Goal: Task Accomplishment & Management: Complete application form

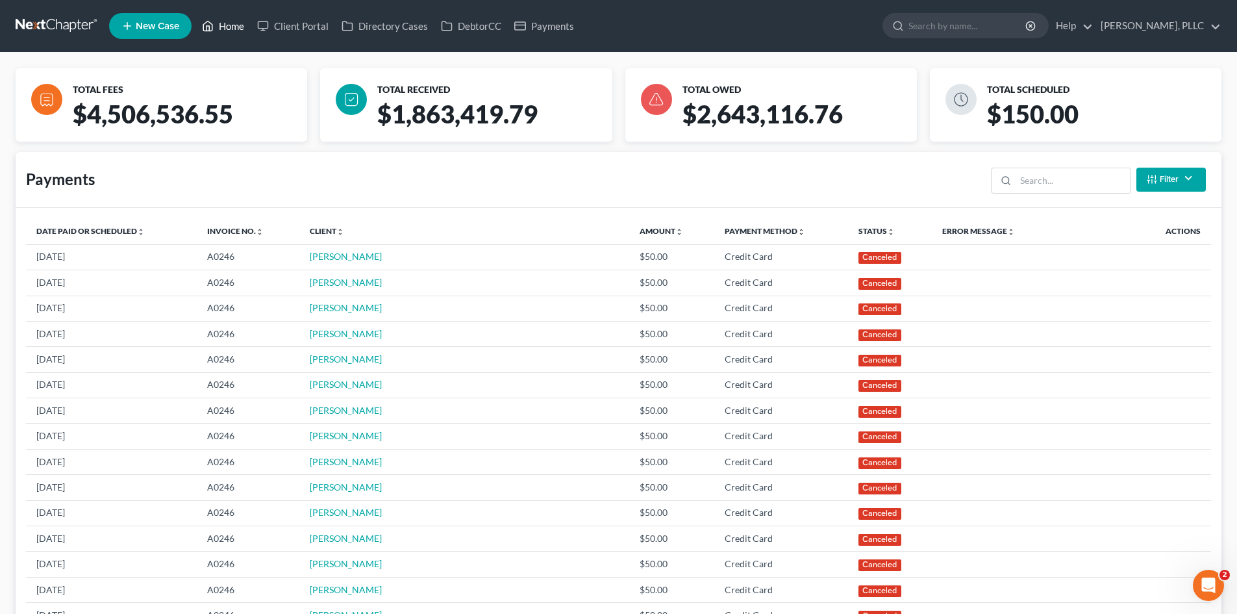
click at [227, 25] on link "Home" at bounding box center [222, 25] width 55 height 23
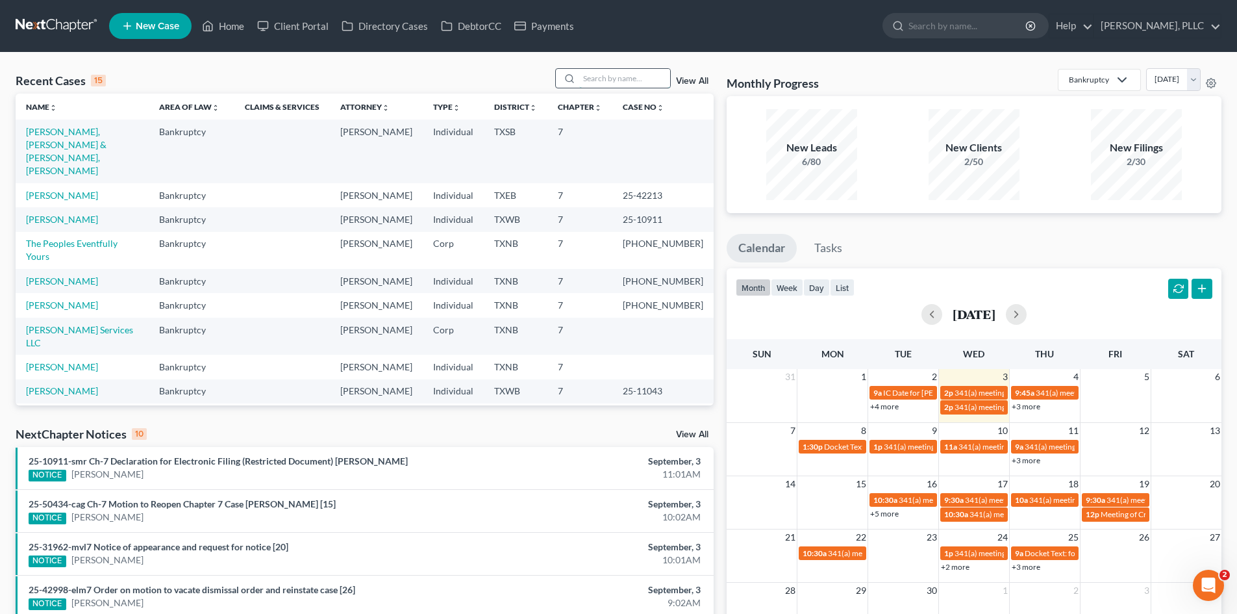
click at [597, 78] on input "search" at bounding box center [624, 78] width 91 height 19
type input "lorena"
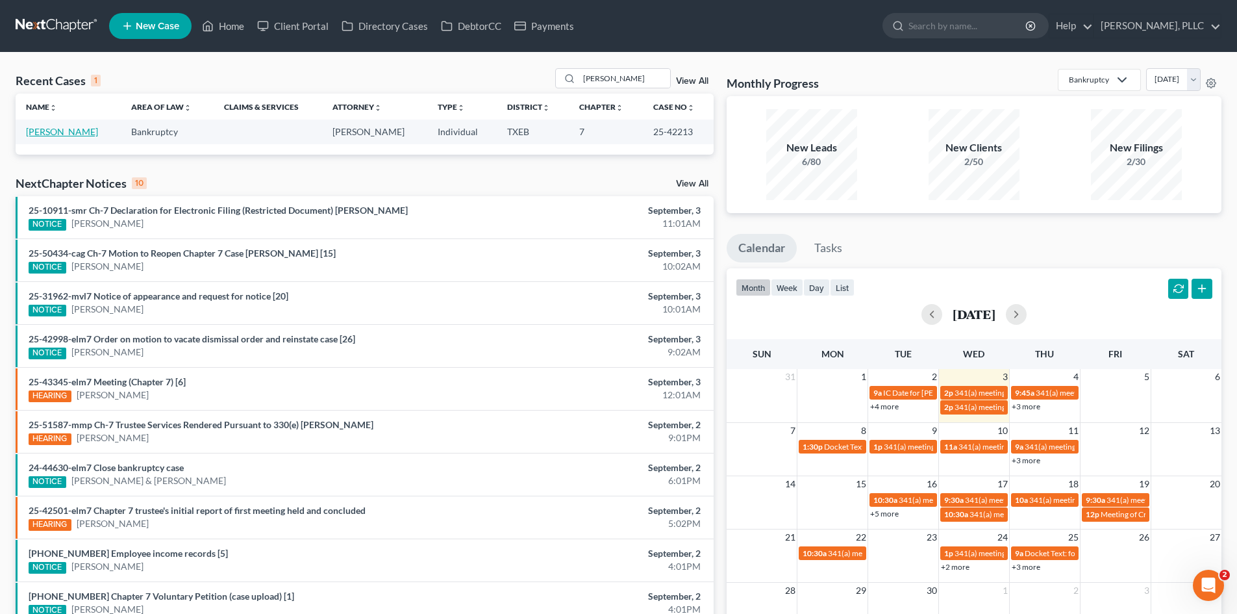
click at [62, 129] on link "[PERSON_NAME]" at bounding box center [62, 131] width 72 height 11
select select "4"
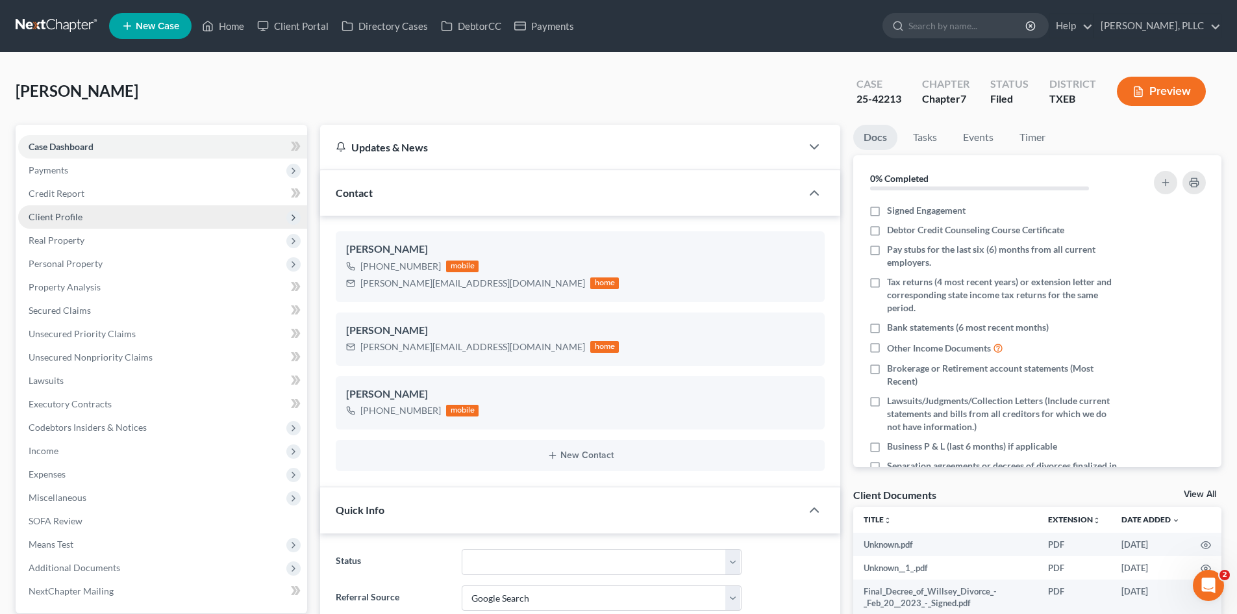
click at [75, 210] on span "Client Profile" at bounding box center [162, 216] width 289 height 23
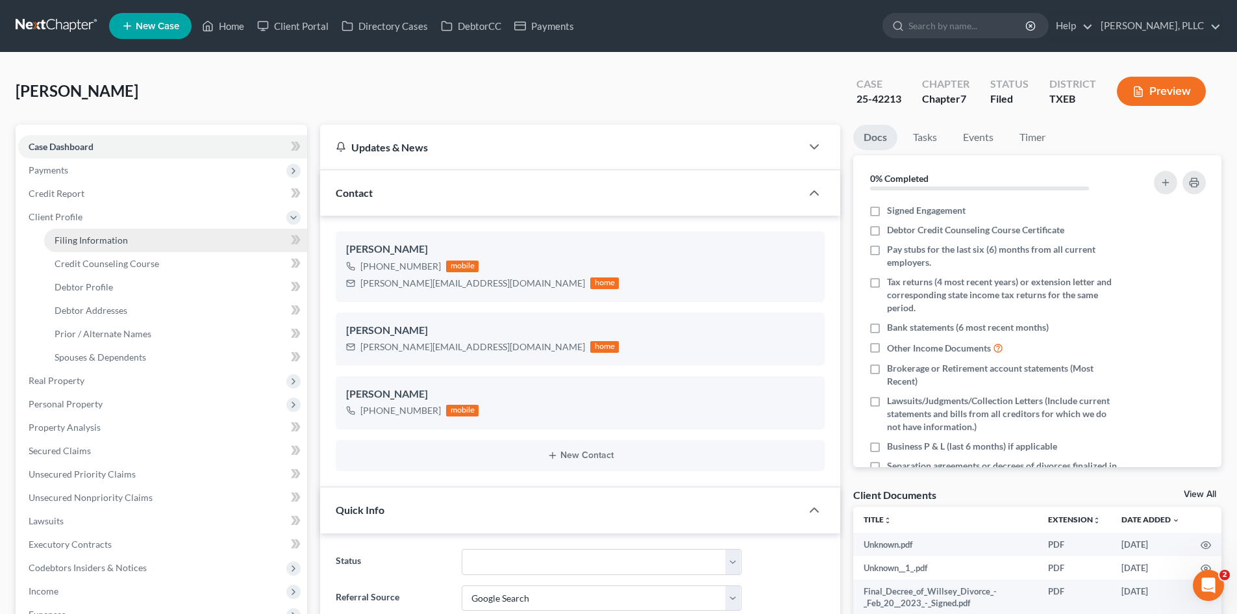
drag, startPoint x: 77, startPoint y: 238, endPoint x: 1076, endPoint y: 262, distance: 999.1
click at [77, 238] on span "Filing Information" at bounding box center [91, 239] width 73 height 11
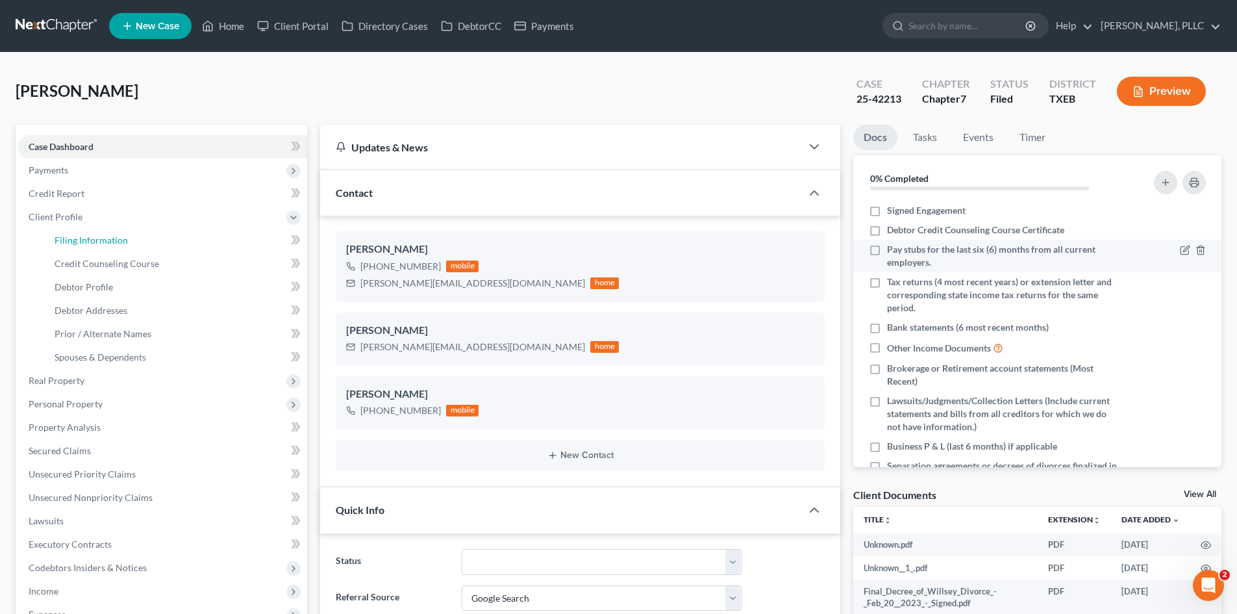
select select "1"
select select "0"
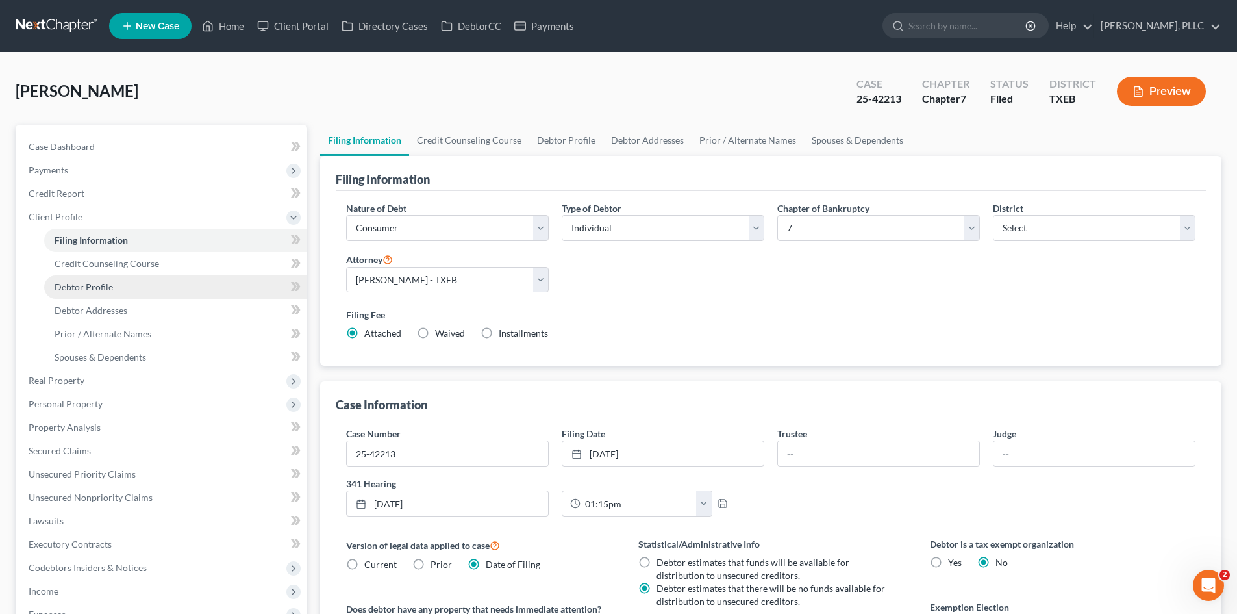
click at [114, 294] on link "Debtor Profile" at bounding box center [175, 286] width 263 height 23
select select "3"
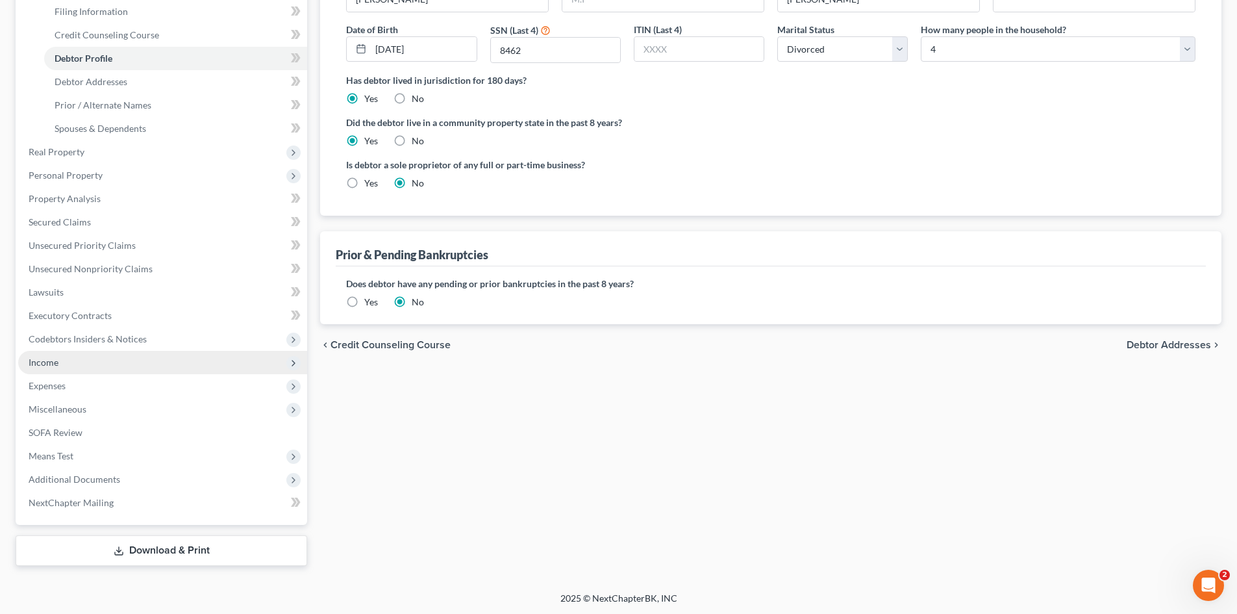
scroll to position [230, 0]
click at [110, 358] on span "Income" at bounding box center [162, 360] width 289 height 23
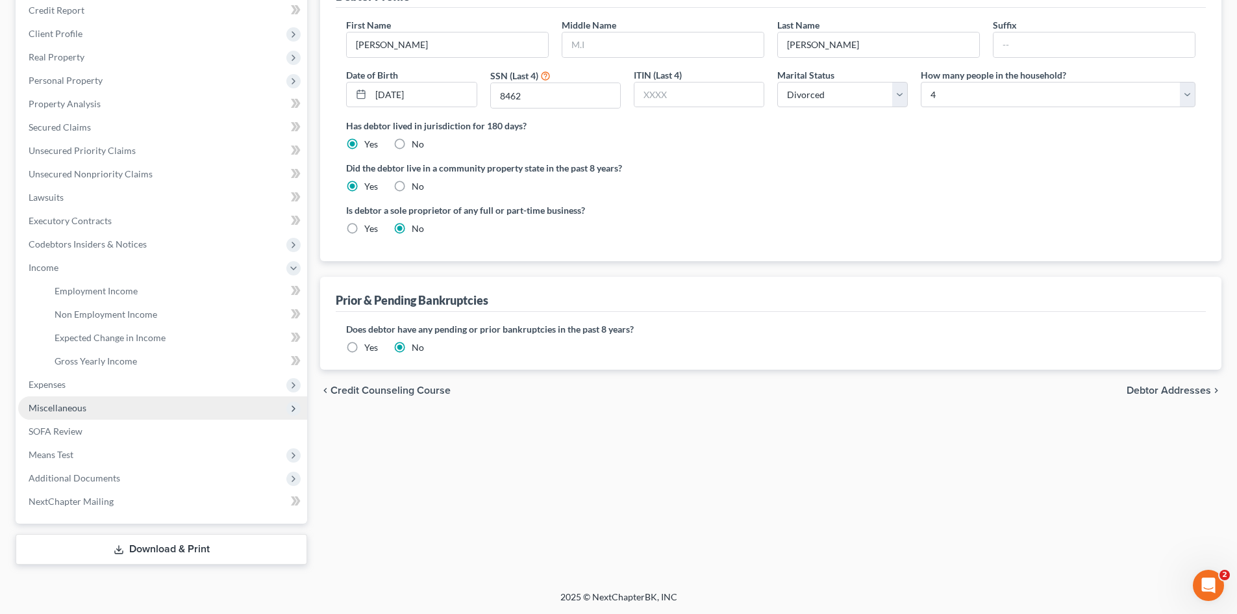
scroll to position [183, 0]
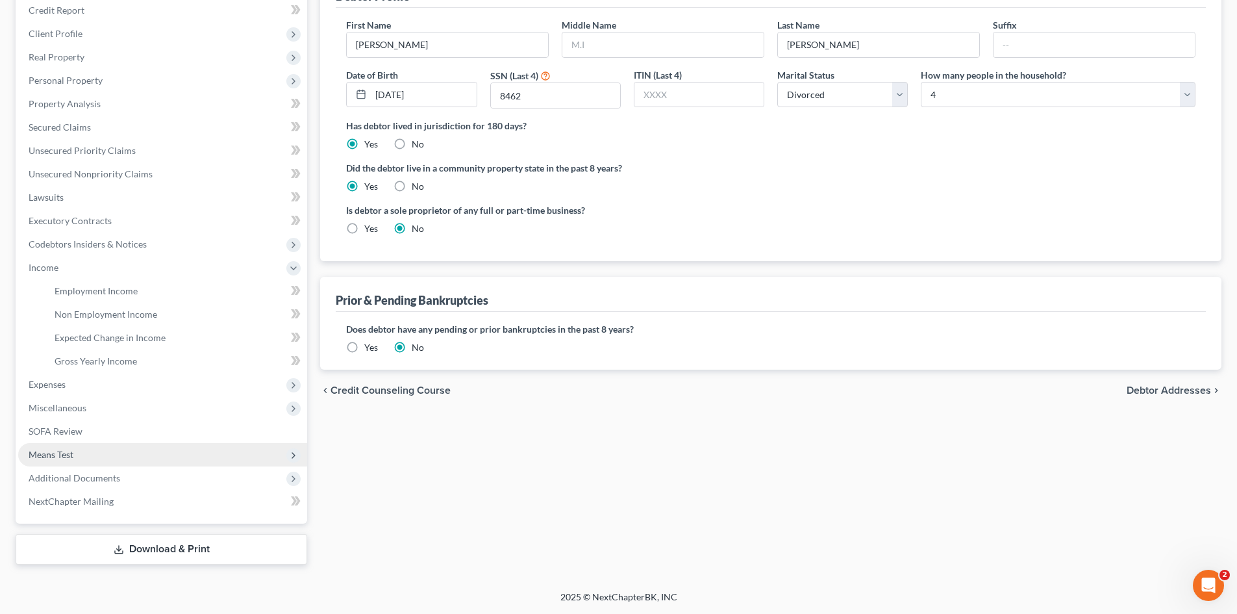
click at [122, 454] on span "Means Test" at bounding box center [162, 454] width 289 height 23
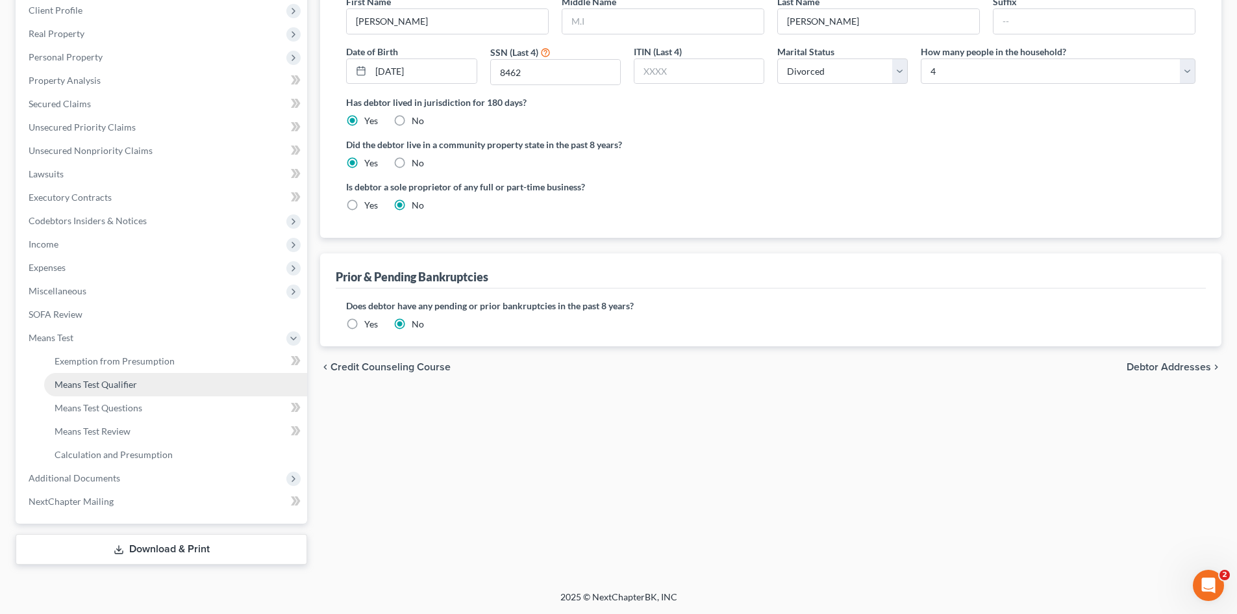
scroll to position [207, 0]
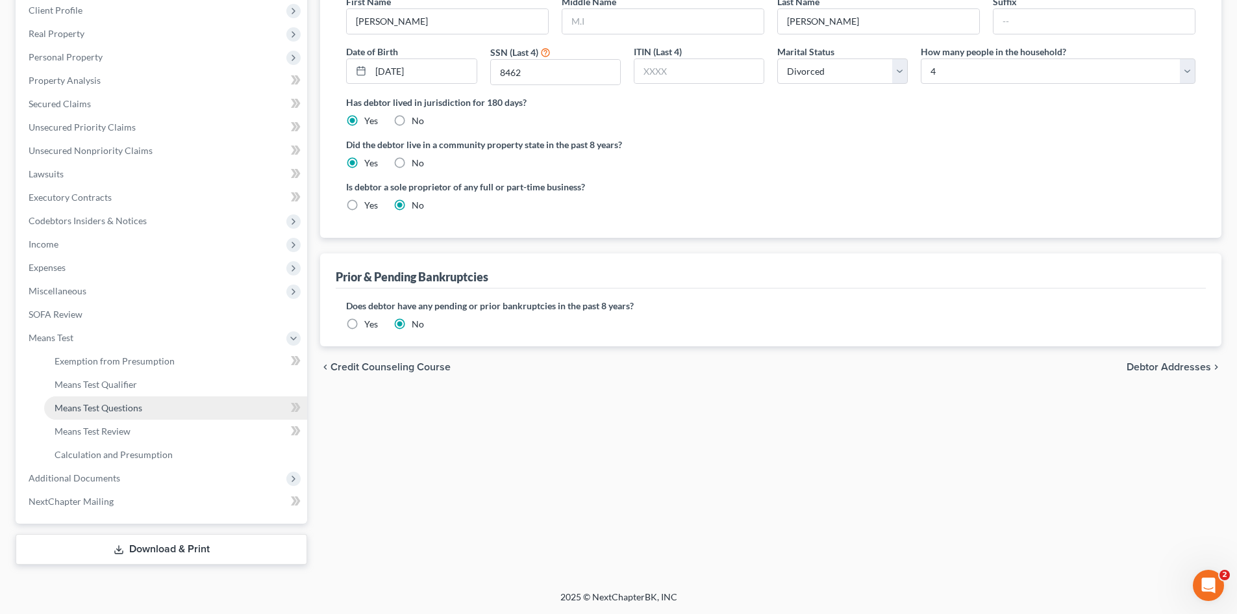
click at [121, 402] on span "Means Test Questions" at bounding box center [99, 407] width 88 height 11
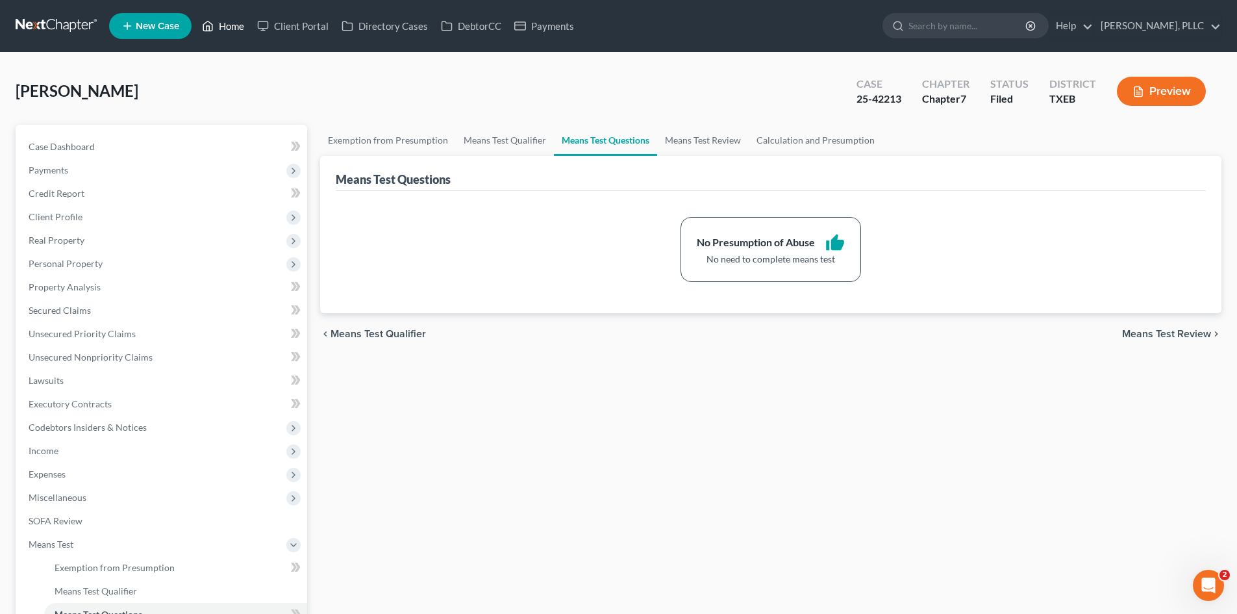
click at [238, 23] on link "Home" at bounding box center [222, 25] width 55 height 23
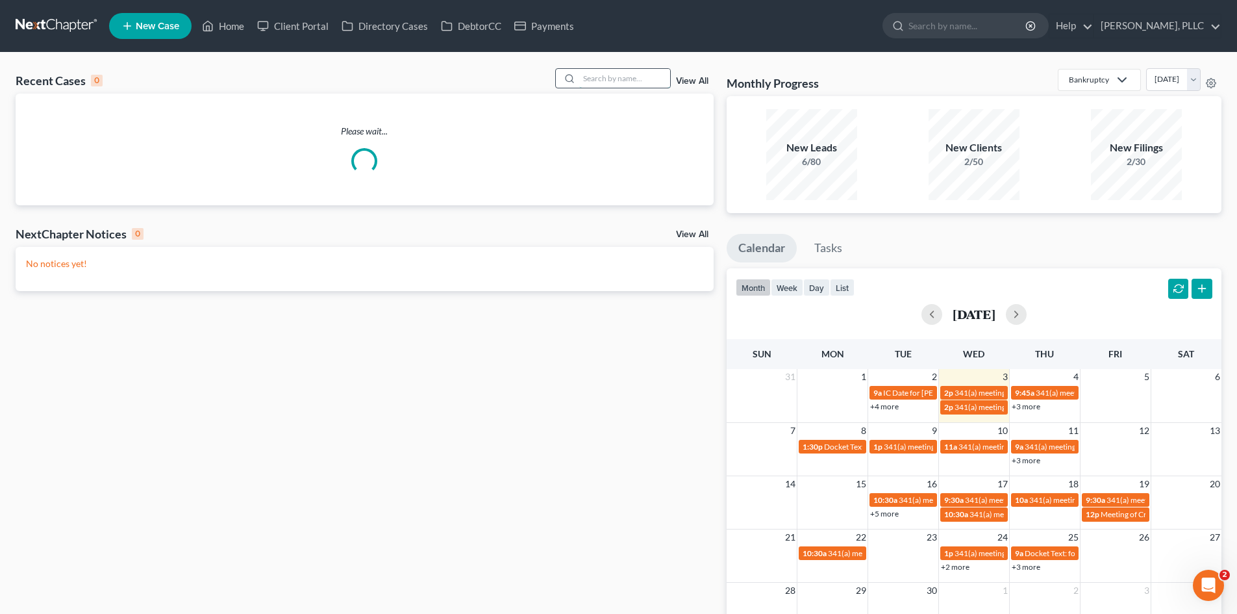
click at [615, 84] on input "search" at bounding box center [624, 78] width 91 height 19
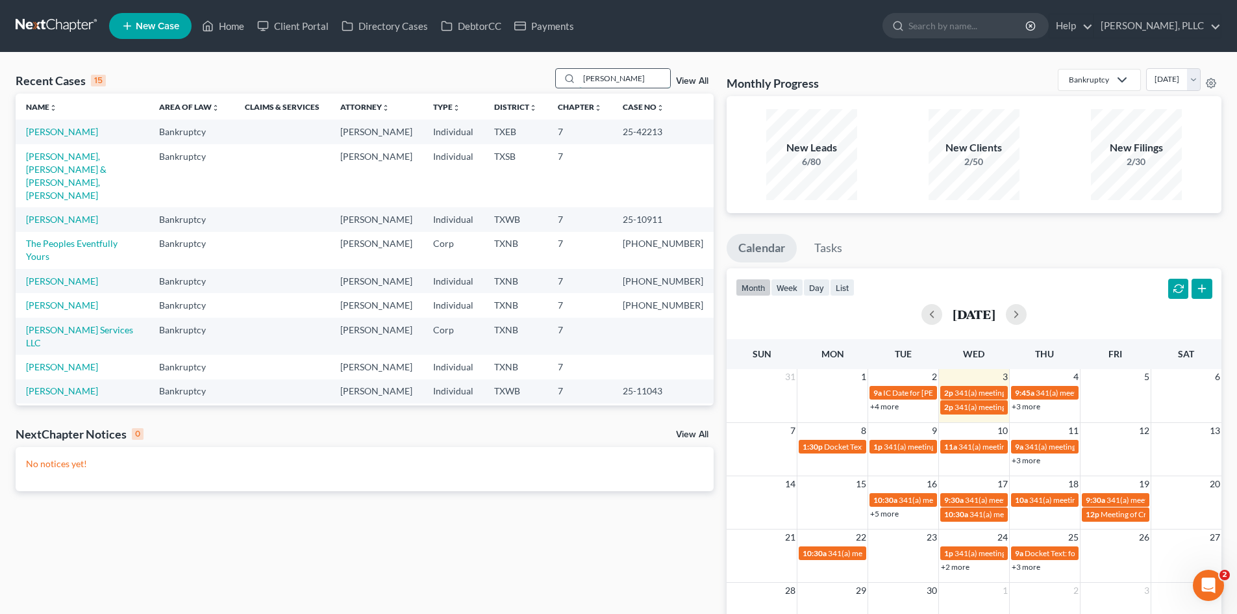
type input "davis"
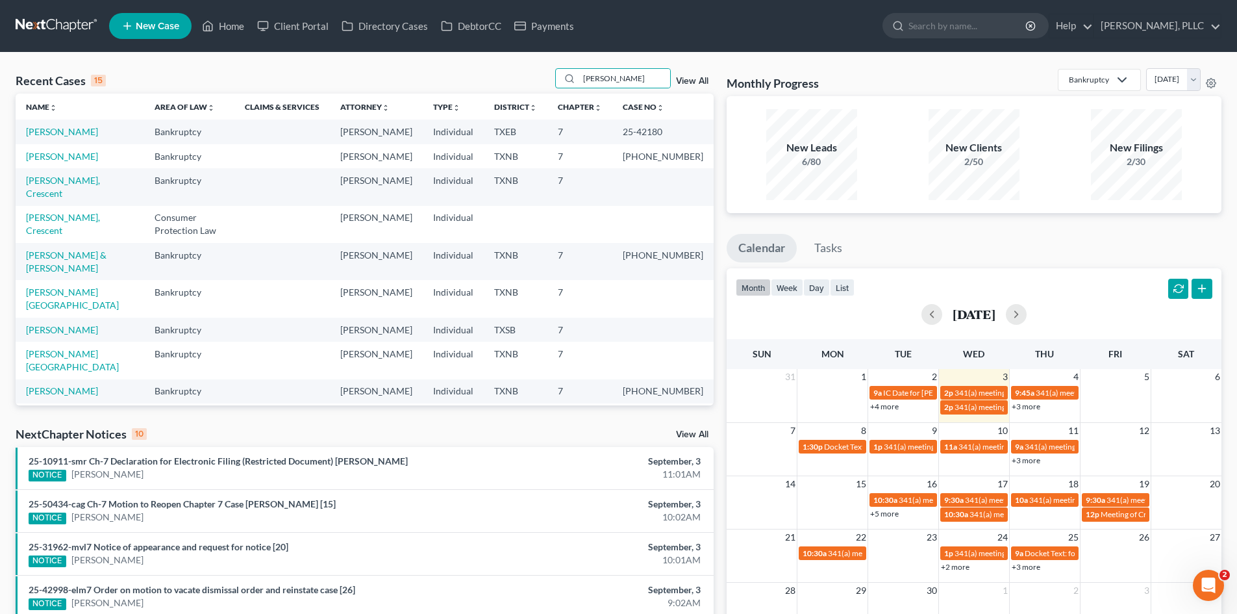
click at [73, 124] on td "[PERSON_NAME]" at bounding box center [80, 131] width 129 height 24
click at [77, 136] on link "[PERSON_NAME]" at bounding box center [62, 131] width 72 height 11
select select "6"
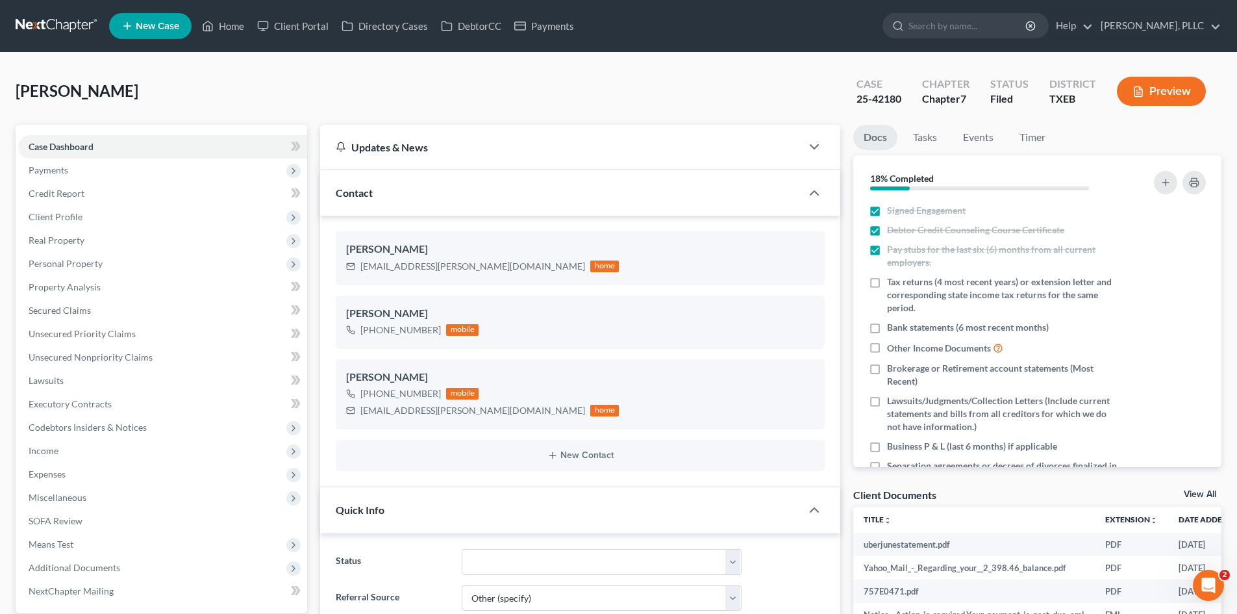
drag, startPoint x: 806, startPoint y: 193, endPoint x: 826, endPoint y: 204, distance: 23.0
click at [806, 194] on div at bounding box center [820, 193] width 39 height 26
click at [222, 27] on link "Home" at bounding box center [222, 25] width 55 height 23
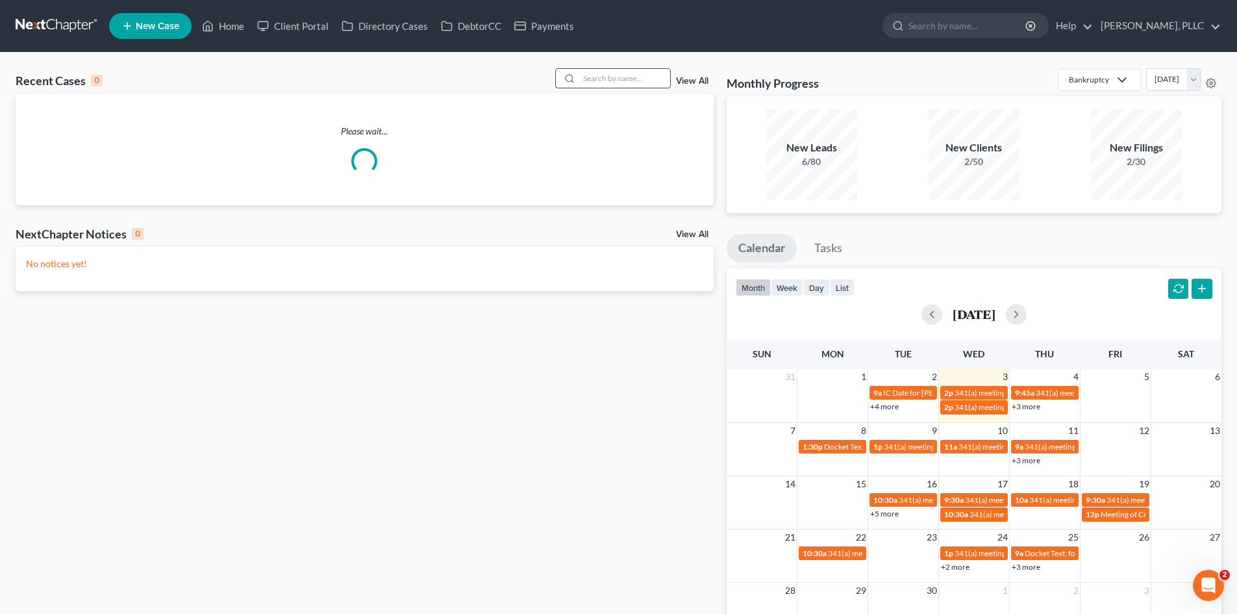
click at [618, 79] on input "search" at bounding box center [624, 78] width 91 height 19
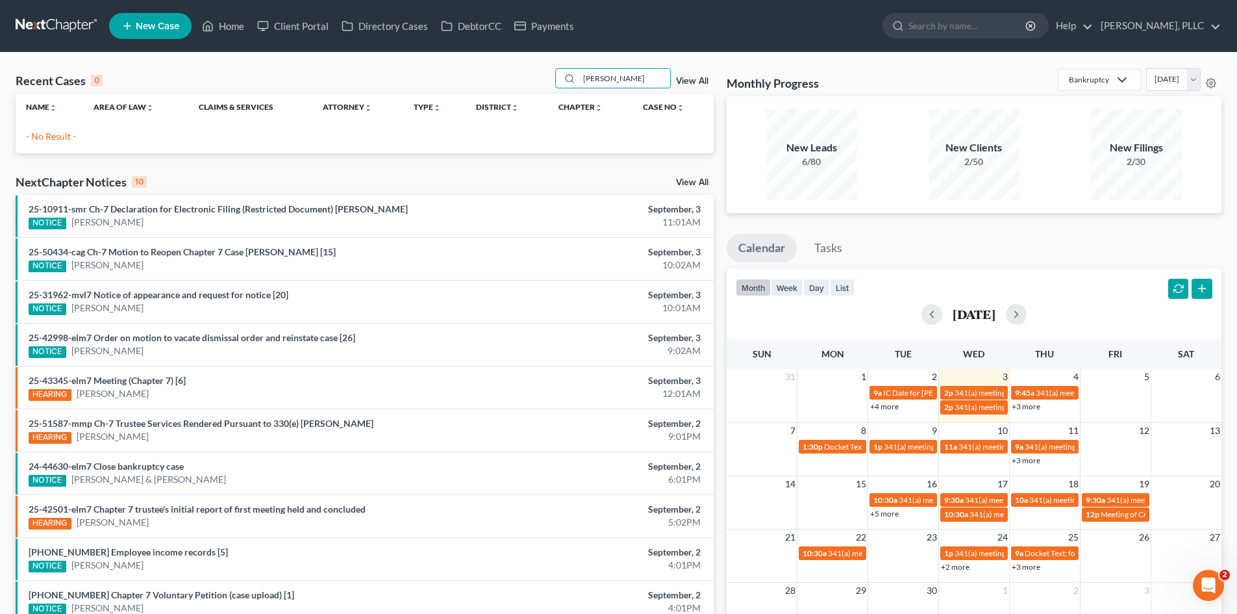
type input "hicks"
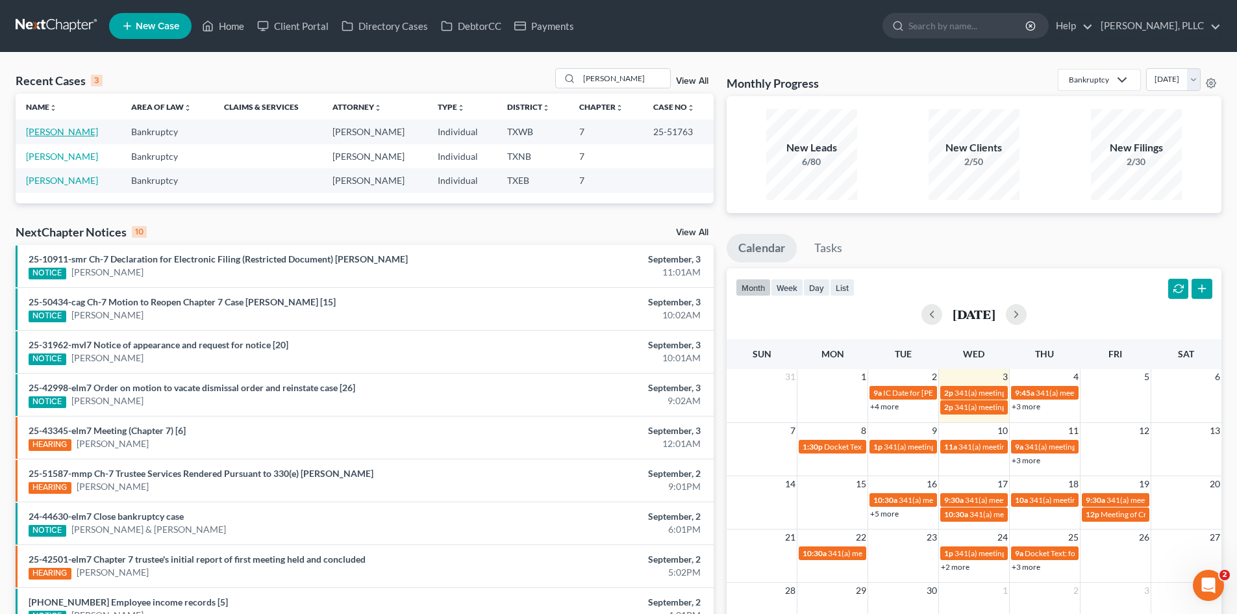
click at [55, 137] on link "[PERSON_NAME]" at bounding box center [62, 131] width 72 height 11
select select "4"
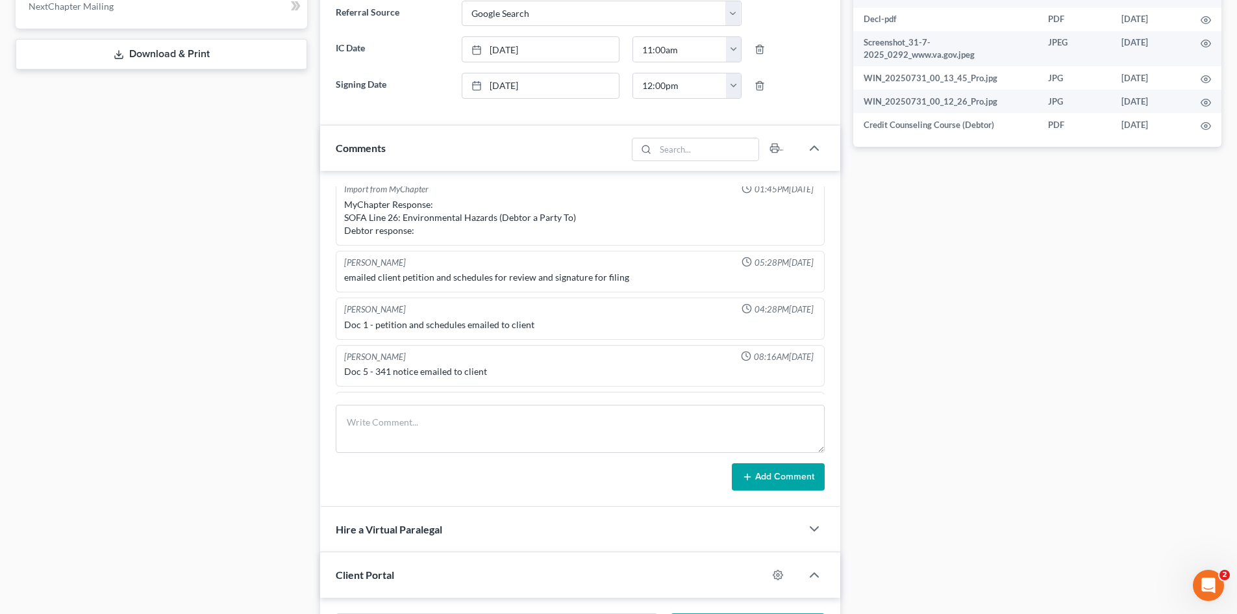
scroll to position [364, 0]
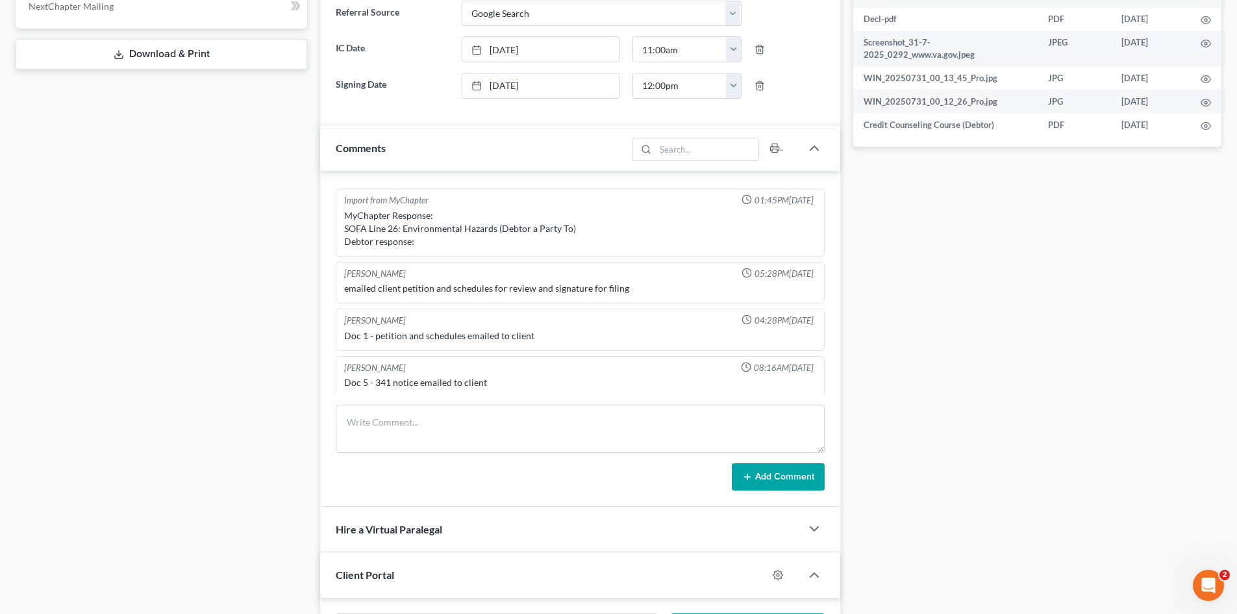
drag, startPoint x: 224, startPoint y: 329, endPoint x: 374, endPoint y: 283, distance: 156.7
click at [223, 329] on div "Case Dashboard Payments Invoices Payments Payments Credit Report Client Profile" at bounding box center [161, 189] width 305 height 1298
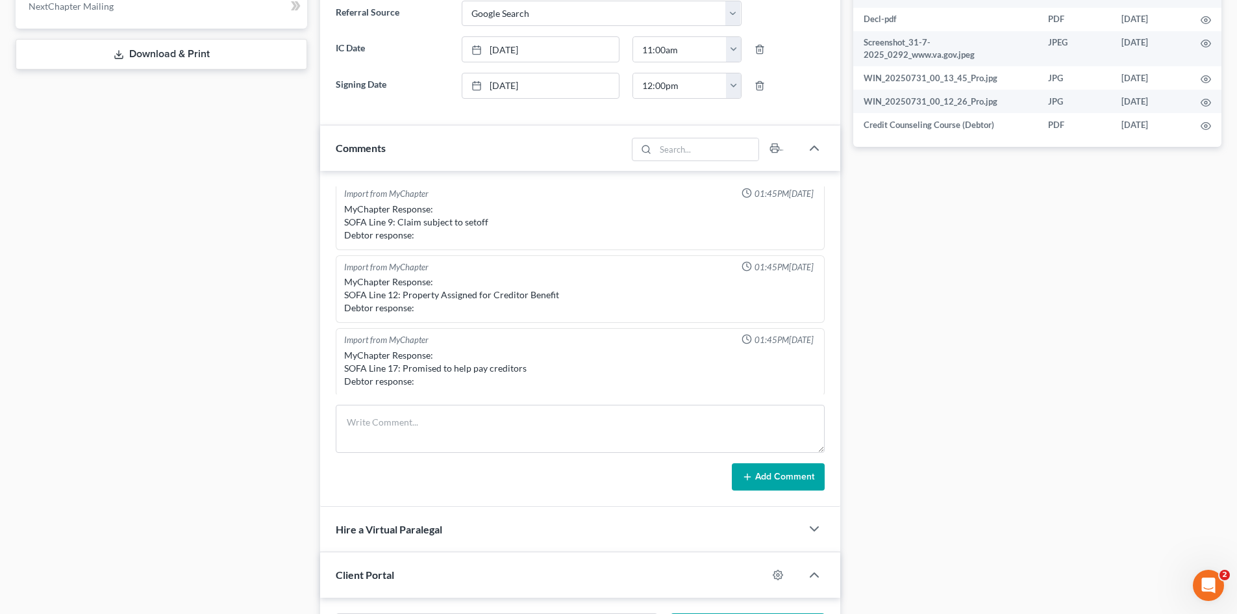
scroll to position [0, 0]
click at [1040, 347] on div "Docs Tasks Events Timer 18% Completed Nothing here yet! Signed Engagement Debto…" at bounding box center [1037, 189] width 381 height 1298
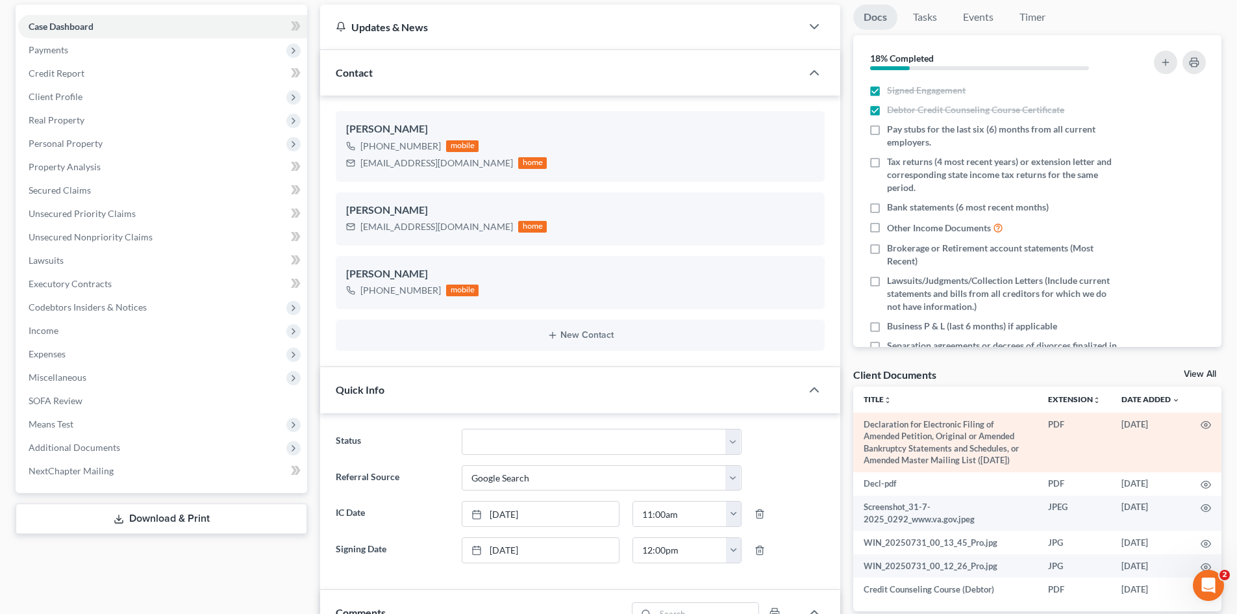
scroll to position [390, 0]
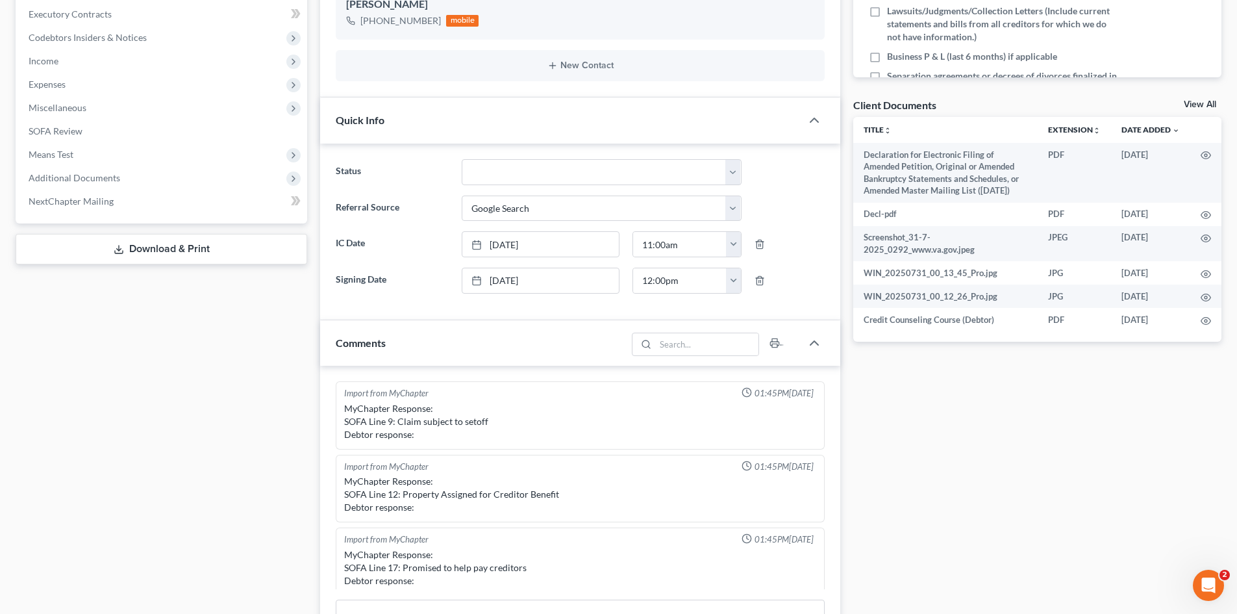
drag, startPoint x: 994, startPoint y: 486, endPoint x: 168, endPoint y: 456, distance: 825.9
click at [994, 486] on div "Docs Tasks Events Timer 18% Completed Nothing here yet! Signed Engagement Debto…" at bounding box center [1037, 384] width 381 height 1298
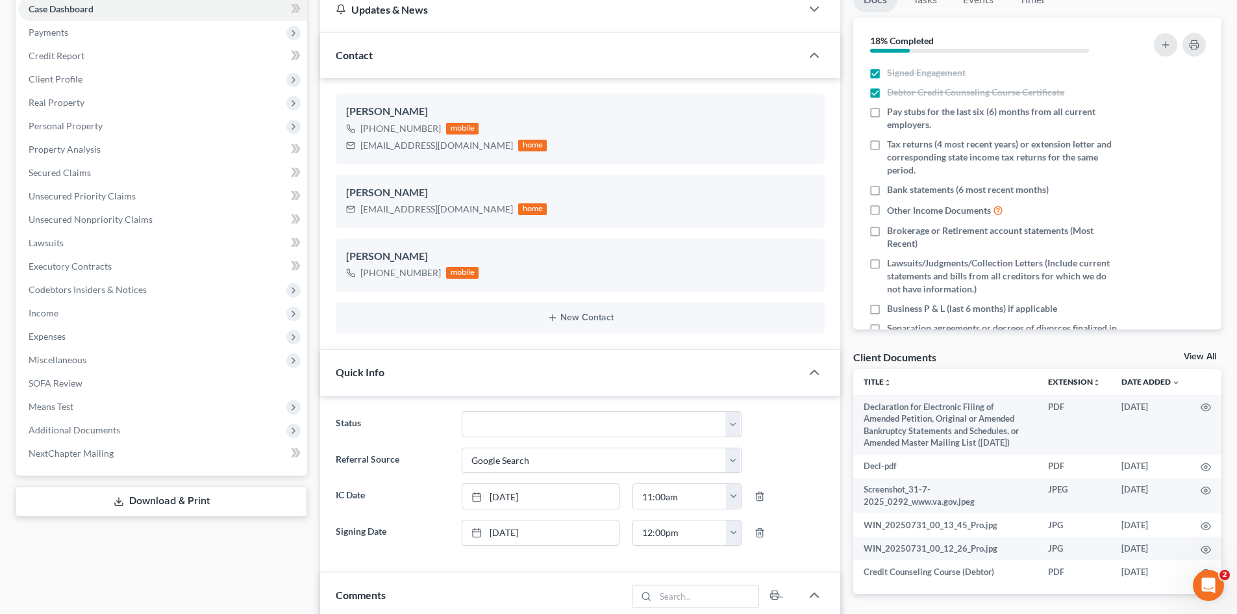
scroll to position [0, 0]
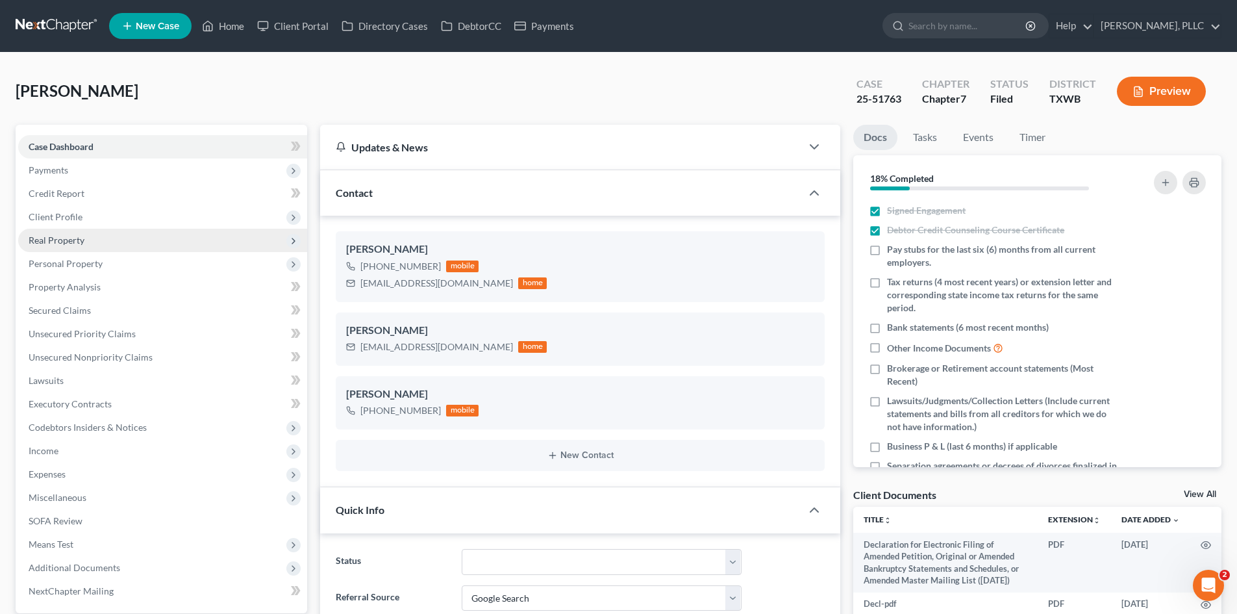
click at [103, 210] on span "Client Profile" at bounding box center [162, 216] width 289 height 23
click at [106, 238] on span "Filing Information" at bounding box center [91, 239] width 73 height 11
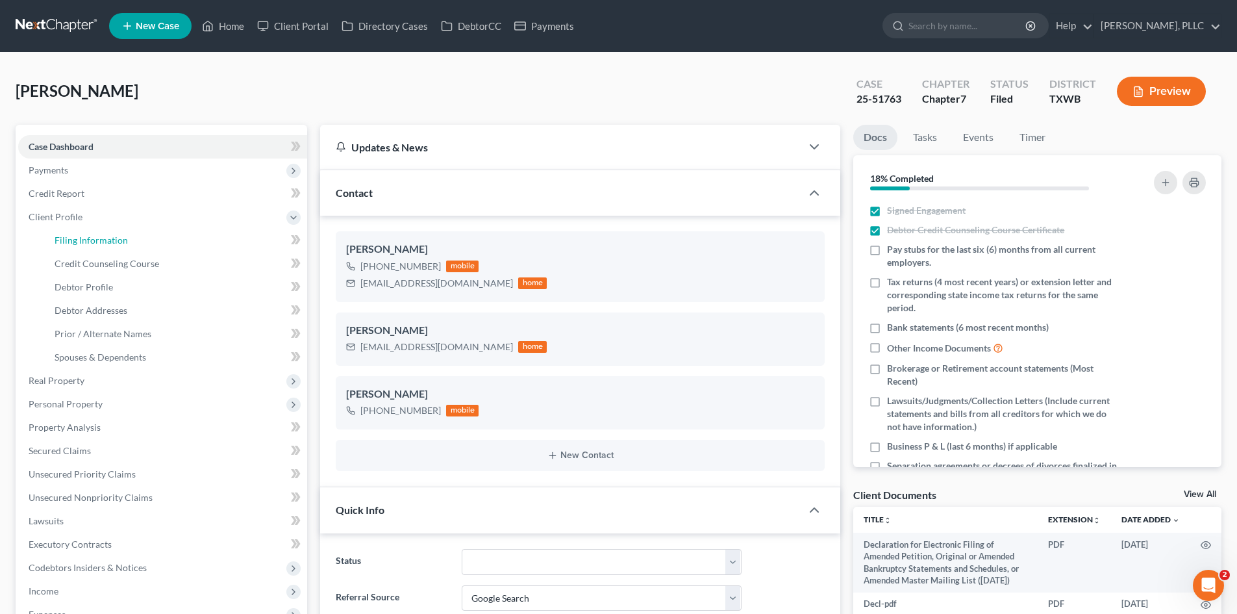
select select "1"
select select "0"
select select "80"
select select "3"
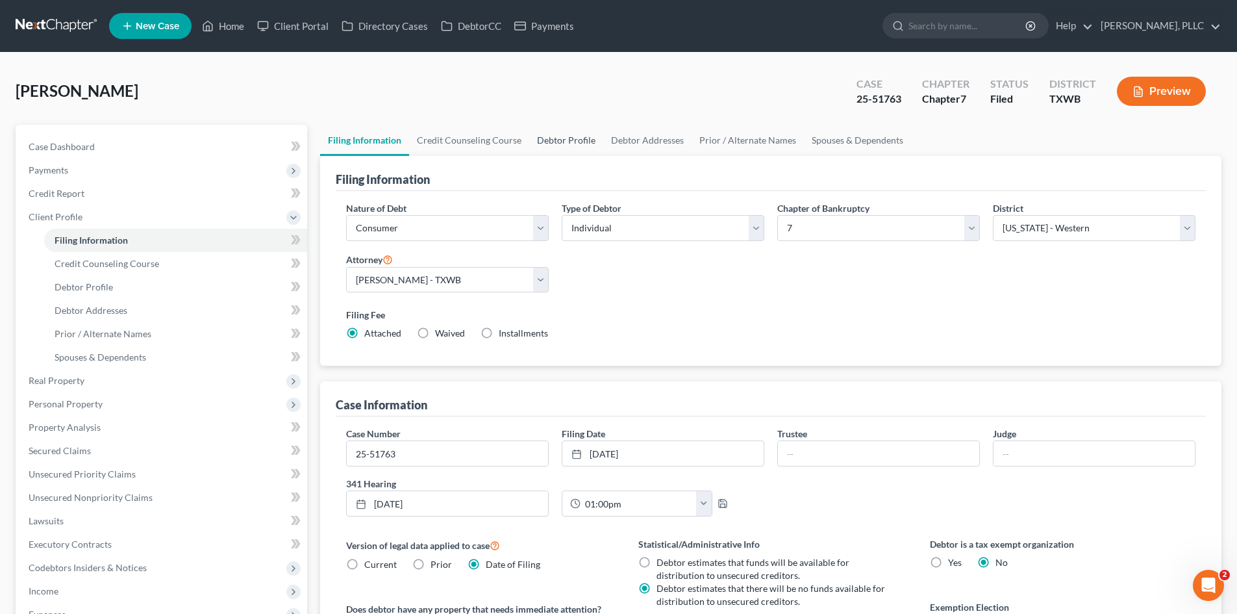
click at [558, 144] on link "Debtor Profile" at bounding box center [566, 140] width 74 height 31
select select "1"
select select "3"
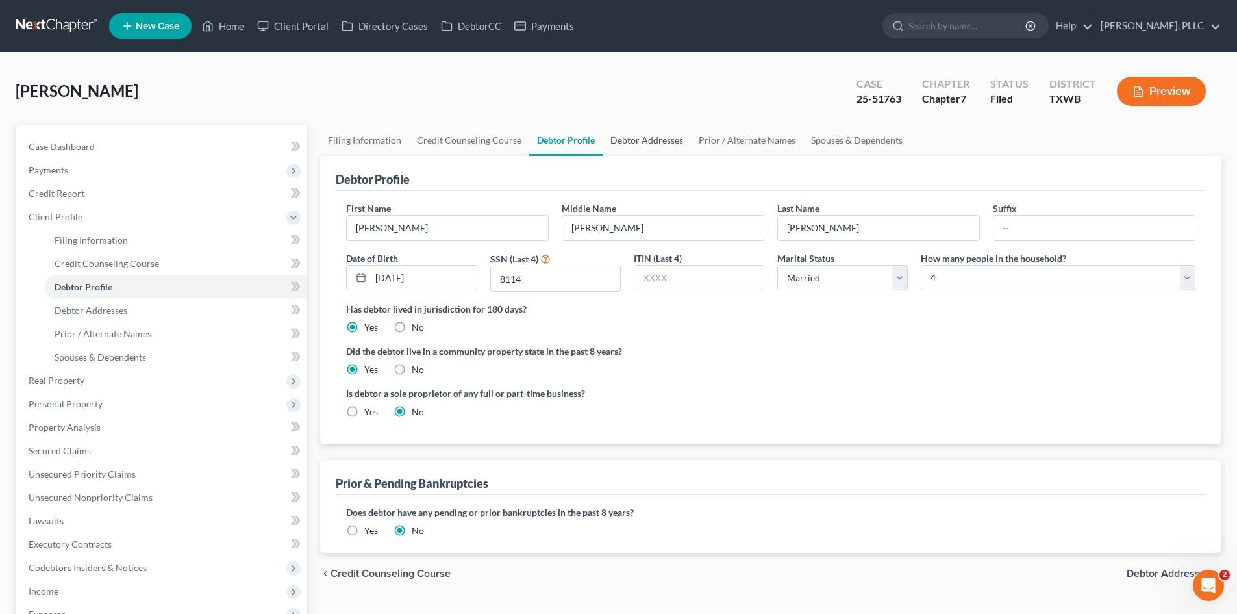
click at [648, 142] on link "Debtor Addresses" at bounding box center [647, 140] width 88 height 31
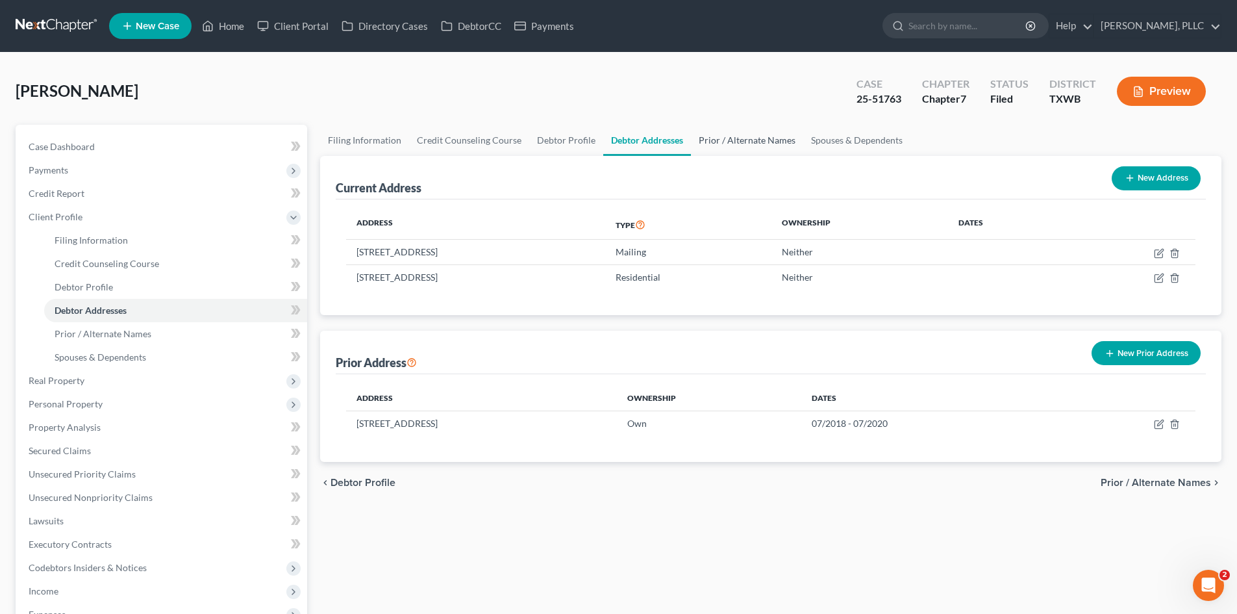
click at [766, 142] on link "Prior / Alternate Names" at bounding box center [747, 140] width 112 height 31
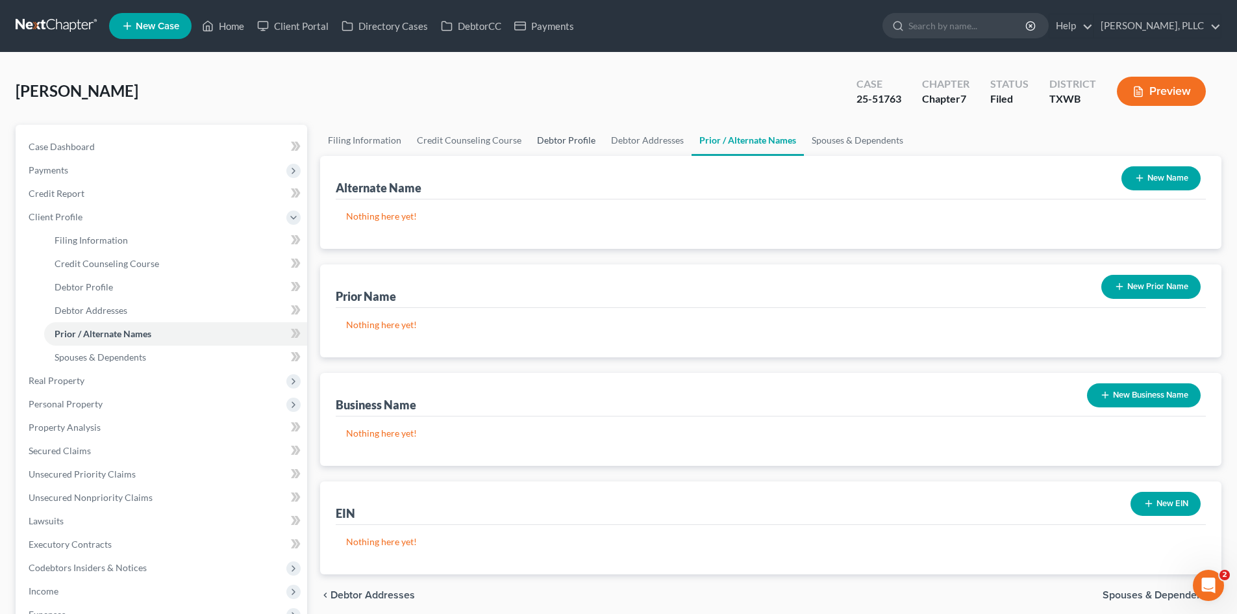
click at [529, 139] on link "Debtor Profile" at bounding box center [566, 140] width 74 height 31
select select "1"
select select "3"
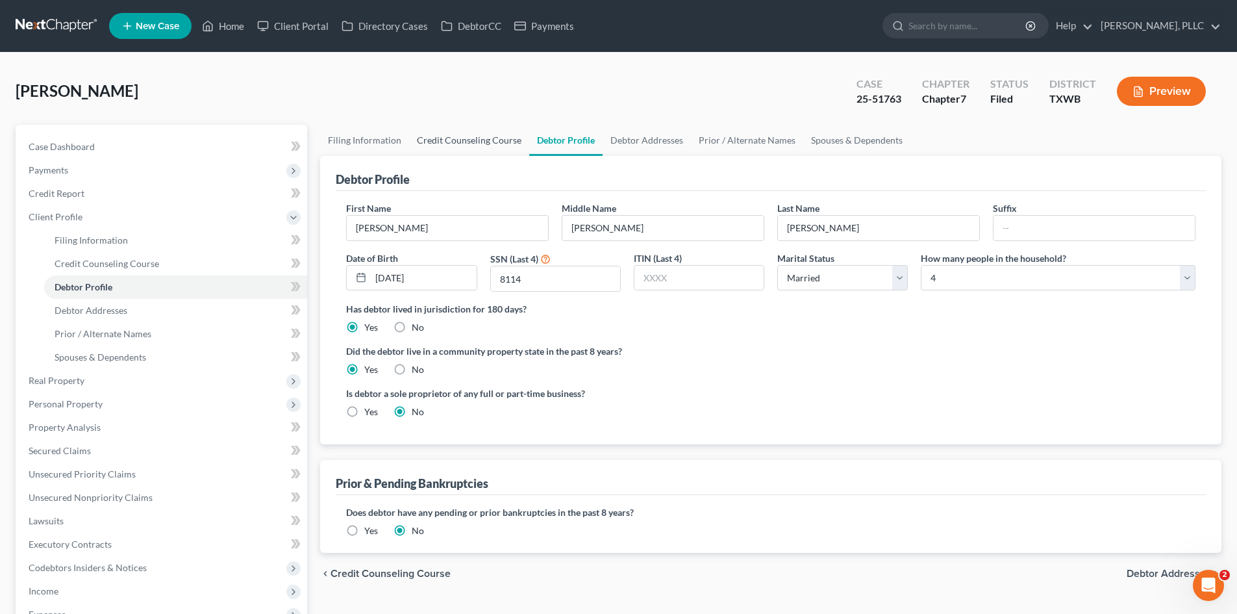
click at [465, 137] on link "Credit Counseling Course" at bounding box center [469, 140] width 120 height 31
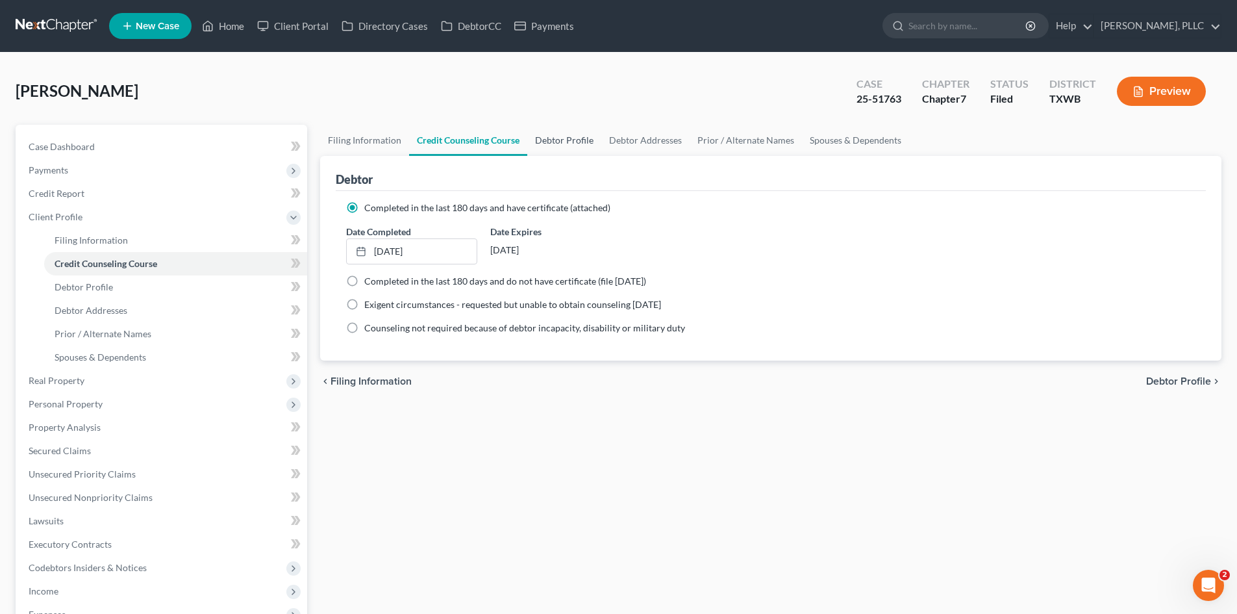
click at [556, 140] on link "Debtor Profile" at bounding box center [564, 140] width 74 height 31
select select "1"
select select "3"
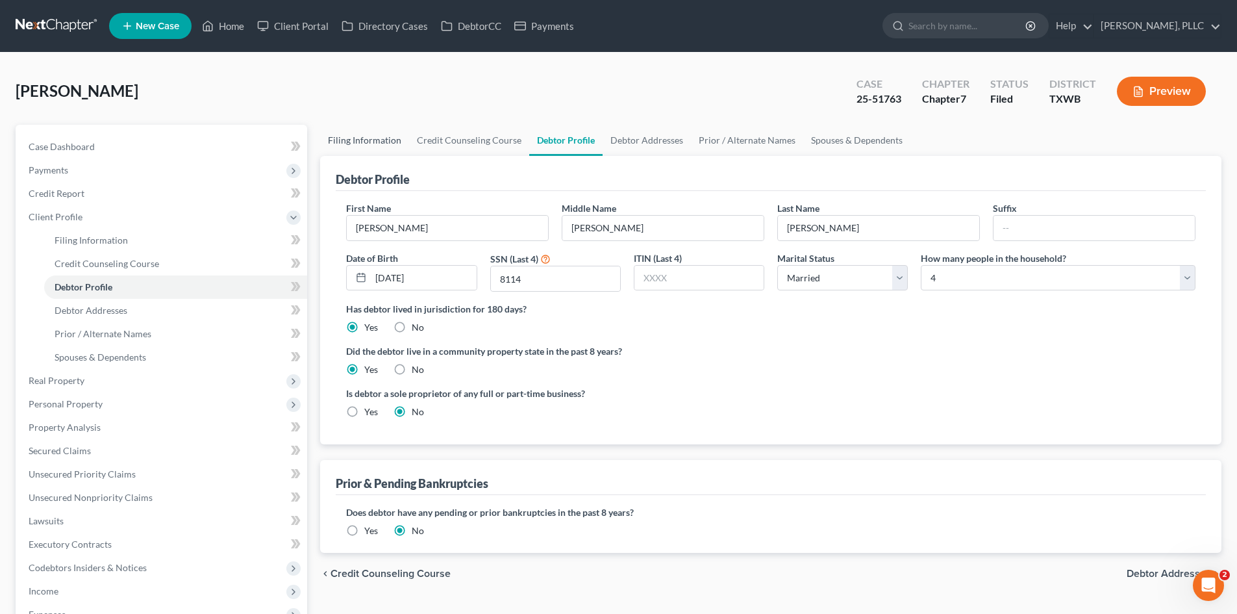
click at [357, 142] on link "Filing Information" at bounding box center [364, 140] width 89 height 31
select select "1"
select select "0"
select select "80"
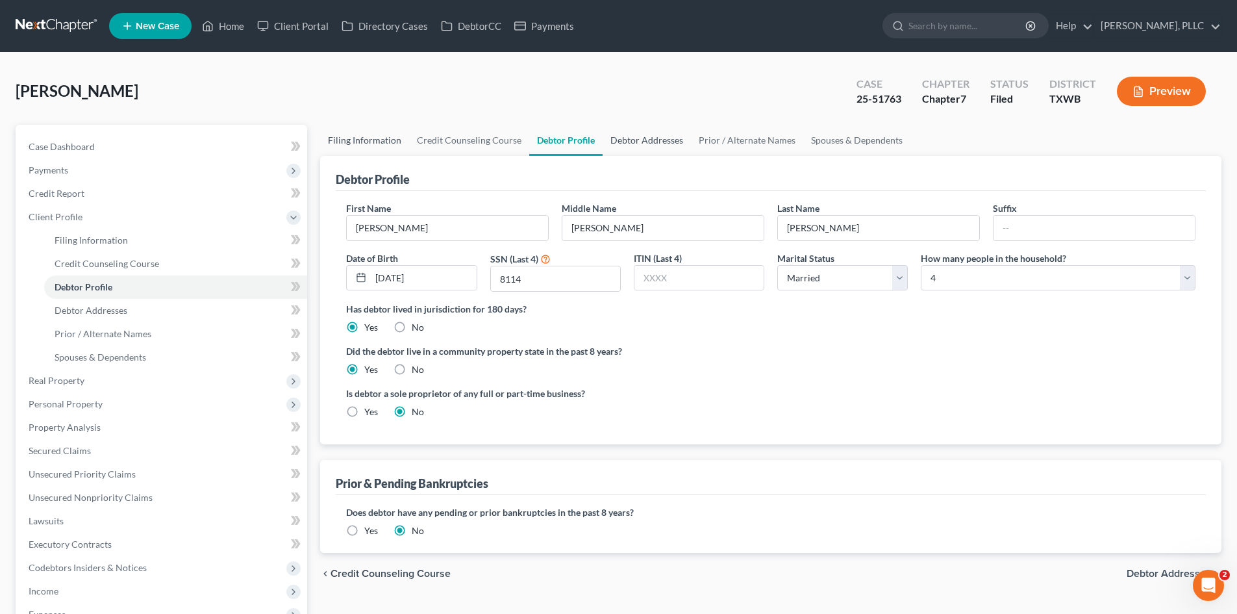
select select "3"
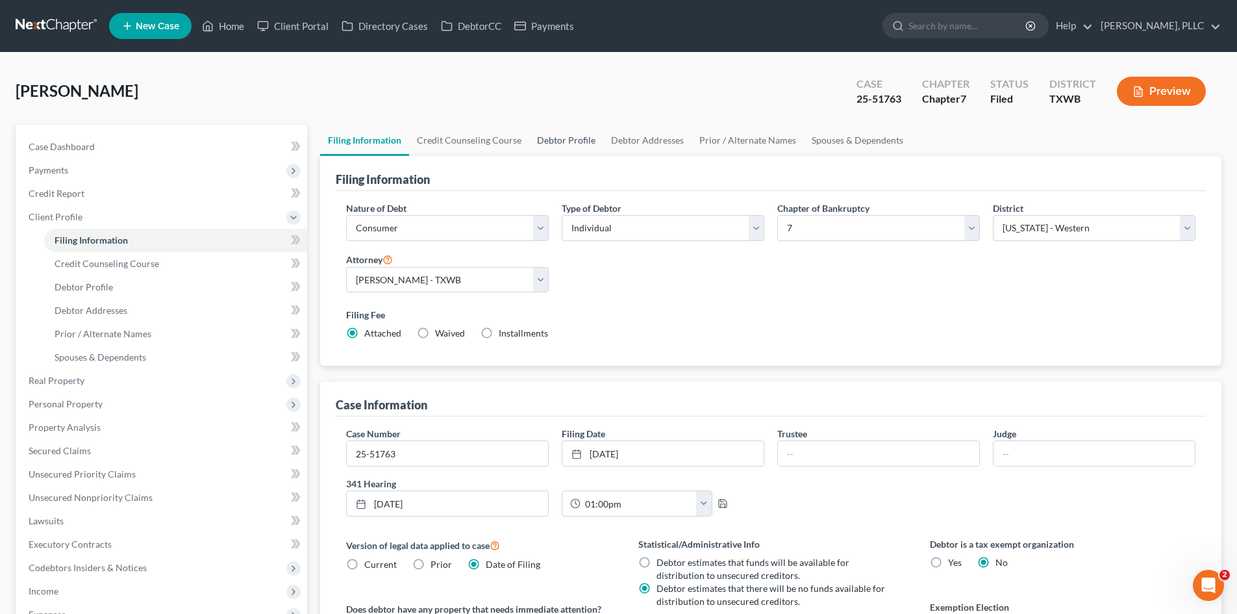
click at [577, 136] on link "Debtor Profile" at bounding box center [566, 140] width 74 height 31
select select "1"
select select "3"
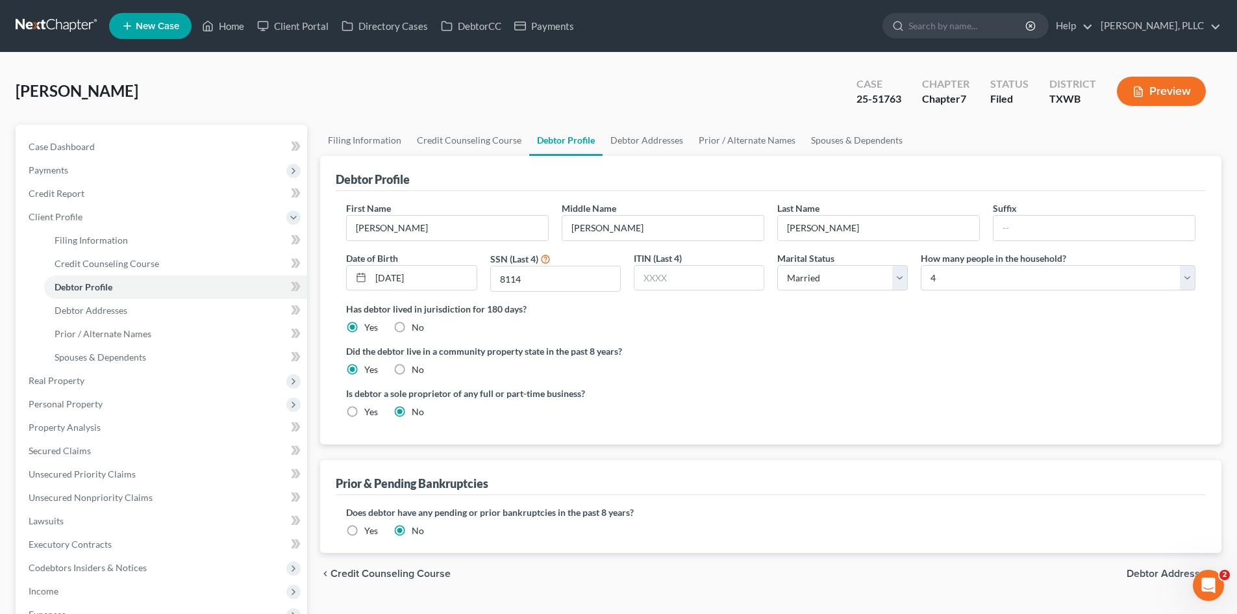
drag, startPoint x: 599, startPoint y: 405, endPoint x: 1177, endPoint y: 412, distance: 578.7
click at [806, 407] on div "Is debtor a sole proprietor of any full or part-time business? Yes No" at bounding box center [771, 407] width 862 height 42
drag, startPoint x: 348, startPoint y: 158, endPoint x: 1191, endPoint y: 134, distance: 843.3
click at [373, 158] on div "Debtor Profile" at bounding box center [771, 173] width 870 height 35
drag, startPoint x: 615, startPoint y: 470, endPoint x: 1246, endPoint y: 450, distance: 630.9
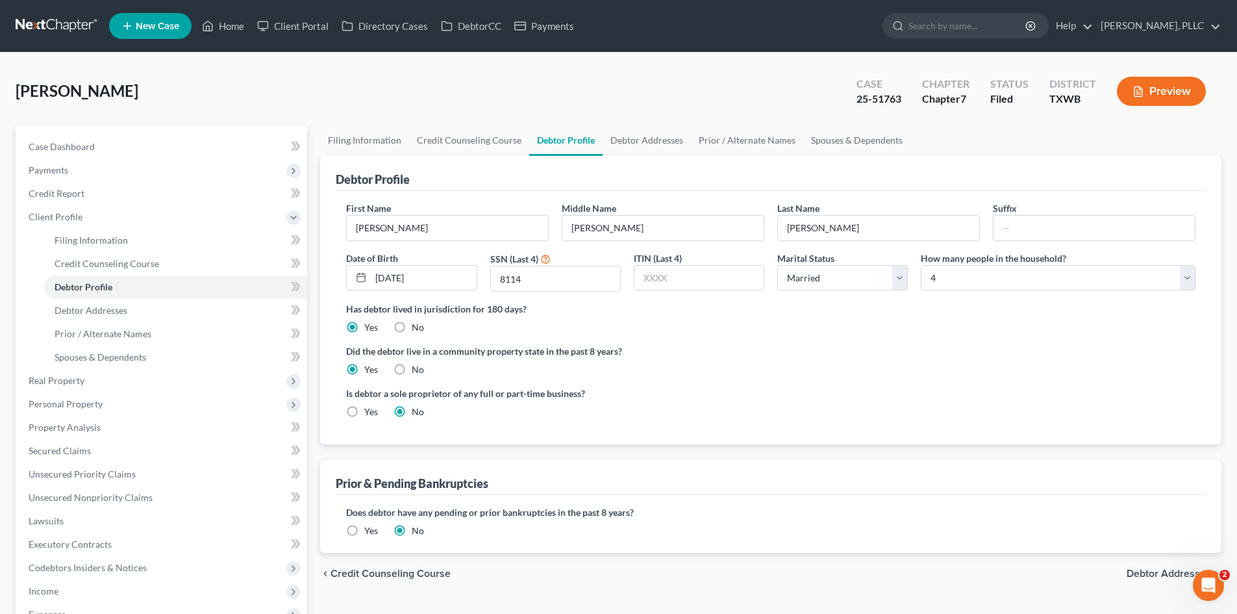
click at [627, 470] on div "Prior & Pending Bankruptcies" at bounding box center [771, 477] width 870 height 35
click at [839, 544] on div "Does debtor have any pending or prior bankruptcies in the past 8 years? Are any…" at bounding box center [771, 524] width 870 height 58
click at [240, 257] on link "Credit Counseling Course" at bounding box center [175, 263] width 263 height 23
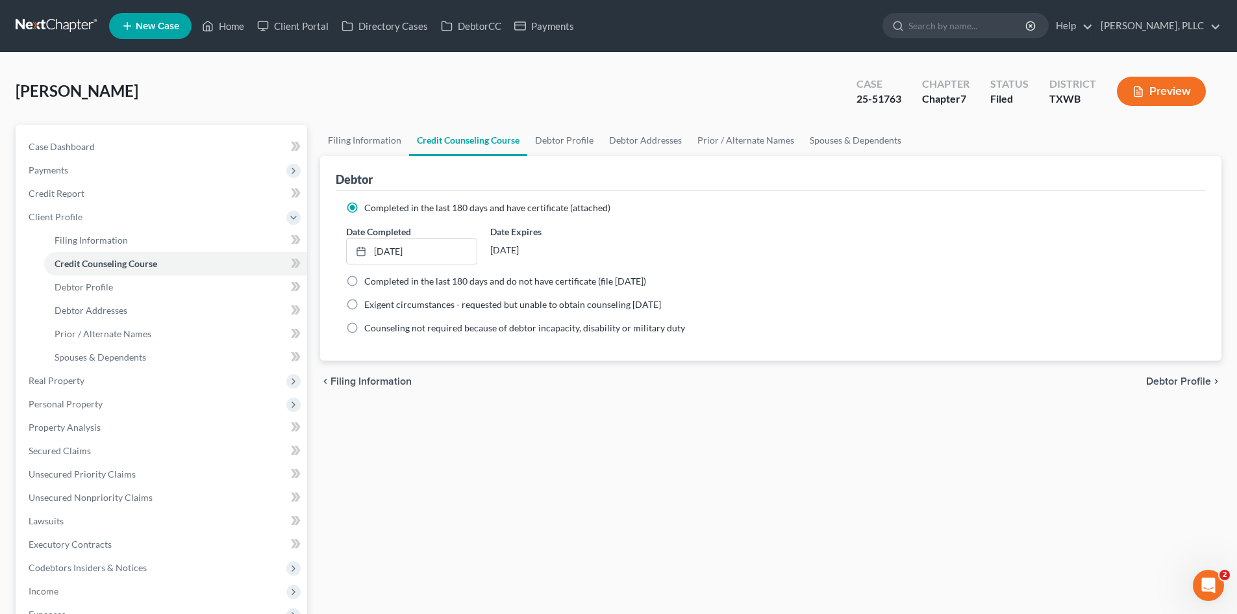
drag, startPoint x: 782, startPoint y: 201, endPoint x: 794, endPoint y: 201, distance: 11.7
click at [783, 201] on div "Completed in the last 180 days and have certificate (attached)" at bounding box center [770, 207] width 849 height 13
click at [118, 145] on link "Case Dashboard" at bounding box center [162, 146] width 289 height 23
select select "4"
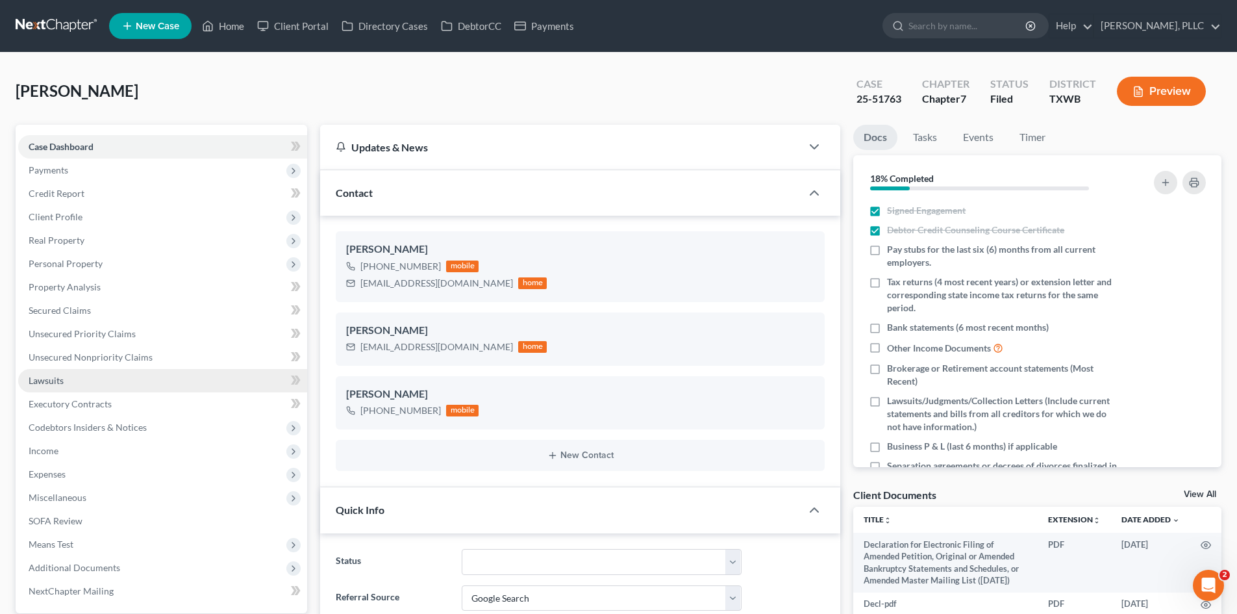
scroll to position [688, 0]
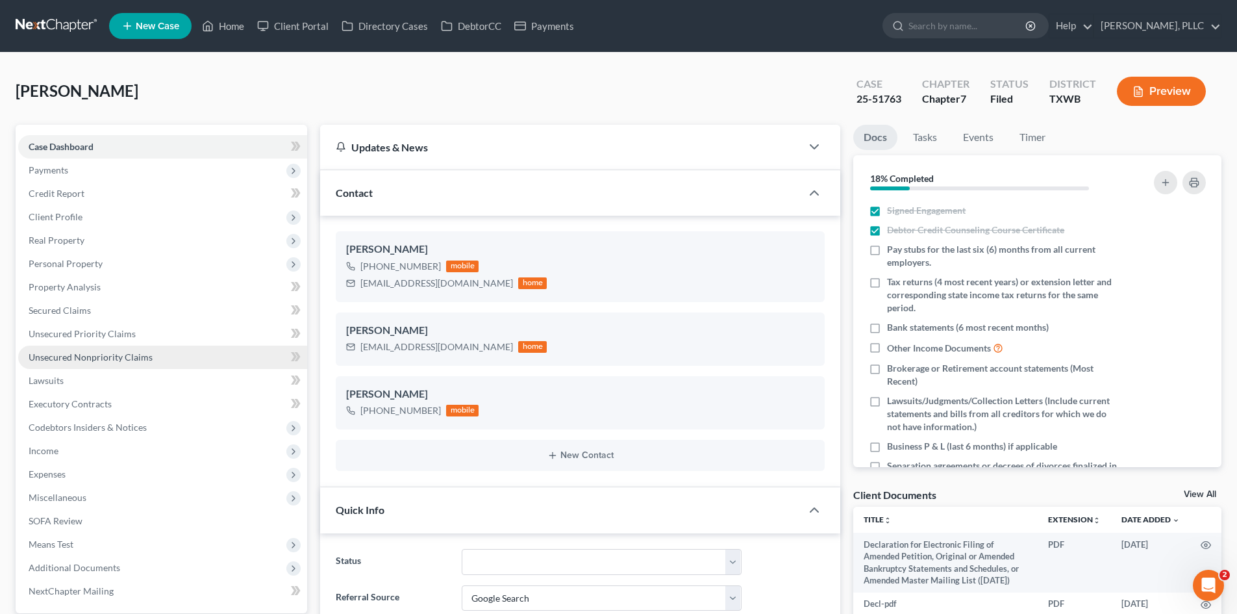
click at [79, 351] on span "Unsecured Nonpriority Claims" at bounding box center [91, 356] width 124 height 11
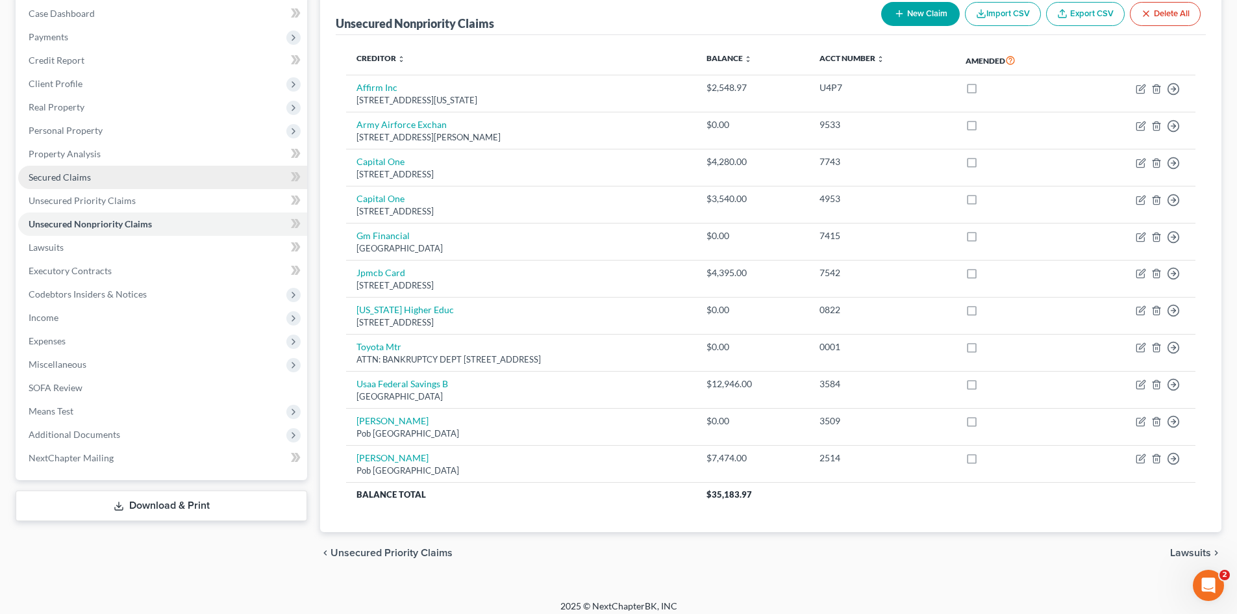
scroll to position [142, 0]
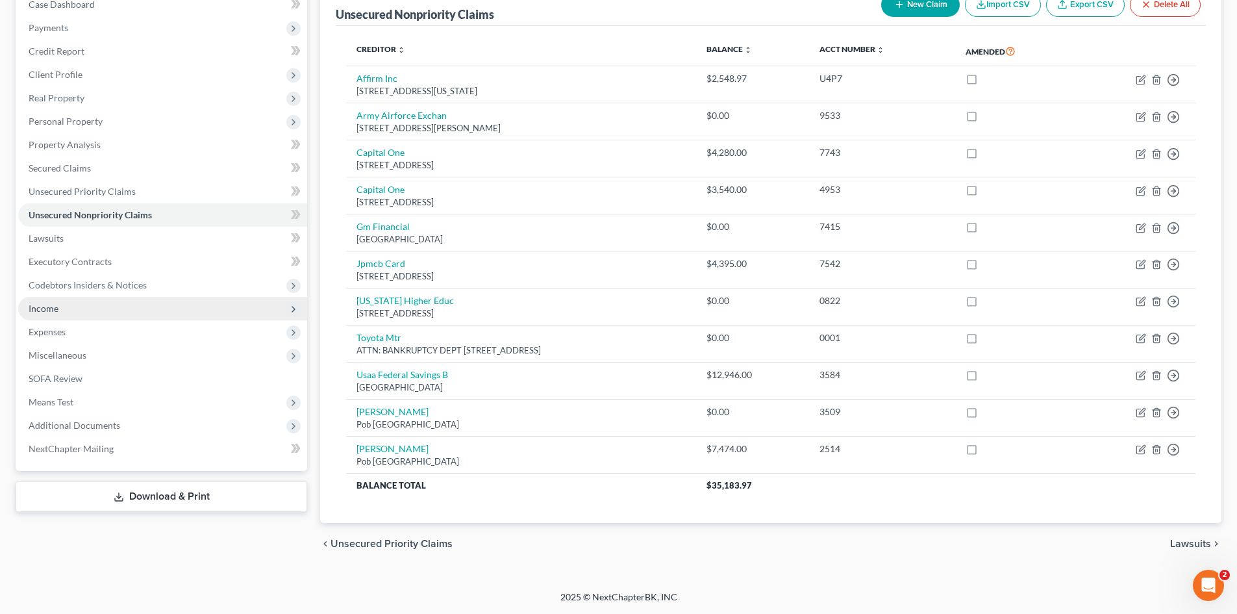
click at [49, 310] on span "Income" at bounding box center [44, 308] width 30 height 11
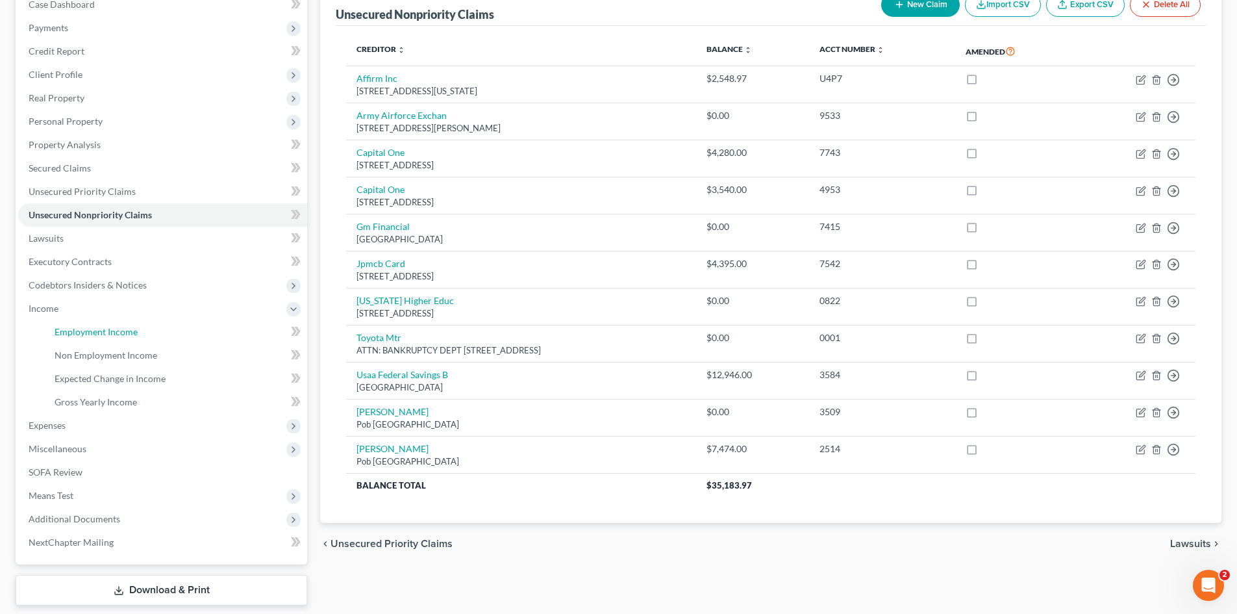
drag, startPoint x: 136, startPoint y: 337, endPoint x: 433, endPoint y: 274, distance: 303.4
click at [135, 337] on link "Employment Income" at bounding box center [175, 331] width 263 height 23
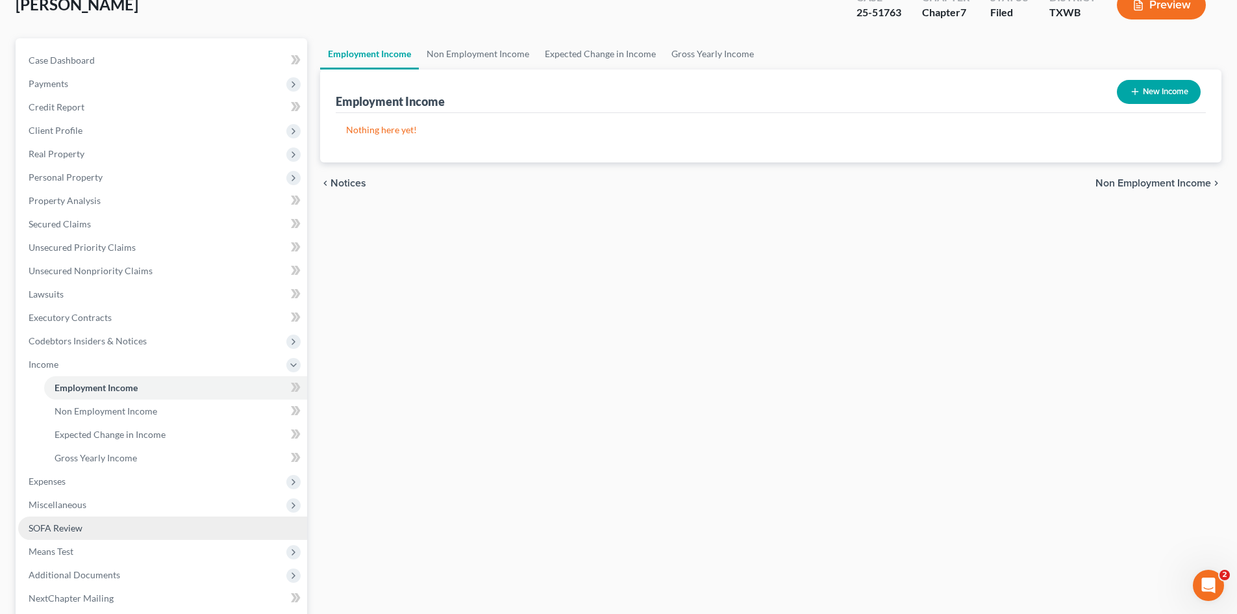
scroll to position [183, 0]
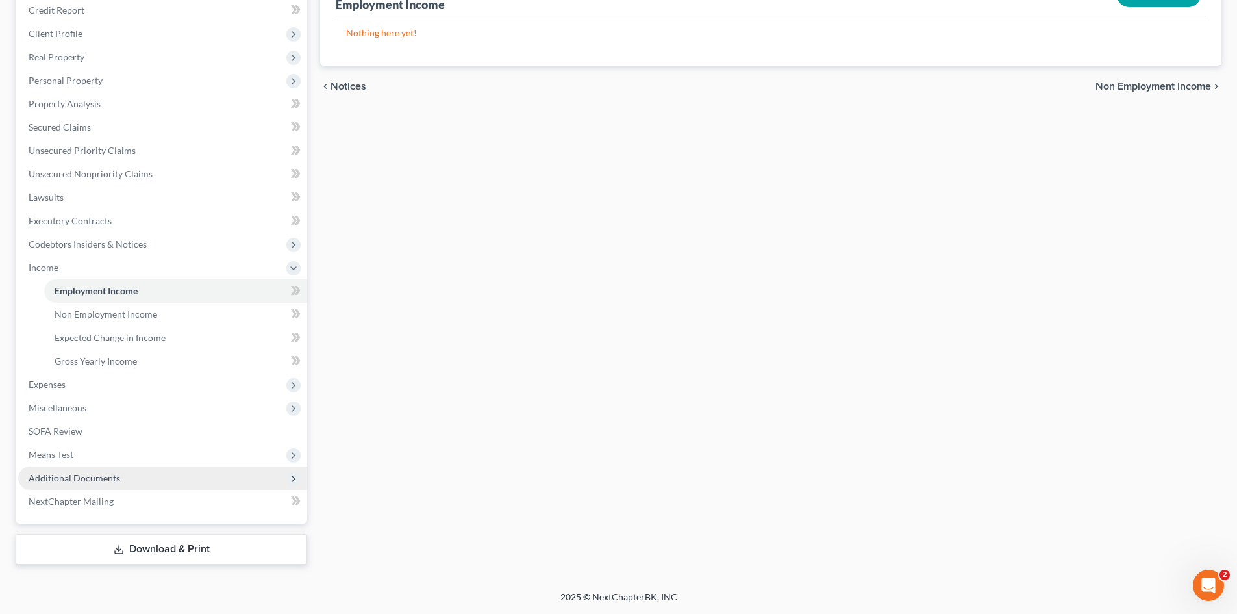
click at [125, 475] on span "Additional Documents" at bounding box center [162, 477] width 289 height 23
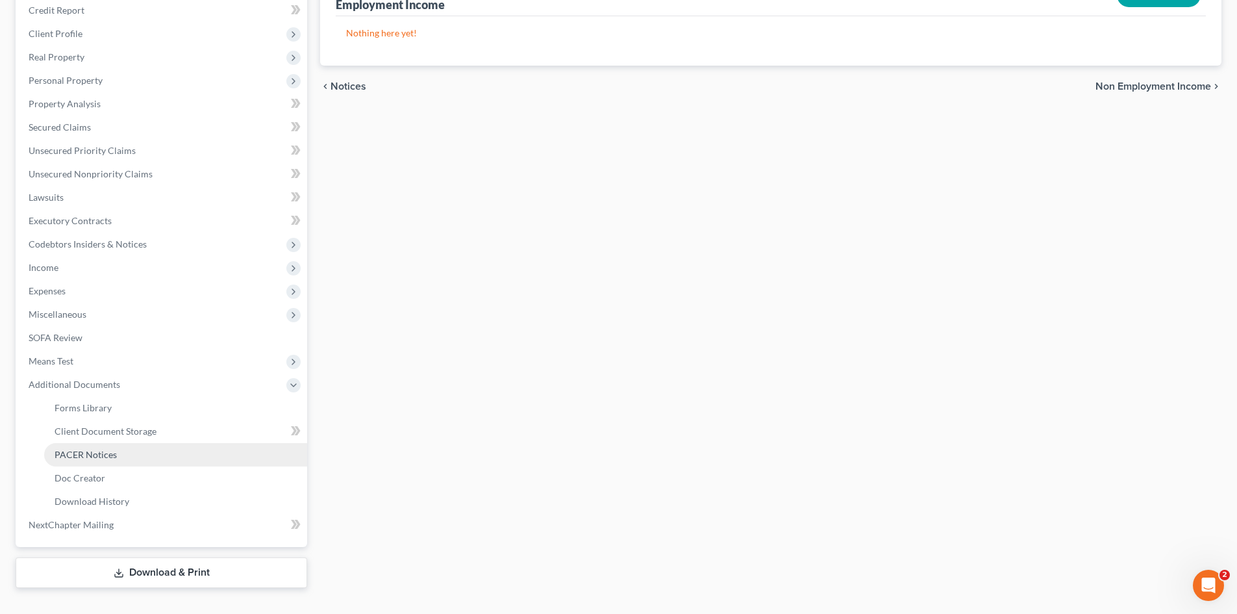
click at [69, 462] on link "PACER Notices" at bounding box center [175, 454] width 263 height 23
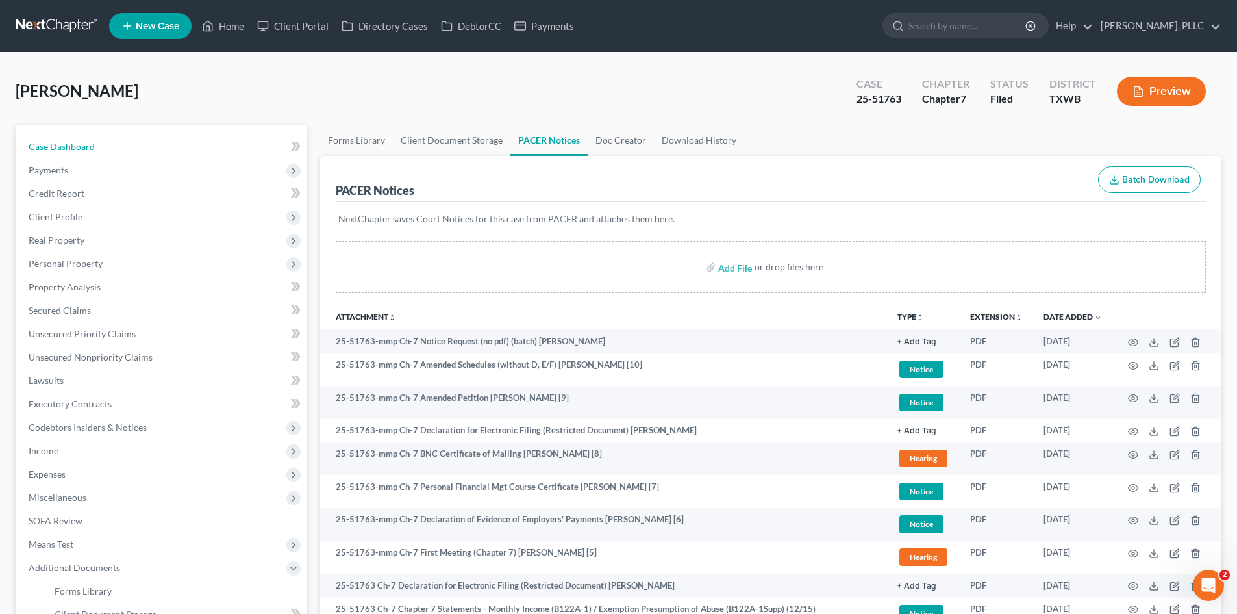
drag, startPoint x: 72, startPoint y: 145, endPoint x: 688, endPoint y: 2, distance: 632.0
click at [72, 145] on span "Case Dashboard" at bounding box center [62, 146] width 66 height 11
select select "4"
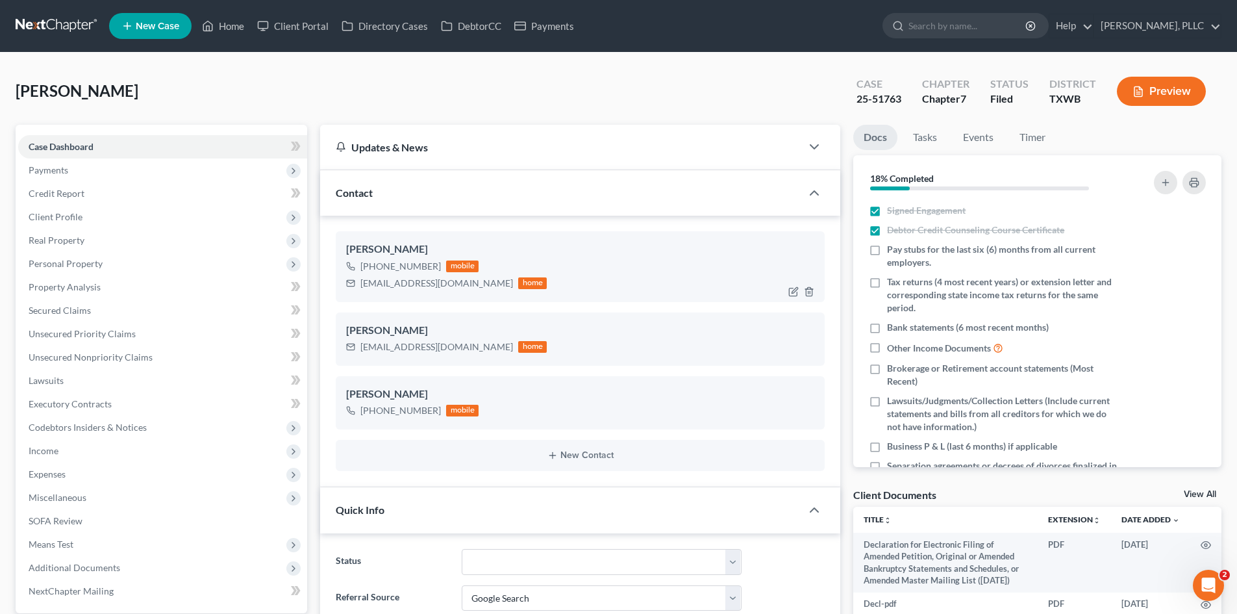
scroll to position [688, 0]
drag, startPoint x: 447, startPoint y: 286, endPoint x: 355, endPoint y: 290, distance: 92.3
click at [355, 290] on div "ckhicks25@gmail.com home" at bounding box center [446, 283] width 201 height 17
click at [463, 355] on div "jeffhicks.001@outlook.com home" at bounding box center [446, 346] width 201 height 17
click at [469, 349] on div "jeffhicks.001@outlook.com home" at bounding box center [446, 346] width 201 height 17
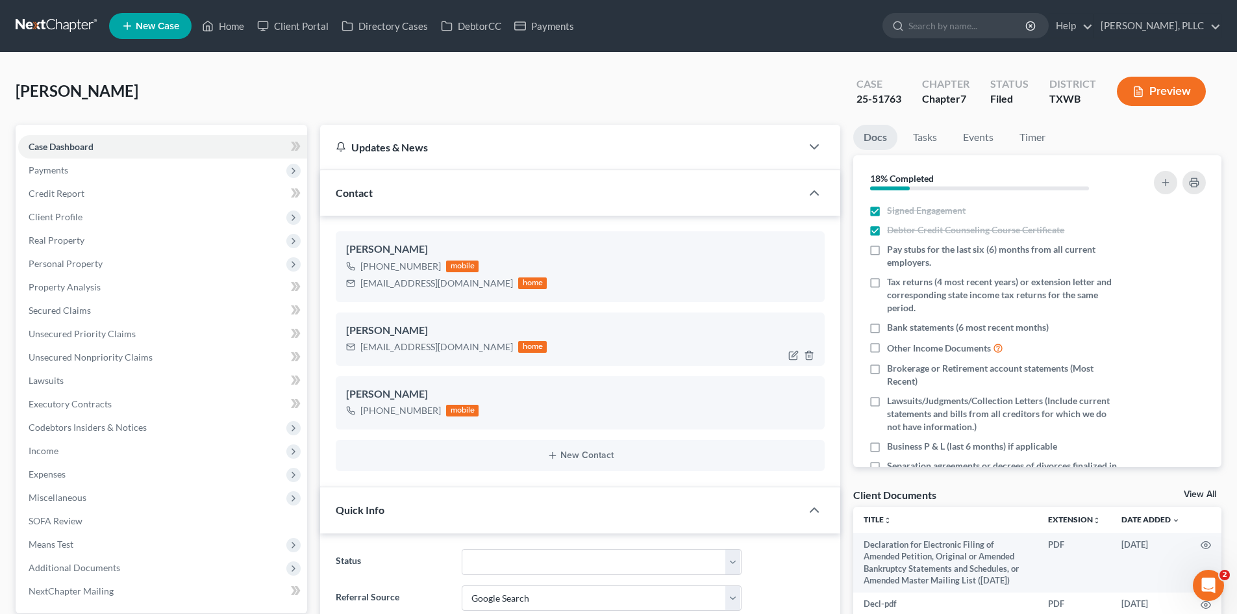
drag, startPoint x: 470, startPoint y: 347, endPoint x: 462, endPoint y: 345, distance: 8.7
click at [471, 347] on div "jeffhicks.001@outlook.com home" at bounding box center [446, 346] width 201 height 17
drag, startPoint x: 359, startPoint y: 345, endPoint x: 449, endPoint y: 348, distance: 90.3
click at [473, 354] on div "jeffhicks.001@outlook.com home" at bounding box center [446, 346] width 201 height 17
copy div "jeffhicks.001@outlook.com"
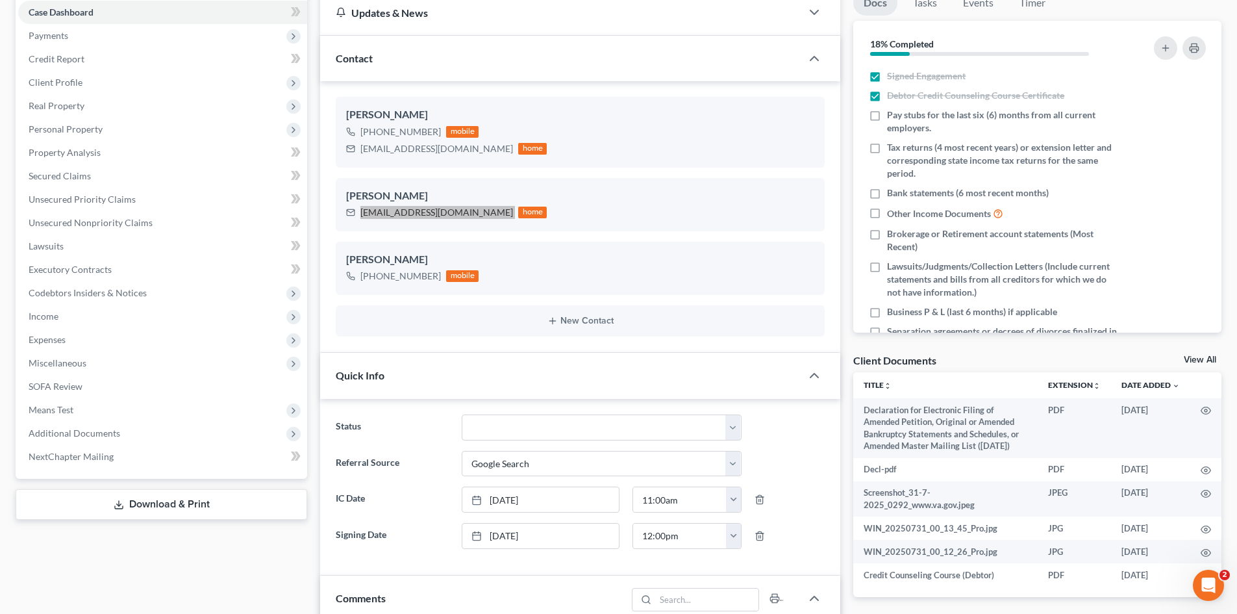
scroll to position [455, 0]
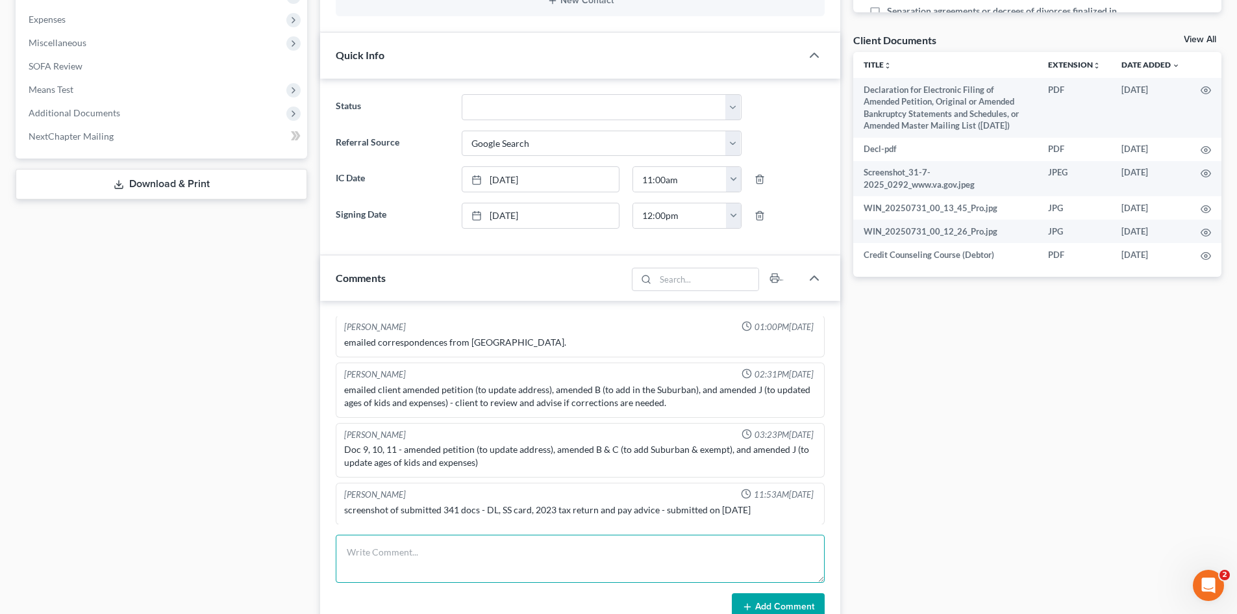
click at [445, 566] on textarea at bounding box center [580, 558] width 489 height 48
type textarea "341 prepped."
click at [781, 604] on button "Add Comment" at bounding box center [778, 606] width 93 height 27
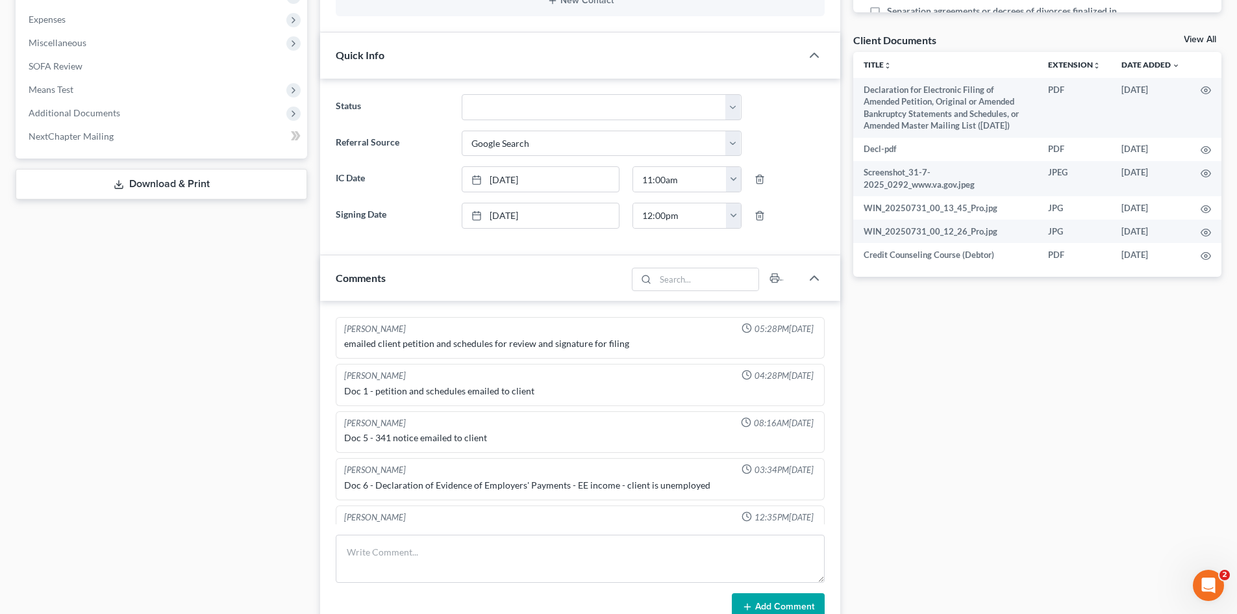
scroll to position [412, 0]
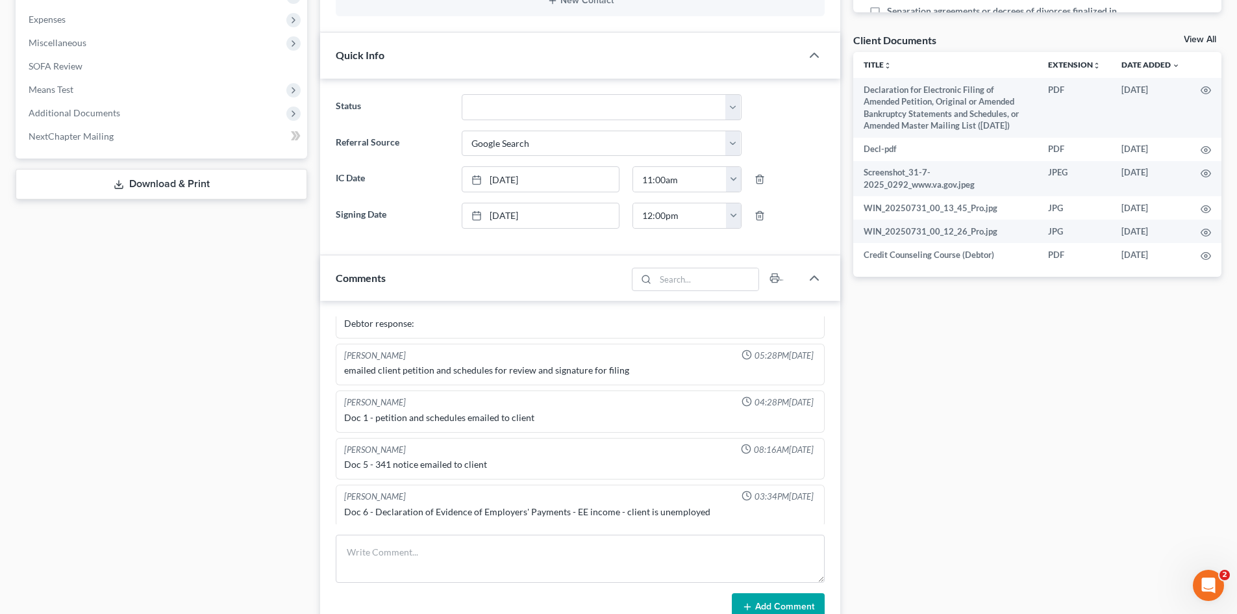
drag, startPoint x: 265, startPoint y: 369, endPoint x: 1233, endPoint y: 264, distance: 974.0
click at [264, 369] on div "Case Dashboard Payments Invoices Payments Payments Credit Report Client Profile" at bounding box center [161, 319] width 305 height 1298
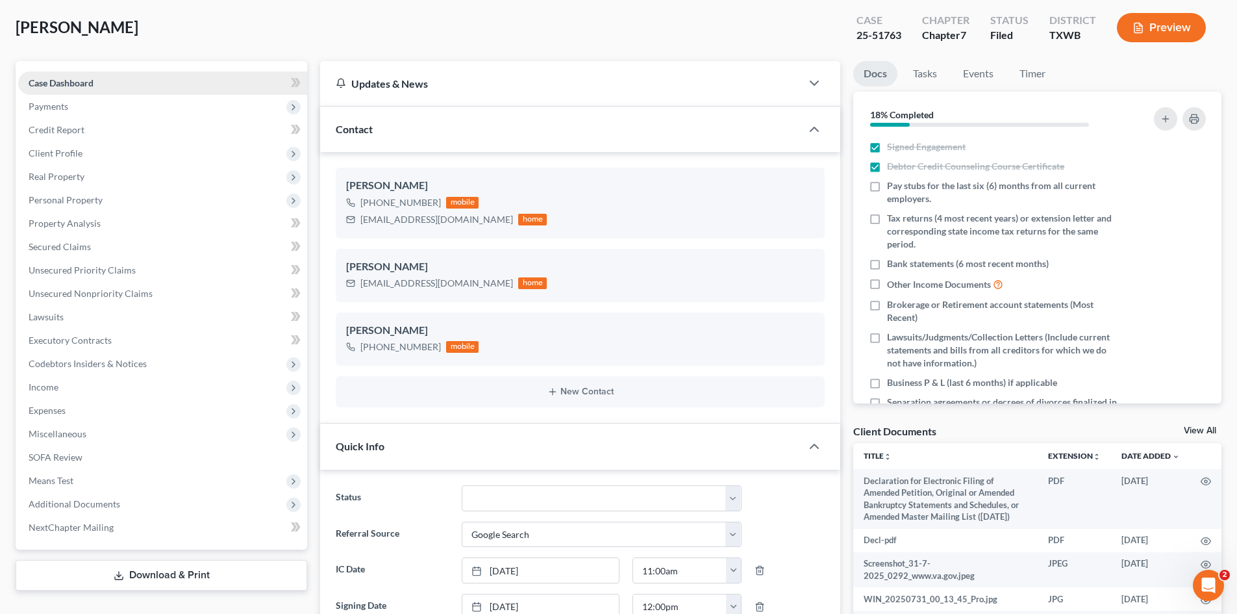
scroll to position [0, 0]
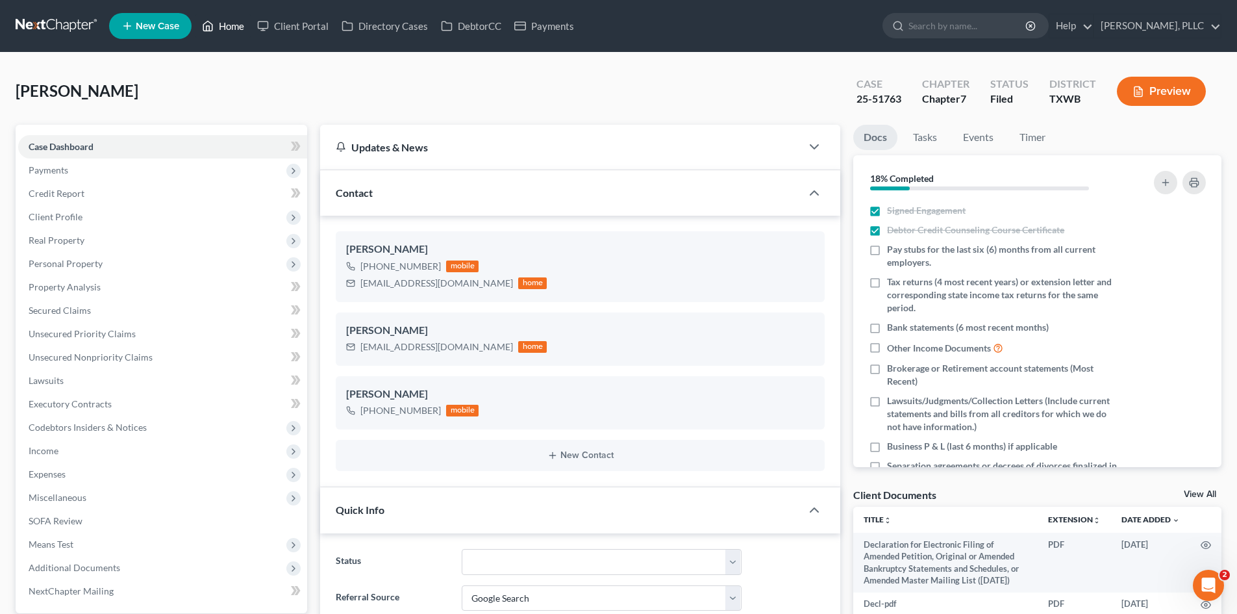
click at [214, 33] on link "Home" at bounding box center [222, 25] width 55 height 23
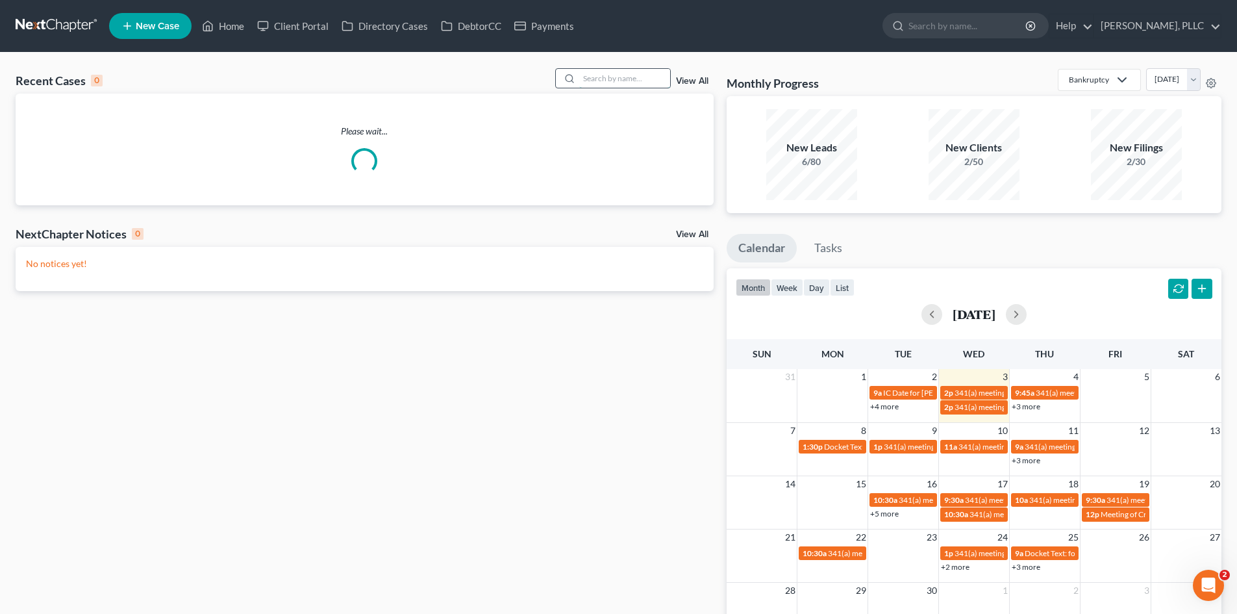
click at [599, 84] on input "search" at bounding box center [624, 78] width 91 height 19
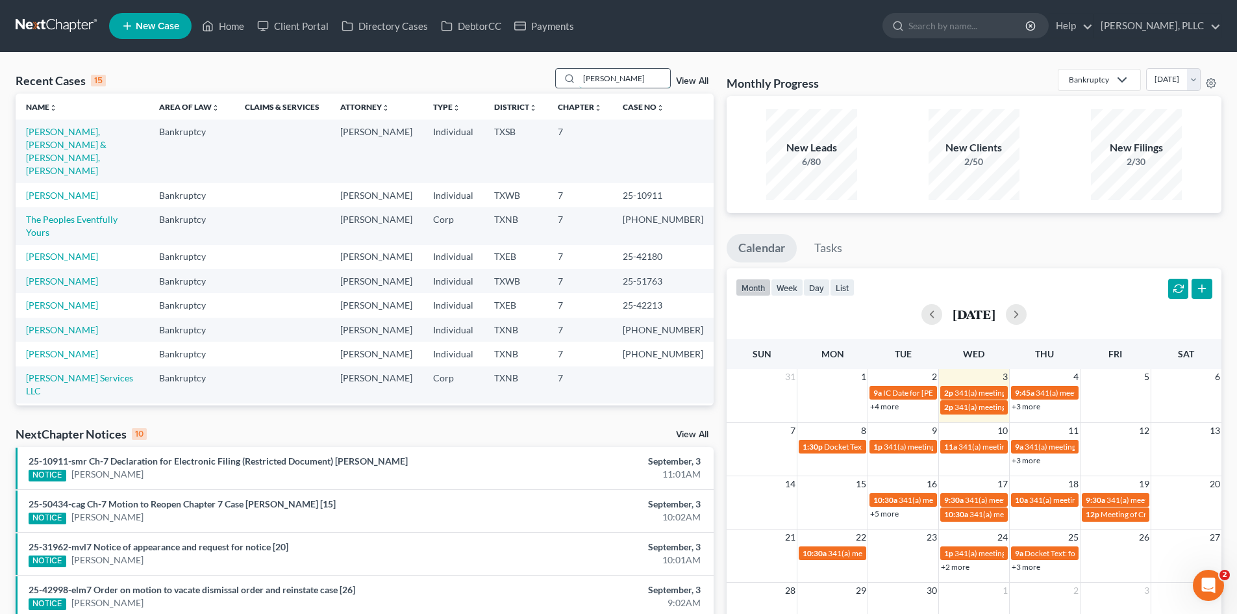
type input "dinah"
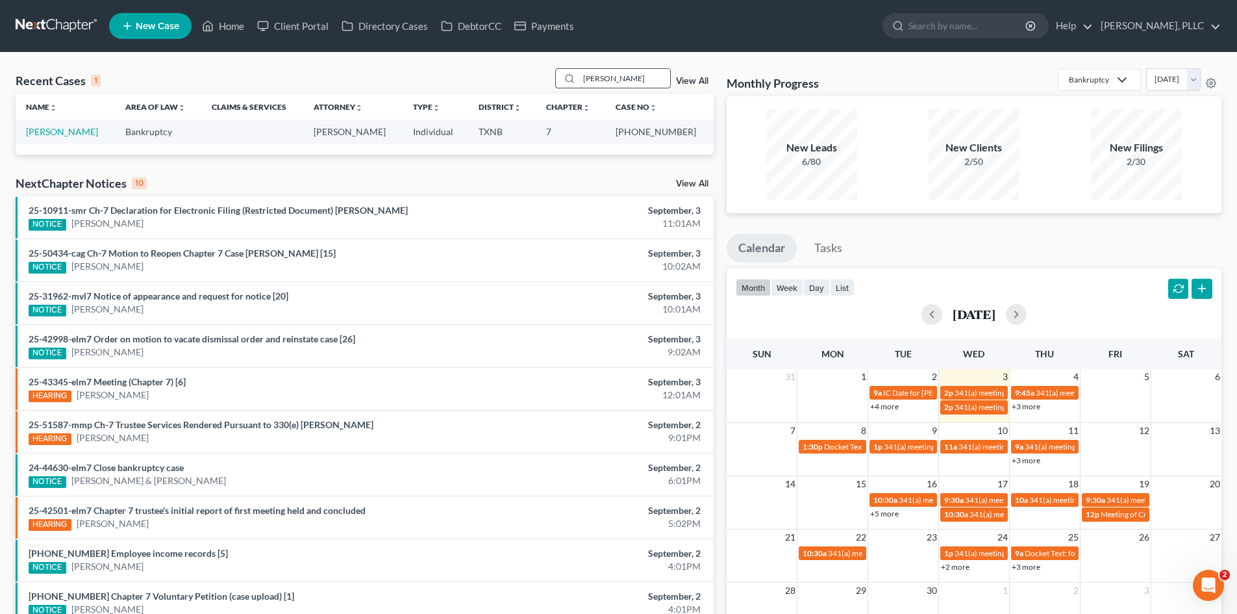
drag, startPoint x: 614, startPoint y: 73, endPoint x: 592, endPoint y: 81, distance: 22.6
click at [592, 81] on input "dinah" at bounding box center [624, 78] width 91 height 19
click at [75, 129] on link "[PERSON_NAME]" at bounding box center [62, 131] width 72 height 11
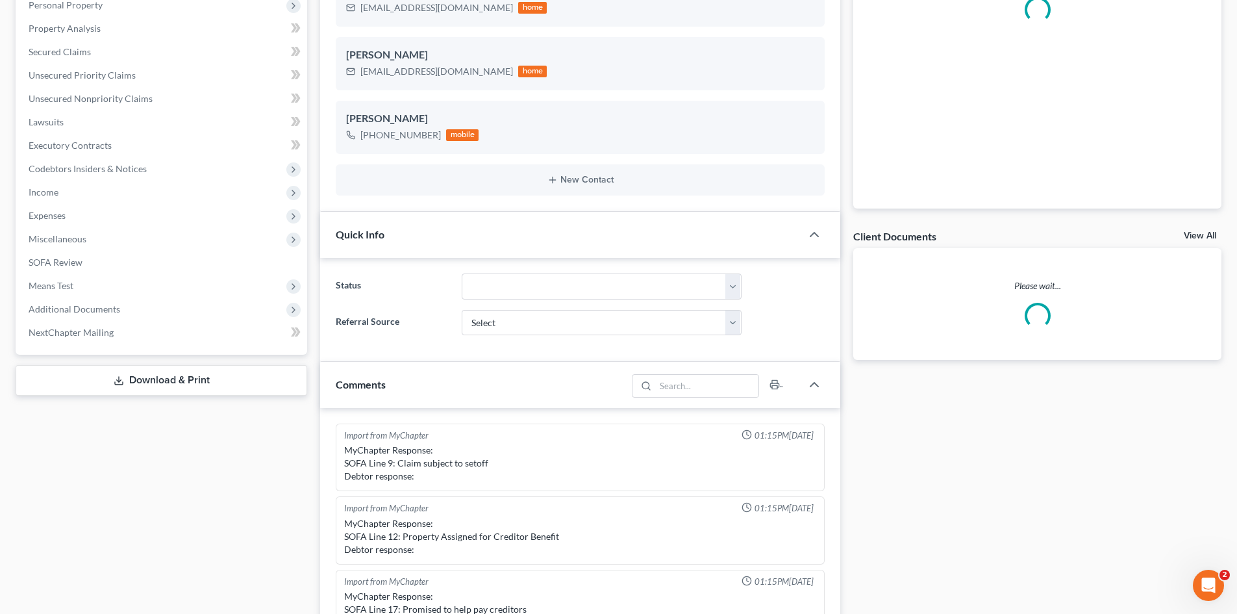
scroll to position [260, 0]
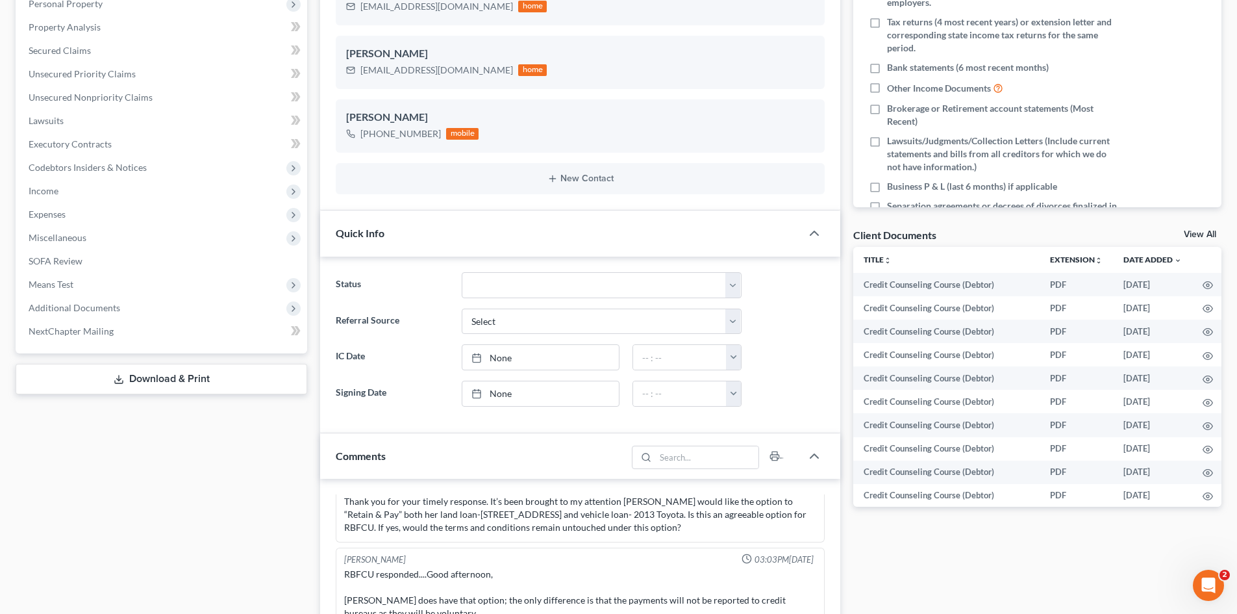
click at [60, 308] on span "Additional Documents" at bounding box center [75, 307] width 92 height 11
click at [97, 376] on span "PACER Notices" at bounding box center [86, 377] width 62 height 11
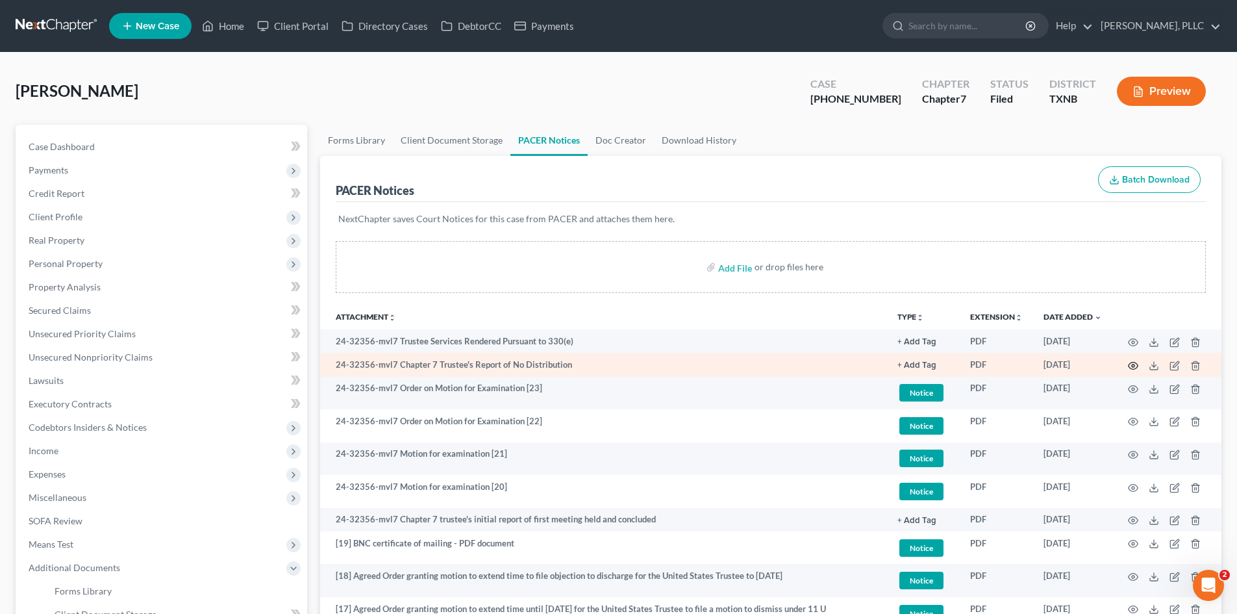
click at [1133, 365] on icon "button" at bounding box center [1133, 365] width 10 height 10
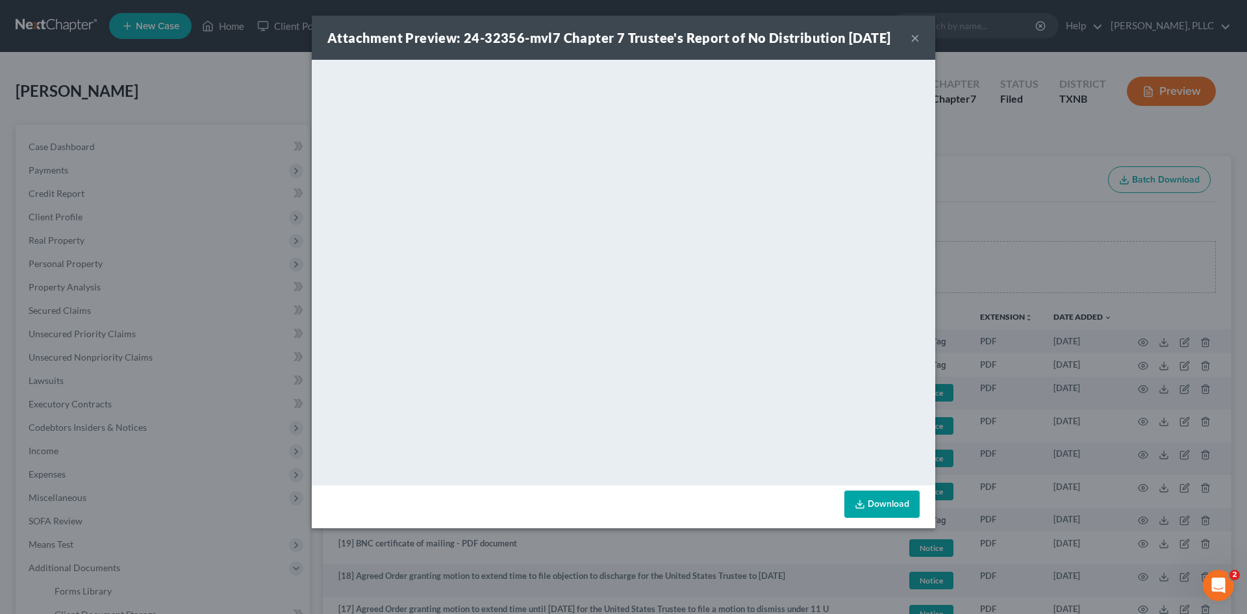
click at [915, 45] on button "×" at bounding box center [914, 38] width 9 height 16
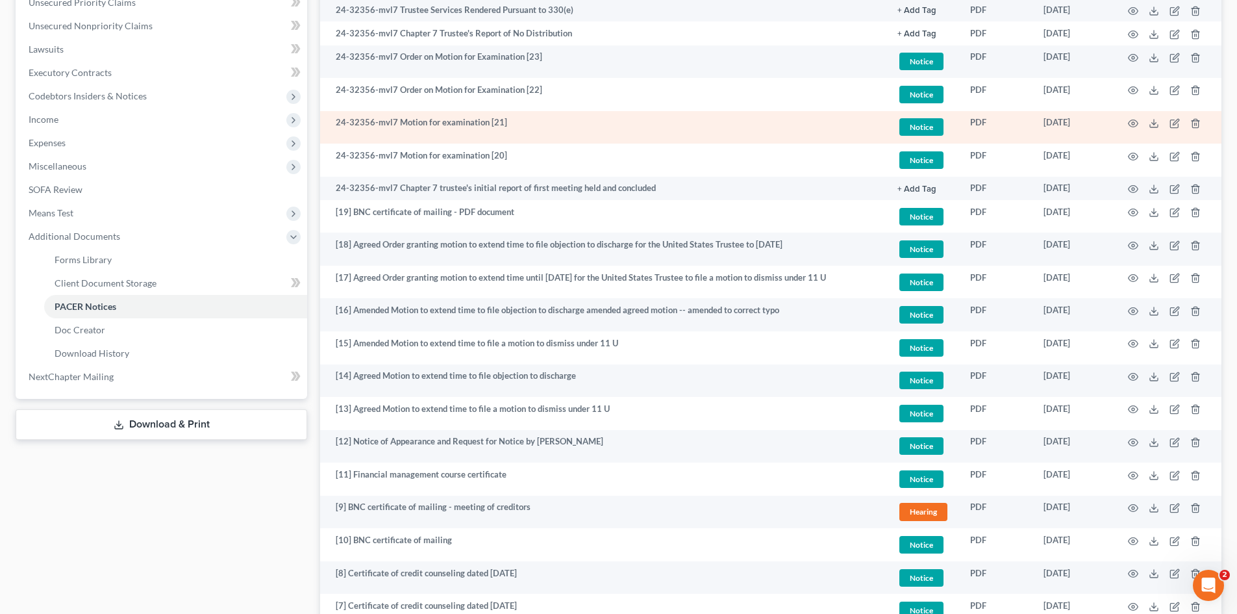
scroll to position [520, 0]
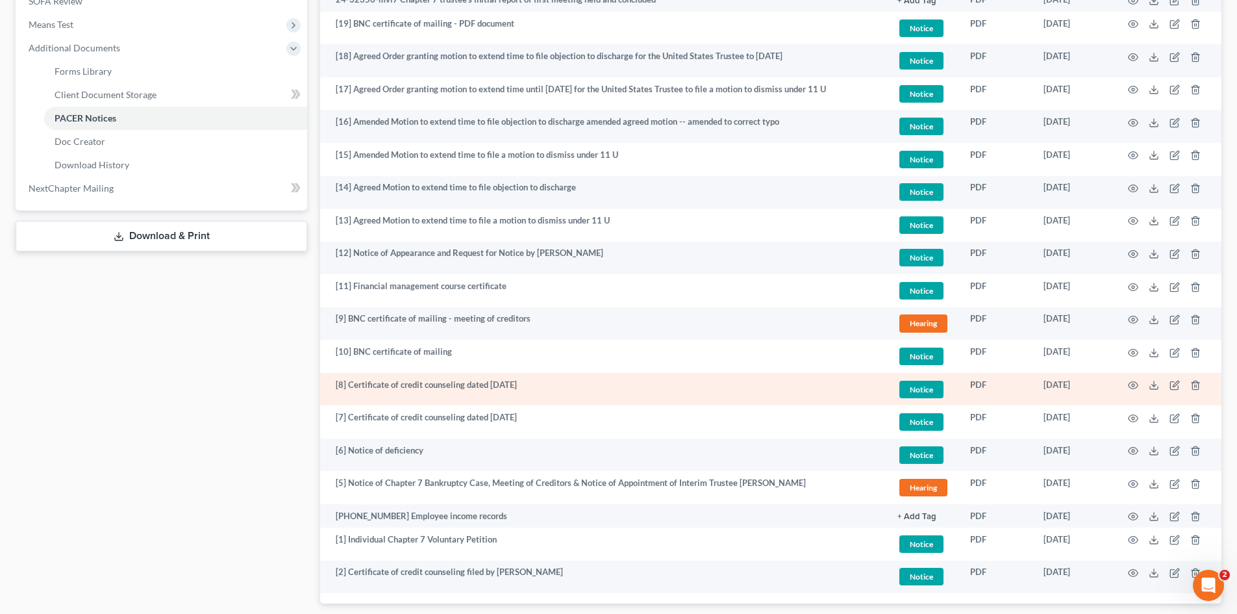
click at [92, 520] on div "Case Dashboard Payments Invoices Payments Payments Credit Report Client Profile" at bounding box center [161, 125] width 305 height 1040
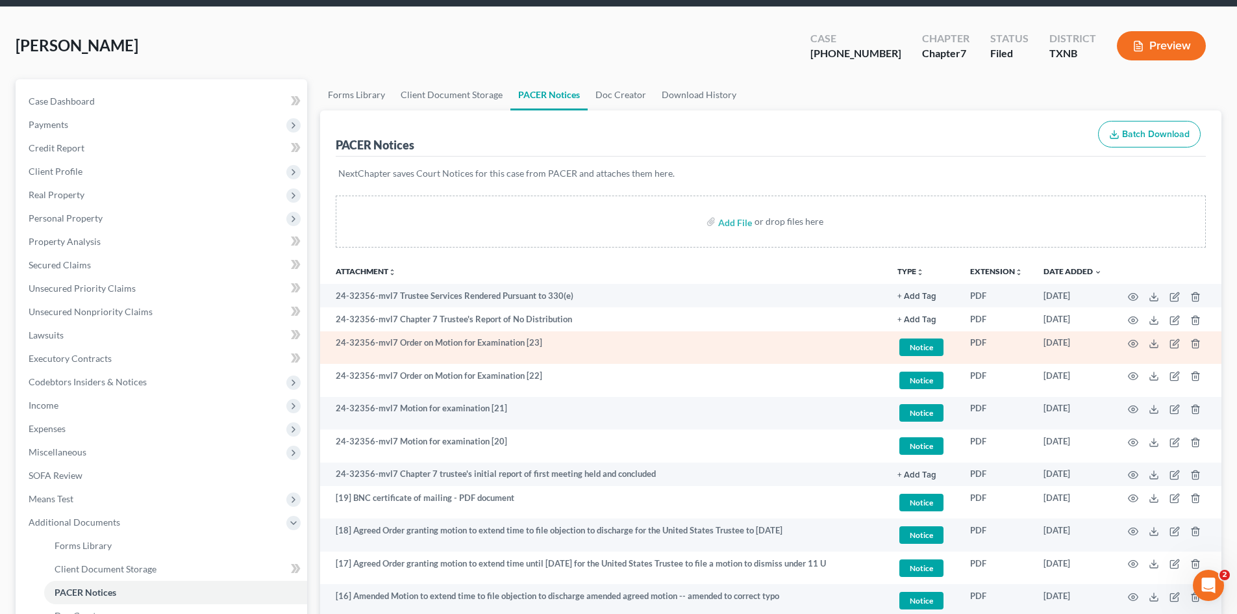
scroll to position [0, 0]
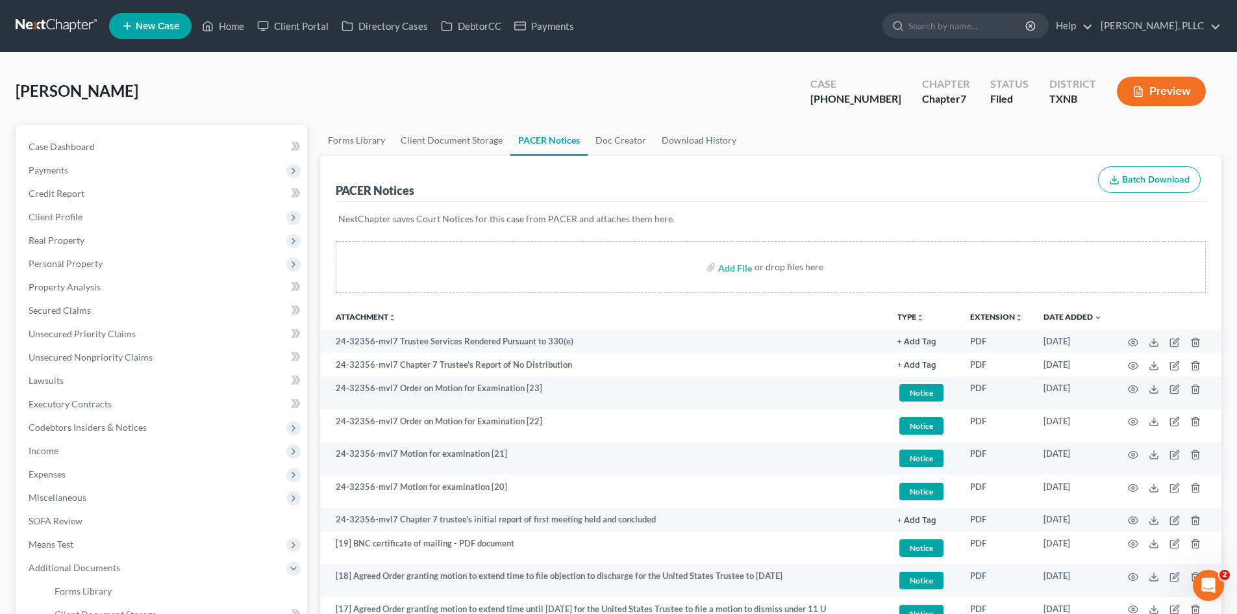
click at [705, 112] on div "Martin, Dinah Upgraded Case 24-32356-7 Chapter Chapter 7 Status Filed District …" at bounding box center [619, 96] width 1206 height 56
click at [309, 26] on link "Client Portal" at bounding box center [293, 25] width 84 height 23
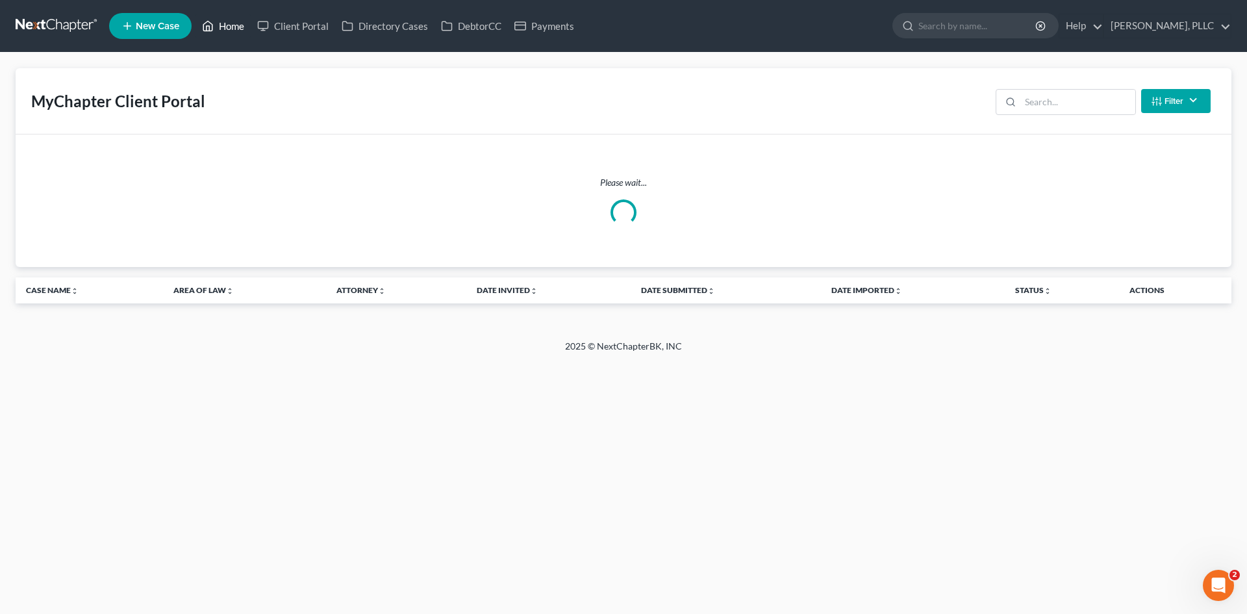
click at [241, 21] on link "Home" at bounding box center [222, 25] width 55 height 23
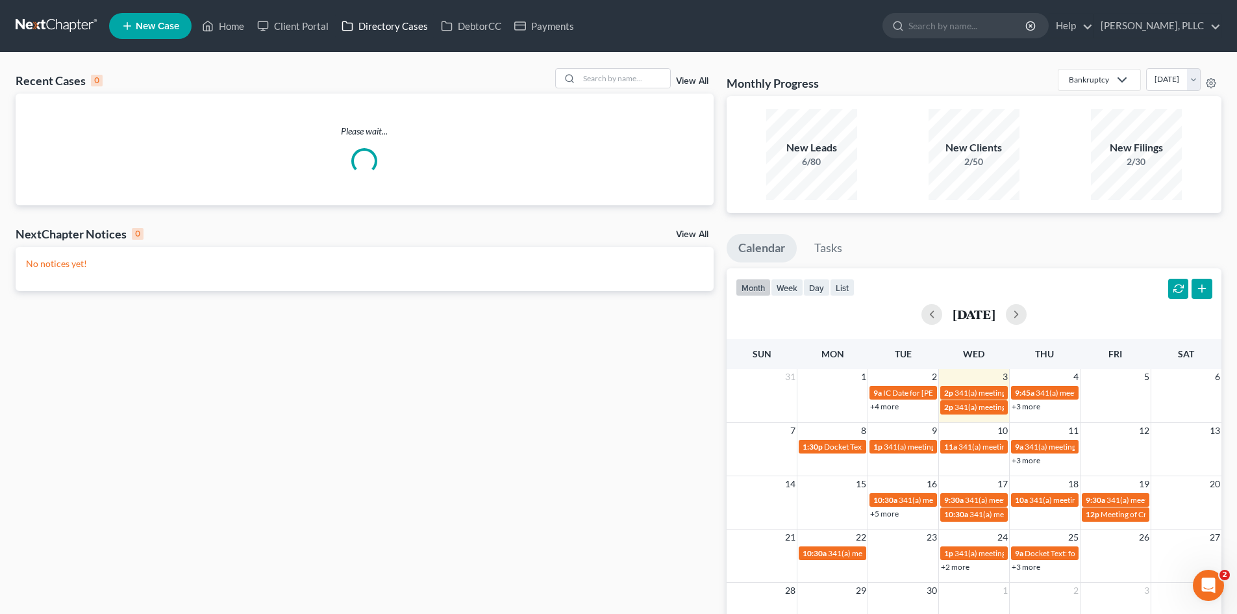
click at [403, 34] on link "Directory Cases" at bounding box center [384, 25] width 99 height 23
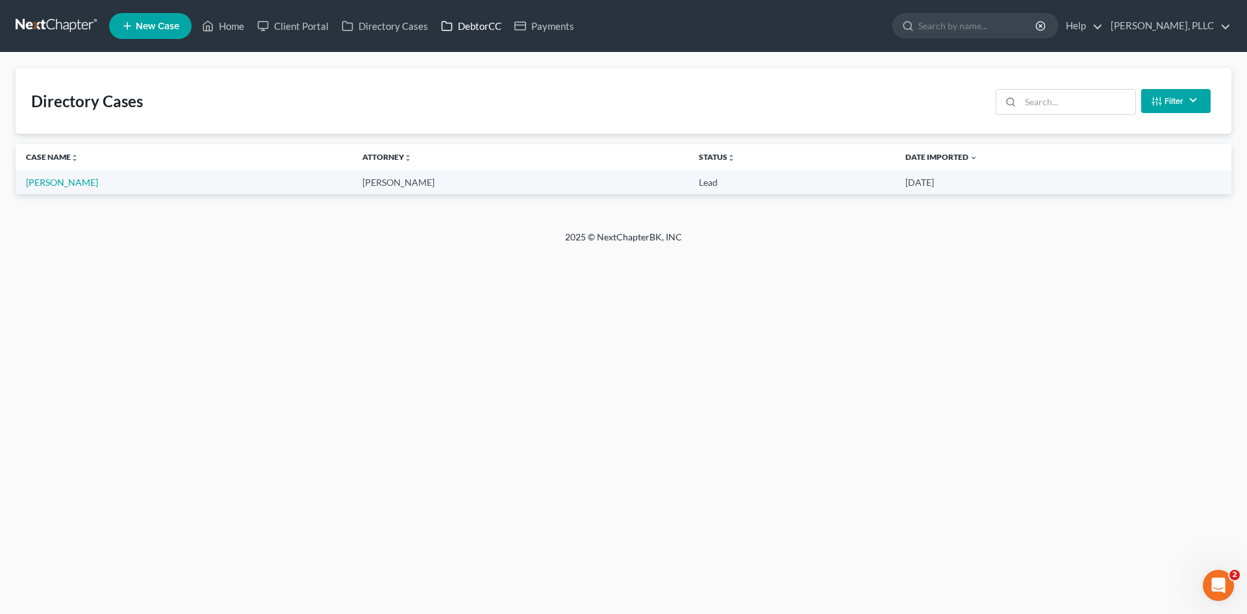
click at [474, 36] on link "DebtorCC" at bounding box center [470, 25] width 73 height 23
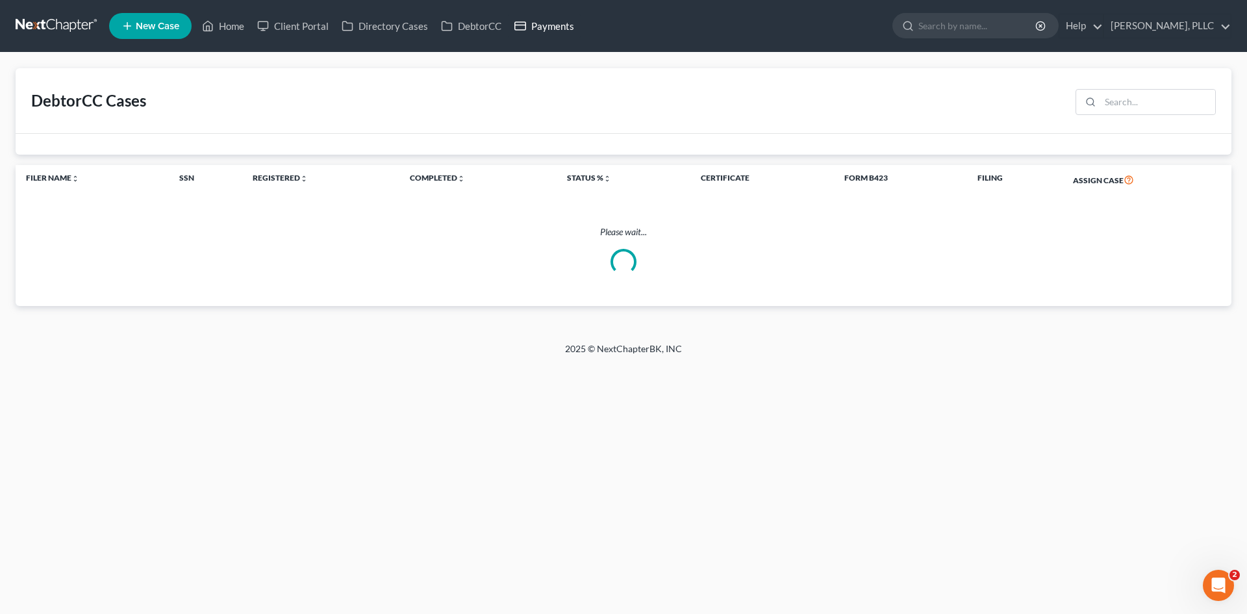
click at [546, 29] on link "Payments" at bounding box center [544, 25] width 73 height 23
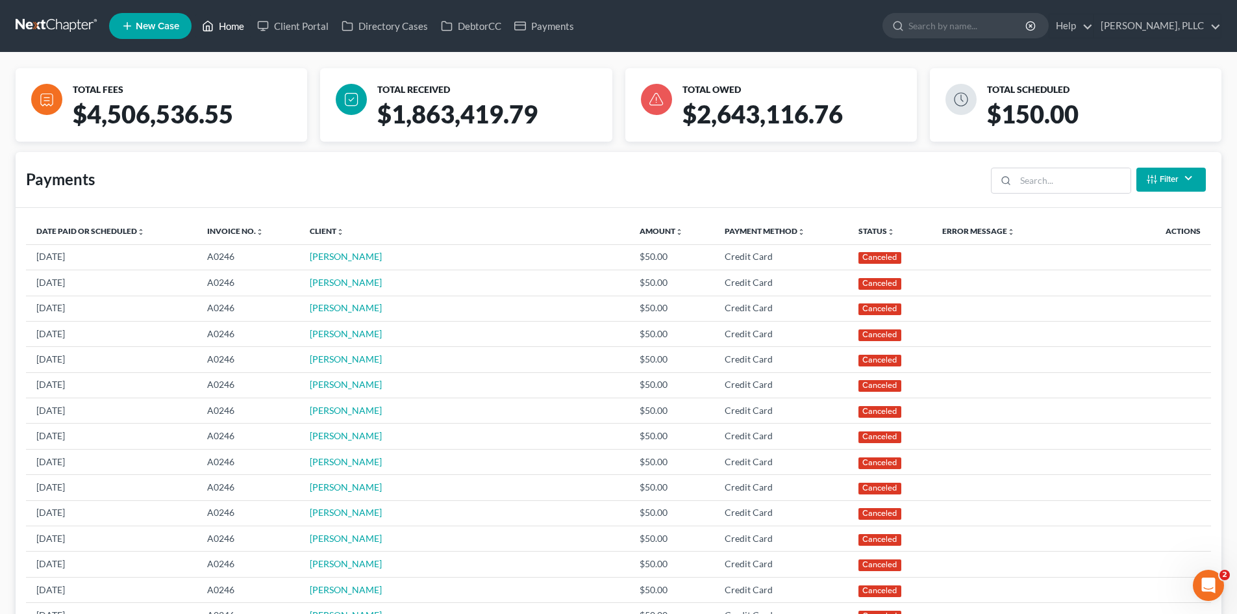
click at [233, 32] on link "Home" at bounding box center [222, 25] width 55 height 23
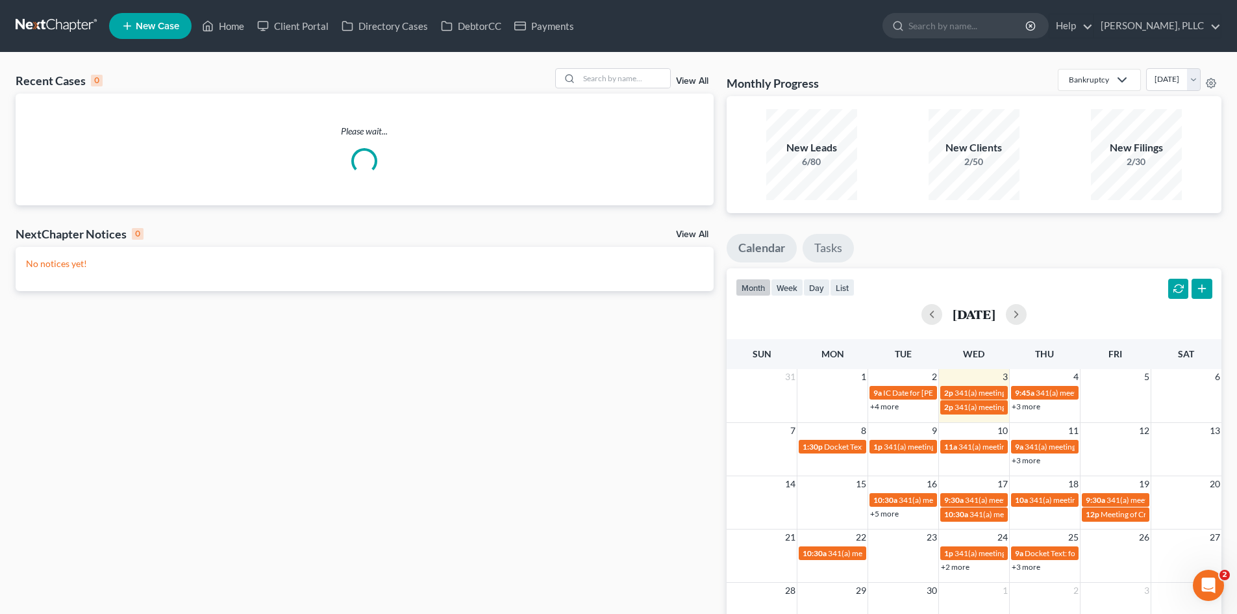
click at [838, 258] on link "Tasks" at bounding box center [828, 248] width 51 height 29
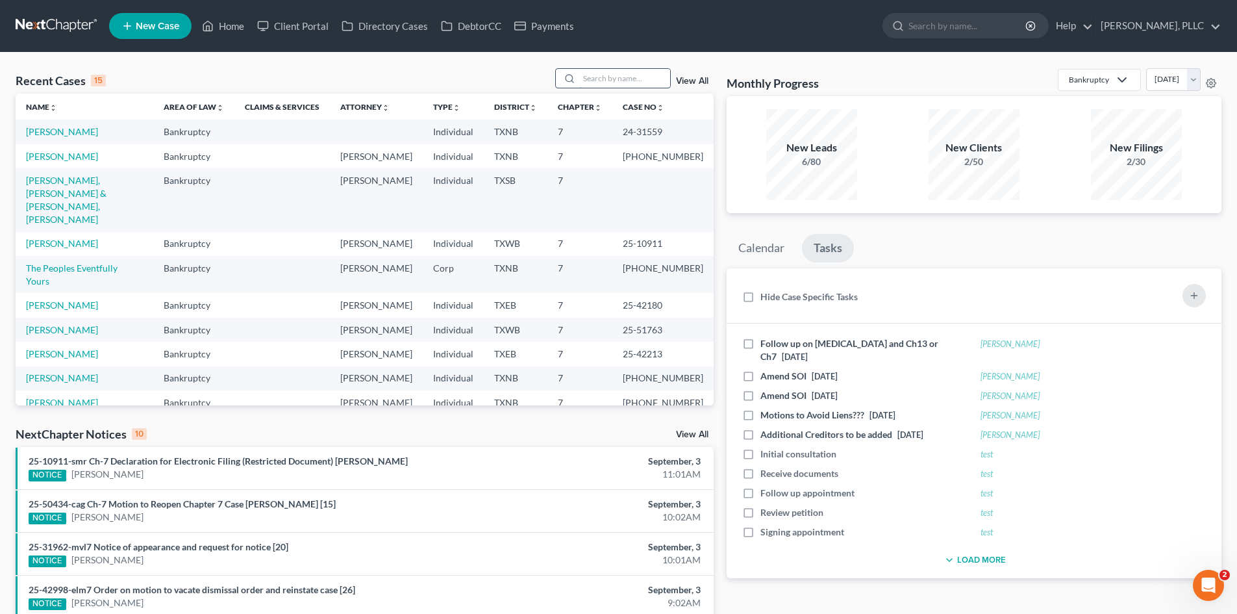
click at [610, 79] on input "search" at bounding box center [624, 78] width 91 height 19
type input "polio"
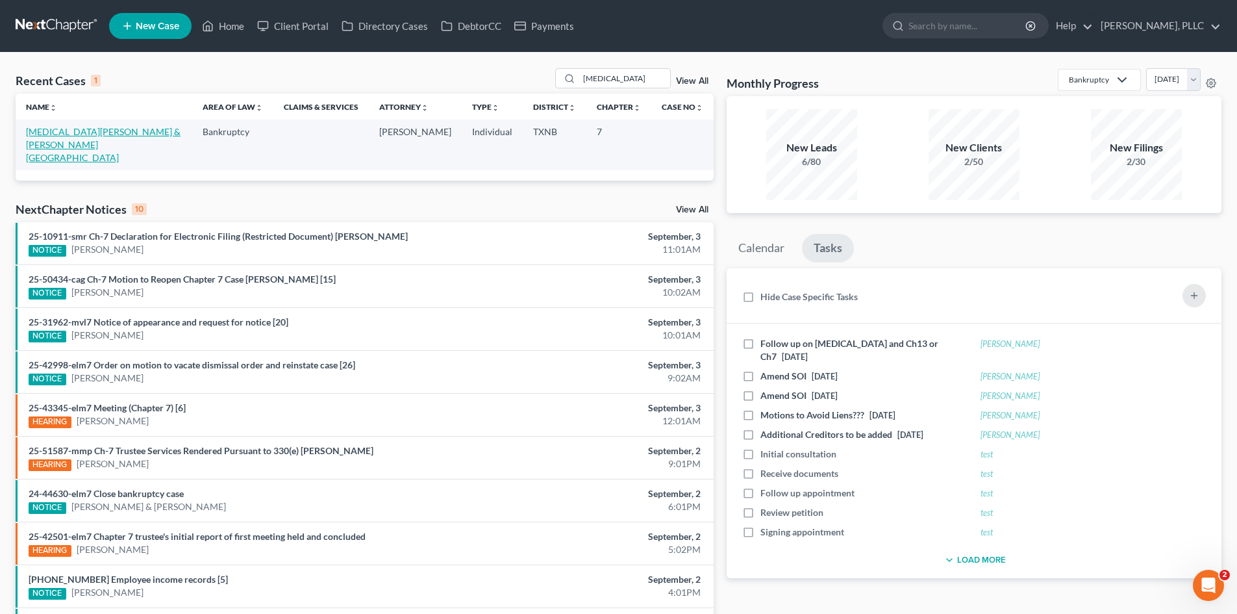
click at [60, 129] on link "[MEDICAL_DATA][PERSON_NAME] & [PERSON_NAME][GEOGRAPHIC_DATA]" at bounding box center [103, 144] width 155 height 37
select select "4"
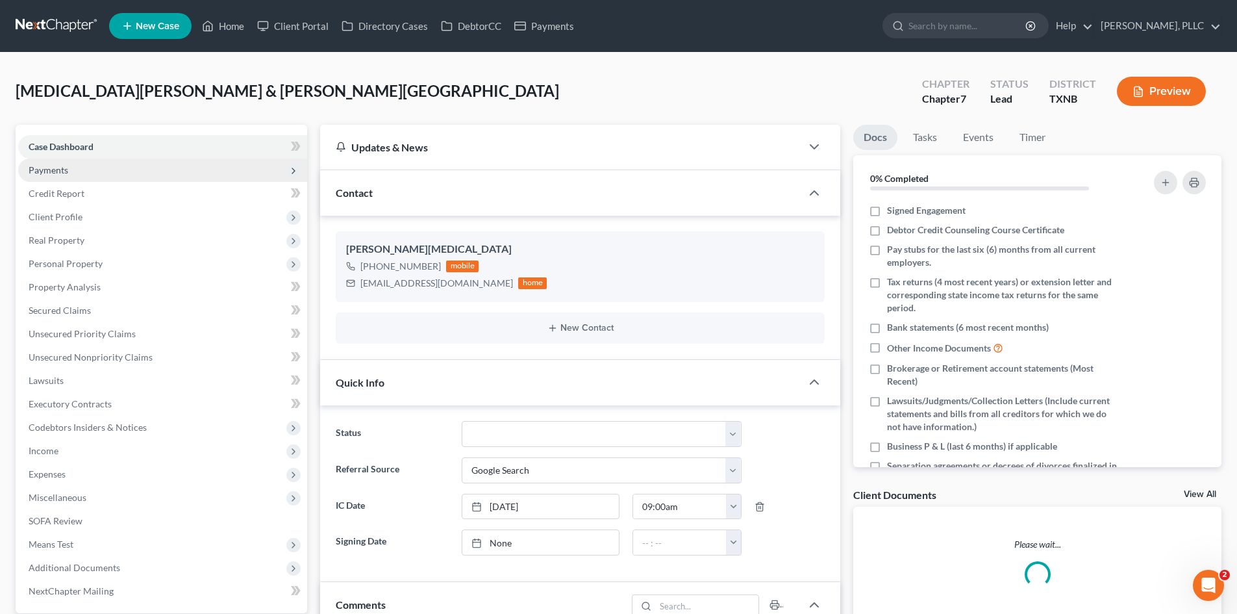
click at [173, 175] on span "Payments" at bounding box center [162, 169] width 289 height 23
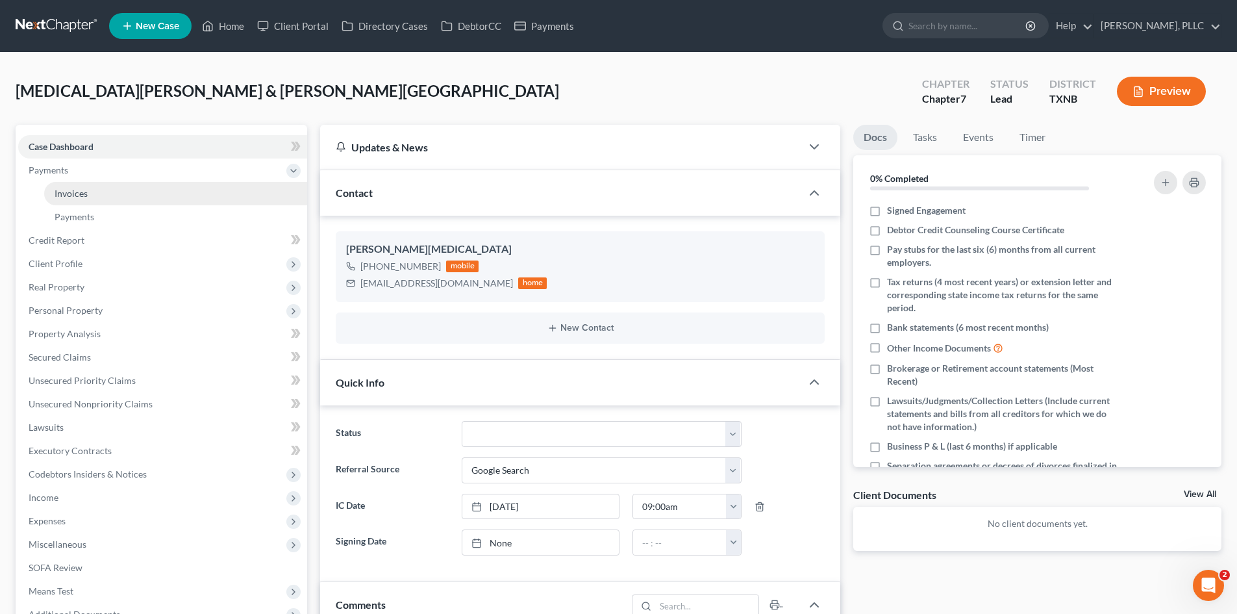
click at [144, 193] on link "Invoices" at bounding box center [175, 193] width 263 height 23
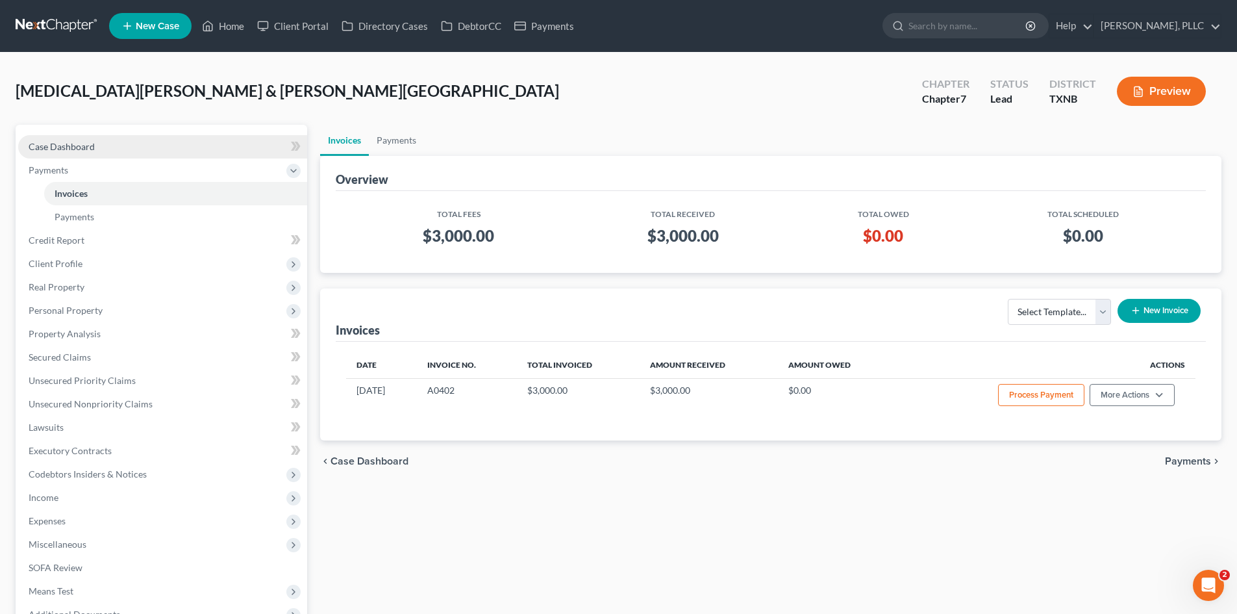
click at [140, 153] on link "Case Dashboard" at bounding box center [162, 146] width 289 height 23
select select "4"
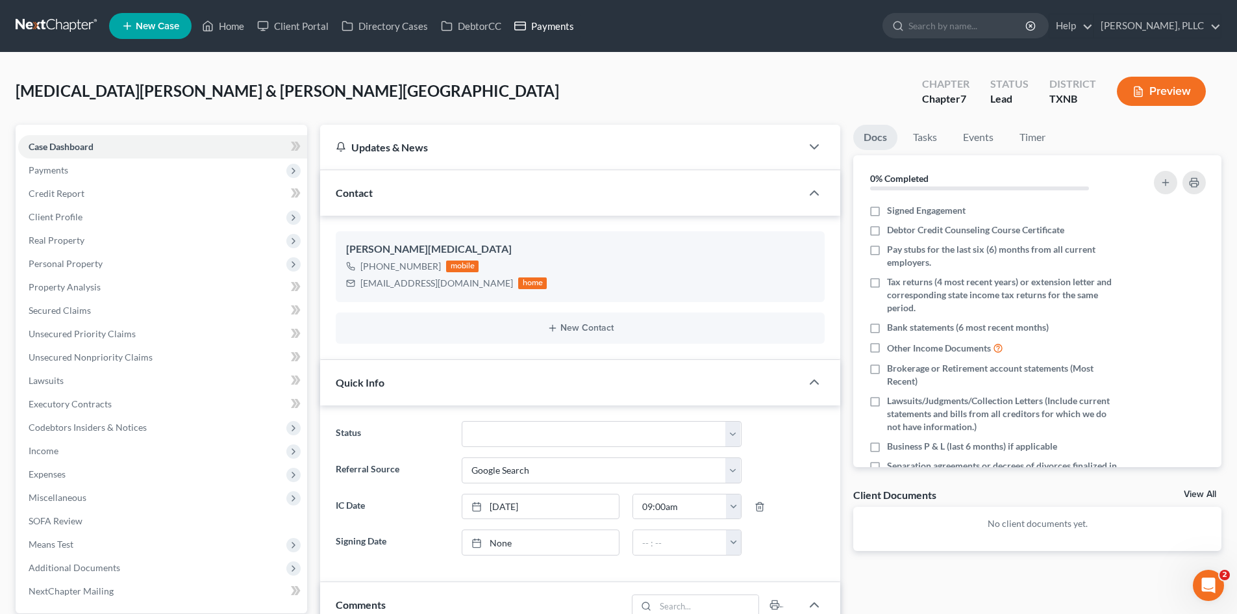
click at [534, 32] on link "Payments" at bounding box center [544, 25] width 73 height 23
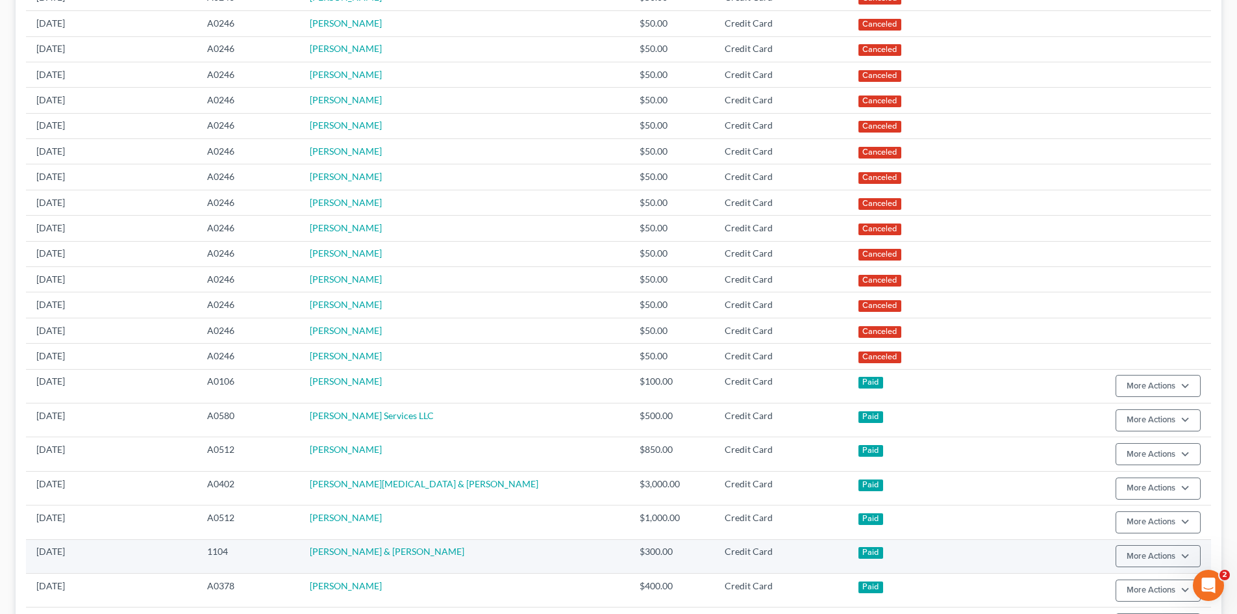
scroll to position [260, 0]
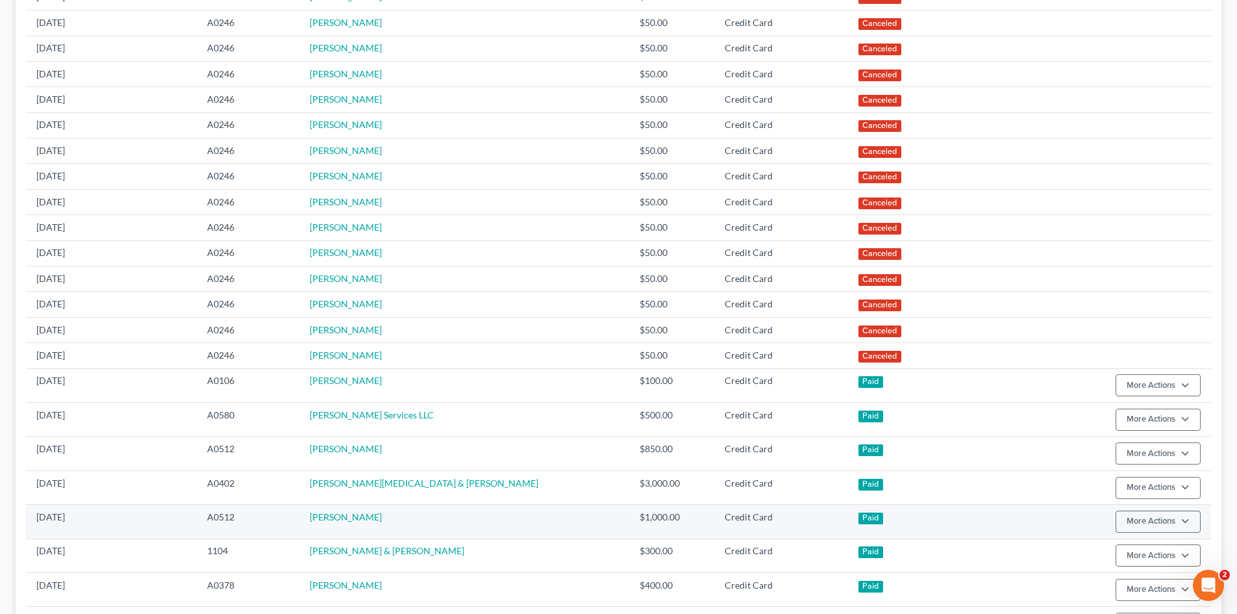
drag, startPoint x: 0, startPoint y: 519, endPoint x: 127, endPoint y: 505, distance: 128.0
click at [21, 519] on div "TOTAL FEES $4,506,536.55 TOTAL RECEIVED $1,863,419.79 TOTAL OWED $2,643,116.76 …" at bounding box center [618, 363] width 1237 height 1141
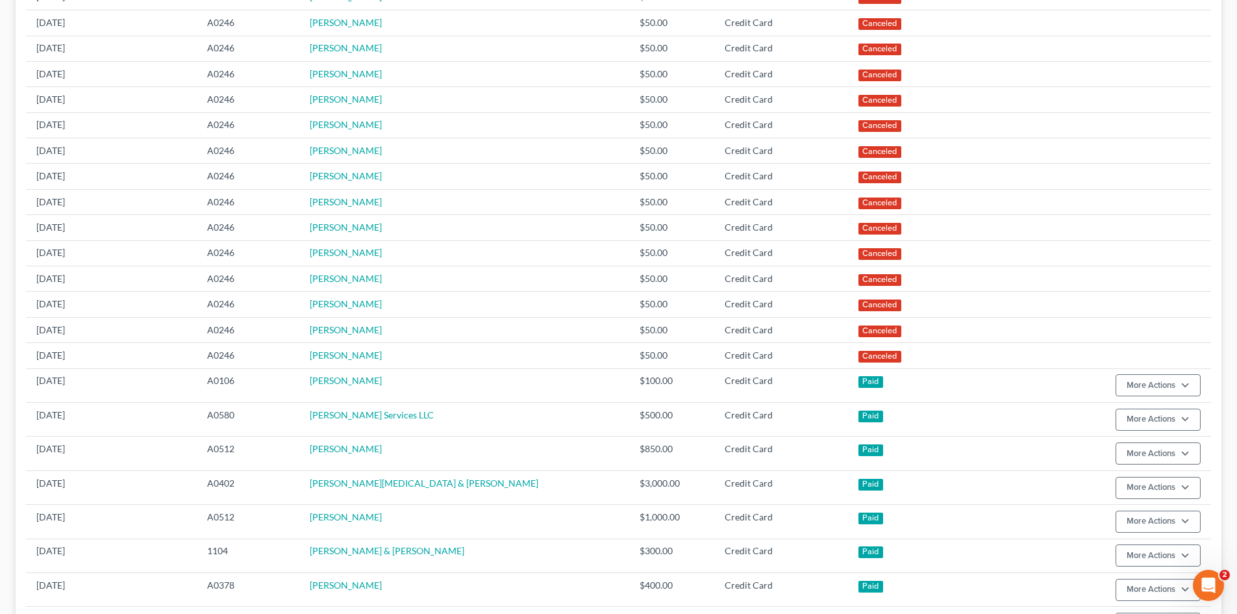
drag, startPoint x: 0, startPoint y: 596, endPoint x: 559, endPoint y: 555, distance: 560.6
click at [23, 590] on div "TOTAL FEES $4,506,536.55 TOTAL RECEIVED $1,863,419.79 TOTAL OWED $2,643,116.76 …" at bounding box center [618, 363] width 1237 height 1141
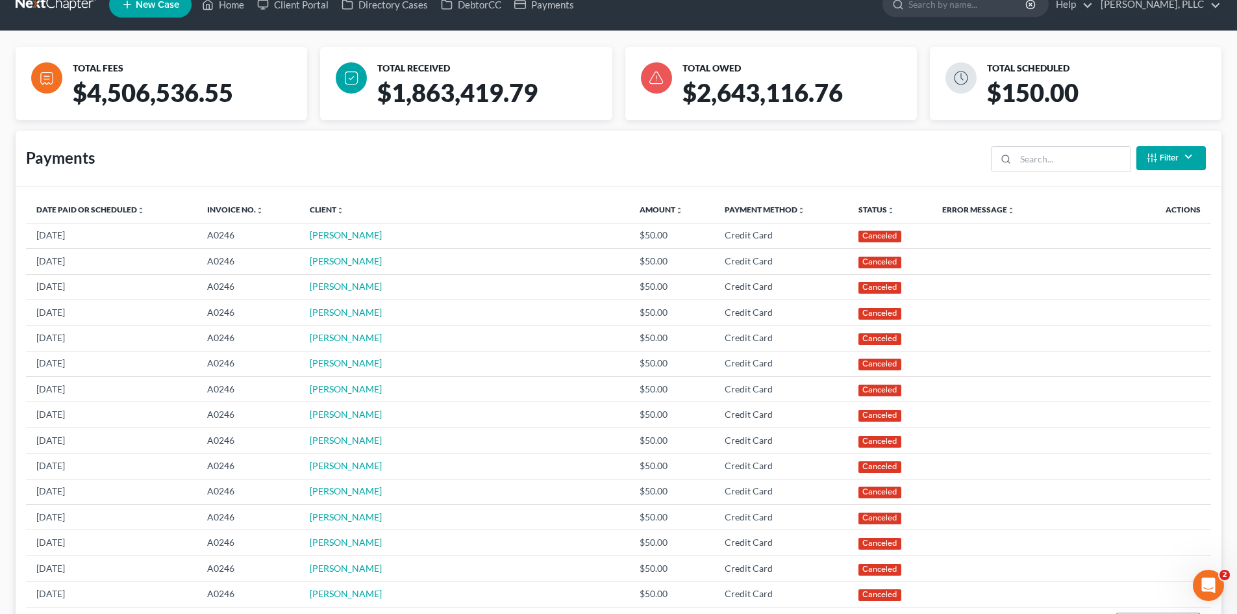
scroll to position [0, 0]
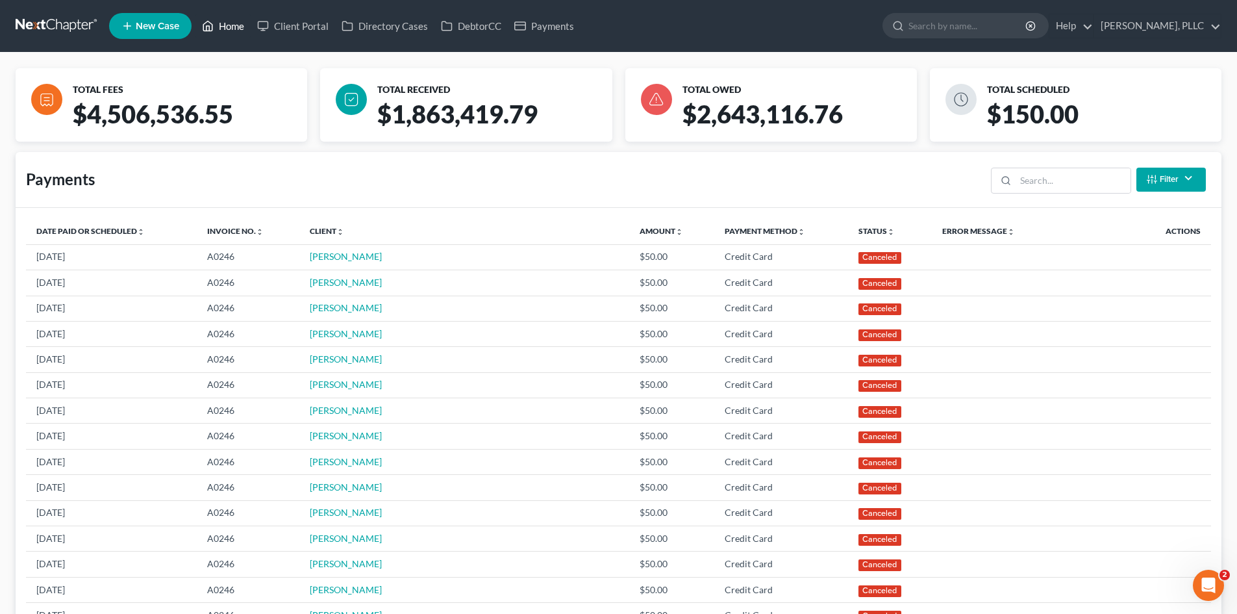
click at [222, 19] on link "Home" at bounding box center [222, 25] width 55 height 23
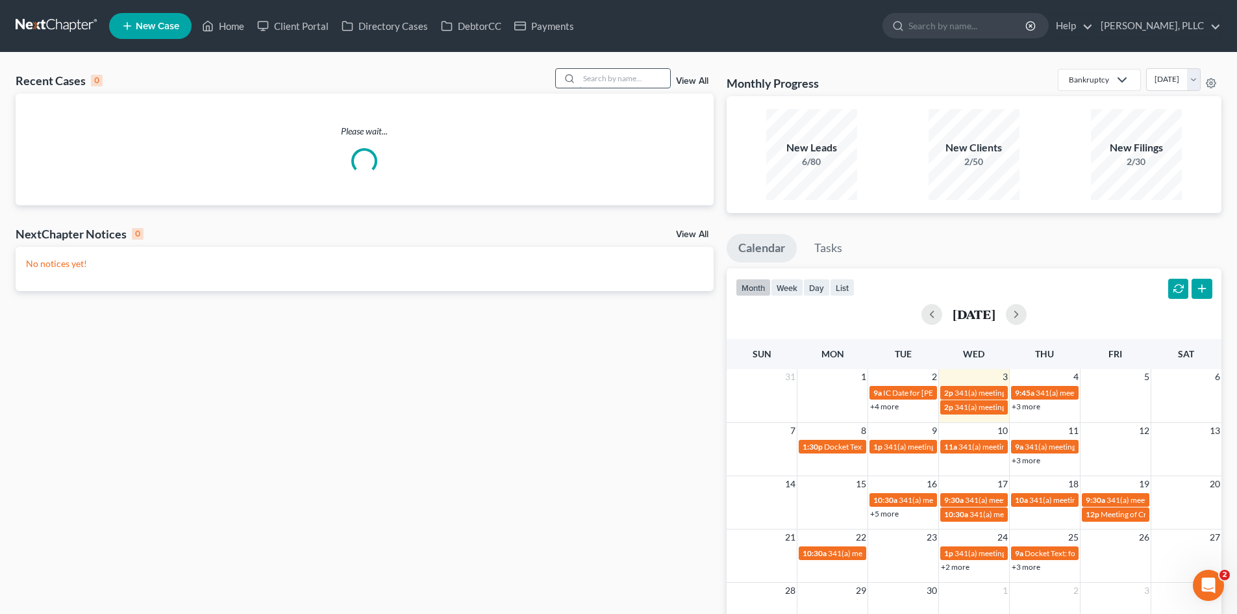
click at [597, 87] on input "search" at bounding box center [624, 78] width 91 height 19
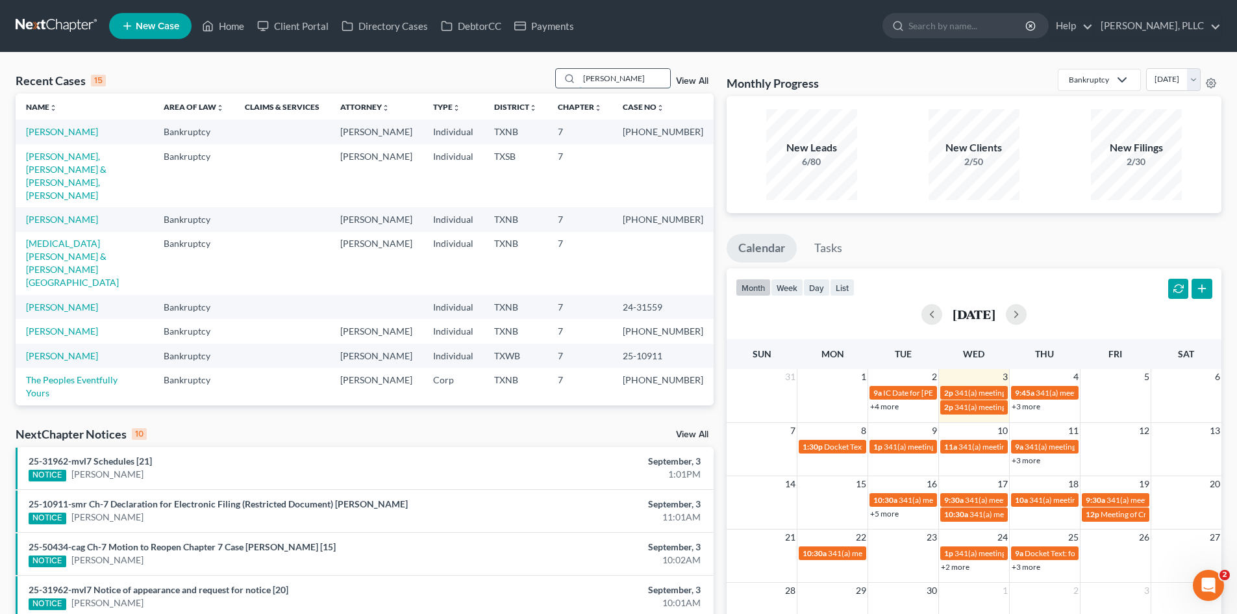
type input "pearley"
drag, startPoint x: 597, startPoint y: 87, endPoint x: 431, endPoint y: 44, distance: 171.2
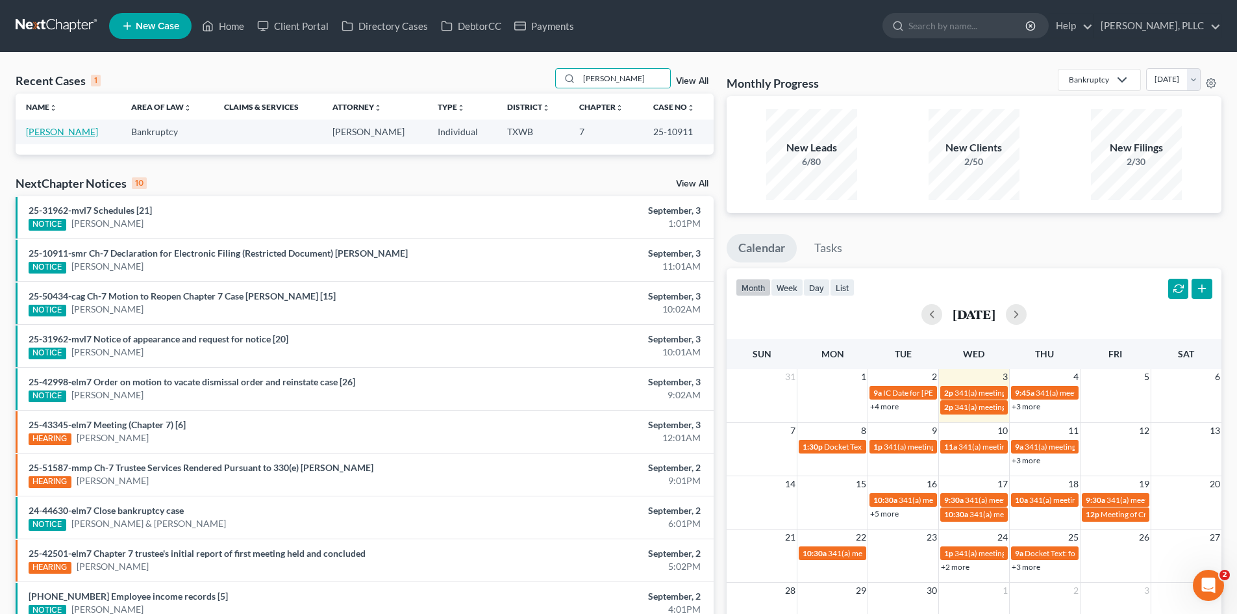
drag, startPoint x: 431, startPoint y: 44, endPoint x: 66, endPoint y: 133, distance: 376.4
click at [66, 133] on link "[PERSON_NAME]" at bounding box center [62, 131] width 72 height 11
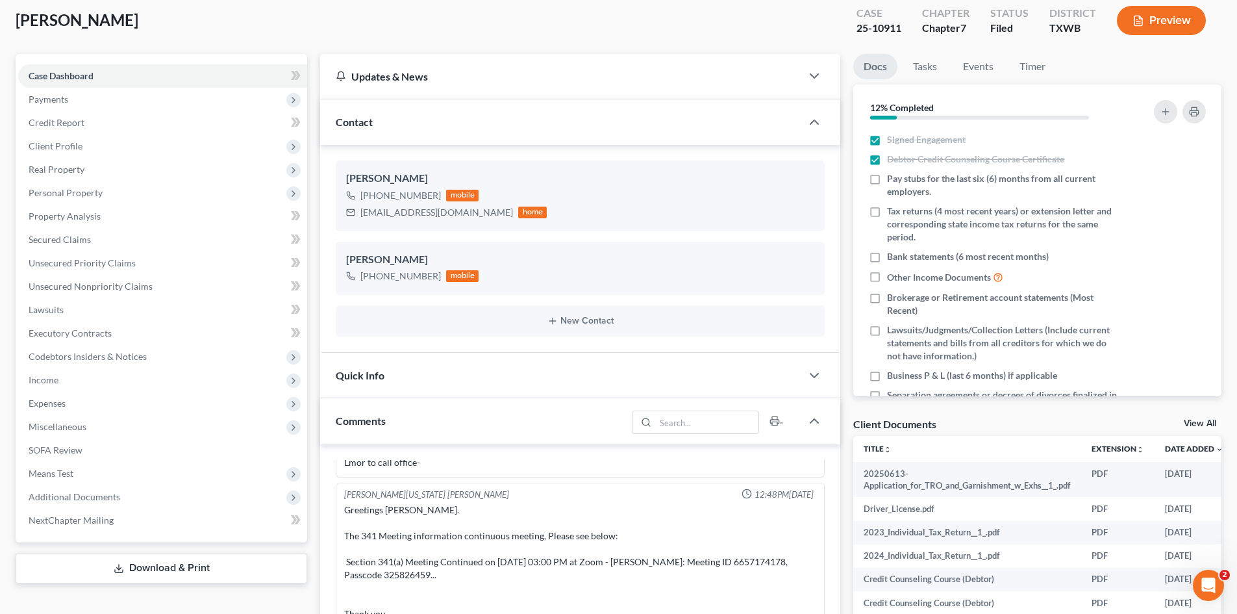
scroll to position [325, 0]
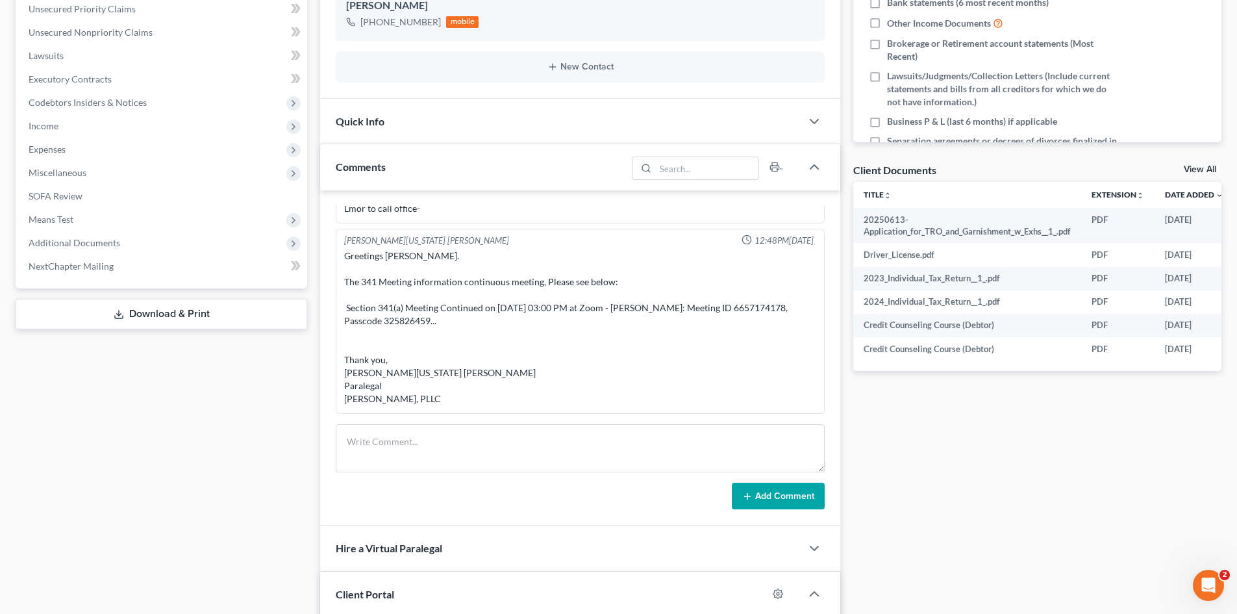
click at [83, 248] on span "Additional Documents" at bounding box center [162, 242] width 289 height 23
click at [108, 314] on span "PACER Notices" at bounding box center [86, 312] width 62 height 11
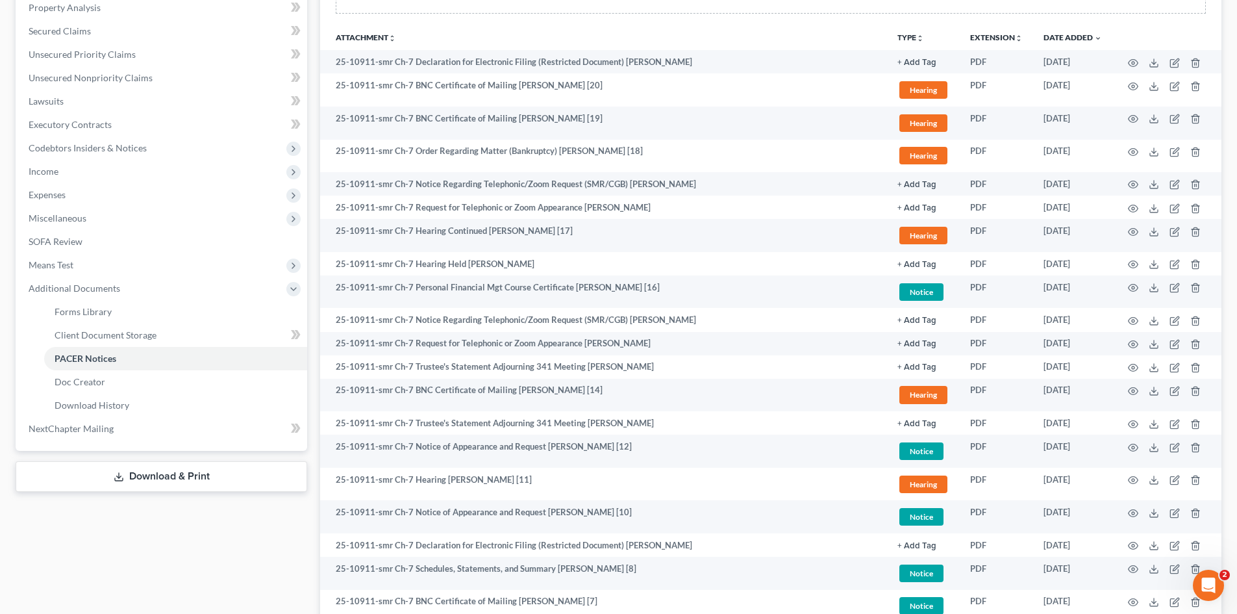
scroll to position [260, 0]
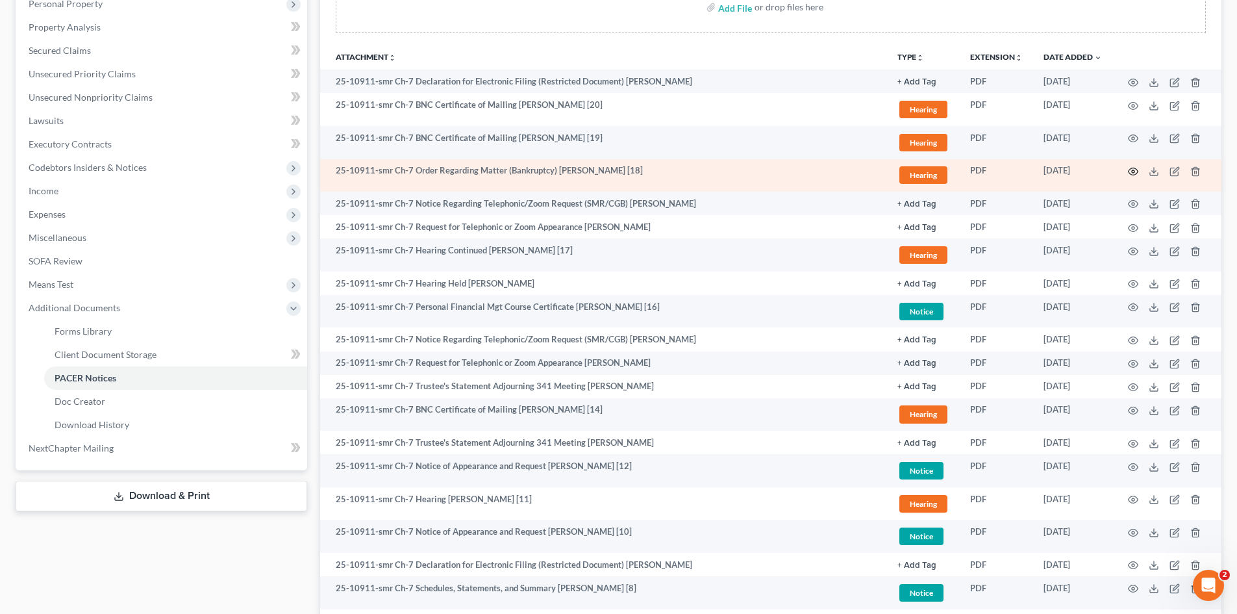
click at [1129, 175] on icon "button" at bounding box center [1133, 171] width 10 height 10
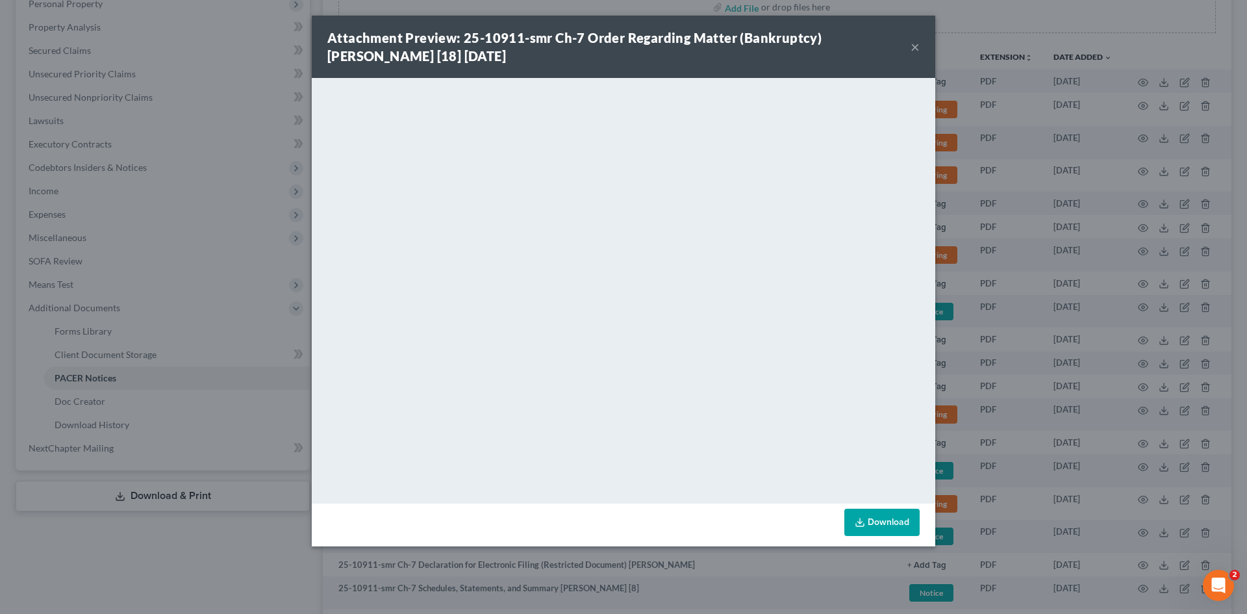
click at [909, 49] on div "Attachment Preview: 25-10911-smr Ch-7 Order Regarding Matter (Bankruptcy) Tamal…" at bounding box center [618, 47] width 583 height 36
click at [914, 49] on button "×" at bounding box center [914, 47] width 9 height 16
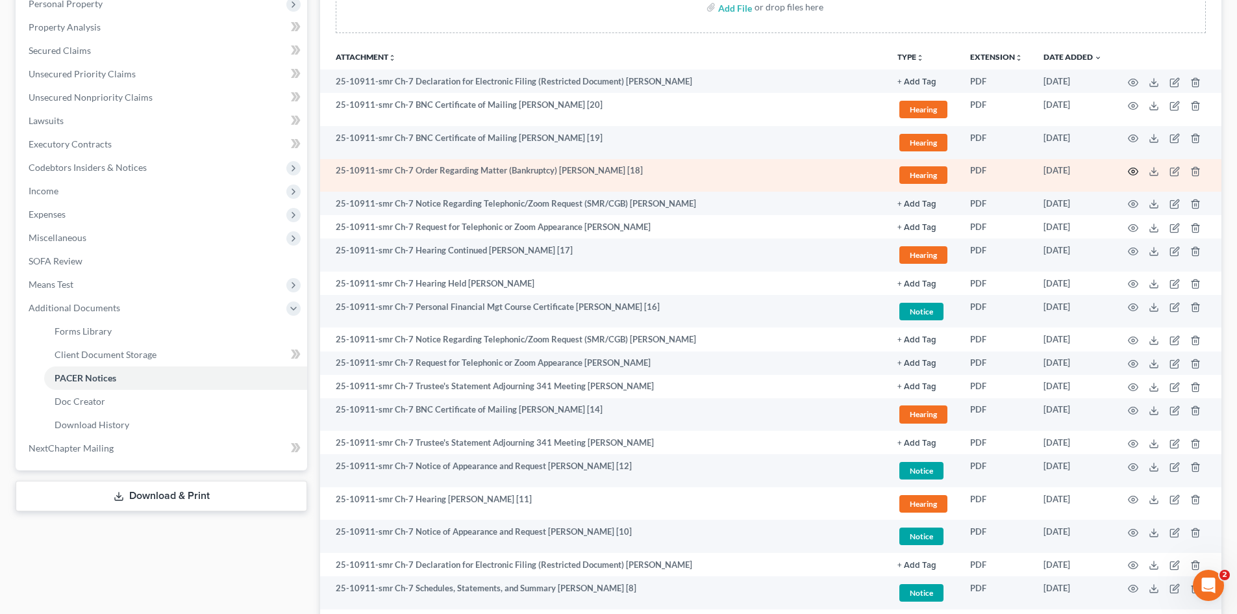
click at [1133, 173] on icon "button" at bounding box center [1133, 171] width 10 height 10
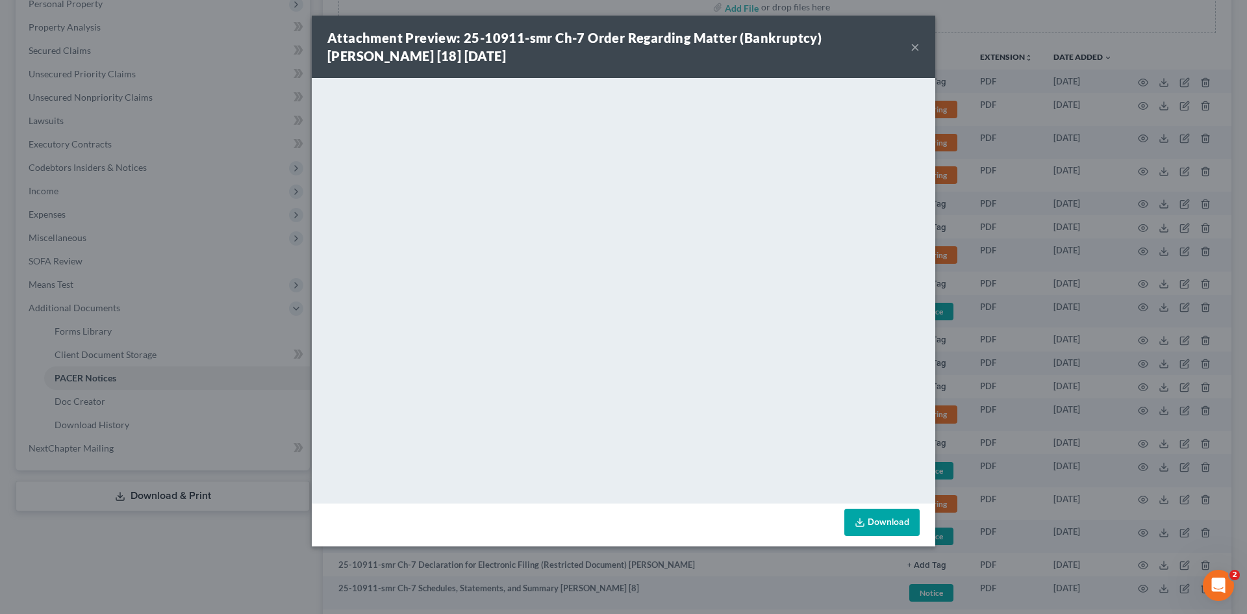
click at [918, 49] on button "×" at bounding box center [914, 47] width 9 height 16
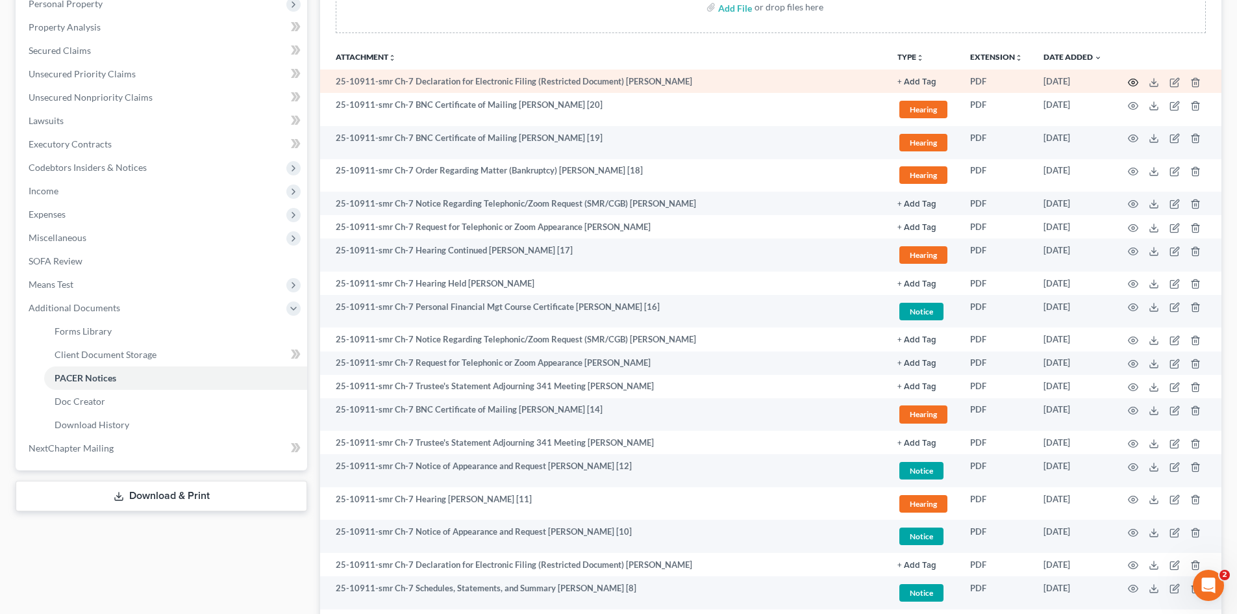
click at [1137, 83] on icon "button" at bounding box center [1134, 82] width 10 height 7
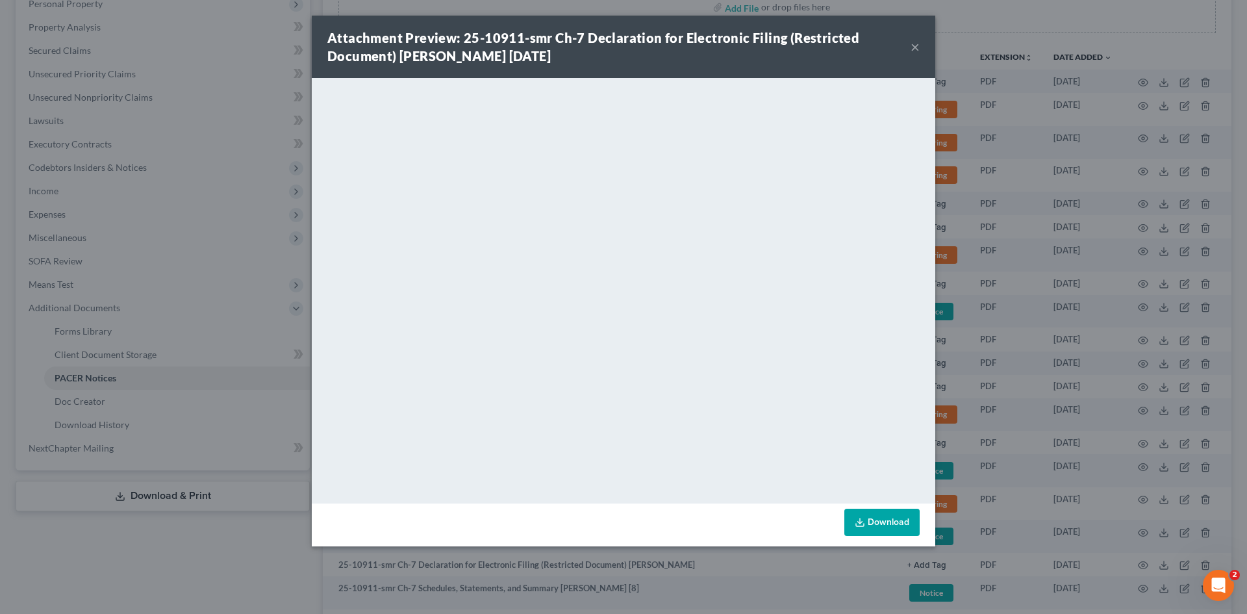
click at [914, 45] on button "×" at bounding box center [914, 47] width 9 height 16
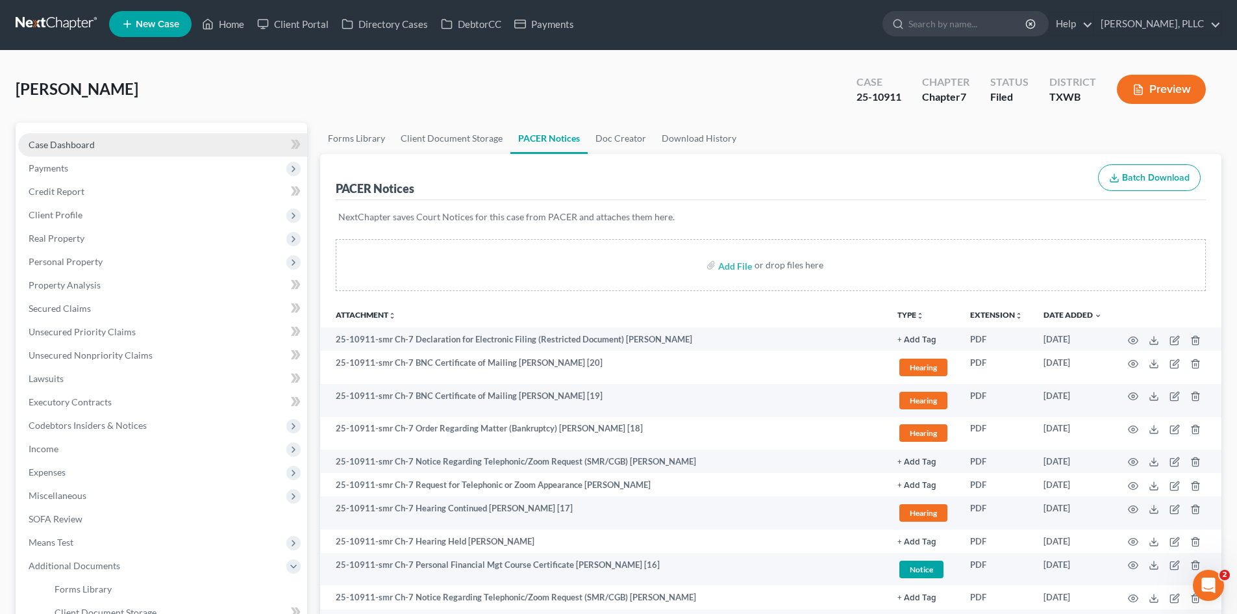
scroll to position [0, 0]
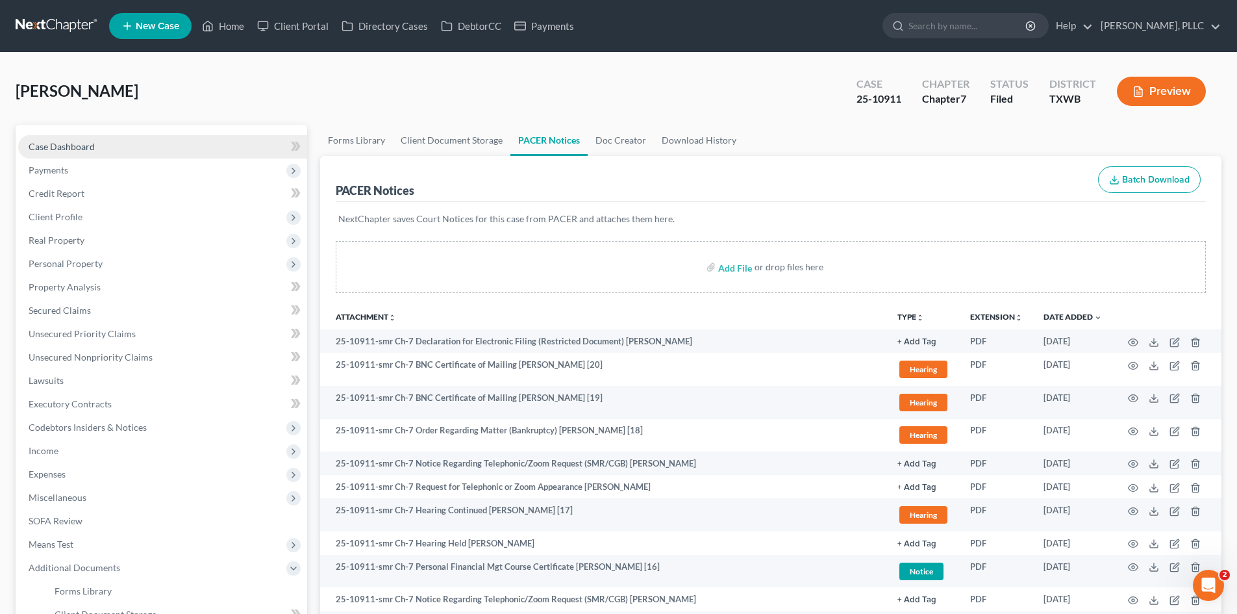
click at [49, 144] on span "Case Dashboard" at bounding box center [62, 146] width 66 height 11
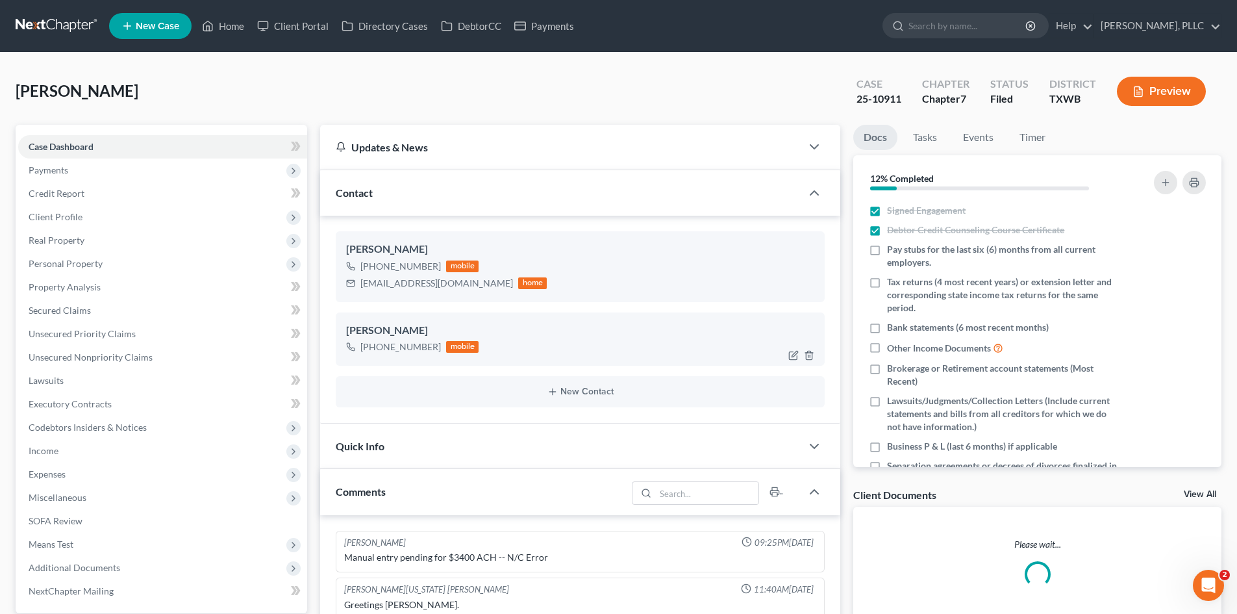
scroll to position [1855, 0]
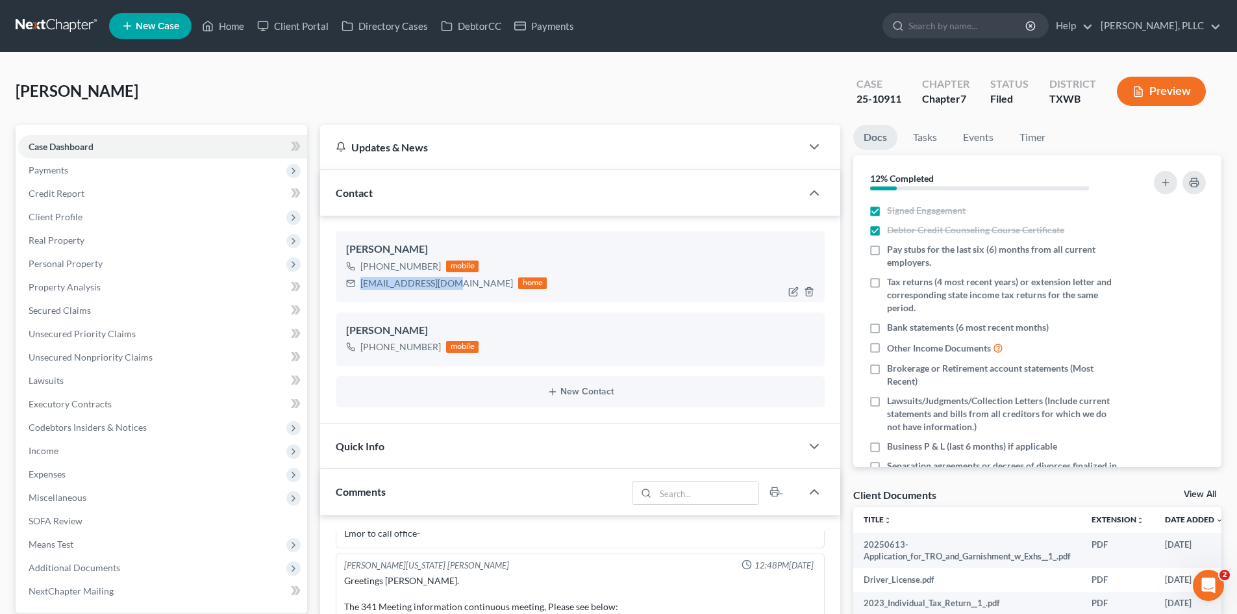
drag, startPoint x: 455, startPoint y: 287, endPoint x: 379, endPoint y: 286, distance: 76.6
click at [337, 289] on div "Tamala Pearley +1 (225) 290-3655 mobile tamdj2001@yahoo.com home" at bounding box center [580, 266] width 489 height 70
copy div "[EMAIL_ADDRESS][DOMAIN_NAME]"
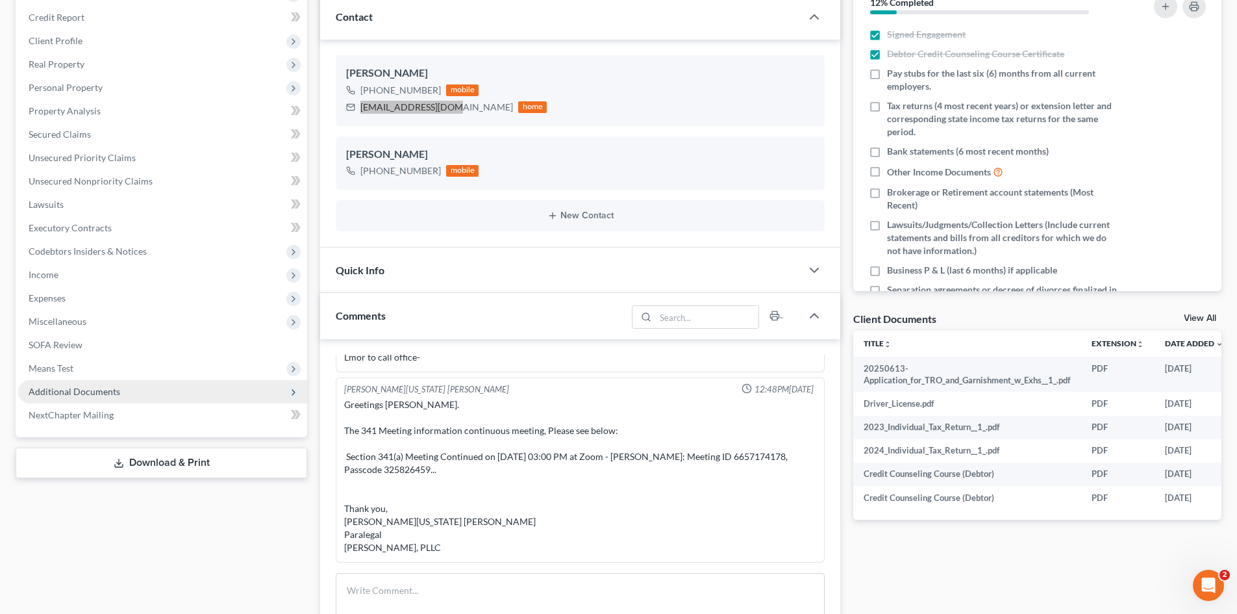
scroll to position [260, 0]
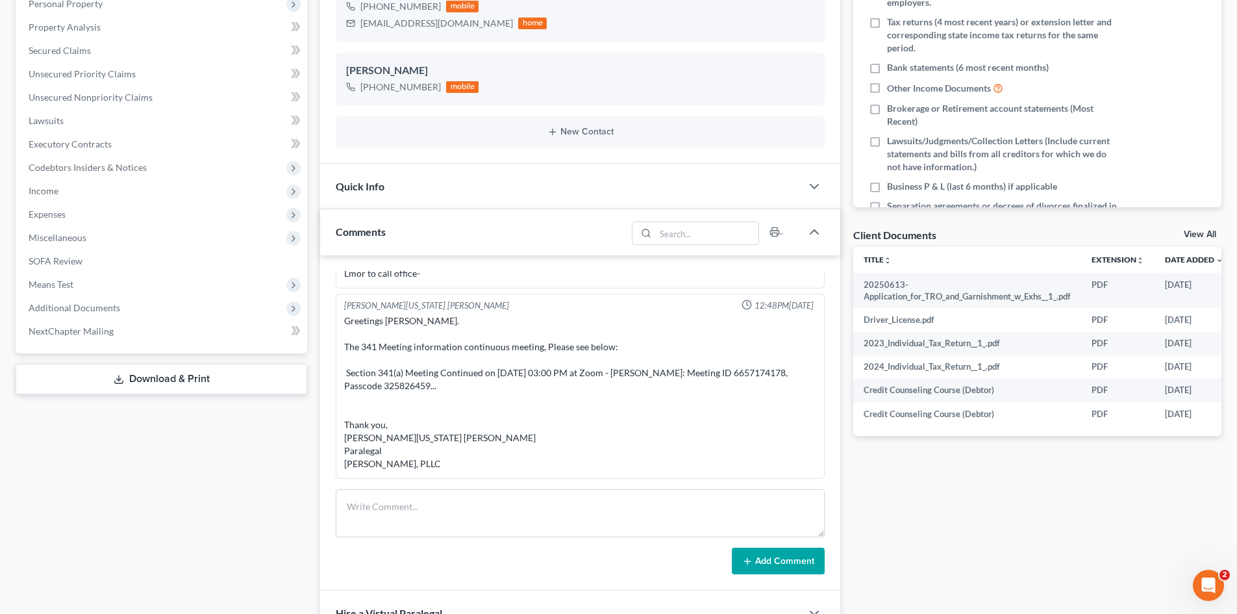
drag, startPoint x: 86, startPoint y: 299, endPoint x: 137, endPoint y: 375, distance: 90.8
click at [86, 299] on span "Additional Documents" at bounding box center [162, 307] width 289 height 23
click at [126, 382] on link "PACER Notices" at bounding box center [175, 377] width 263 height 23
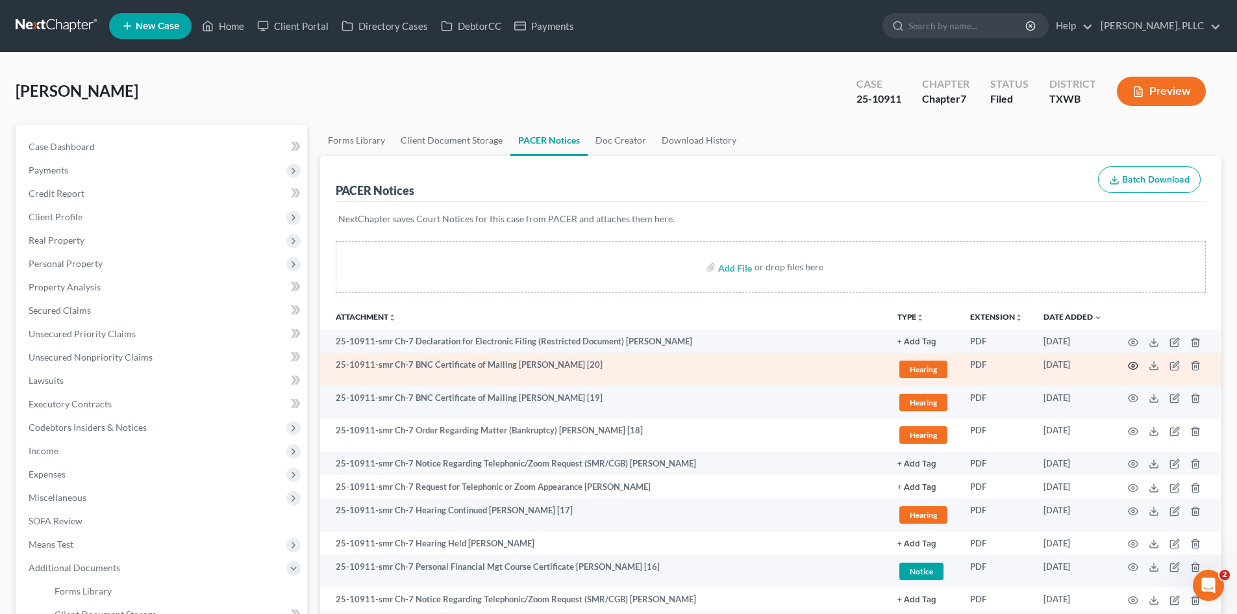
click at [1133, 365] on icon "button" at bounding box center [1133, 365] width 10 height 10
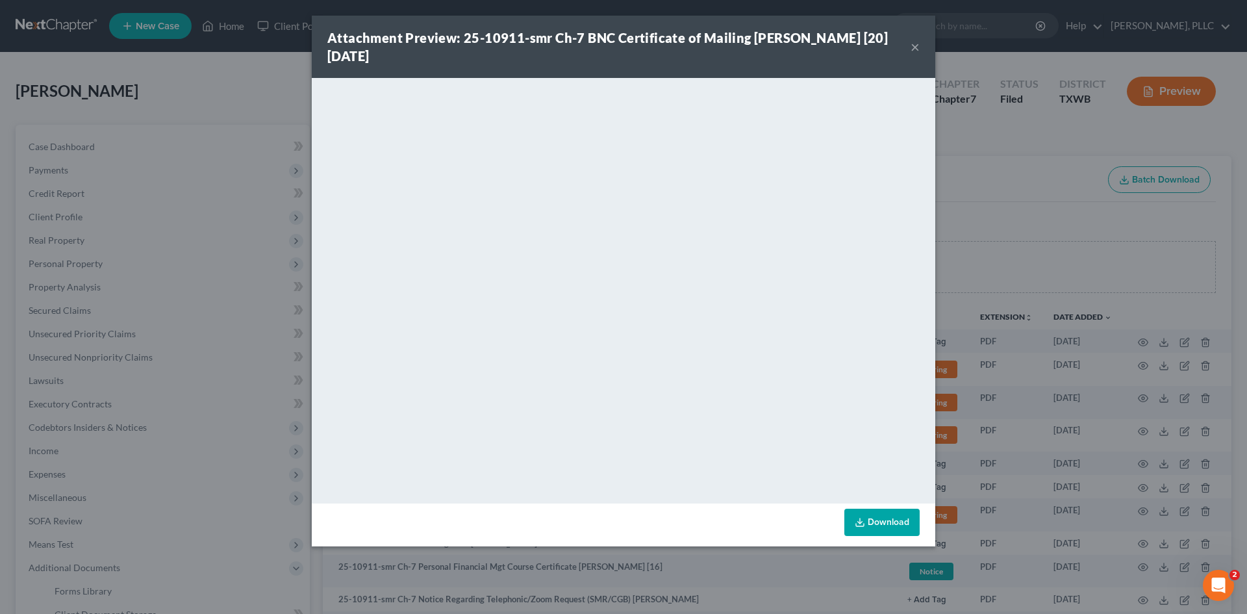
click at [916, 49] on button "×" at bounding box center [914, 47] width 9 height 16
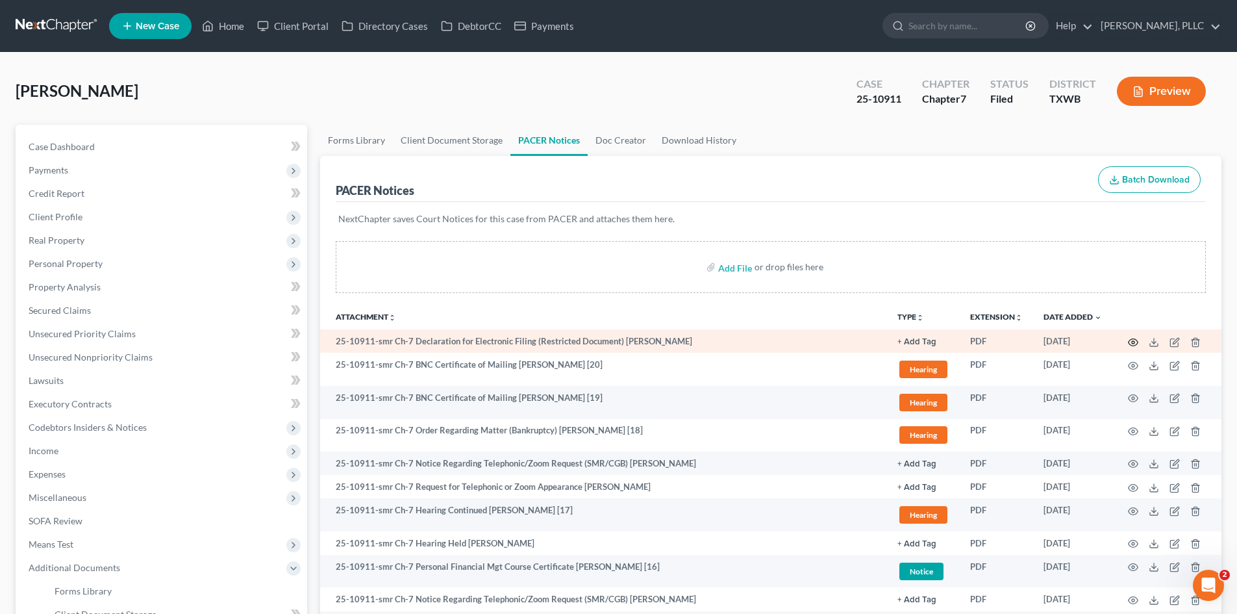
click at [1133, 343] on circle "button" at bounding box center [1133, 342] width 3 height 3
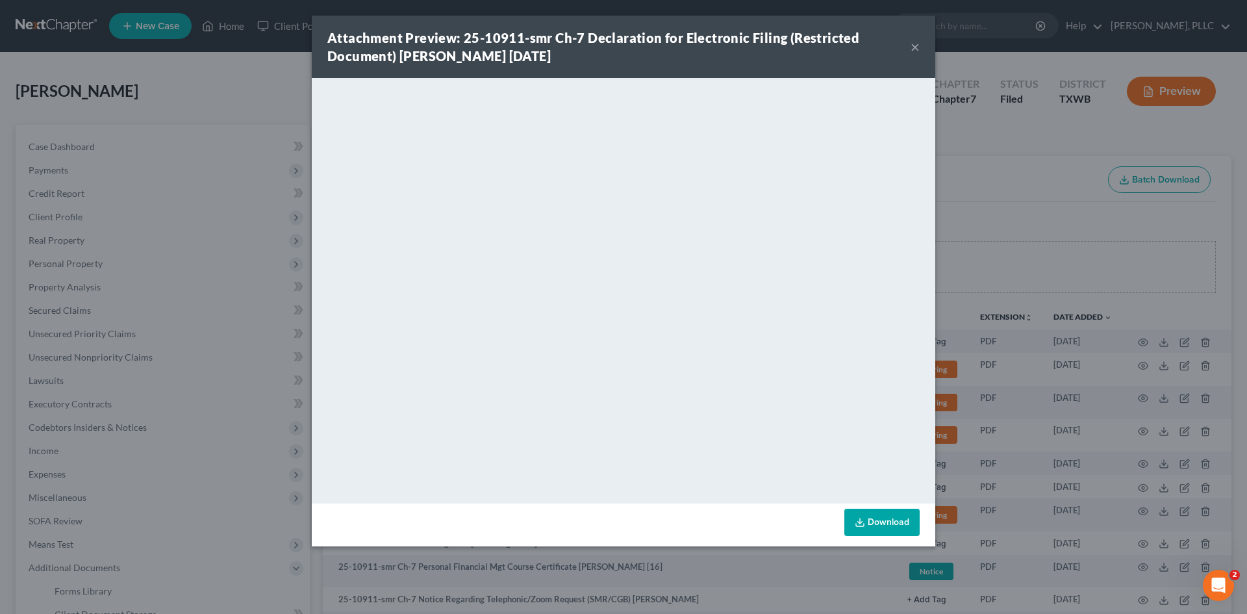
click at [916, 51] on button "×" at bounding box center [914, 47] width 9 height 16
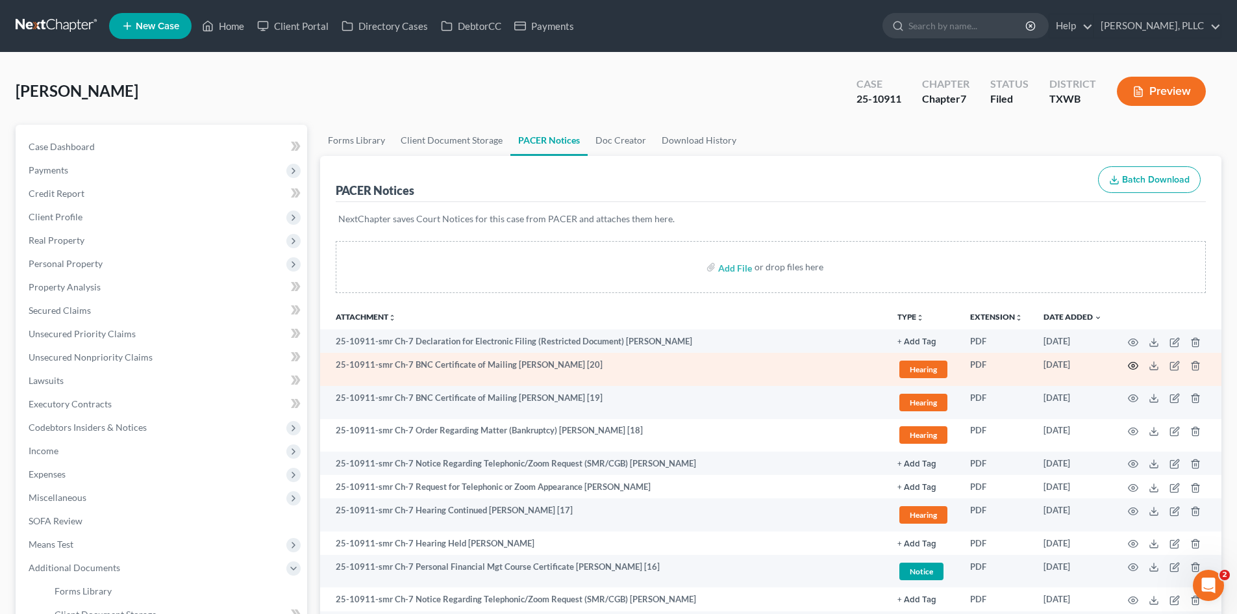
click at [1130, 368] on icon "button" at bounding box center [1134, 365] width 10 height 7
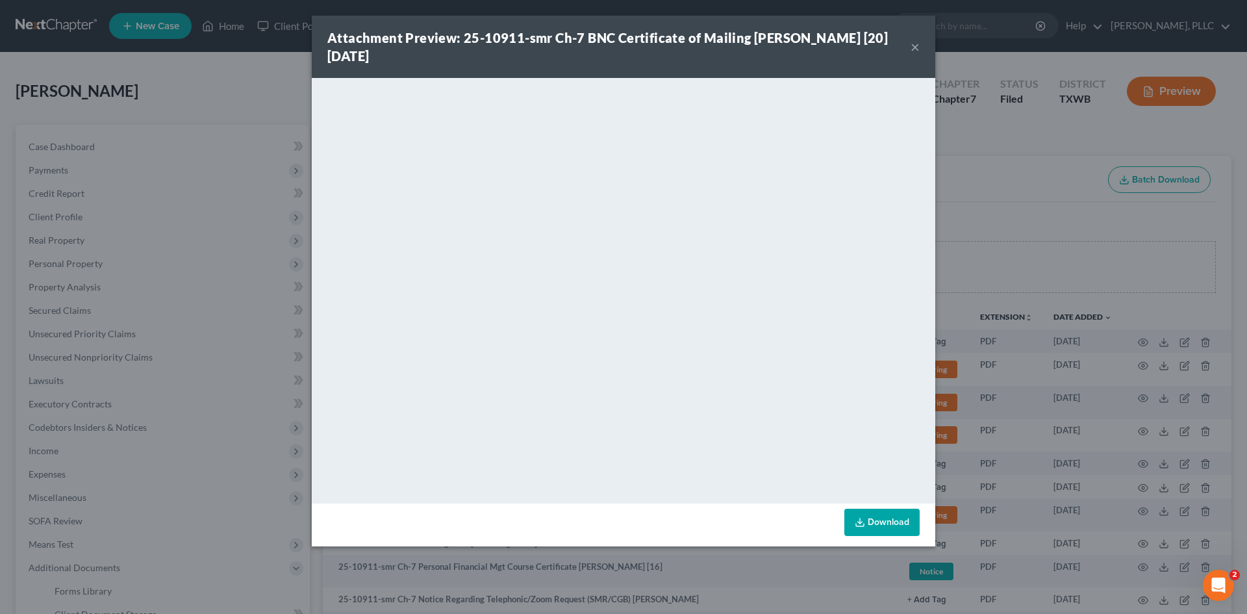
click at [912, 44] on button "×" at bounding box center [914, 47] width 9 height 16
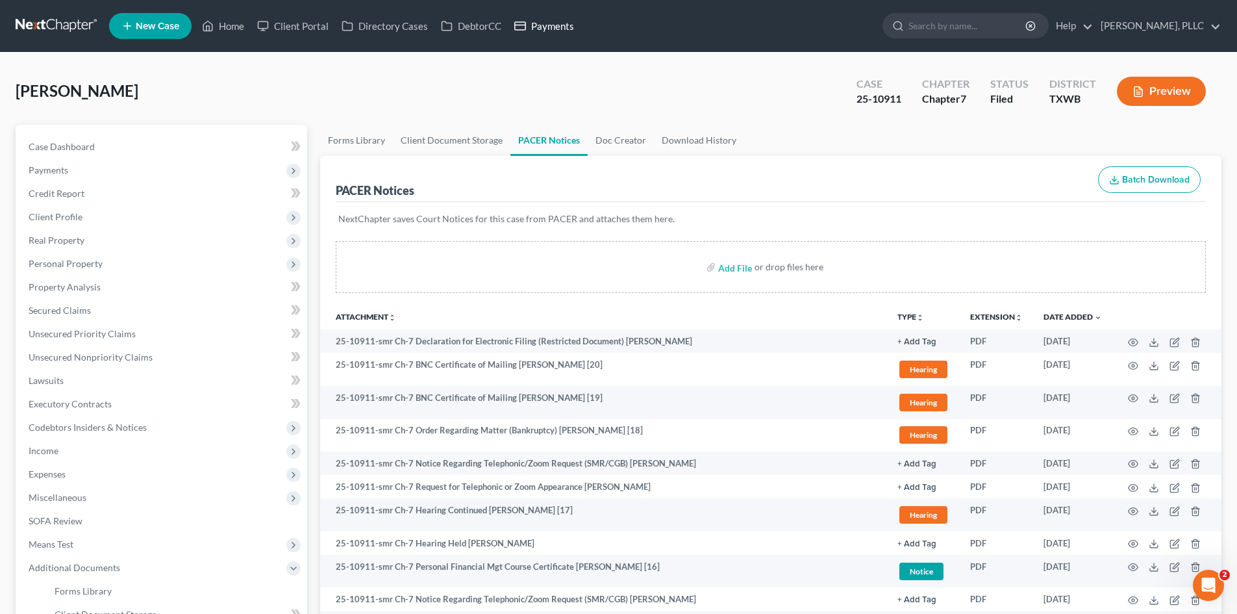
click at [537, 34] on link "Payments" at bounding box center [544, 25] width 73 height 23
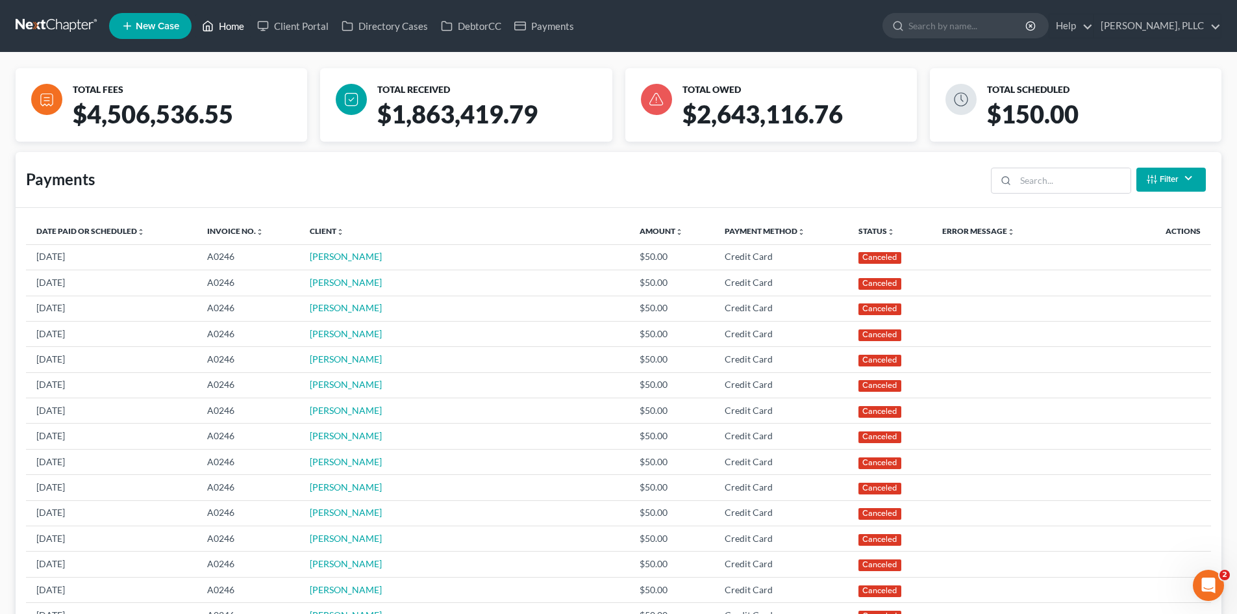
click at [218, 34] on link "Home" at bounding box center [222, 25] width 55 height 23
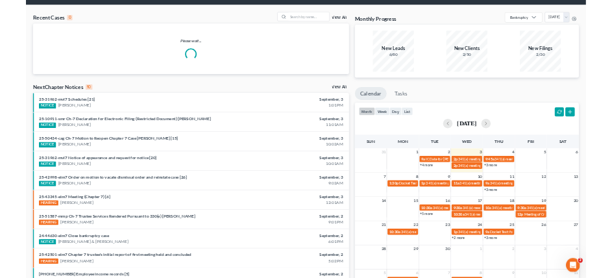
scroll to position [65, 0]
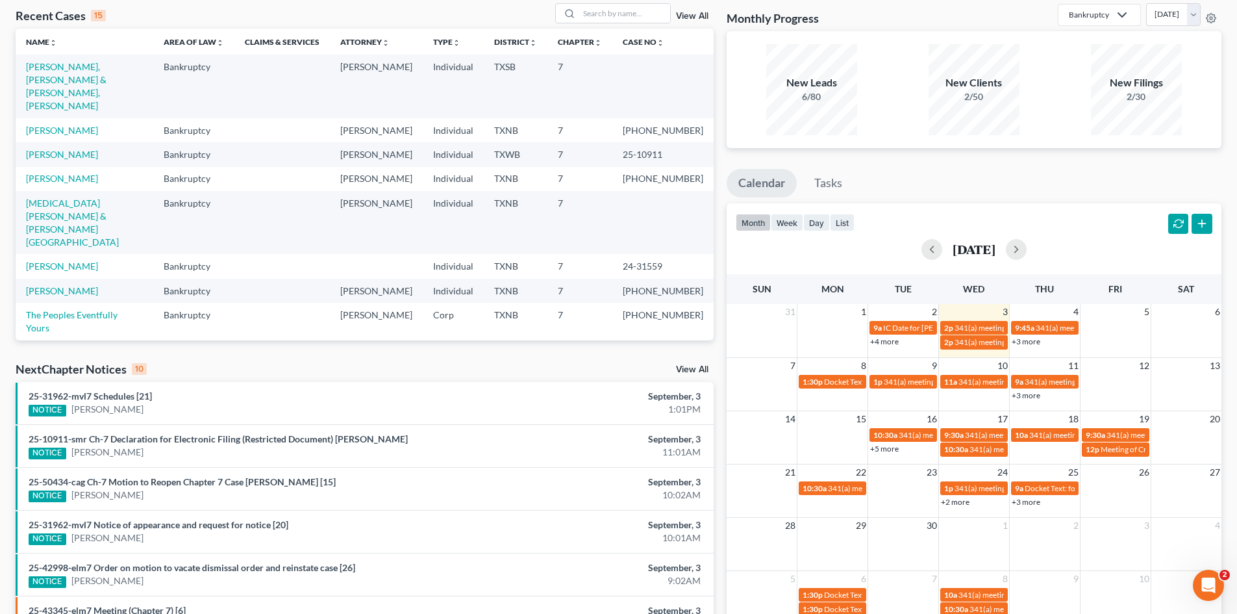
click at [360, 368] on div "NextChapter Notices 10 View All" at bounding box center [365, 371] width 698 height 21
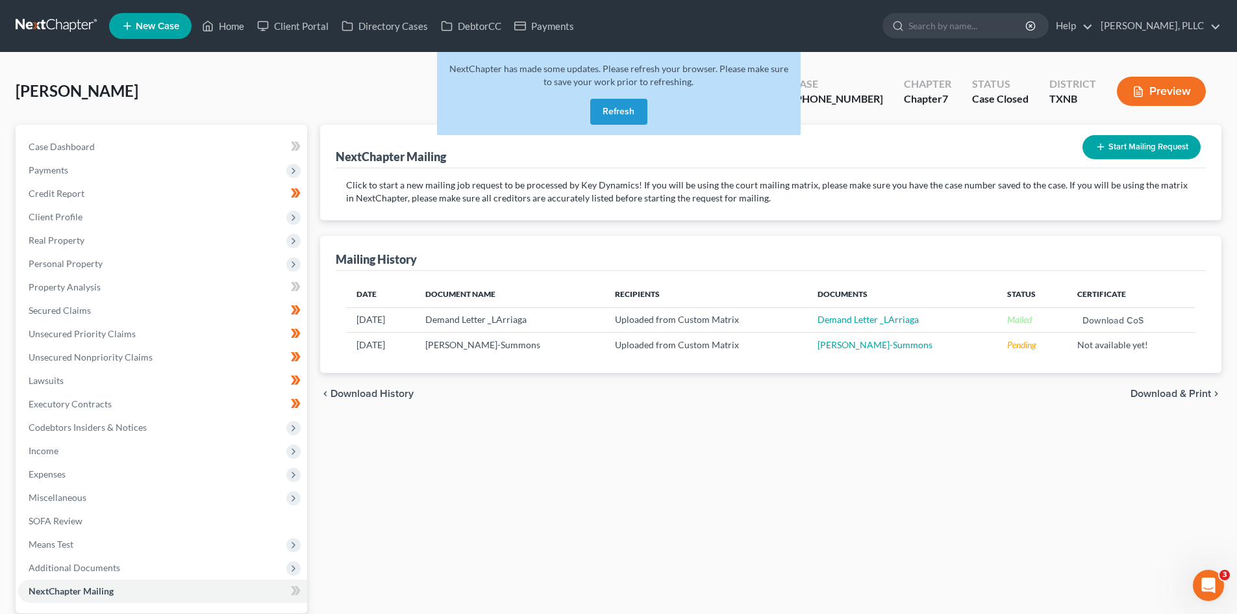
click at [618, 105] on button "Refresh" at bounding box center [618, 112] width 57 height 26
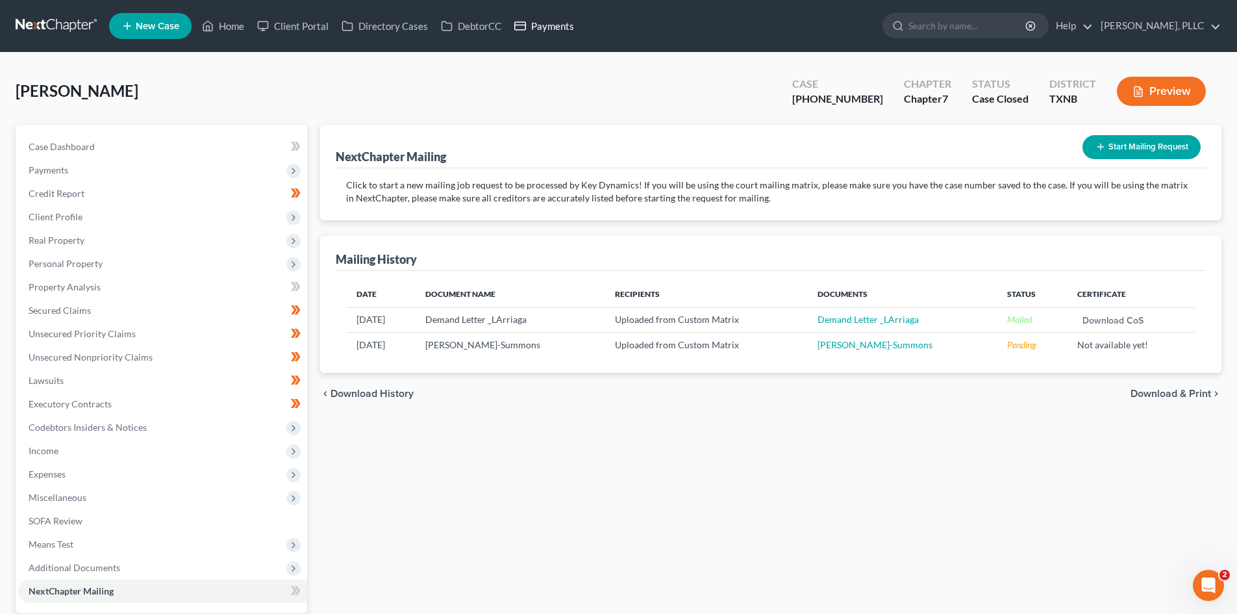
click at [560, 24] on link "Payments" at bounding box center [544, 25] width 73 height 23
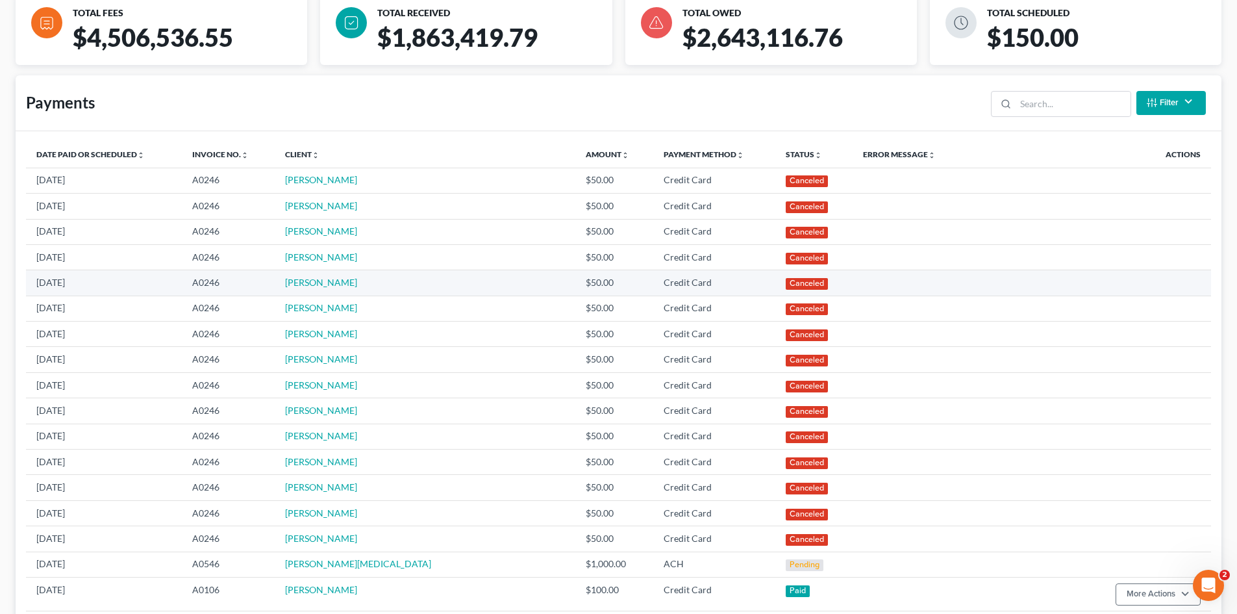
scroll to position [390, 0]
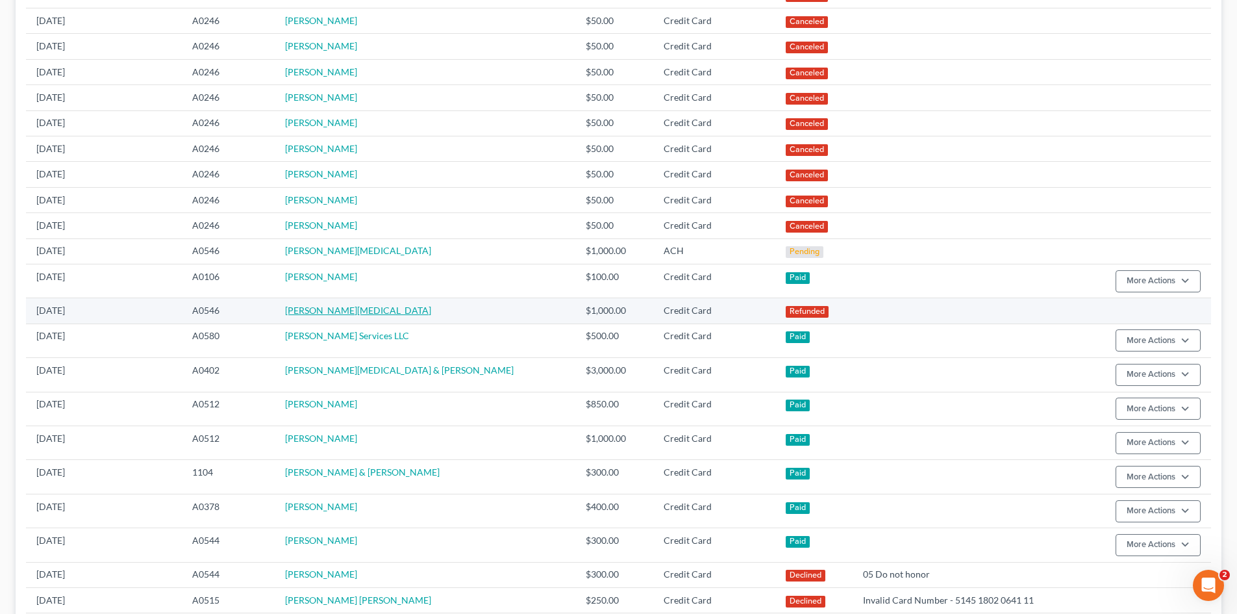
click at [345, 306] on link "Henretta Muse" at bounding box center [358, 310] width 146 height 11
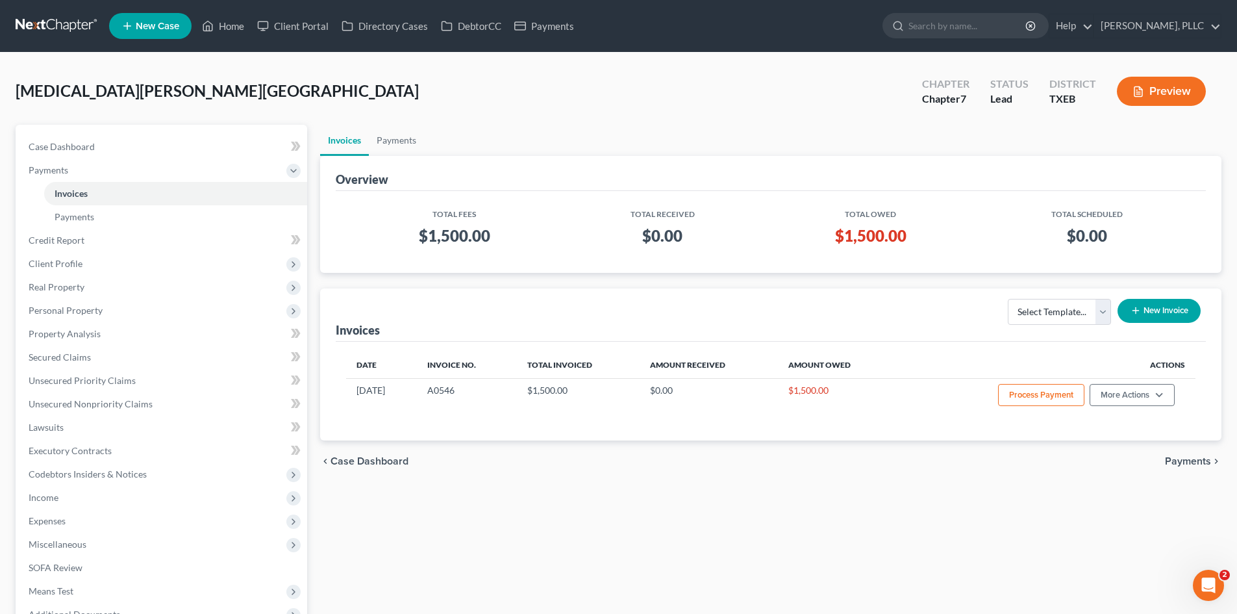
scroll to position [65, 0]
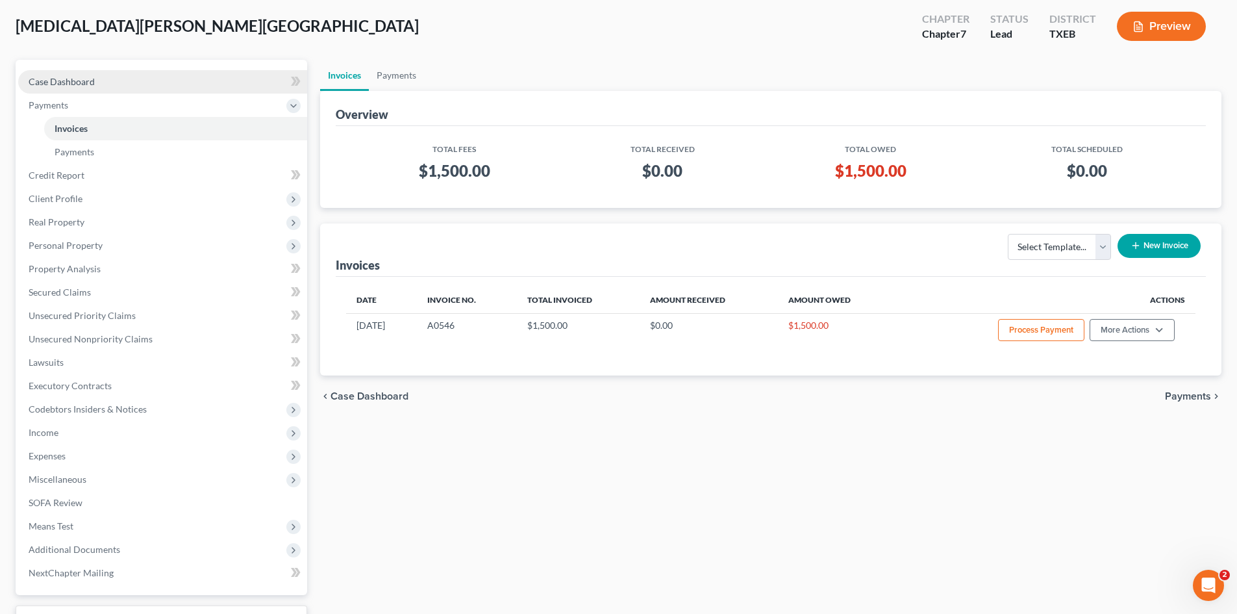
click at [136, 84] on link "Case Dashboard" at bounding box center [162, 81] width 289 height 23
select select "4"
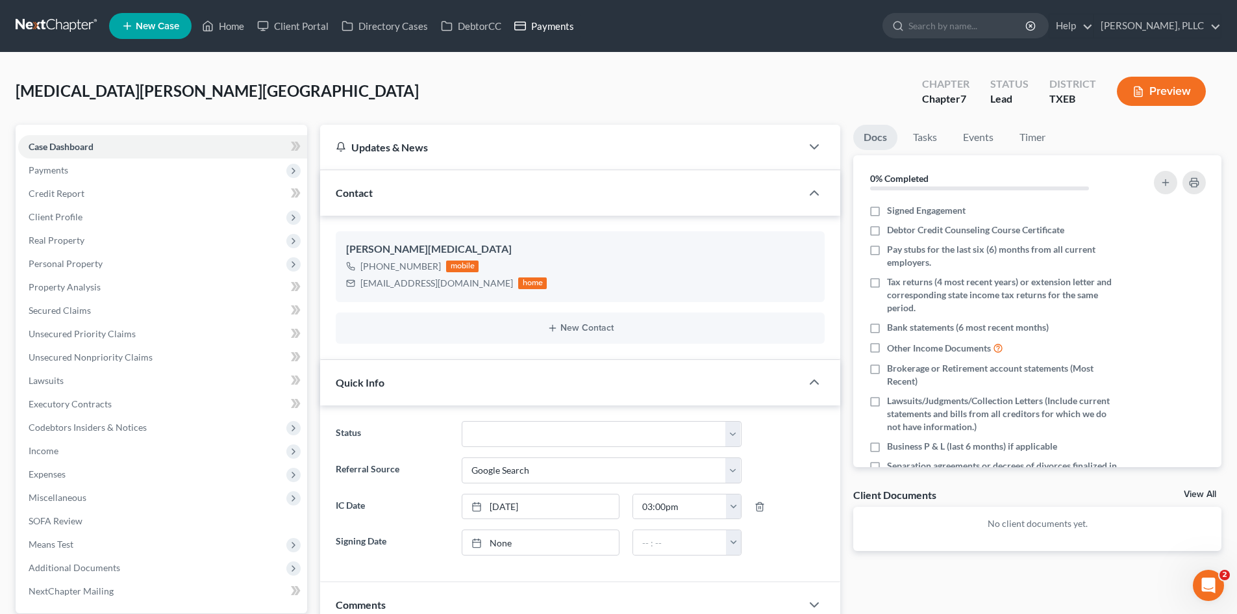
click at [547, 23] on link "Payments" at bounding box center [544, 25] width 73 height 23
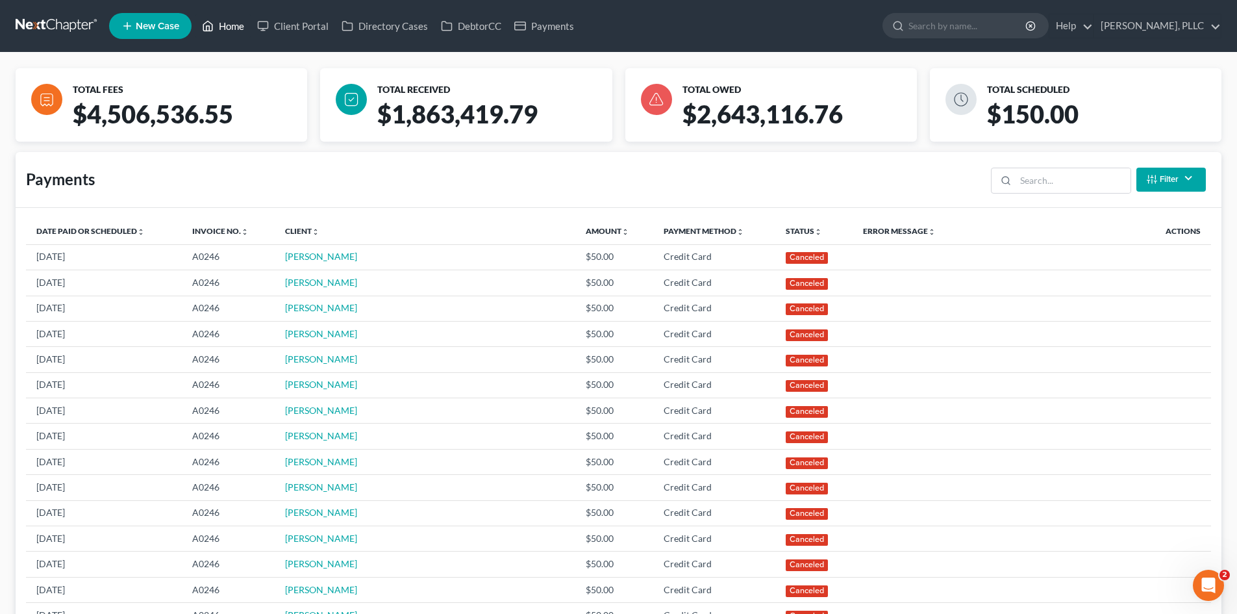
click at [232, 27] on link "Home" at bounding box center [222, 25] width 55 height 23
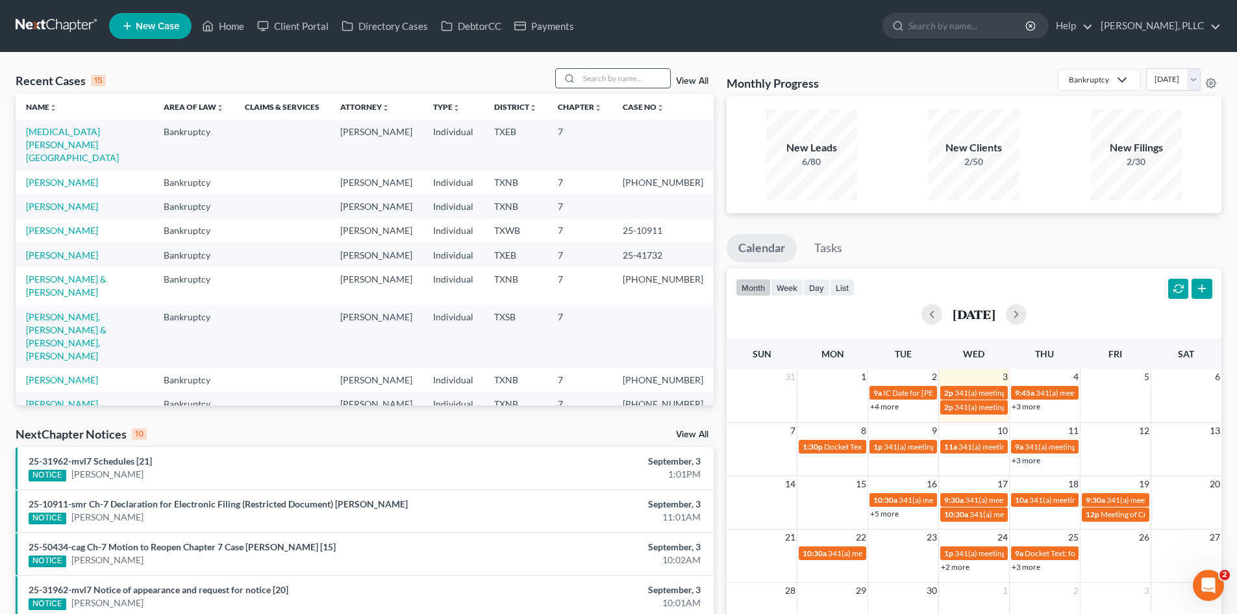
click at [604, 74] on input "search" at bounding box center [624, 78] width 91 height 19
type input "eduardo"
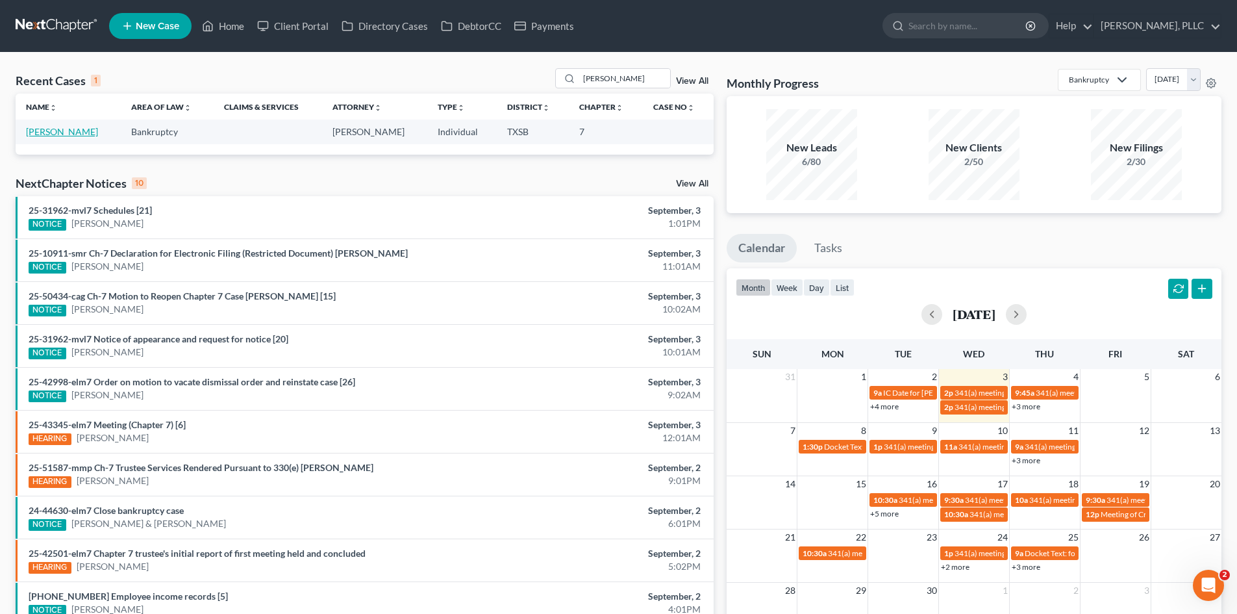
click at [61, 132] on link "Diaz, Eduardo" at bounding box center [62, 131] width 72 height 11
select select "6"
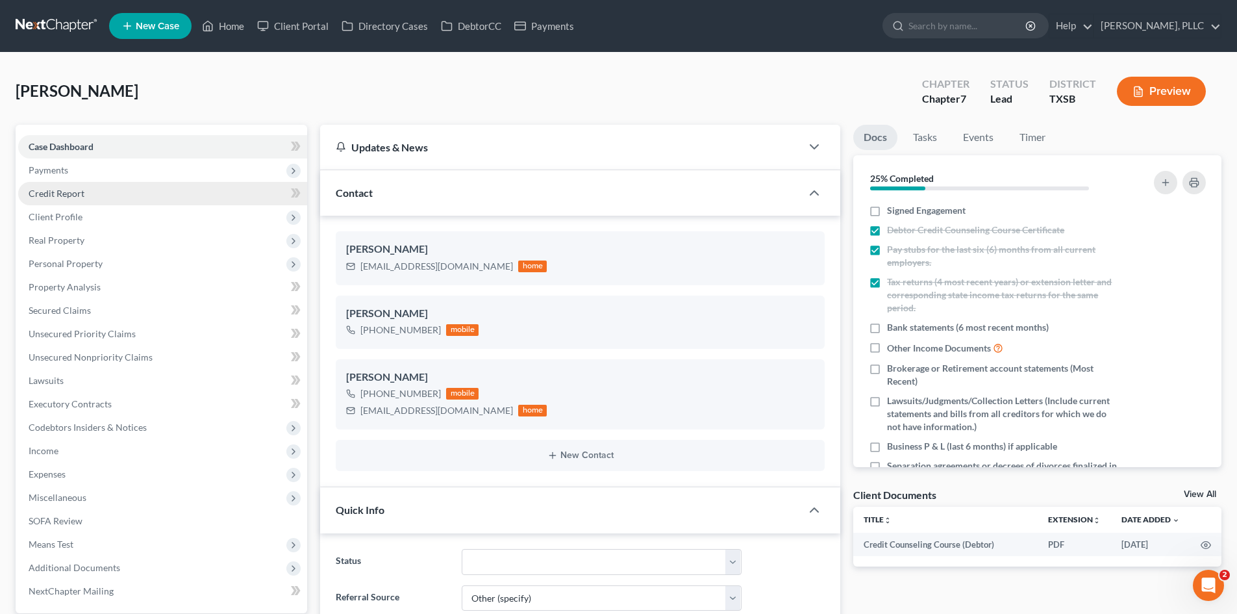
click at [110, 182] on link "Credit Report" at bounding box center [162, 193] width 289 height 23
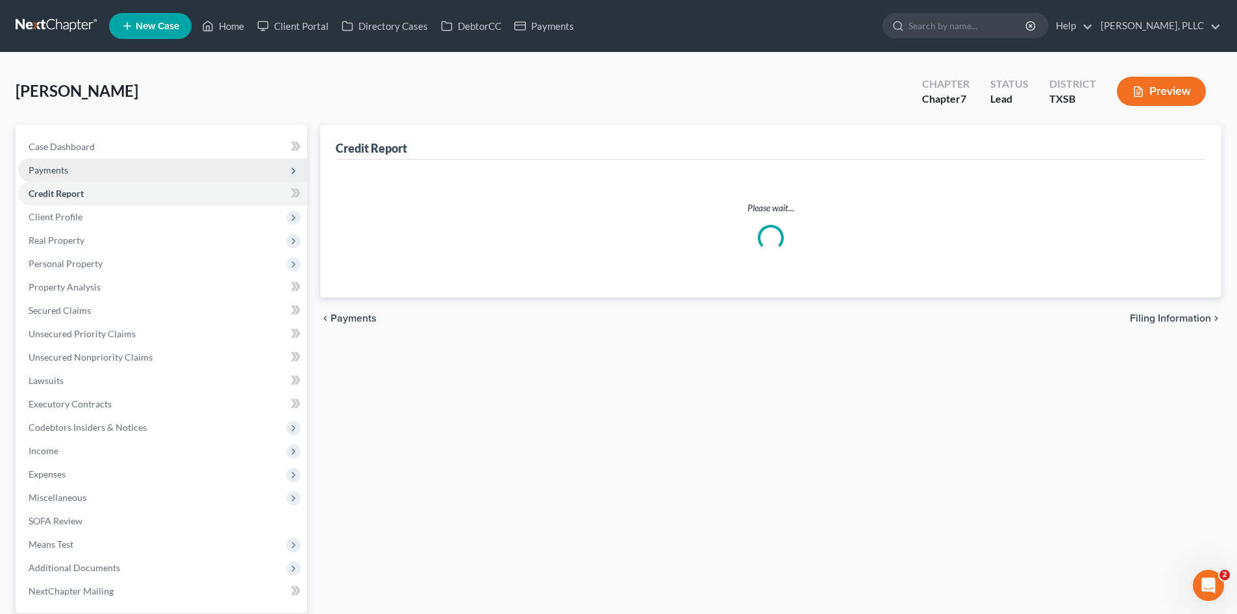
click at [108, 173] on span "Payments" at bounding box center [162, 169] width 289 height 23
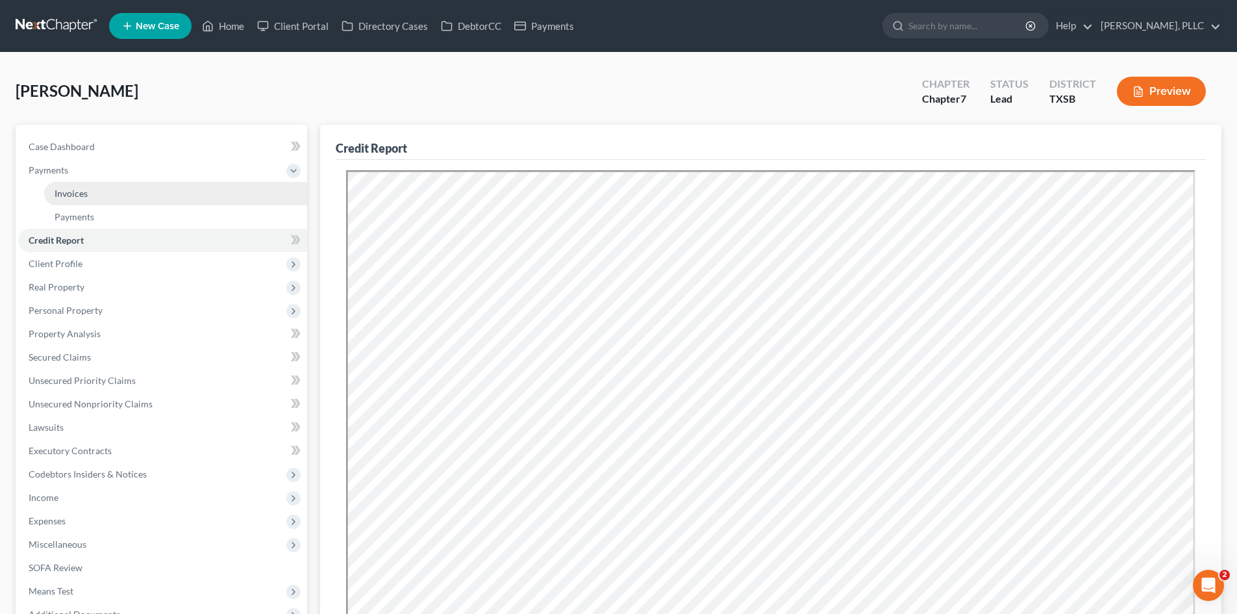
click at [108, 191] on link "Invoices" at bounding box center [175, 193] width 263 height 23
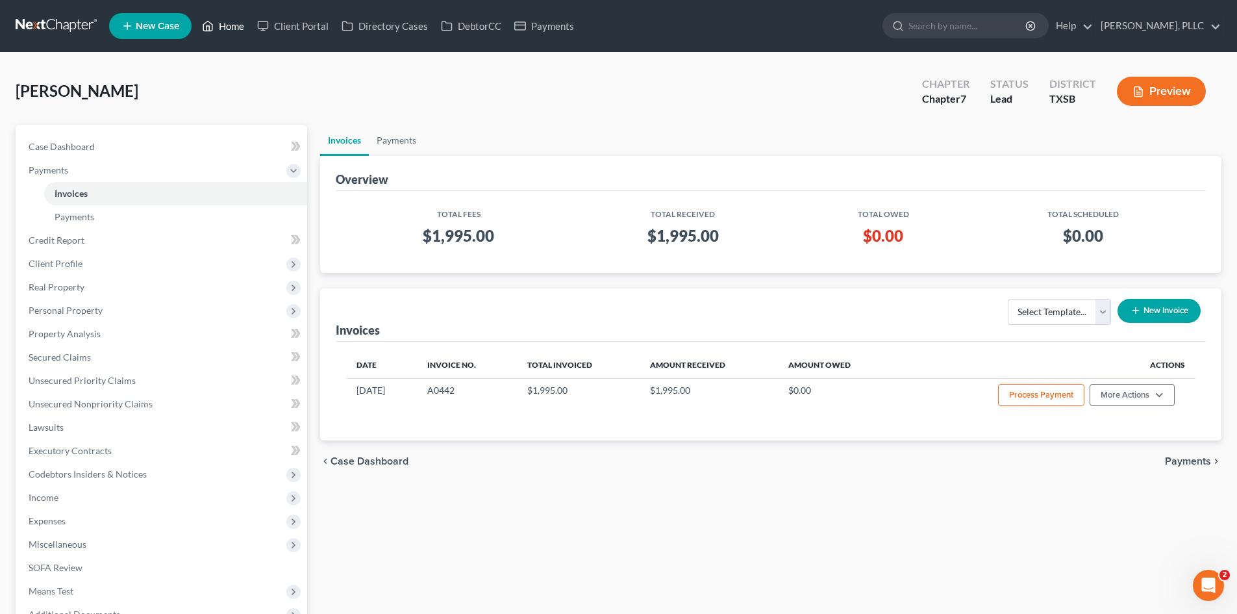
click at [234, 27] on link "Home" at bounding box center [222, 25] width 55 height 23
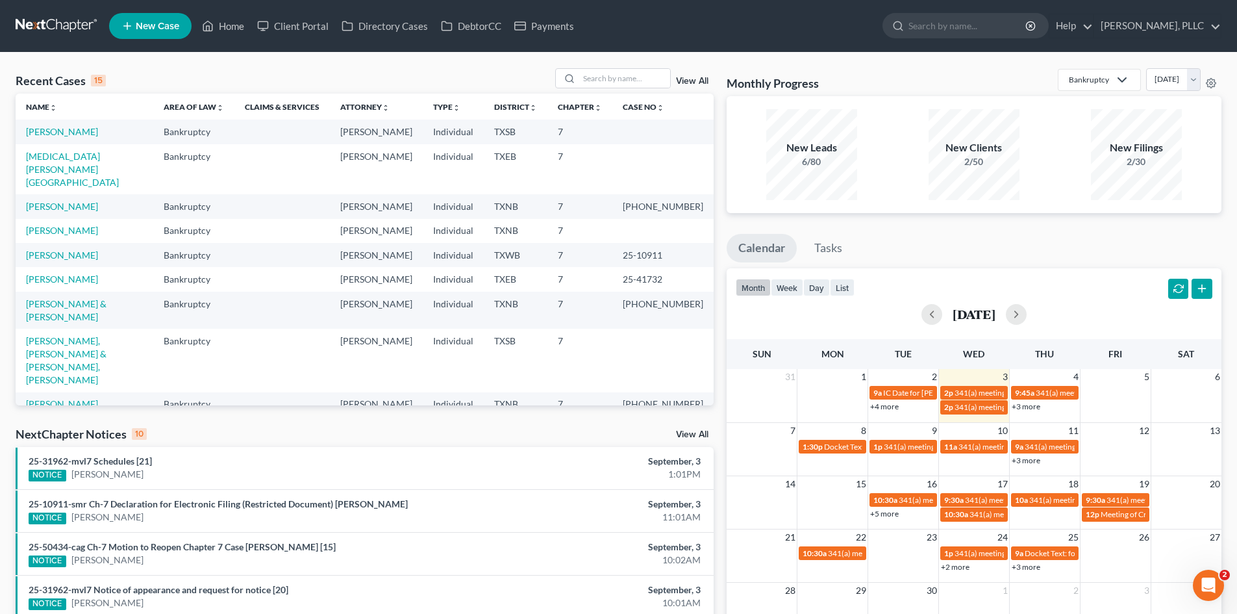
drag, startPoint x: 82, startPoint y: 407, endPoint x: 1149, endPoint y: 479, distance: 1068.8
click at [276, 412] on div "Recent Cases 15 View All Name unfold_more expand_more expand_less Area of Law u…" at bounding box center [364, 481] width 711 height 827
drag, startPoint x: 10, startPoint y: 95, endPoint x: 55, endPoint y: 97, distance: 44.9
click at [55, 97] on div "Recent Cases 15 View All Name unfold_more expand_more expand_less Area of Law u…" at bounding box center [618, 482] width 1237 height 859
click at [375, 145] on td "[PERSON_NAME]" at bounding box center [376, 169] width 93 height 50
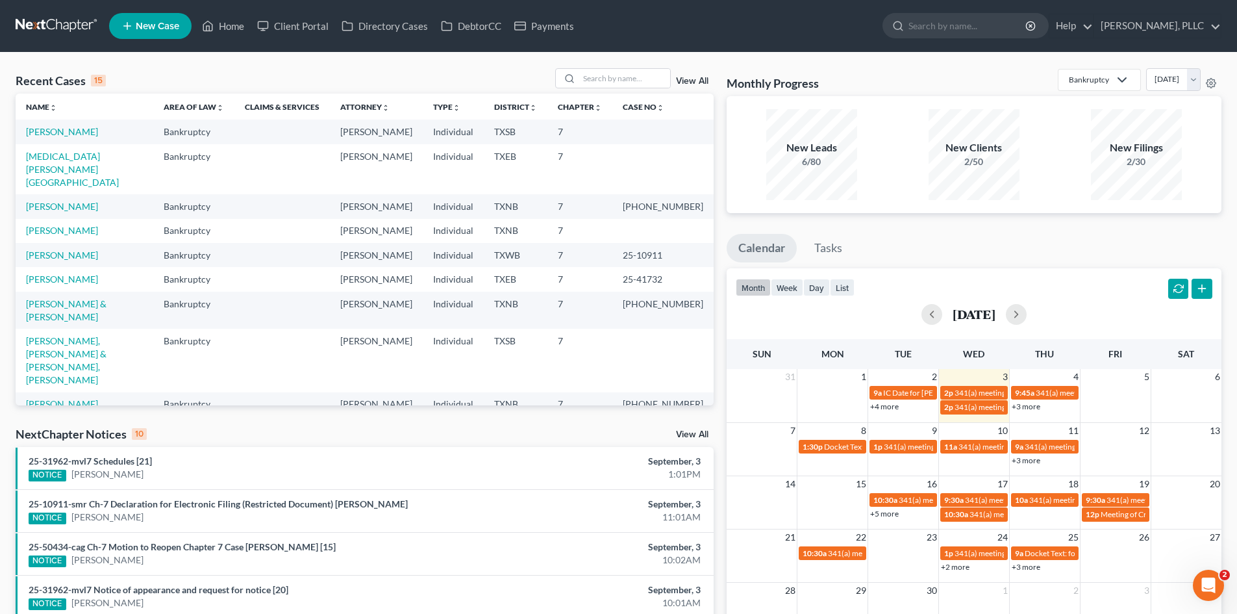
drag, startPoint x: 0, startPoint y: 521, endPoint x: 226, endPoint y: 514, distance: 226.1
click at [57, 522] on div "Recent Cases 15 View All Name unfold_more expand_more expand_less Area of Law u…" at bounding box center [618, 482] width 1237 height 859
click at [0, 238] on div "Recent Cases 15 View All Name unfold_more expand_more expand_less Area of Law u…" at bounding box center [618, 482] width 1237 height 859
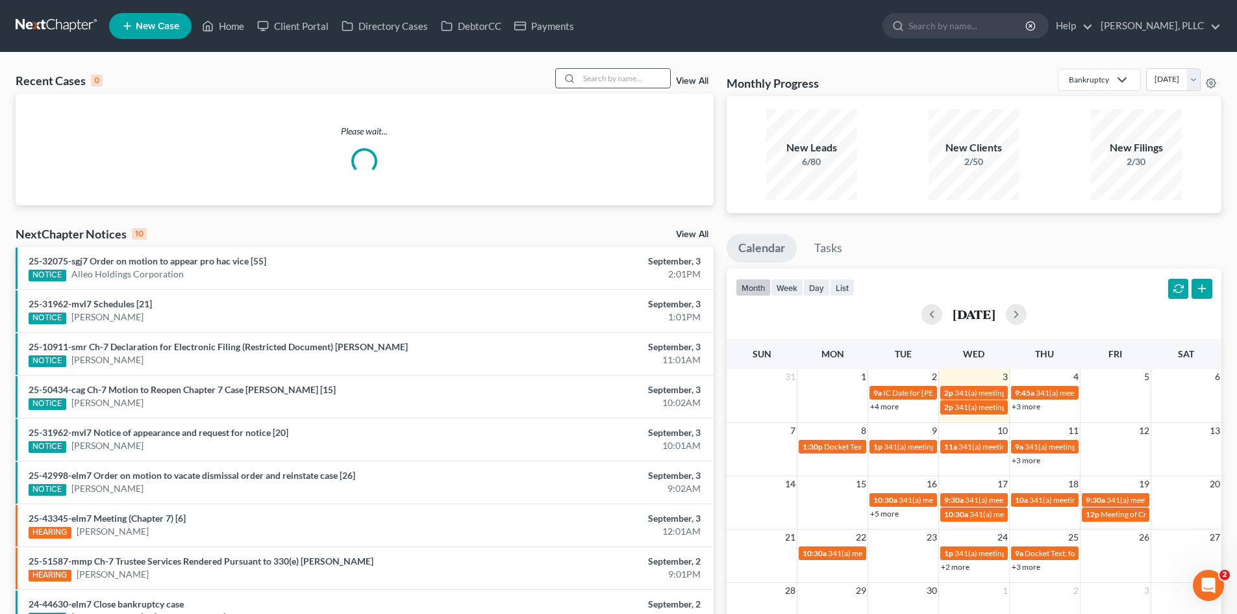
click at [602, 82] on input "search" at bounding box center [624, 78] width 91 height 19
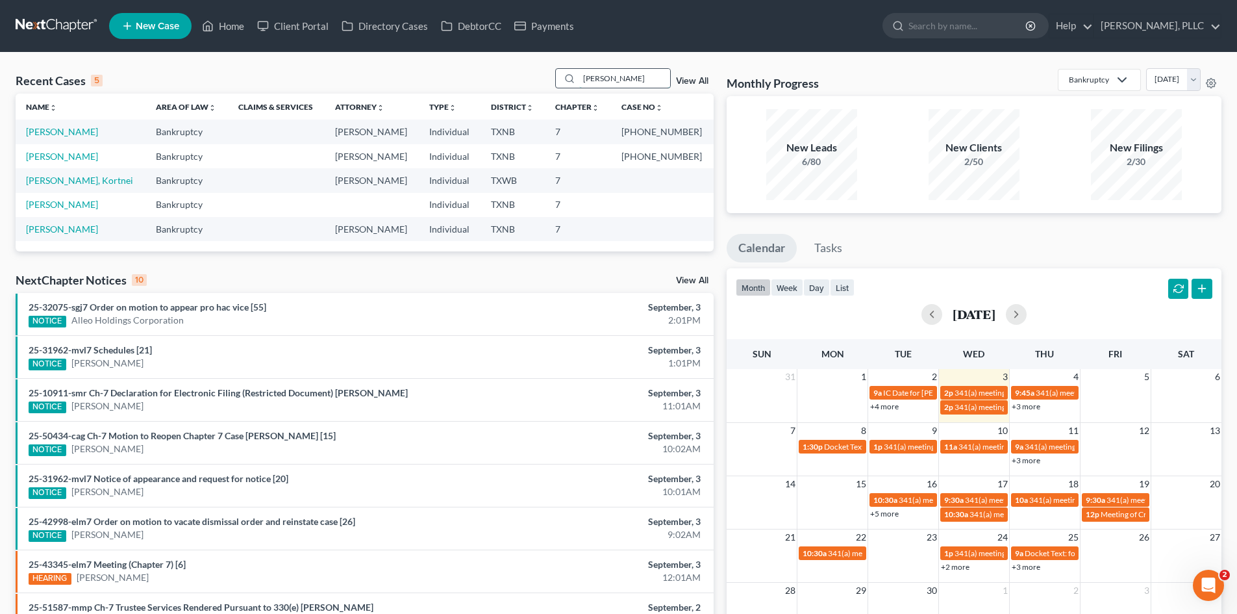
drag, startPoint x: 618, startPoint y: 75, endPoint x: 564, endPoint y: 80, distance: 54.1
click at [564, 80] on div "gloria" at bounding box center [613, 78] width 116 height 20
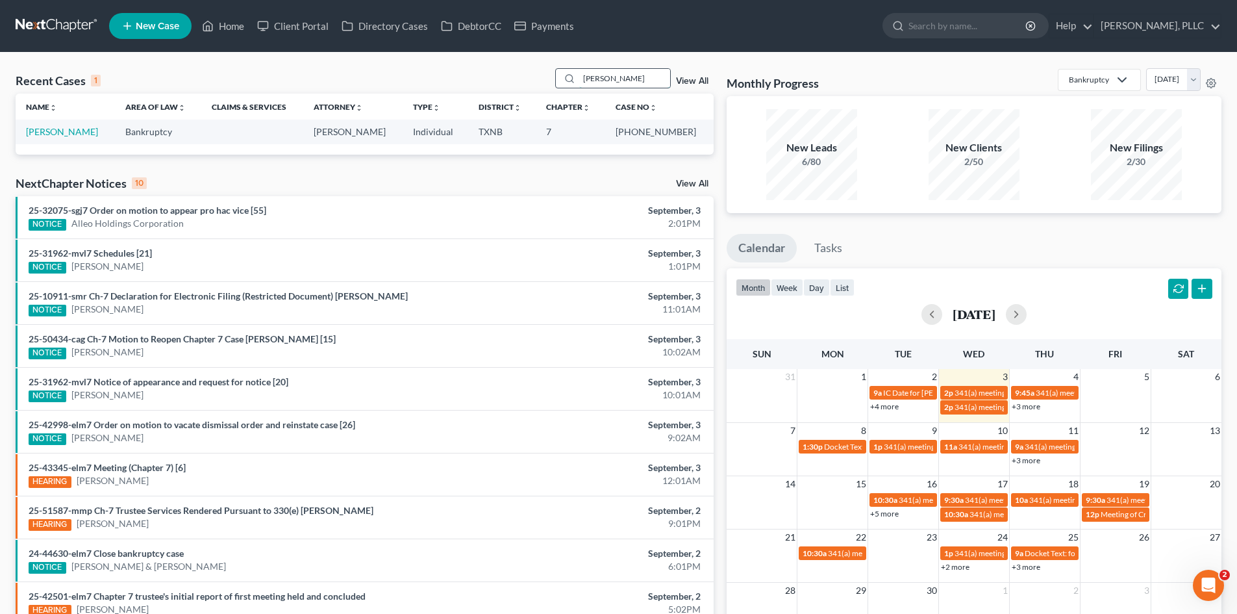
type input "nanney"
click at [49, 129] on link "Nanney, Rachel" at bounding box center [62, 131] width 72 height 11
select select "6"
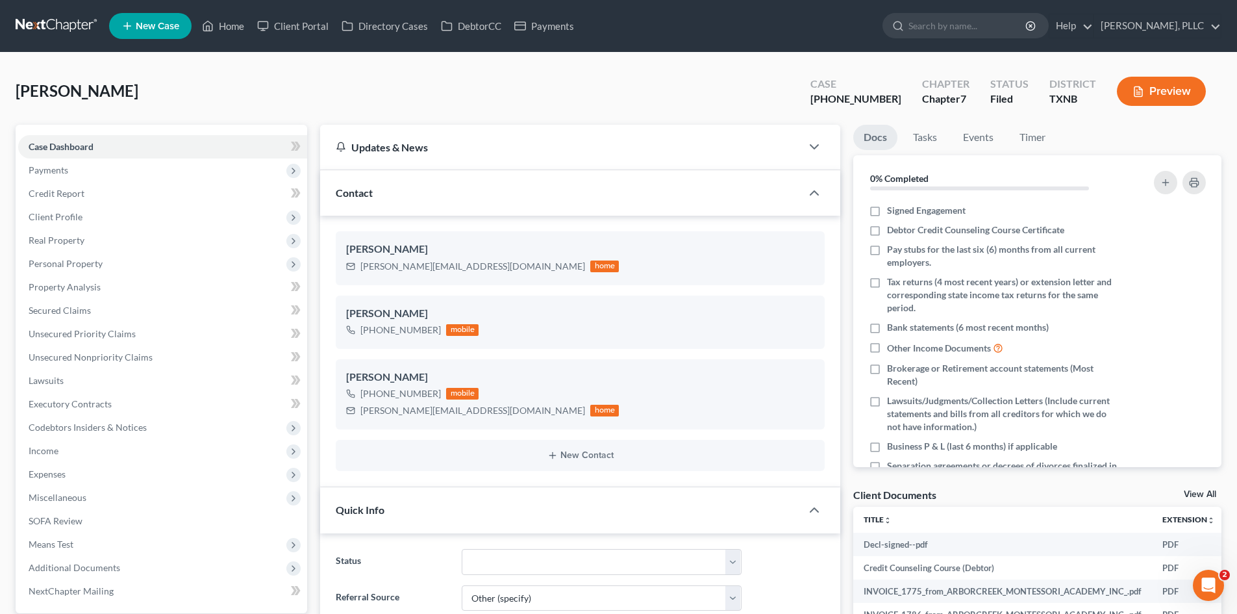
scroll to position [1003, 0]
click at [99, 173] on span "Payments" at bounding box center [162, 169] width 289 height 23
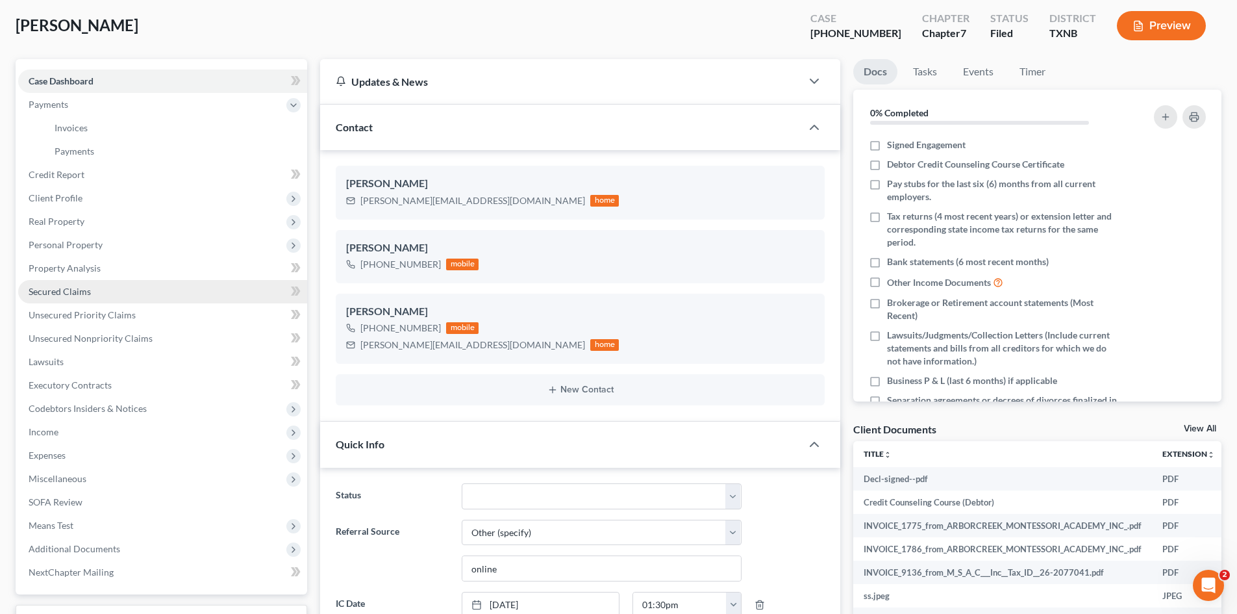
scroll to position [65, 0]
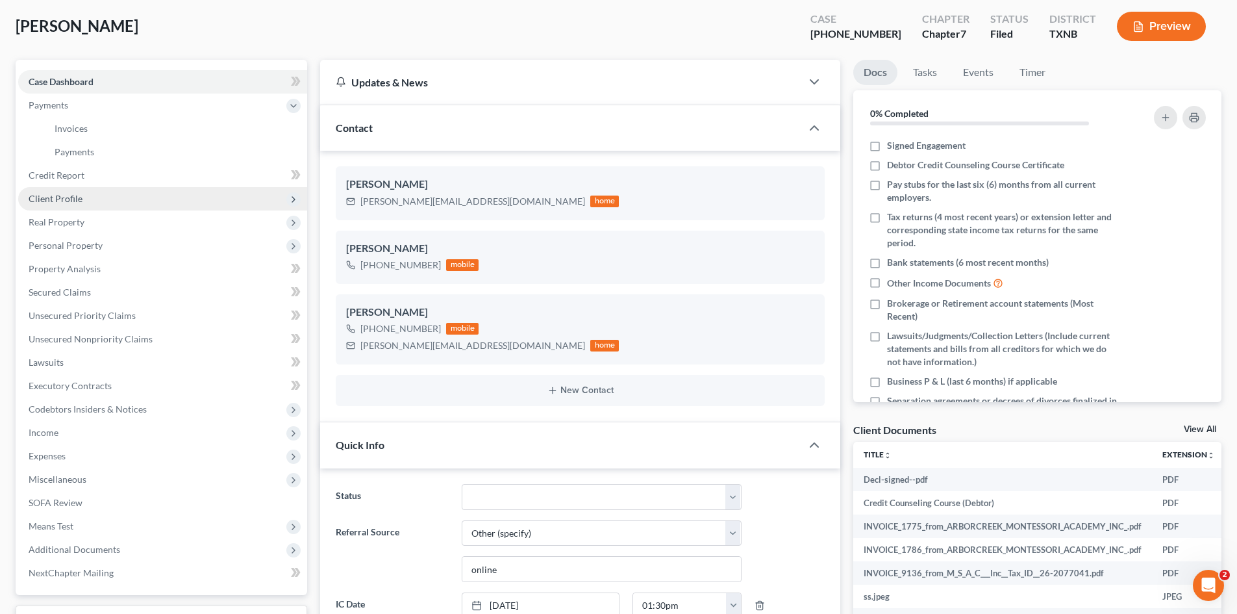
click at [112, 205] on span "Client Profile" at bounding box center [162, 198] width 289 height 23
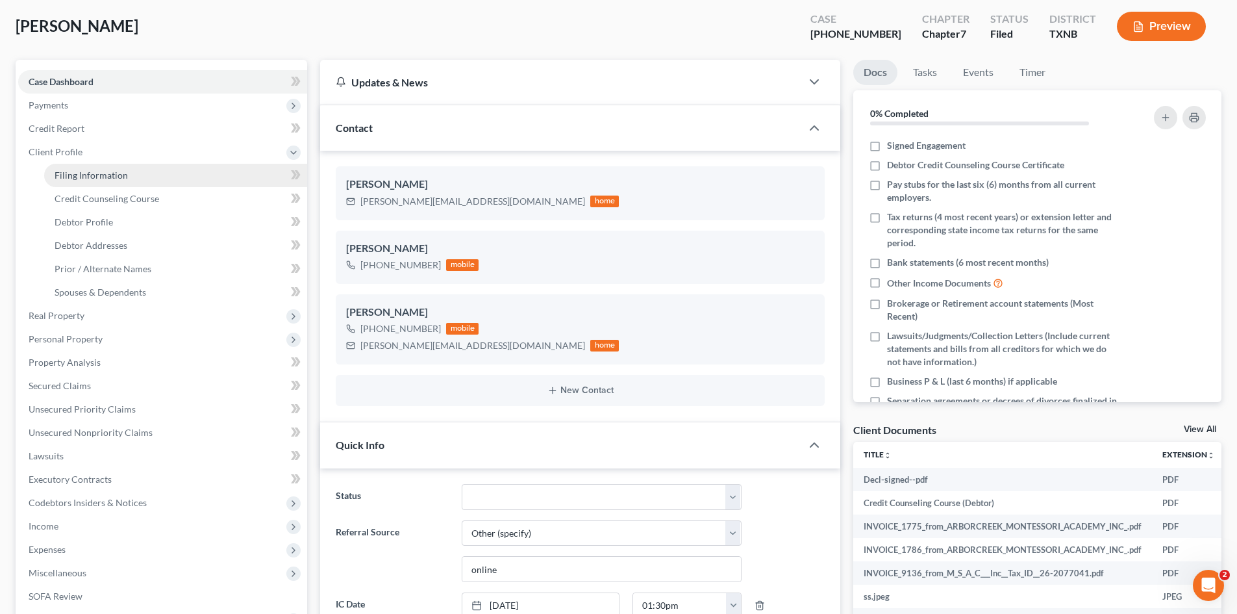
click at [101, 175] on span "Filing Information" at bounding box center [91, 174] width 73 height 11
select select "1"
select select "0"
select select "45"
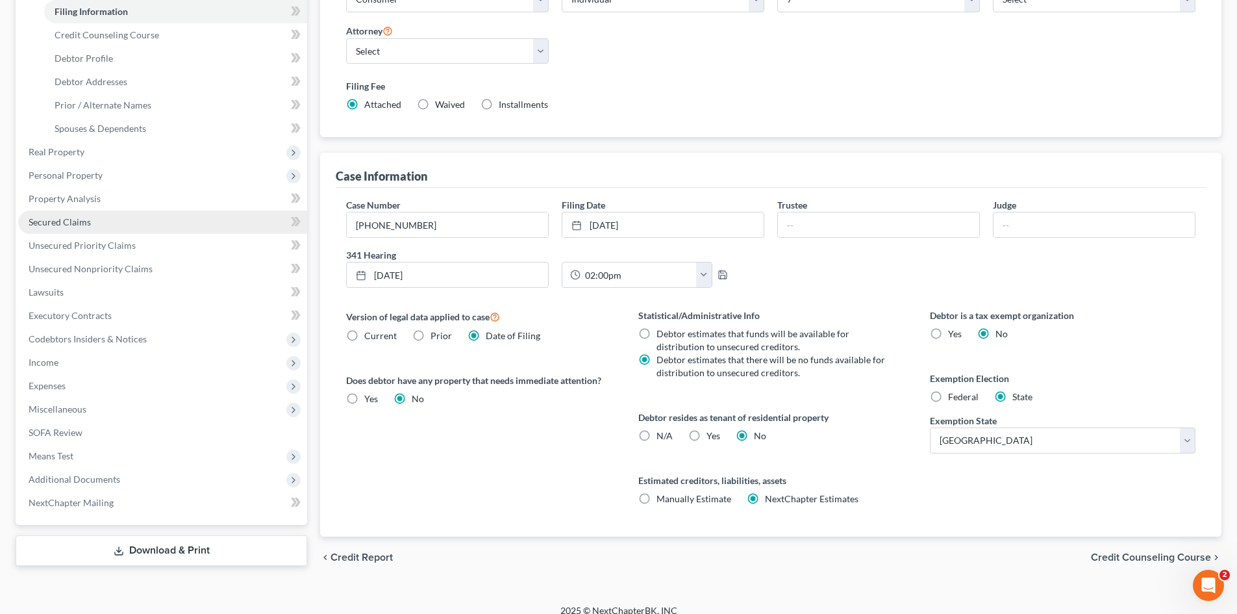
scroll to position [242, 0]
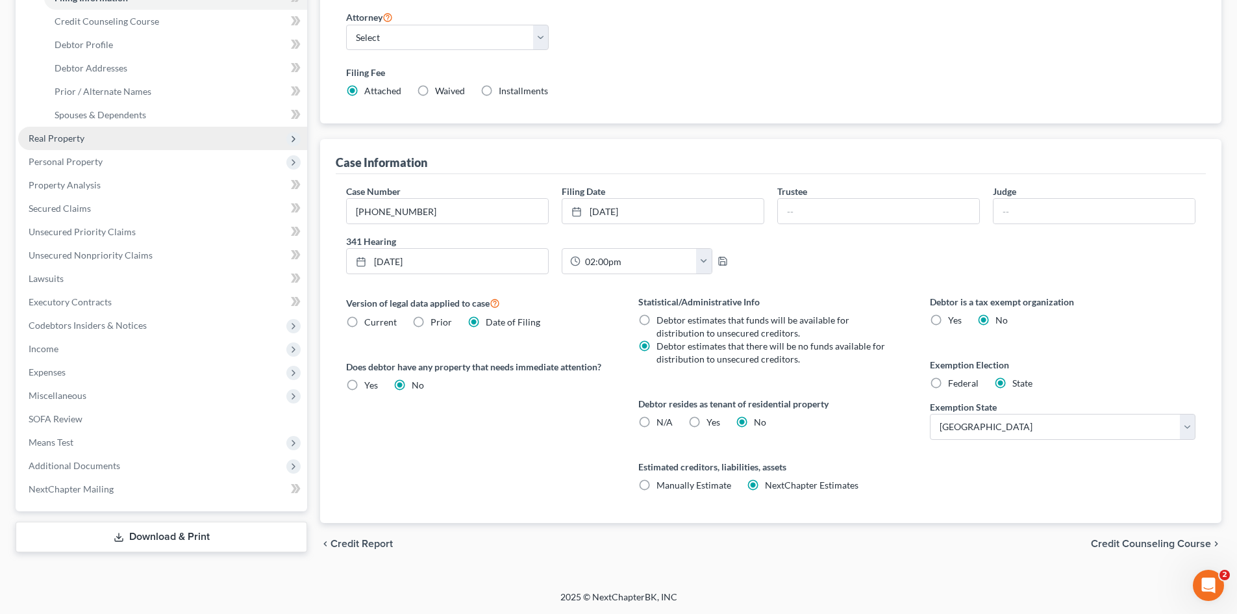
click at [101, 134] on span "Real Property" at bounding box center [162, 138] width 289 height 23
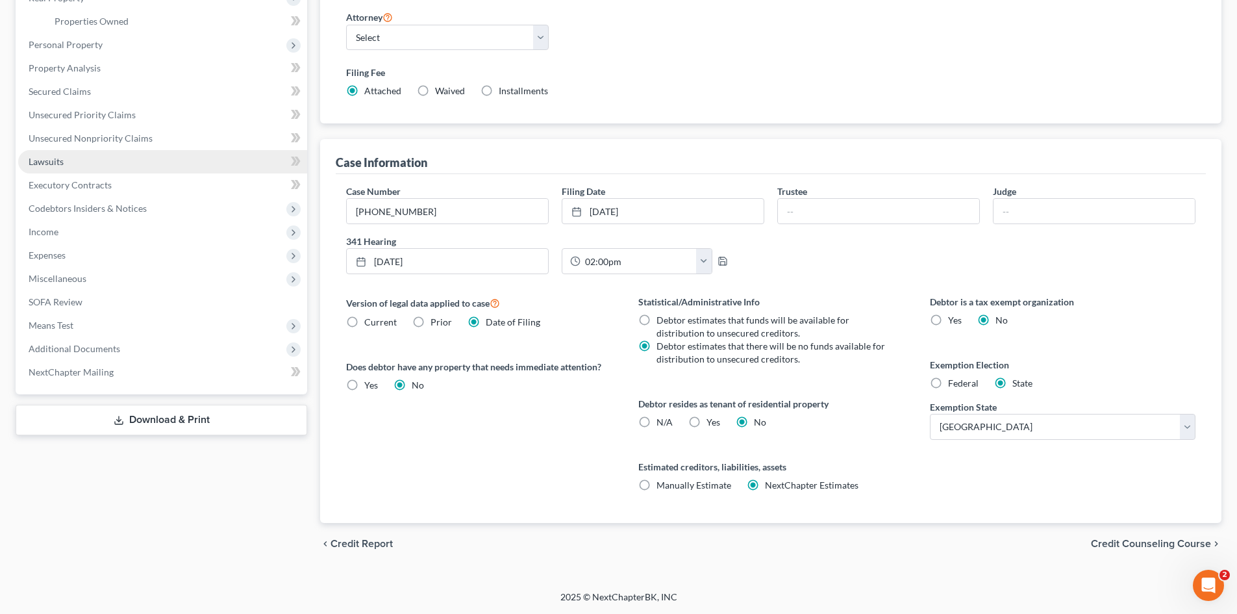
click at [121, 168] on link "Lawsuits" at bounding box center [162, 161] width 289 height 23
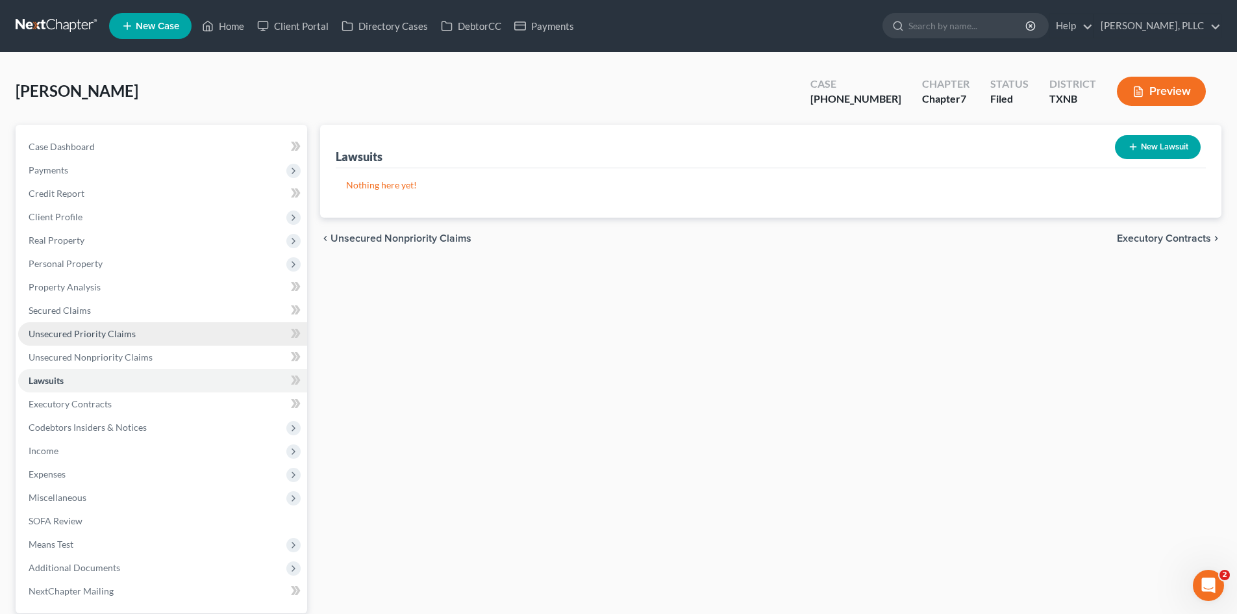
click at [121, 329] on span "Unsecured Priority Claims" at bounding box center [82, 333] width 107 height 11
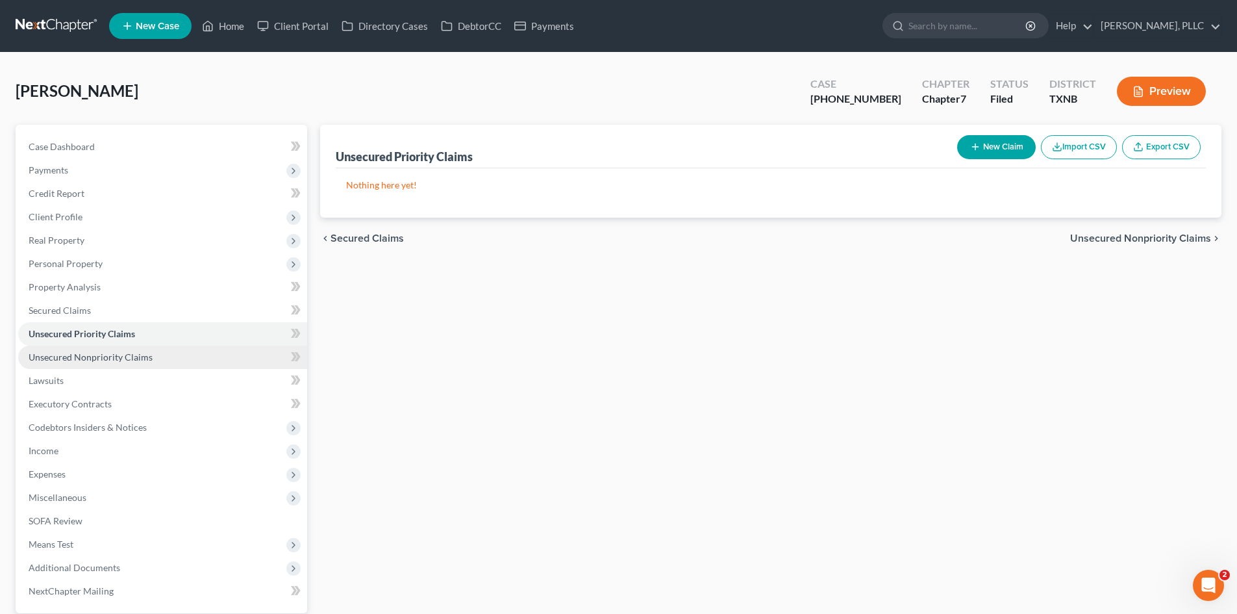
click at [132, 358] on span "Unsecured Nonpriority Claims" at bounding box center [91, 356] width 124 height 11
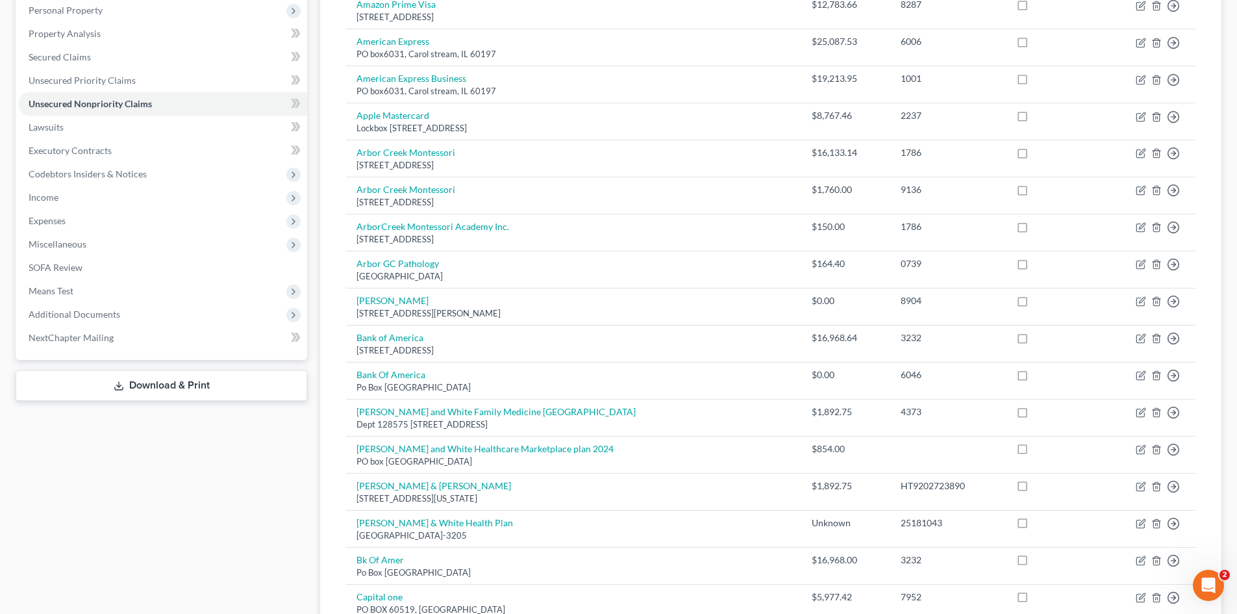
scroll to position [260, 0]
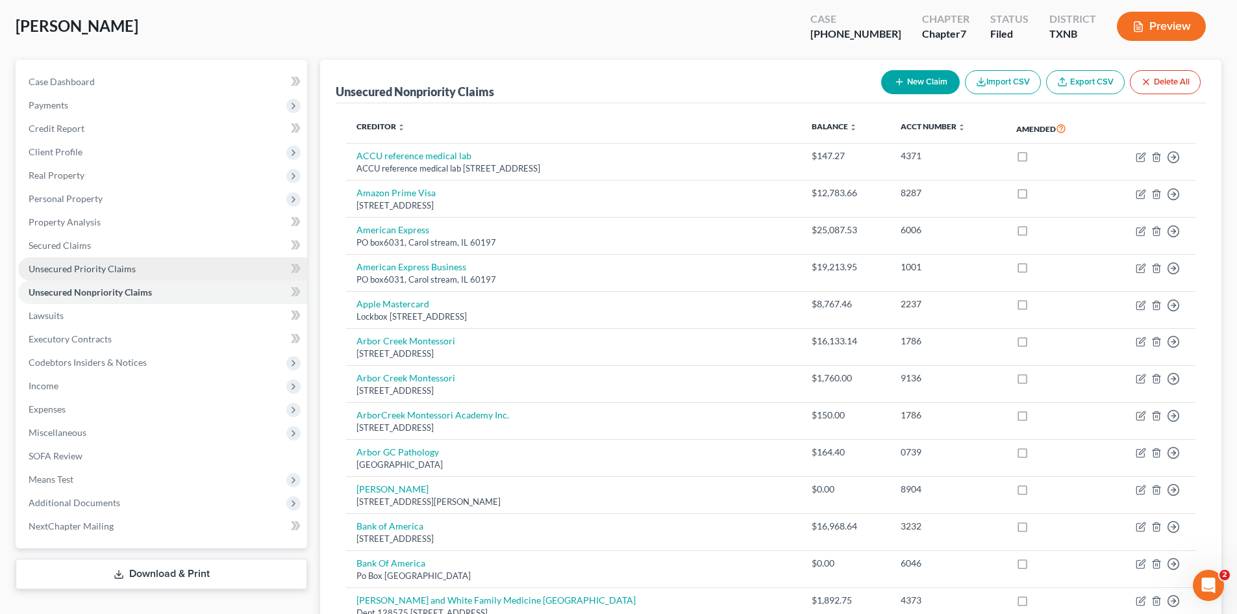
click at [128, 259] on link "Unsecured Priority Claims" at bounding box center [162, 268] width 289 height 23
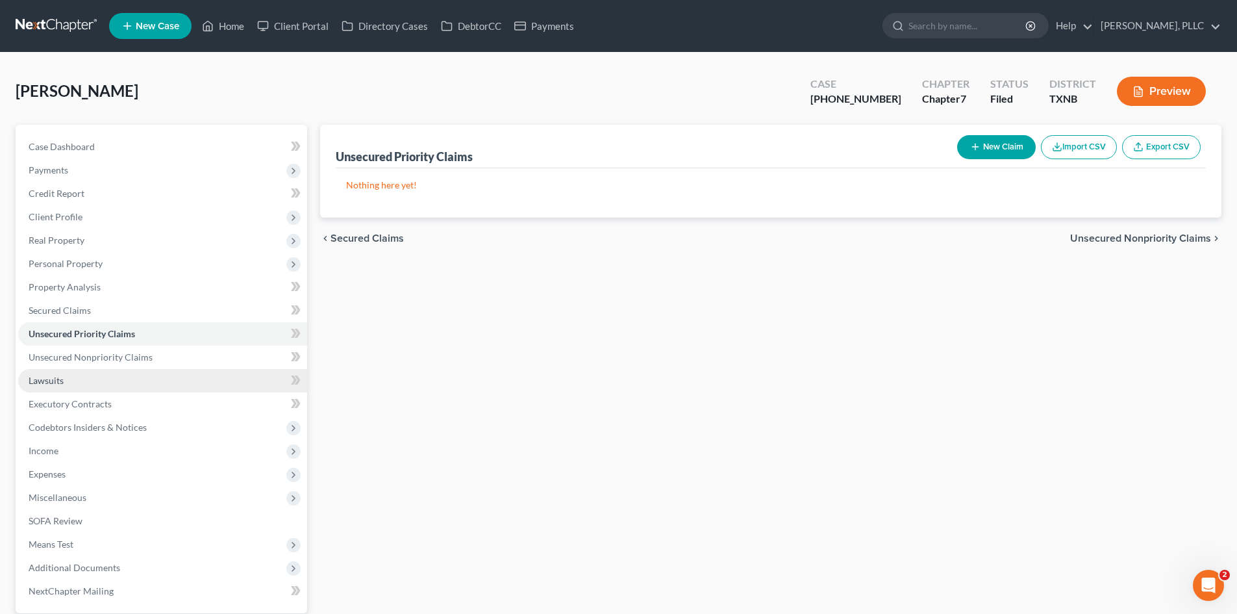
click at [115, 391] on link "Lawsuits" at bounding box center [162, 380] width 289 height 23
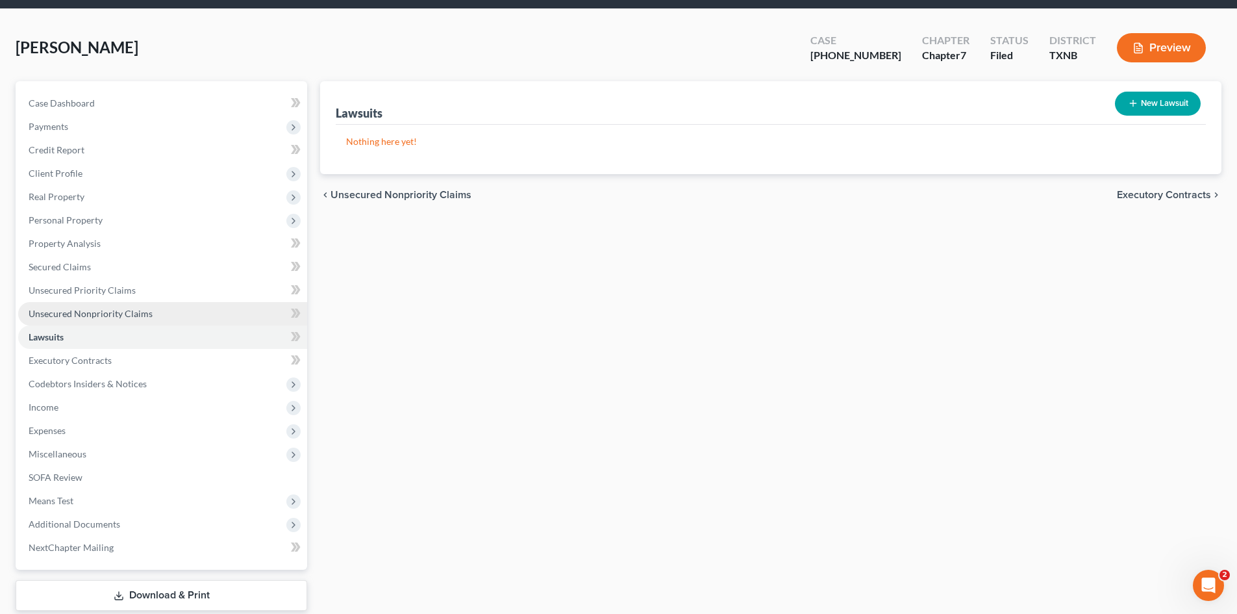
scroll to position [90, 0]
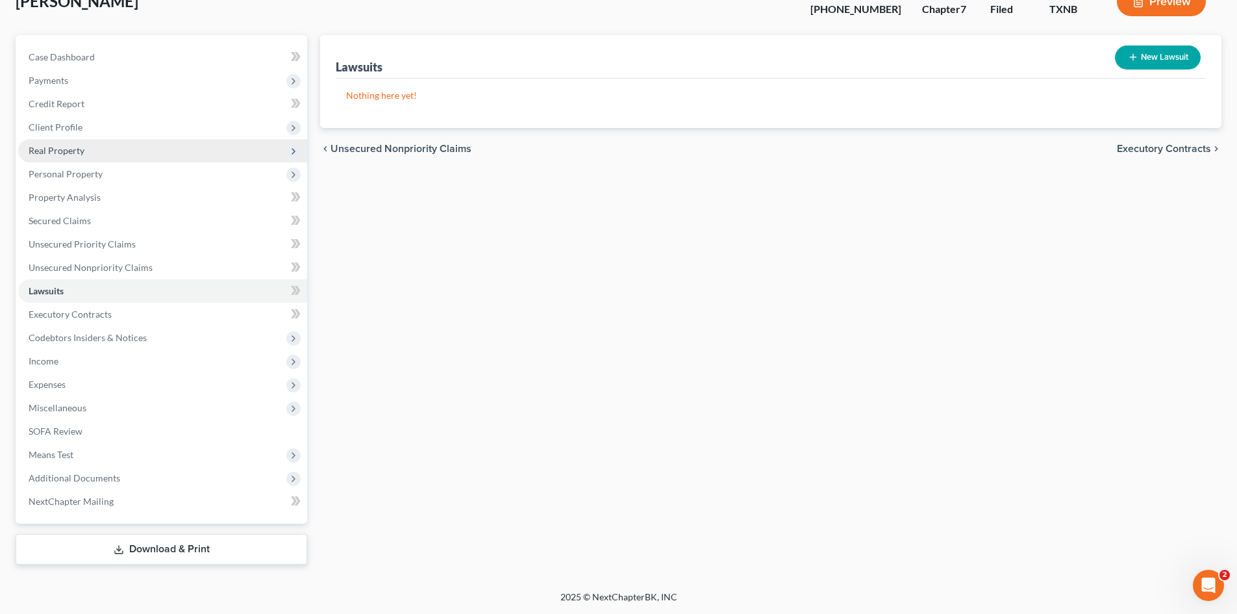
click at [69, 150] on span "Real Property" at bounding box center [57, 150] width 56 height 11
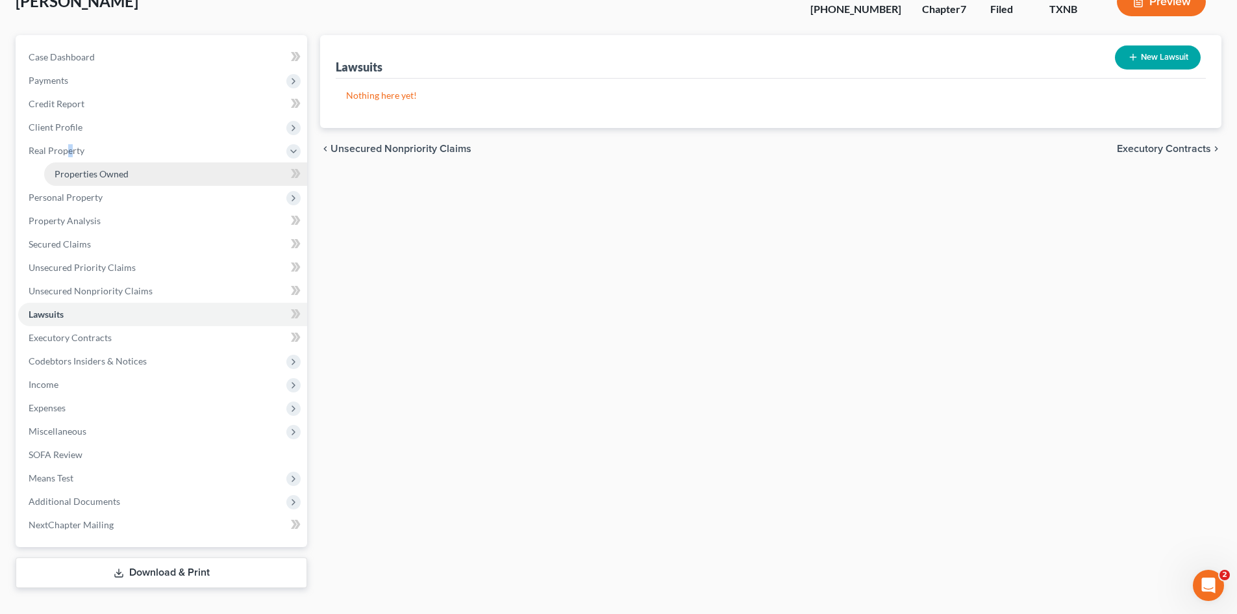
click at [105, 178] on span "Properties Owned" at bounding box center [92, 173] width 74 height 11
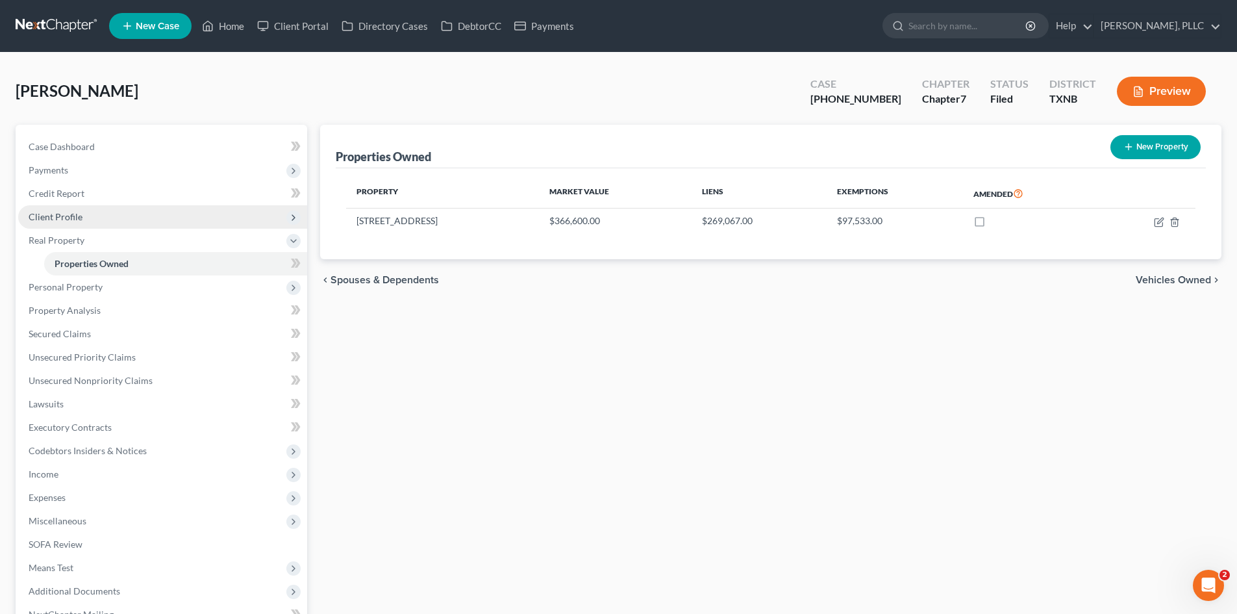
click at [90, 214] on span "Client Profile" at bounding box center [162, 216] width 289 height 23
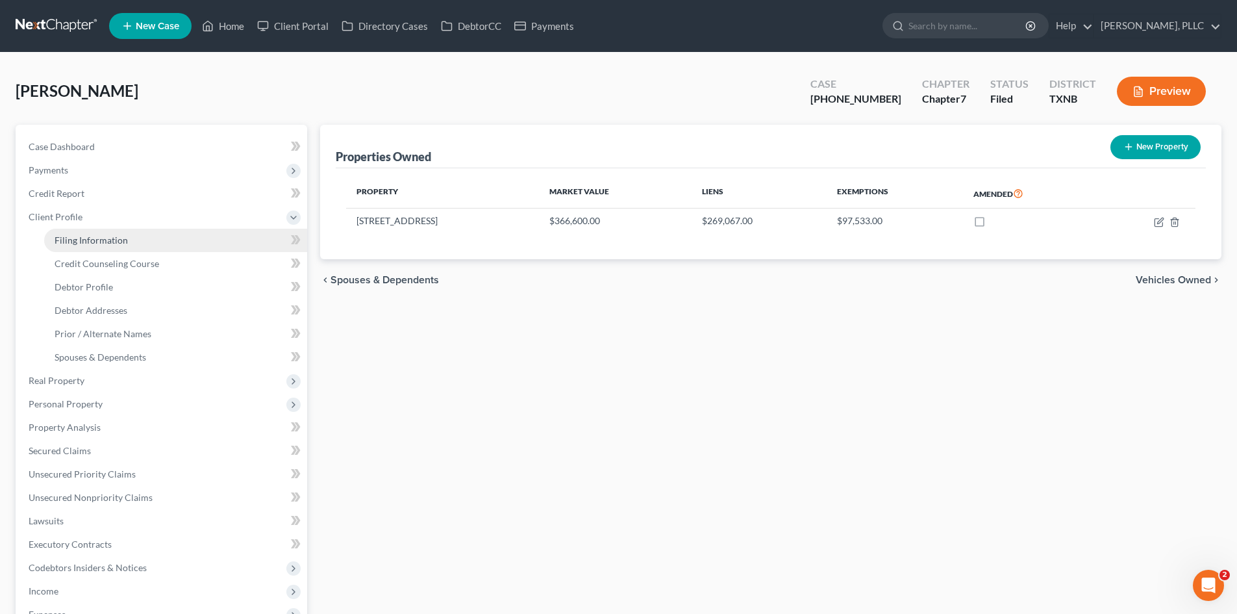
click at [100, 232] on link "Filing Information" at bounding box center [175, 240] width 263 height 23
select select "1"
select select "0"
select select "78"
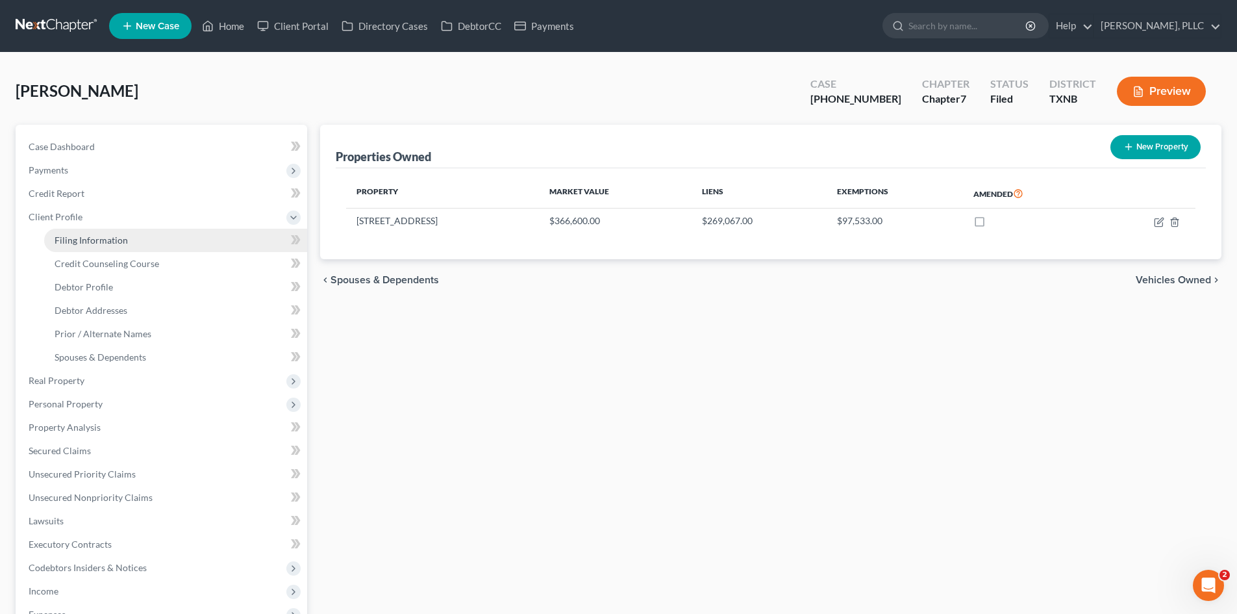
select select "1"
select select "45"
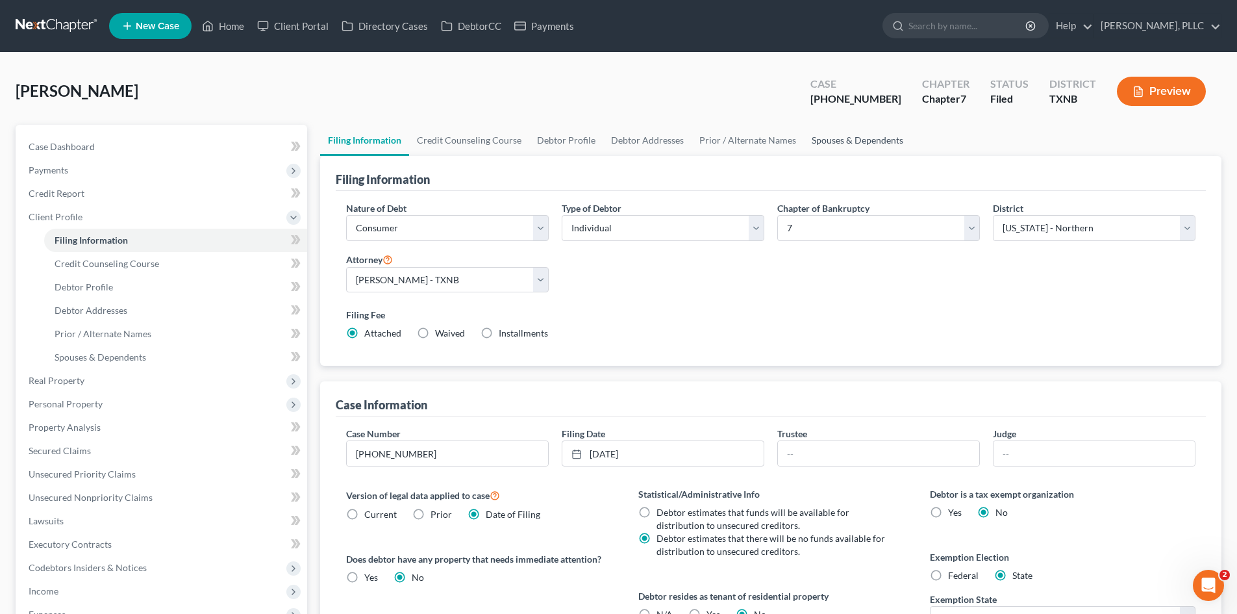
click at [846, 141] on link "Spouses & Dependents" at bounding box center [857, 140] width 107 height 31
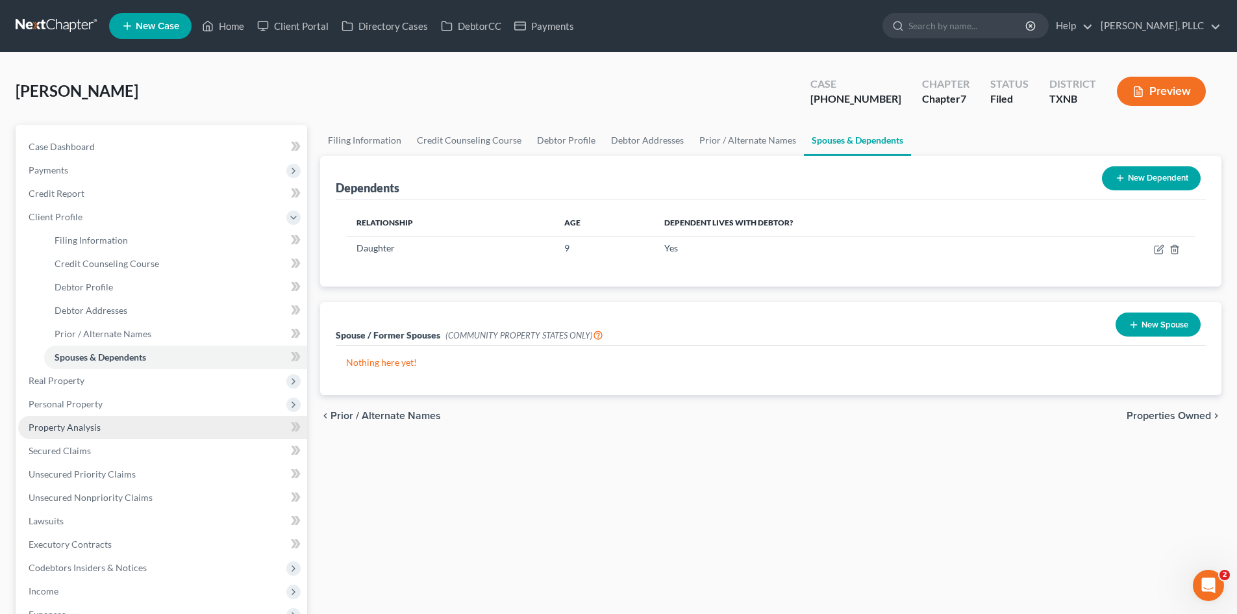
click at [99, 432] on span "Property Analysis" at bounding box center [65, 426] width 72 height 11
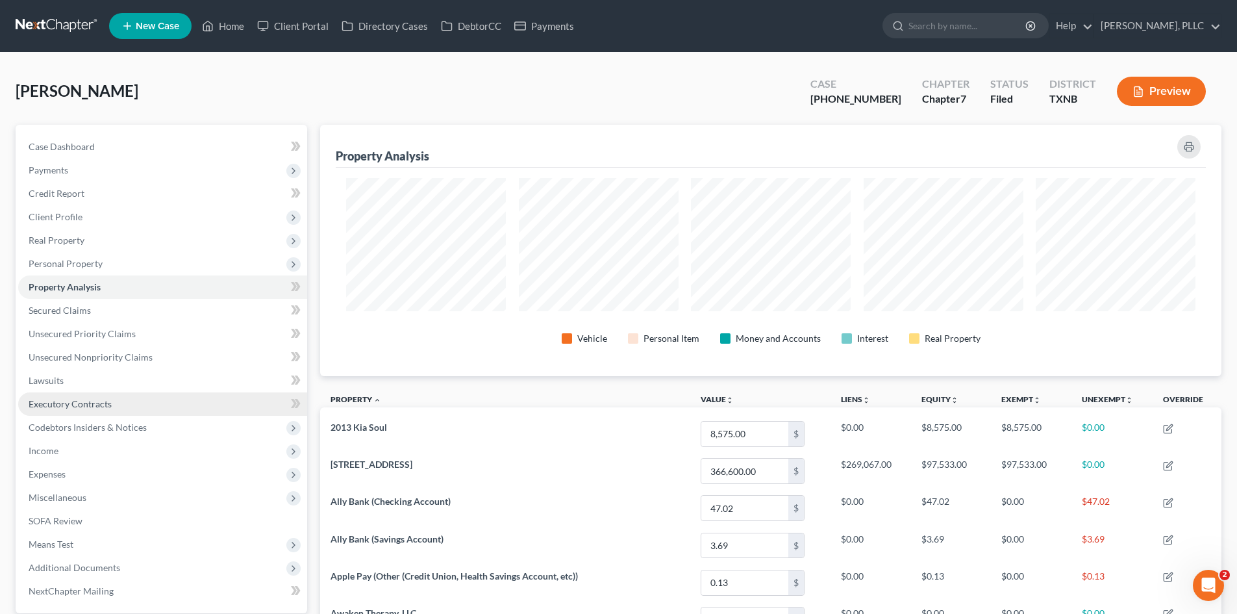
scroll to position [251, 901]
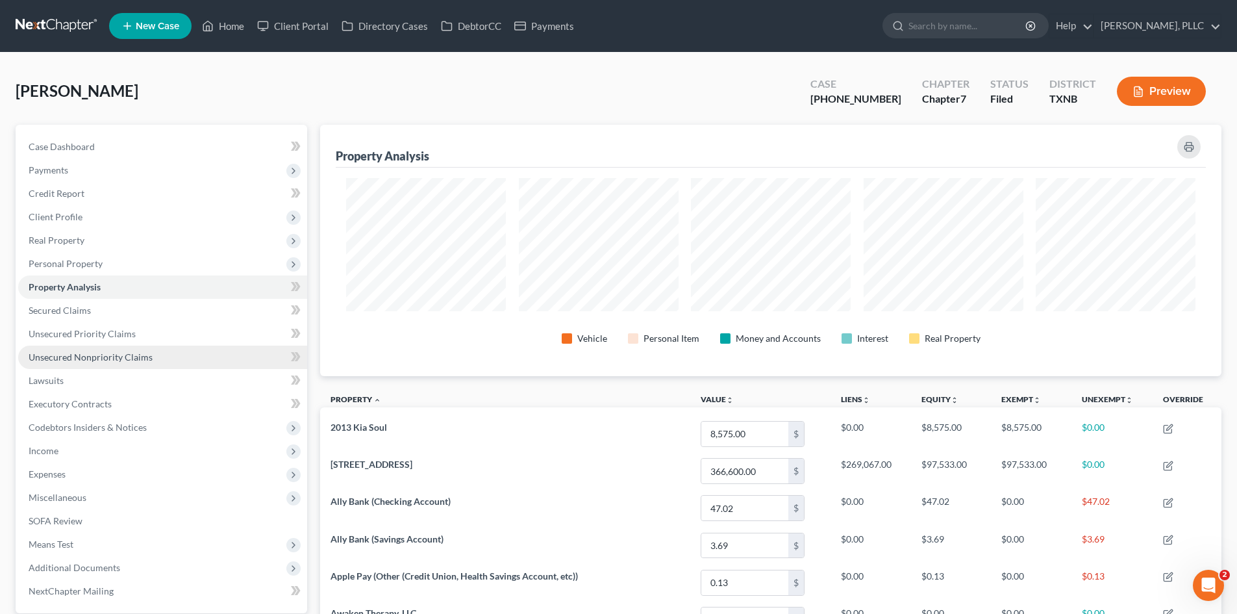
click at [108, 364] on link "Unsecured Nonpriority Claims" at bounding box center [162, 356] width 289 height 23
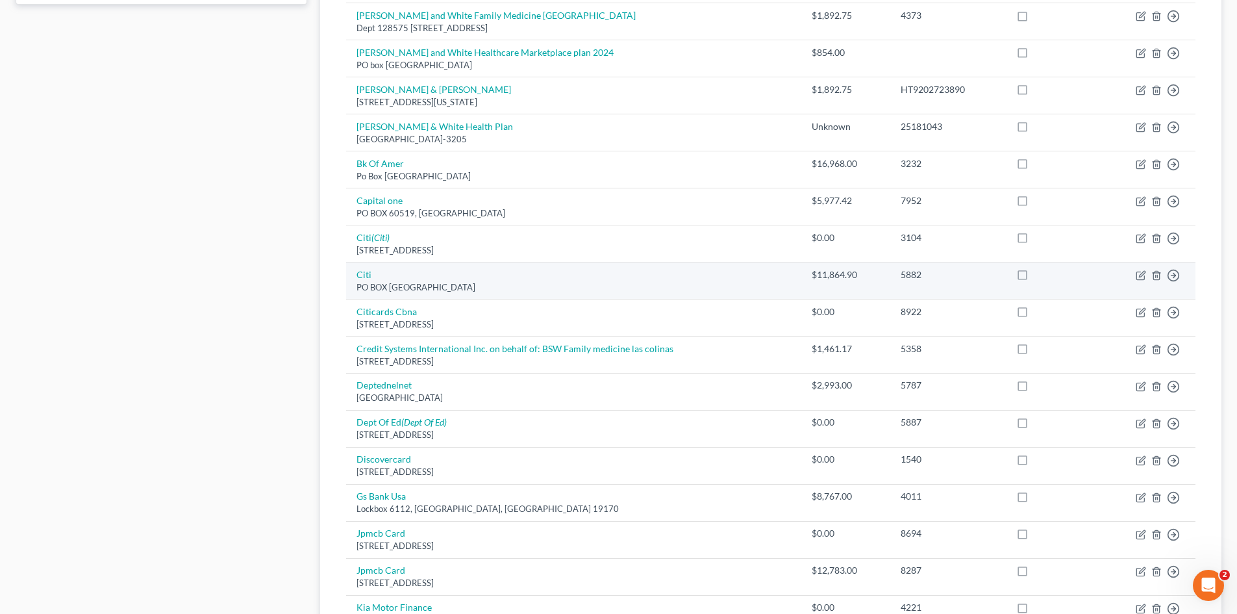
scroll to position [890, 0]
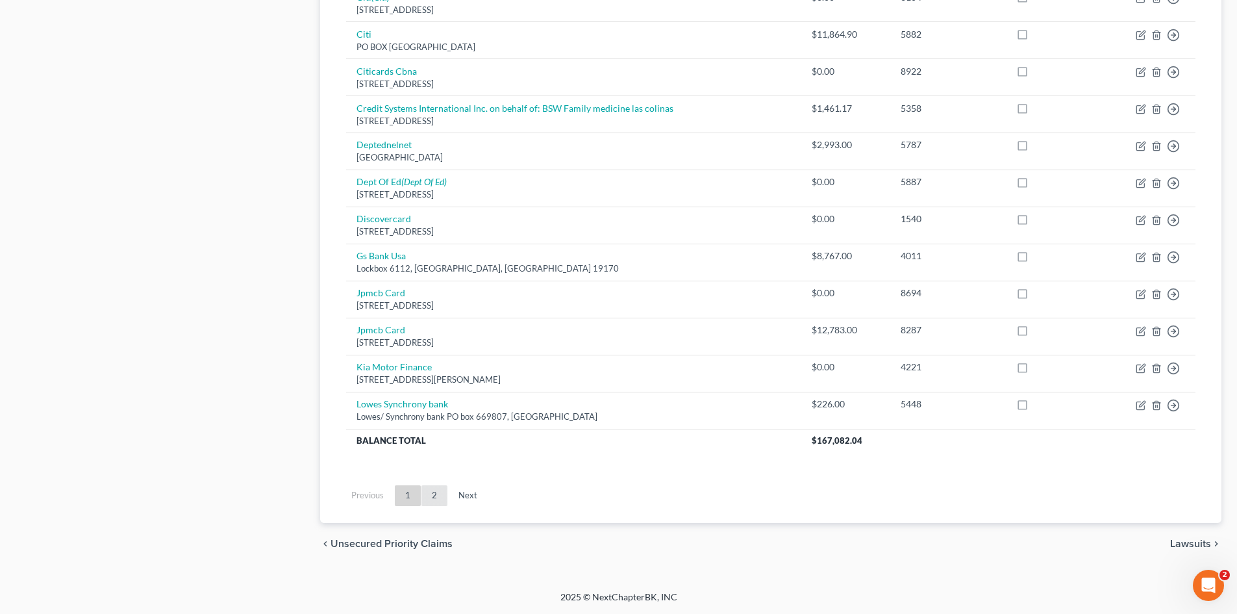
click at [434, 497] on link "2" at bounding box center [434, 495] width 26 height 21
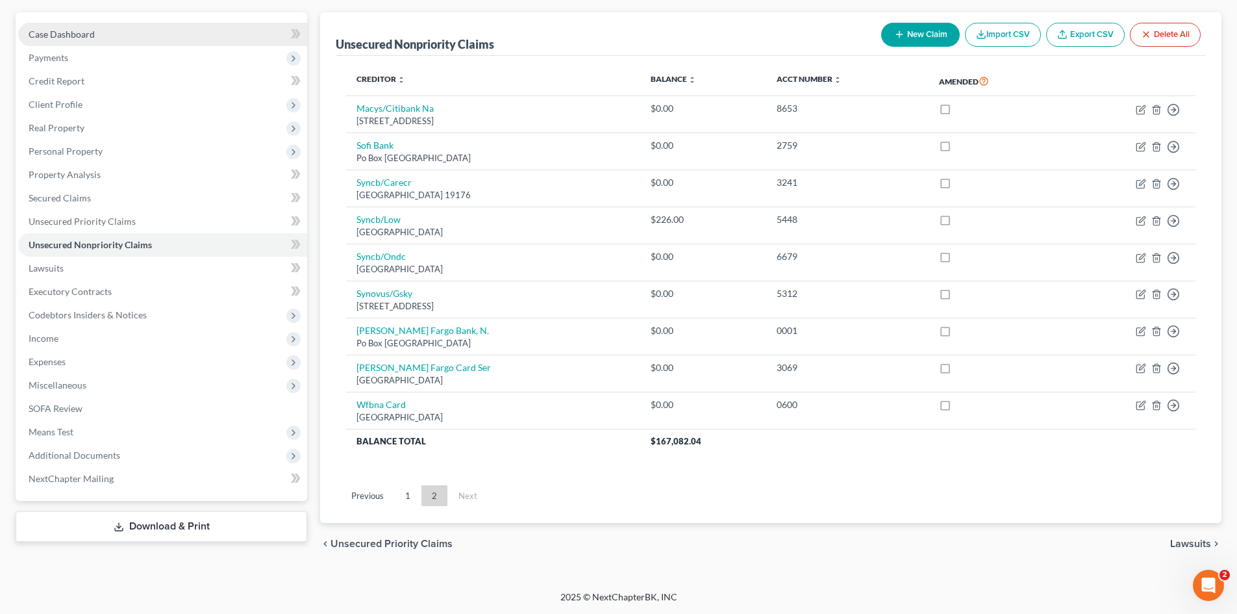
scroll to position [0, 0]
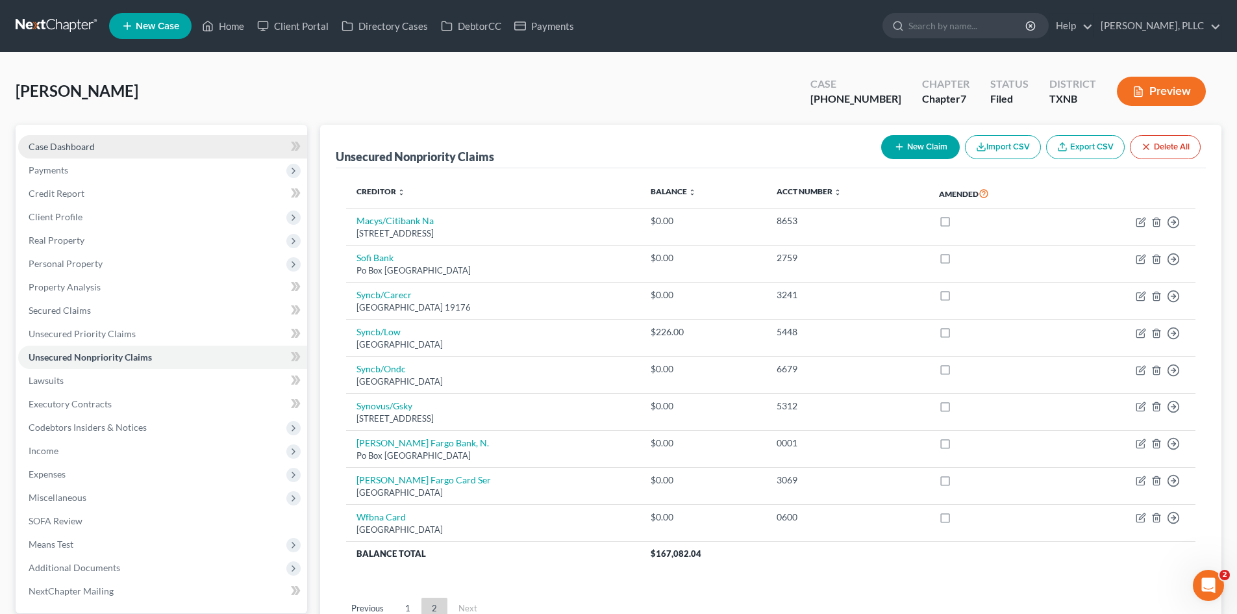
click at [63, 142] on span "Case Dashboard" at bounding box center [62, 146] width 66 height 11
select select "6"
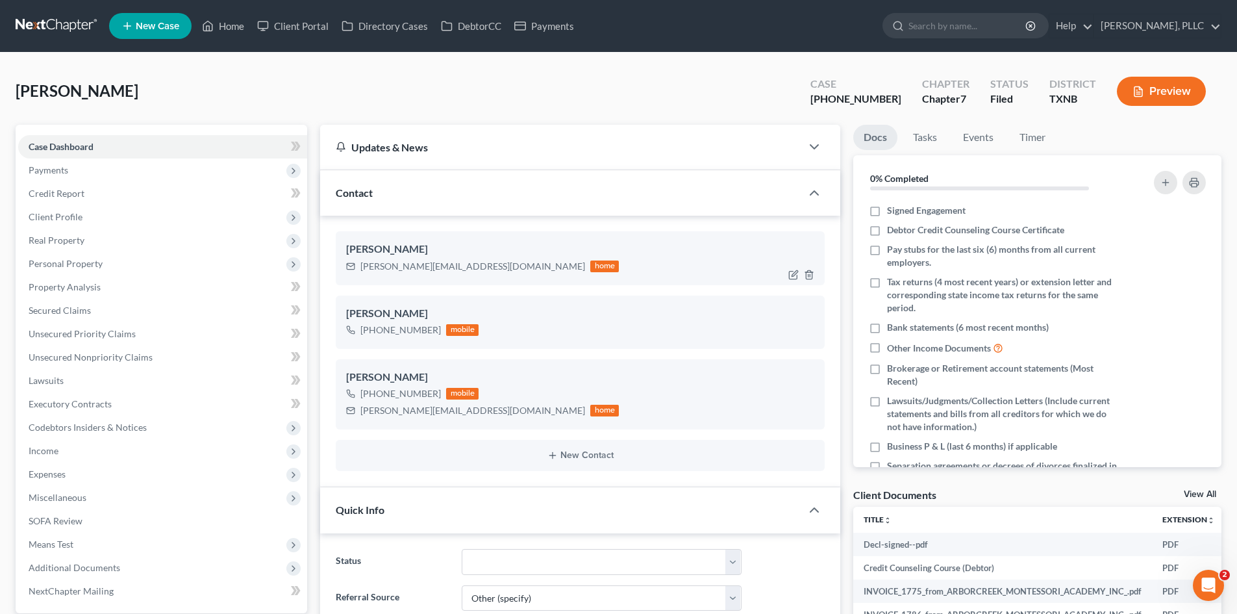
scroll to position [1003, 0]
drag, startPoint x: 475, startPoint y: 268, endPoint x: 360, endPoint y: 258, distance: 115.3
click at [360, 258] on div "rachel@awaken-therapy.com home" at bounding box center [482, 266] width 273 height 17
copy div "rachel@awaken-therapy.com"
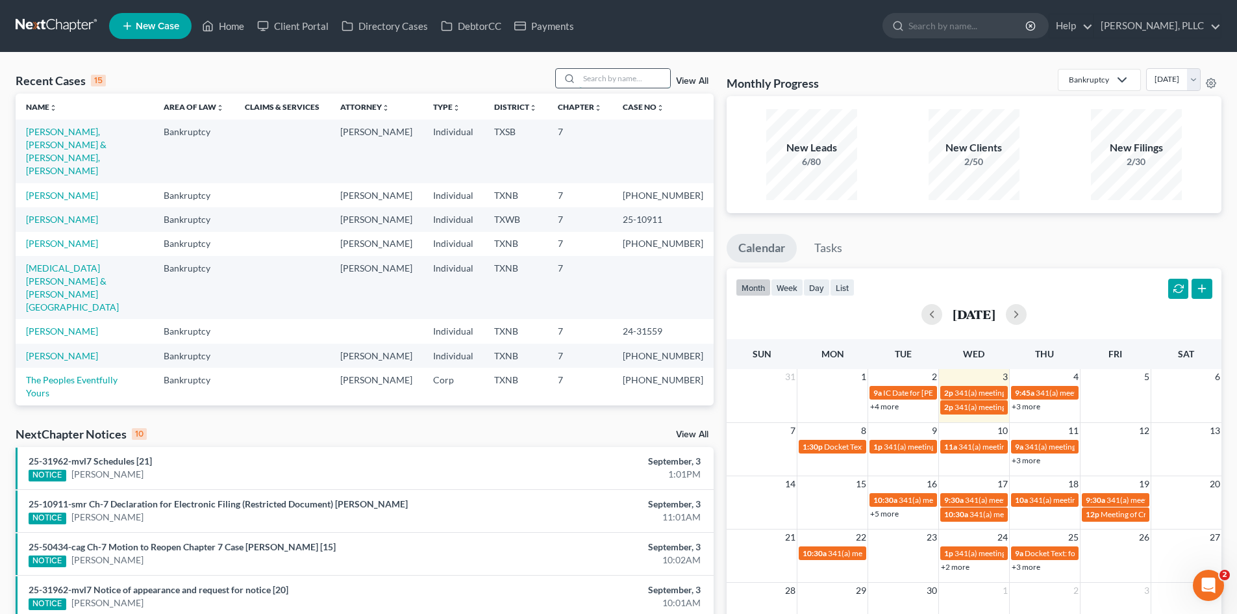
click at [612, 77] on input "search" at bounding box center [624, 78] width 91 height 19
type input "[PERSON_NAME]"
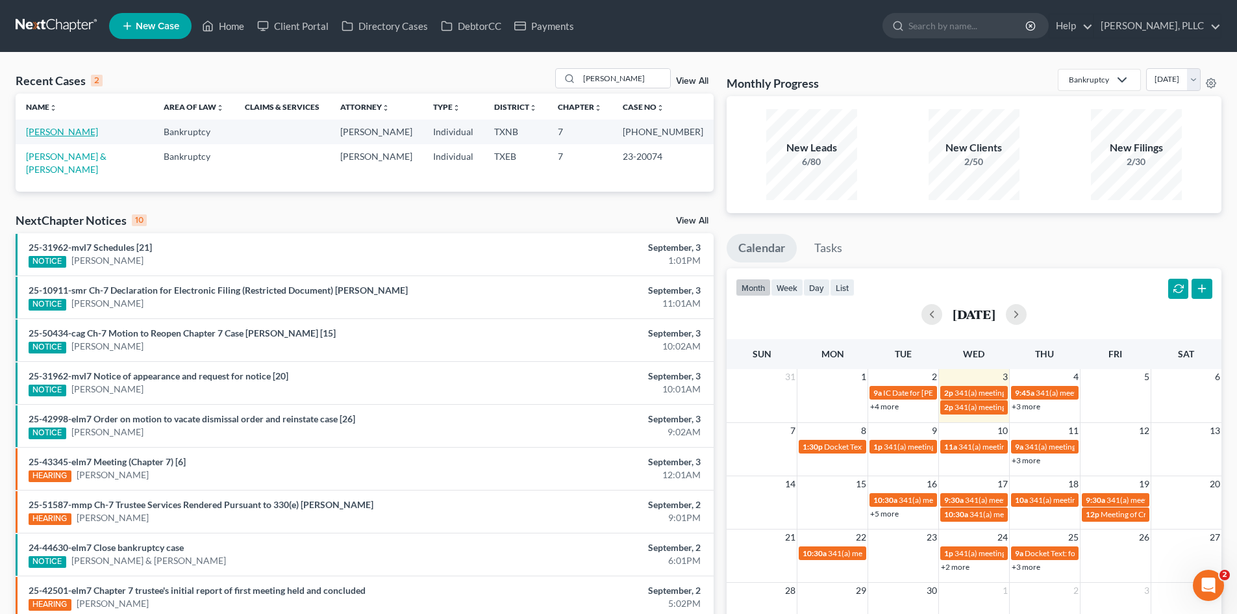
click at [66, 127] on link "[PERSON_NAME]" at bounding box center [62, 131] width 72 height 11
select select "4"
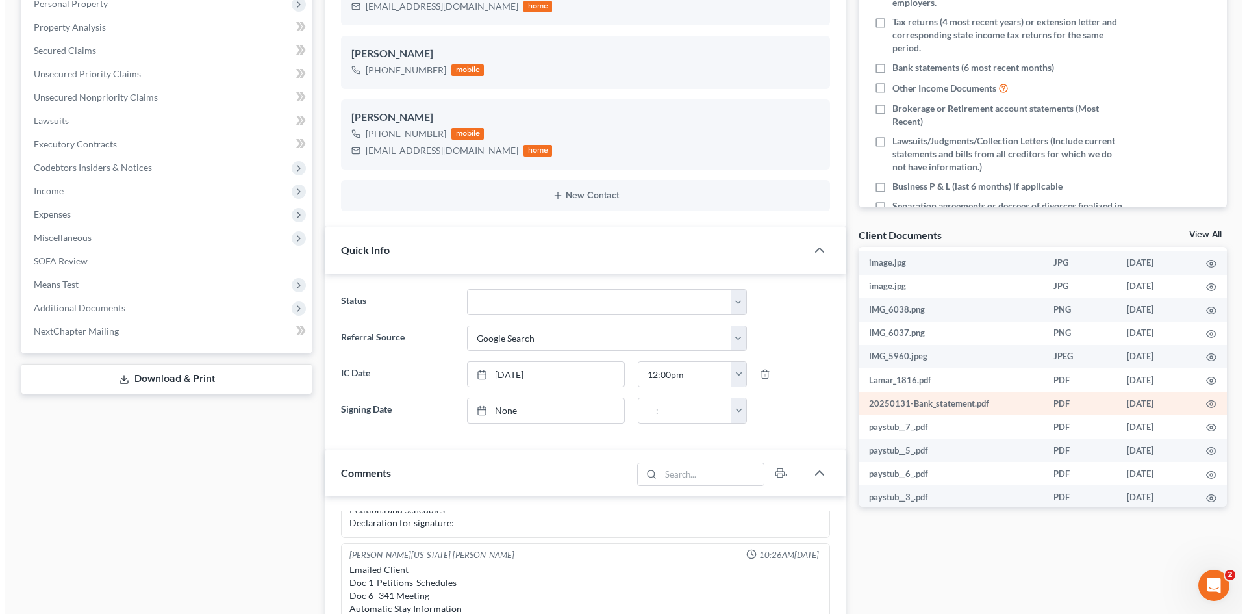
scroll to position [139, 0]
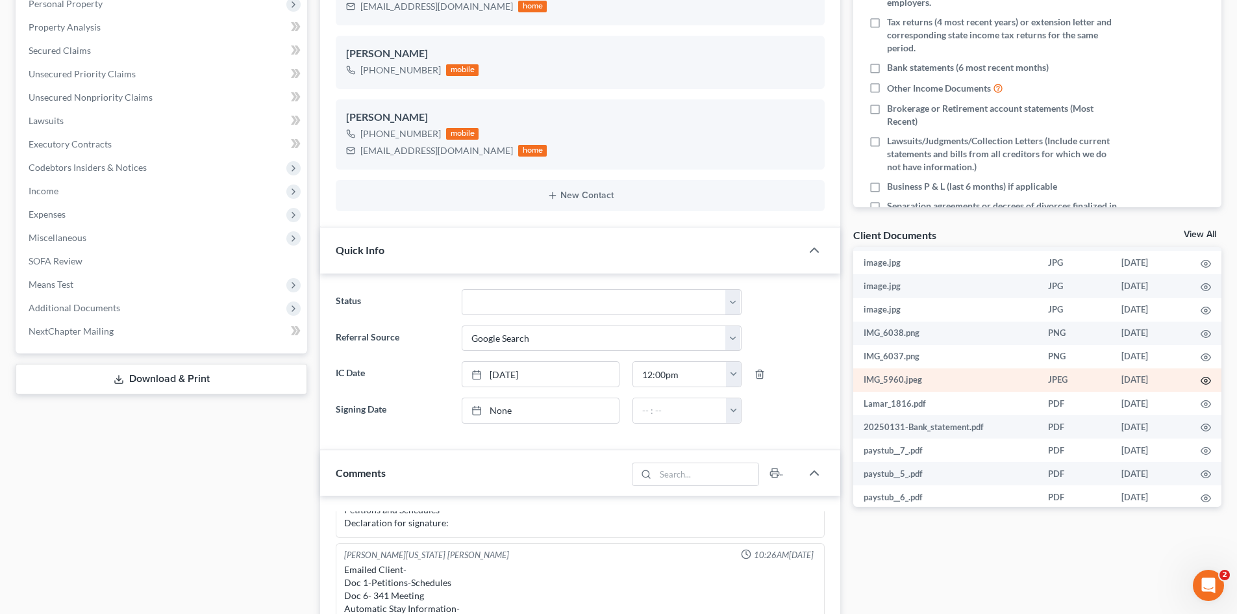
click at [612, 277] on icon "button" at bounding box center [1206, 380] width 10 height 10
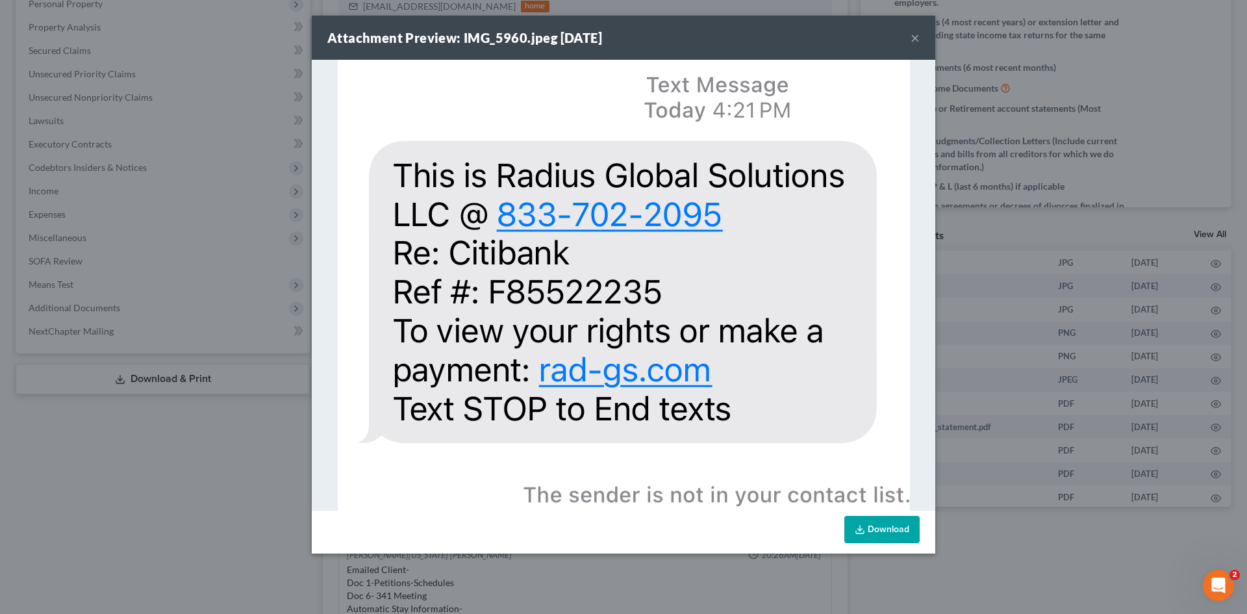
click at [612, 38] on button "×" at bounding box center [914, 38] width 9 height 16
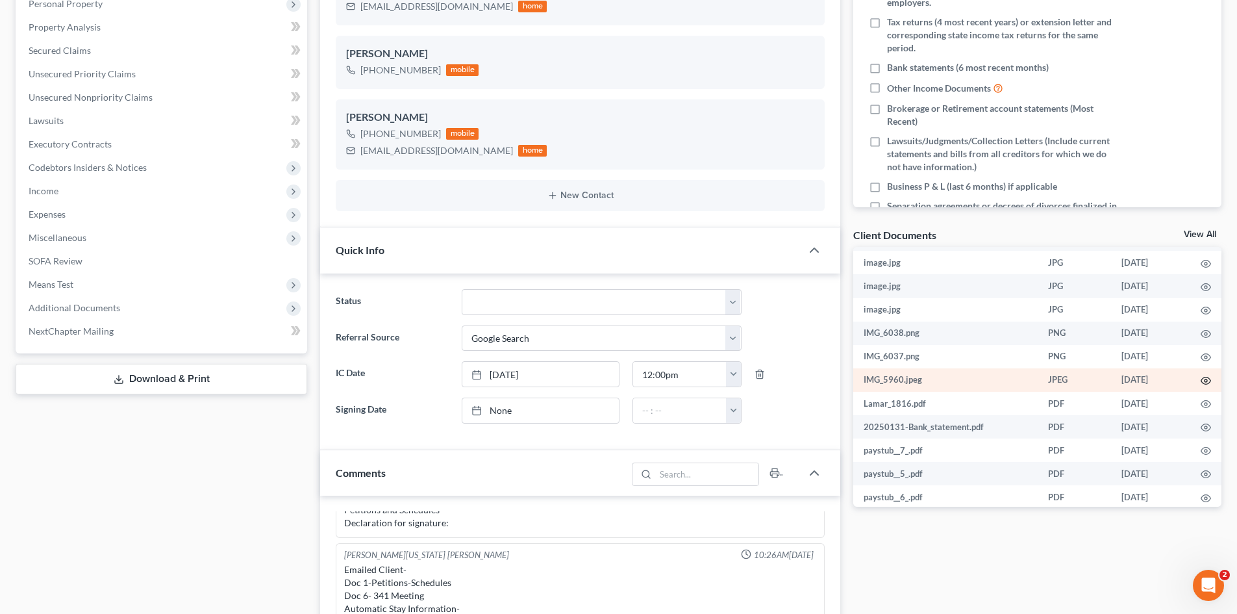
click at [612, 277] on icon "button" at bounding box center [1206, 380] width 10 height 10
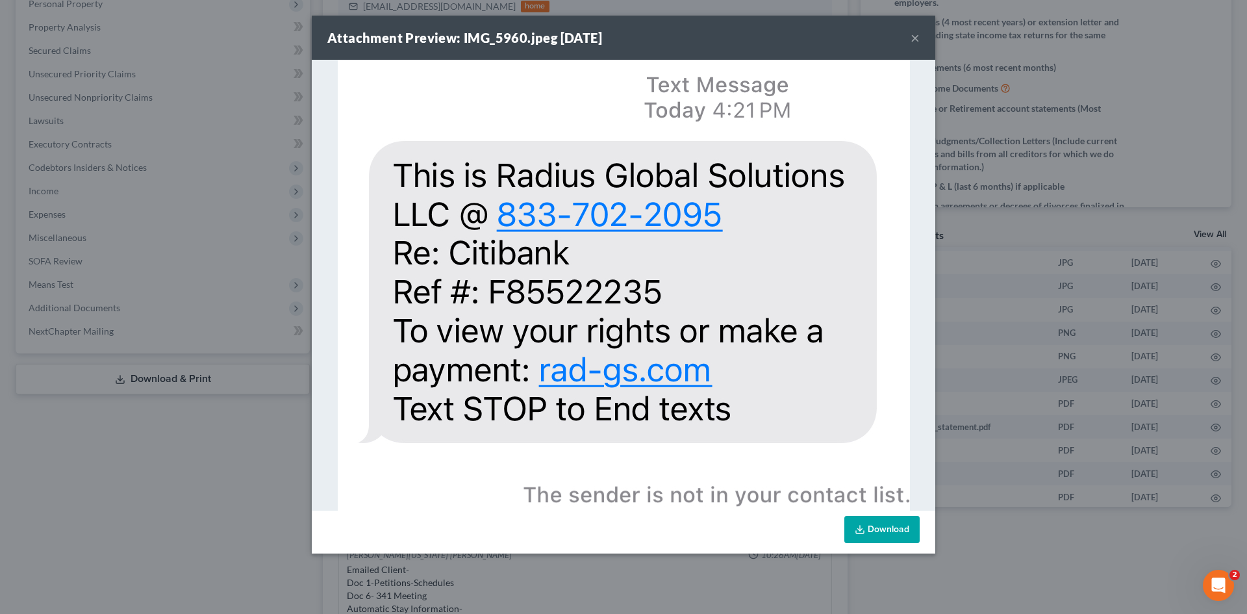
click at [612, 32] on button "×" at bounding box center [914, 38] width 9 height 16
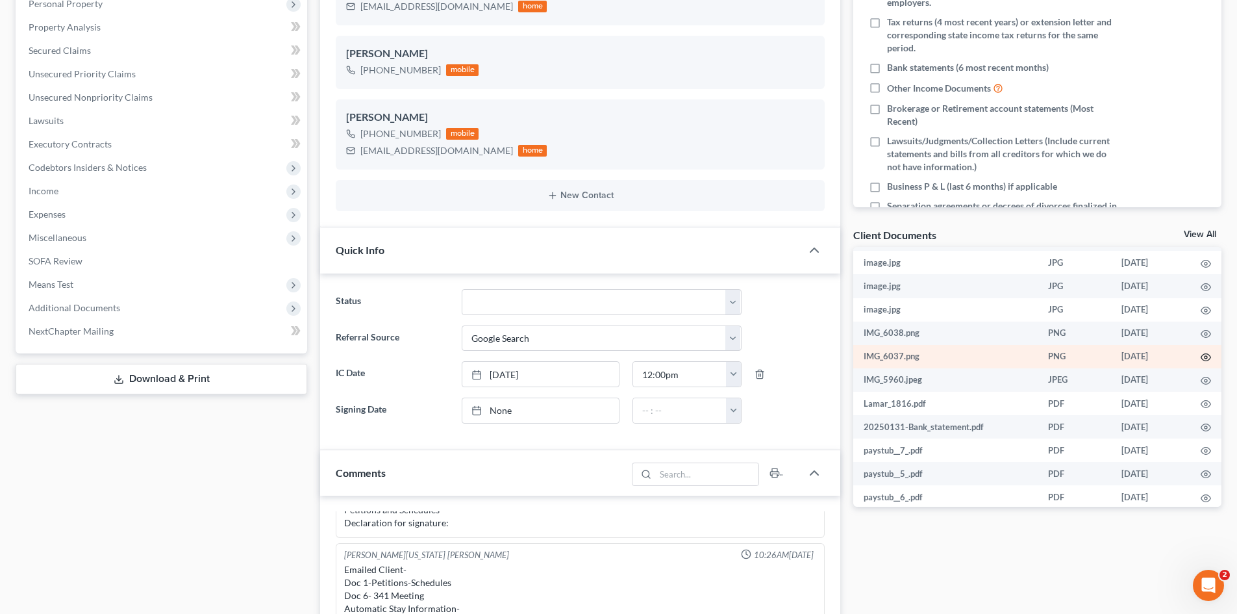
click at [612, 277] on circle "button" at bounding box center [1206, 357] width 3 height 3
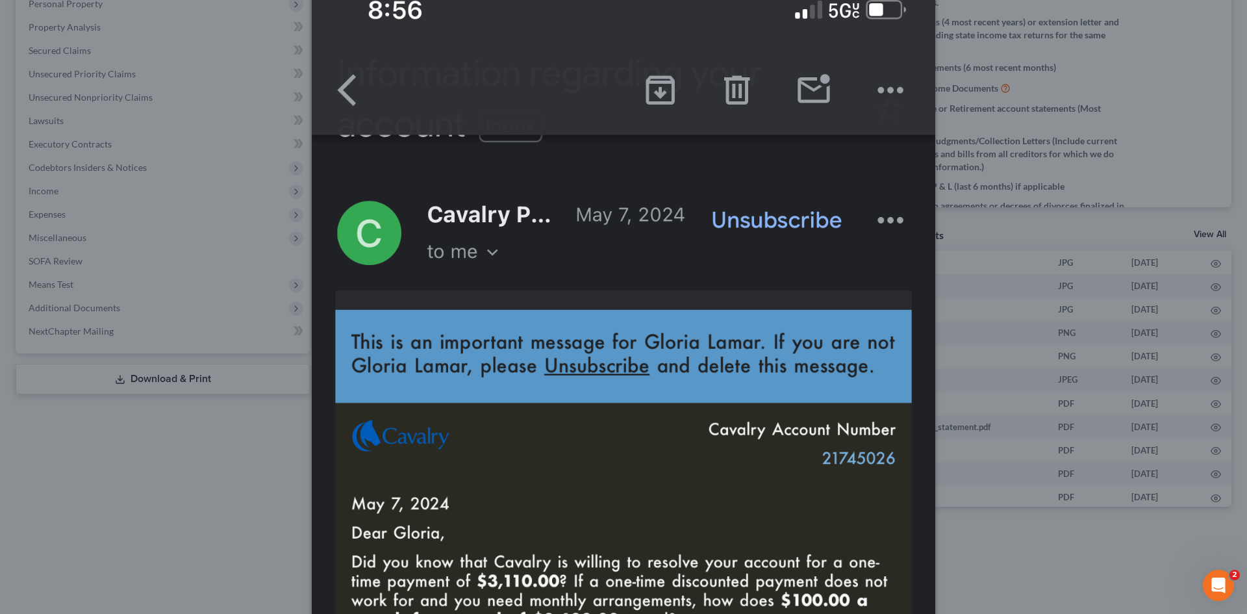
scroll to position [74, 0]
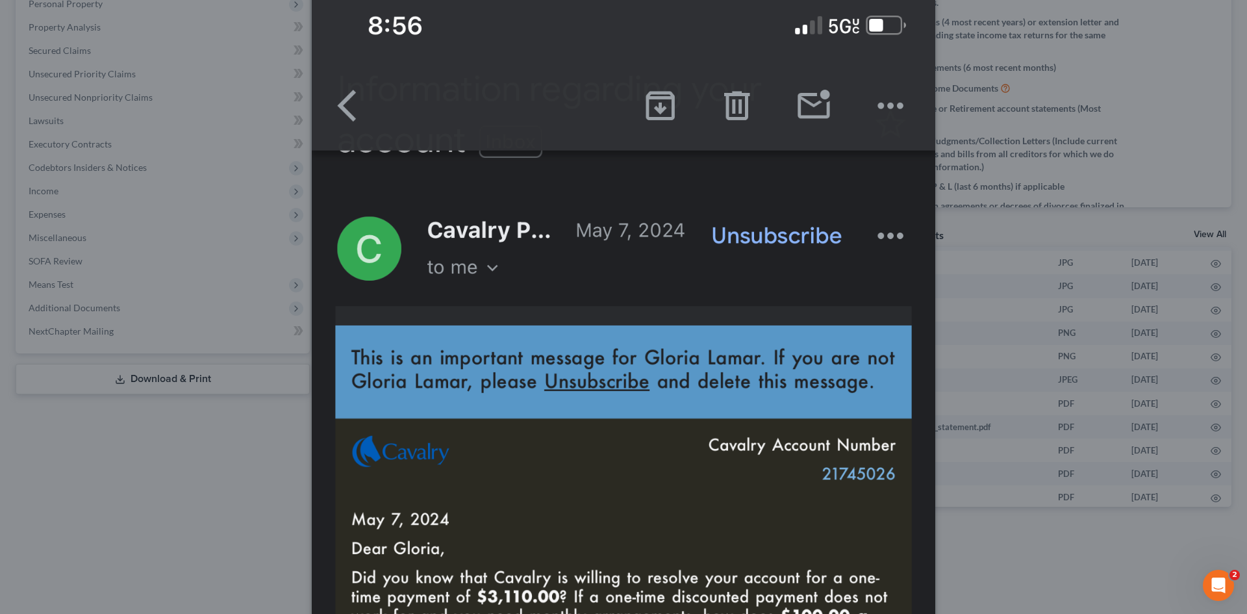
click at [612, 245] on div "Attachment Preview: IMG_6037.png [DATE] × Download" at bounding box center [623, 307] width 1247 height 614
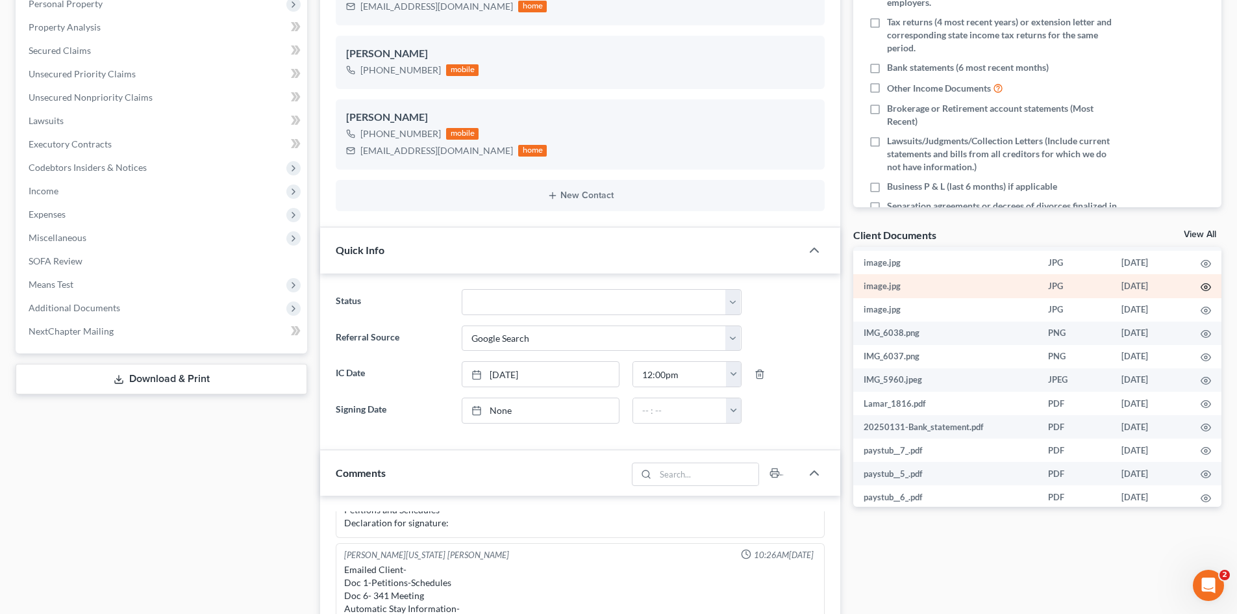
click at [612, 277] on icon "button" at bounding box center [1206, 287] width 10 height 10
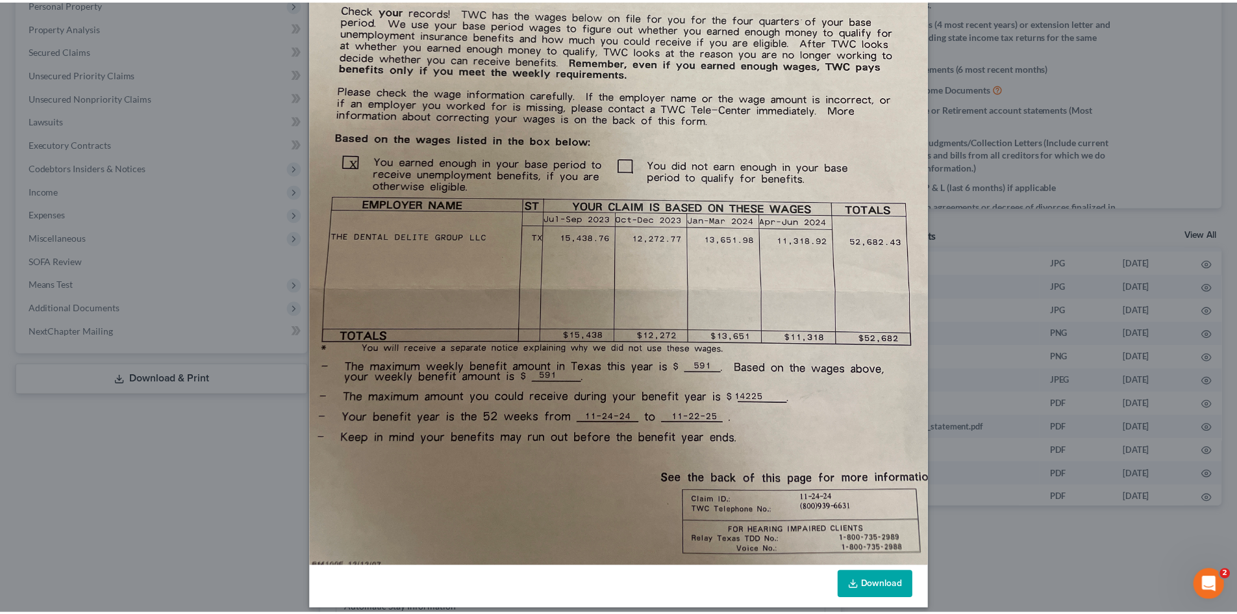
scroll to position [336, 0]
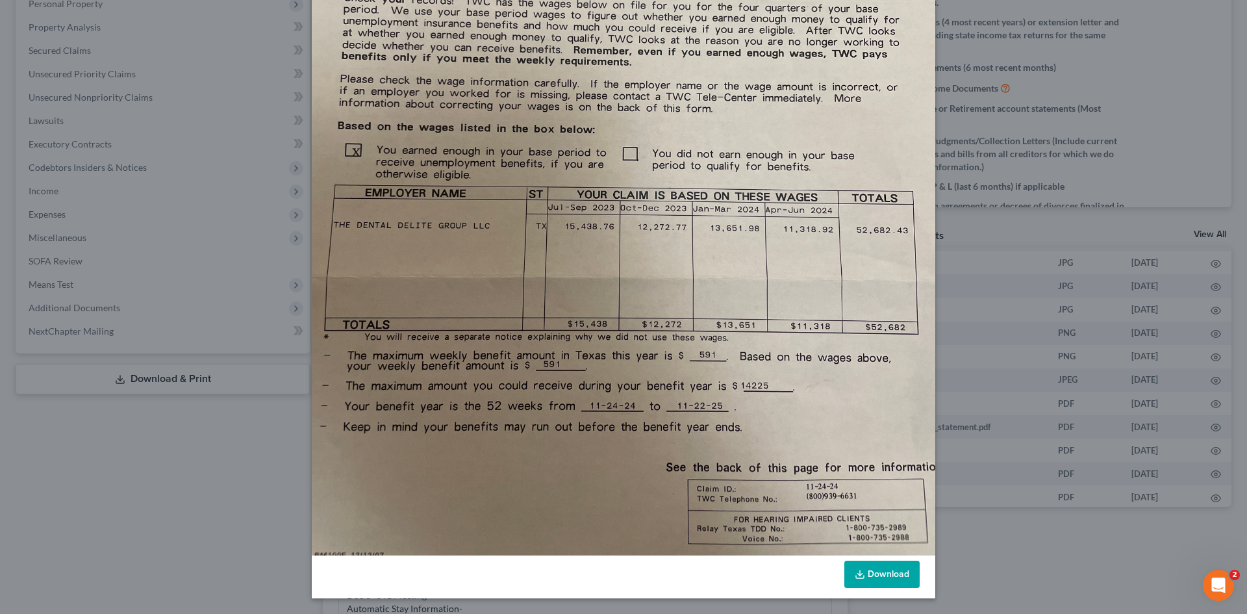
click at [612, 277] on div "Attachment Preview: image.jpg [DATE] × Download" at bounding box center [623, 307] width 1247 height 614
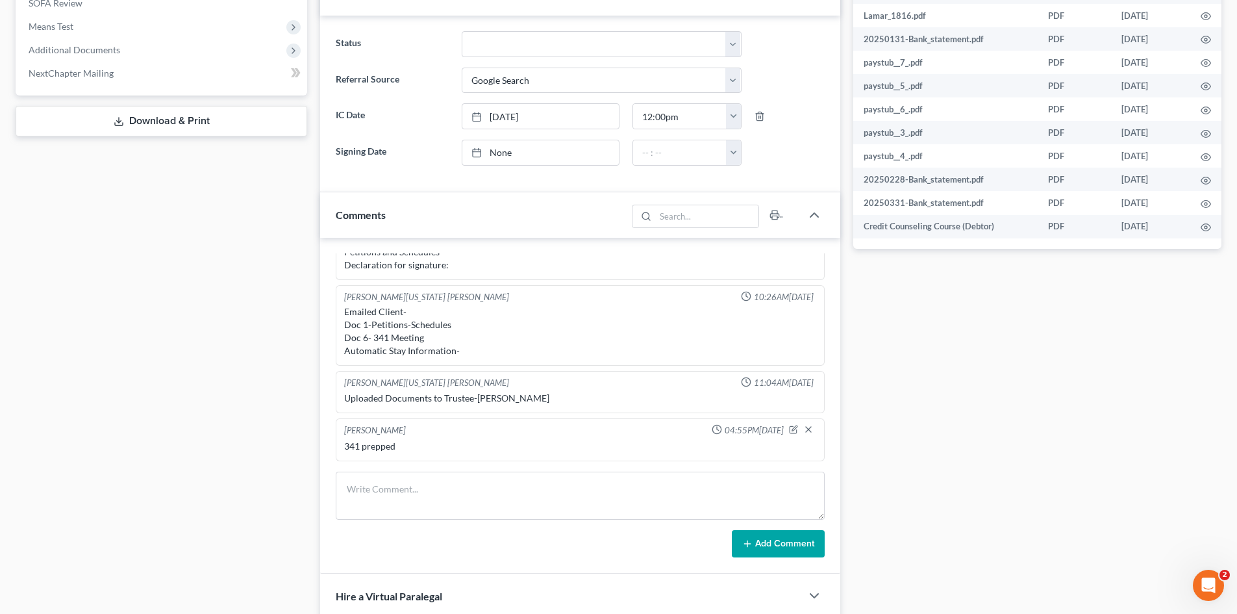
scroll to position [520, 0]
click at [612, 277] on div "Docs Tasks Events Timer 0% Completed Nothing here yet! Signed Engagement Debtor…" at bounding box center [1037, 254] width 381 height 1298
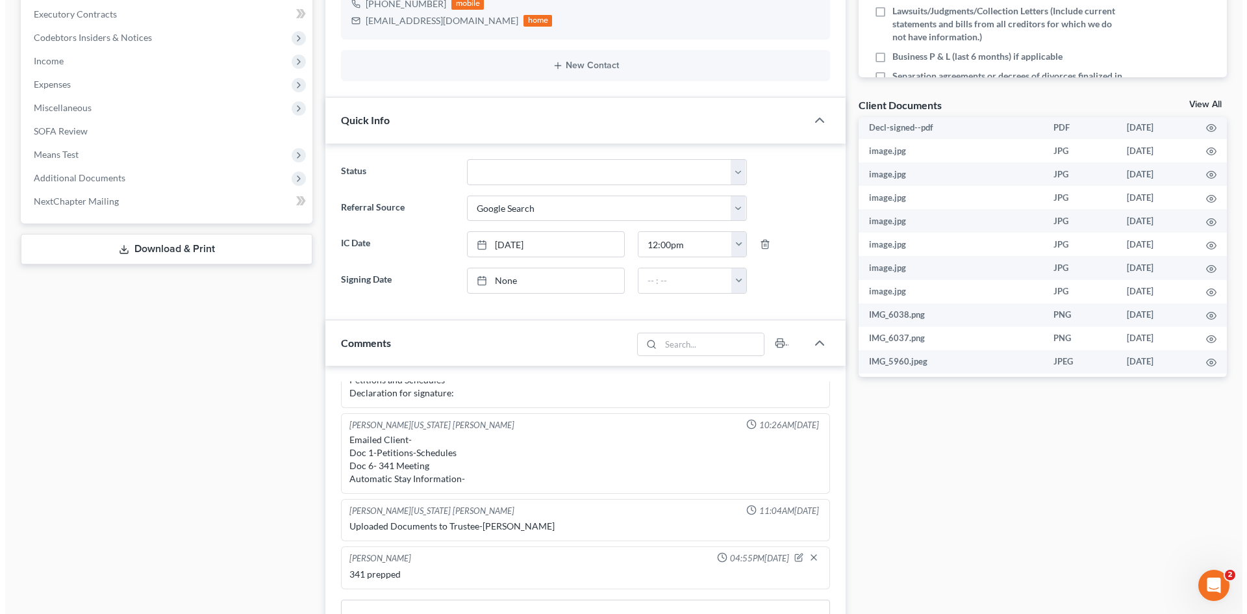
scroll to position [0, 0]
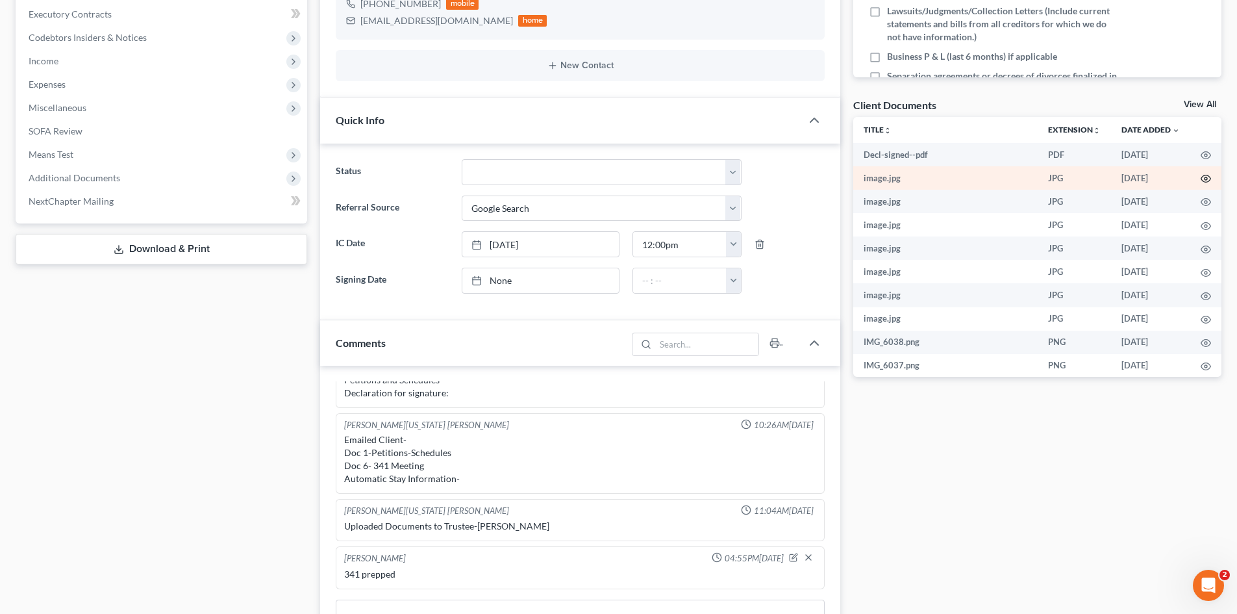
click at [612, 177] on circle "button" at bounding box center [1206, 178] width 3 height 3
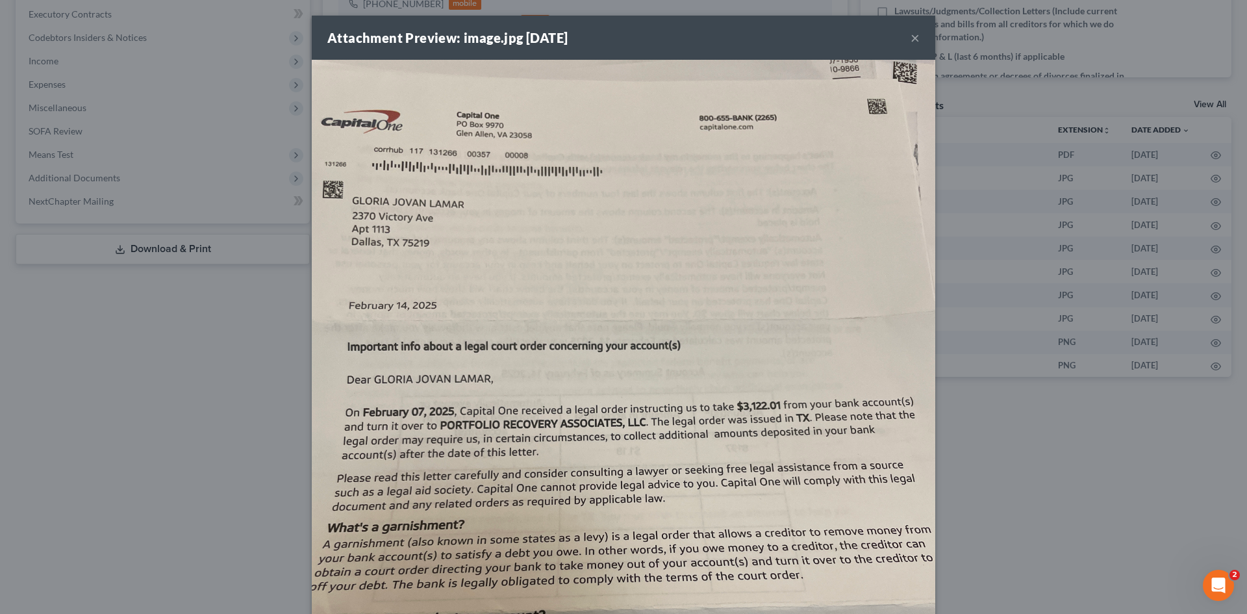
click at [612, 41] on button "×" at bounding box center [914, 38] width 9 height 16
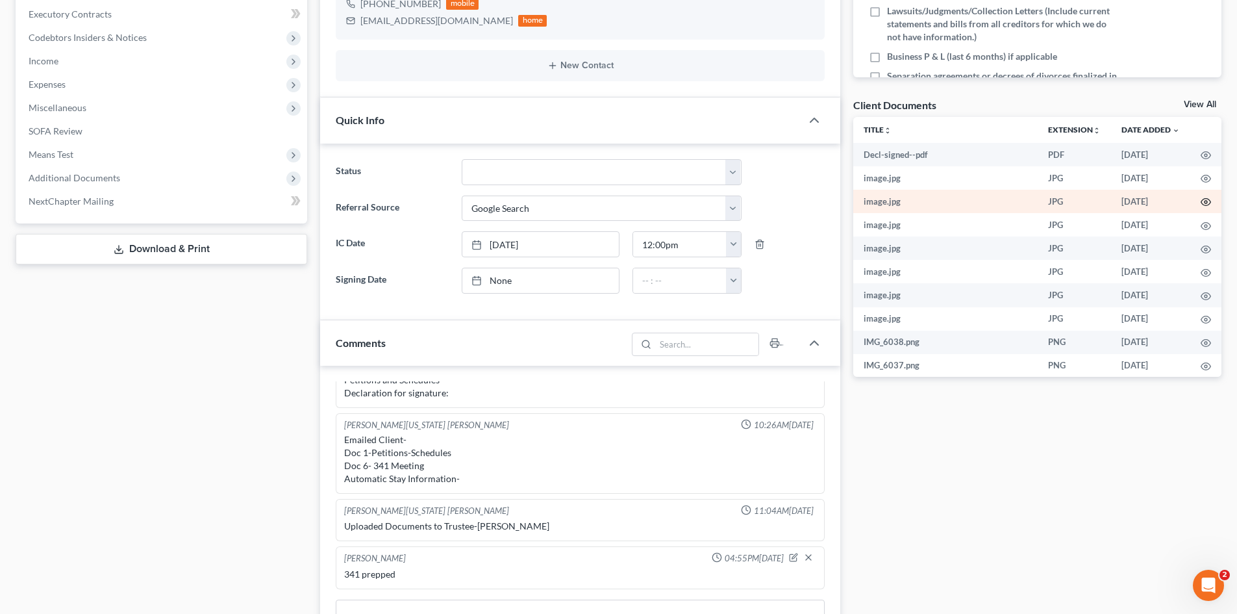
click at [612, 201] on circle "button" at bounding box center [1206, 202] width 3 height 3
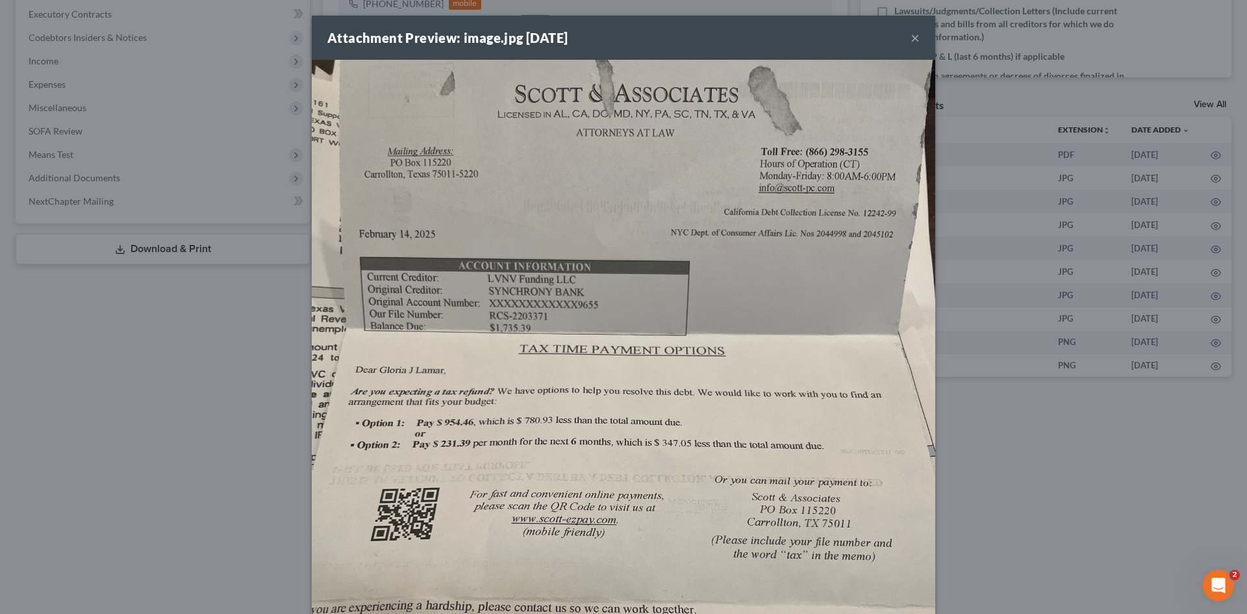
click at [612, 40] on button "×" at bounding box center [914, 38] width 9 height 16
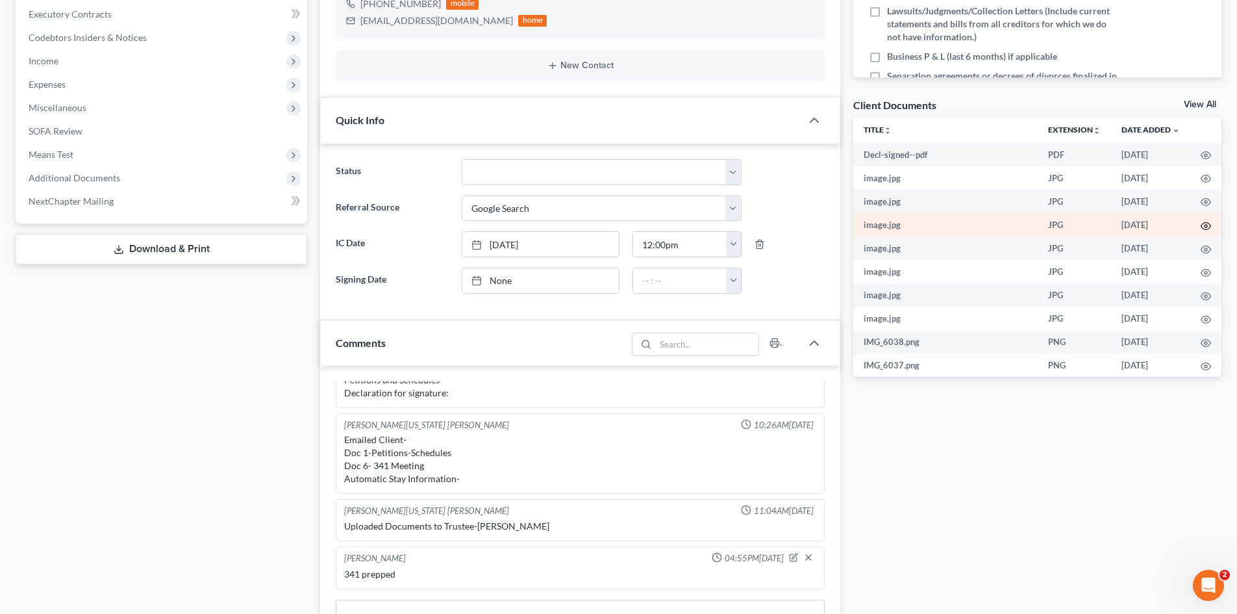
click at [612, 224] on icon "button" at bounding box center [1206, 226] width 10 height 10
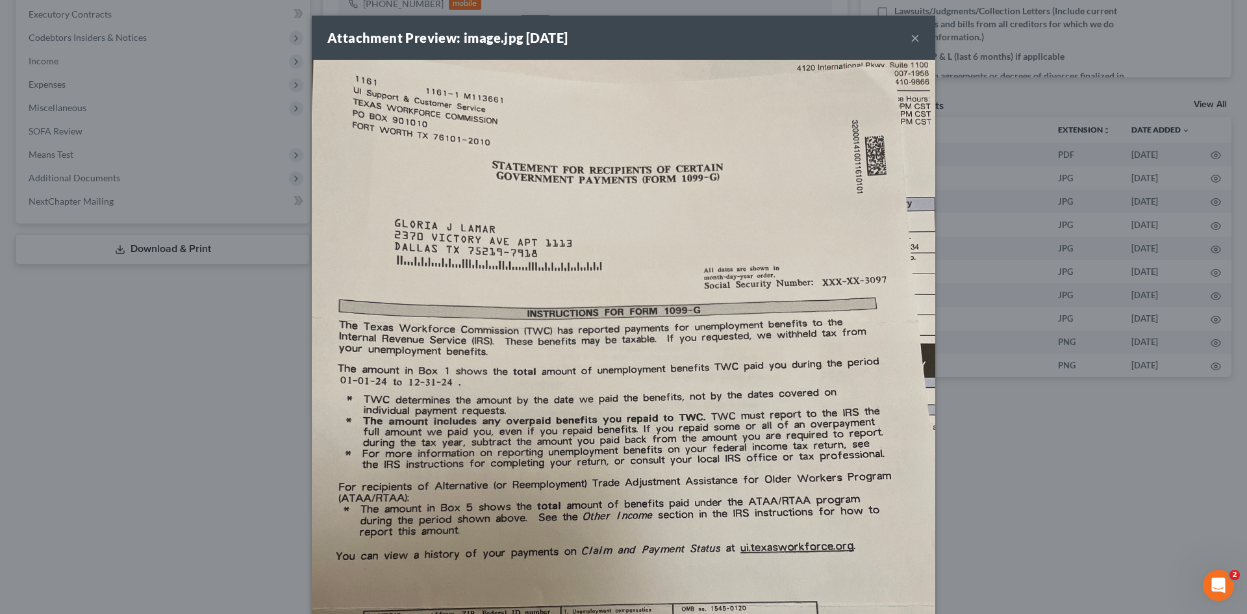
drag, startPoint x: 903, startPoint y: 37, endPoint x: 1174, endPoint y: 210, distance: 321.6
click at [612, 38] on div "Attachment Preview: image.jpg [DATE] ×" at bounding box center [623, 38] width 623 height 44
click at [612, 38] on button "×" at bounding box center [914, 38] width 9 height 16
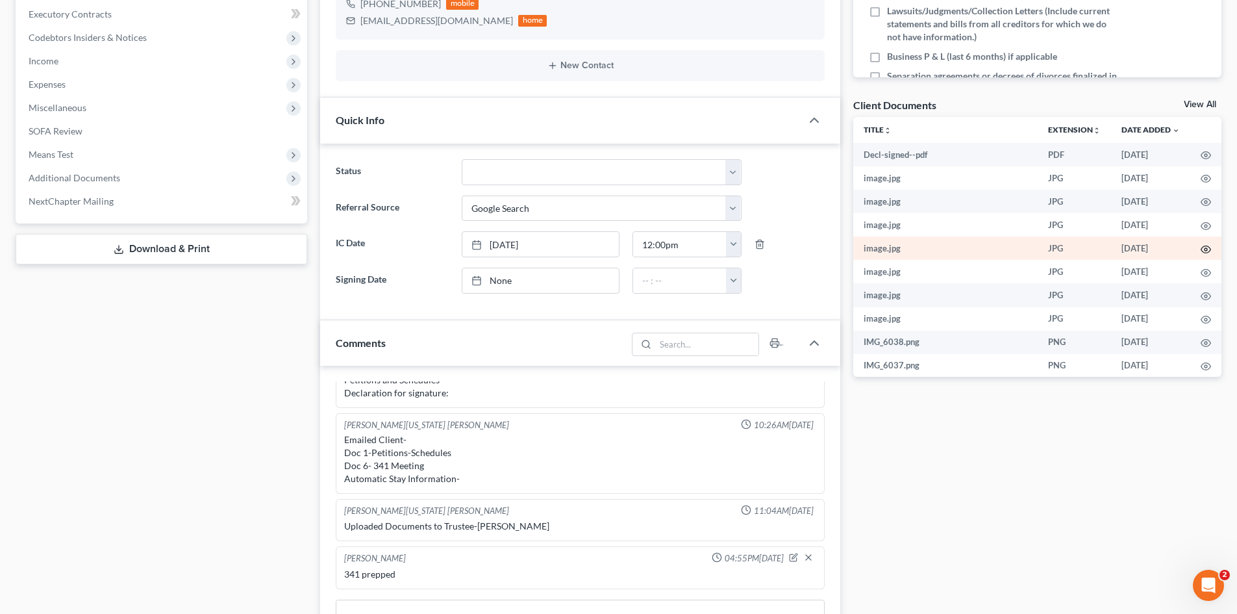
click at [612, 245] on icon "button" at bounding box center [1206, 249] width 10 height 10
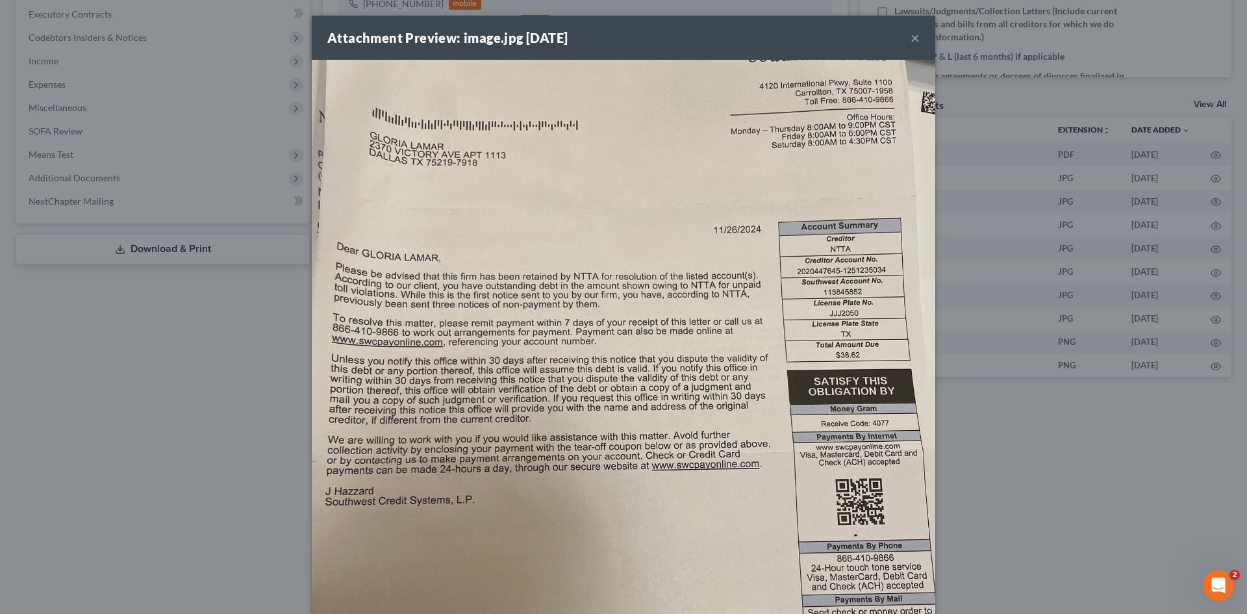
click at [612, 277] on div "Attachment Preview: image.jpg [DATE] × Download" at bounding box center [623, 307] width 1247 height 614
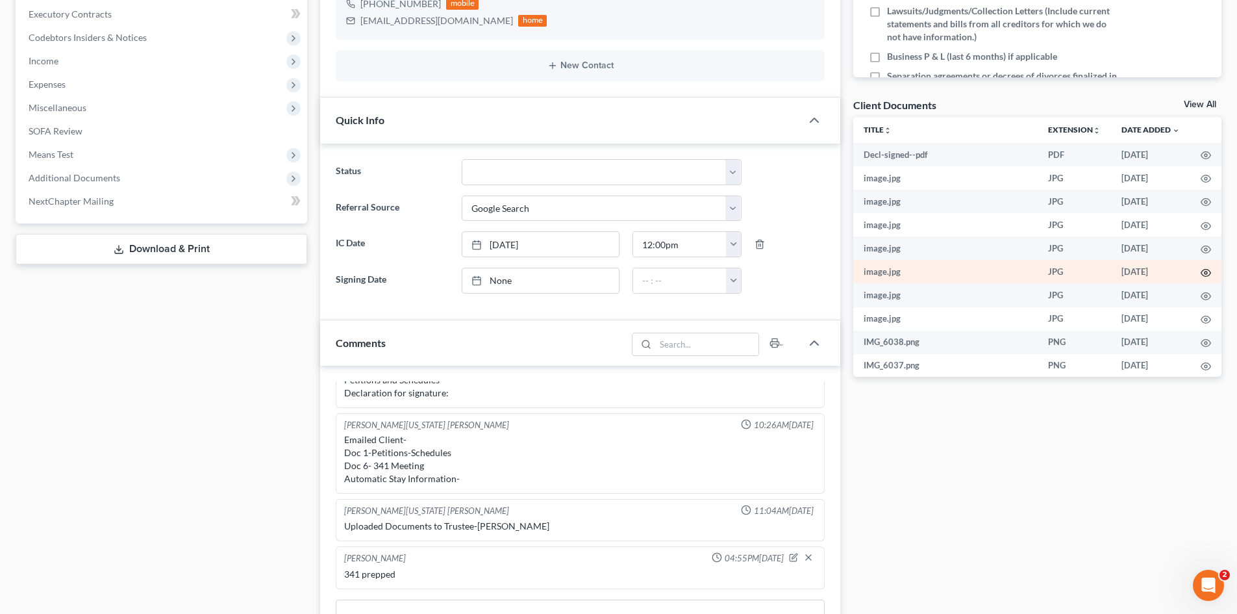
click at [612, 273] on circle "button" at bounding box center [1206, 272] width 3 height 3
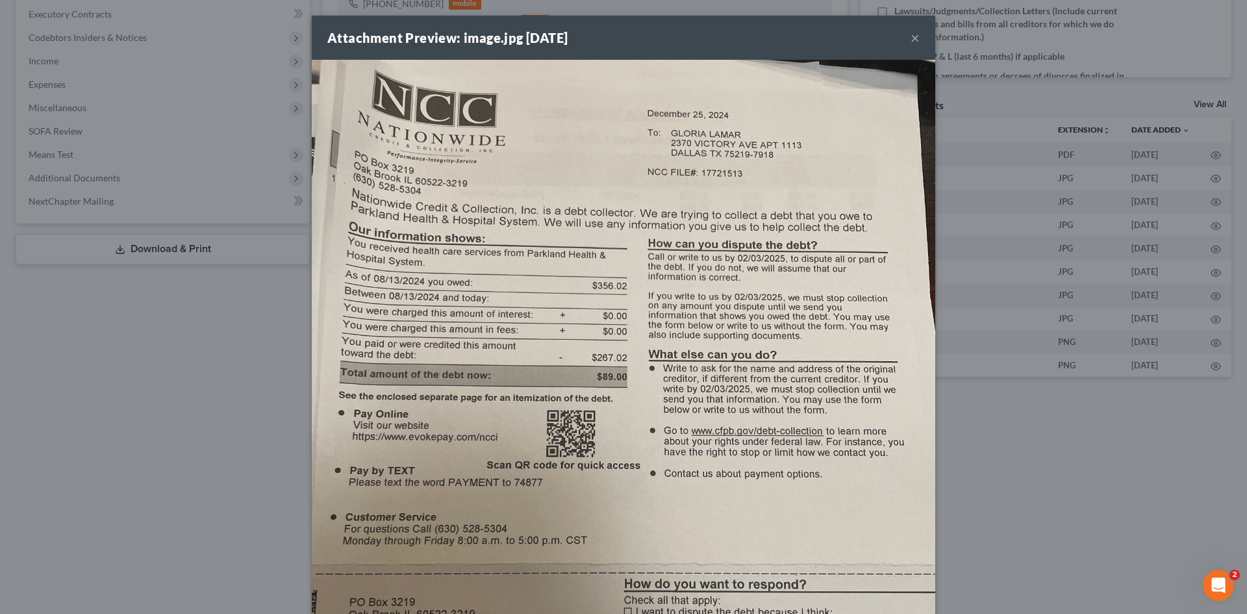
click at [612, 36] on button "×" at bounding box center [914, 38] width 9 height 16
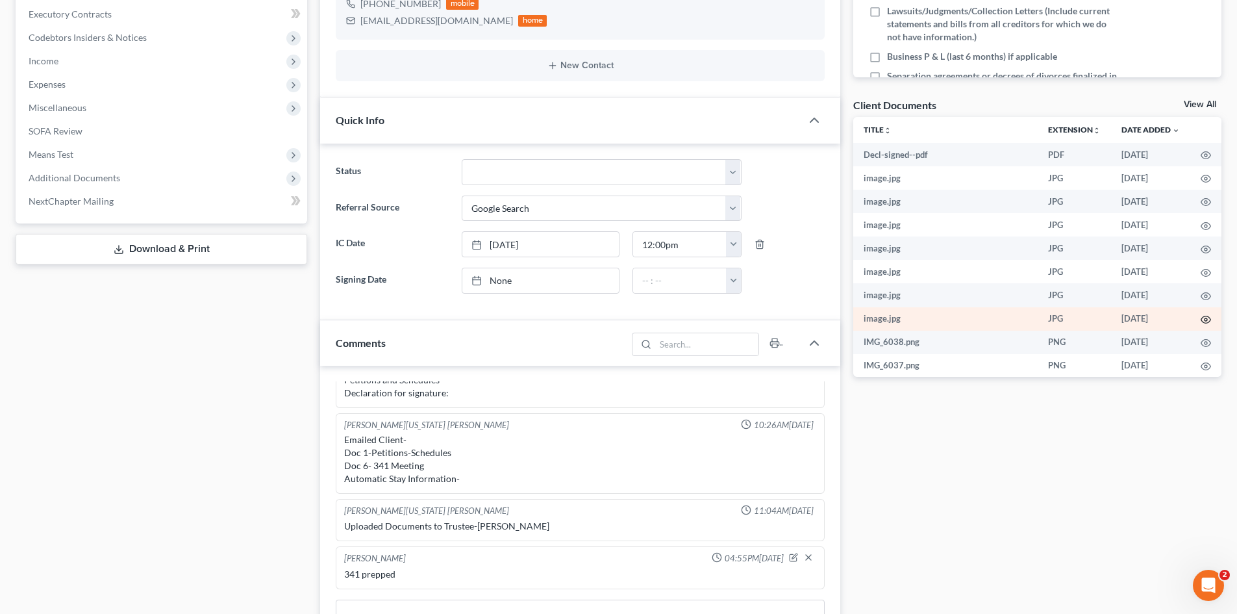
click at [612, 277] on icon "button" at bounding box center [1206, 319] width 10 height 10
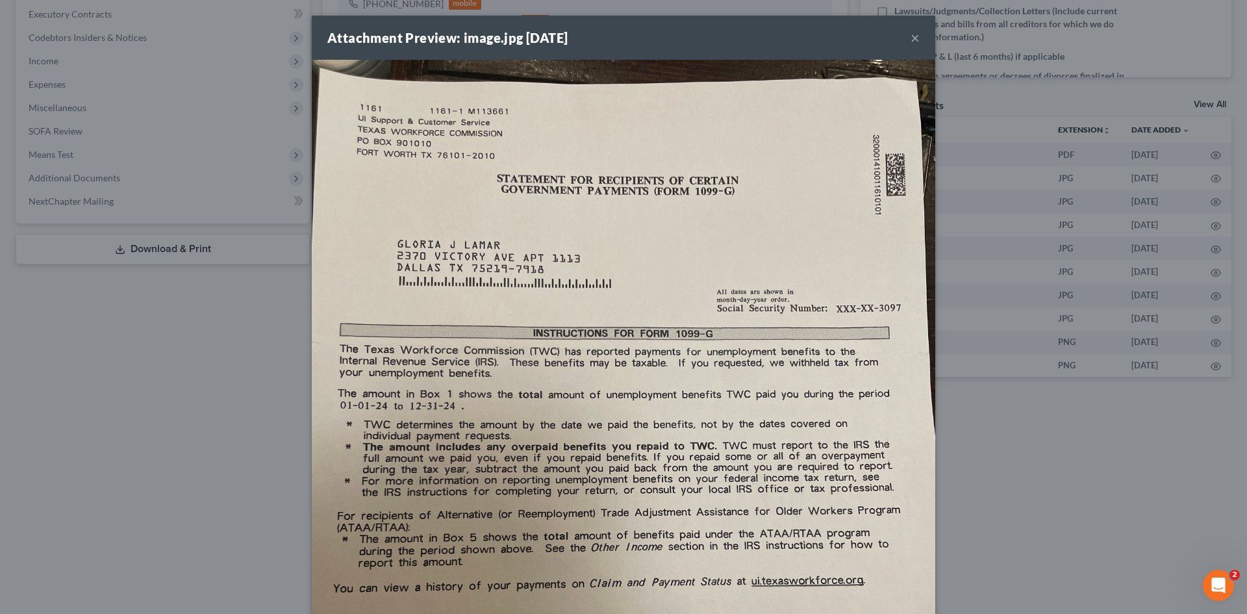
click at [612, 31] on button "×" at bounding box center [914, 38] width 9 height 16
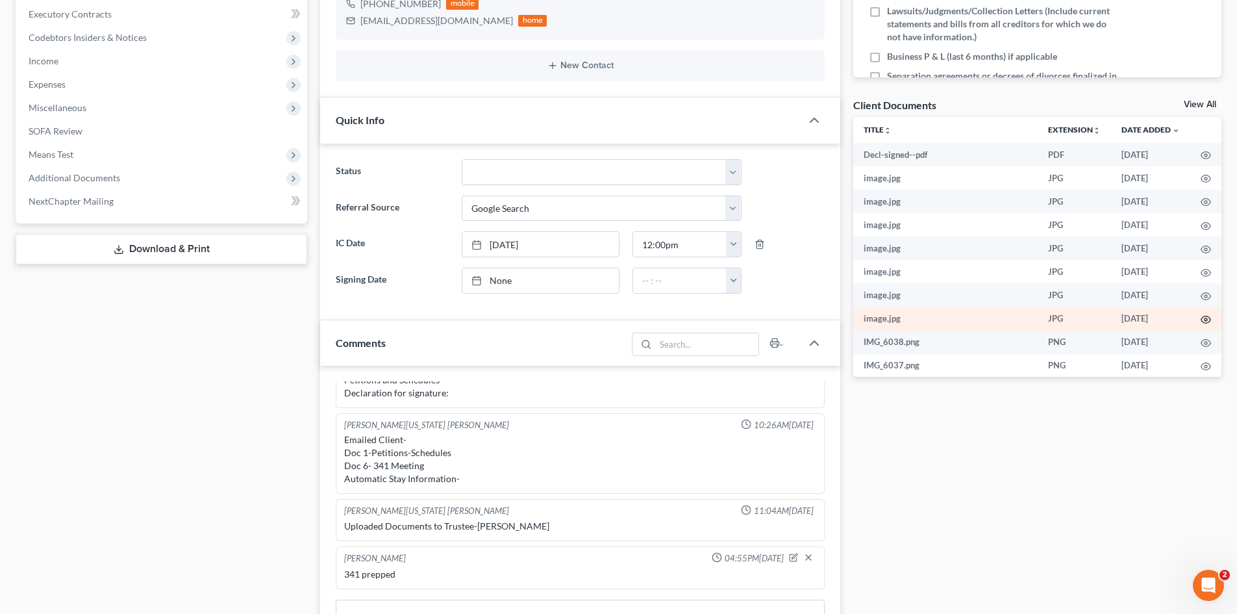
click at [612, 277] on icon "button" at bounding box center [1206, 319] width 10 height 10
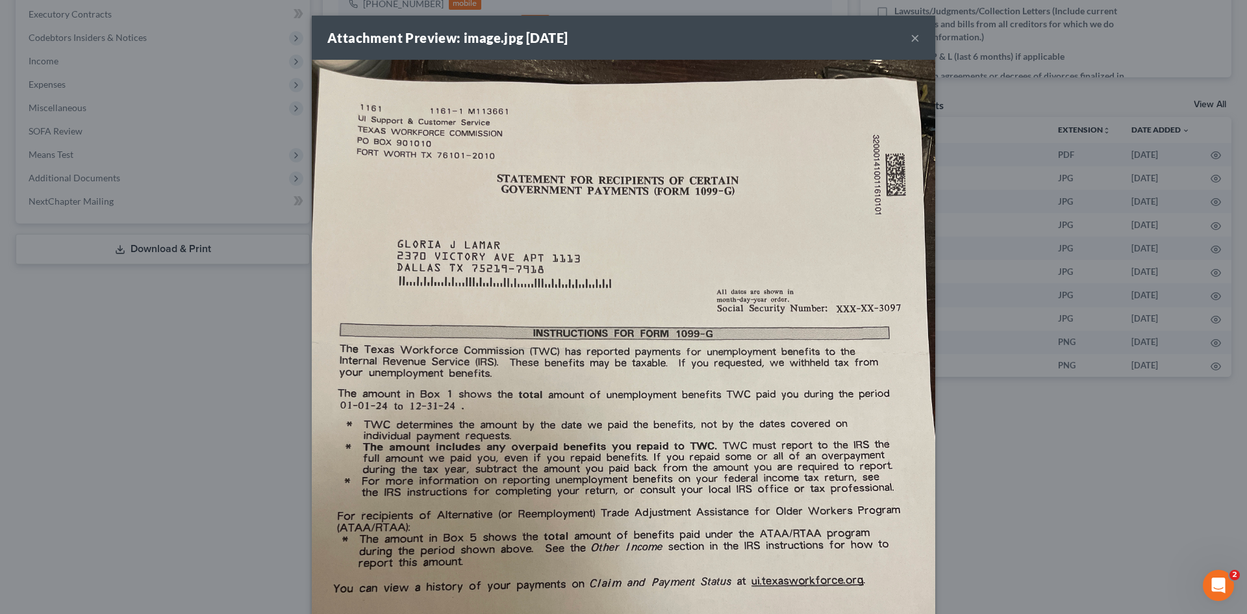
drag, startPoint x: 912, startPoint y: 36, endPoint x: 1220, endPoint y: 282, distance: 394.2
click at [612, 36] on button "×" at bounding box center [914, 38] width 9 height 16
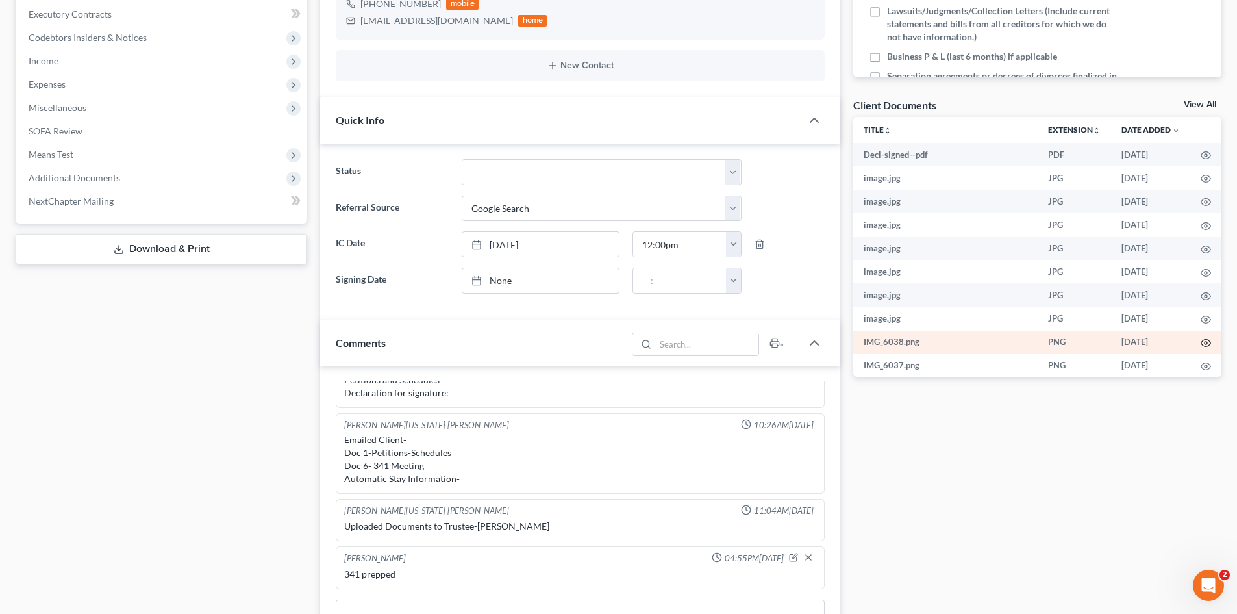
click at [612, 277] on icon "button" at bounding box center [1206, 343] width 10 height 10
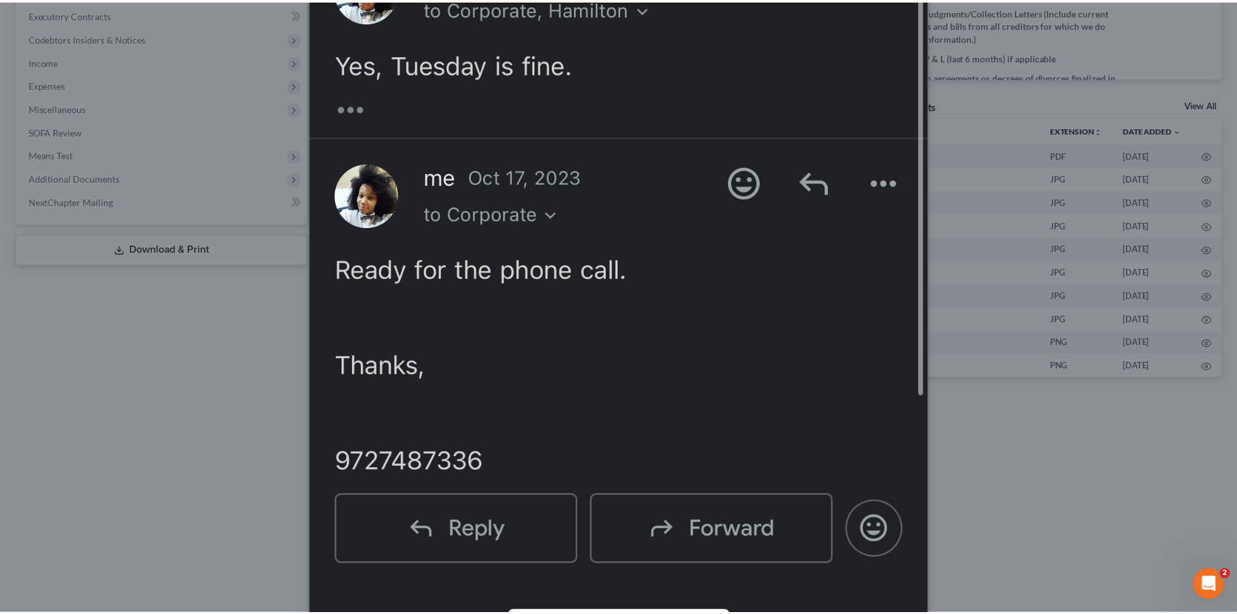
scroll to position [853, 0]
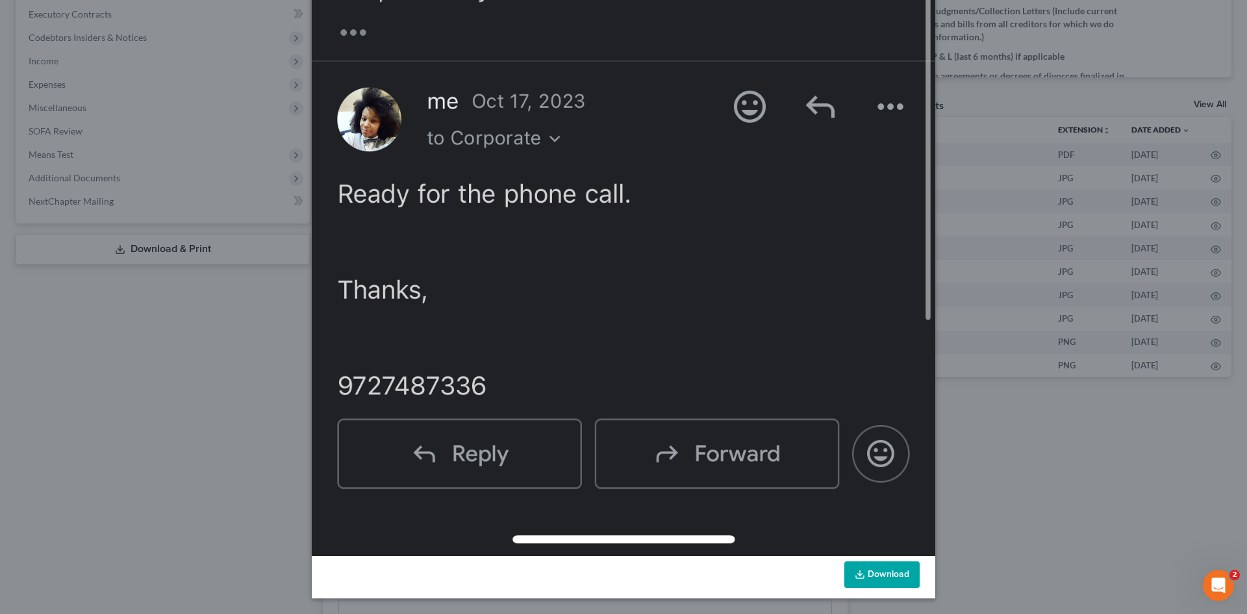
click at [612, 277] on div "Attachment Preview: IMG_6038.png [DATE] × Download" at bounding box center [623, 307] width 1247 height 614
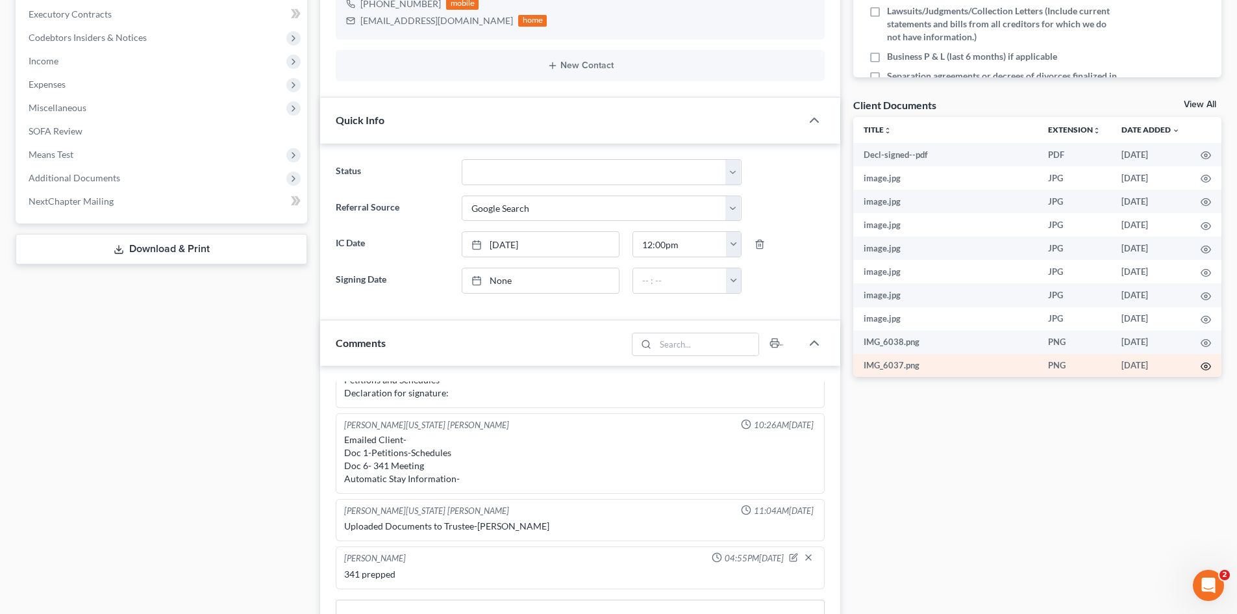
click at [612, 277] on icon "button" at bounding box center [1206, 366] width 10 height 10
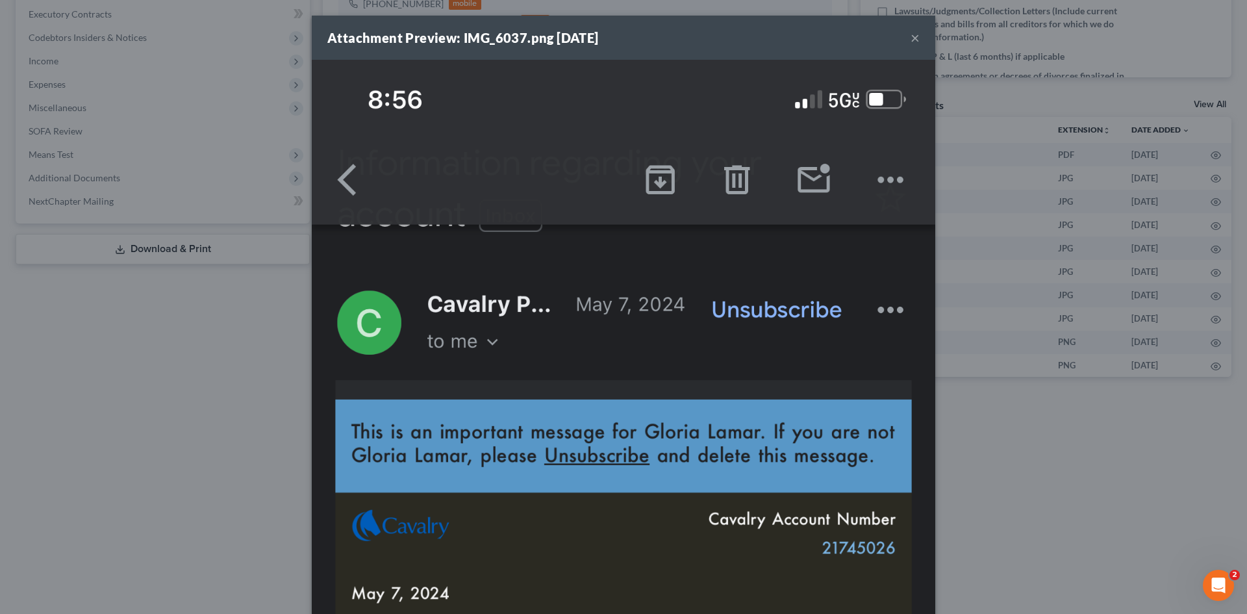
click at [612, 277] on div "Attachment Preview: IMG_6037.png 07/22/2025 × Download" at bounding box center [623, 307] width 1247 height 614
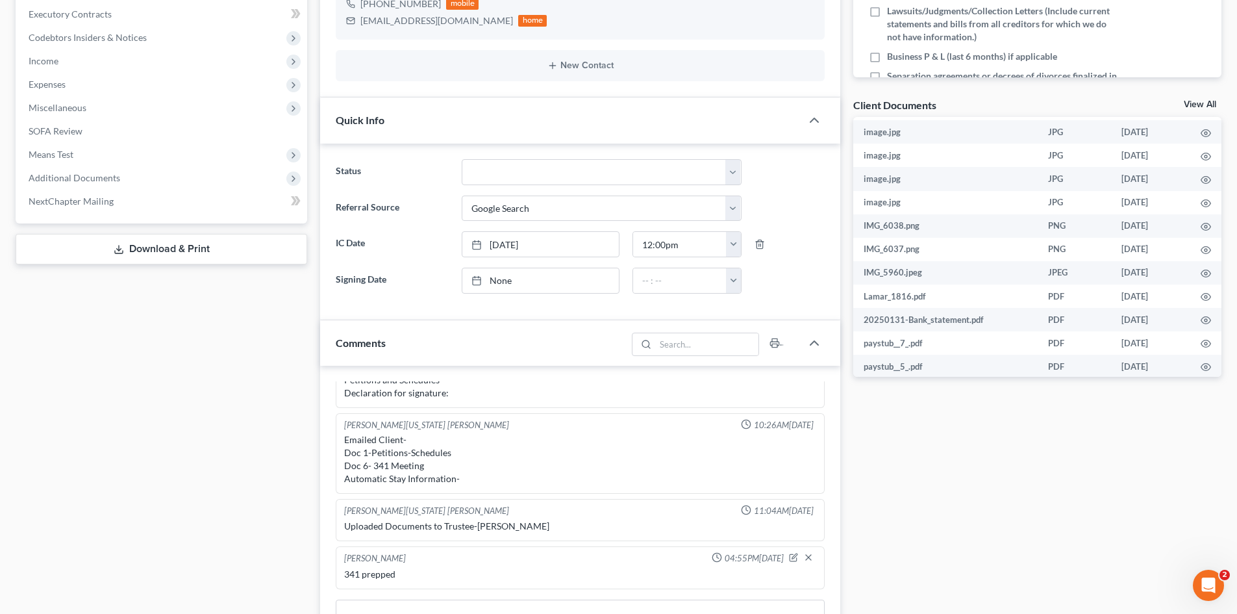
scroll to position [269, 0]
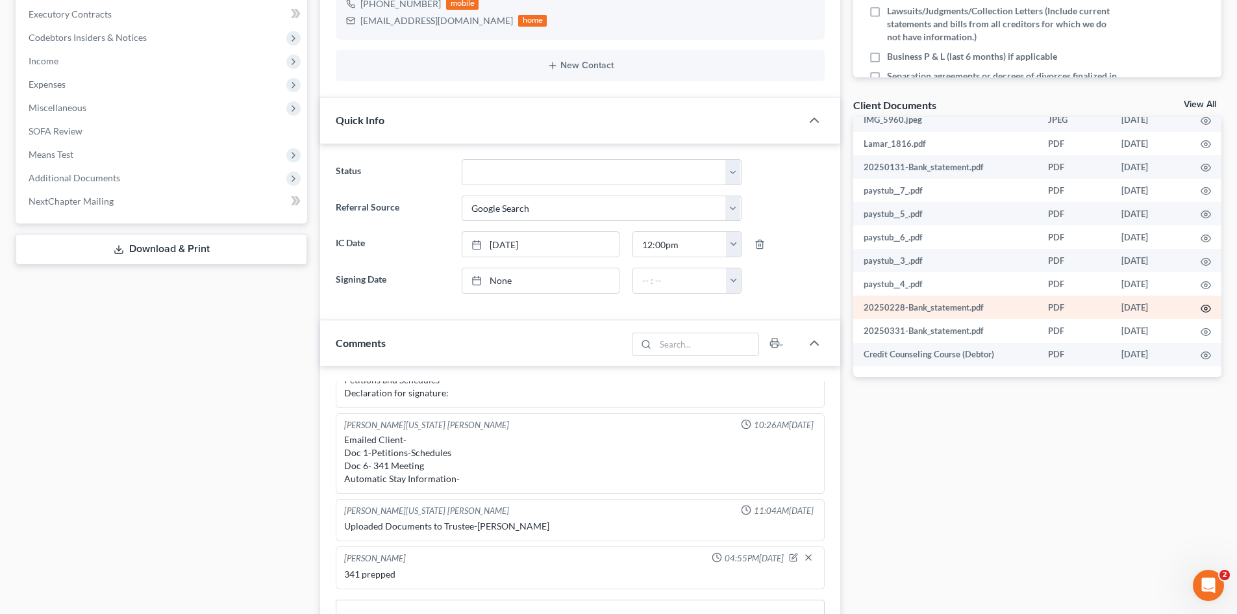
click at [612, 277] on icon "button" at bounding box center [1206, 308] width 10 height 10
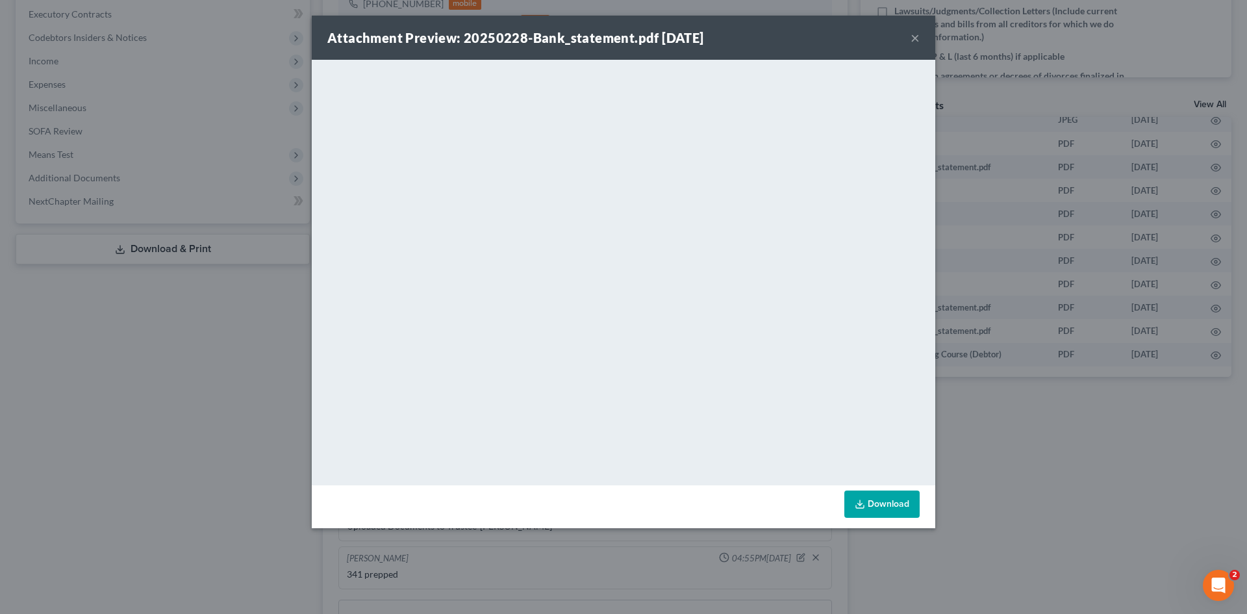
click at [612, 38] on button "×" at bounding box center [914, 38] width 9 height 16
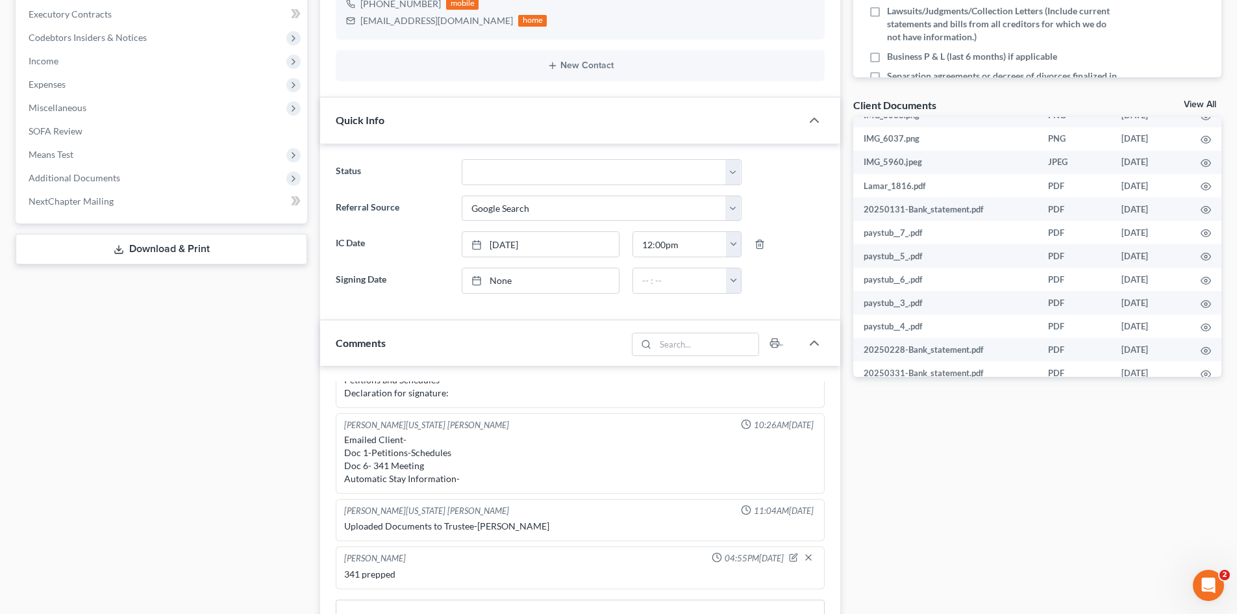
scroll to position [230, 0]
click at [612, 255] on icon "button" at bounding box center [1206, 253] width 10 height 10
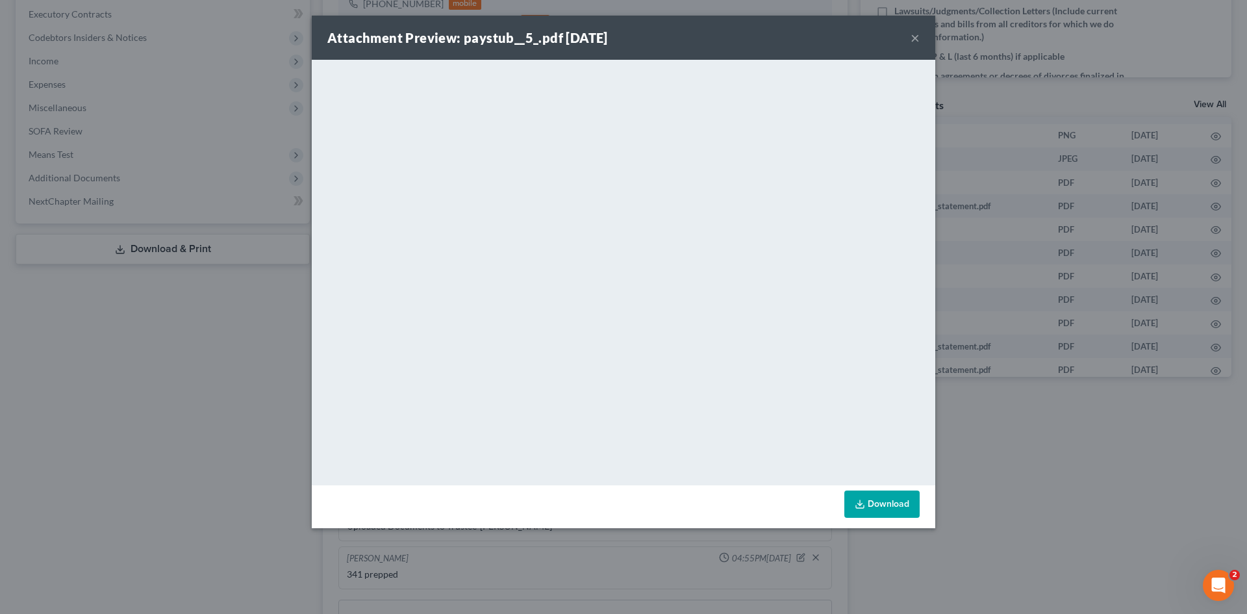
click at [612, 35] on button "×" at bounding box center [914, 38] width 9 height 16
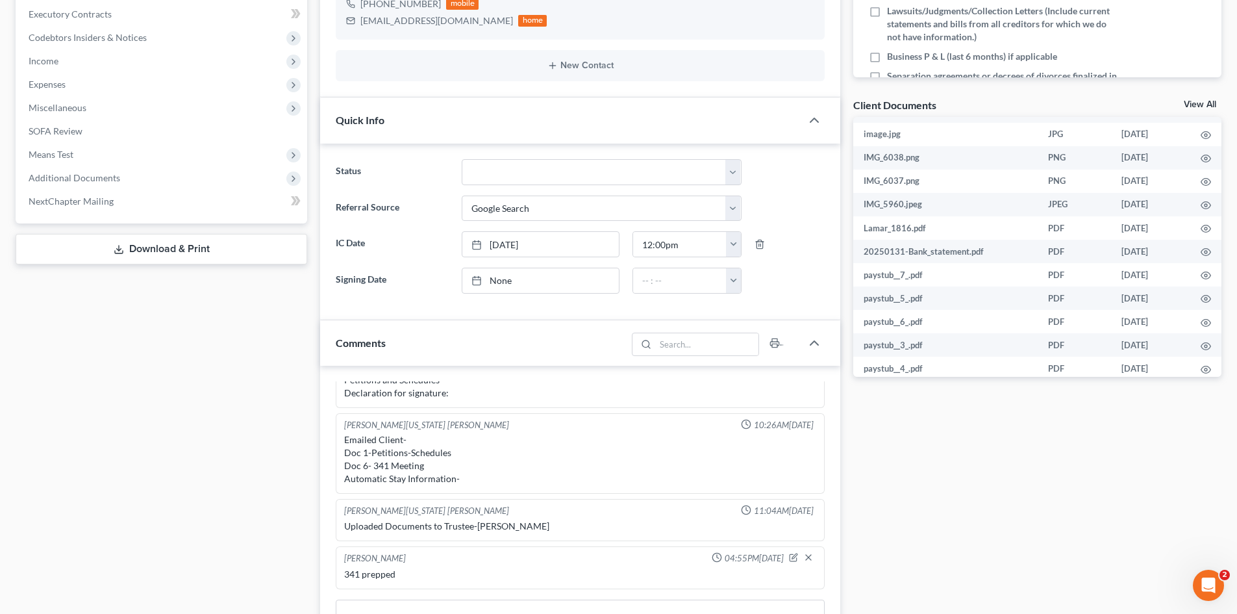
scroll to position [171, 0]
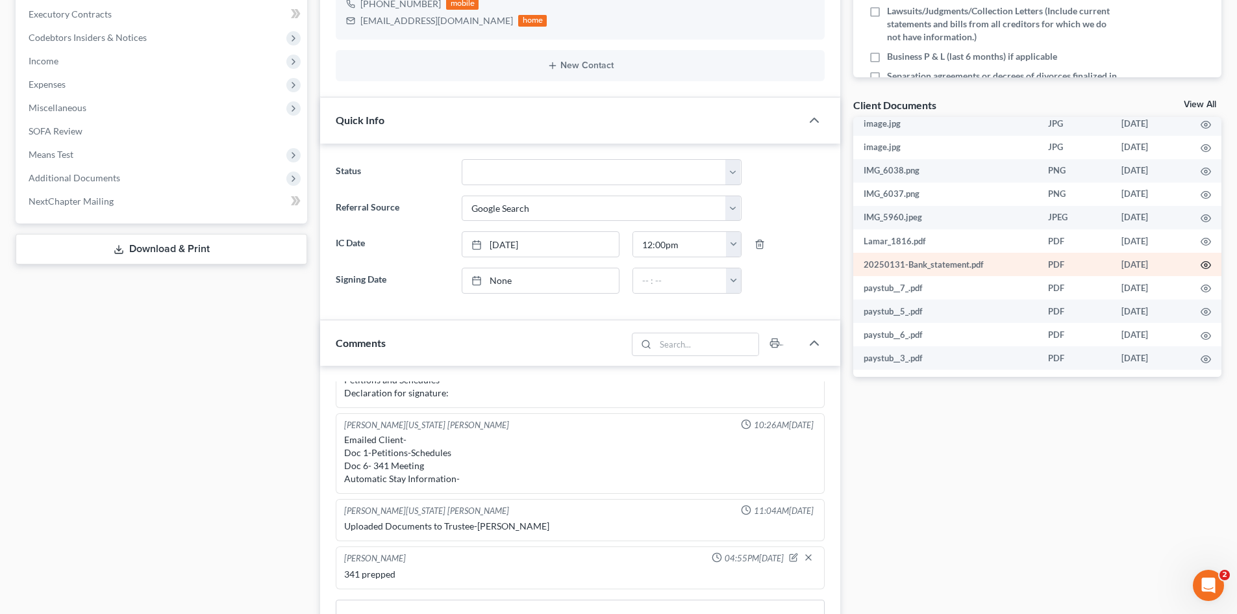
click at [612, 267] on icon "button" at bounding box center [1206, 265] width 10 height 10
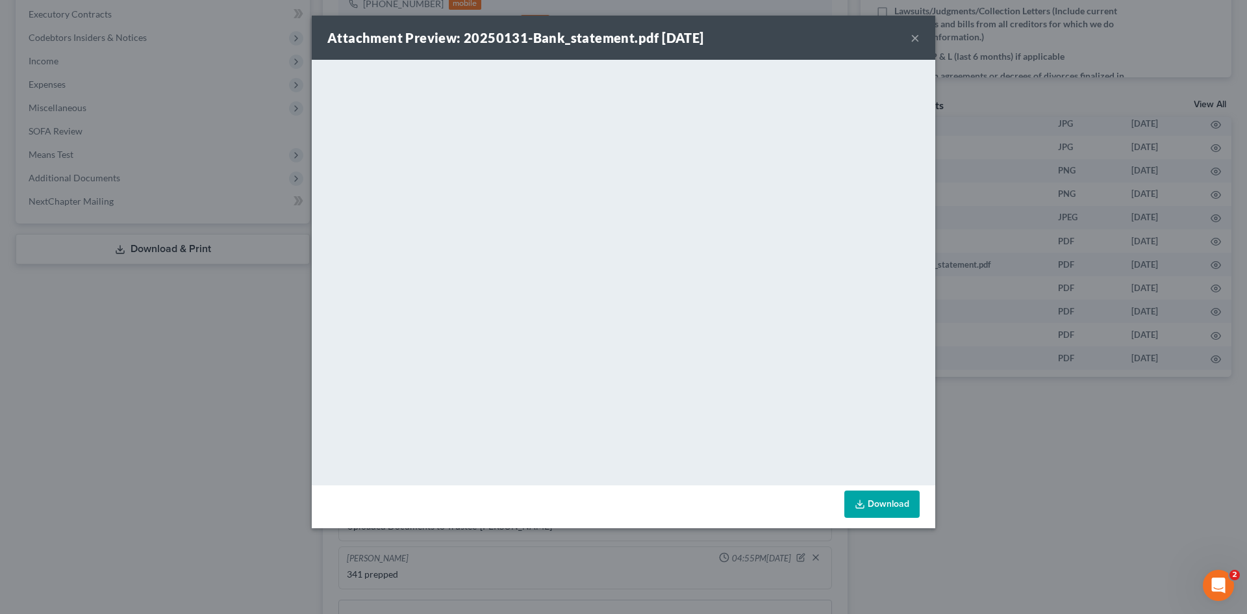
click at [612, 42] on button "×" at bounding box center [914, 38] width 9 height 16
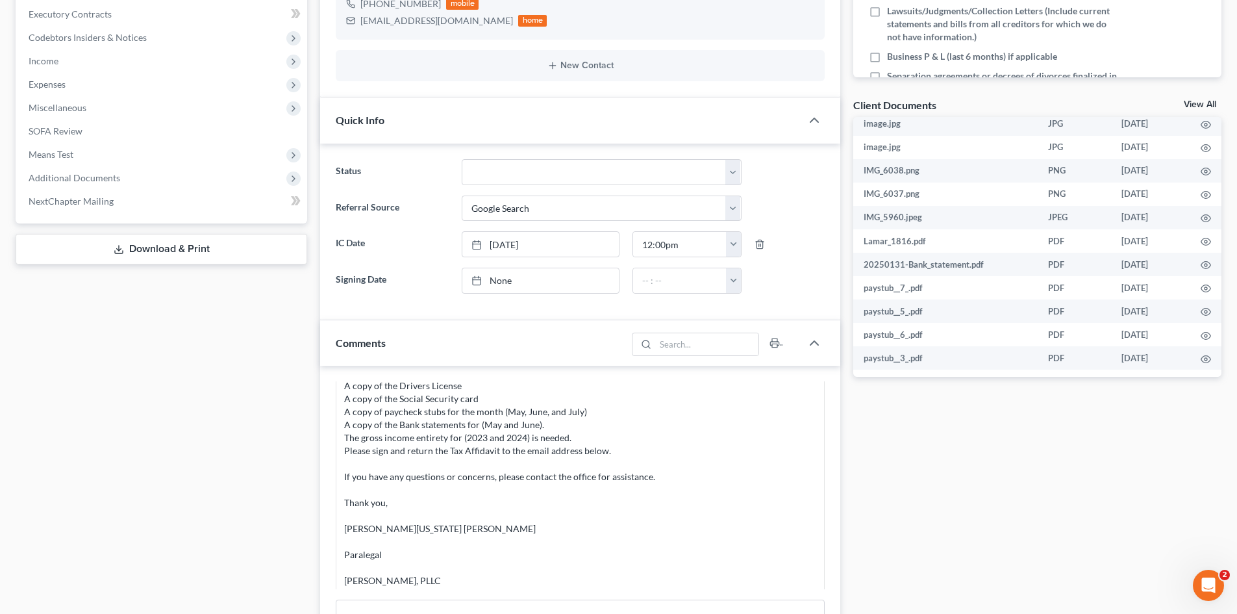
scroll to position [1614, 0]
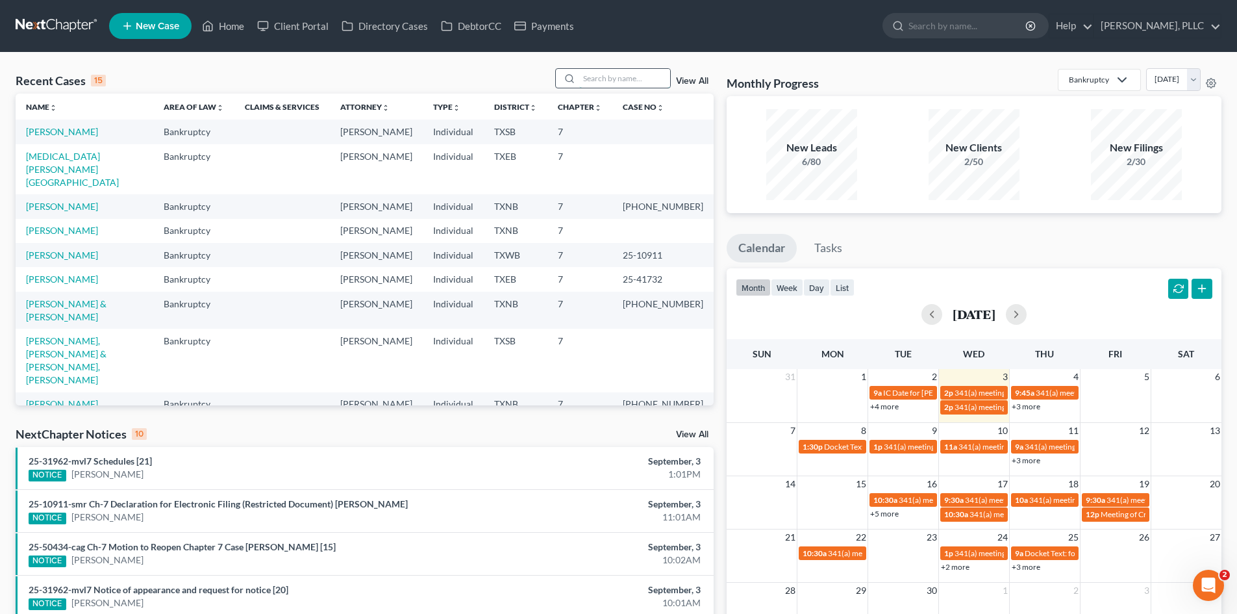
drag, startPoint x: 602, startPoint y: 77, endPoint x: 597, endPoint y: 71, distance: 8.3
click at [601, 77] on input "search" at bounding box center [624, 78] width 91 height 19
type input "[PERSON_NAME]"
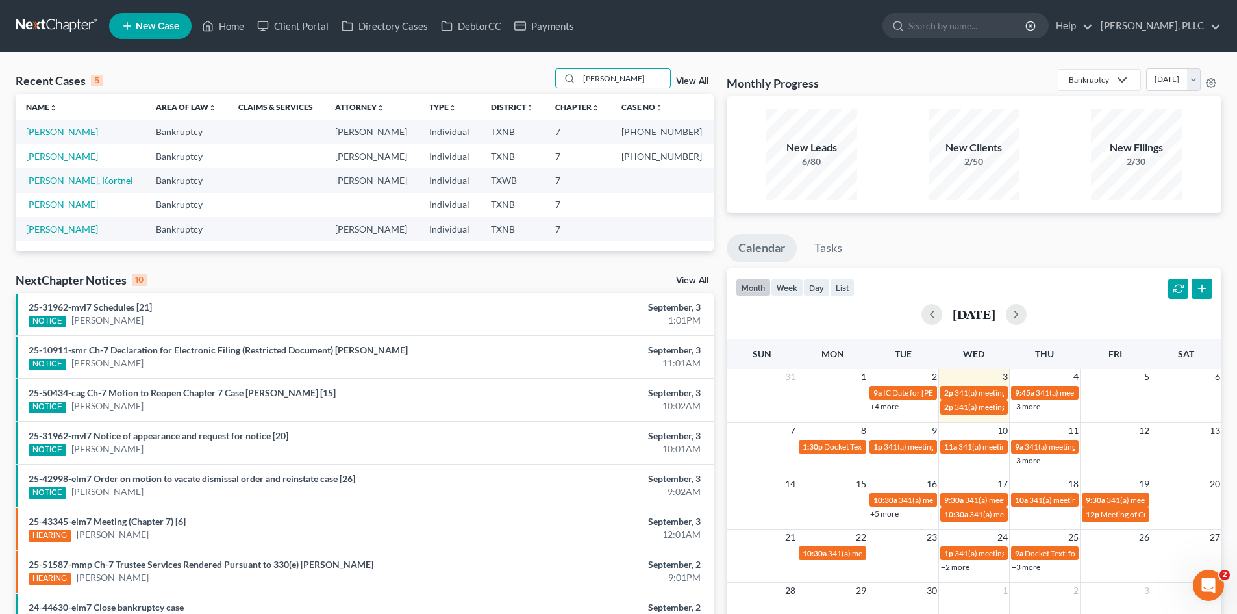
click at [45, 133] on link "[PERSON_NAME]" at bounding box center [62, 131] width 72 height 11
select select "4"
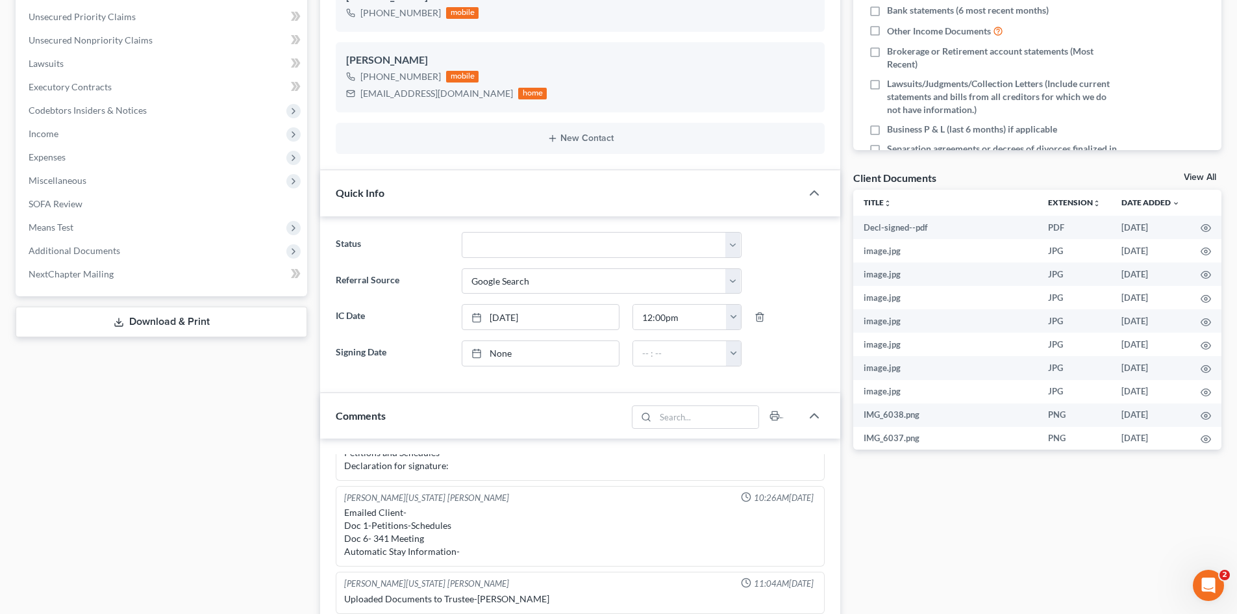
scroll to position [208, 0]
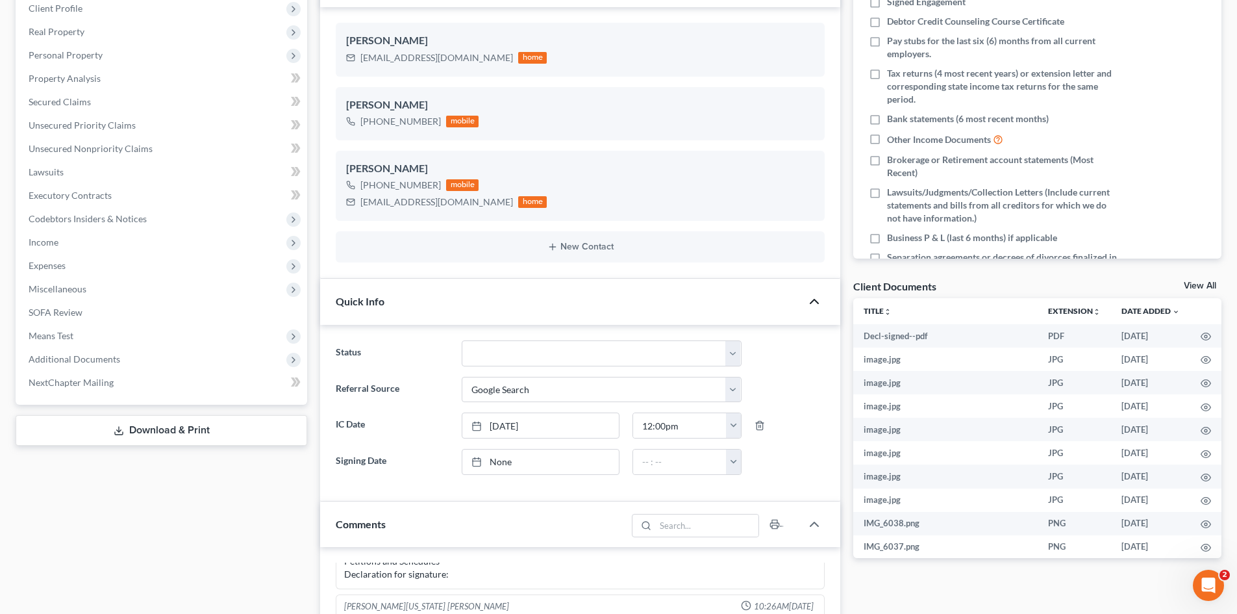
click at [813, 302] on icon "button" at bounding box center [815, 302] width 16 height 16
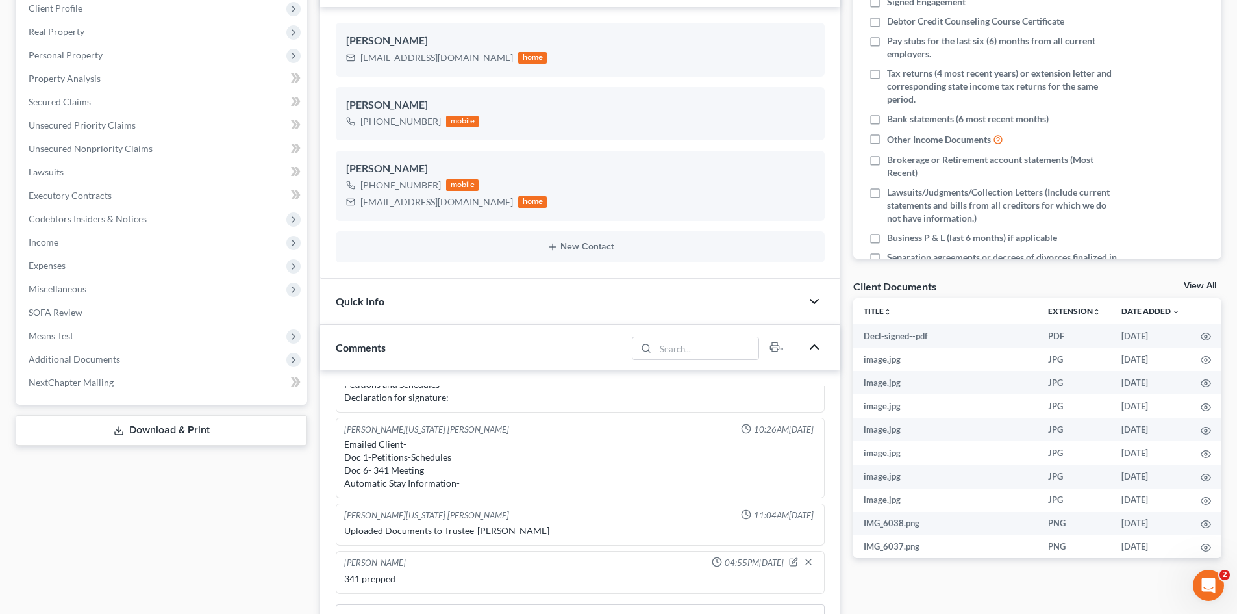
click at [814, 353] on icon "button" at bounding box center [815, 347] width 16 height 16
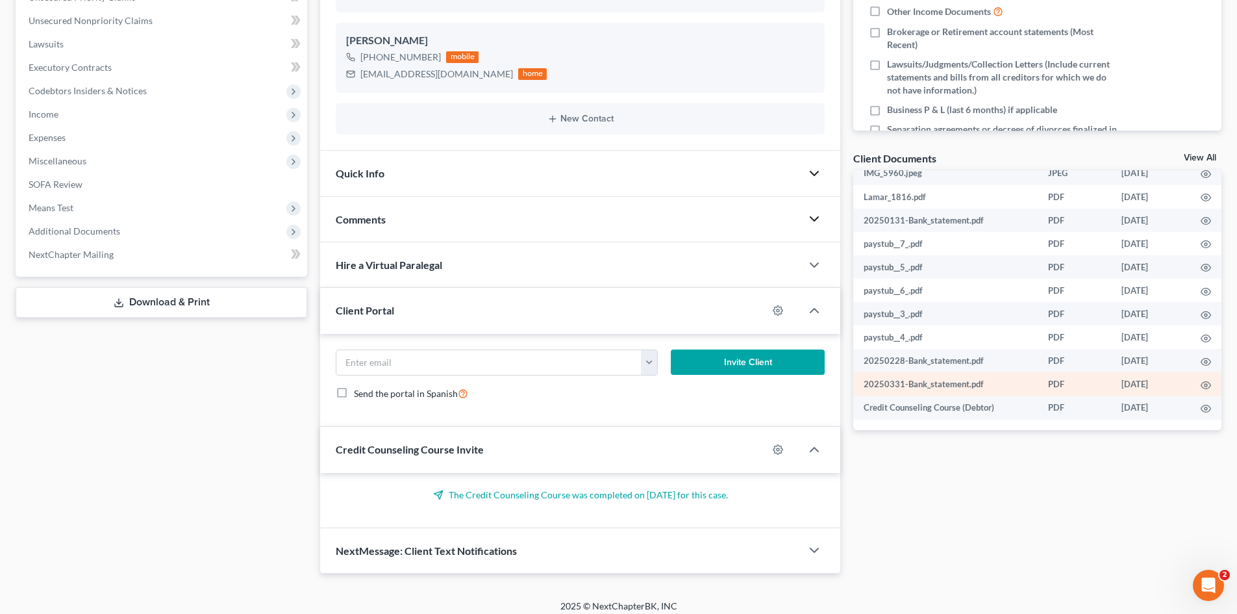
scroll to position [345, 0]
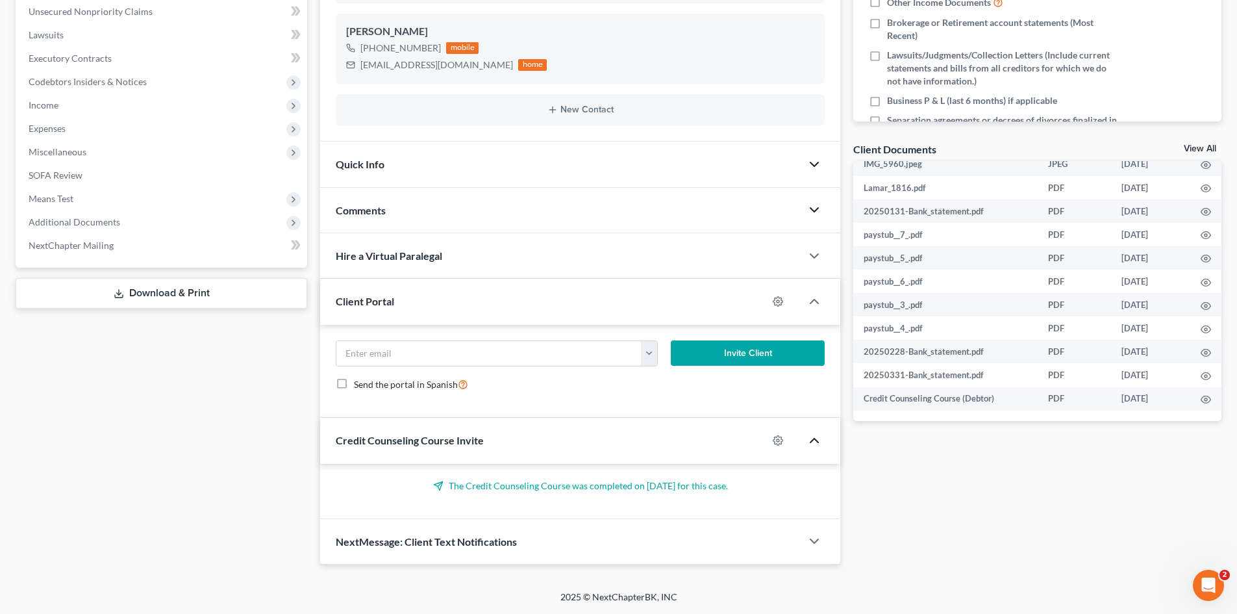
click at [817, 443] on icon "button" at bounding box center [815, 441] width 16 height 16
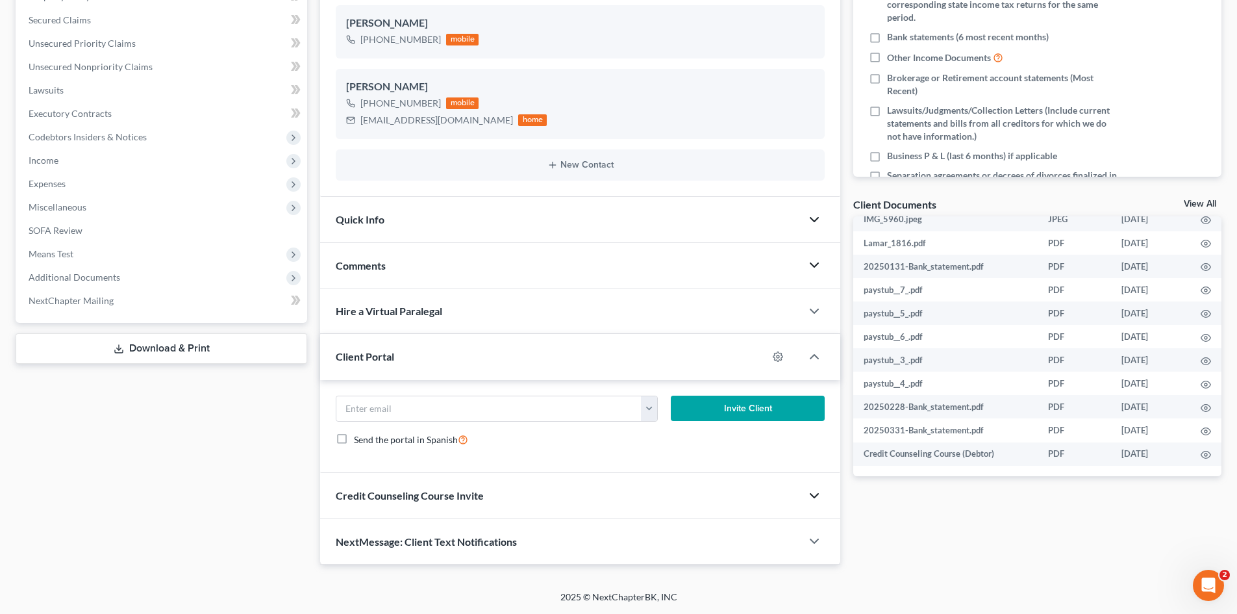
scroll to position [0, 0]
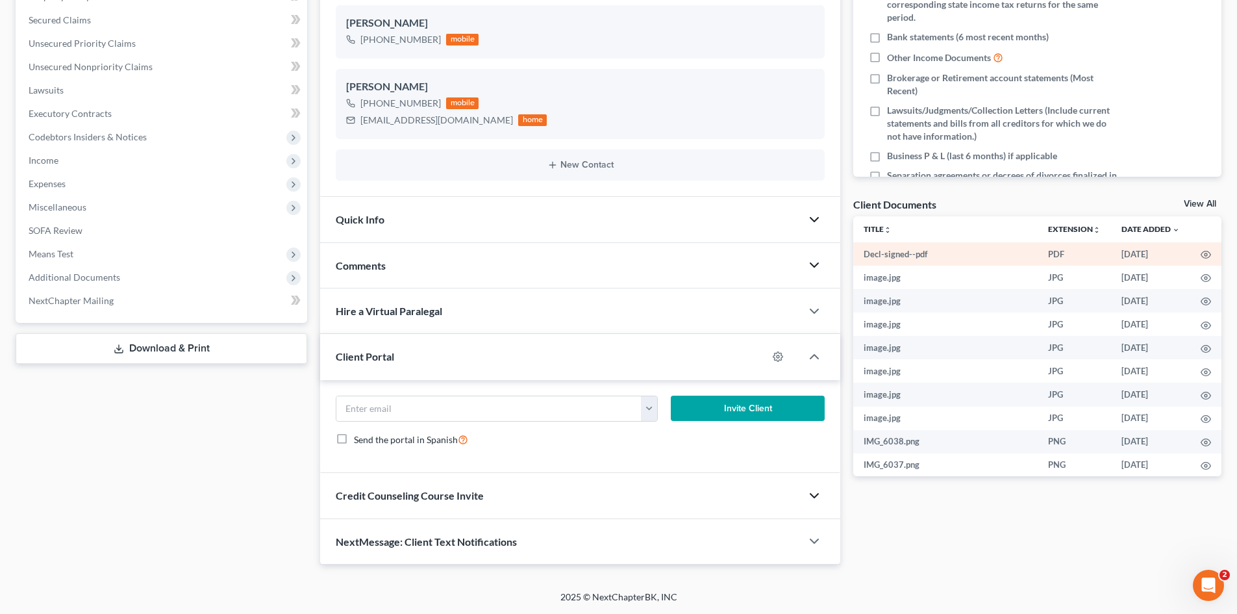
click at [907, 258] on td "Decl-signed--pdf" at bounding box center [945, 253] width 184 height 23
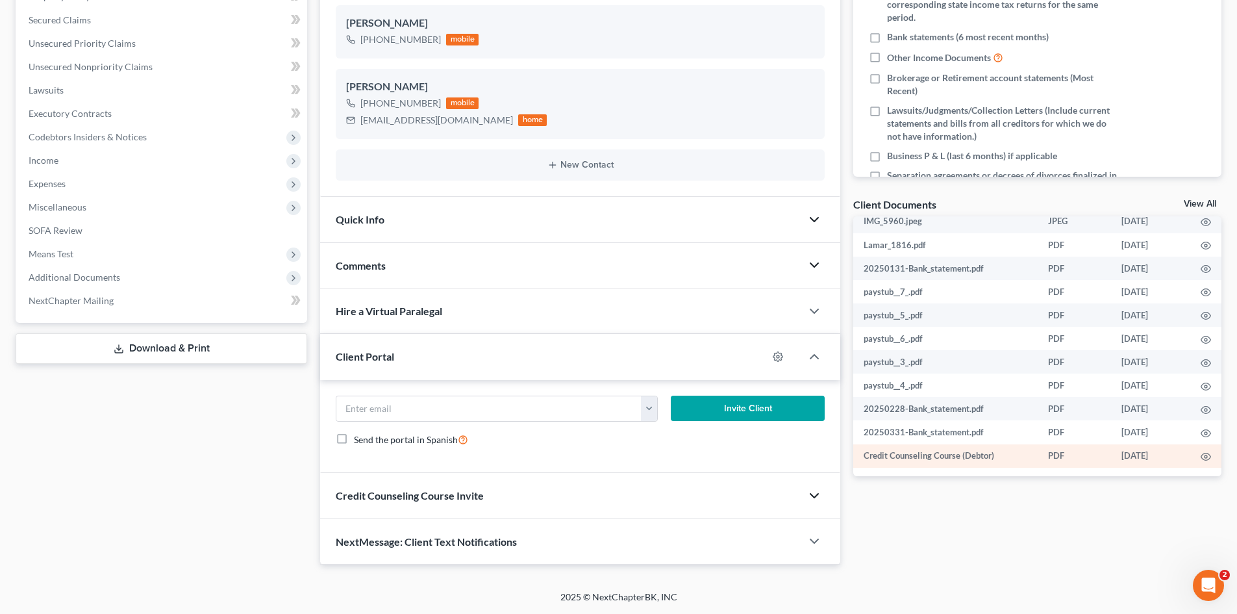
scroll to position [269, 0]
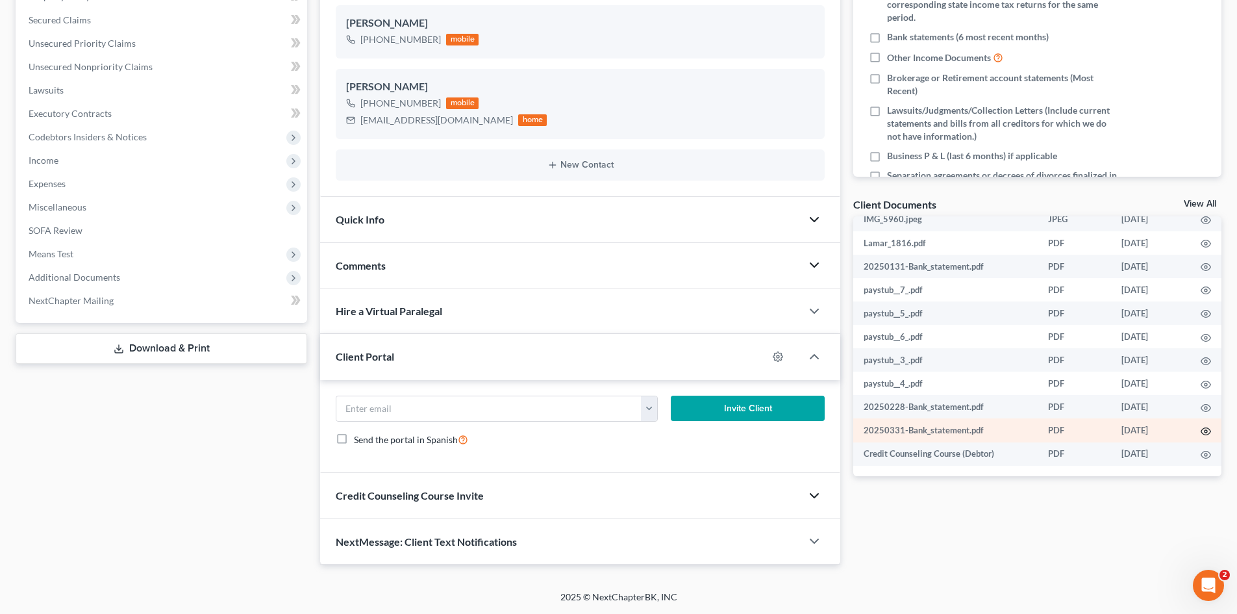
click at [1201, 433] on icon "button" at bounding box center [1206, 431] width 10 height 10
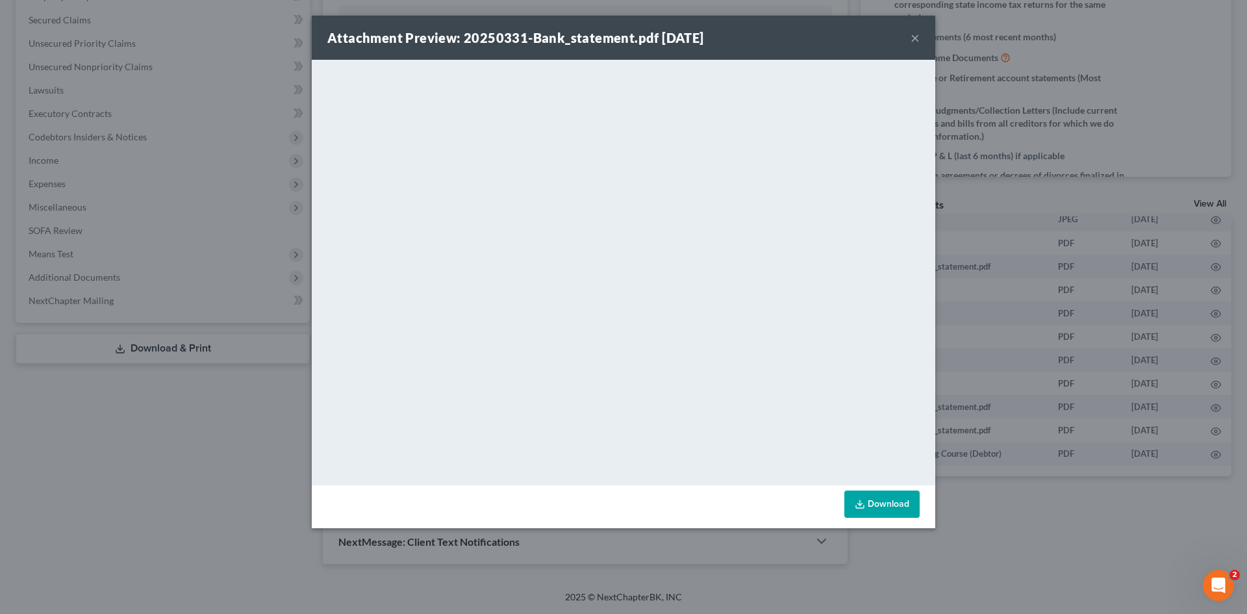
click at [912, 41] on button "×" at bounding box center [914, 38] width 9 height 16
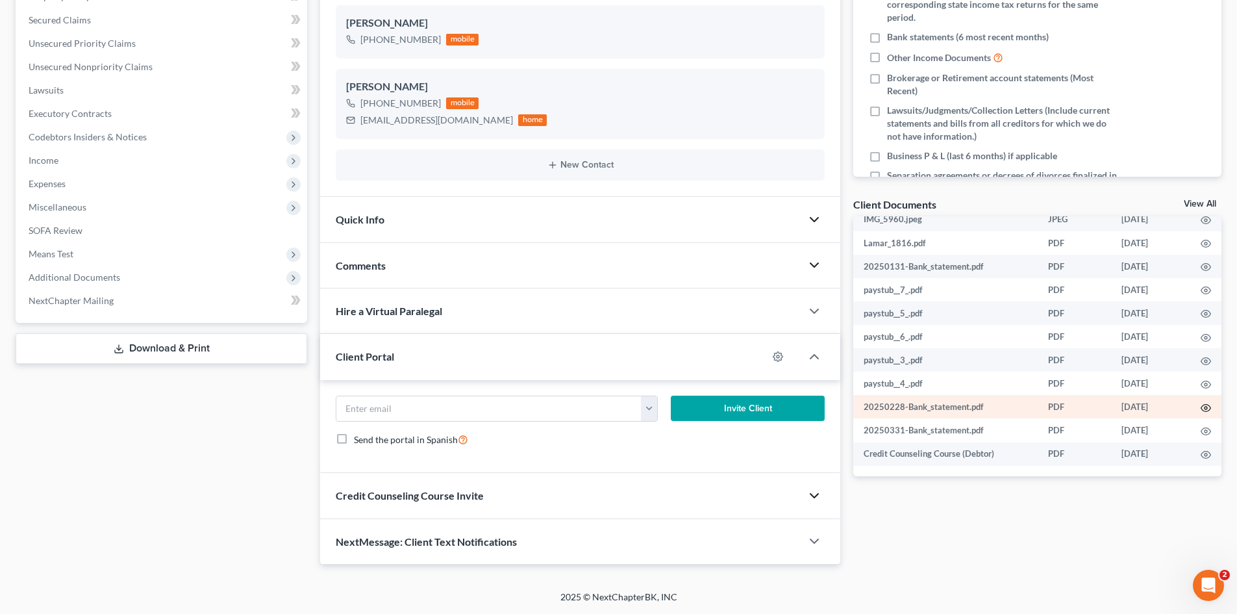
click at [1201, 403] on icon "button" at bounding box center [1206, 408] width 10 height 10
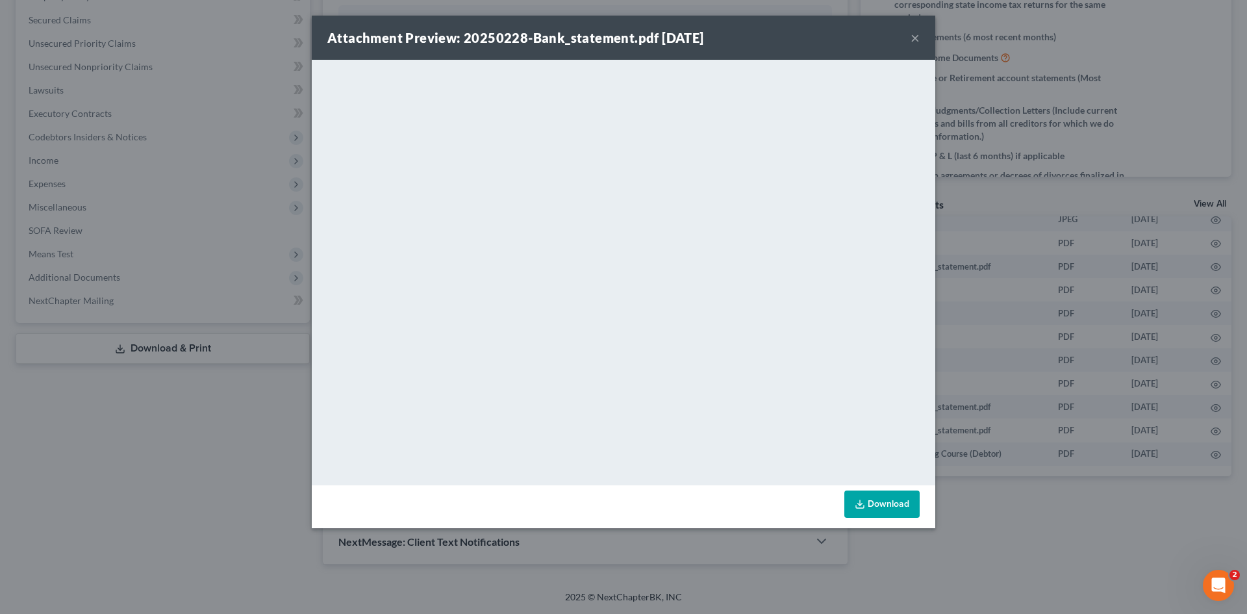
click at [916, 33] on button "×" at bounding box center [914, 38] width 9 height 16
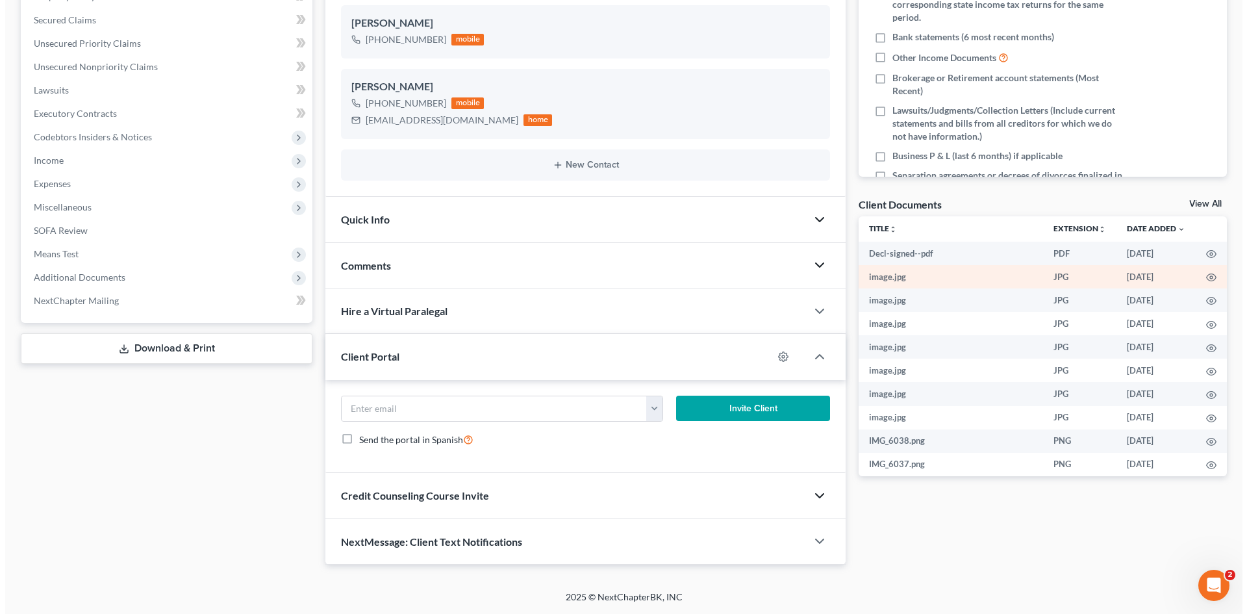
scroll to position [0, 0]
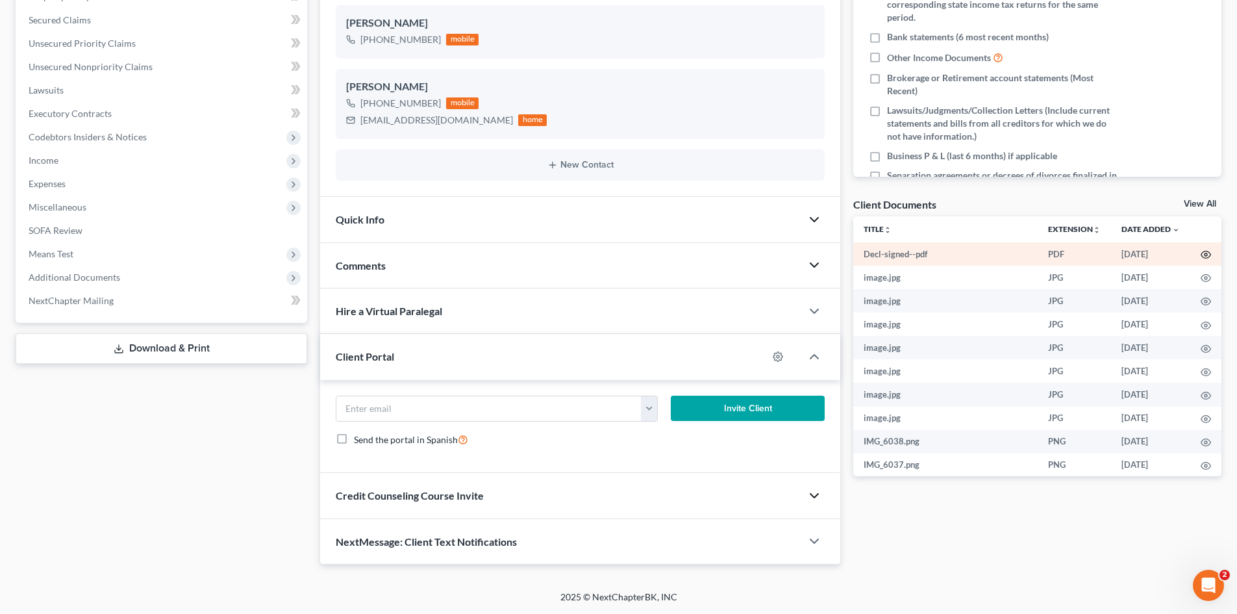
click at [1201, 251] on icon "button" at bounding box center [1206, 254] width 10 height 7
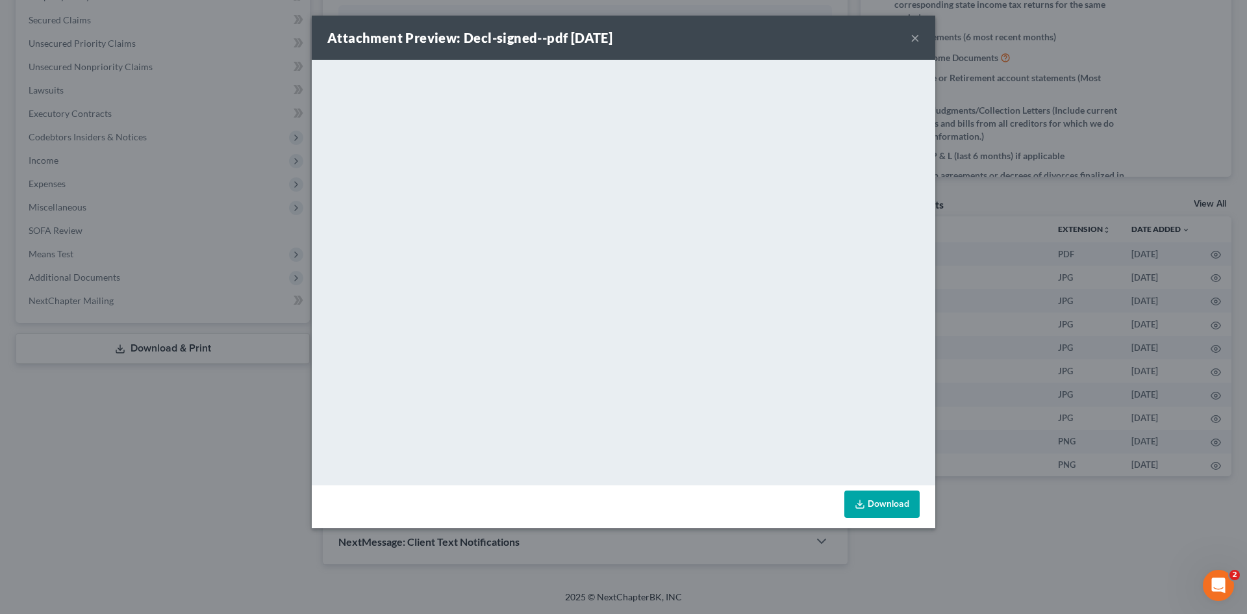
click at [912, 37] on button "×" at bounding box center [914, 38] width 9 height 16
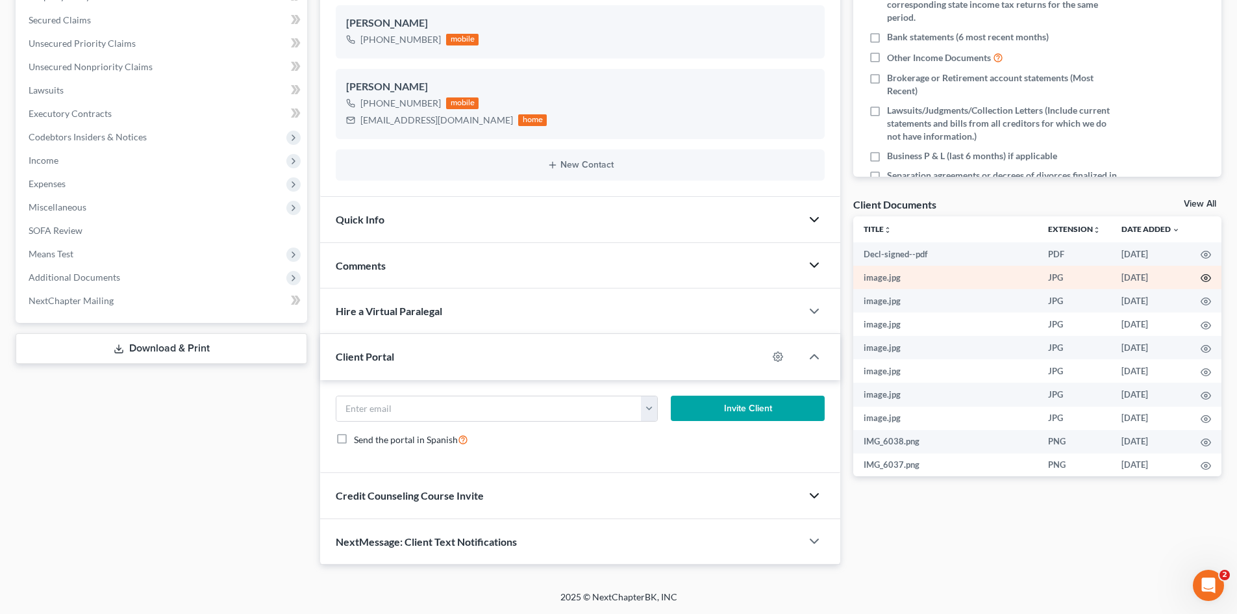
click at [1205, 279] on circle "button" at bounding box center [1206, 278] width 3 height 3
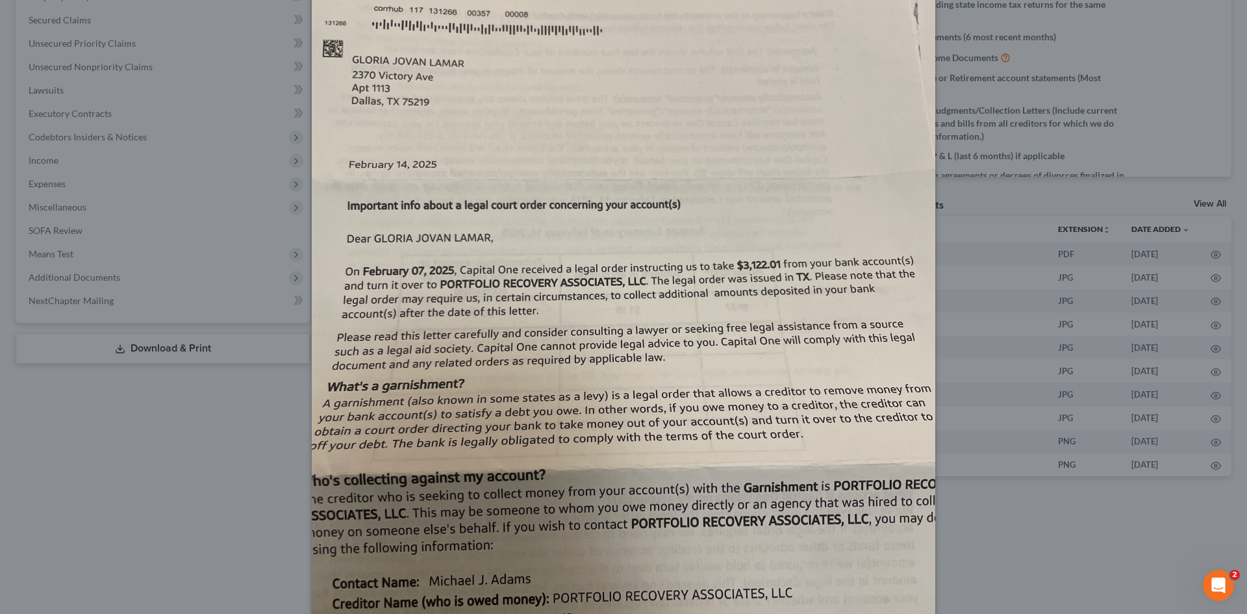
scroll to position [11, 0]
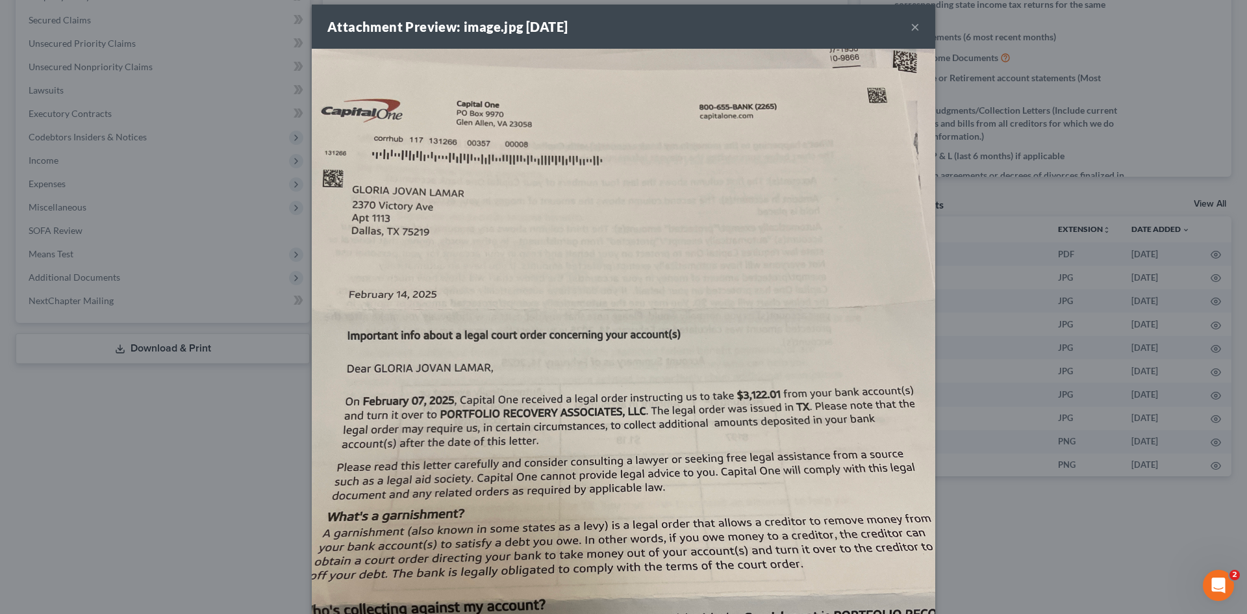
click at [916, 26] on div "Attachment Preview: image.jpg [DATE] ×" at bounding box center [623, 27] width 623 height 44
click at [911, 28] on button "×" at bounding box center [914, 27] width 9 height 16
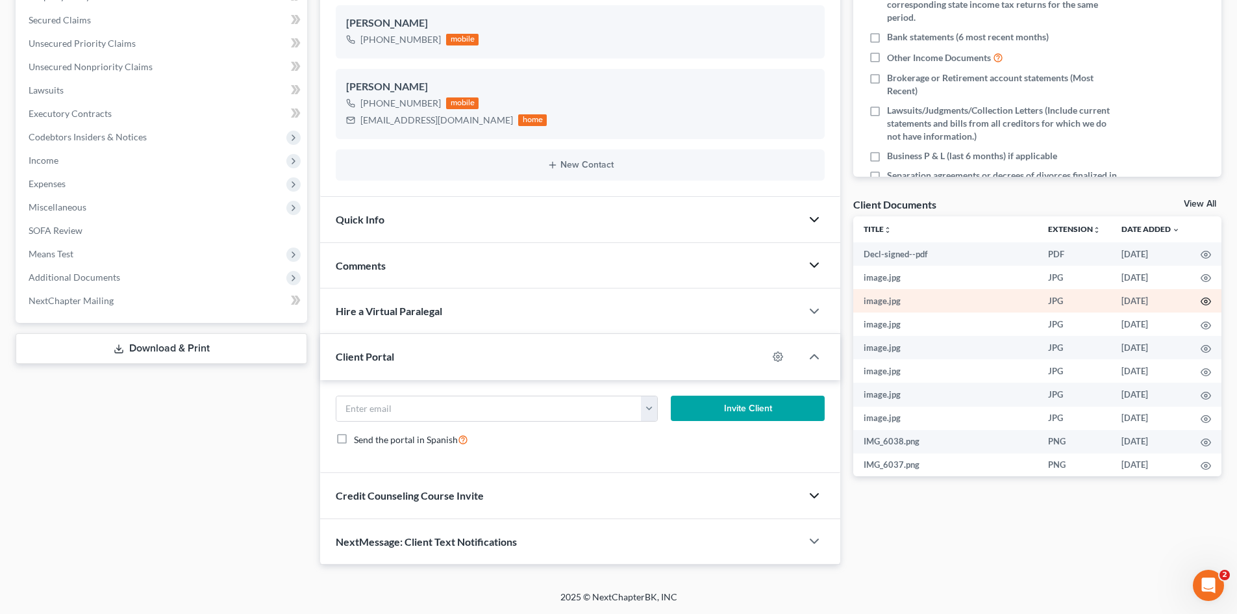
click at [1205, 301] on circle "button" at bounding box center [1206, 301] width 3 height 3
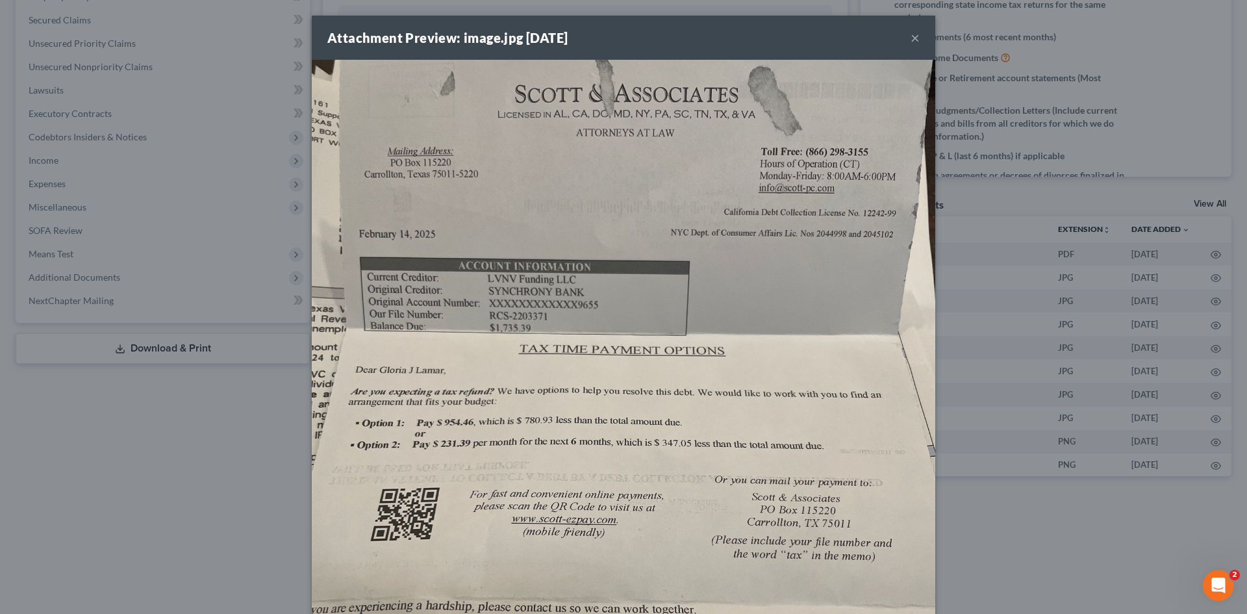
drag, startPoint x: 909, startPoint y: 38, endPoint x: 1022, endPoint y: 71, distance: 117.8
click at [910, 38] on button "×" at bounding box center [914, 38] width 9 height 16
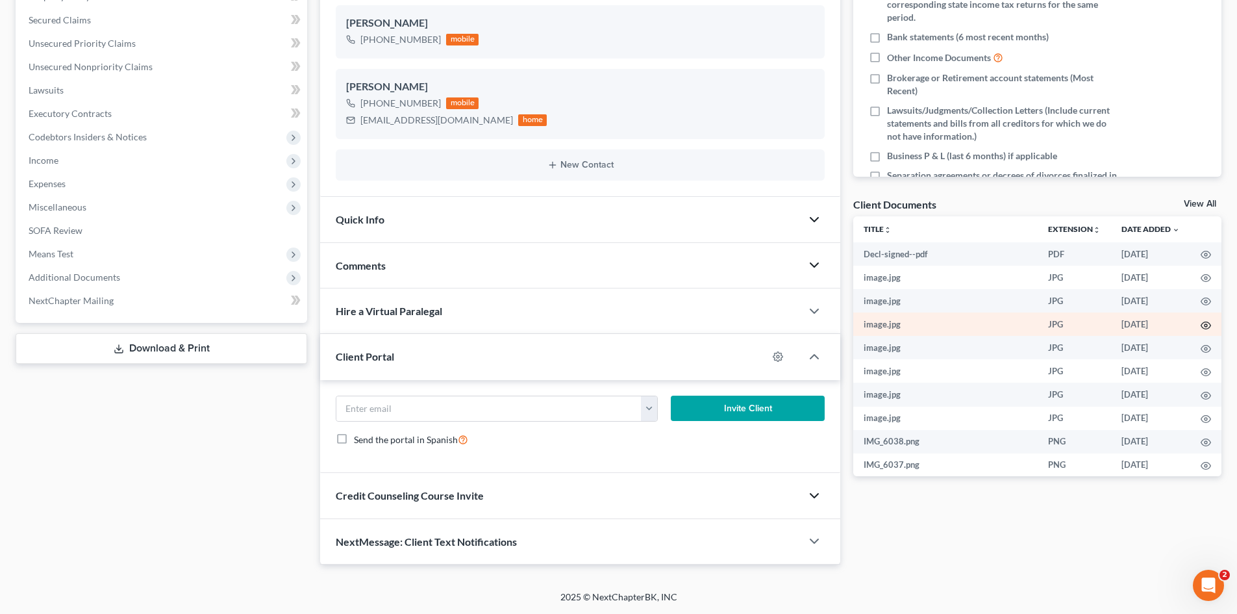
click at [1201, 322] on icon "button" at bounding box center [1206, 324] width 10 height 7
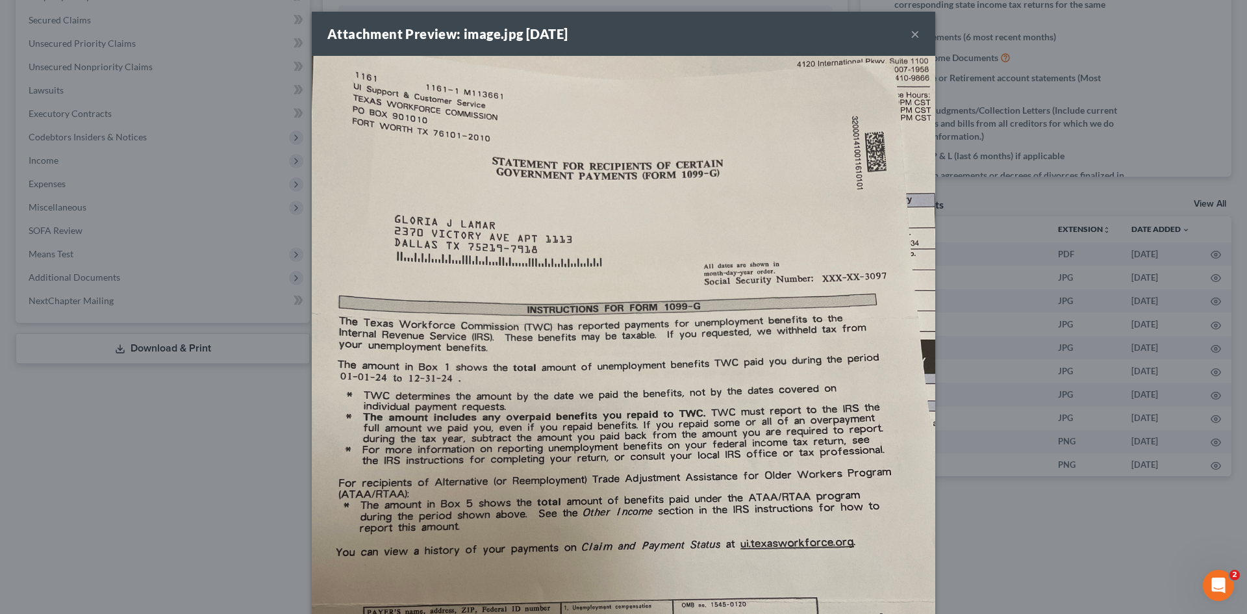
scroll to position [0, 0]
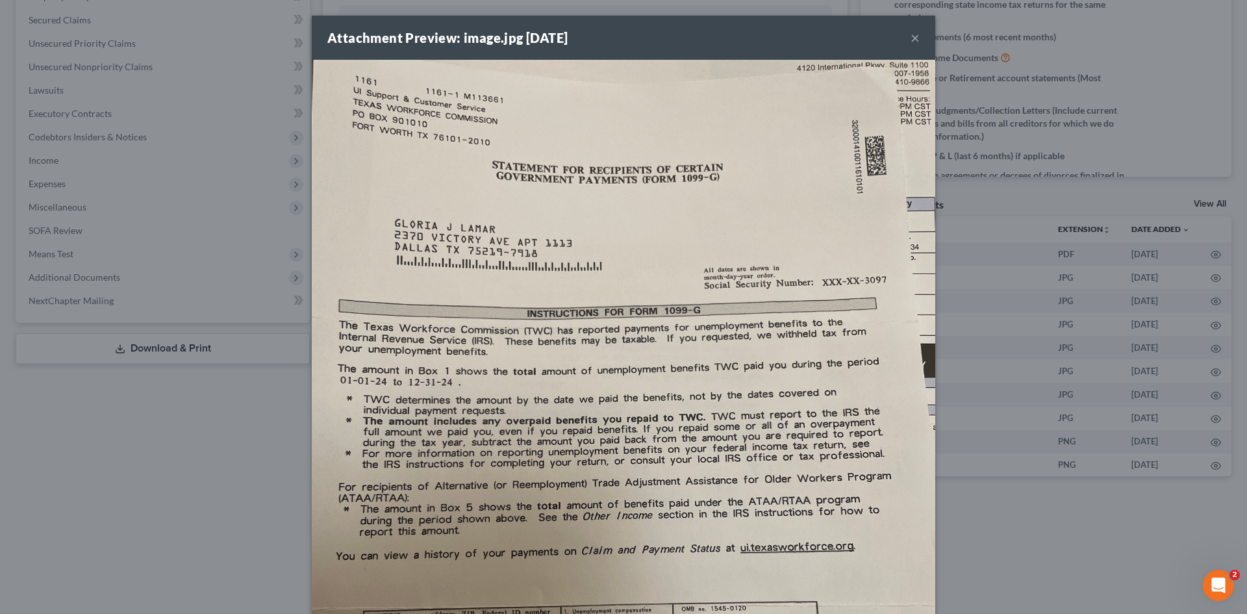
click at [910, 33] on button "×" at bounding box center [914, 38] width 9 height 16
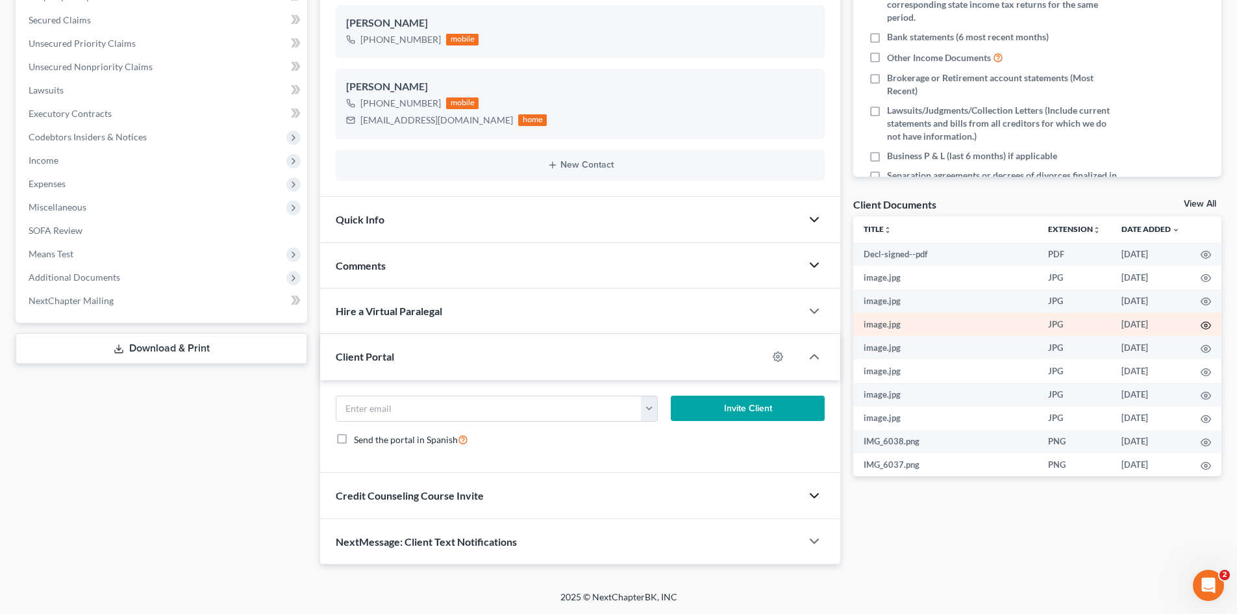
click at [1205, 327] on circle "button" at bounding box center [1206, 325] width 3 height 3
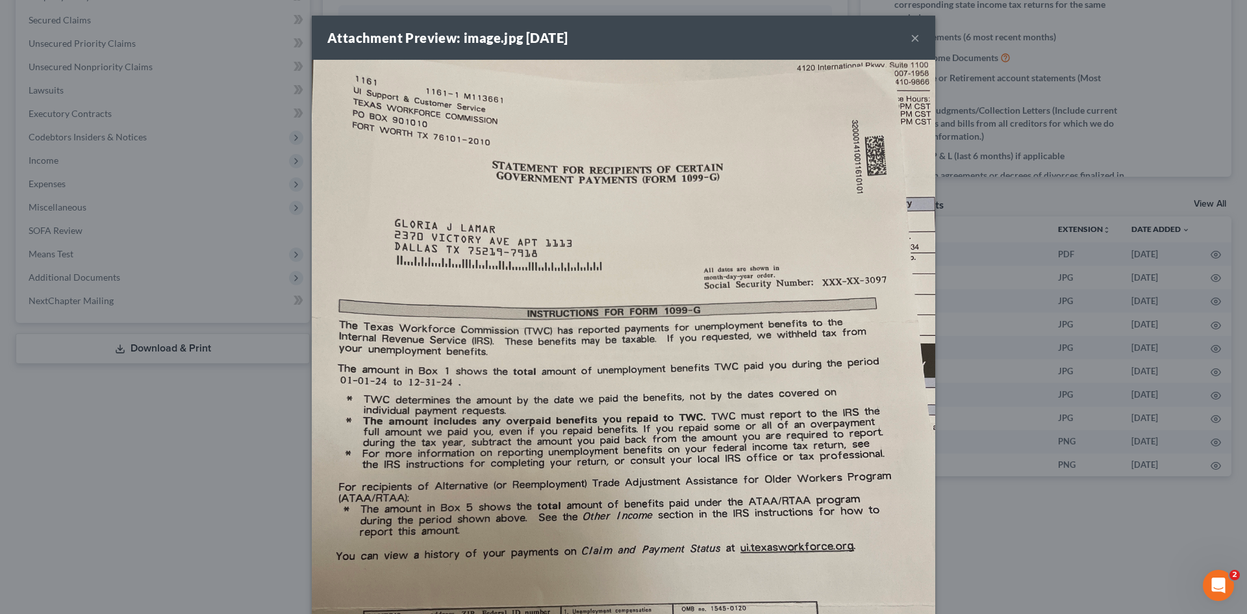
click at [910, 36] on button "×" at bounding box center [914, 38] width 9 height 16
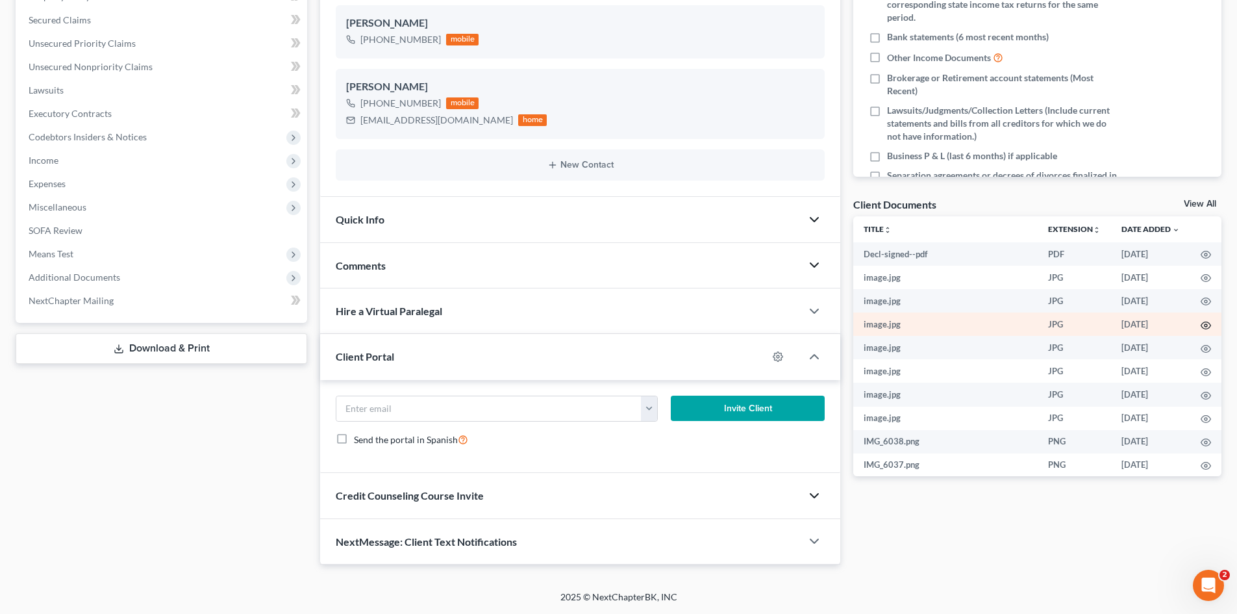
click at [1201, 326] on icon "button" at bounding box center [1206, 325] width 10 height 10
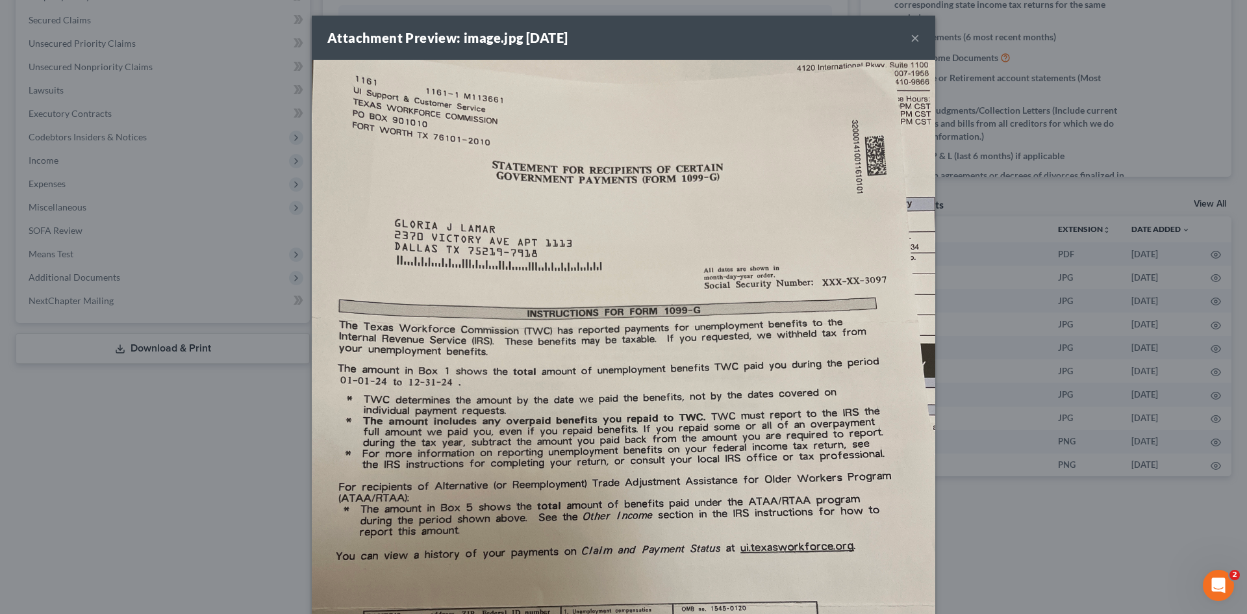
click at [910, 41] on button "×" at bounding box center [914, 38] width 9 height 16
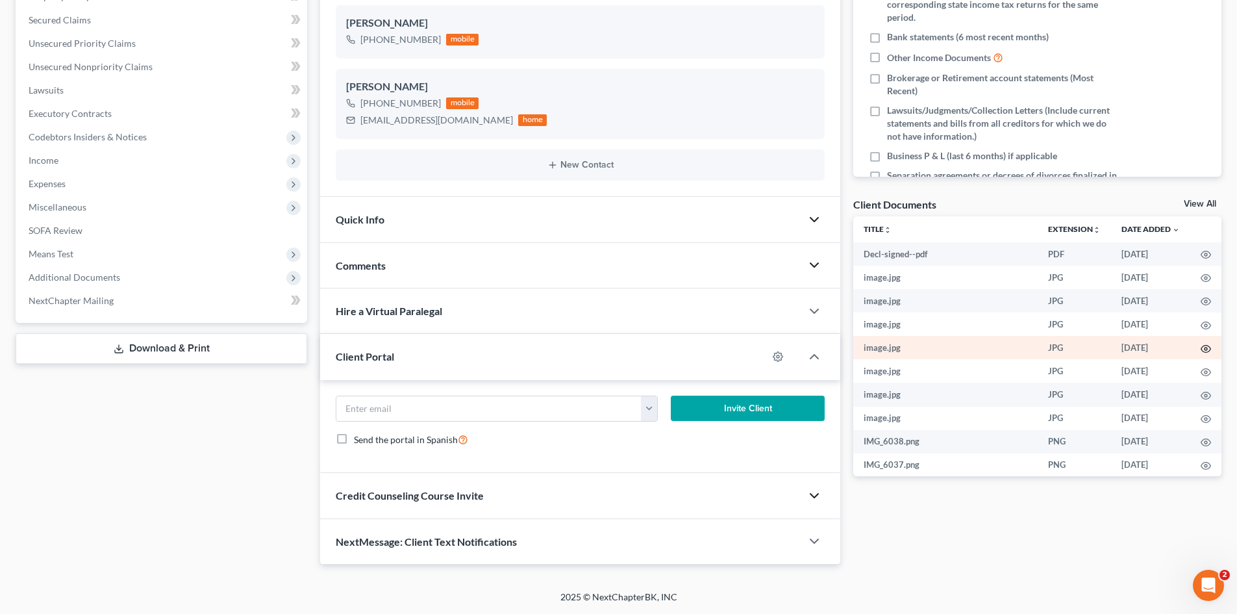
click at [1201, 350] on icon "button" at bounding box center [1206, 349] width 10 height 10
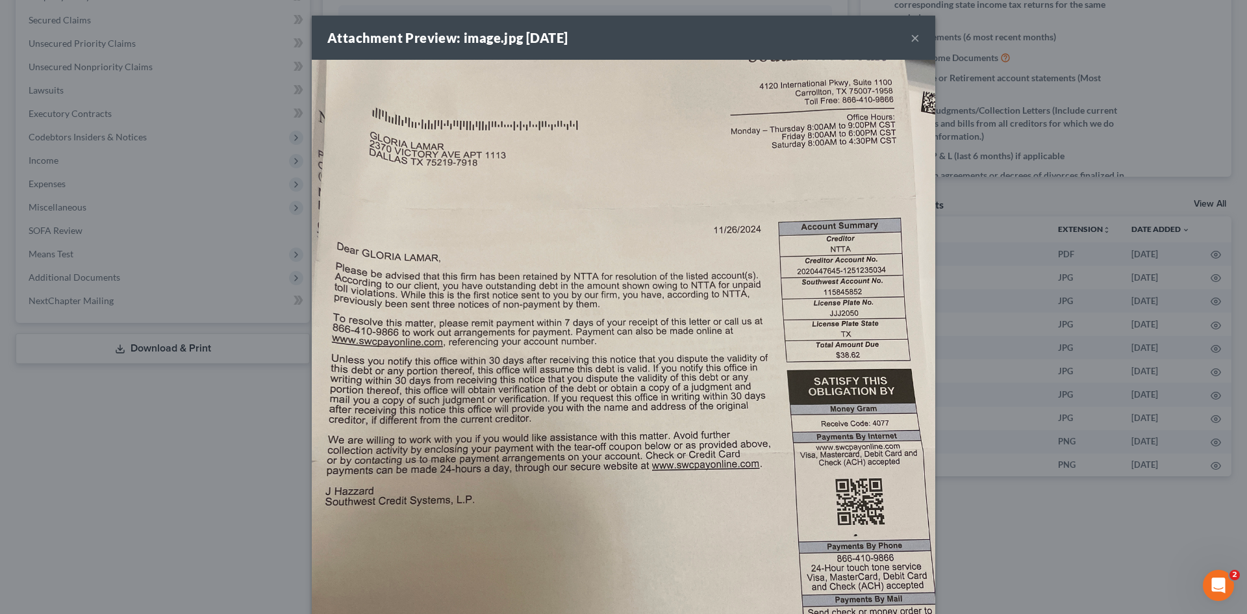
click at [912, 34] on button "×" at bounding box center [914, 38] width 9 height 16
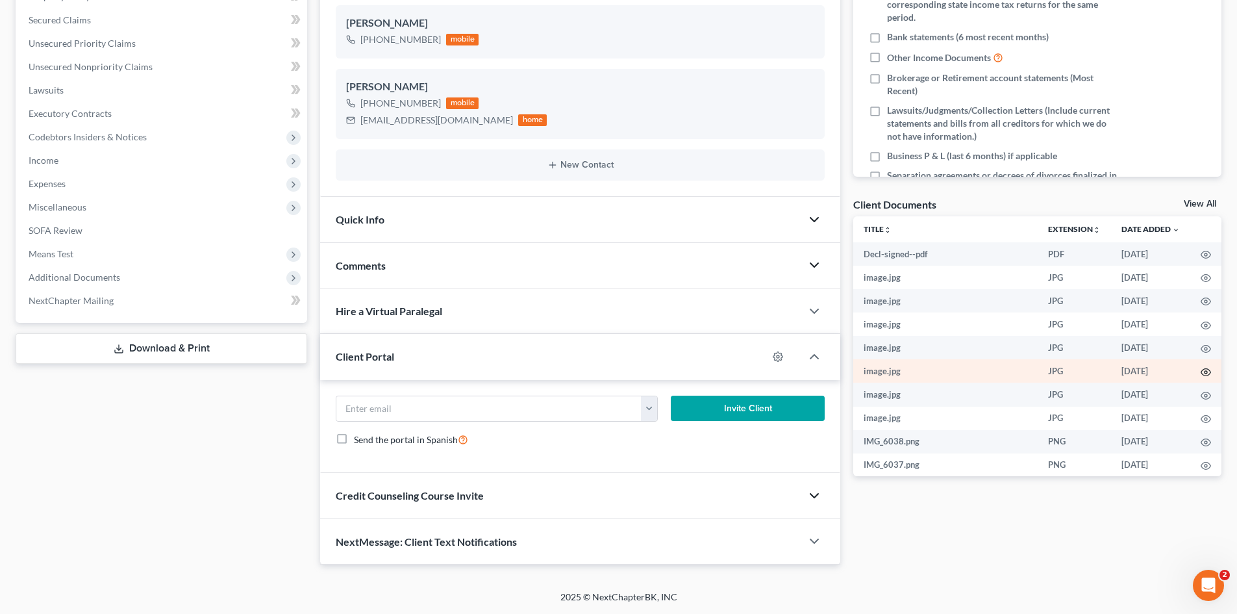
click at [1201, 372] on icon "button" at bounding box center [1206, 372] width 10 height 10
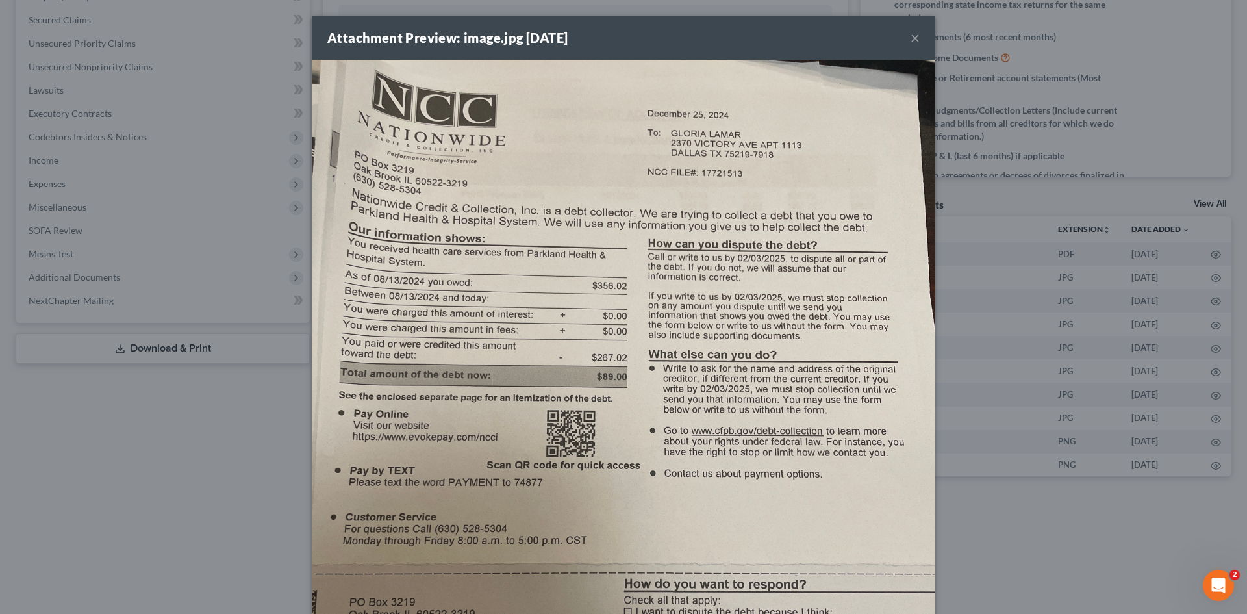
click at [911, 38] on button "×" at bounding box center [914, 38] width 9 height 16
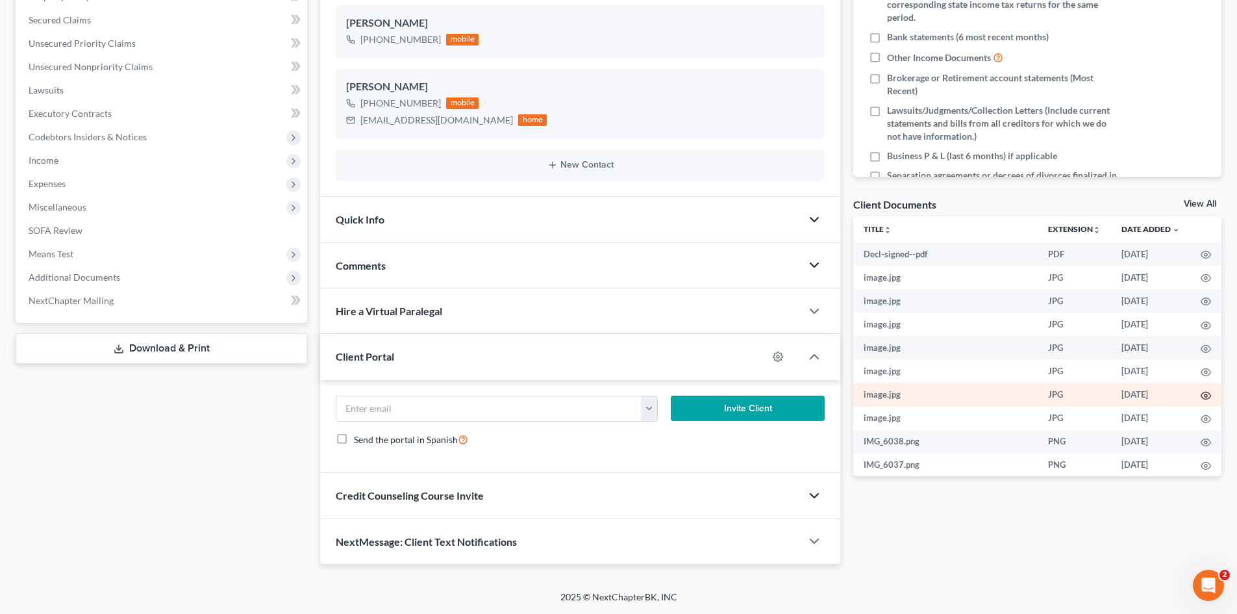
click at [1201, 393] on icon "button" at bounding box center [1206, 395] width 10 height 10
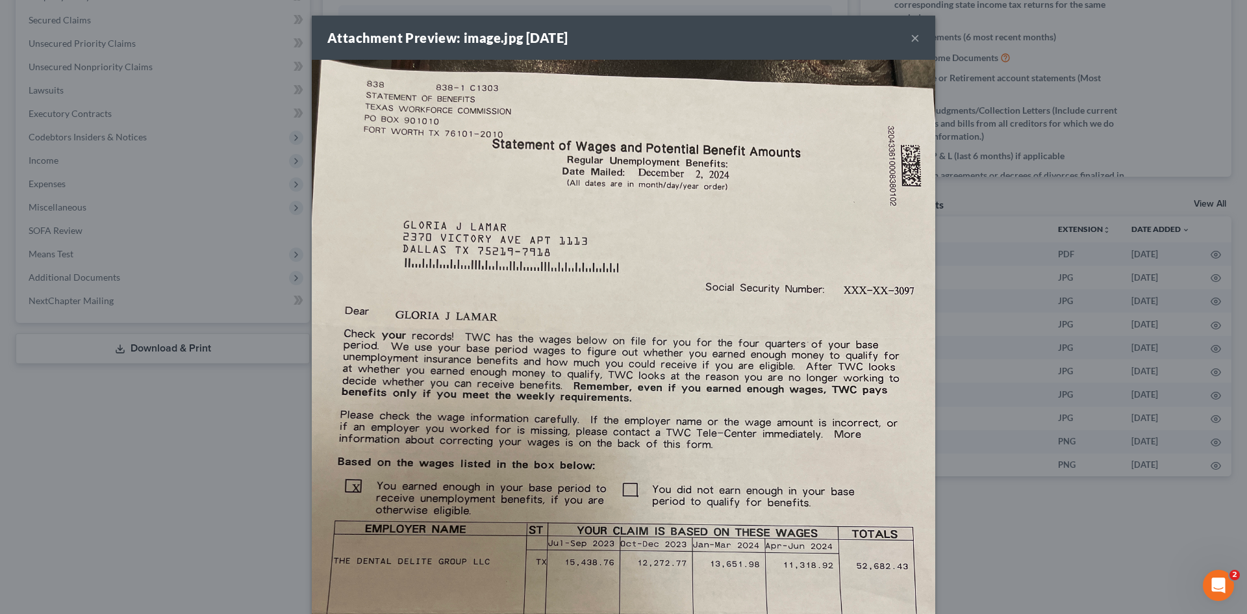
click at [910, 40] on button "×" at bounding box center [914, 38] width 9 height 16
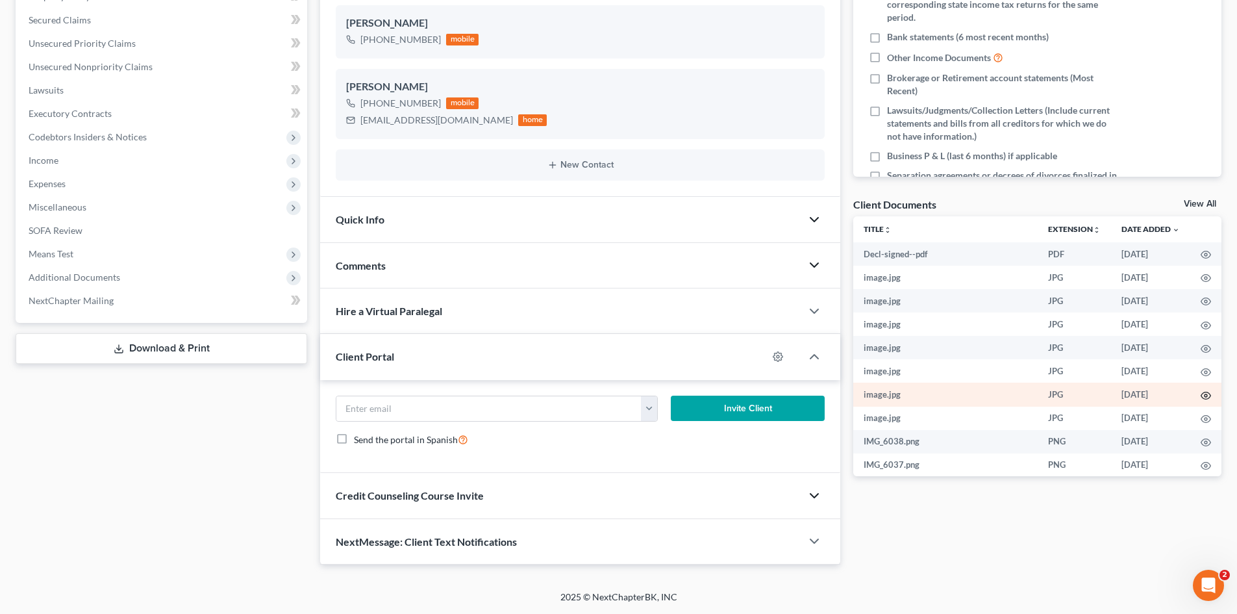
click at [1205, 396] on circle "button" at bounding box center [1206, 395] width 3 height 3
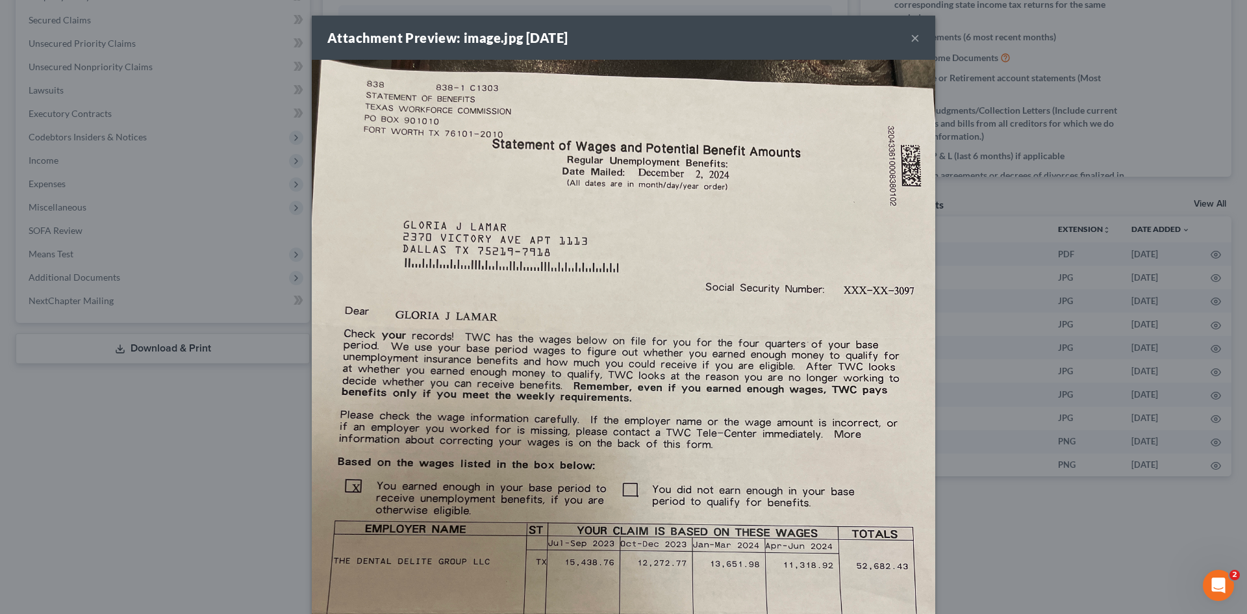
click at [910, 42] on button "×" at bounding box center [914, 38] width 9 height 16
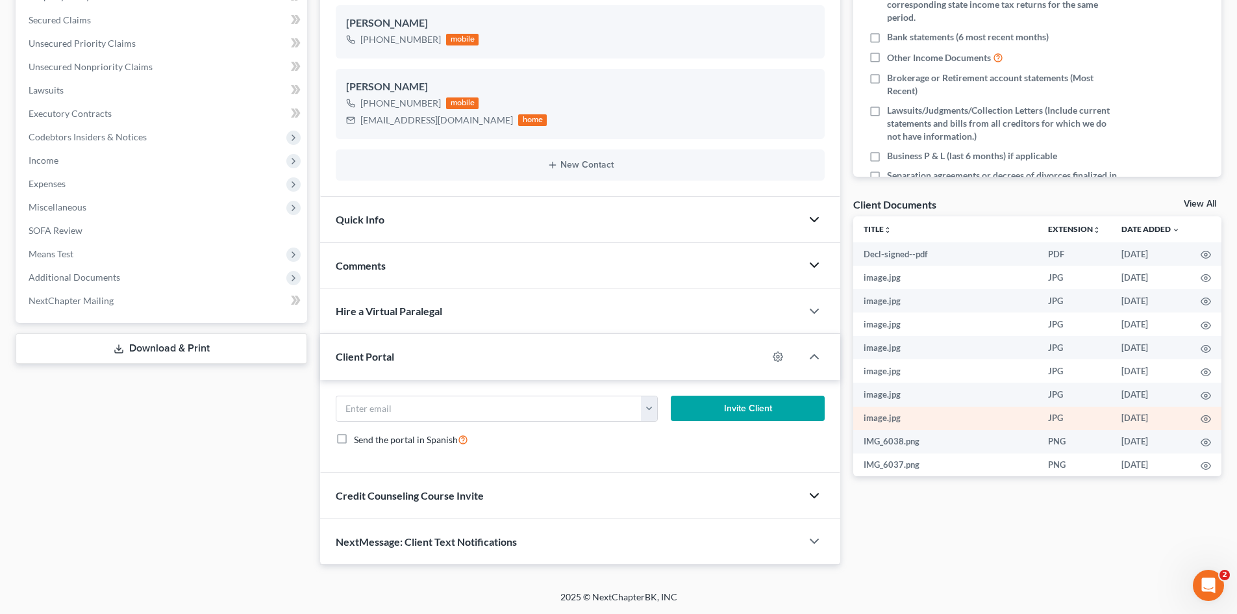
click at [1201, 425] on td at bounding box center [1205, 418] width 31 height 23
click at [1190, 421] on td at bounding box center [1205, 418] width 31 height 23
click at [1201, 420] on icon "button" at bounding box center [1206, 419] width 10 height 7
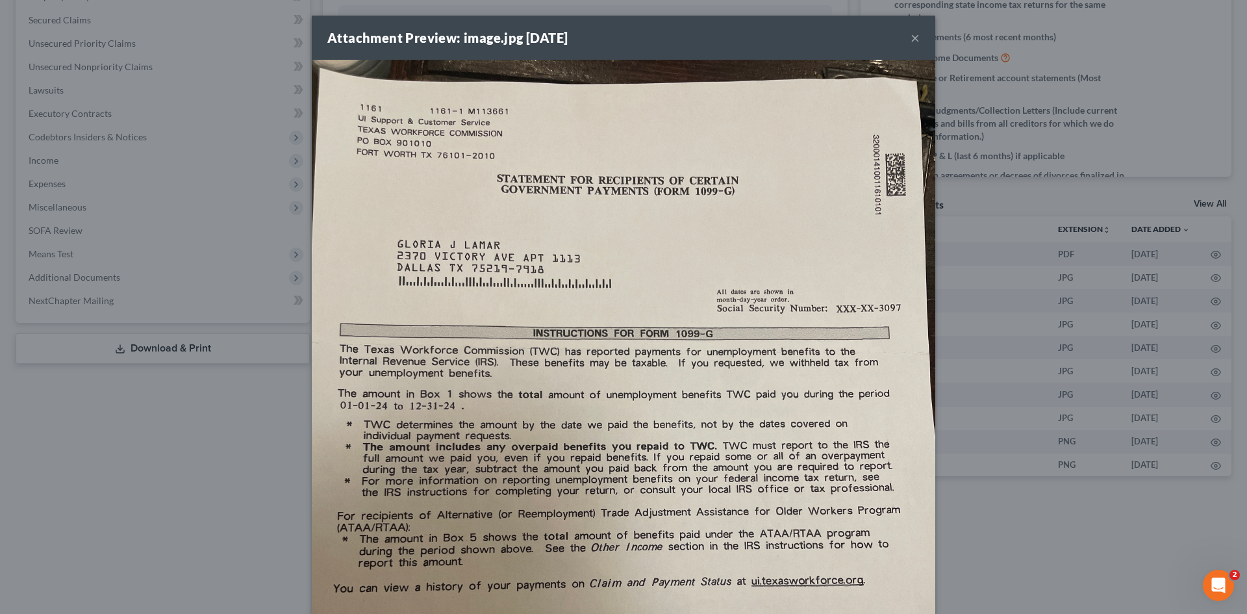
click at [912, 39] on button "×" at bounding box center [914, 38] width 9 height 16
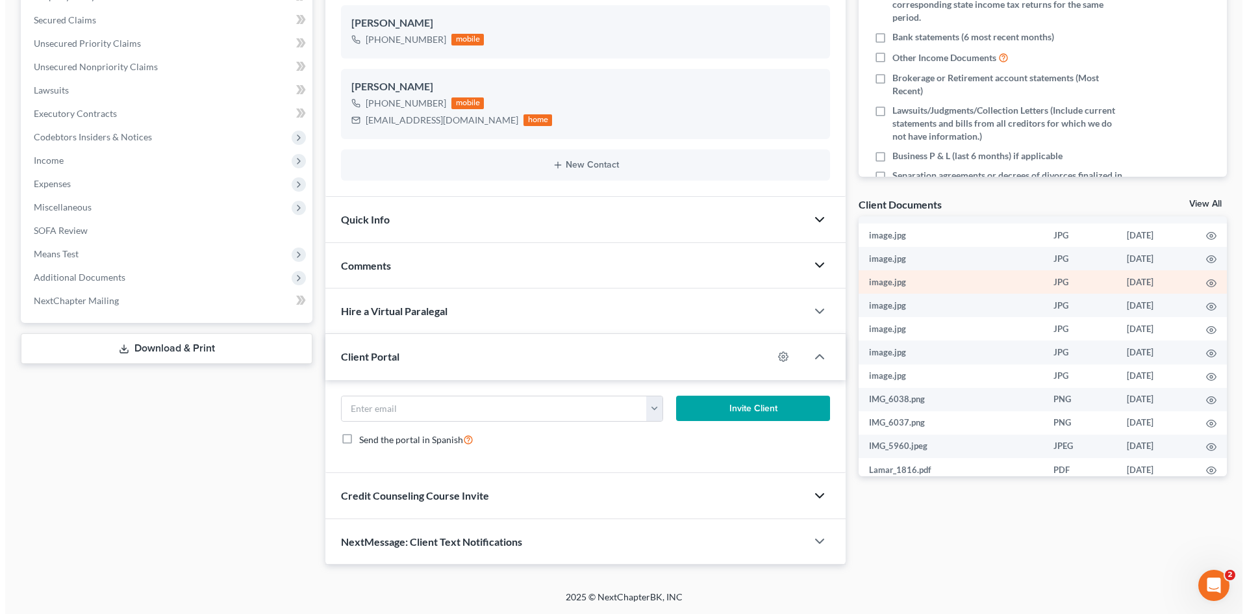
scroll to position [65, 0]
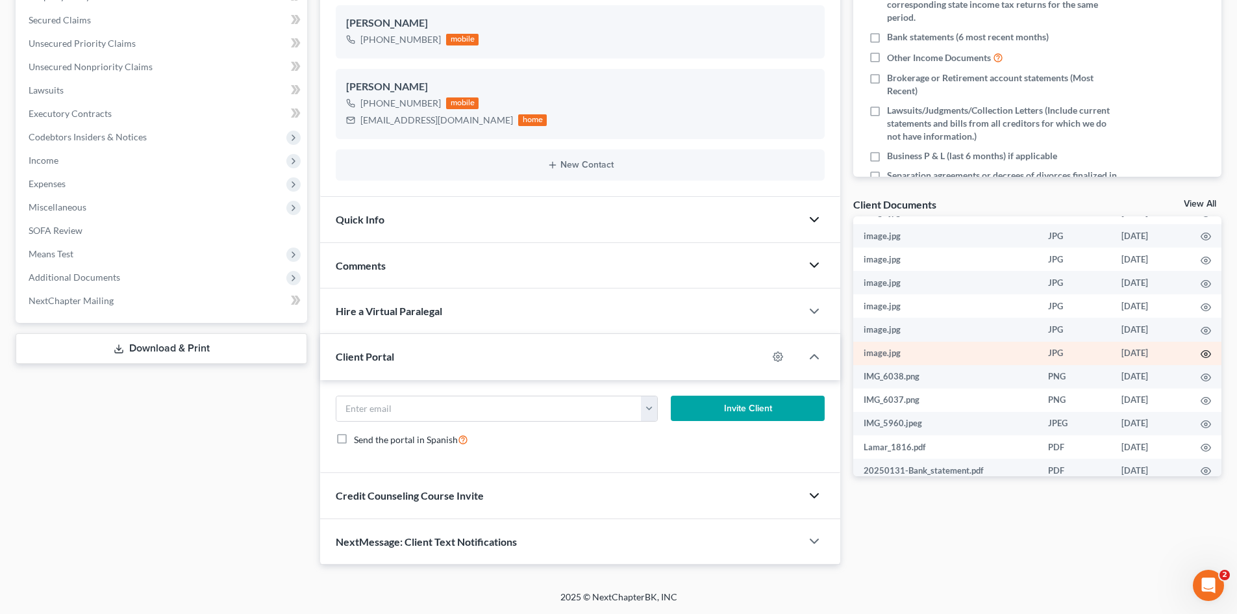
click at [1201, 357] on icon "button" at bounding box center [1206, 354] width 10 height 7
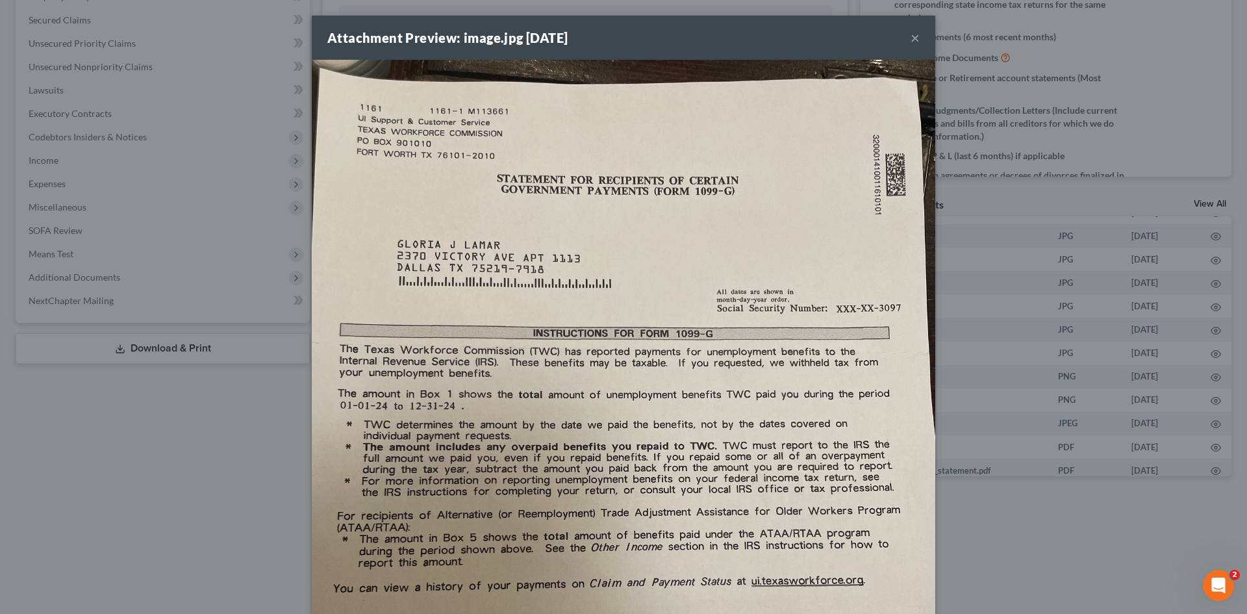
click at [910, 41] on button "×" at bounding box center [914, 38] width 9 height 16
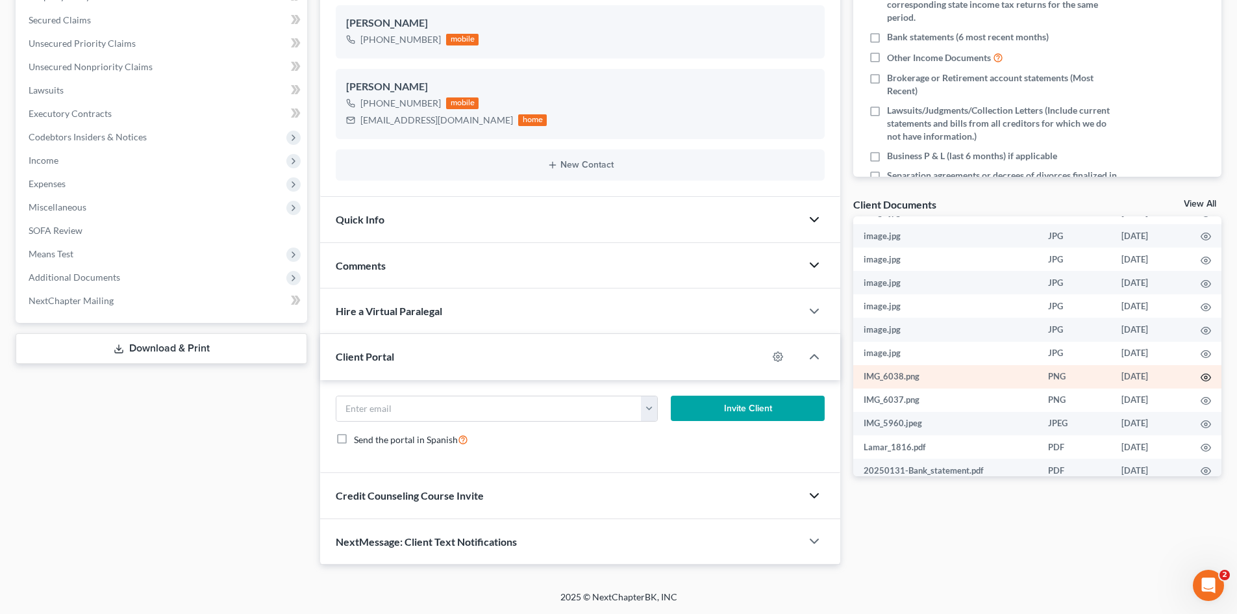
click at [1201, 381] on icon "button" at bounding box center [1206, 377] width 10 height 10
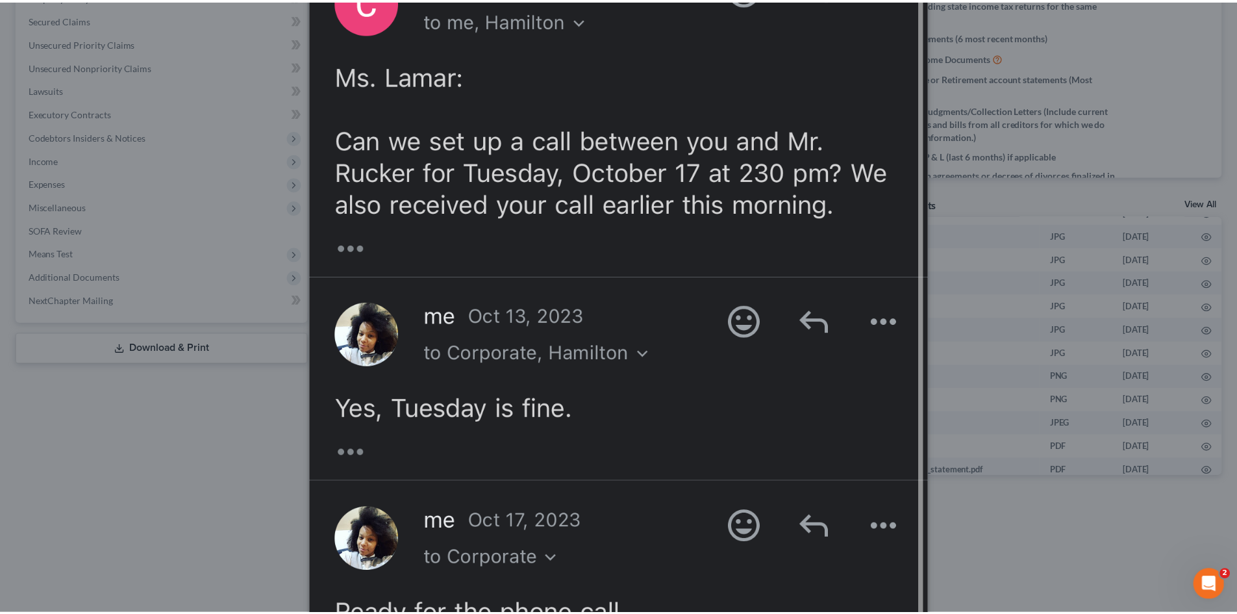
scroll to position [649, 0]
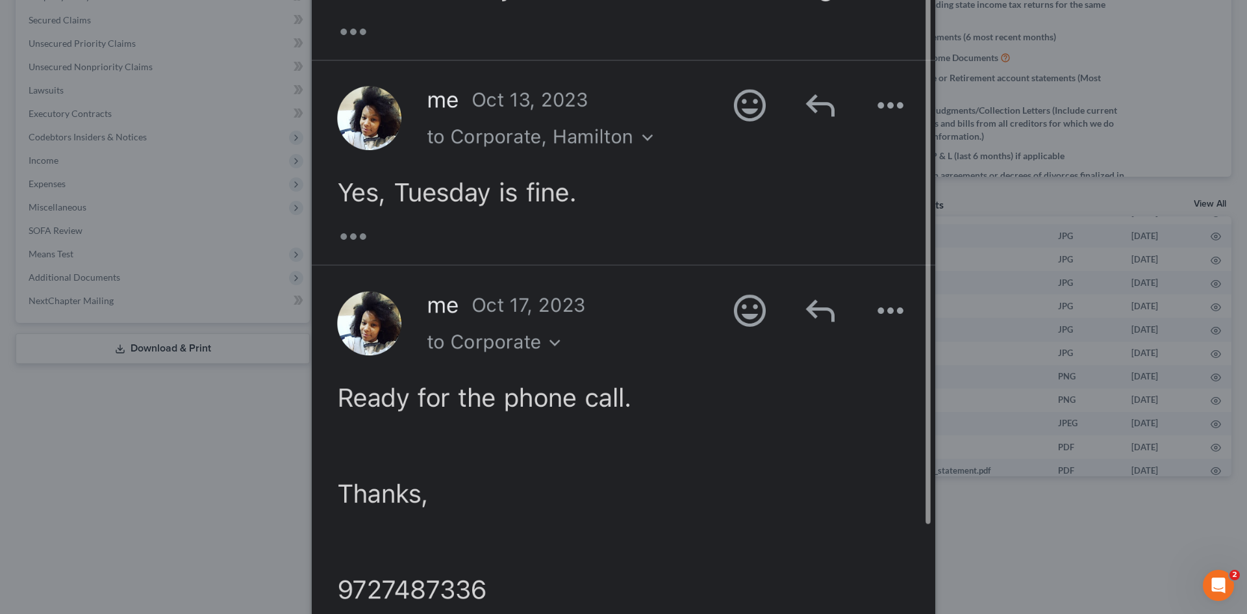
click at [1052, 112] on div "Attachment Preview: IMG_6038.png [DATE] × Download" at bounding box center [623, 307] width 1247 height 614
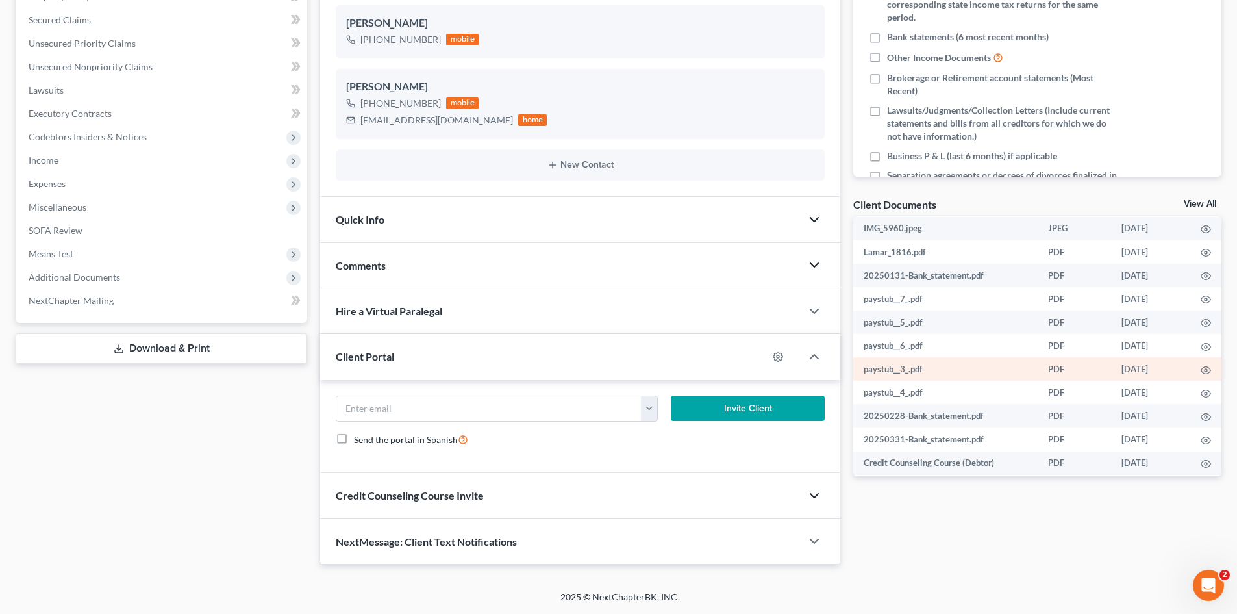
scroll to position [269, 0]
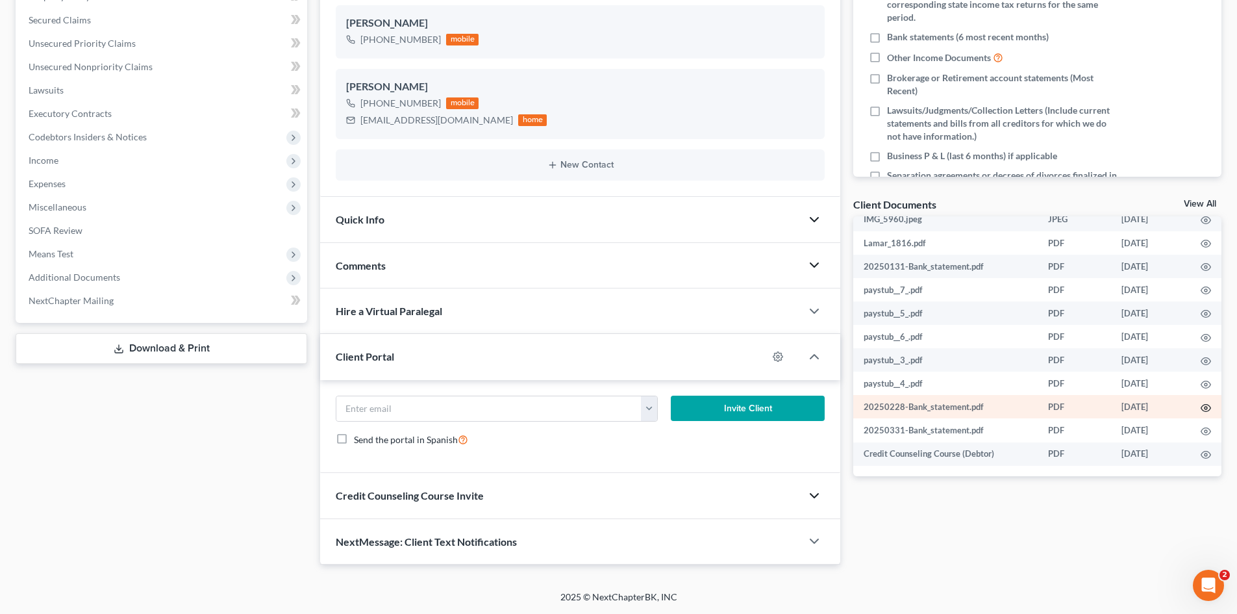
click at [1201, 405] on icon "button" at bounding box center [1206, 408] width 10 height 10
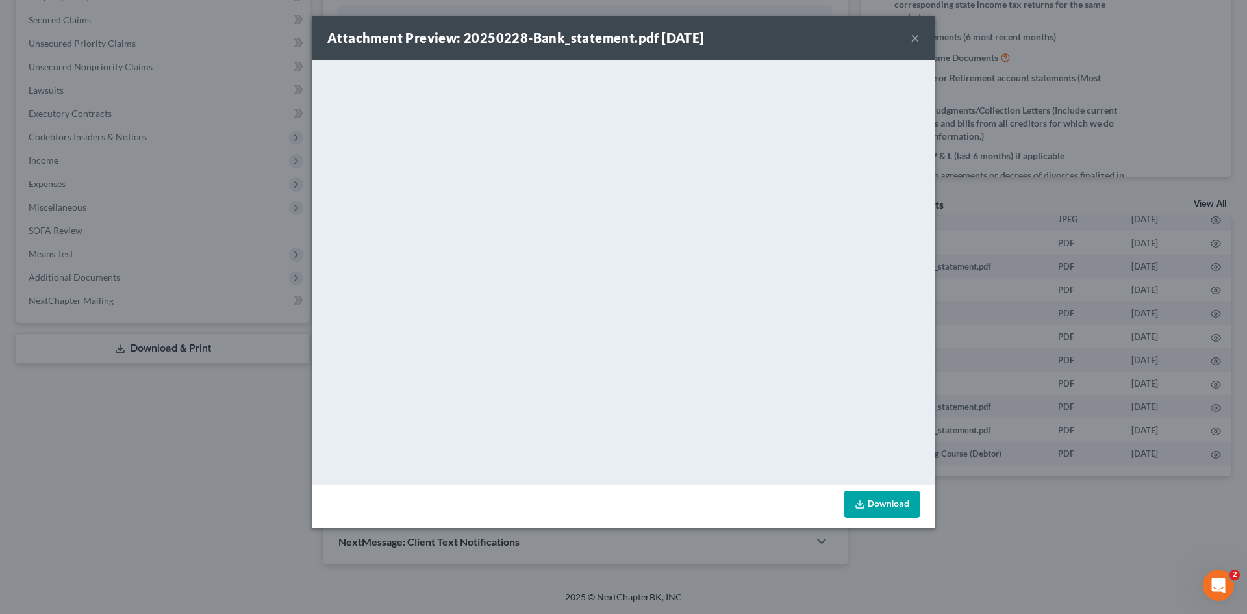
click at [917, 40] on button "×" at bounding box center [914, 38] width 9 height 16
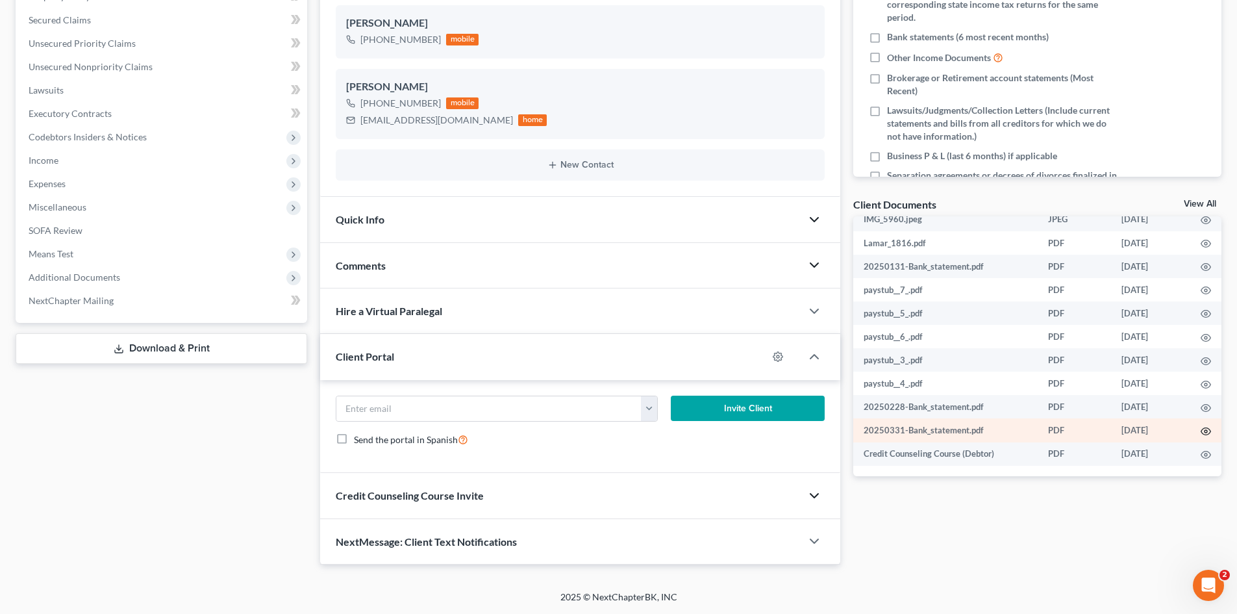
click at [1201, 435] on icon "button" at bounding box center [1206, 431] width 10 height 10
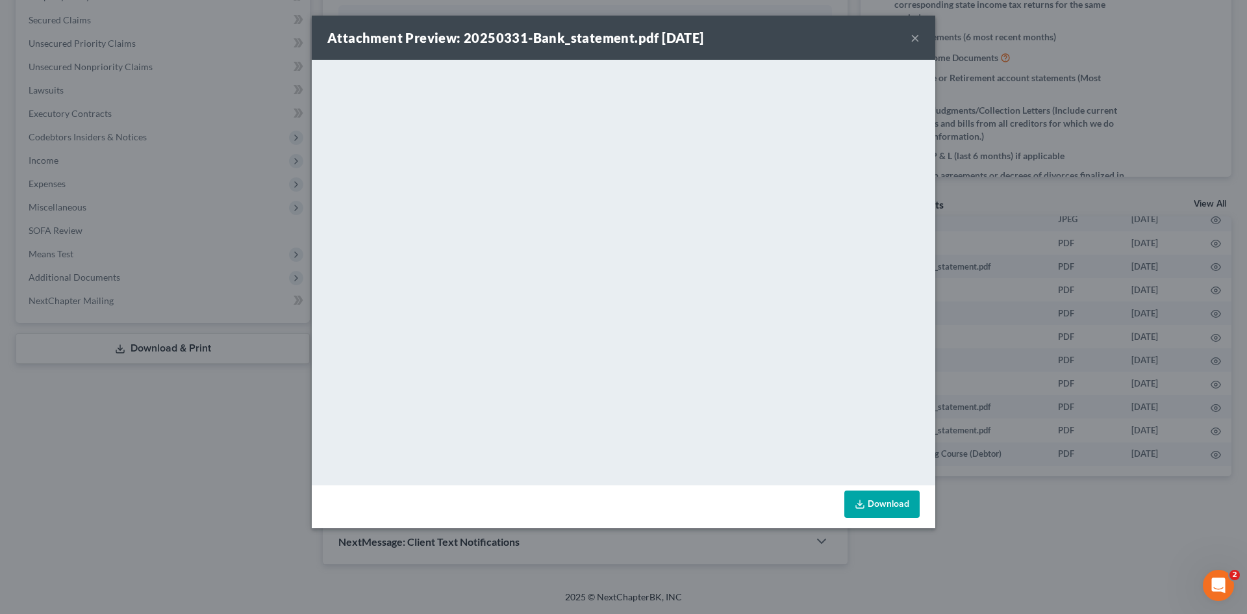
click at [916, 37] on button "×" at bounding box center [914, 38] width 9 height 16
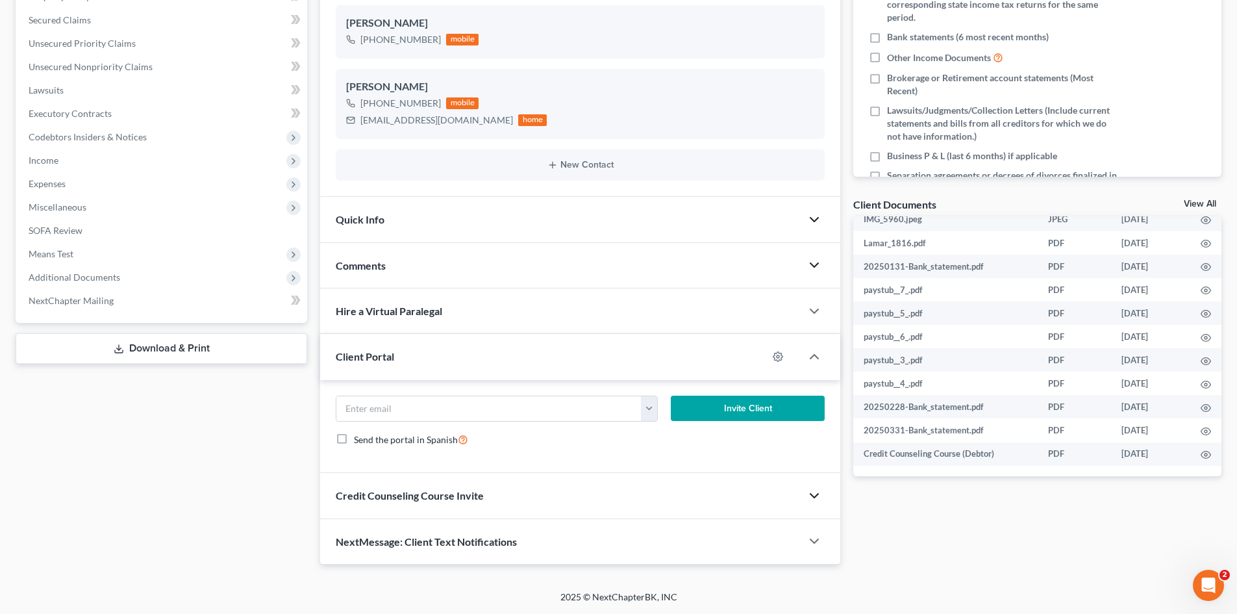
click at [1201, 205] on link "View All" at bounding box center [1200, 203] width 32 height 9
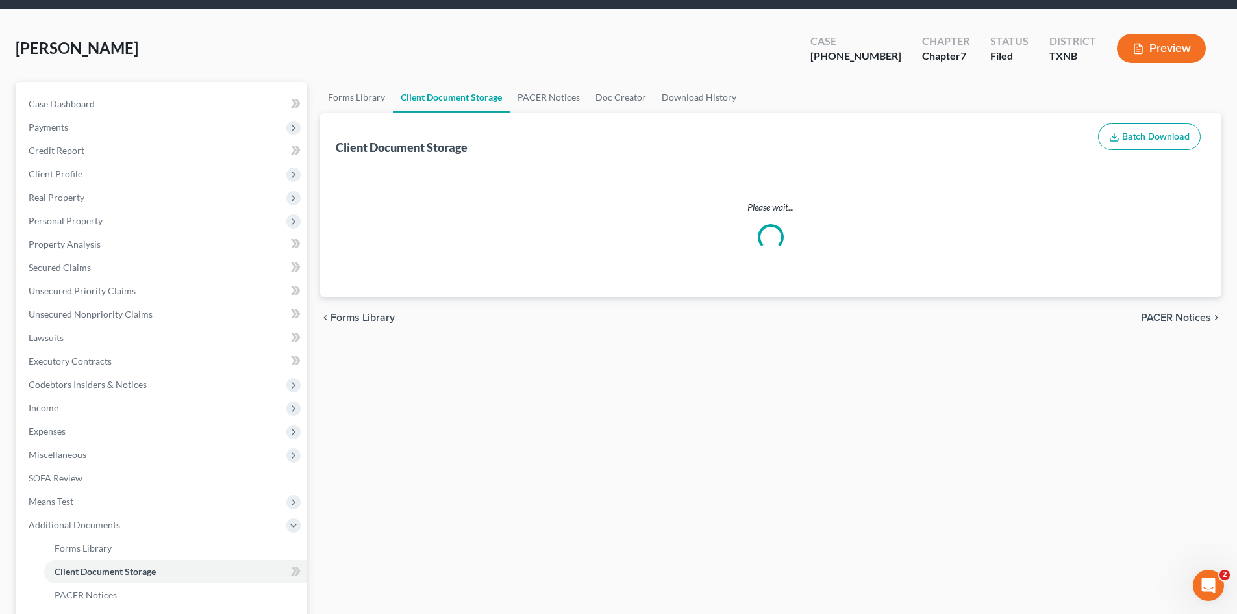
scroll to position [10, 0]
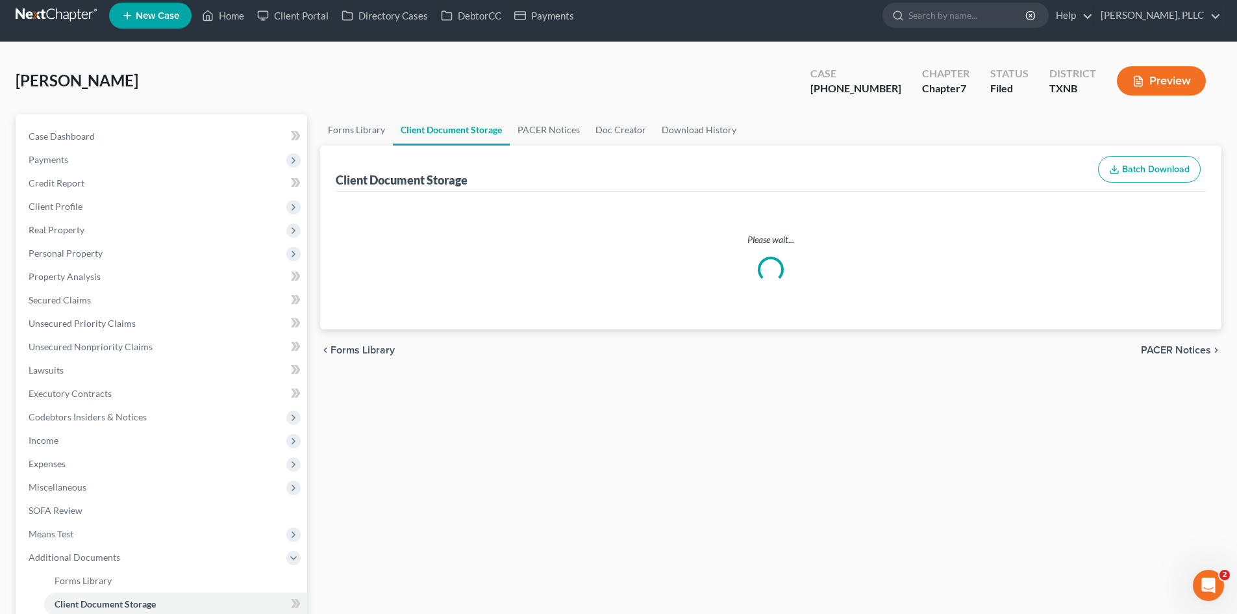
select select "18"
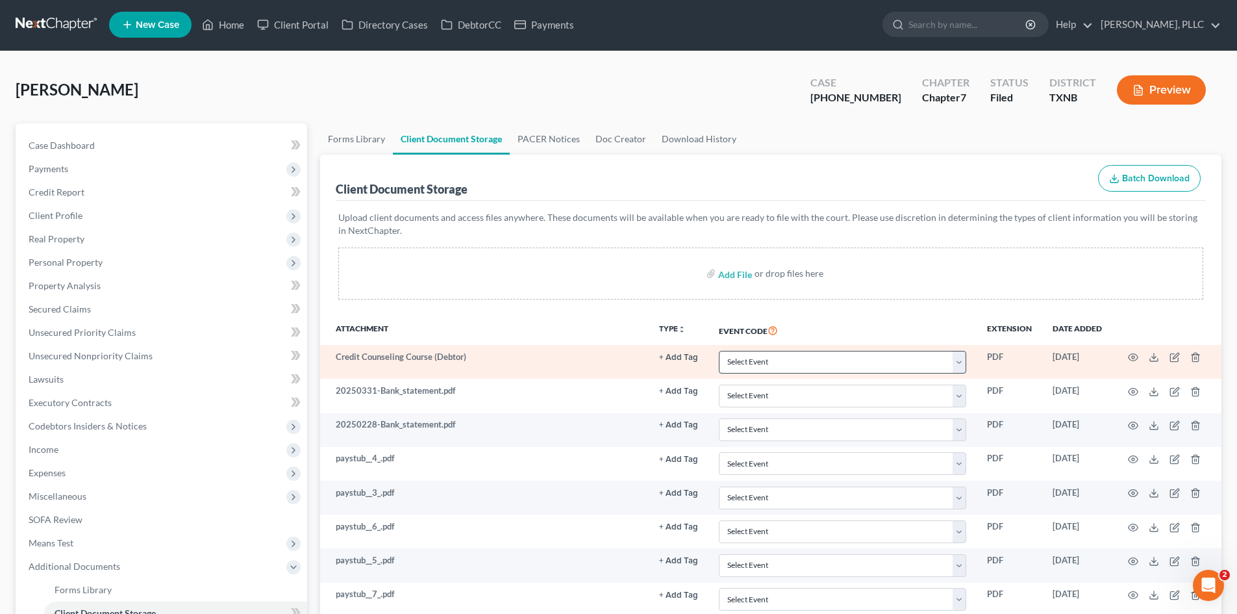
scroll to position [0, 0]
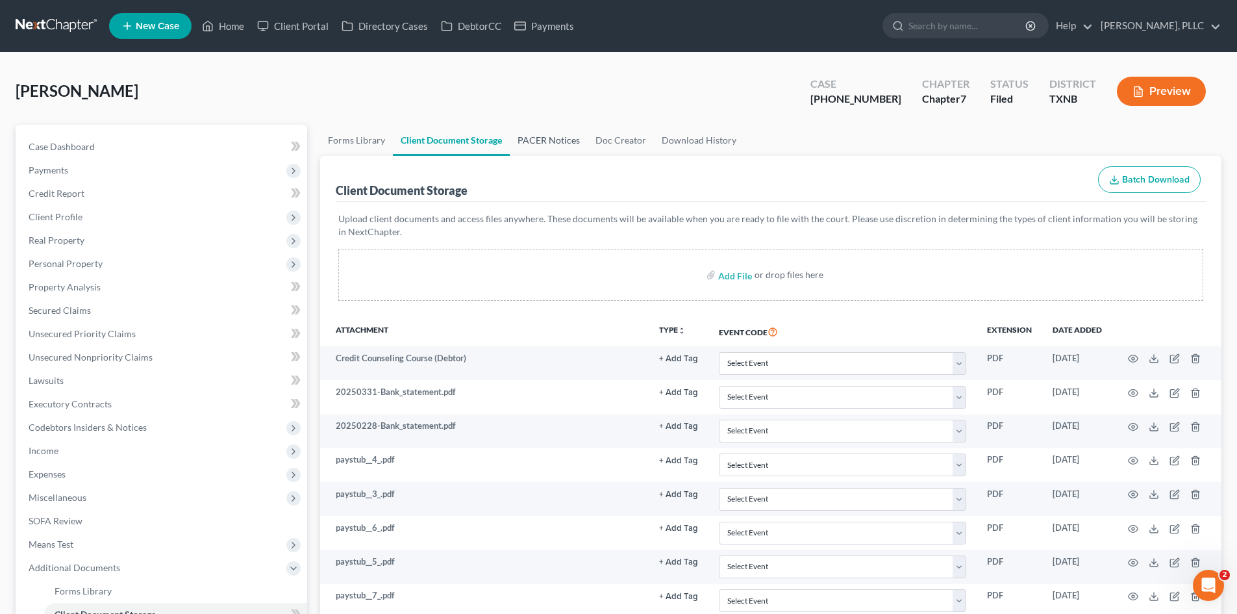
click at [538, 138] on link "PACER Notices" at bounding box center [549, 140] width 78 height 31
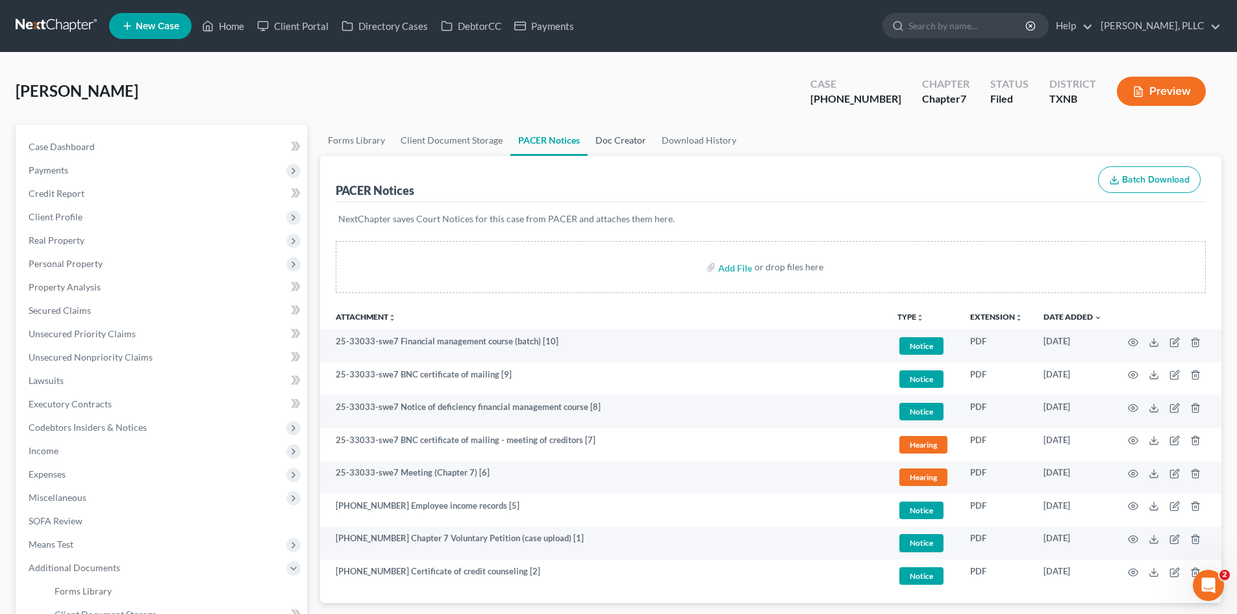
click at [634, 140] on link "Doc Creator" at bounding box center [621, 140] width 66 height 31
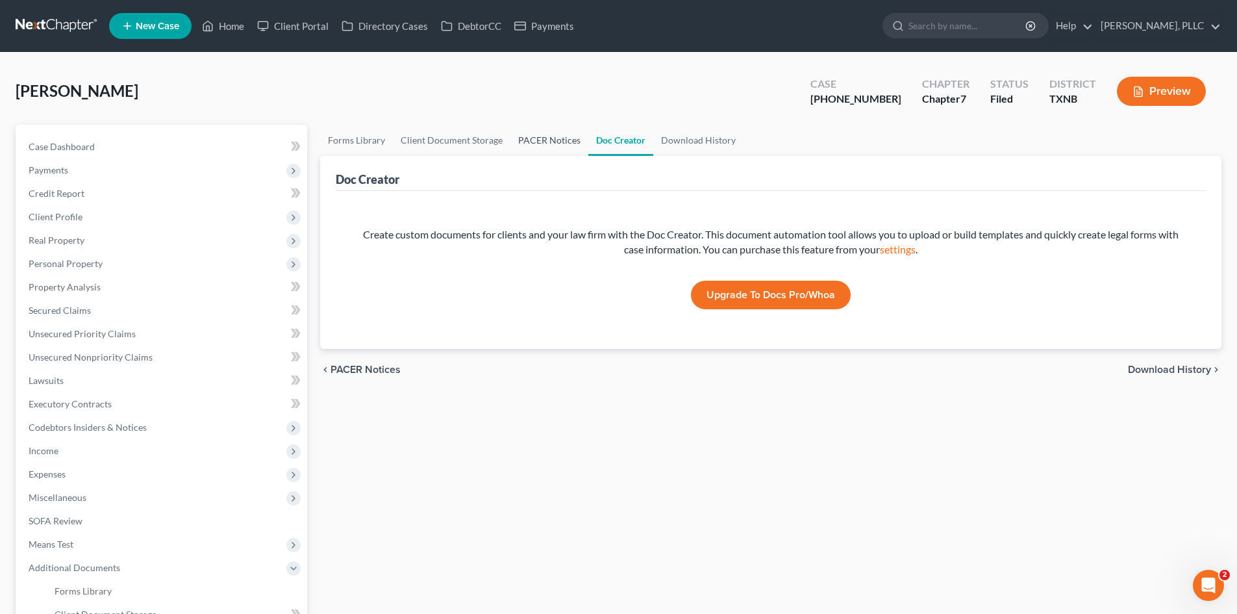
click at [546, 138] on link "PACER Notices" at bounding box center [549, 140] width 78 height 31
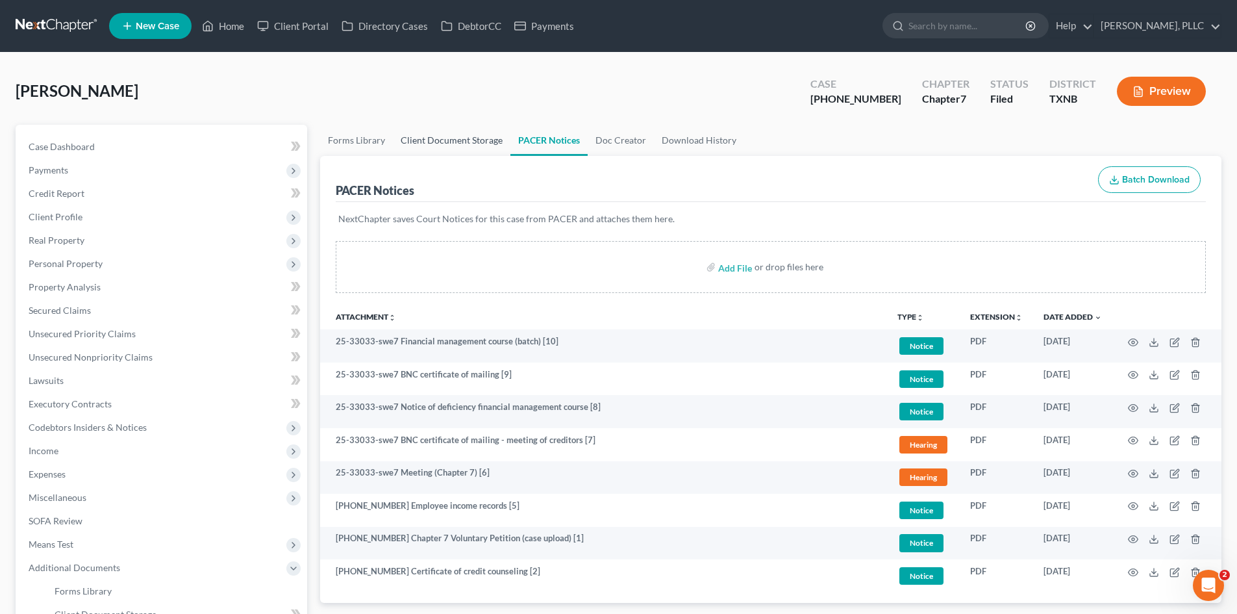
click at [427, 147] on link "Client Document Storage" at bounding box center [452, 140] width 118 height 31
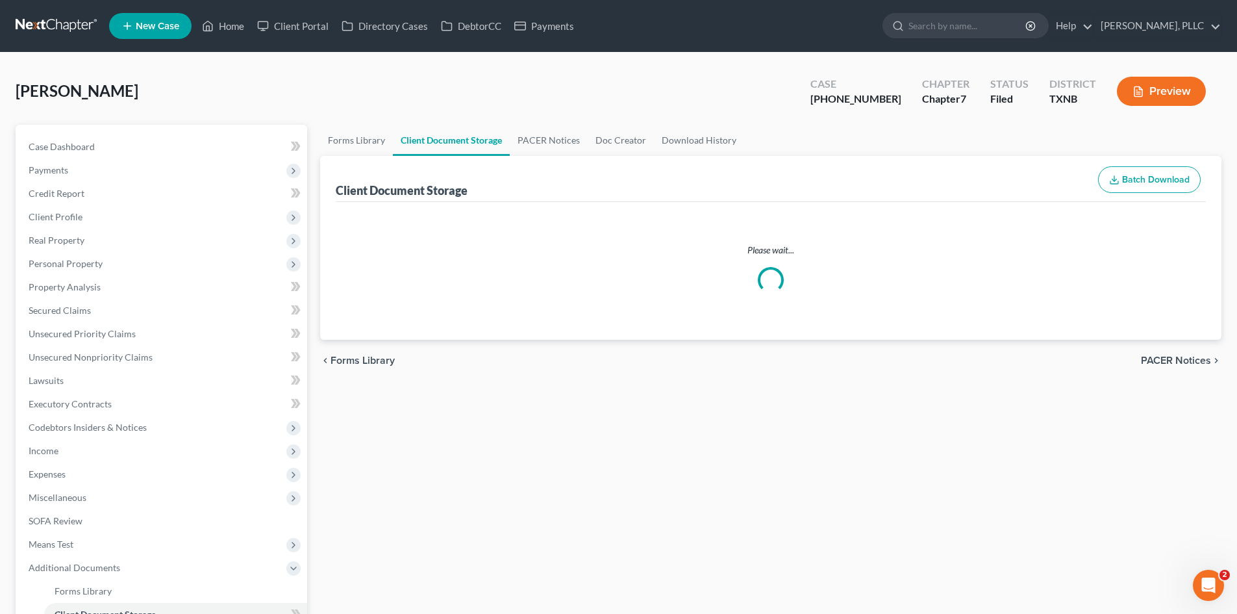
select select "18"
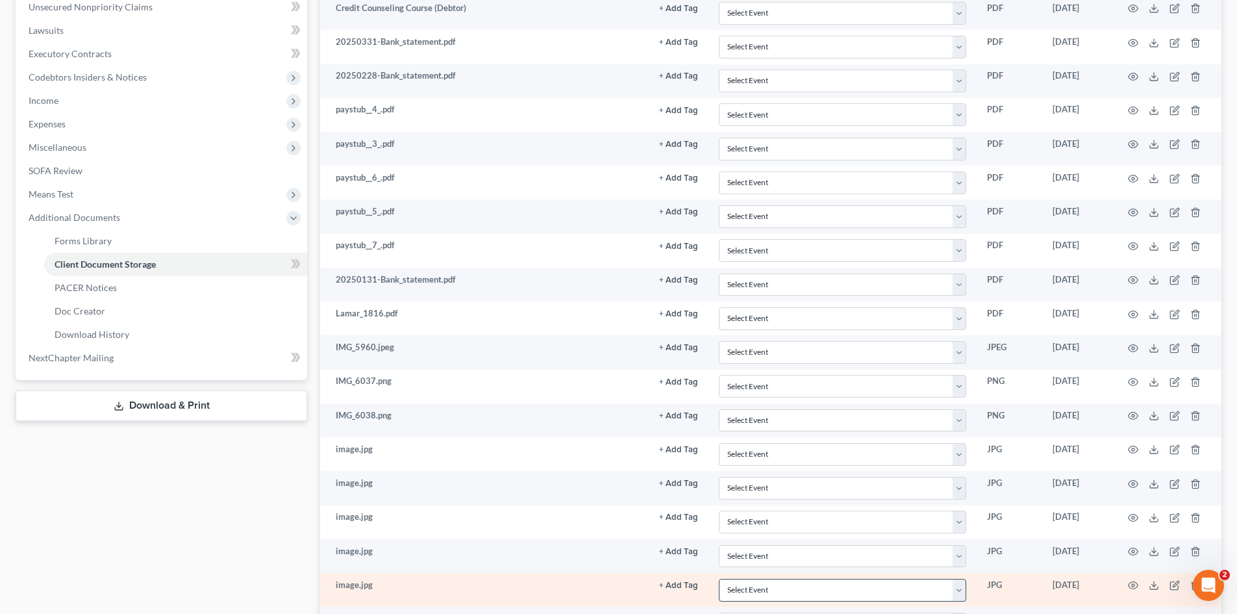
scroll to position [221, 0]
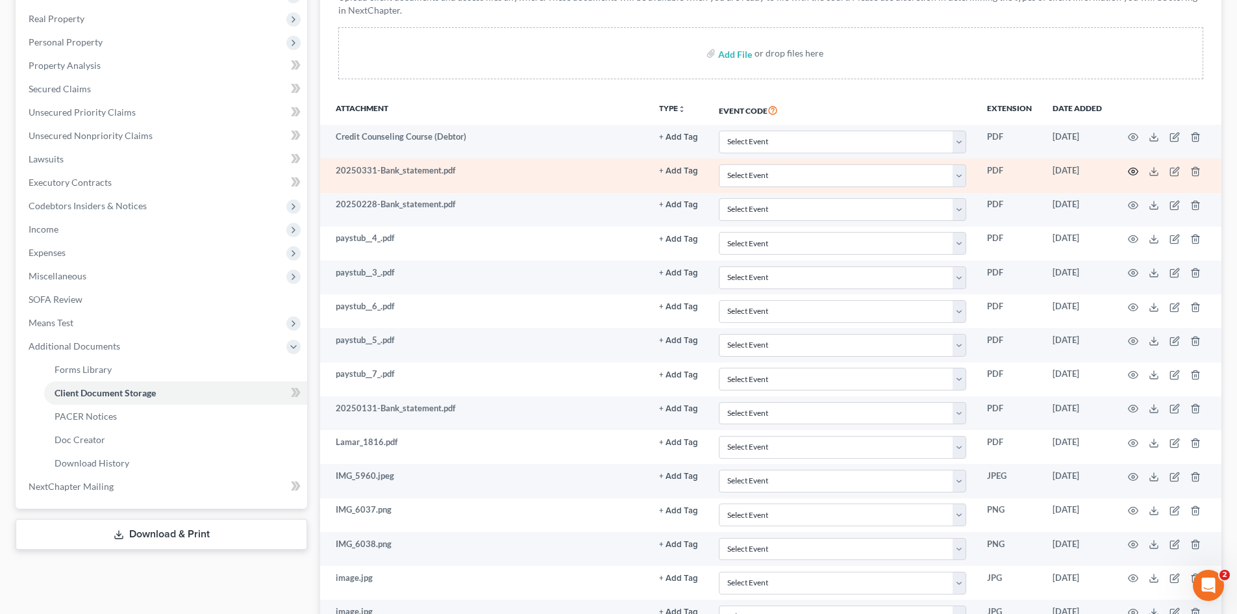
click at [1133, 175] on icon "button" at bounding box center [1134, 171] width 10 height 7
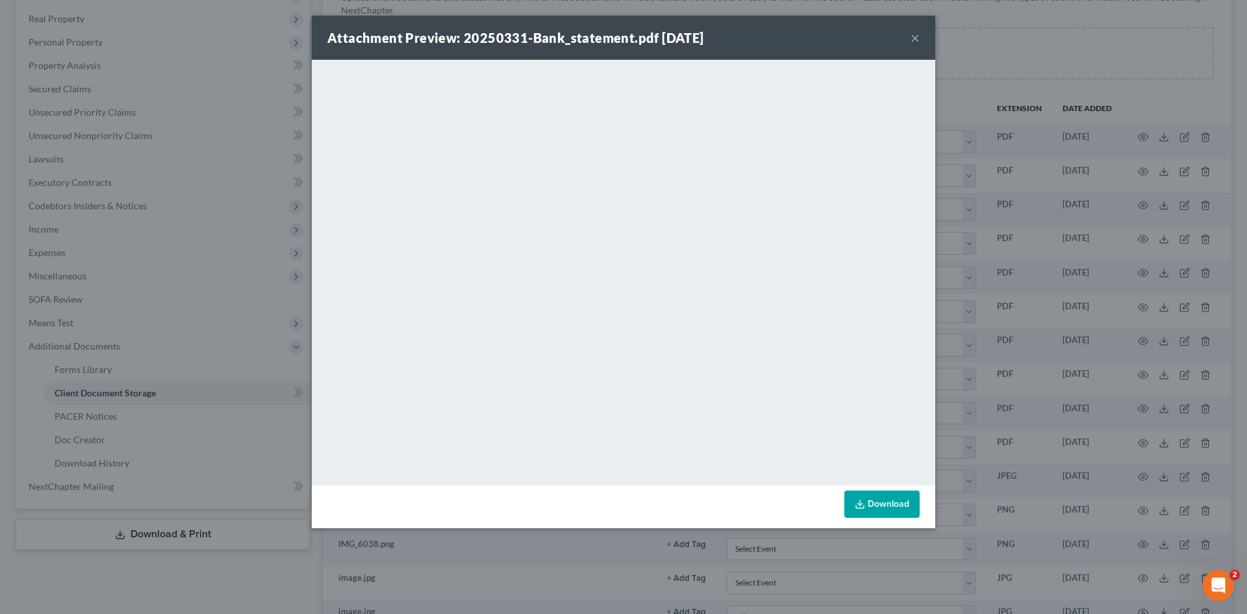
click at [919, 42] on button "×" at bounding box center [914, 38] width 9 height 16
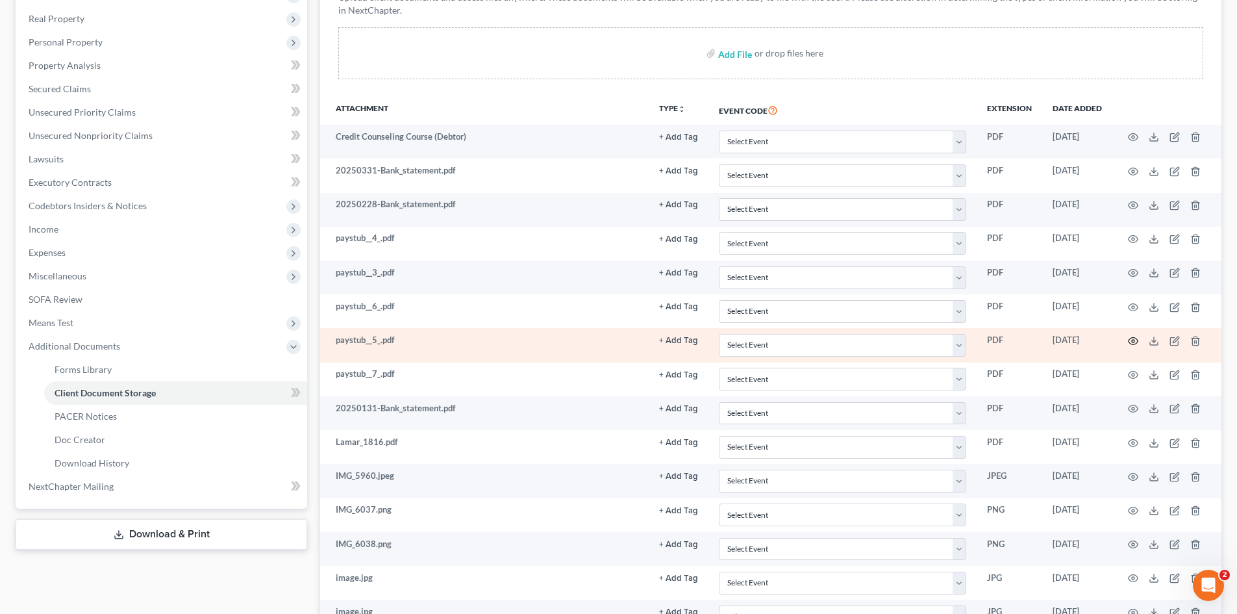
click at [1129, 344] on icon "button" at bounding box center [1133, 341] width 10 height 10
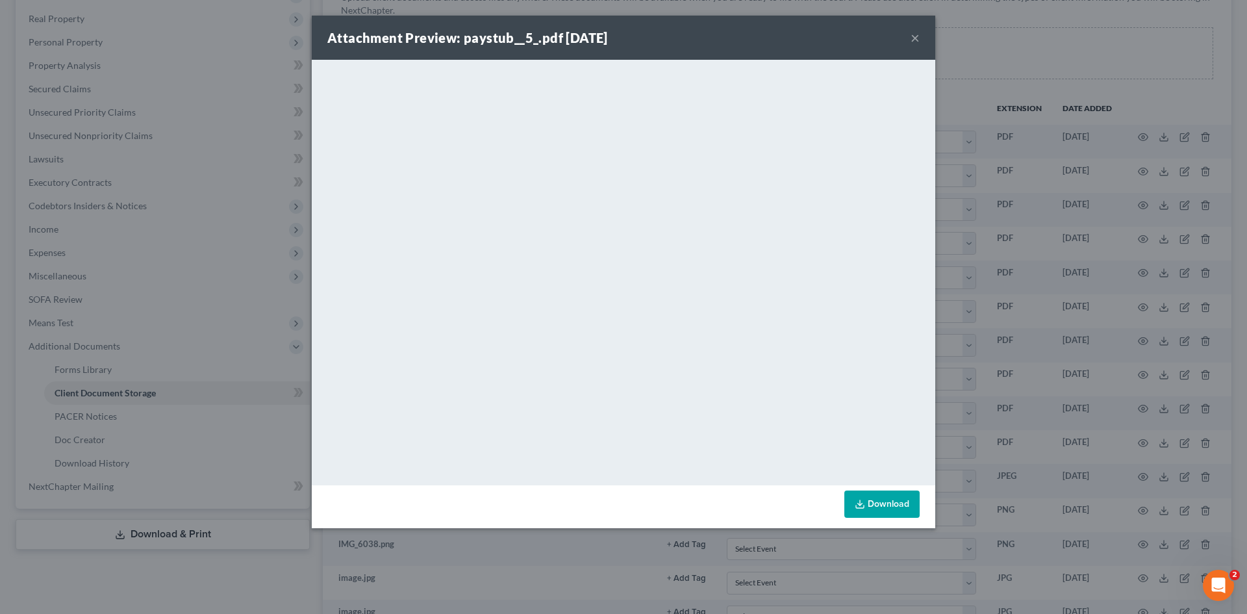
click at [915, 35] on button "×" at bounding box center [914, 38] width 9 height 16
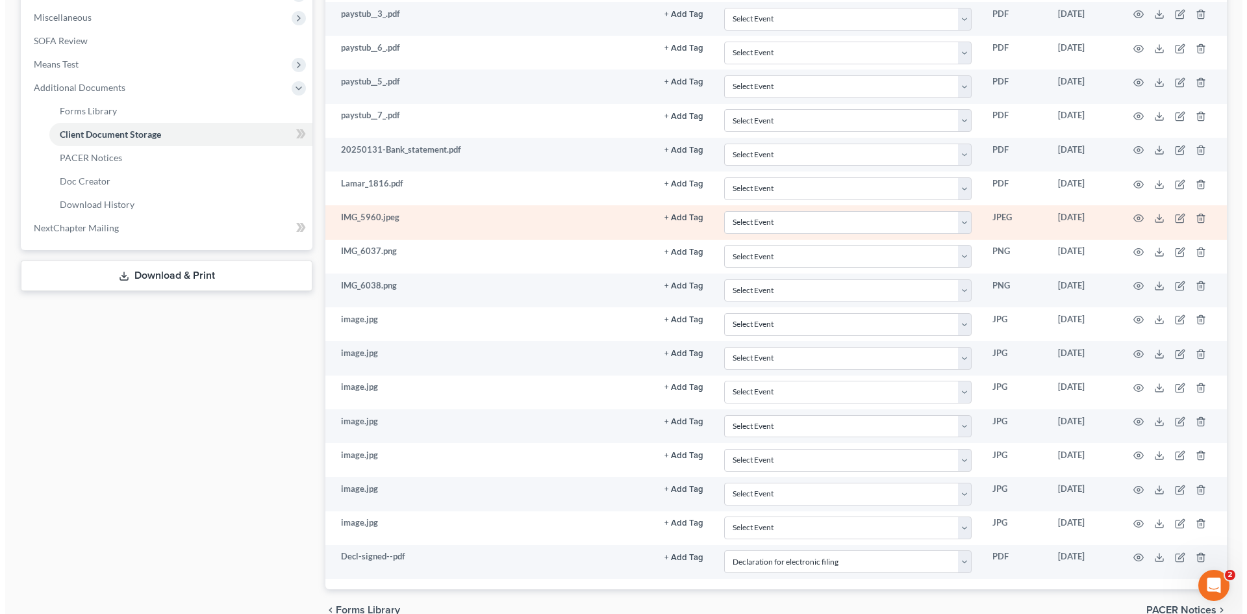
scroll to position [481, 0]
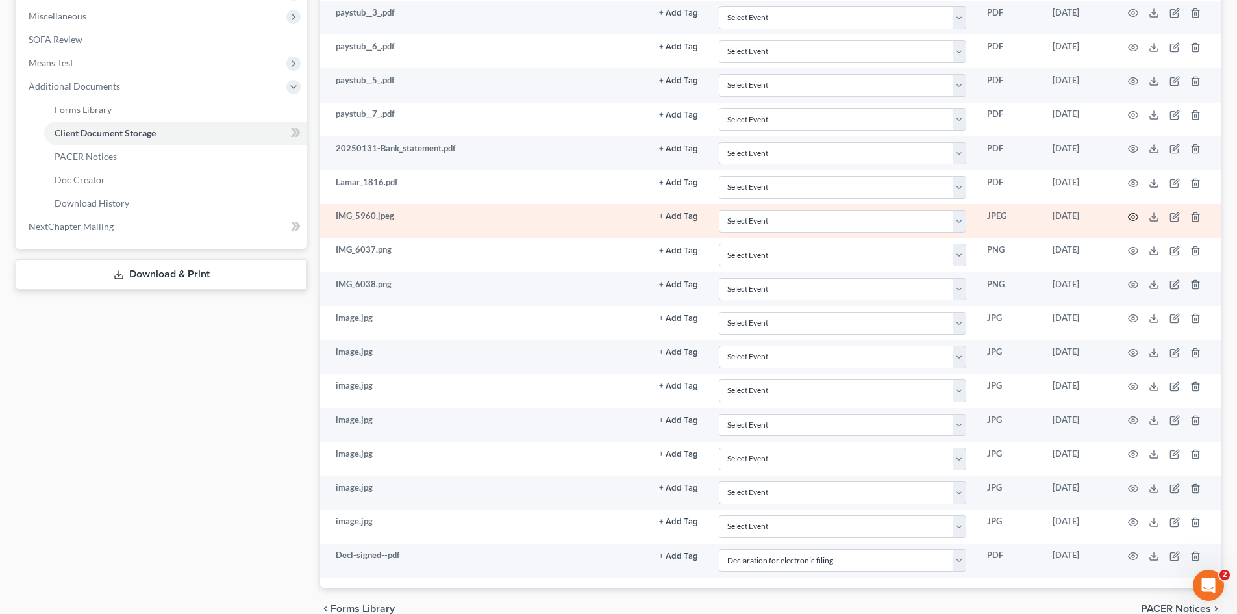
click at [1133, 221] on icon "button" at bounding box center [1133, 217] width 10 height 10
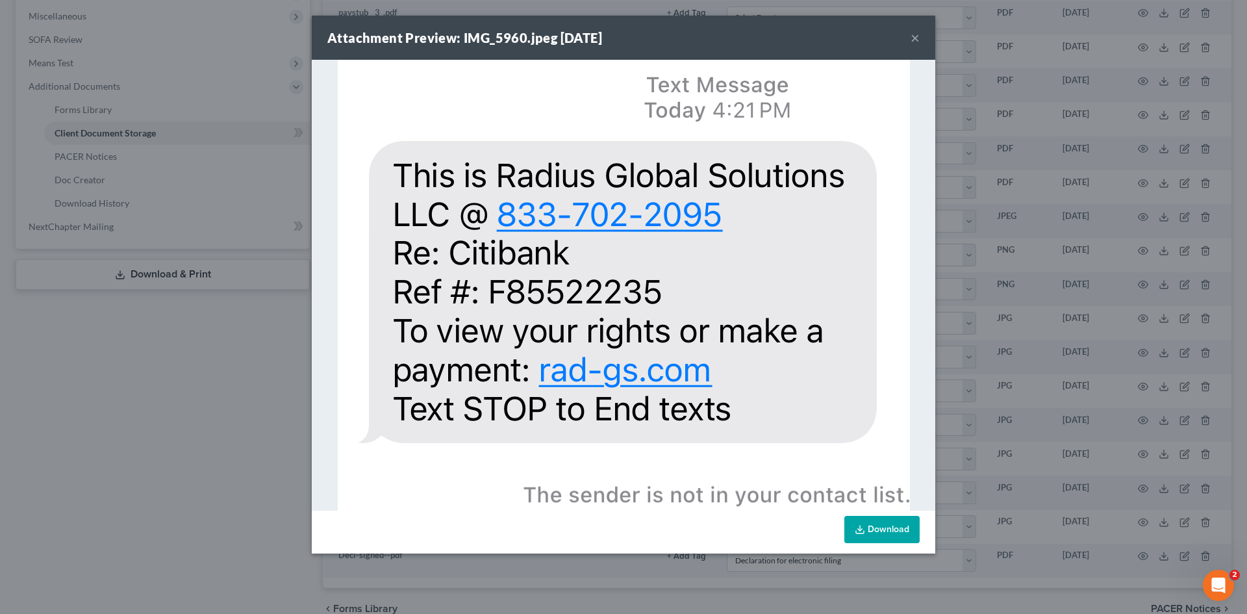
click at [918, 40] on button "×" at bounding box center [914, 38] width 9 height 16
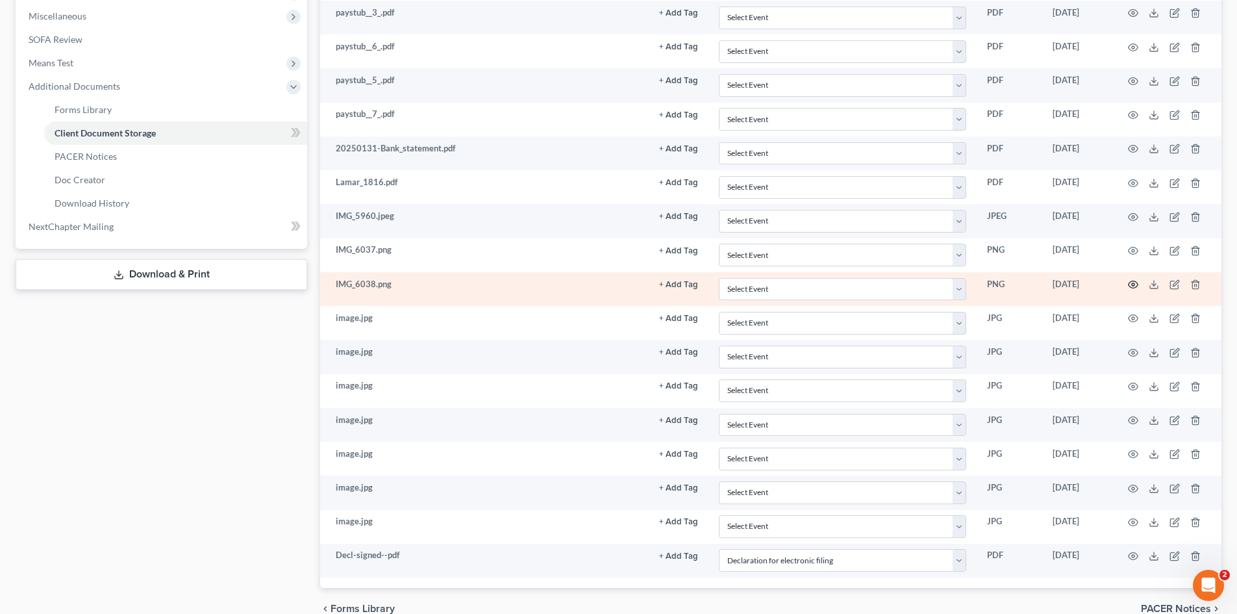
click at [1131, 283] on icon "button" at bounding box center [1133, 284] width 10 height 10
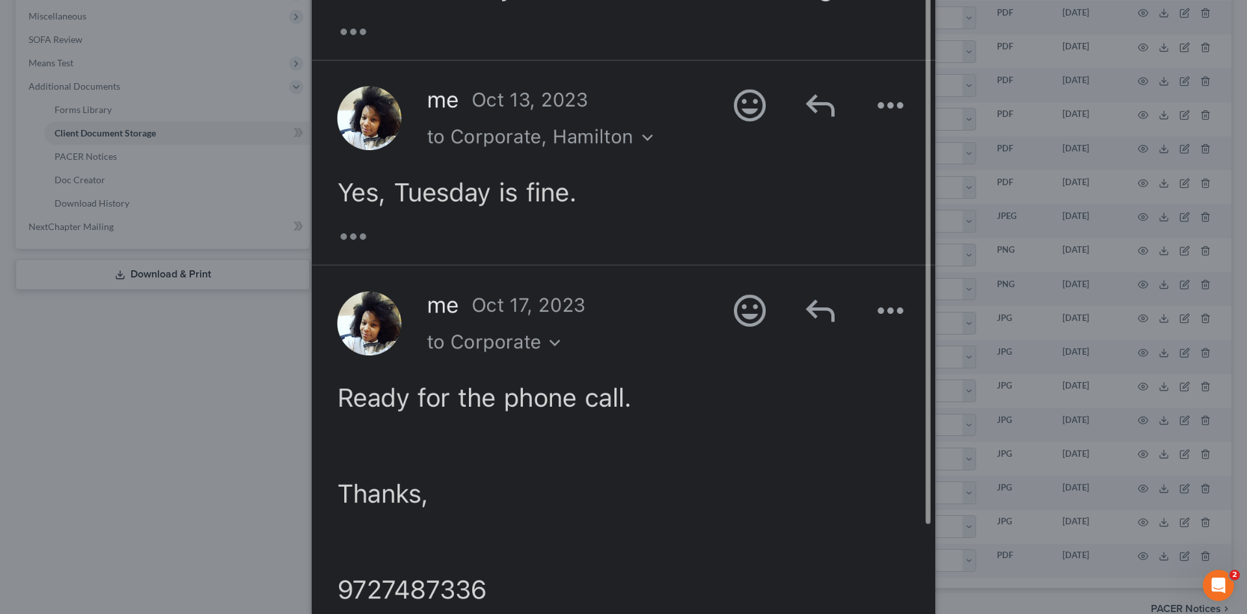
scroll to position [853, 0]
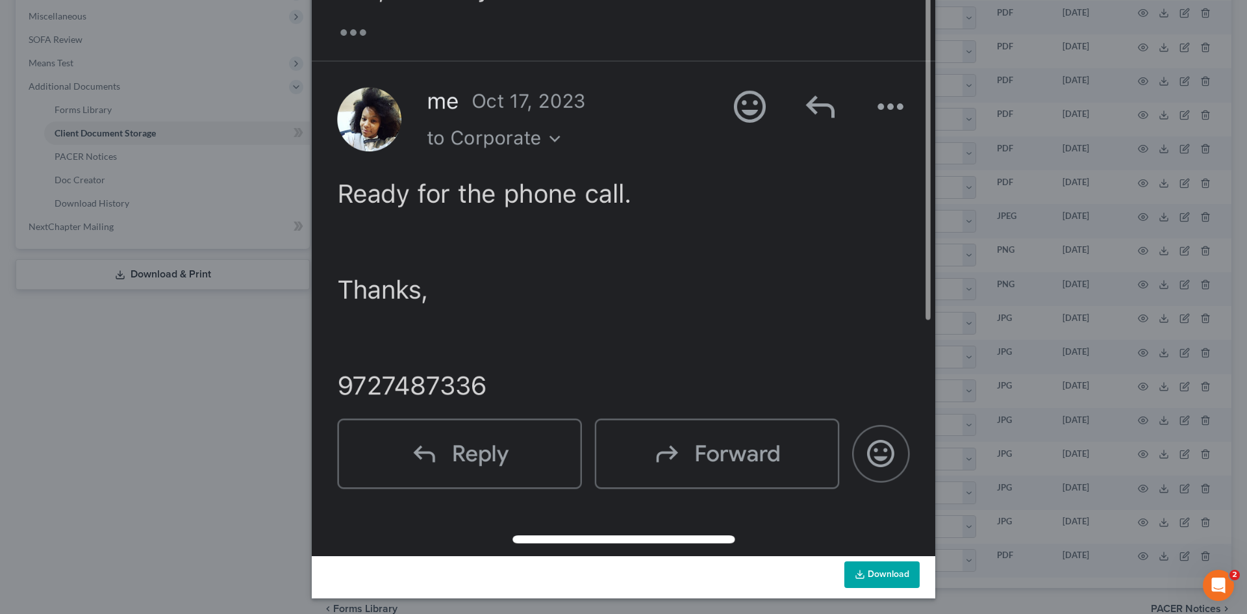
click at [1010, 288] on div "Attachment Preview: IMG_6038.png [DATE] × Download" at bounding box center [623, 307] width 1247 height 614
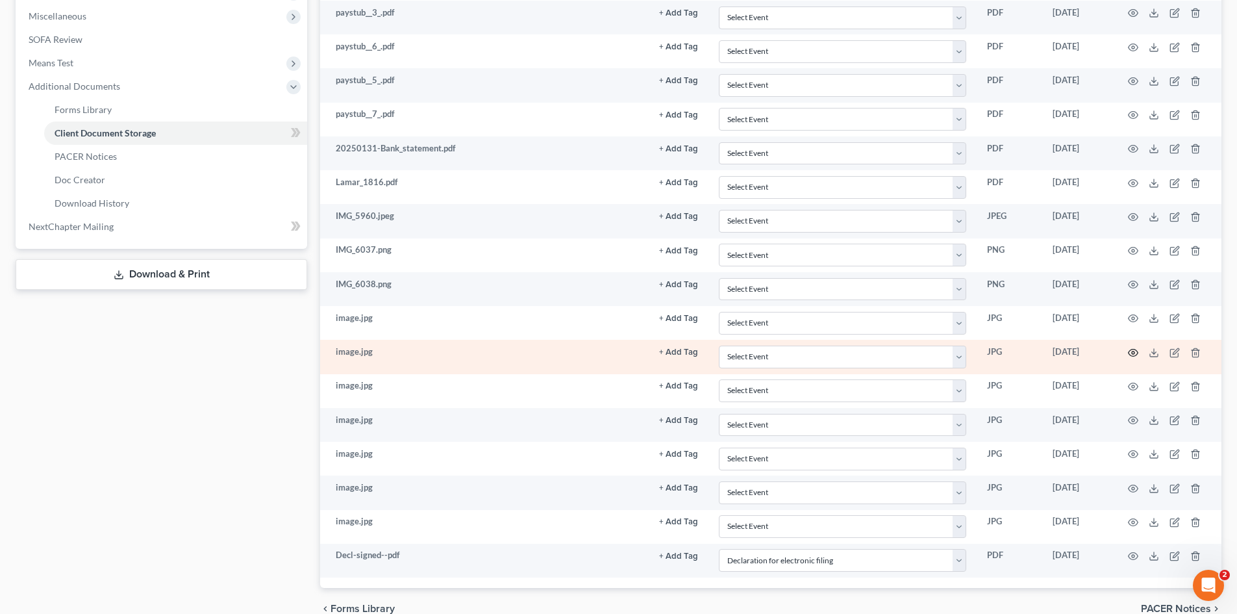
click at [1131, 351] on icon "button" at bounding box center [1133, 352] width 10 height 10
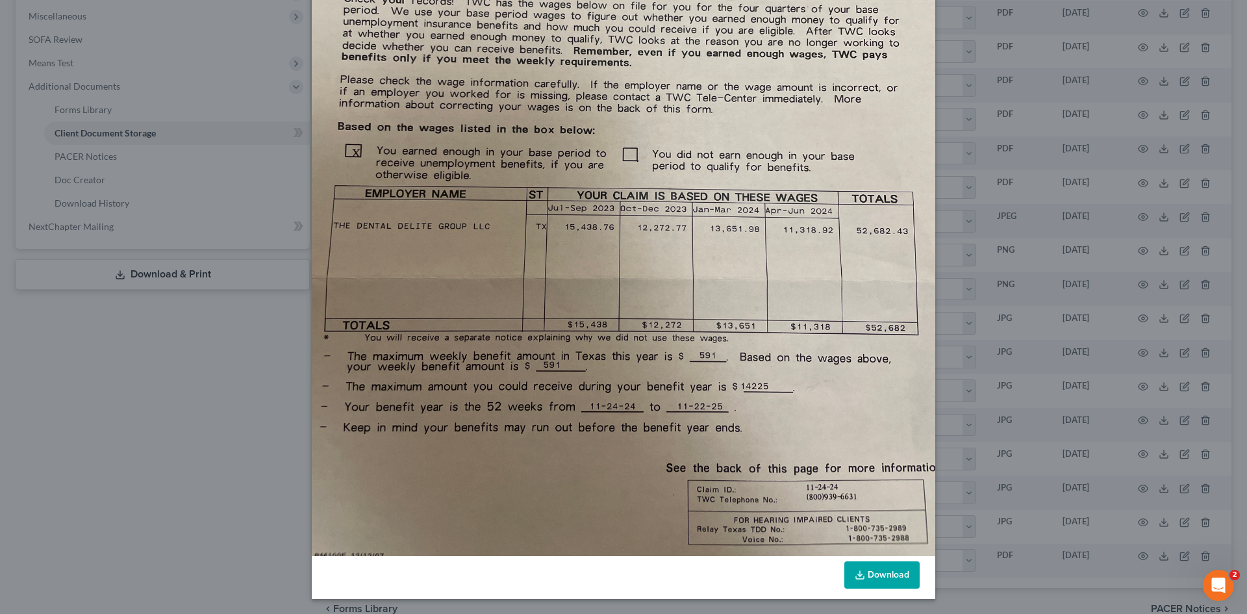
scroll to position [336, 0]
click at [990, 357] on div "Attachment Preview: image.jpg [DATE] × Download" at bounding box center [623, 307] width 1247 height 614
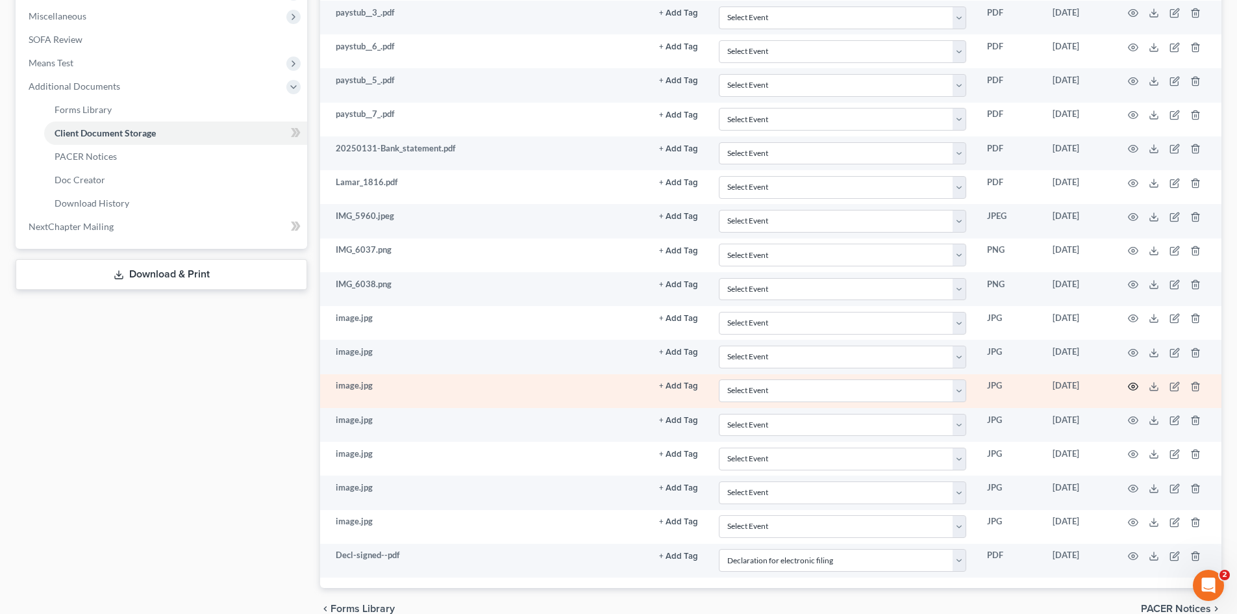
click at [1129, 385] on icon "button" at bounding box center [1134, 386] width 10 height 7
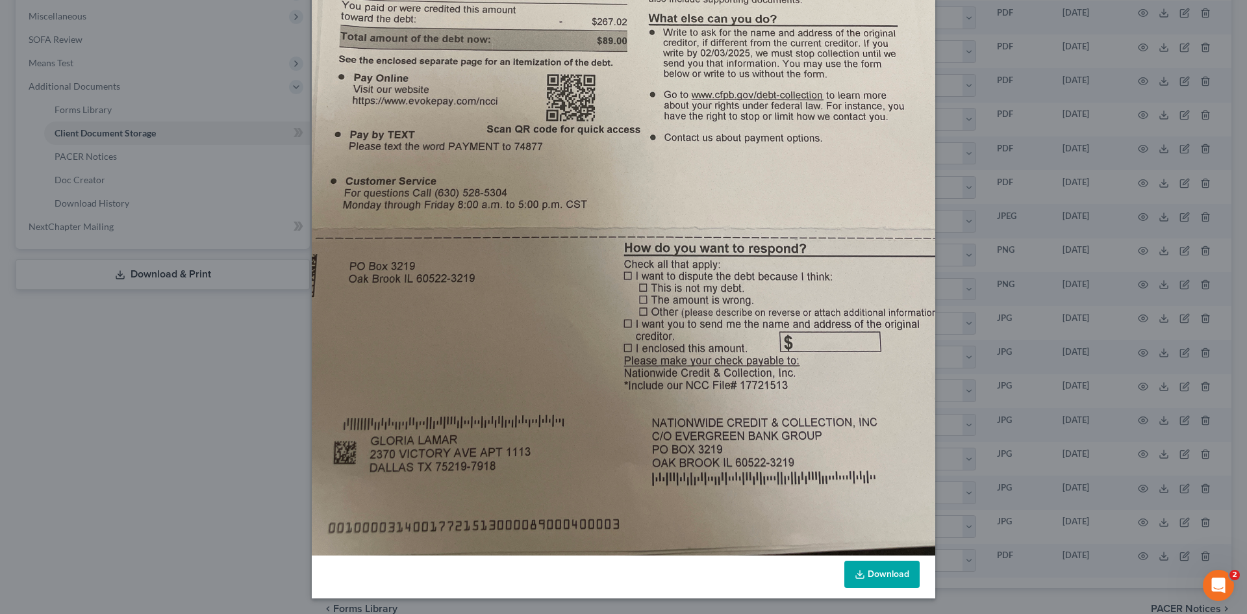
click at [1061, 164] on div "Attachment Preview: image.jpg [DATE] × Download" at bounding box center [623, 307] width 1247 height 614
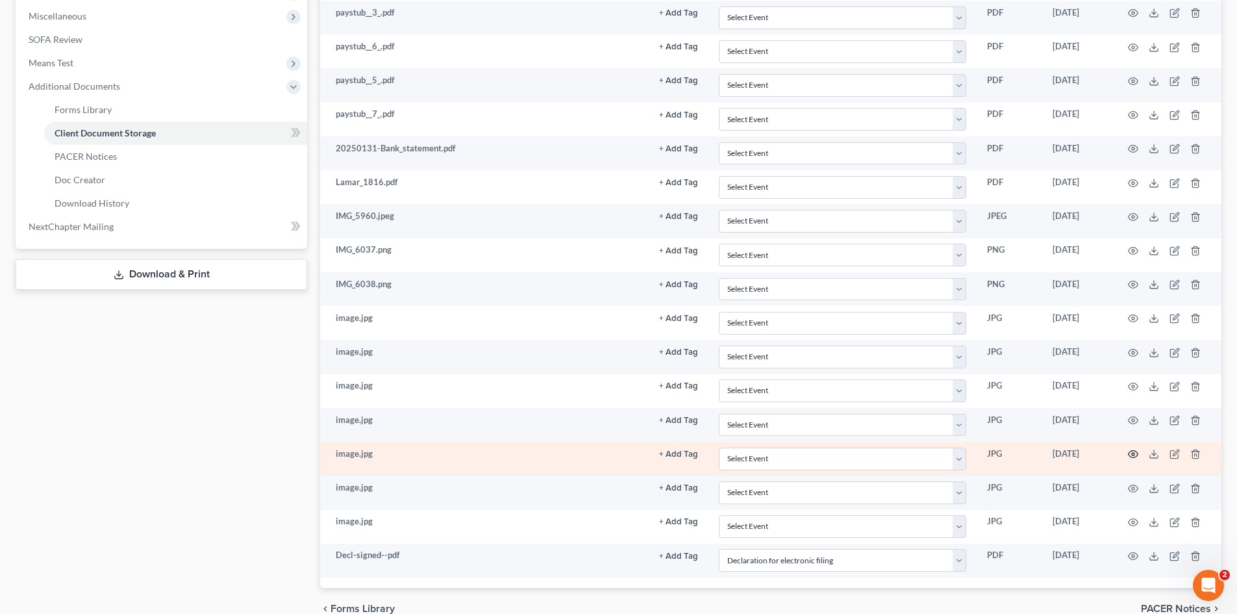
click at [1131, 454] on icon "button" at bounding box center [1133, 454] width 10 height 10
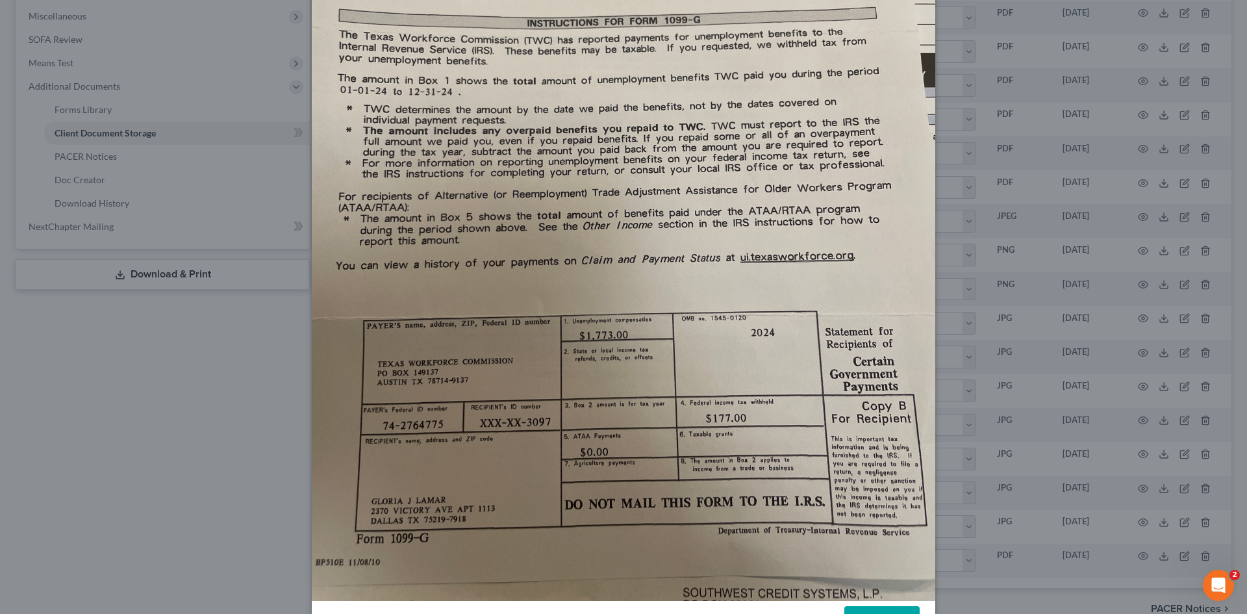
scroll to position [325, 0]
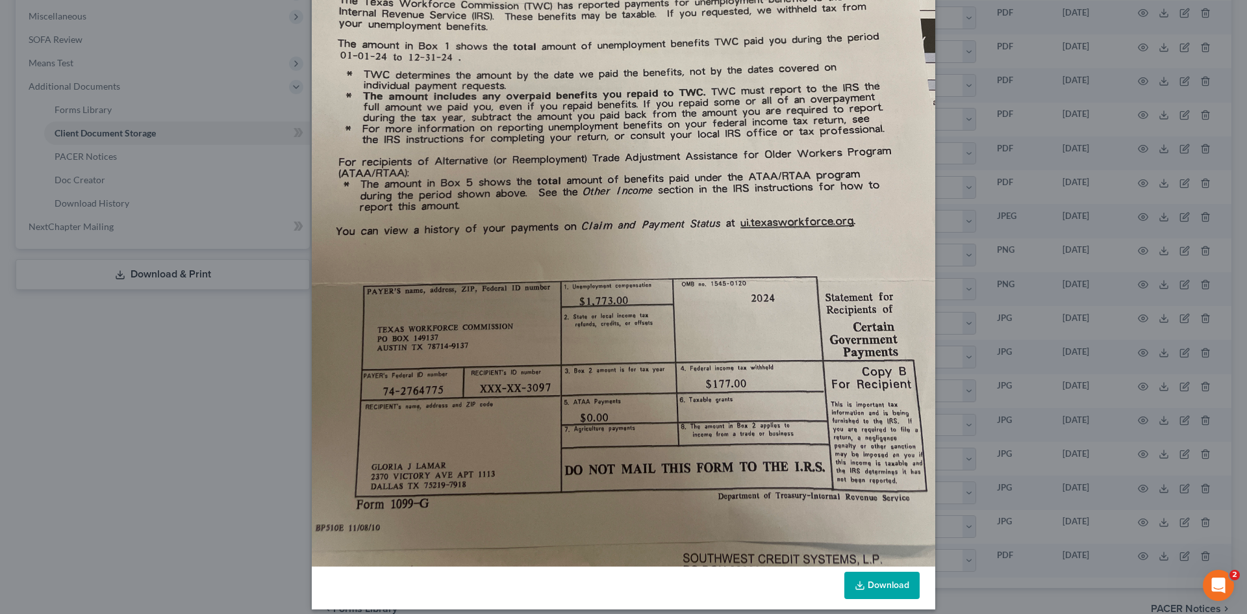
click at [1025, 314] on div "Attachment Preview: image.jpg [DATE] × Download" at bounding box center [623, 307] width 1247 height 614
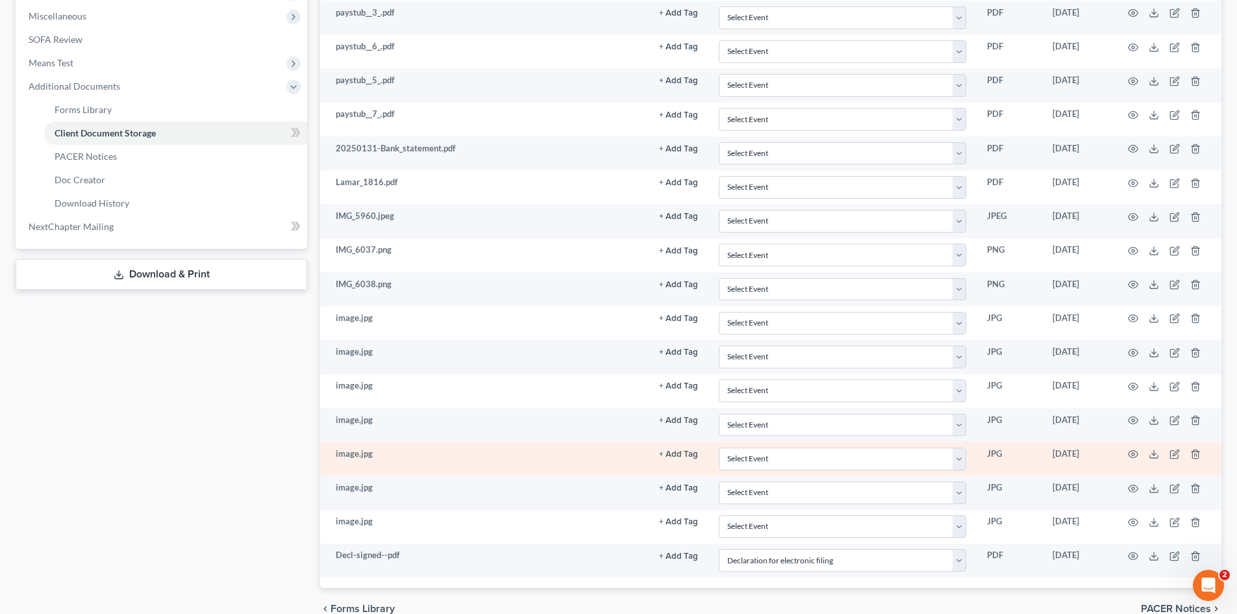
click at [1127, 446] on td at bounding box center [1166, 459] width 109 height 34
click at [1132, 455] on circle "button" at bounding box center [1133, 454] width 3 height 3
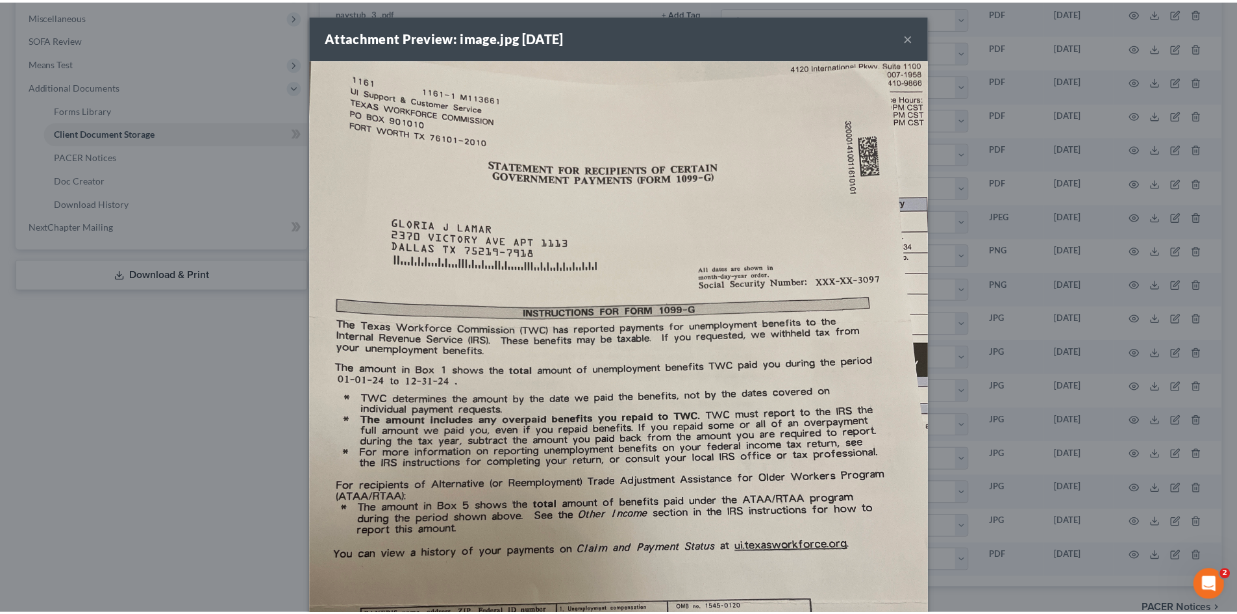
scroll to position [0, 0]
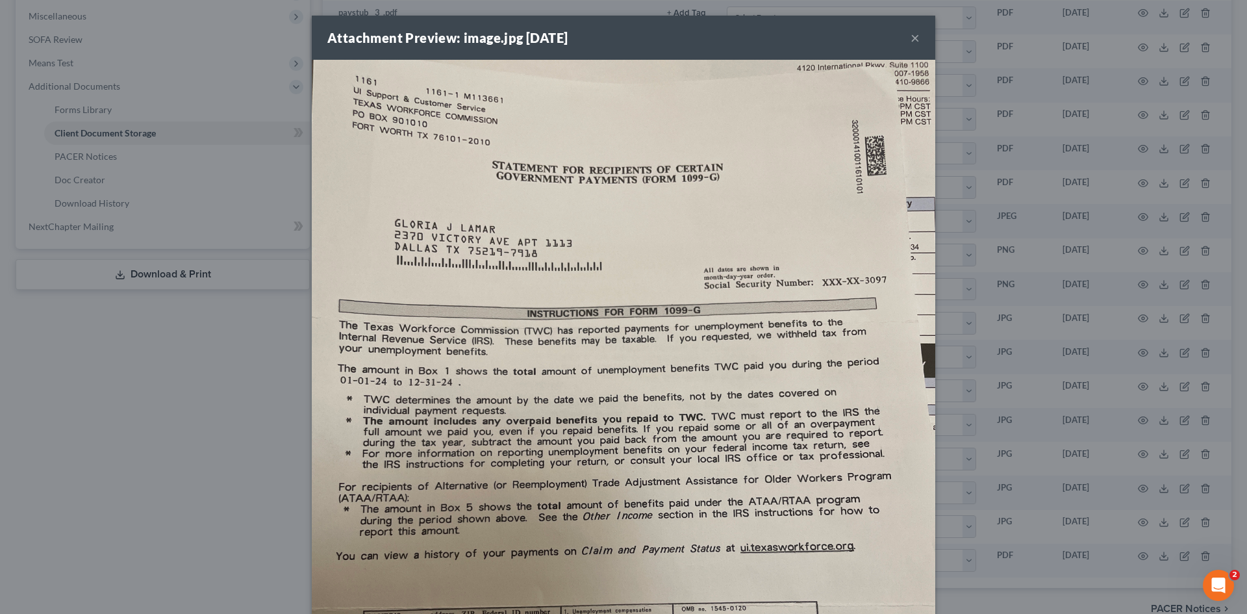
click at [910, 31] on button "×" at bounding box center [914, 38] width 9 height 16
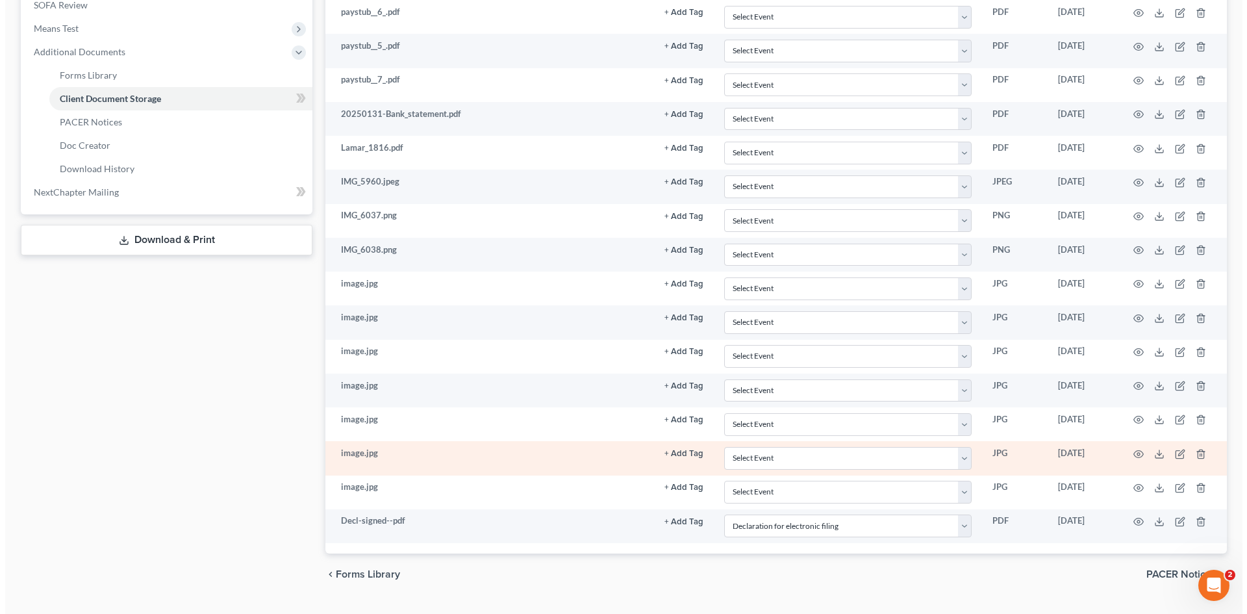
scroll to position [546, 0]
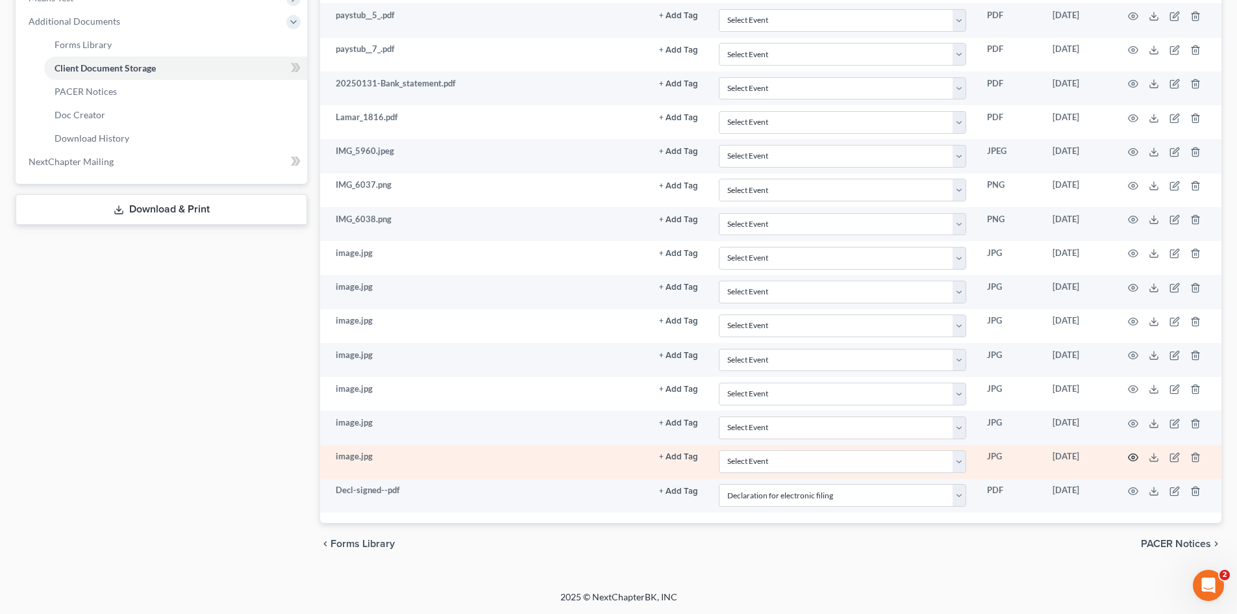
click at [1136, 457] on icon "button" at bounding box center [1133, 457] width 10 height 10
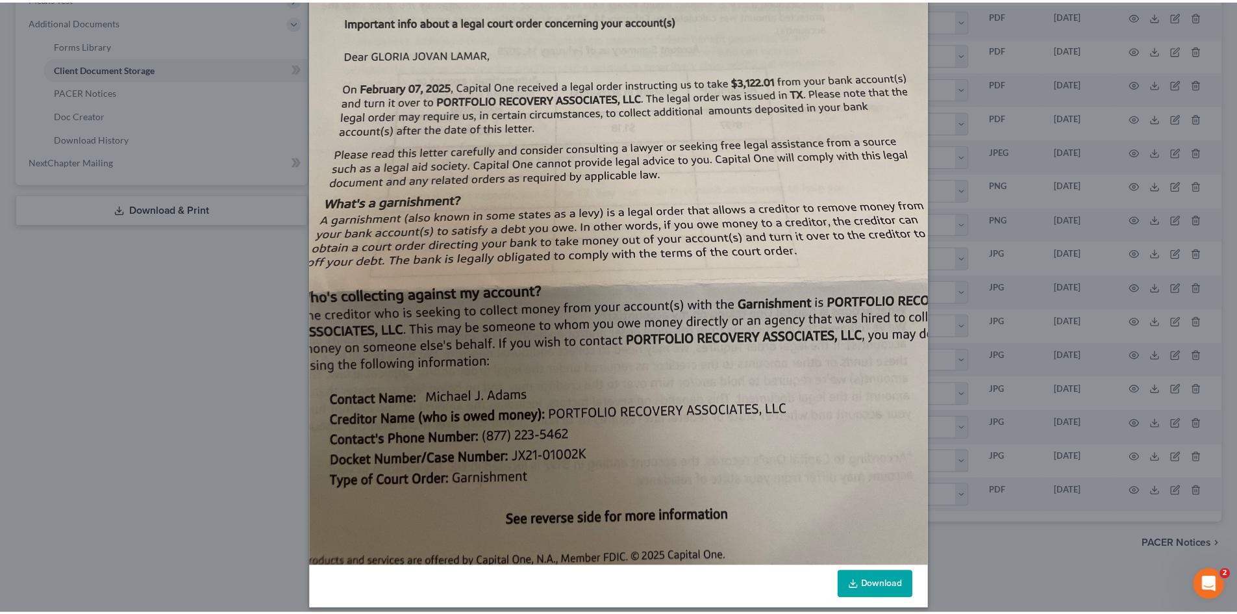
scroll to position [0, 0]
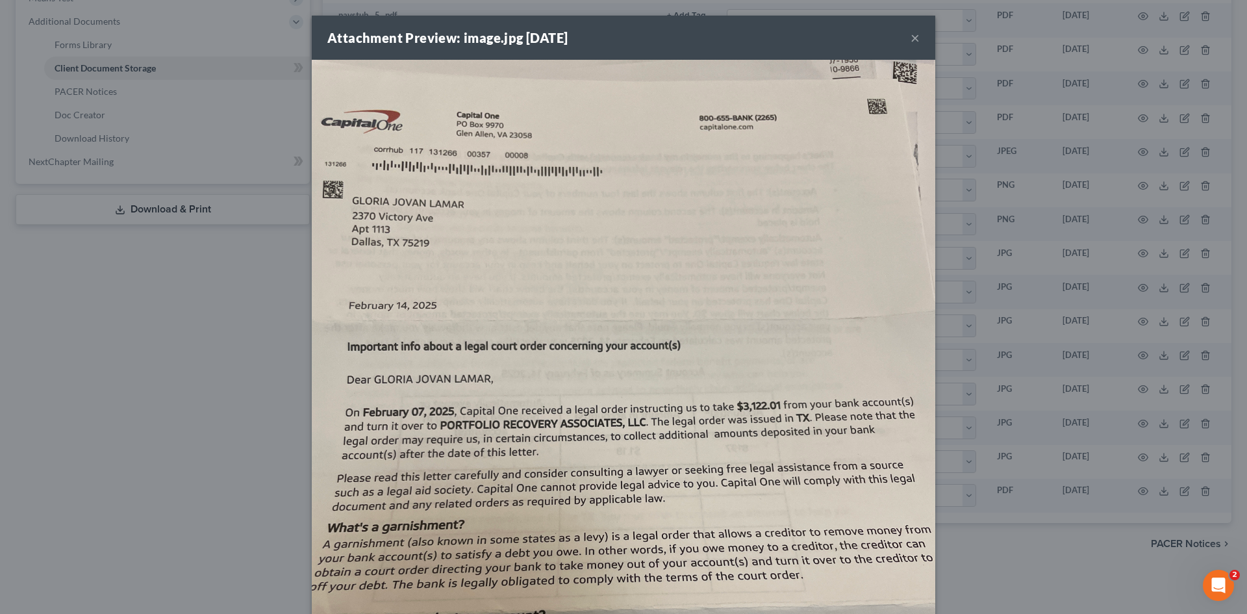
click at [910, 38] on button "×" at bounding box center [914, 38] width 9 height 16
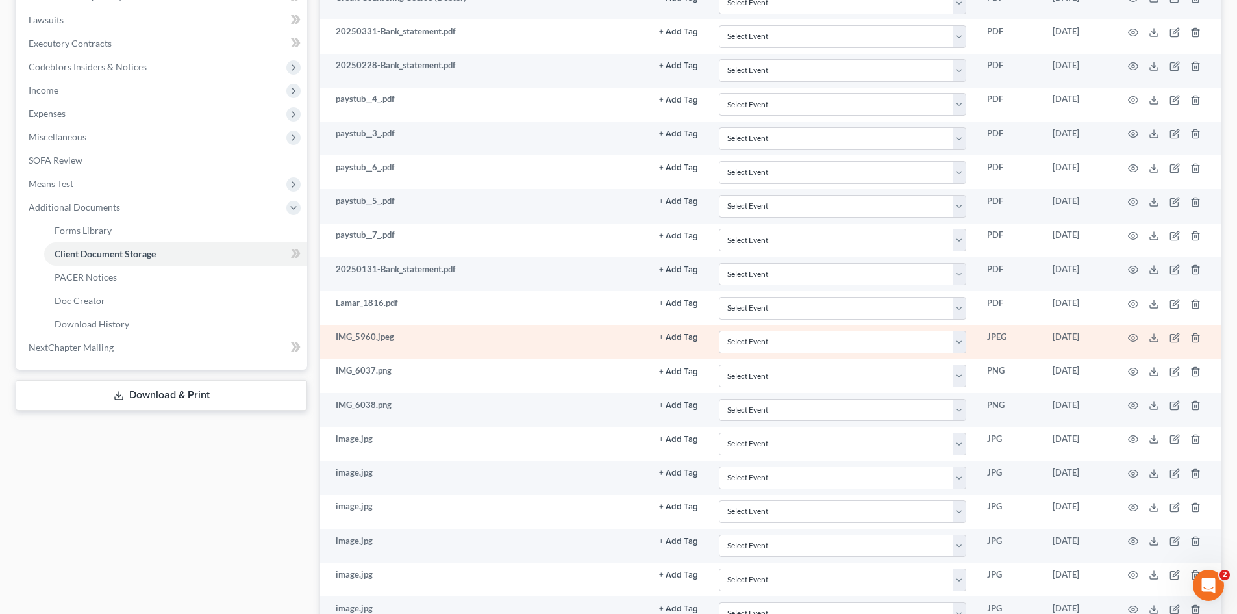
scroll to position [286, 0]
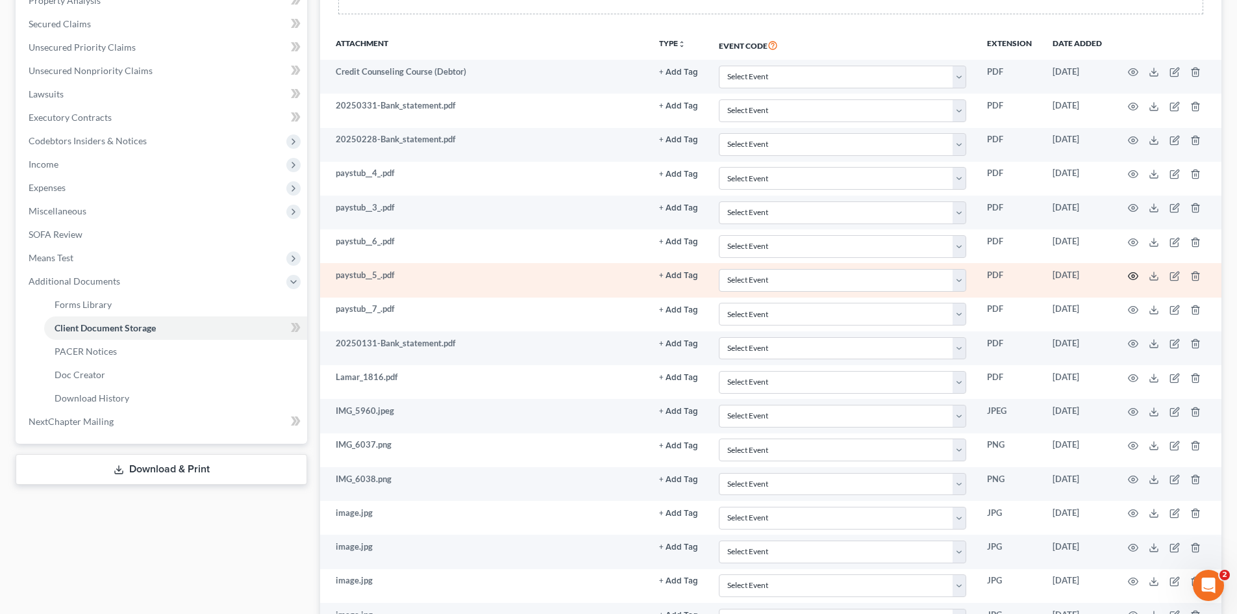
click at [1131, 273] on icon "button" at bounding box center [1134, 276] width 10 height 7
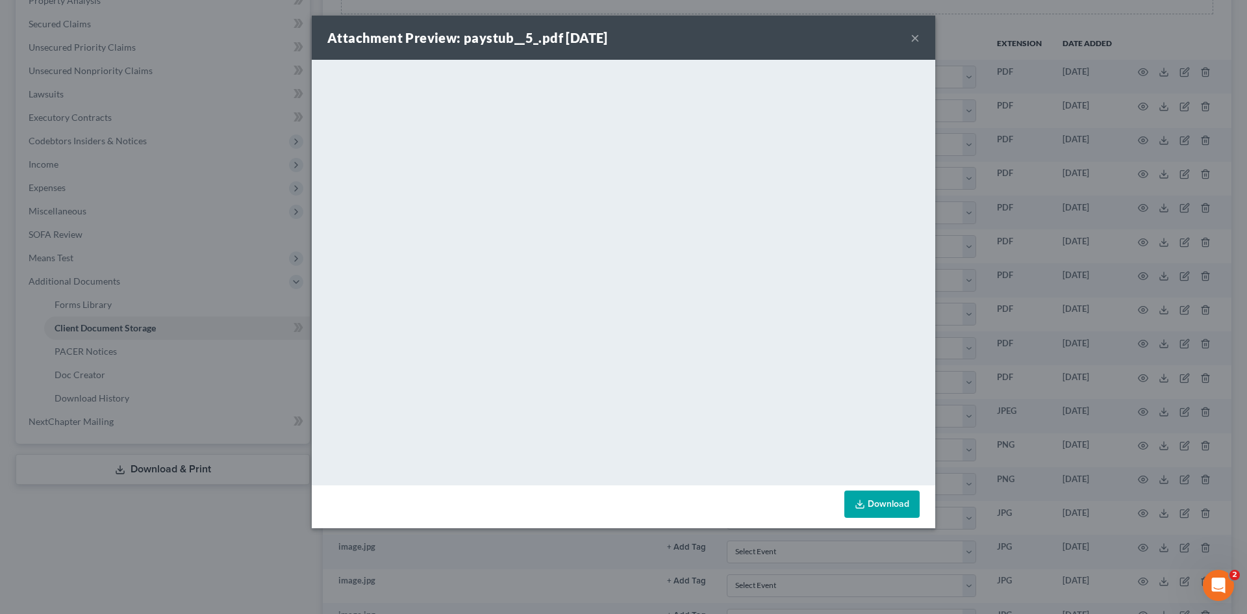
click at [915, 36] on button "×" at bounding box center [914, 38] width 9 height 16
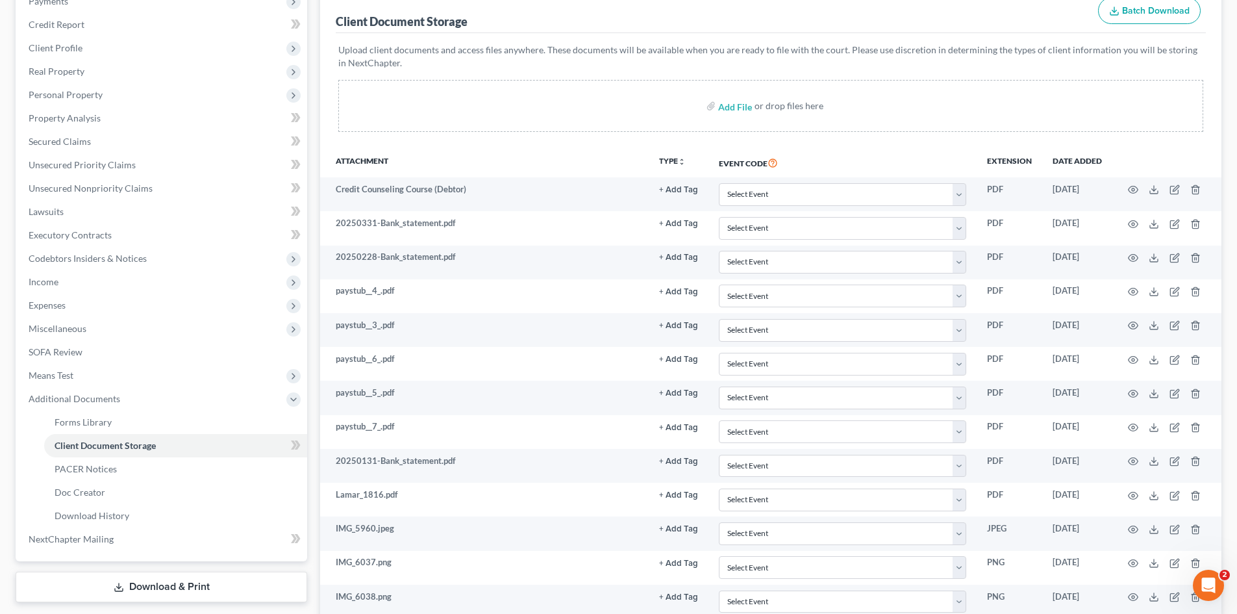
scroll to position [0, 0]
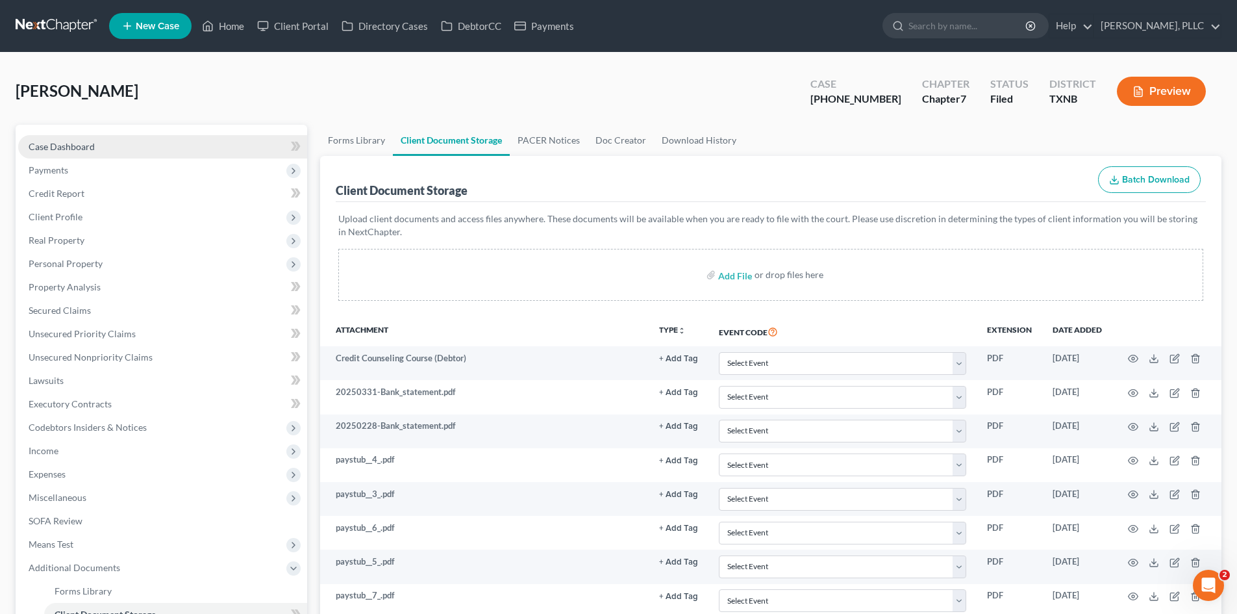
drag, startPoint x: 94, startPoint y: 149, endPoint x: 113, endPoint y: 144, distance: 20.2
click at [94, 149] on span "Case Dashboard" at bounding box center [62, 146] width 66 height 11
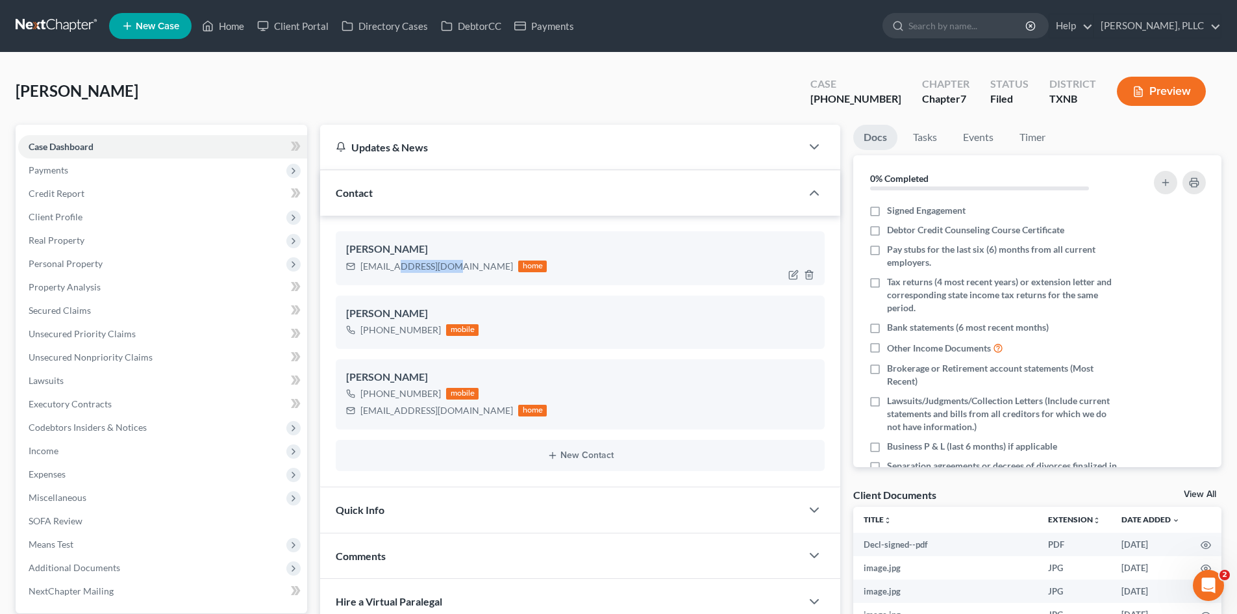
drag, startPoint x: 452, startPoint y: 264, endPoint x: 436, endPoint y: 266, distance: 15.7
click at [401, 263] on div "[EMAIL_ADDRESS][DOMAIN_NAME]" at bounding box center [436, 266] width 153 height 13
drag, startPoint x: 455, startPoint y: 266, endPoint x: 375, endPoint y: 265, distance: 79.9
click at [360, 264] on div "[EMAIL_ADDRESS][DOMAIN_NAME]" at bounding box center [436, 266] width 153 height 13
copy div "[EMAIL_ADDRESS][DOMAIN_NAME]"
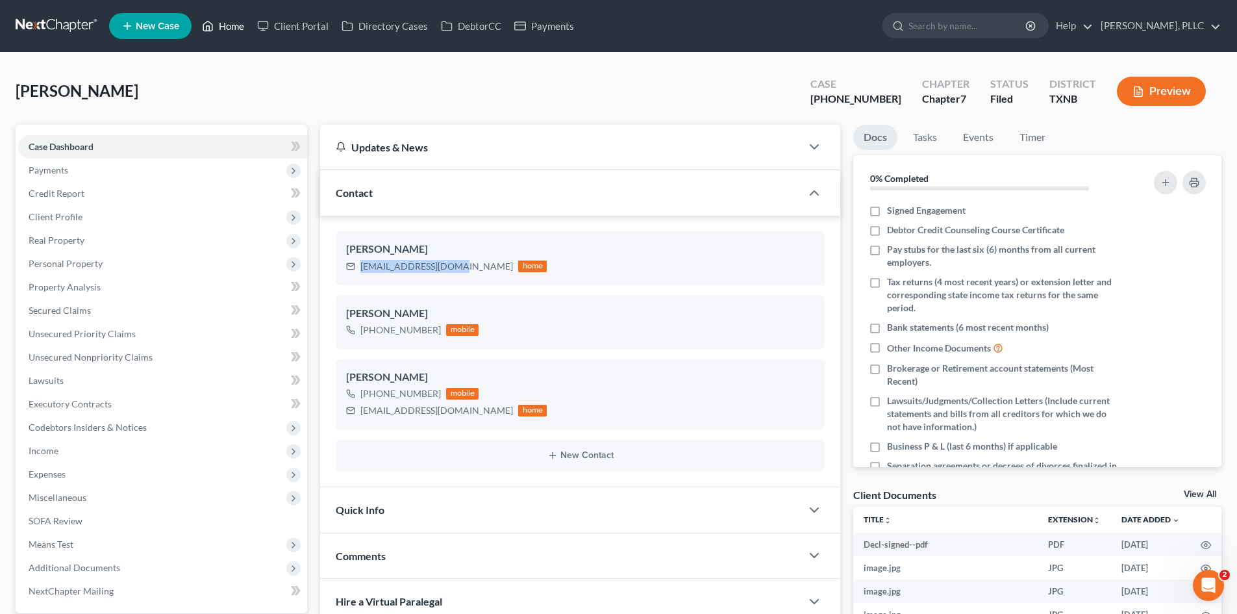
click at [238, 28] on link "Home" at bounding box center [222, 25] width 55 height 23
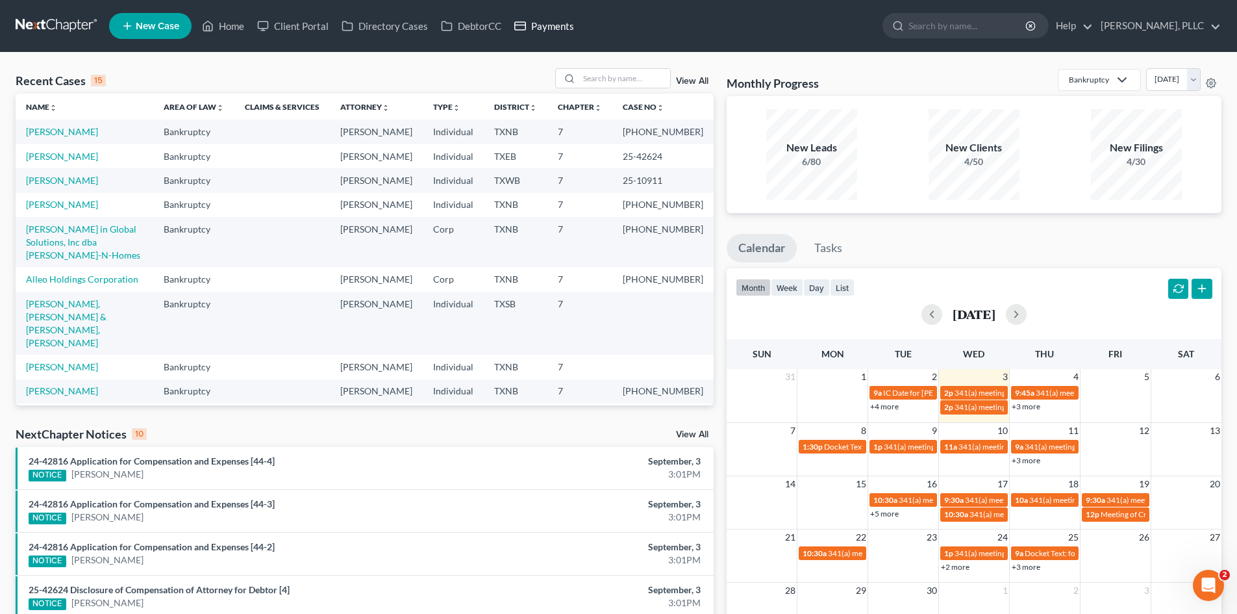
click at [560, 23] on link "Payments" at bounding box center [544, 25] width 73 height 23
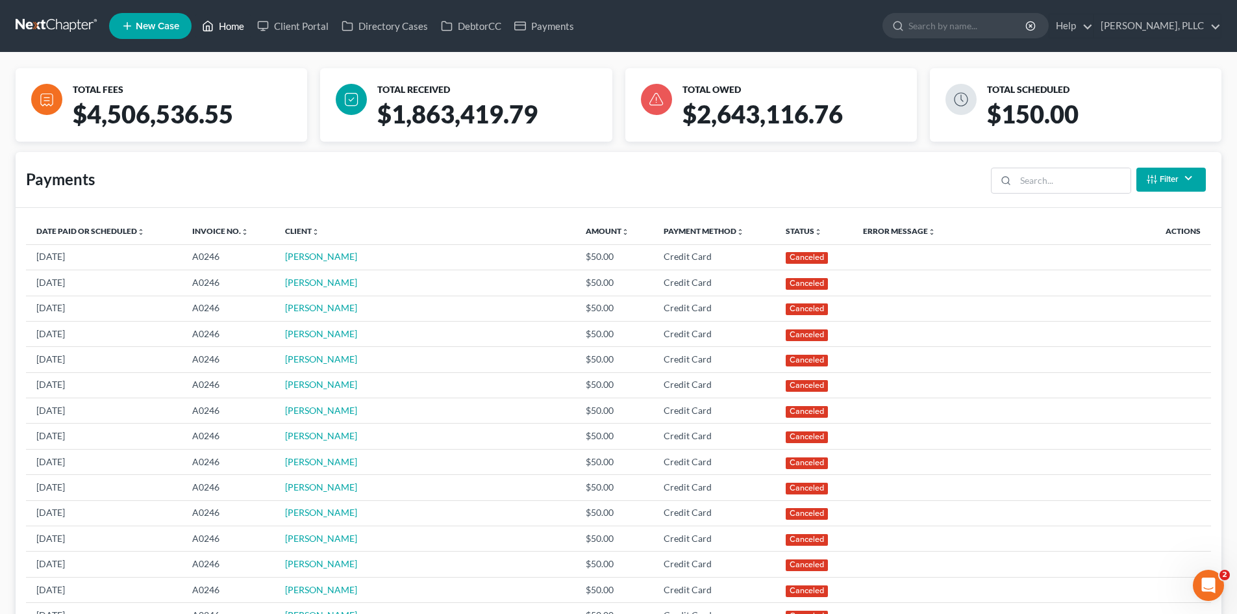
click at [236, 28] on link "Home" at bounding box center [222, 25] width 55 height 23
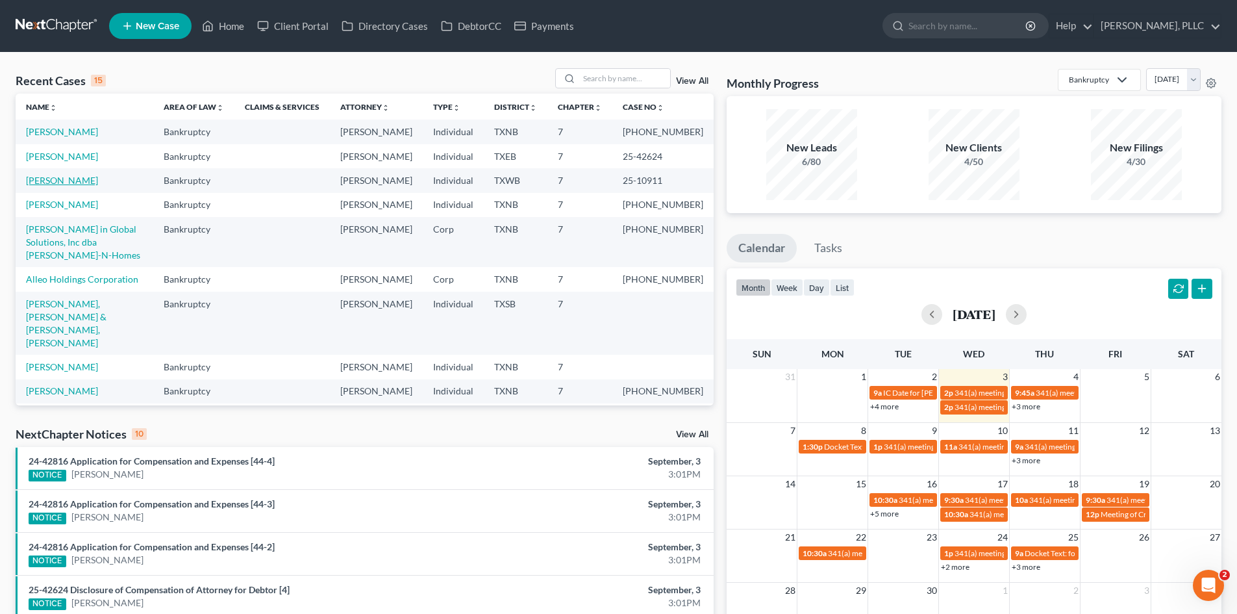
click at [48, 186] on link "[PERSON_NAME]" at bounding box center [62, 180] width 72 height 11
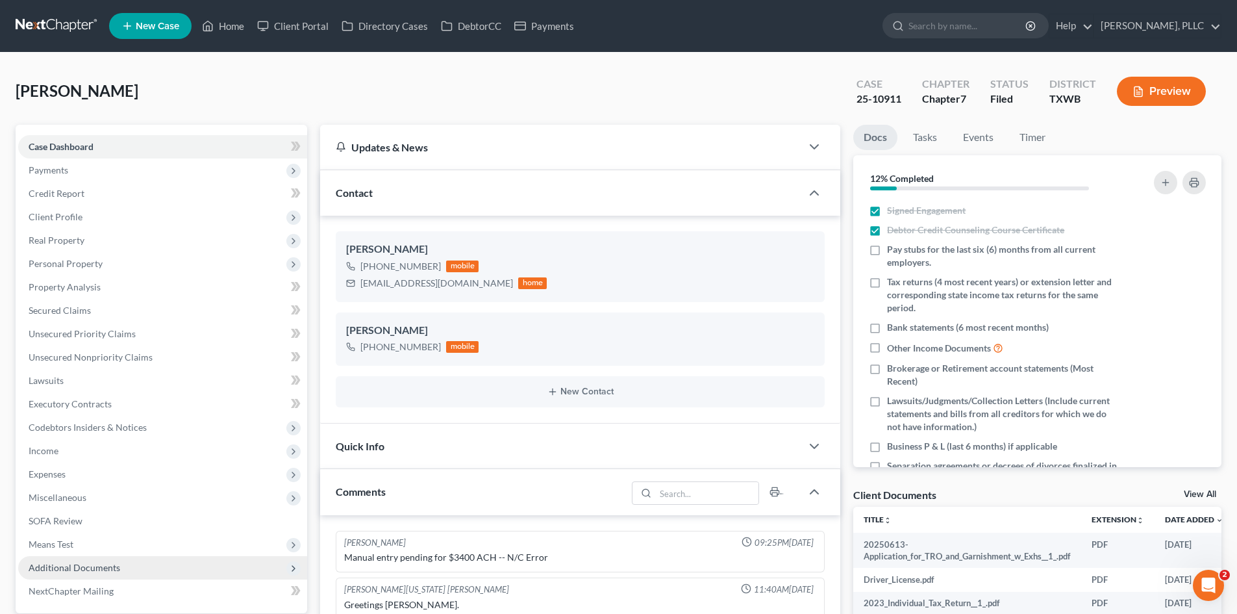
scroll to position [2046, 0]
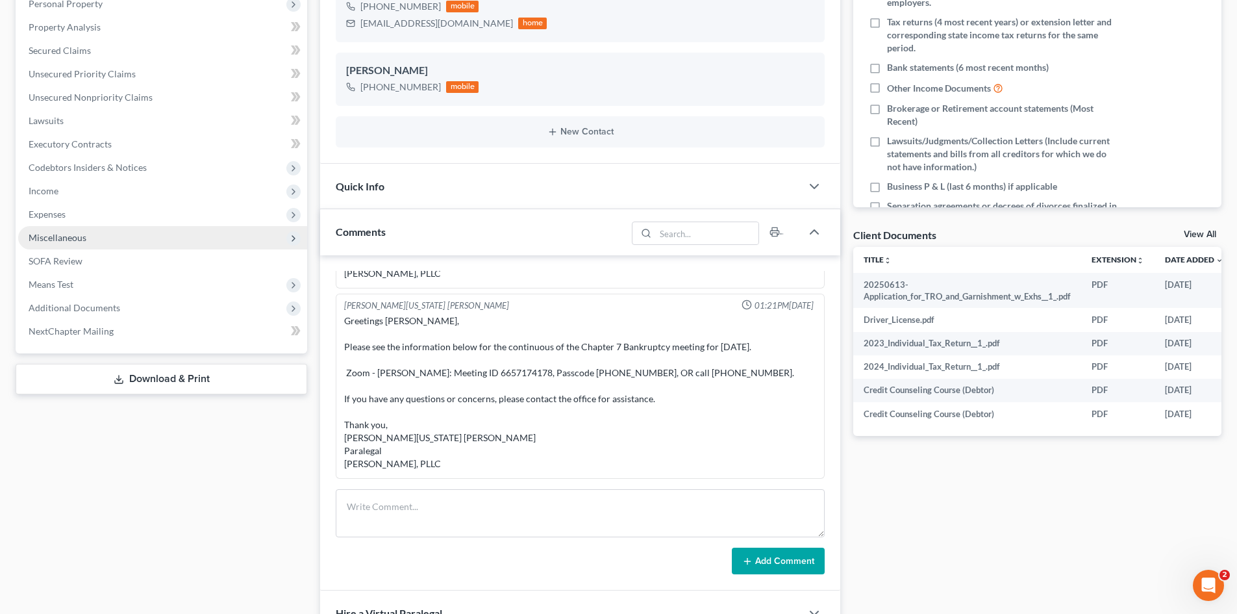
click at [90, 236] on span "Miscellaneous" at bounding box center [162, 237] width 289 height 23
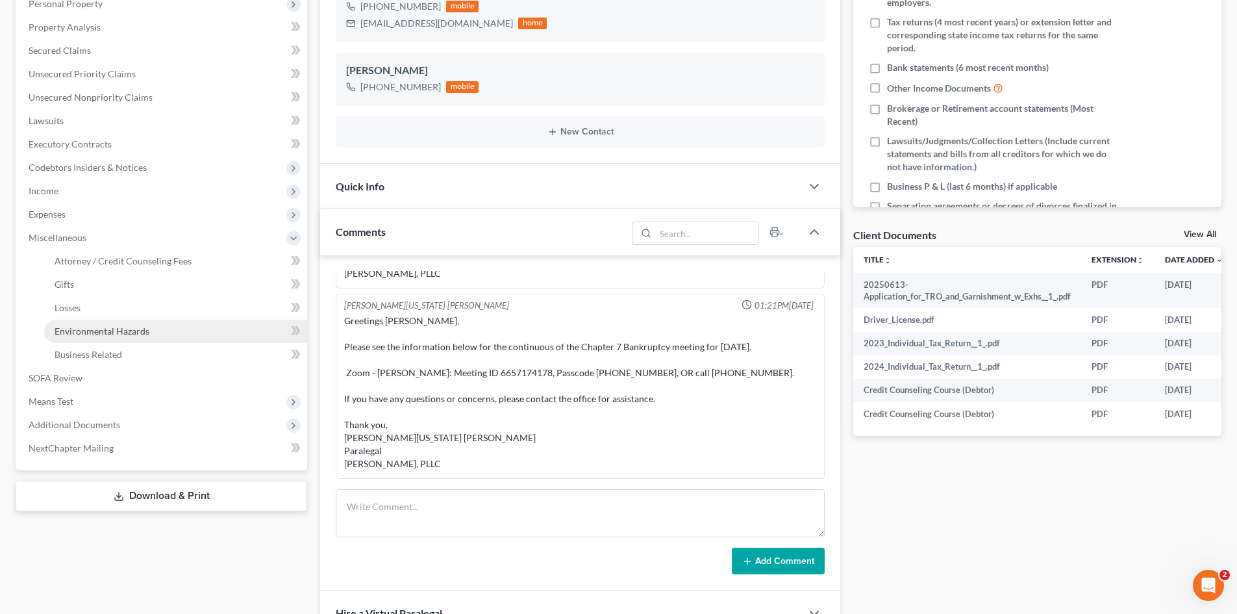
click at [132, 336] on span "Environmental Hazards" at bounding box center [102, 330] width 95 height 11
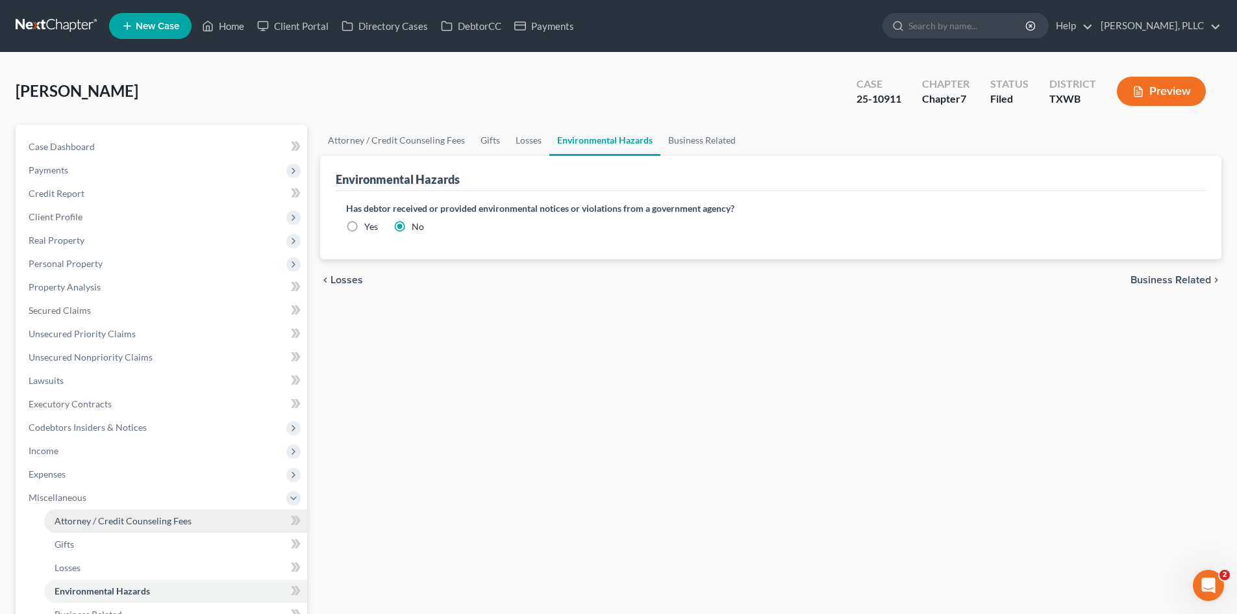
click at [136, 517] on span "Attorney / Credit Counseling Fees" at bounding box center [123, 520] width 137 height 11
select select "0"
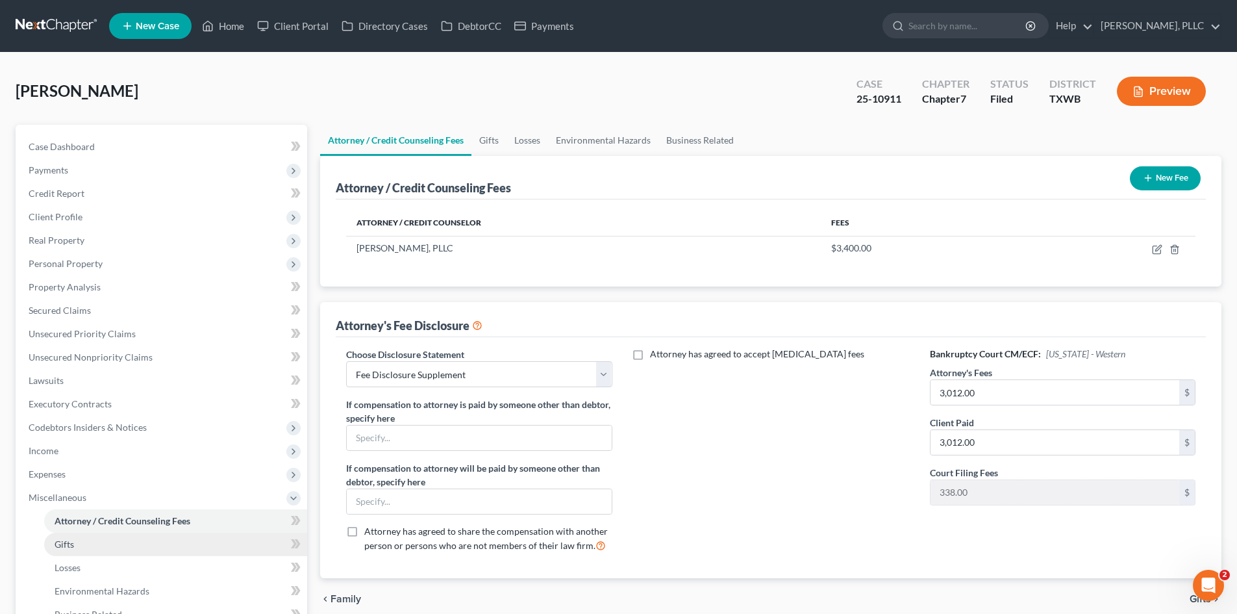
click at [101, 546] on link "Gifts" at bounding box center [175, 544] width 263 height 23
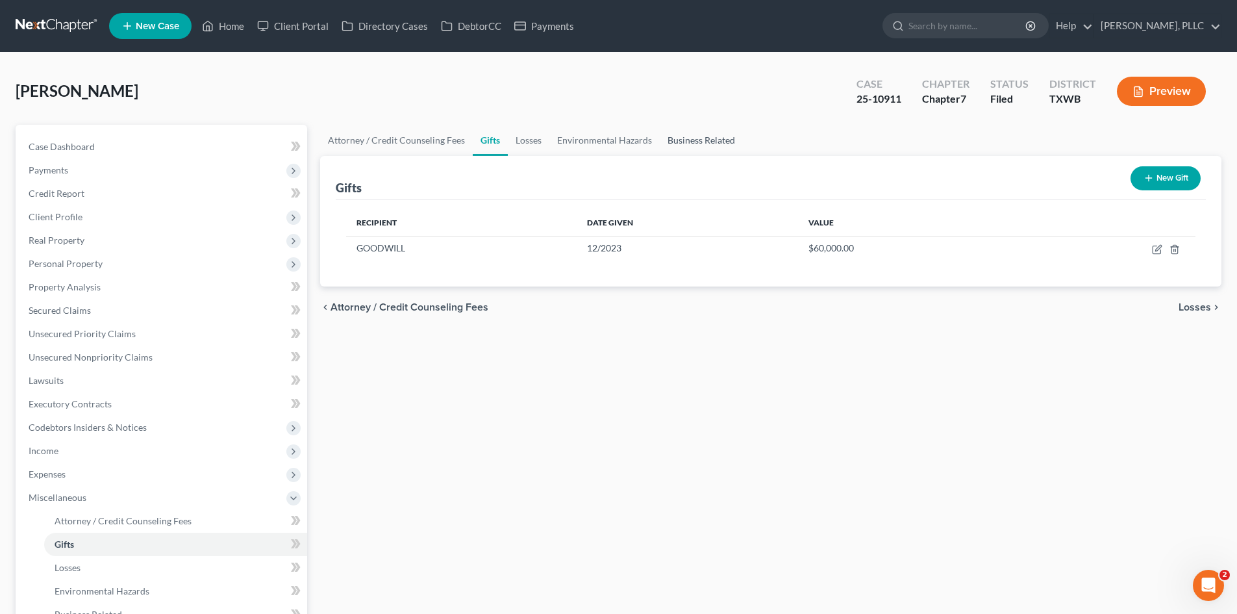
click at [702, 138] on link "Business Related" at bounding box center [701, 140] width 83 height 31
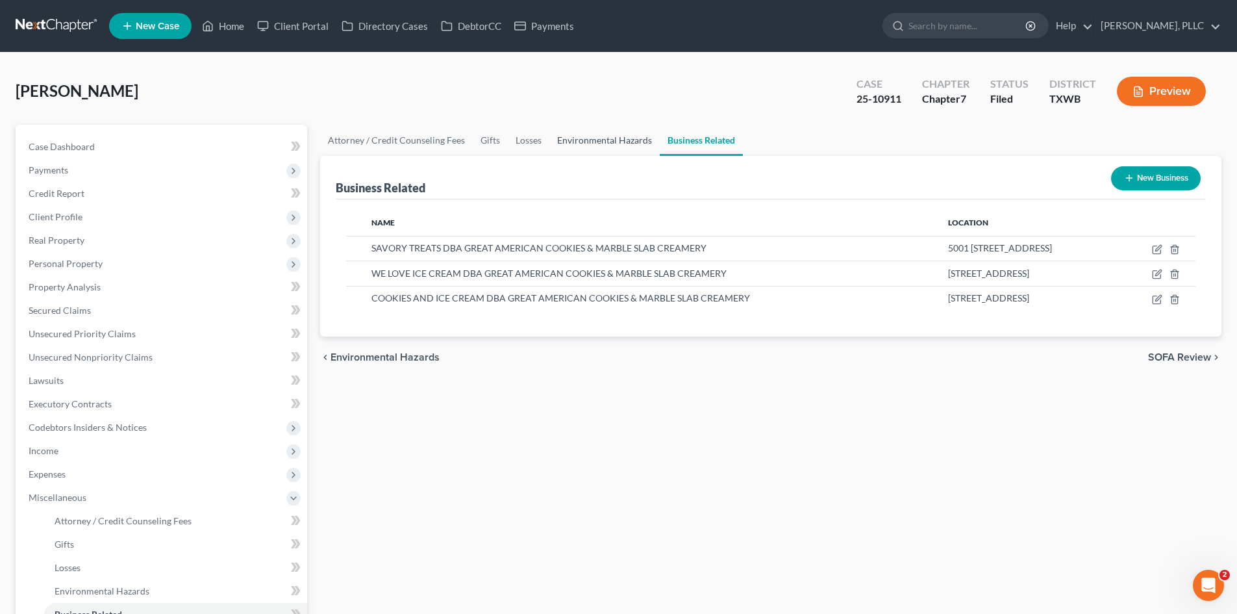
click at [621, 150] on link "Environmental Hazards" at bounding box center [604, 140] width 110 height 31
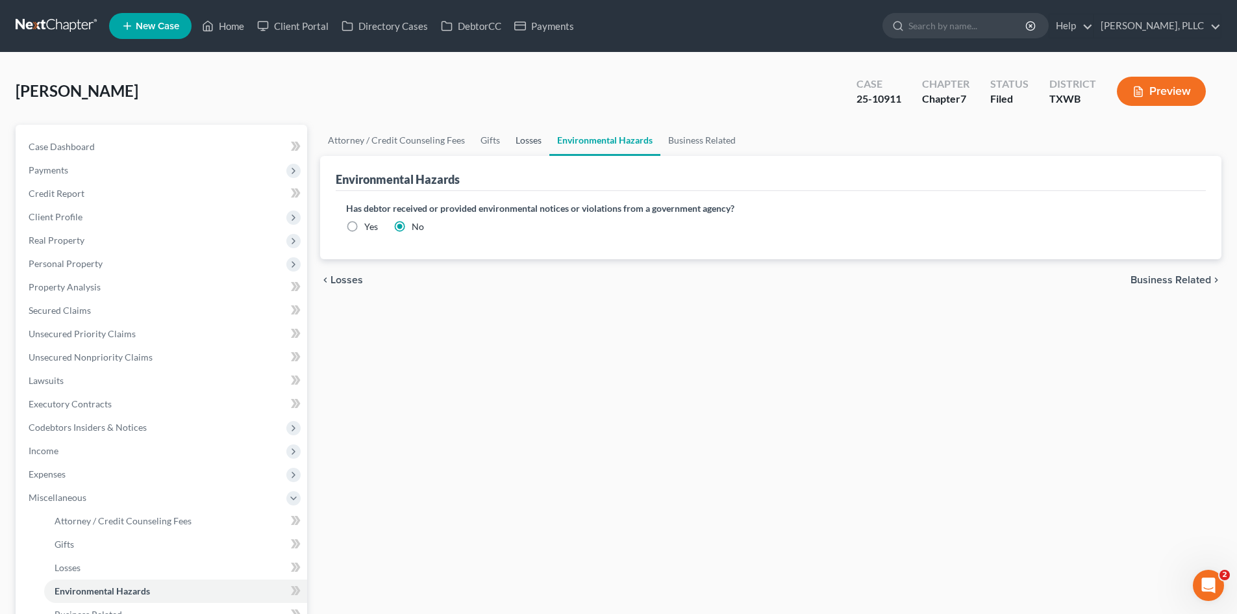
click at [523, 137] on link "Losses" at bounding box center [529, 140] width 42 height 31
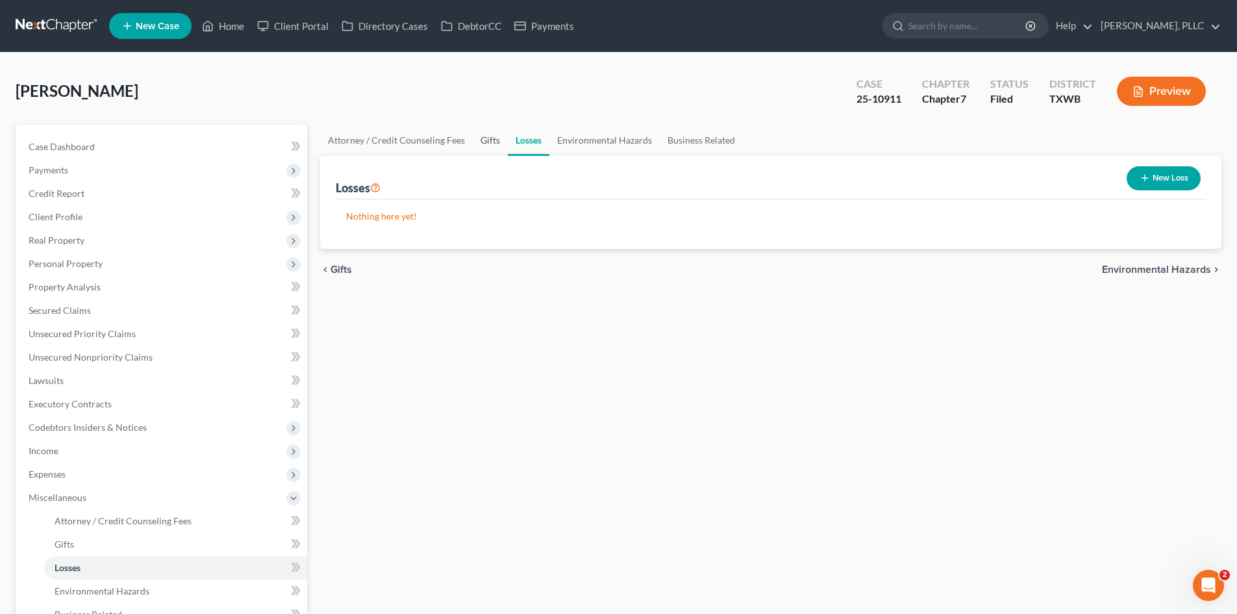
click at [492, 143] on link "Gifts" at bounding box center [490, 140] width 35 height 31
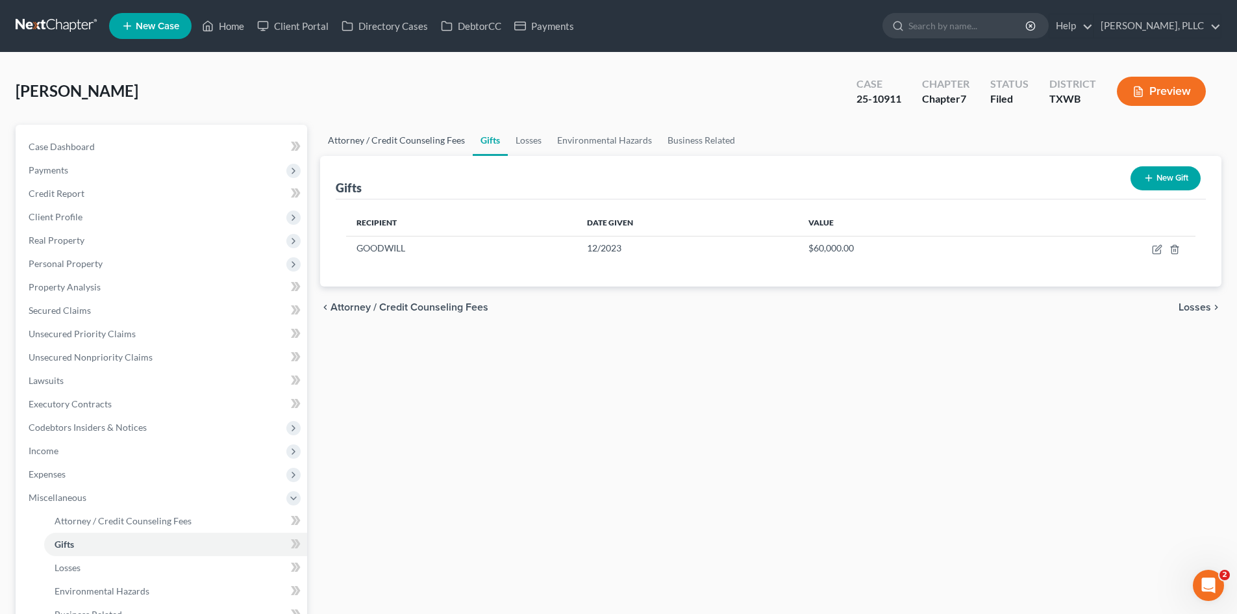
click at [370, 144] on link "Attorney / Credit Counseling Fees" at bounding box center [396, 140] width 153 height 31
select select "0"
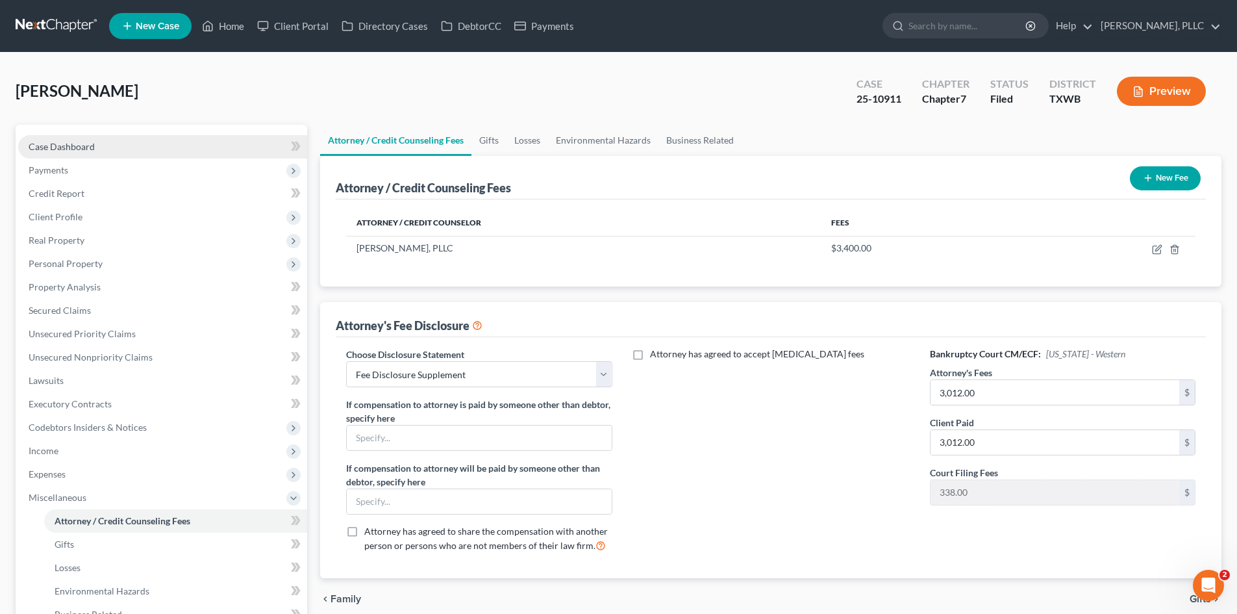
click at [129, 139] on link "Case Dashboard" at bounding box center [162, 146] width 289 height 23
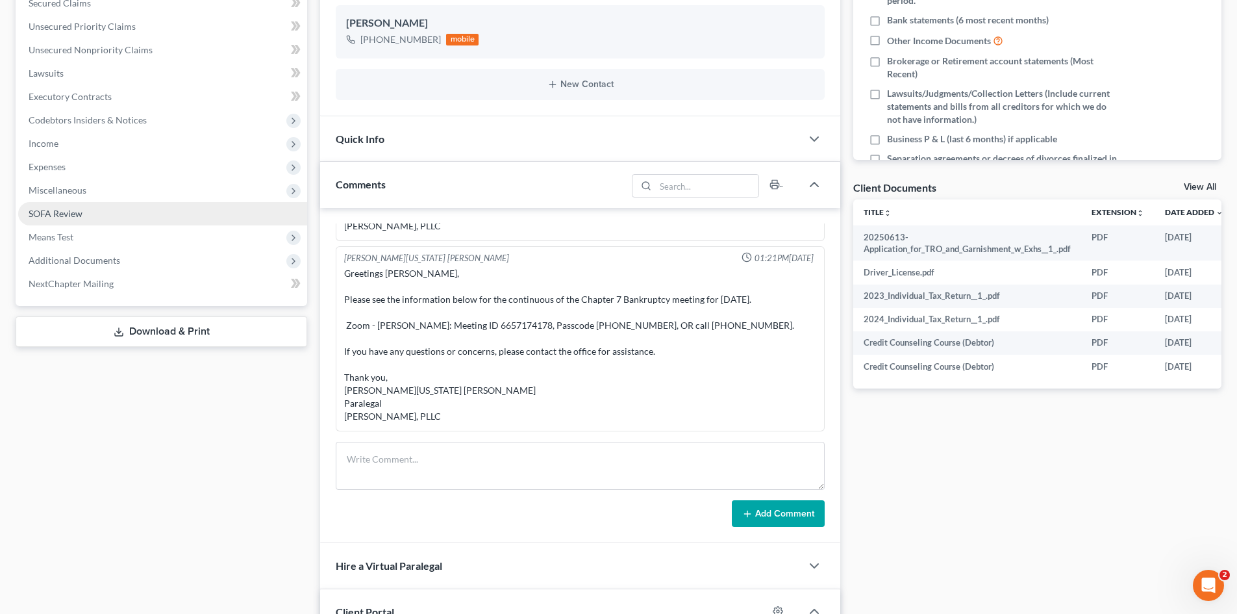
scroll to position [260, 0]
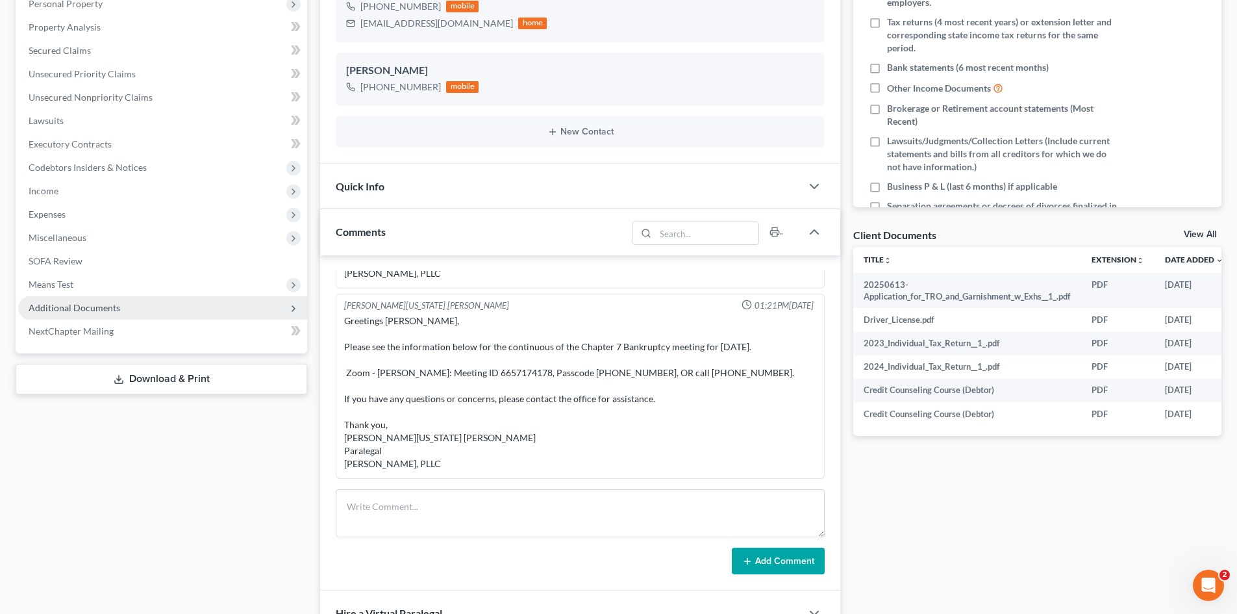
click at [190, 303] on span "Additional Documents" at bounding box center [162, 307] width 289 height 23
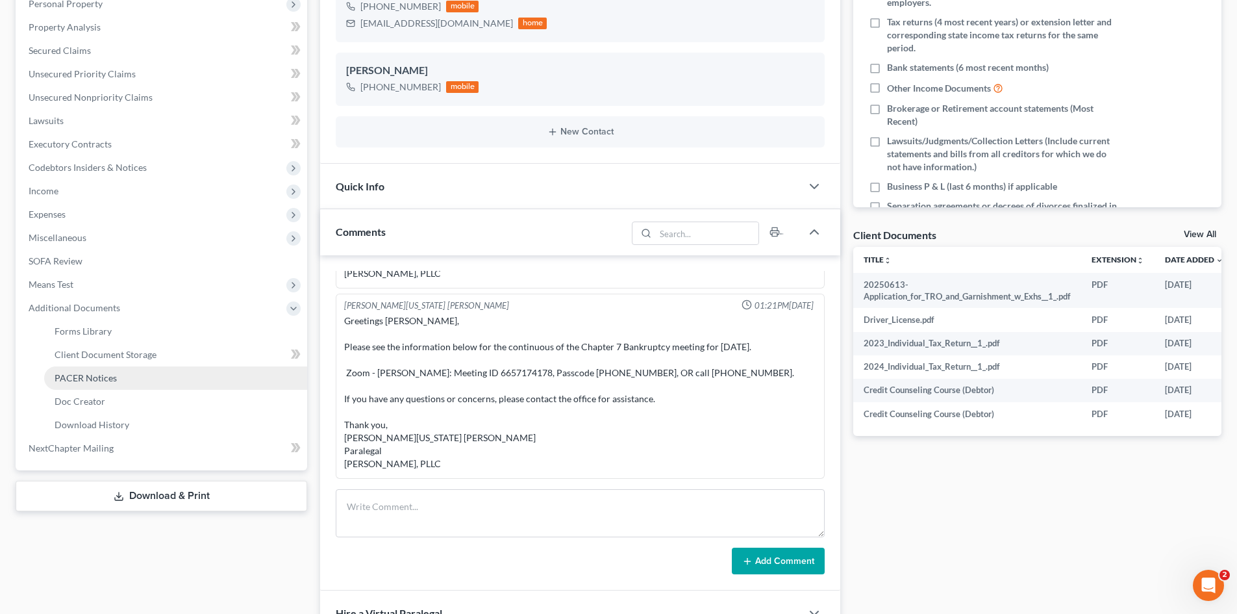
click at [133, 381] on link "PACER Notices" at bounding box center [175, 377] width 263 height 23
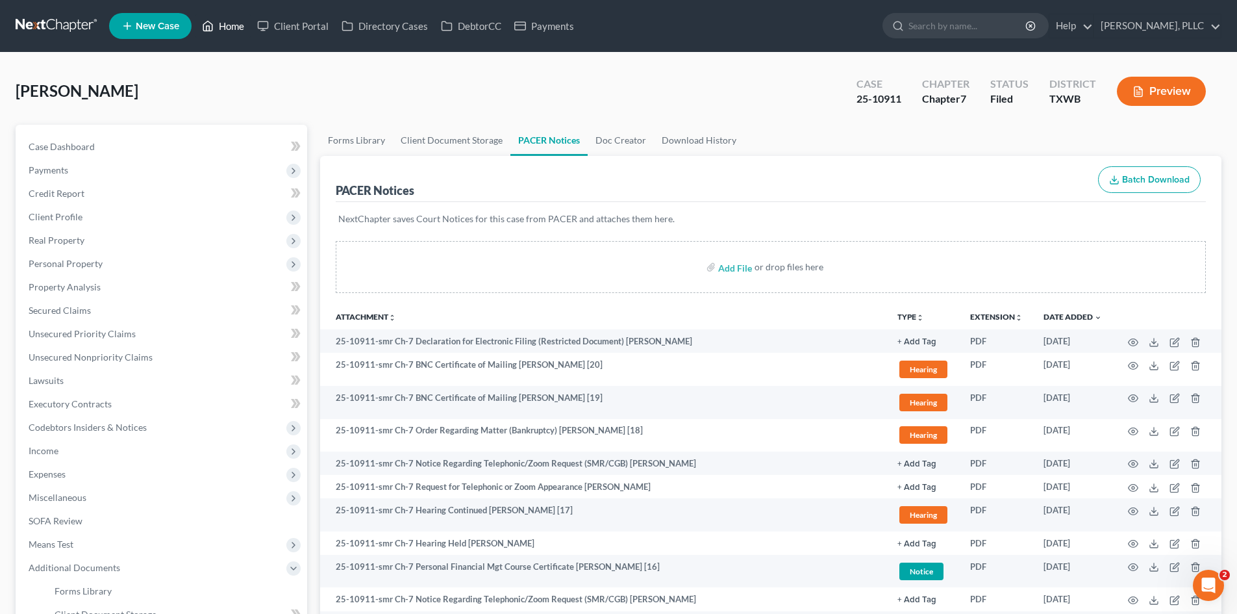
click at [231, 16] on link "Home" at bounding box center [222, 25] width 55 height 23
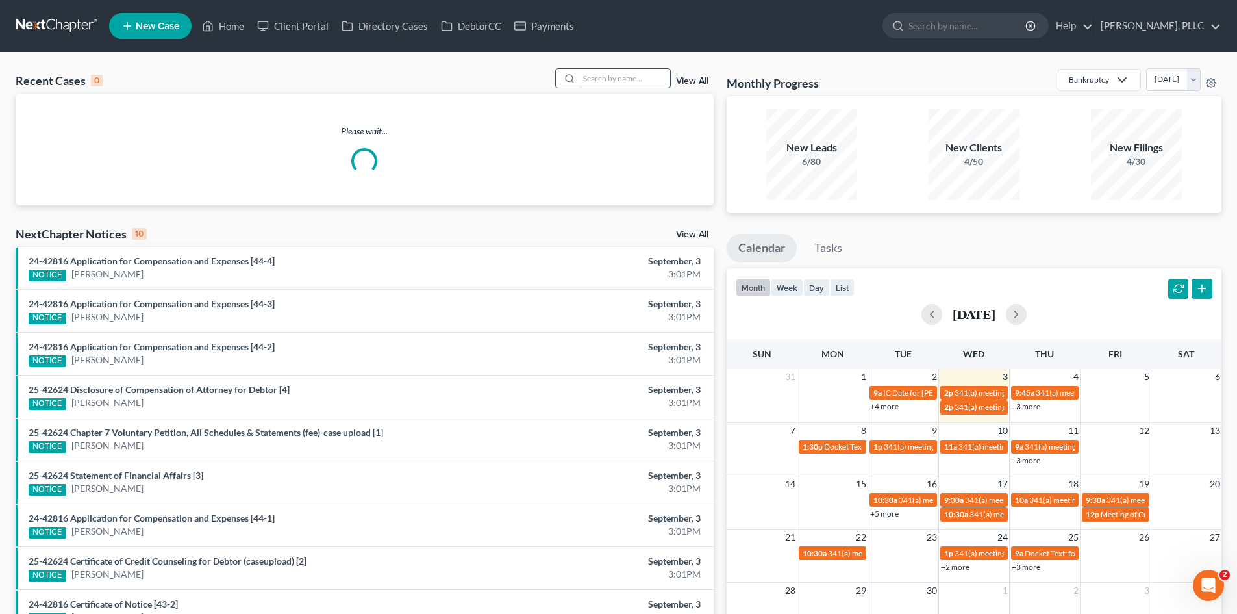
click at [586, 83] on input "search" at bounding box center [624, 78] width 91 height 19
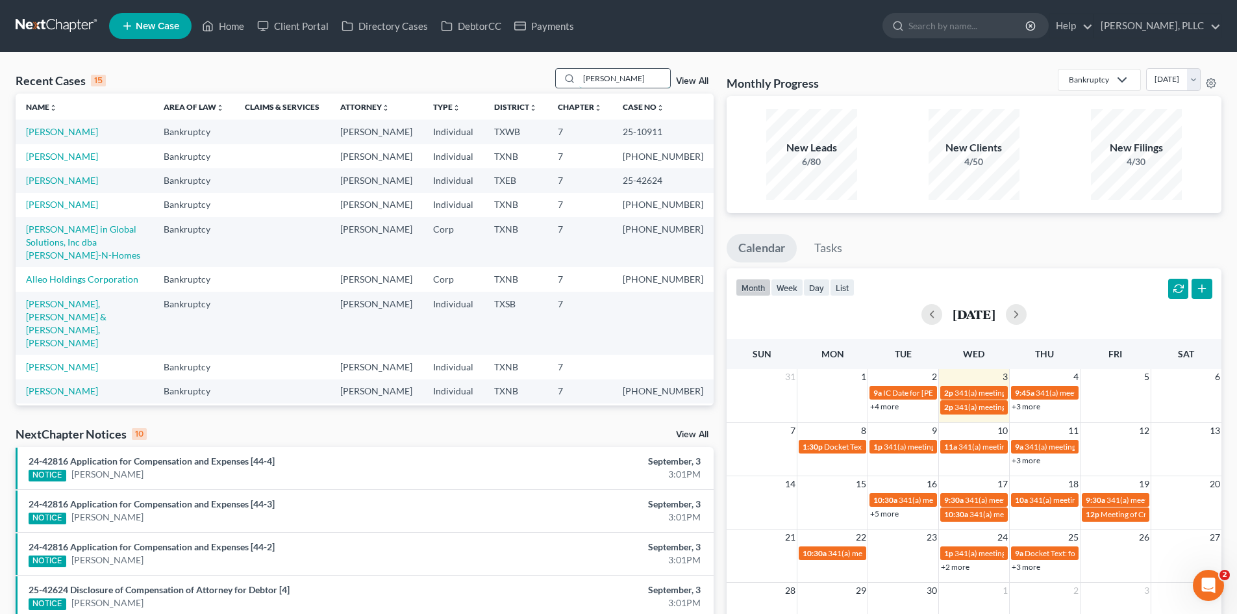
type input "[PERSON_NAME]"
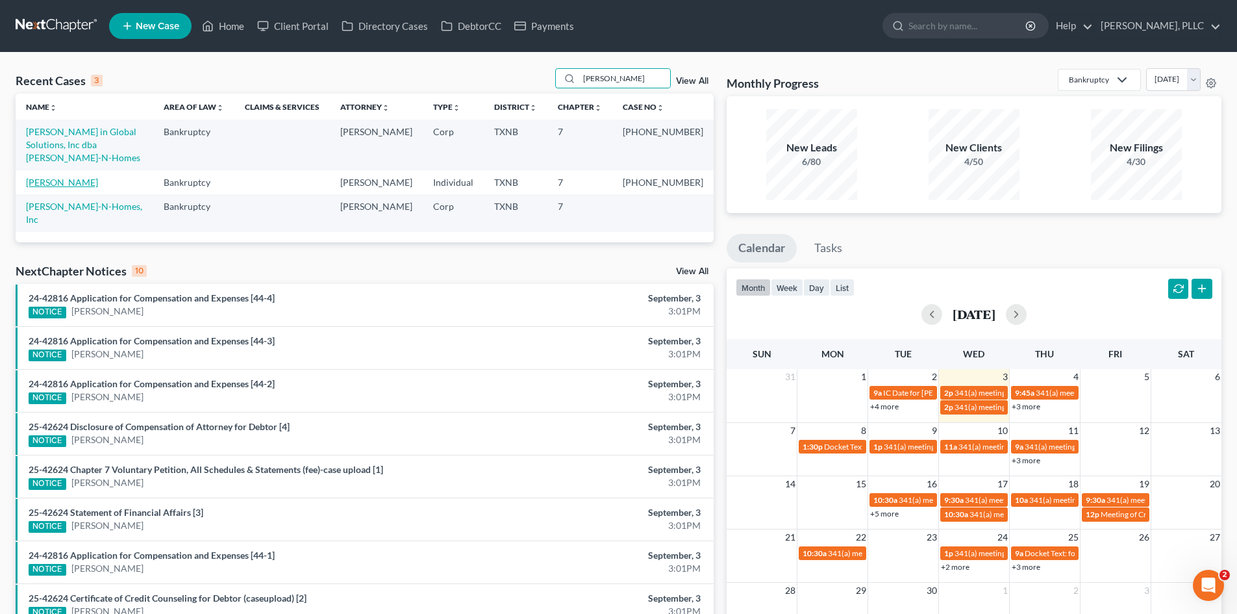
click at [55, 177] on link "[PERSON_NAME]" at bounding box center [62, 182] width 72 height 11
select select "1"
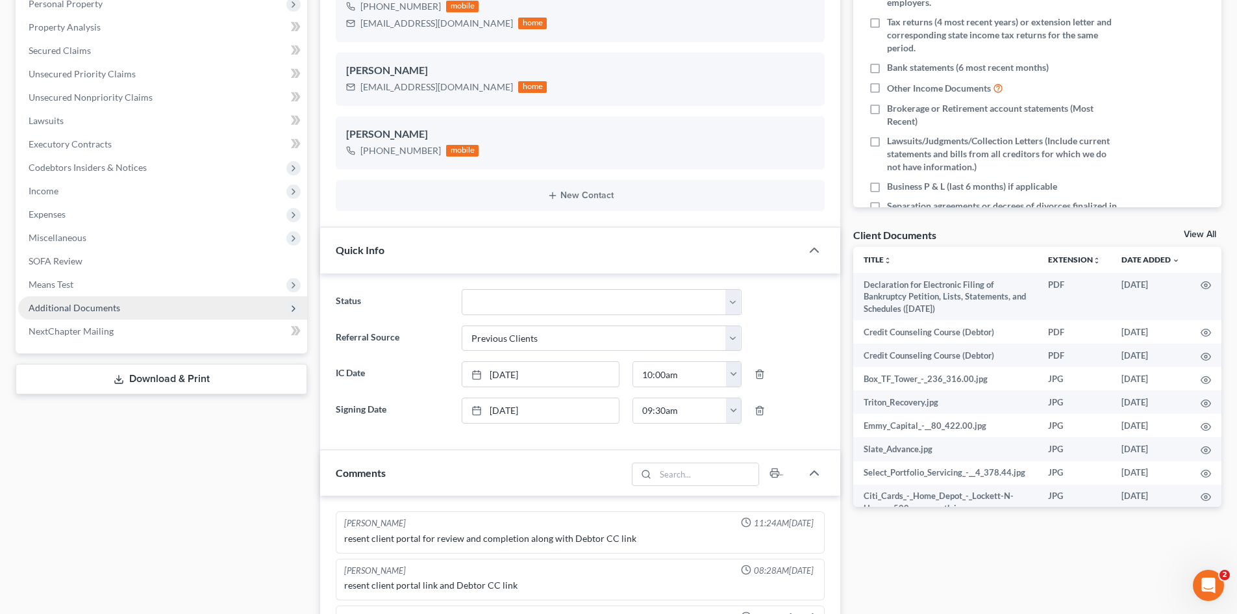
scroll to position [1240, 0]
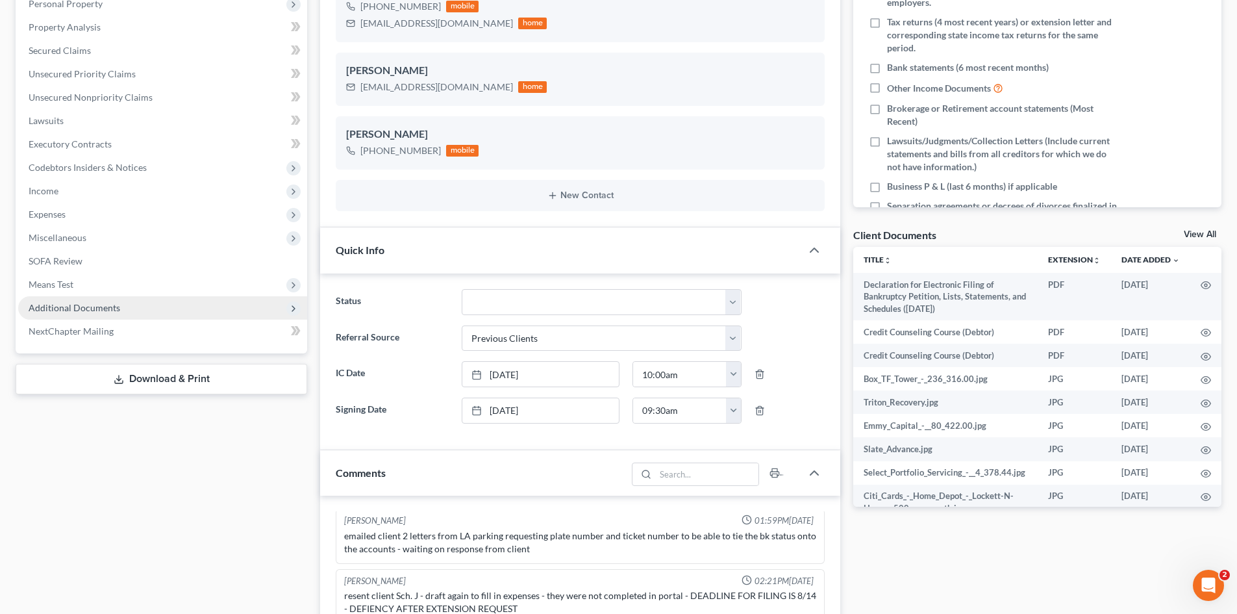
click at [158, 305] on span "Additional Documents" at bounding box center [162, 307] width 289 height 23
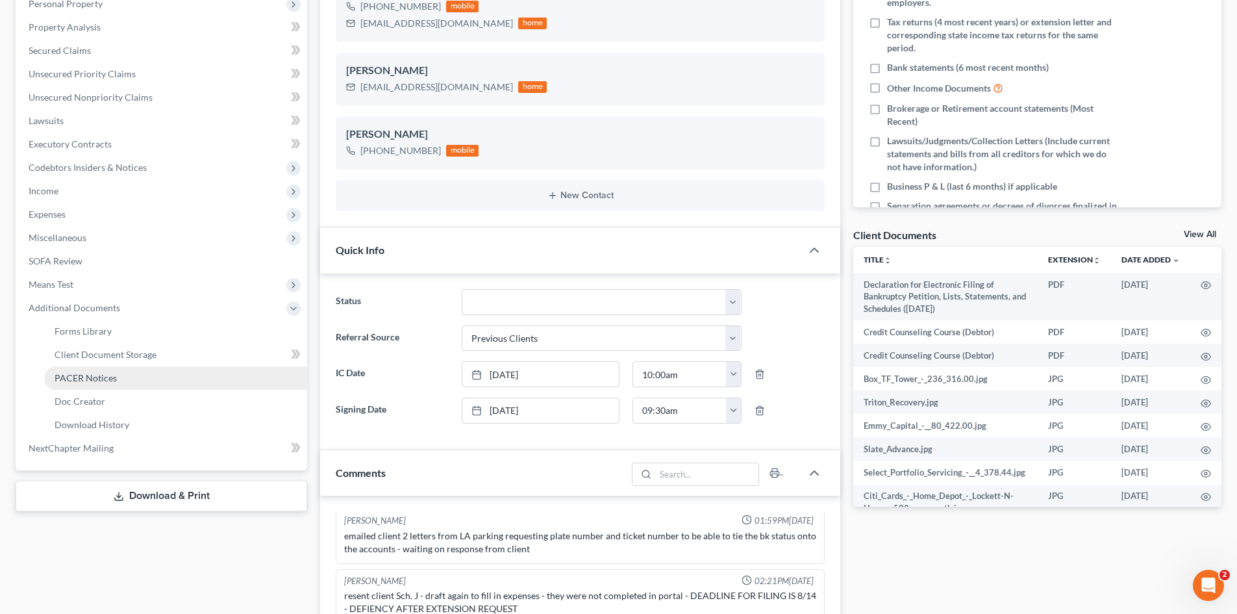
click at [148, 368] on link "PACER Notices" at bounding box center [175, 377] width 263 height 23
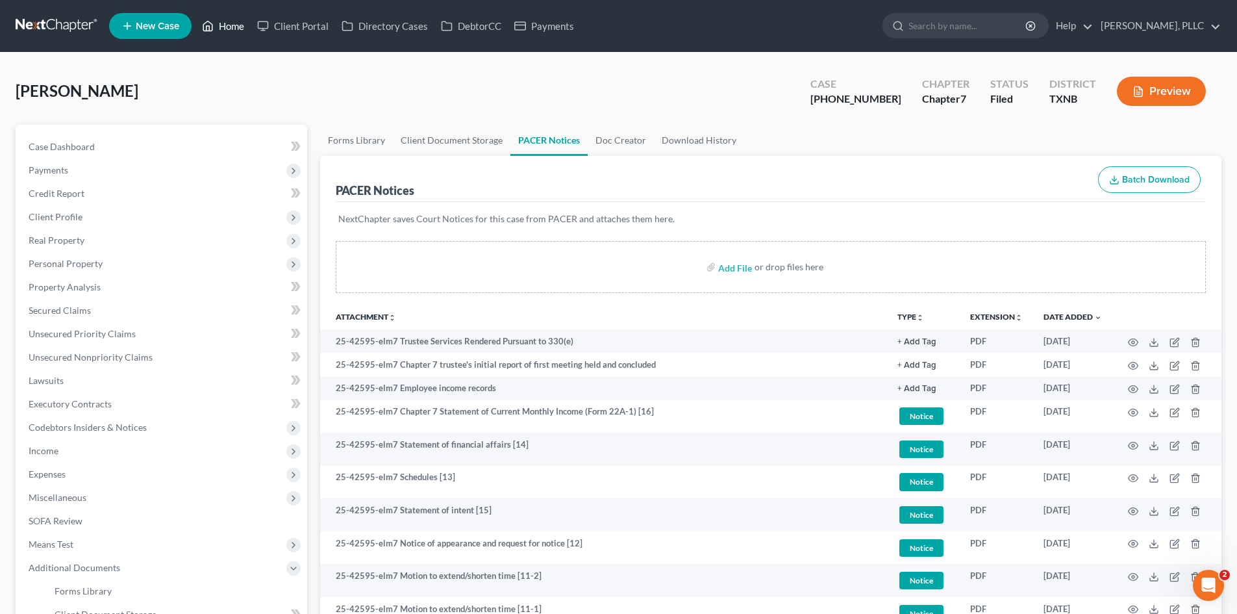
click at [242, 23] on link "Home" at bounding box center [222, 25] width 55 height 23
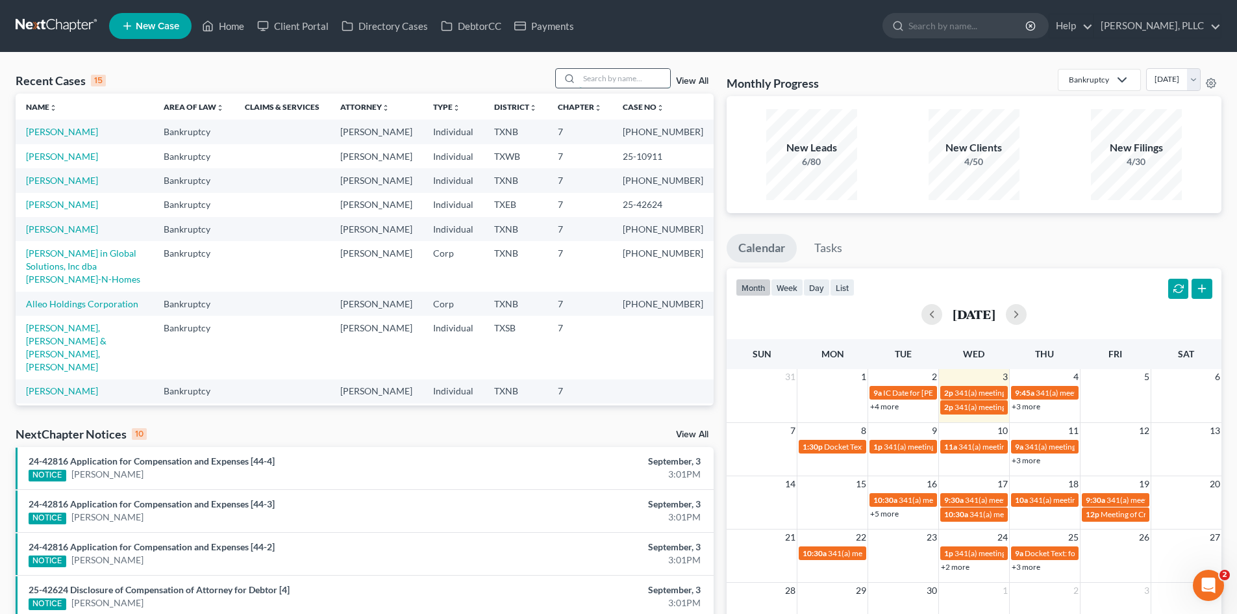
click at [610, 81] on input "search" at bounding box center [624, 78] width 91 height 19
click at [606, 88] on input "search" at bounding box center [624, 78] width 91 height 19
type input "maverick"
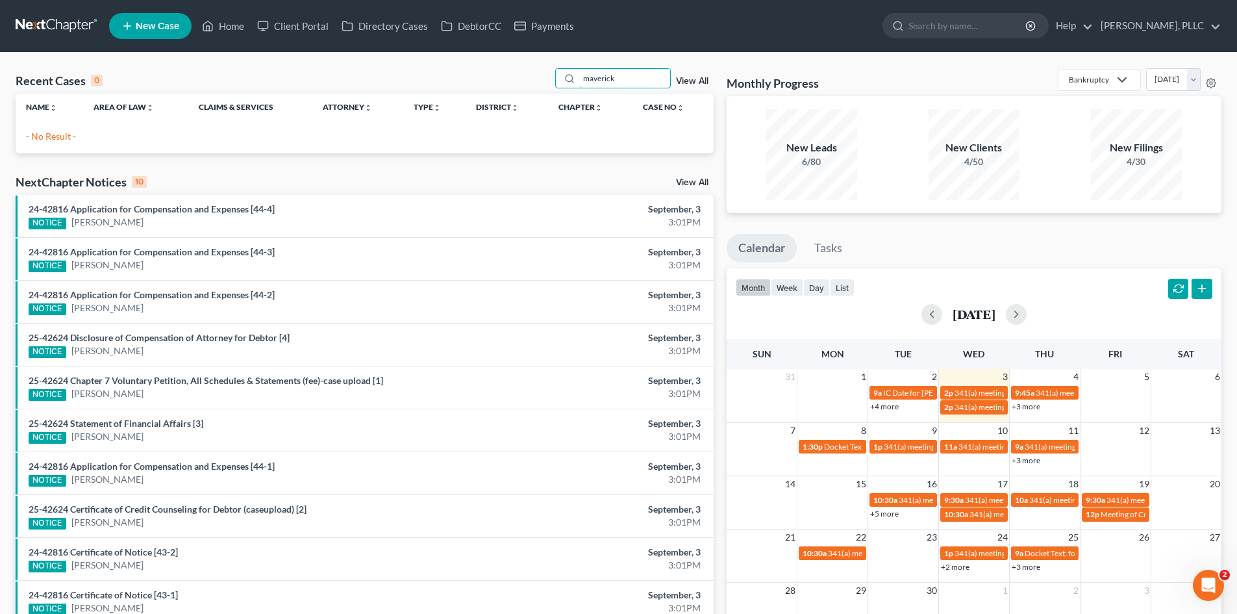
drag, startPoint x: 643, startPoint y: 82, endPoint x: 553, endPoint y: 81, distance: 89.6
click at [553, 81] on div "Recent Cases 0 maverick View All" at bounding box center [365, 80] width 698 height 25
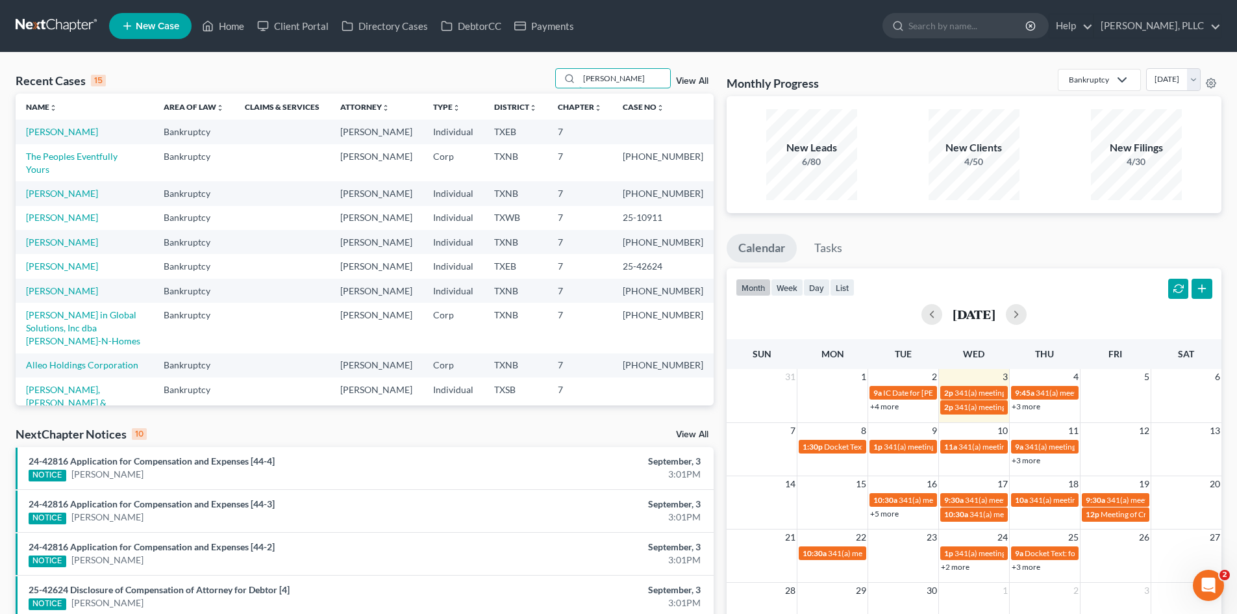
type input "[PERSON_NAME]"
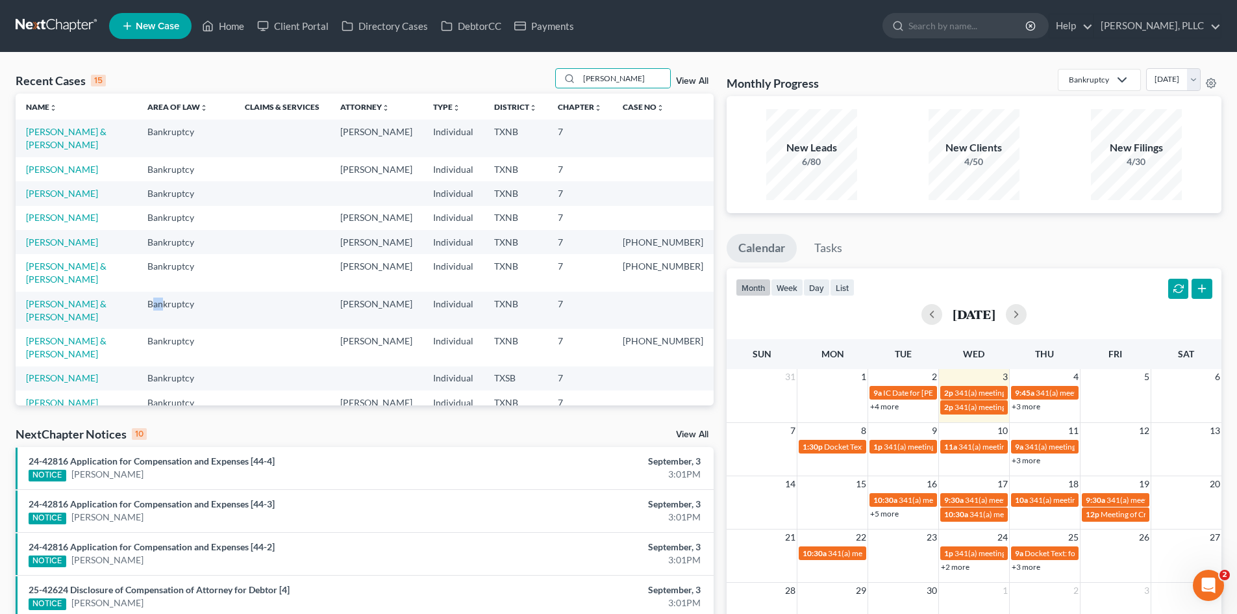
click at [194, 295] on tbody "[PERSON_NAME] & [PERSON_NAME] Bankruptcy [PERSON_NAME] Individual TXNB 7 [PERSO…" at bounding box center [365, 333] width 698 height 429
drag, startPoint x: 2, startPoint y: 146, endPoint x: 1221, endPoint y: 40, distance: 1223.5
click at [99, 157] on div "Recent Cases 15 [PERSON_NAME] View All Name unfold_more expand_more expand_less…" at bounding box center [618, 482] width 1237 height 859
click at [234, 439] on td "Bankruptcy" at bounding box center [185, 451] width 97 height 24
drag, startPoint x: 629, startPoint y: 78, endPoint x: 556, endPoint y: 82, distance: 72.8
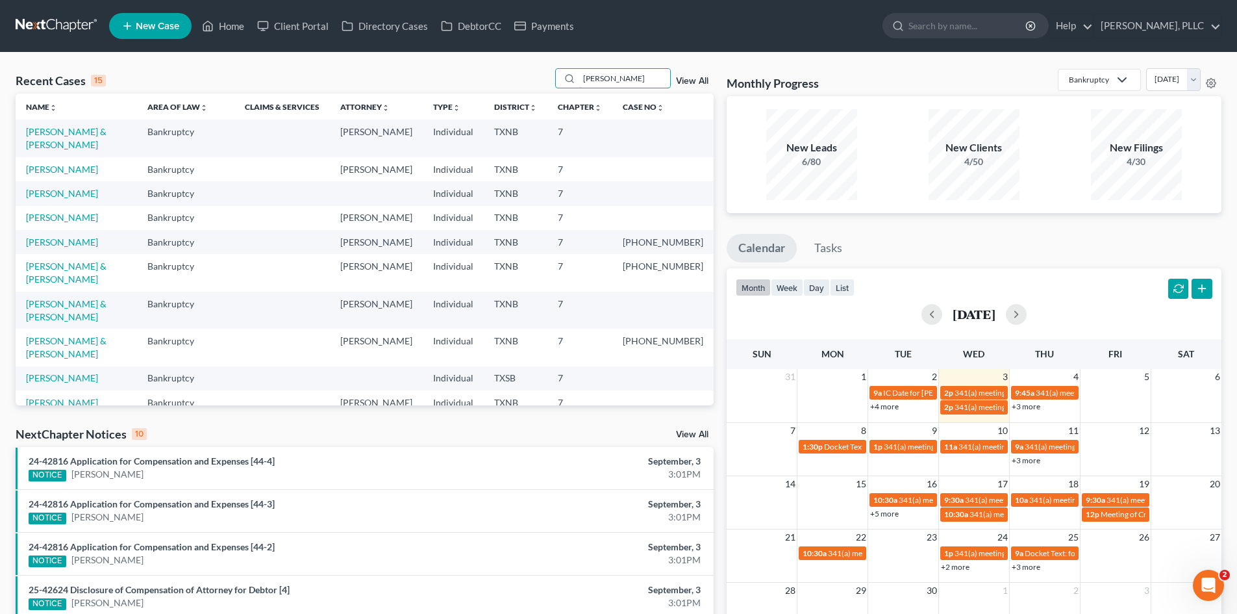
click at [556, 82] on div "Recent Cases 15 [PERSON_NAME] View All" at bounding box center [365, 80] width 698 height 25
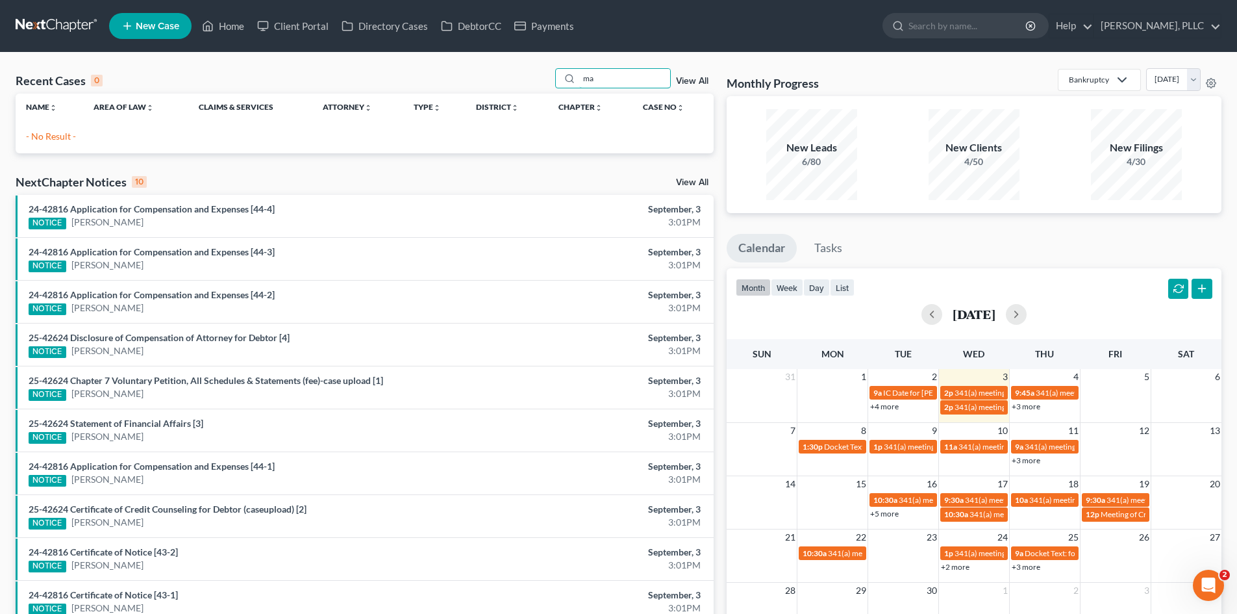
type input "m"
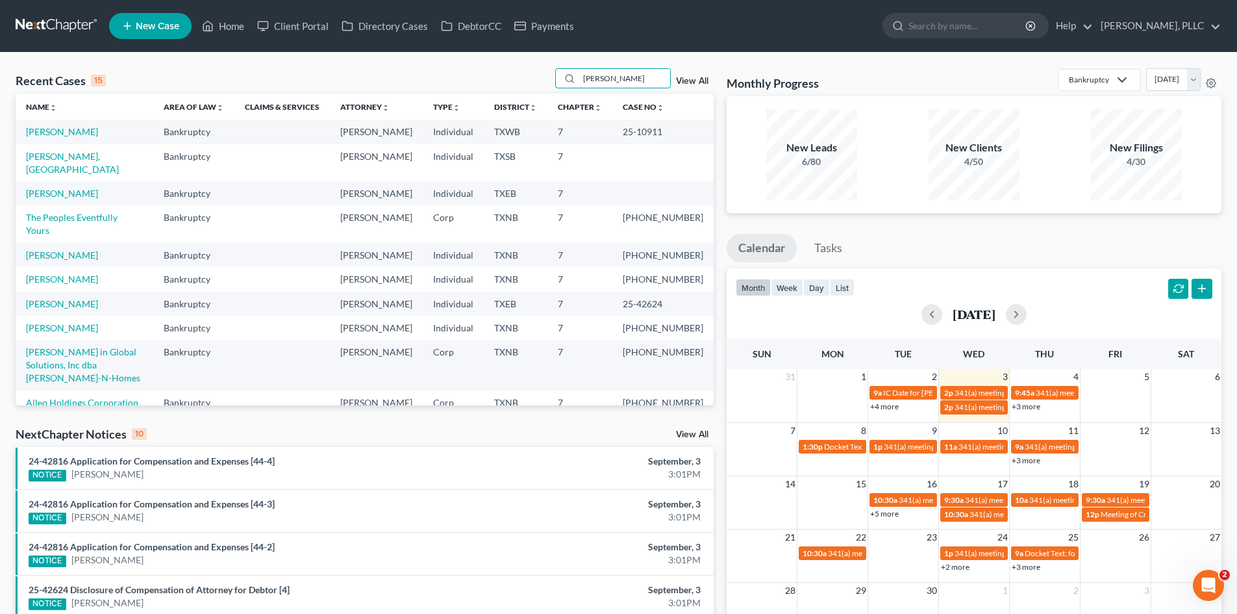
type input "[PERSON_NAME]"
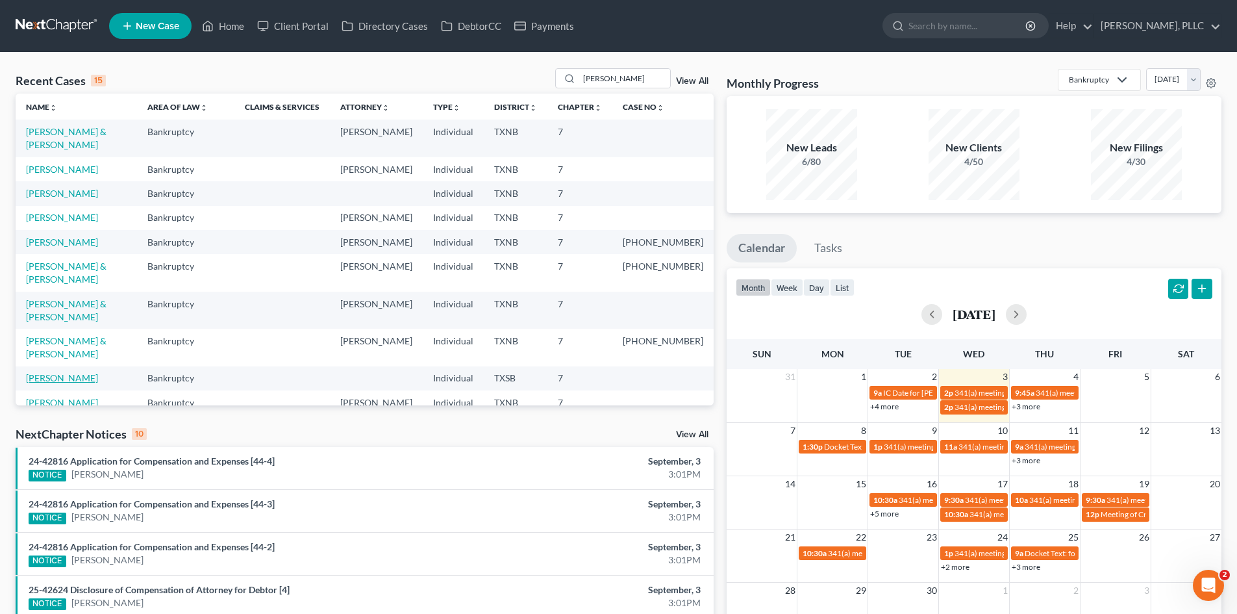
click at [71, 372] on link "[PERSON_NAME]" at bounding box center [62, 377] width 72 height 11
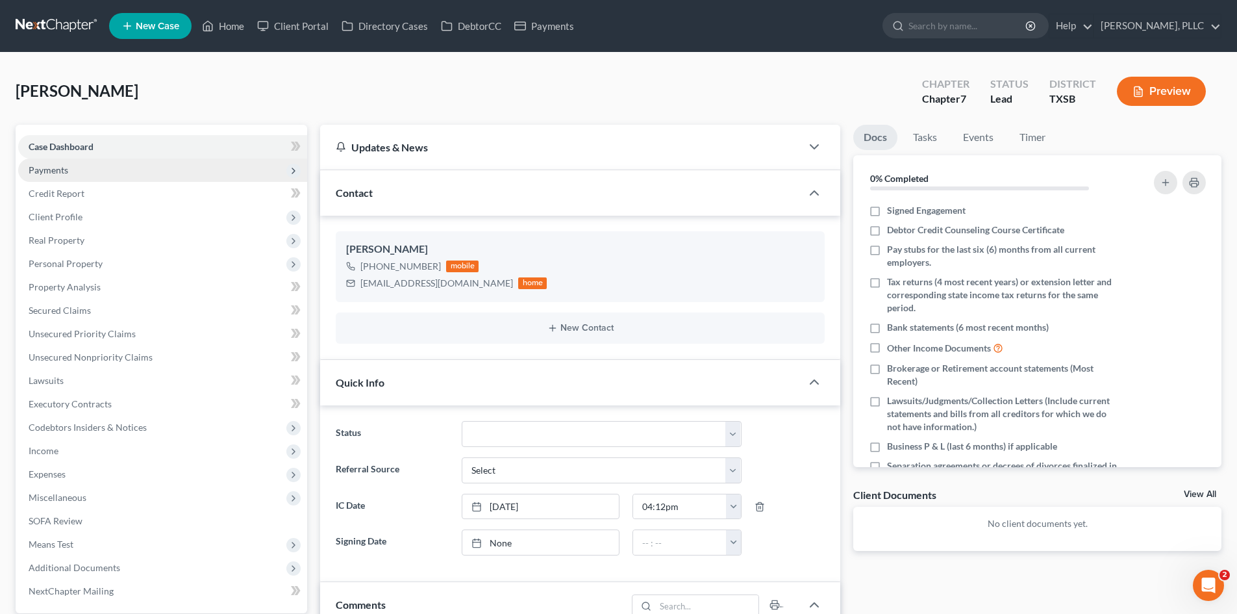
click at [51, 173] on span "Payments" at bounding box center [49, 169] width 40 height 11
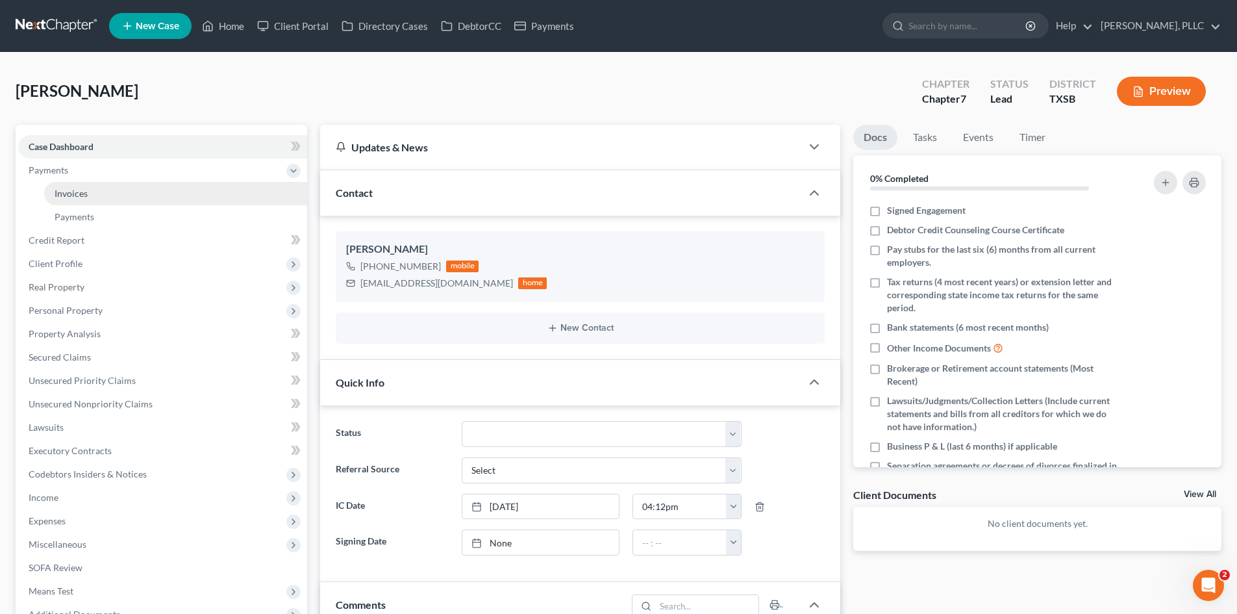
click at [81, 192] on span "Invoices" at bounding box center [71, 193] width 33 height 11
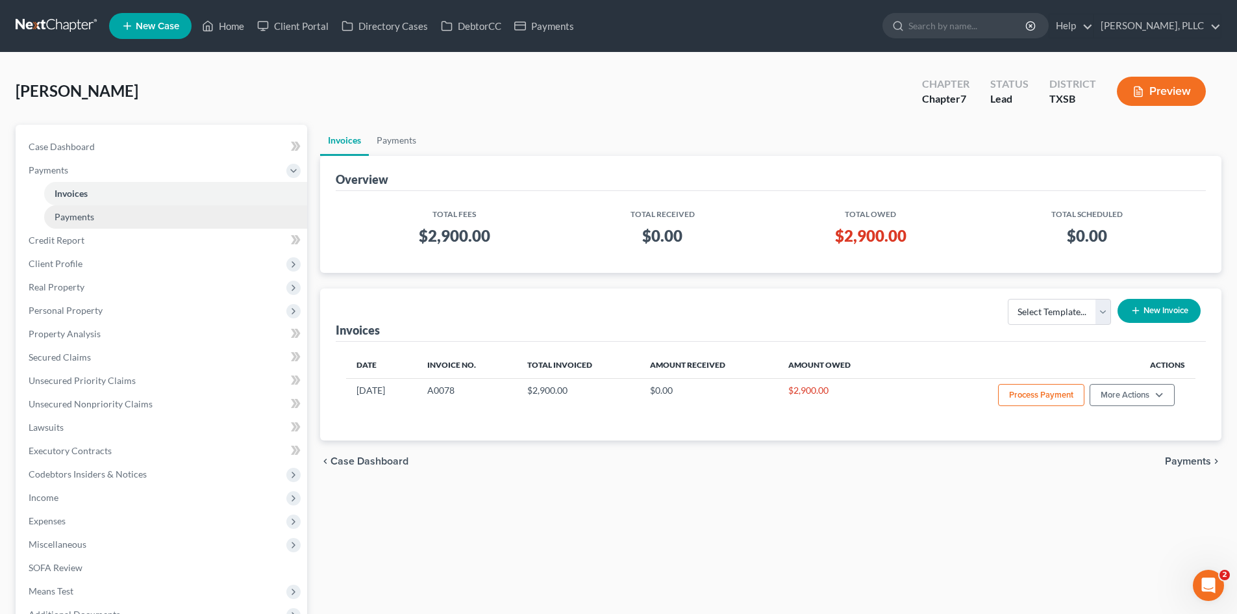
click at [94, 219] on link "Payments" at bounding box center [175, 216] width 263 height 23
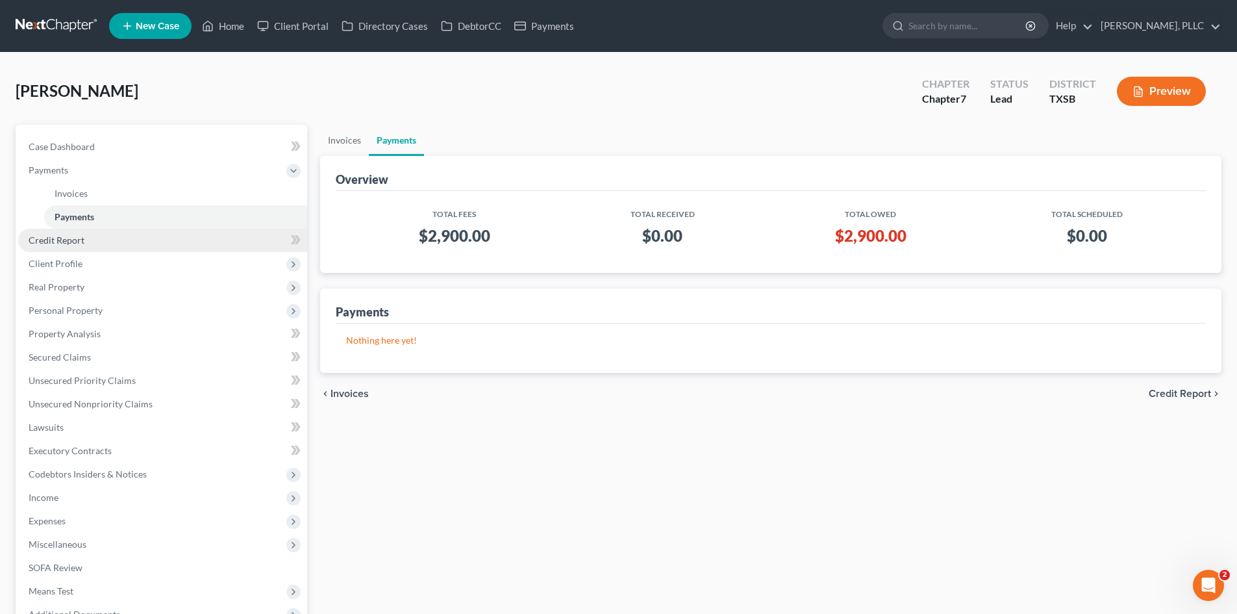
click at [79, 245] on link "Credit Report" at bounding box center [162, 240] width 289 height 23
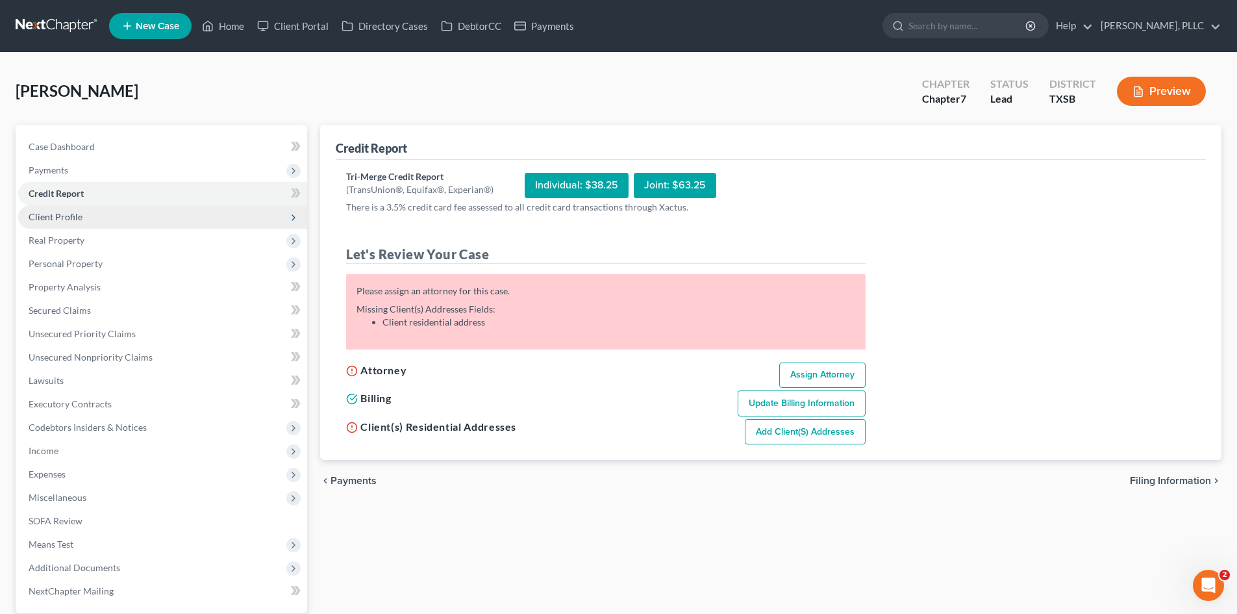
click at [69, 218] on span "Client Profile" at bounding box center [56, 216] width 54 height 11
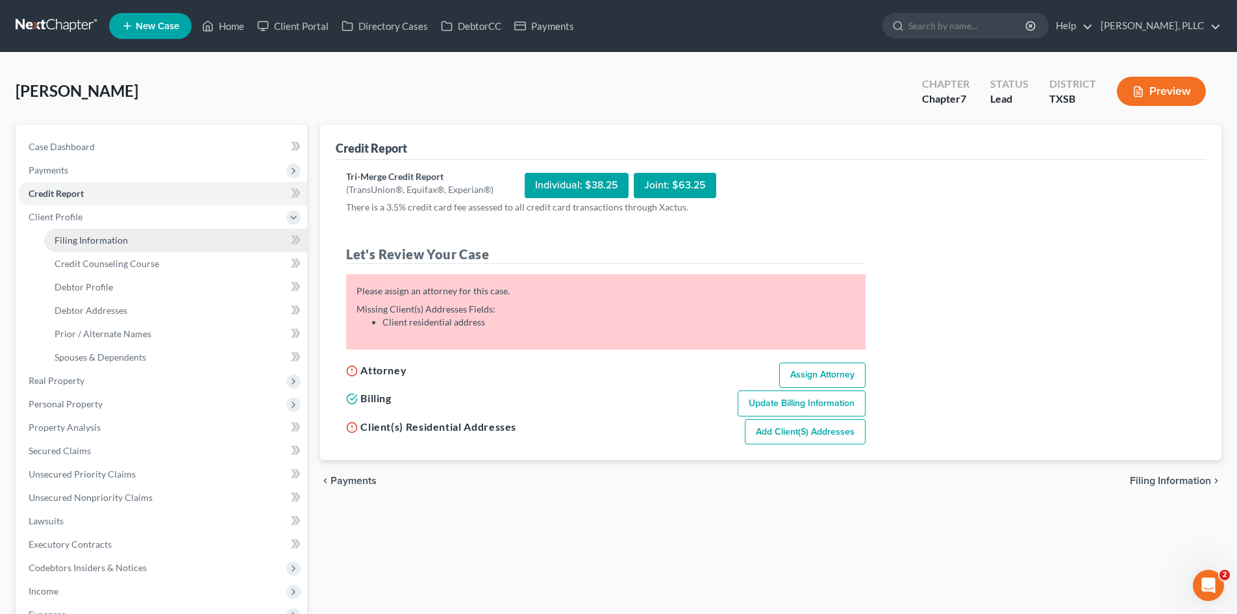
click at [173, 244] on link "Filing Information" at bounding box center [175, 240] width 263 height 23
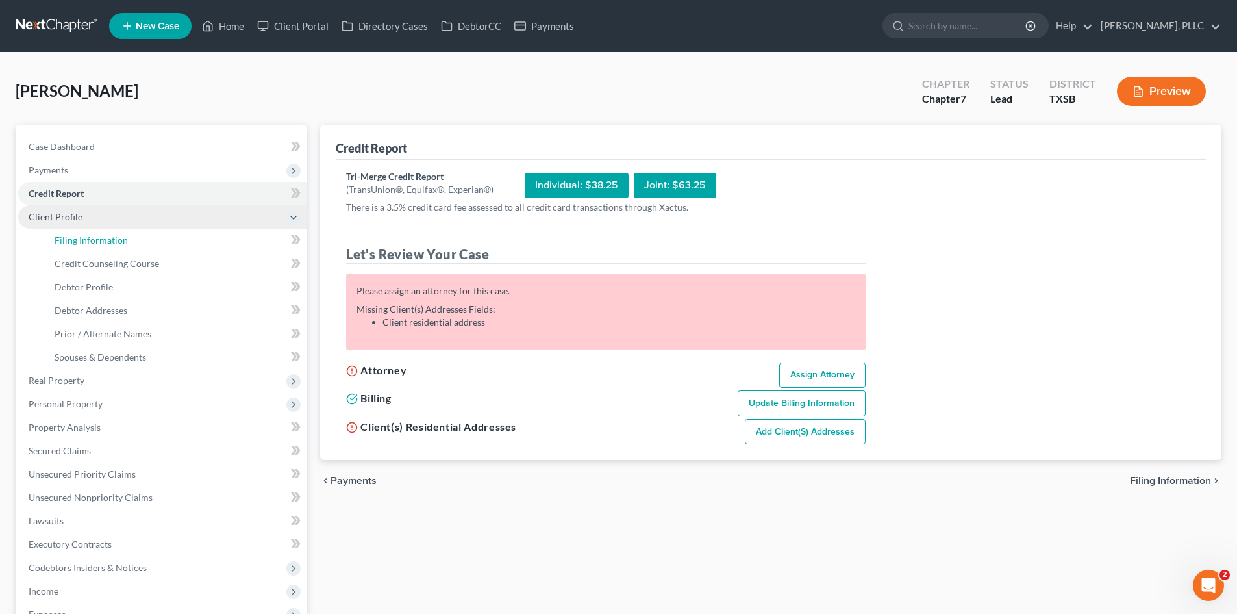
select select "1"
select select "0"
select select "45"
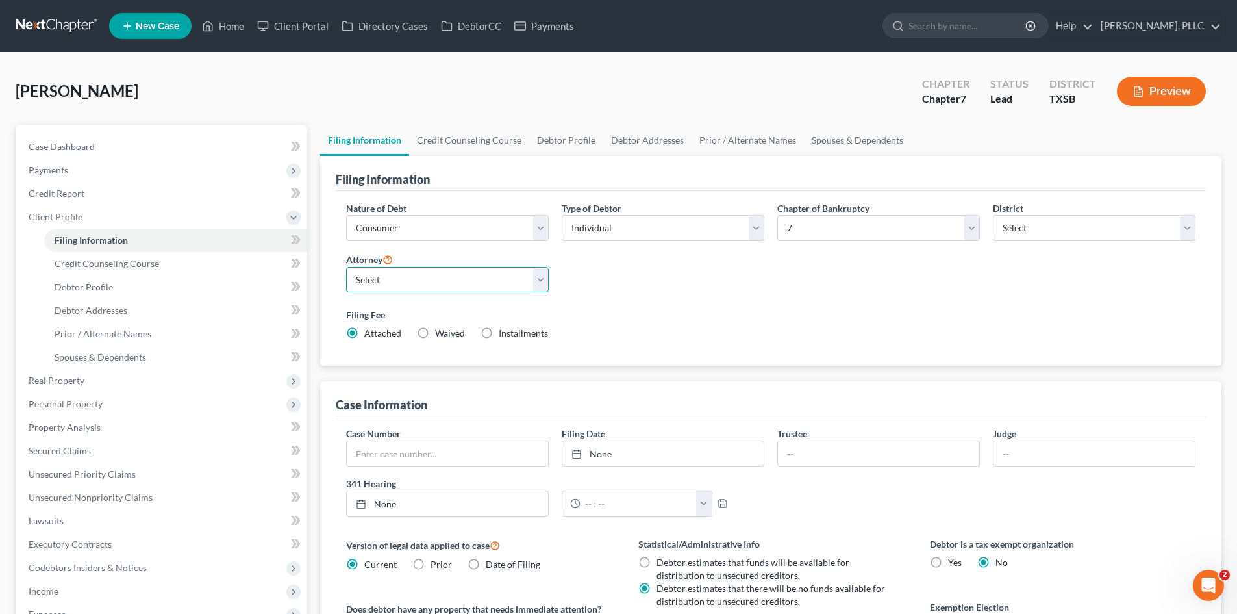
drag, startPoint x: 440, startPoint y: 279, endPoint x: 461, endPoint y: 275, distance: 21.0
click at [440, 279] on select "Select [PERSON_NAME] - TXEB [PERSON_NAME] - [GEOGRAPHIC_DATA] [PERSON_NAME] - […" at bounding box center [447, 280] width 203 height 26
select select "2"
click at [346, 267] on select "Select [PERSON_NAME] - TXEB [PERSON_NAME] - [GEOGRAPHIC_DATA] [PERSON_NAME] - […" at bounding box center [447, 280] width 203 height 26
click at [297, 105] on div "[PERSON_NAME] Upgraded Chapter Chapter 7 Status [GEOGRAPHIC_DATA] [GEOGRAPHIC_D…" at bounding box center [619, 96] width 1206 height 56
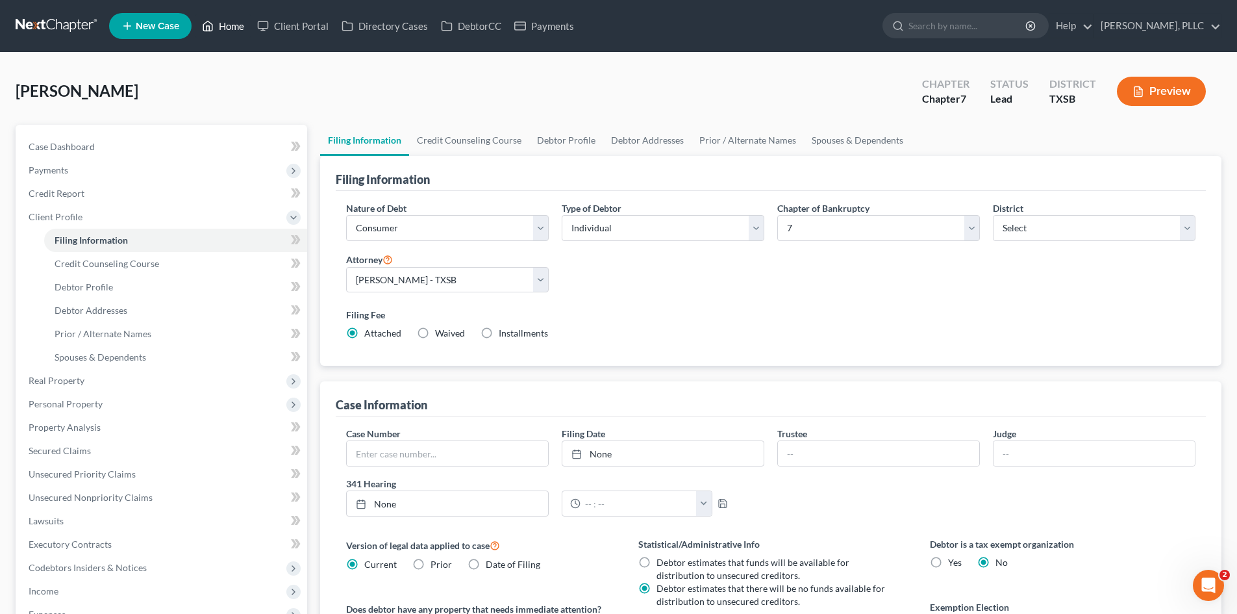
click at [214, 32] on icon at bounding box center [208, 26] width 12 height 16
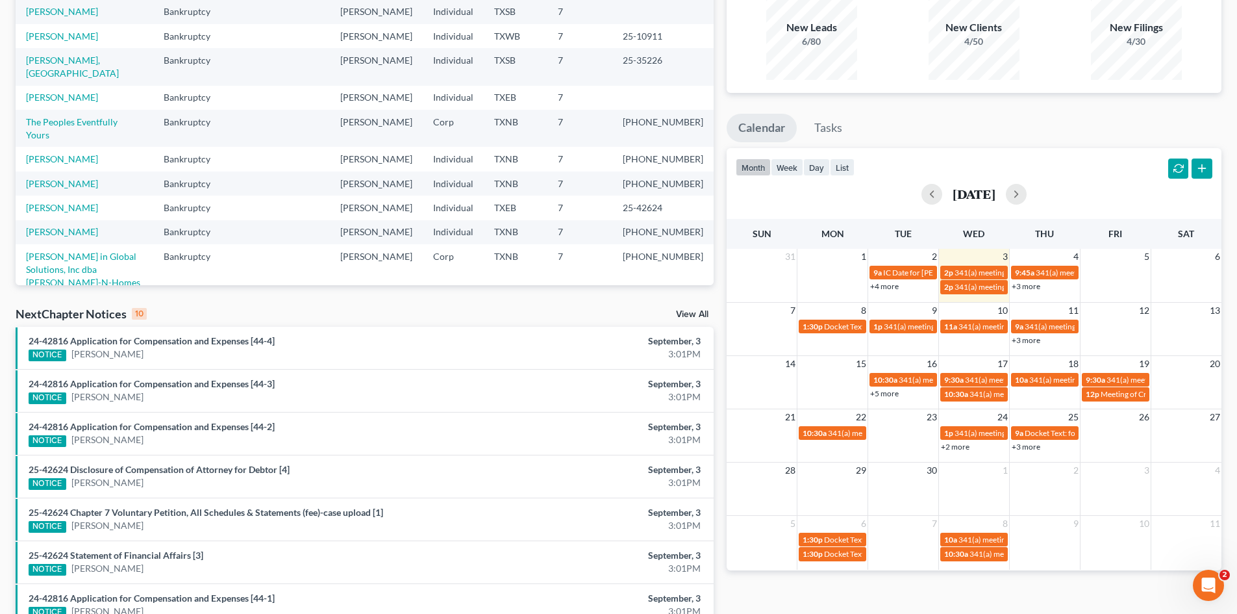
scroll to position [260, 0]
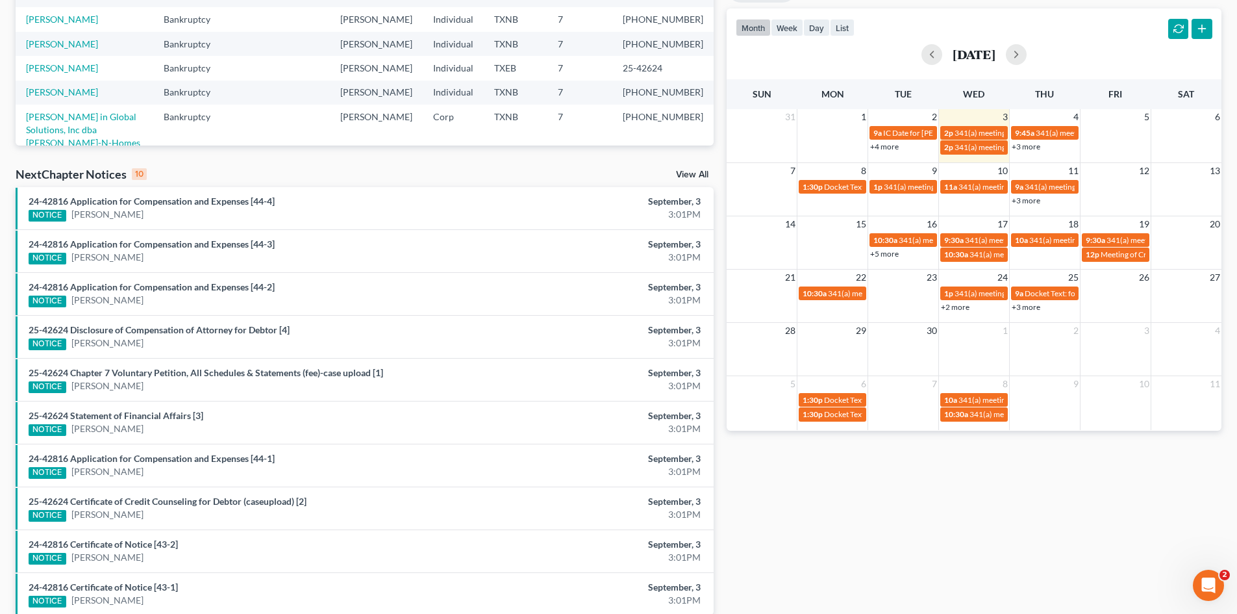
click at [697, 157] on div "Recent Cases 15 View All Name unfold_more expand_more expand_less Area of Law u…" at bounding box center [364, 221] width 711 height 827
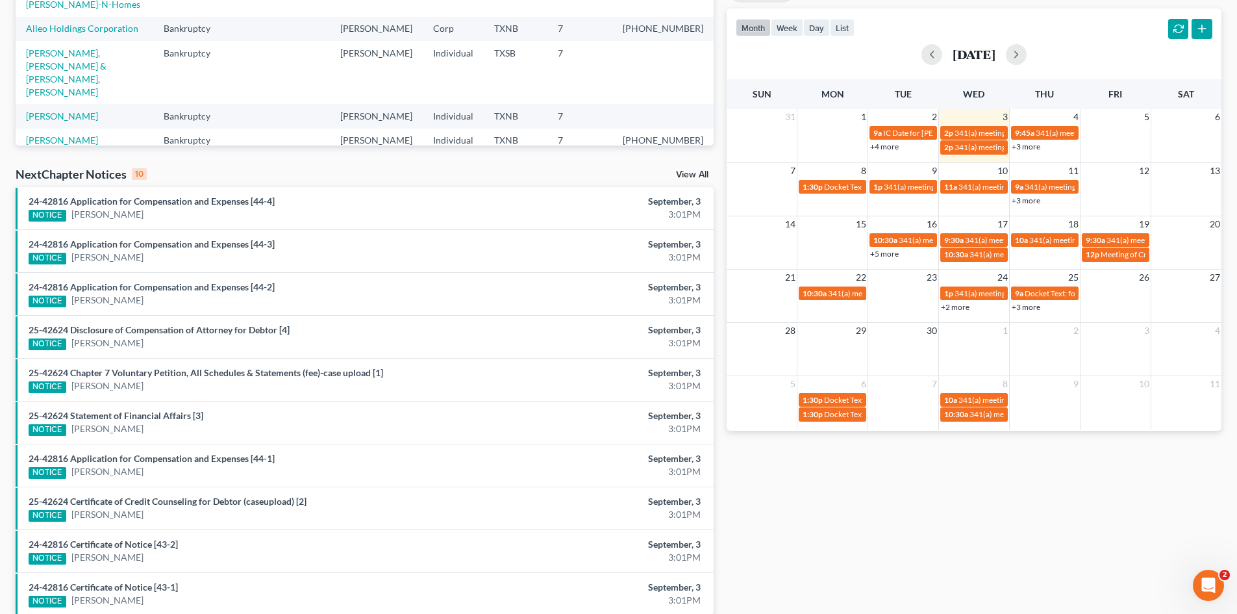
scroll to position [193, 0]
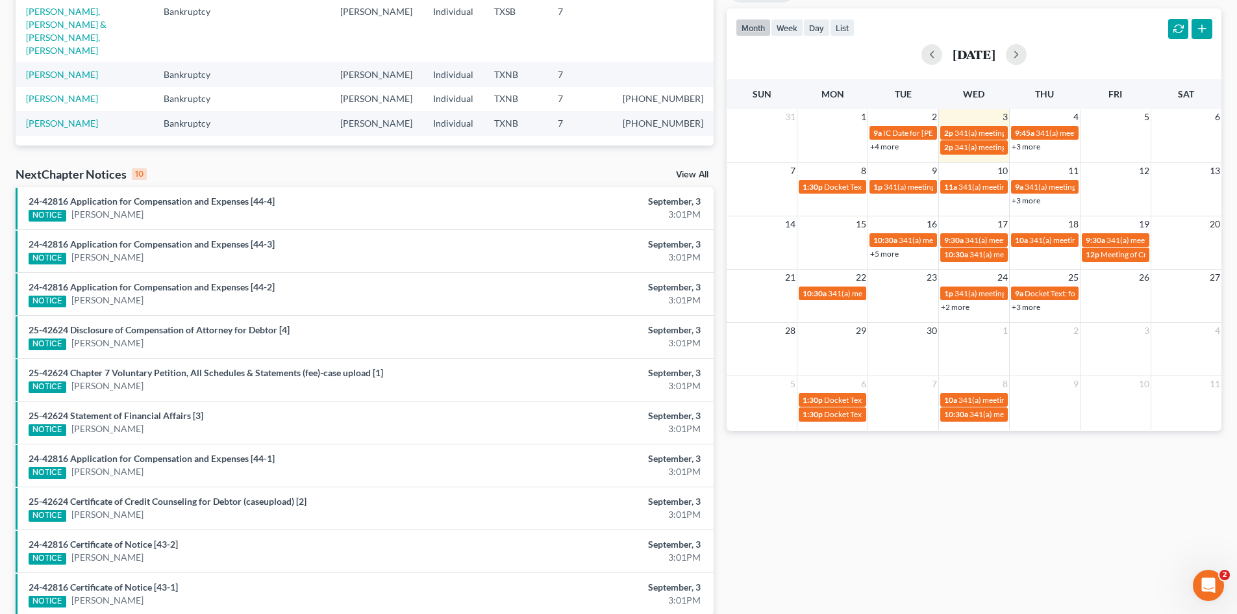
click at [844, 500] on div "Monthly Progress Bankruptcy Bankruptcy Consumer Protection Law [DATE] [DATE] [D…" at bounding box center [974, 221] width 508 height 827
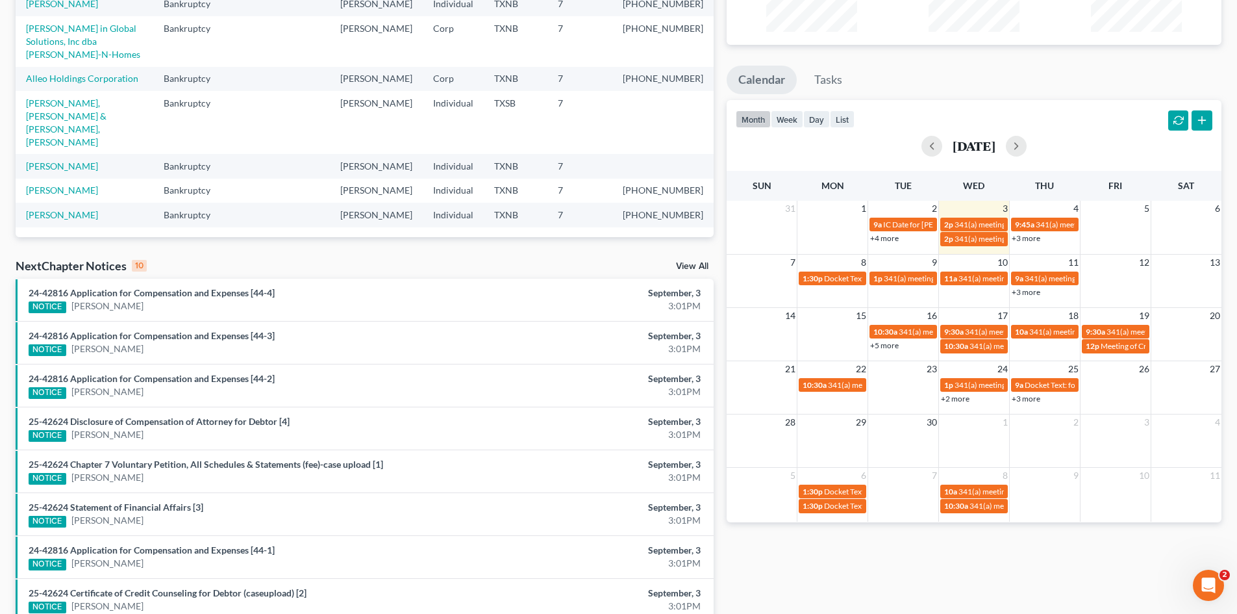
scroll to position [0, 0]
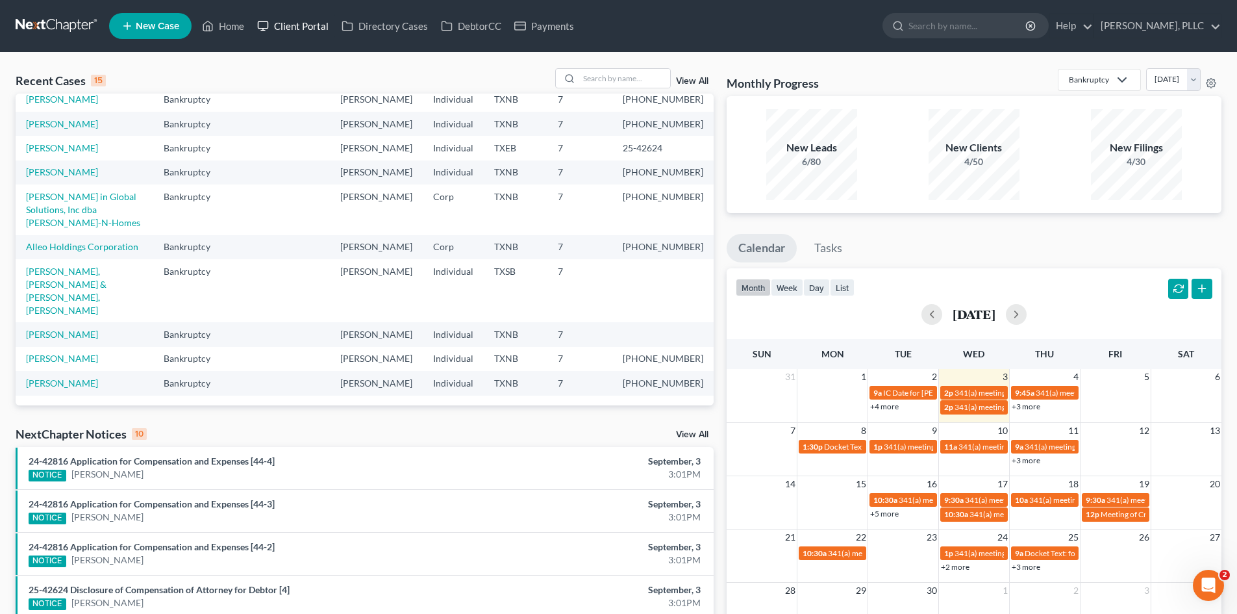
click at [260, 28] on rect at bounding box center [263, 24] width 10 height 7
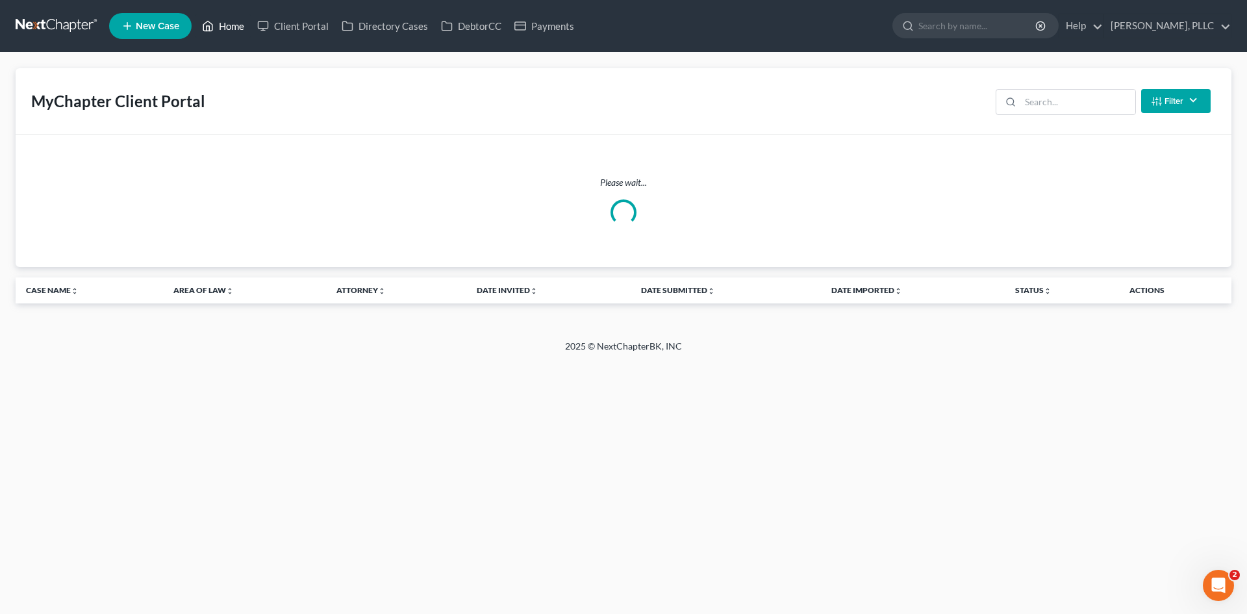
click at [221, 30] on link "Home" at bounding box center [222, 25] width 55 height 23
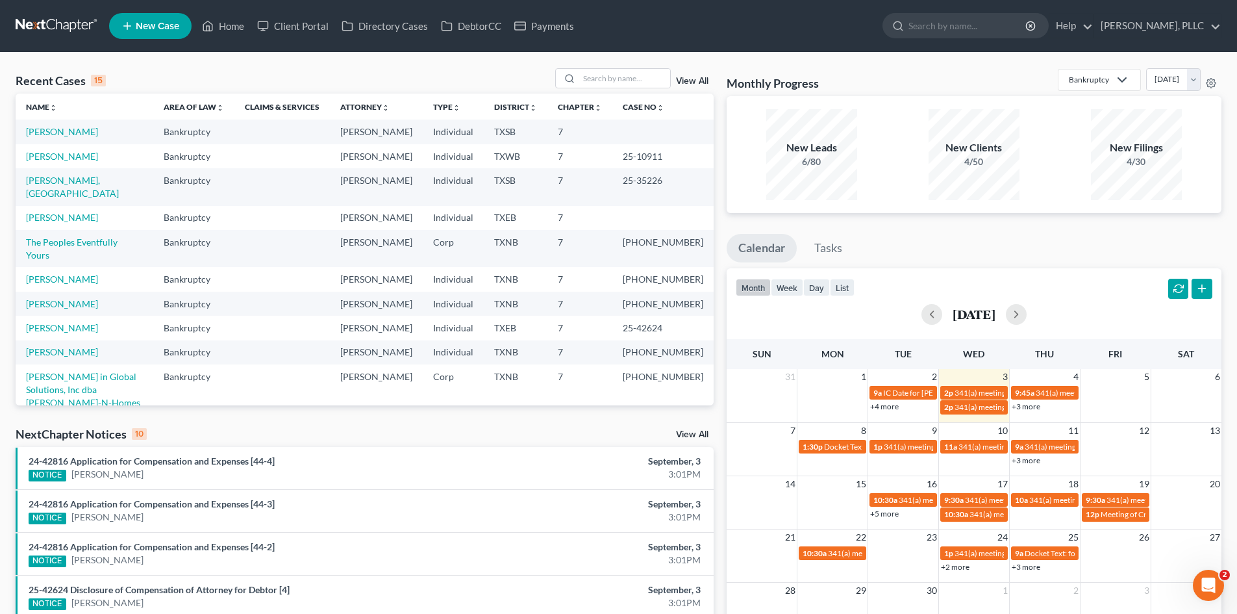
click at [427, 77] on div "Recent Cases 15 View All" at bounding box center [365, 80] width 698 height 25
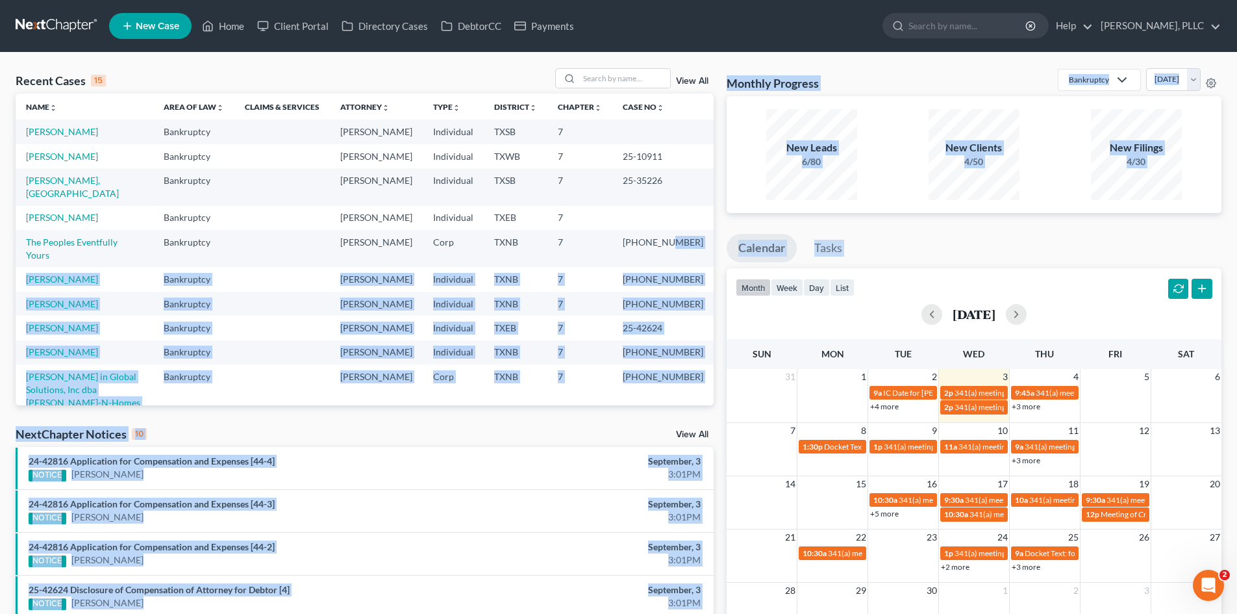
drag, startPoint x: 701, startPoint y: 232, endPoint x: 720, endPoint y: 313, distance: 83.3
click at [720, 313] on div "Recent Cases 15 View All Name unfold_more expand_more expand_less Area of Law u…" at bounding box center [618, 481] width 1219 height 827
click at [740, 59] on div "Recent Cases 15 View All Name unfold_more expand_more expand_less Area of Law u…" at bounding box center [618, 482] width 1237 height 859
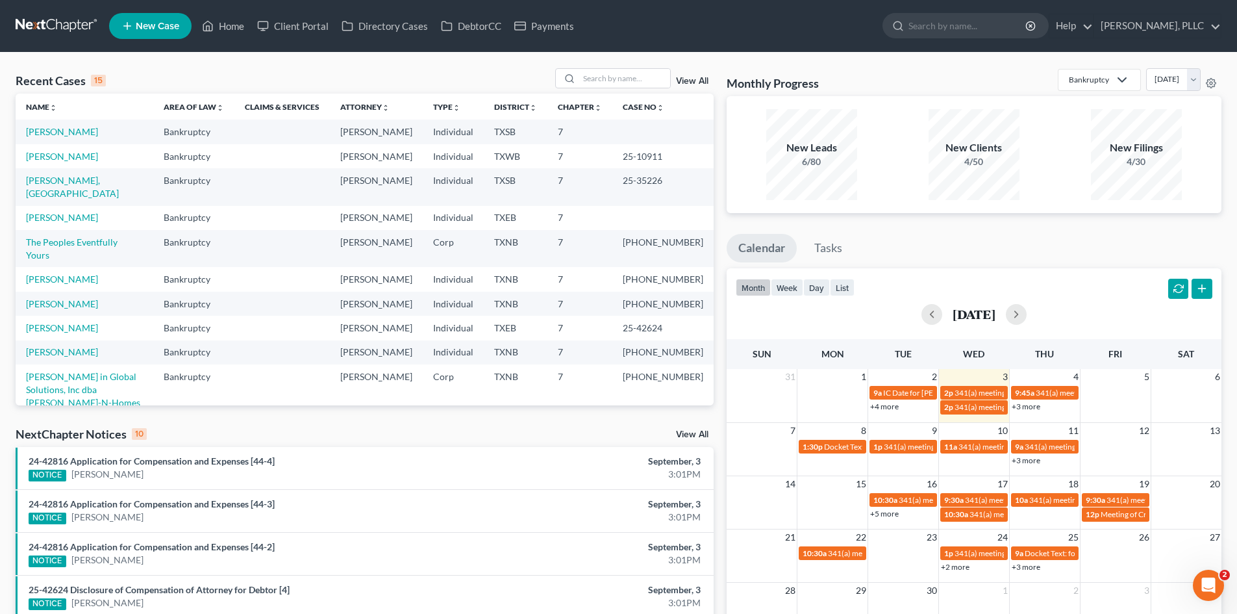
scroll to position [193, 0]
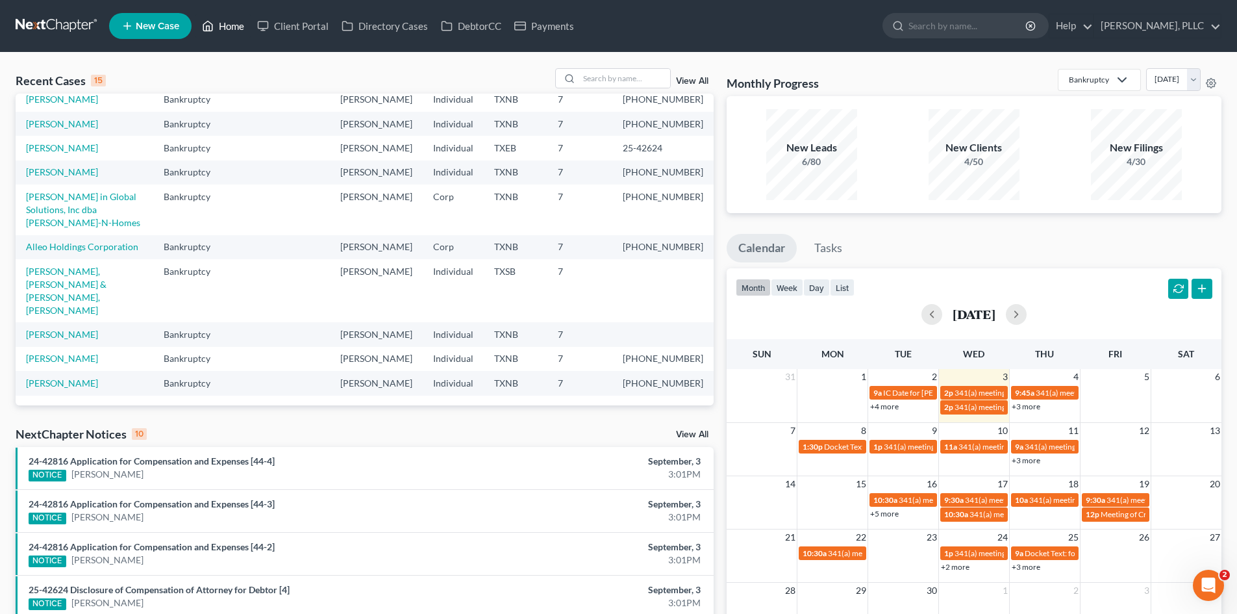
click at [226, 24] on link "Home" at bounding box center [222, 25] width 55 height 23
click at [236, 27] on link "Home" at bounding box center [222, 25] width 55 height 23
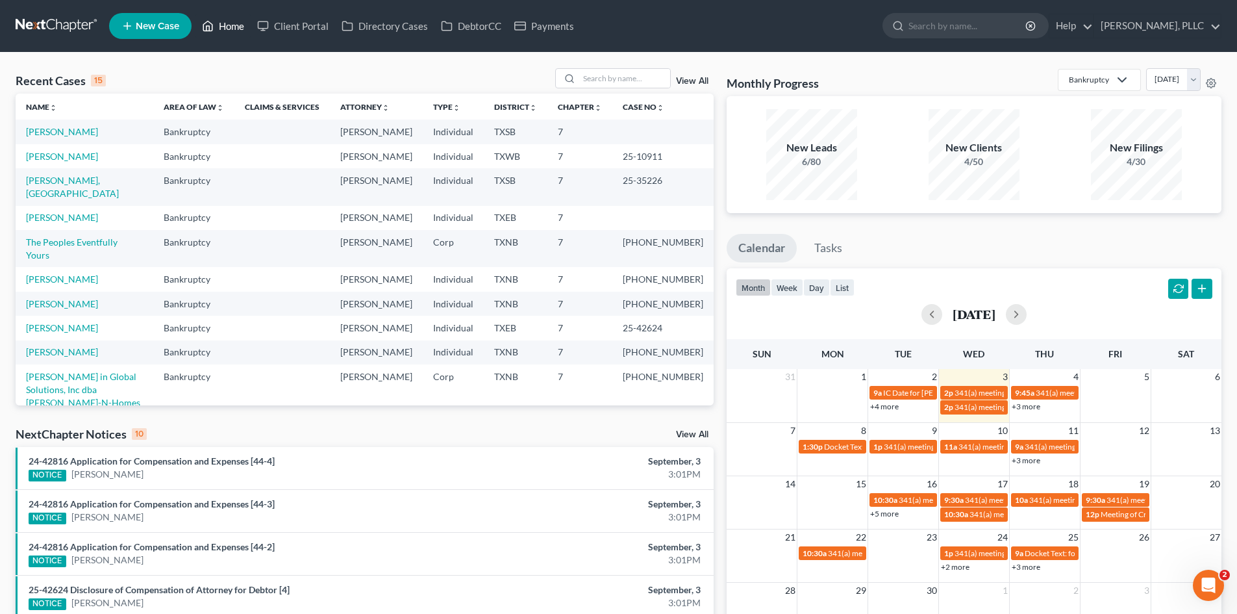
click at [229, 24] on link "Home" at bounding box center [222, 25] width 55 height 23
click at [229, 32] on link "Home" at bounding box center [222, 25] width 55 height 23
drag, startPoint x: 715, startPoint y: 138, endPoint x: 714, endPoint y: 189, distance: 51.3
click at [714, 189] on div "Recent Cases 15 View All Name unfold_more expand_more expand_less Area of Law u…" at bounding box center [364, 481] width 711 height 827
click at [240, 19] on link "Home" at bounding box center [222, 25] width 55 height 23
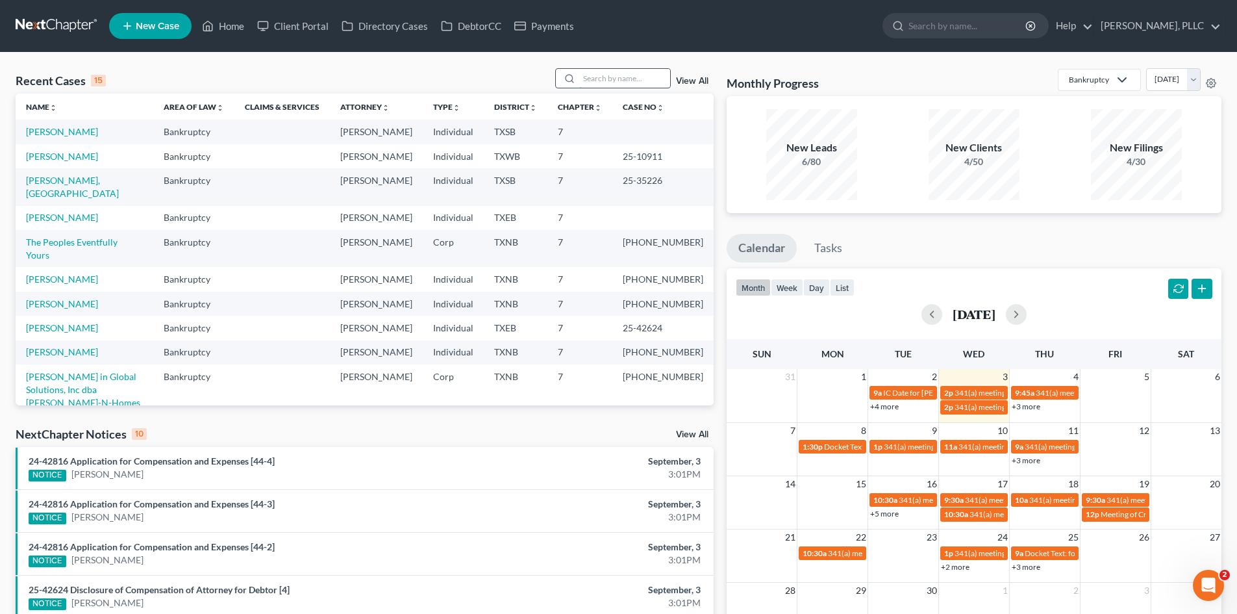
click at [596, 71] on input "search" at bounding box center [624, 78] width 91 height 19
type input "ball"
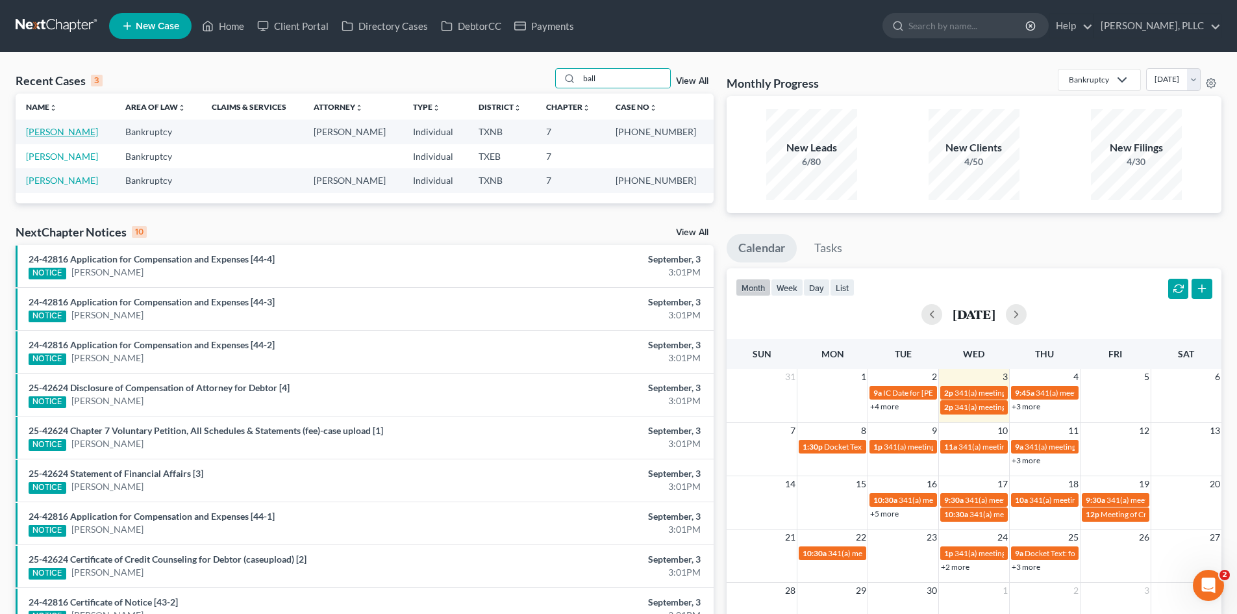
click at [62, 131] on link "[PERSON_NAME]" at bounding box center [62, 131] width 72 height 11
select select "4"
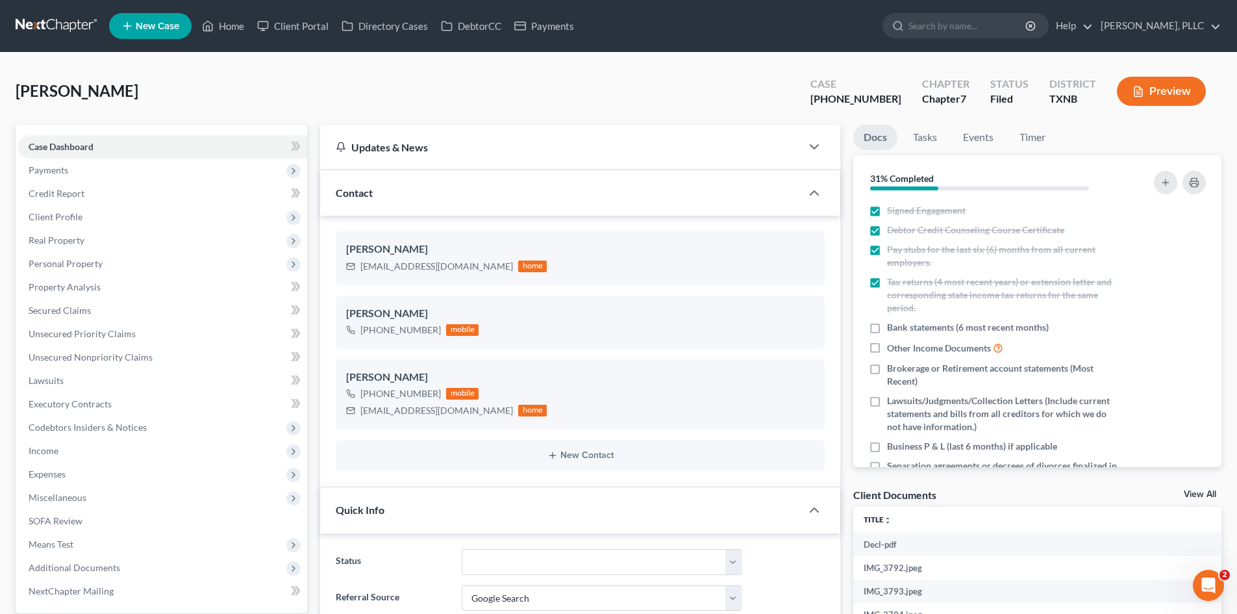
click at [170, 96] on div "[PERSON_NAME] Upgraded Case [PHONE_NUMBER] Chapter Chapter 7 Status [GEOGRAPHIC…" at bounding box center [619, 96] width 1206 height 56
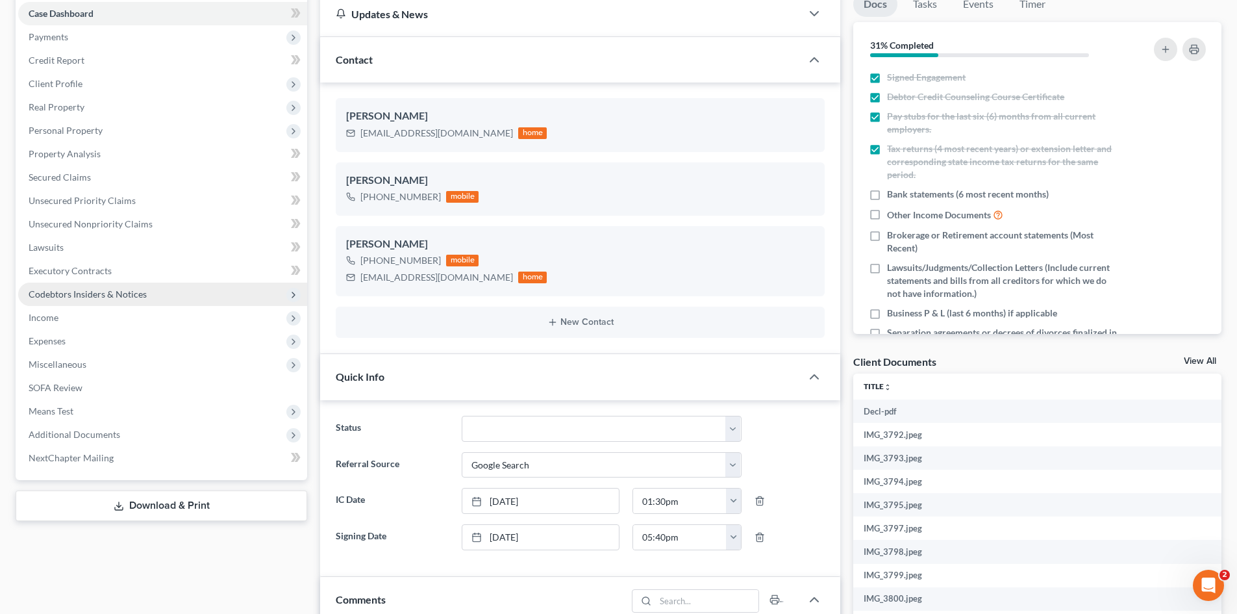
scroll to position [130, 0]
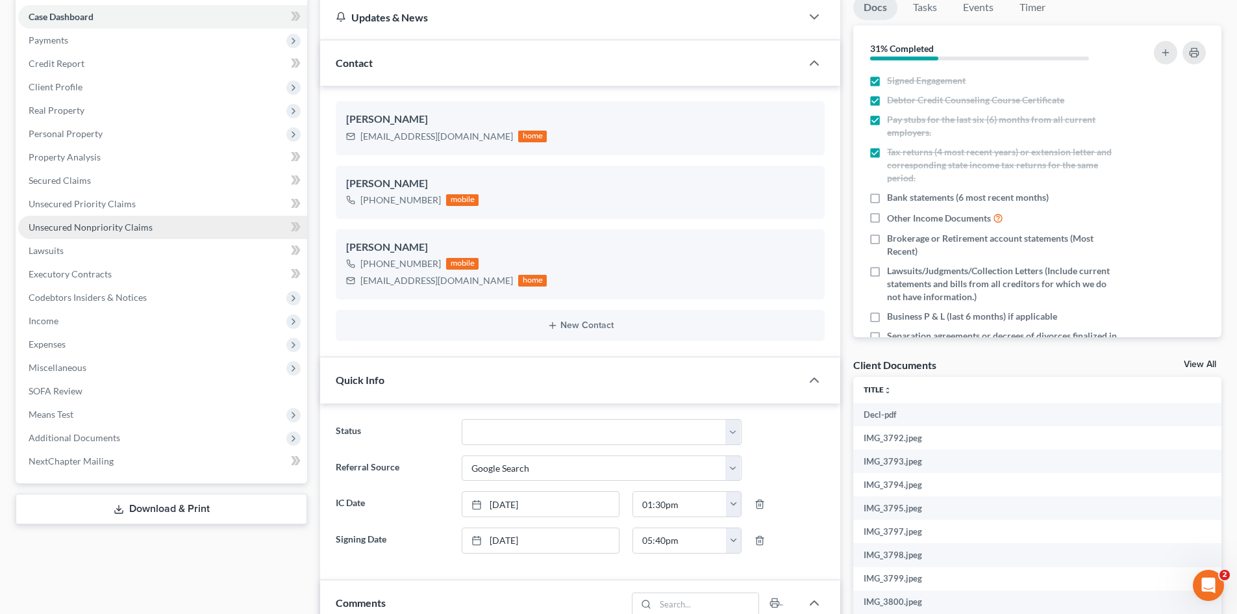
click at [93, 235] on link "Unsecured Nonpriority Claims" at bounding box center [162, 227] width 289 height 23
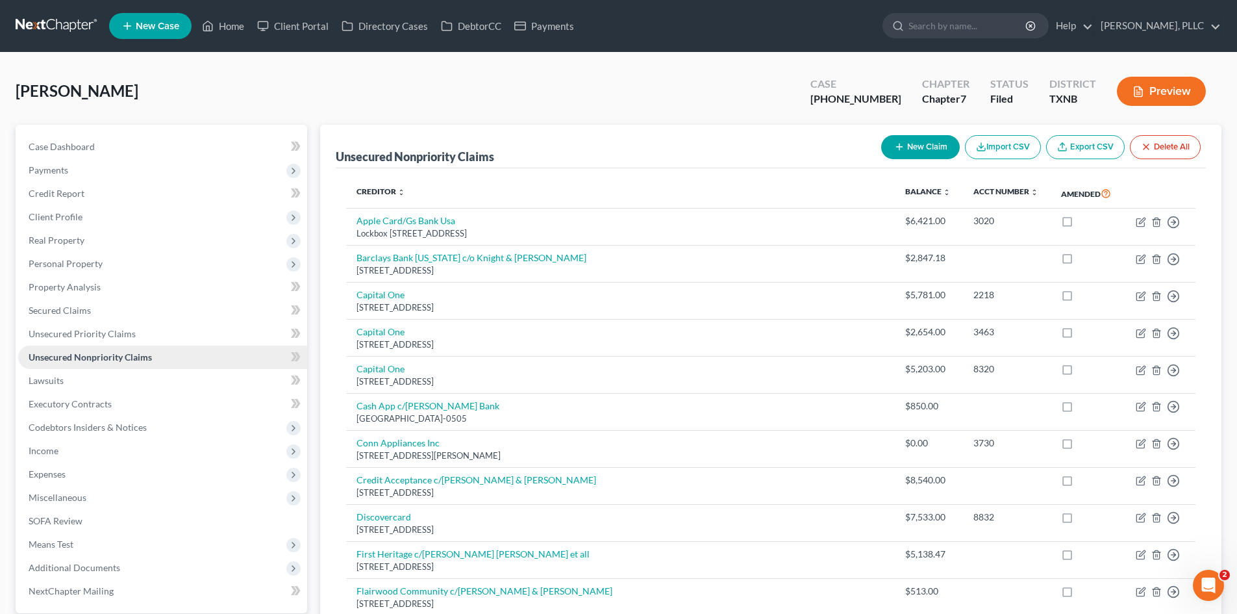
click at [95, 353] on span "Unsecured Nonpriority Claims" at bounding box center [90, 356] width 123 height 11
click at [90, 329] on span "Unsecured Priority Claims" at bounding box center [82, 333] width 107 height 11
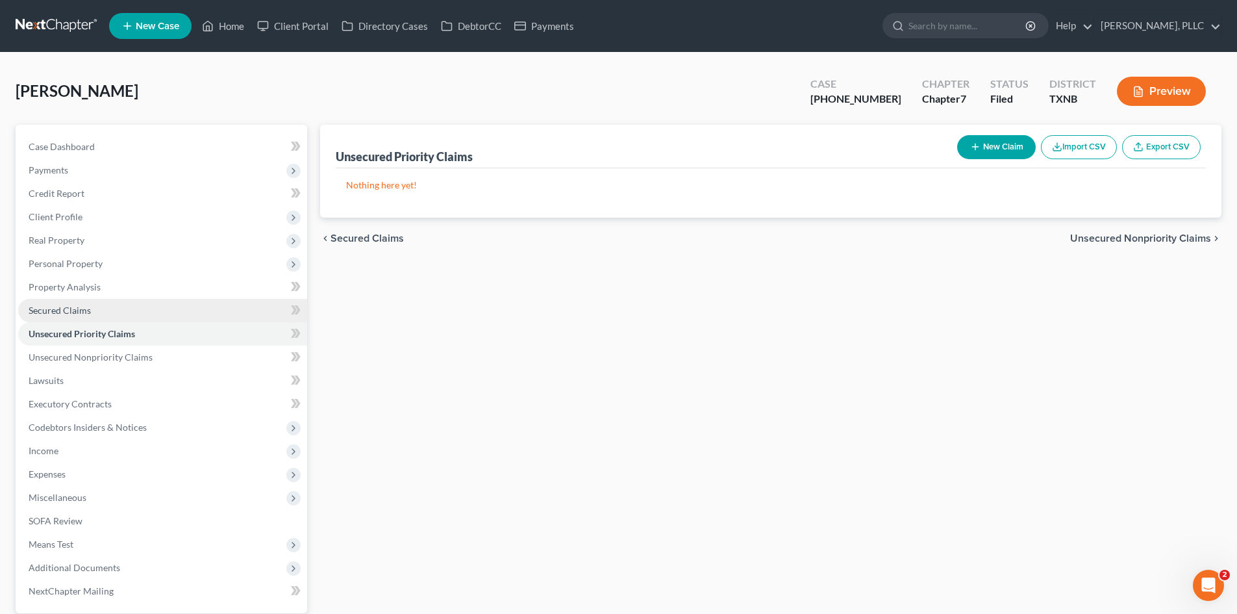
click at [100, 300] on link "Secured Claims" at bounding box center [162, 310] width 289 height 23
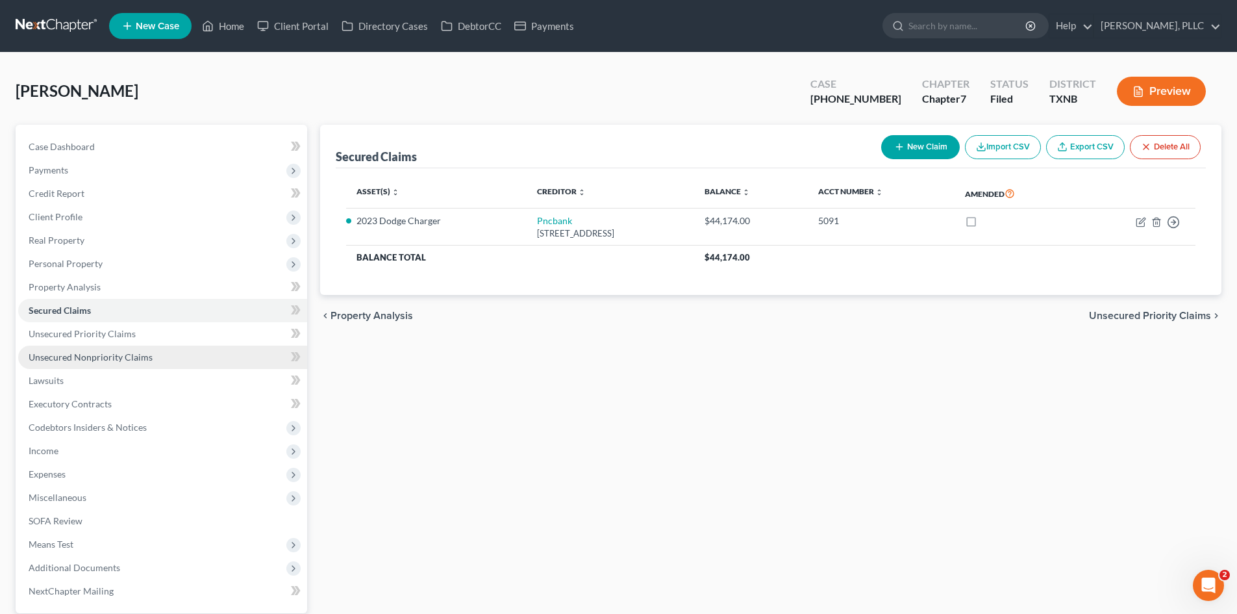
click at [112, 351] on span "Unsecured Nonpriority Claims" at bounding box center [91, 356] width 124 height 11
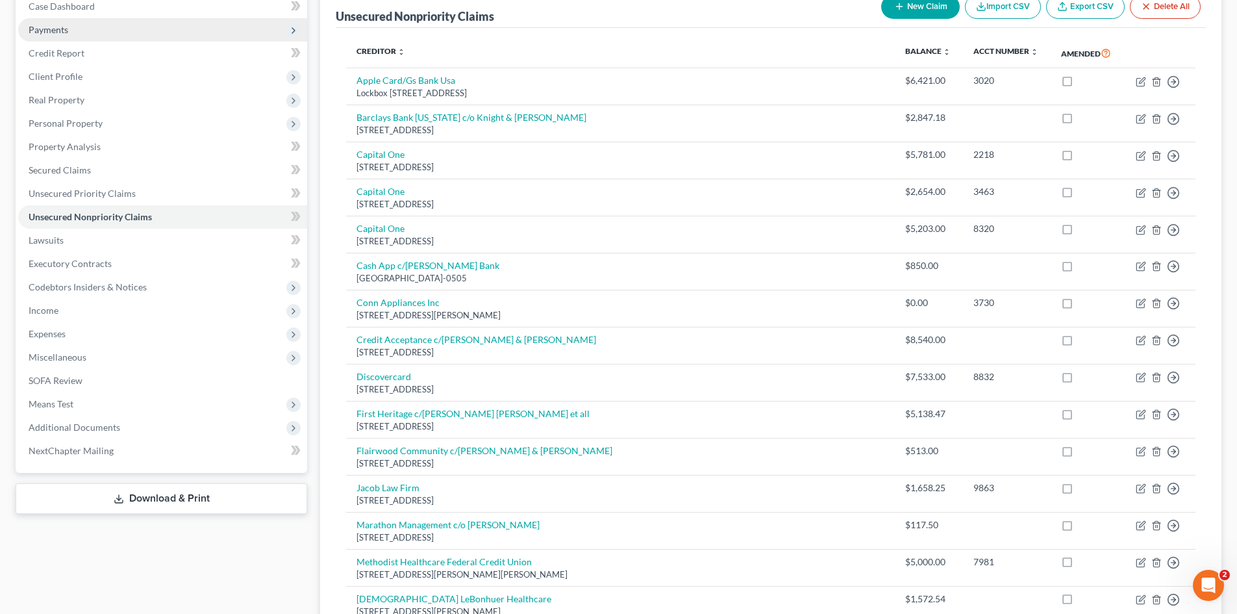
scroll to position [1, 0]
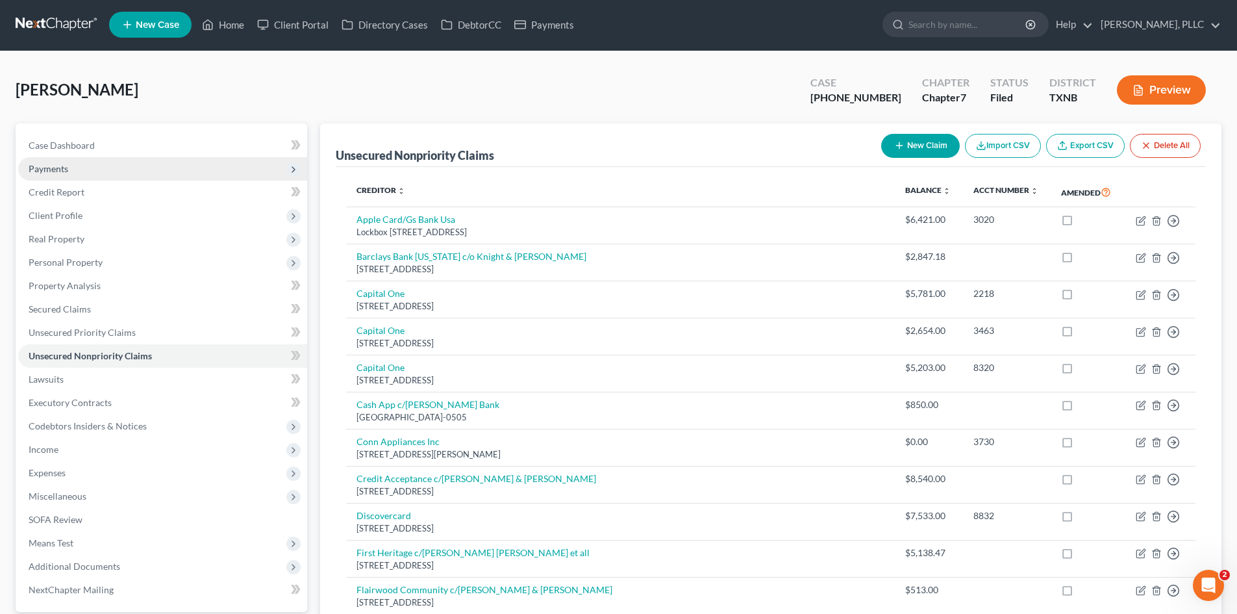
click at [48, 162] on span "Payments" at bounding box center [162, 168] width 289 height 23
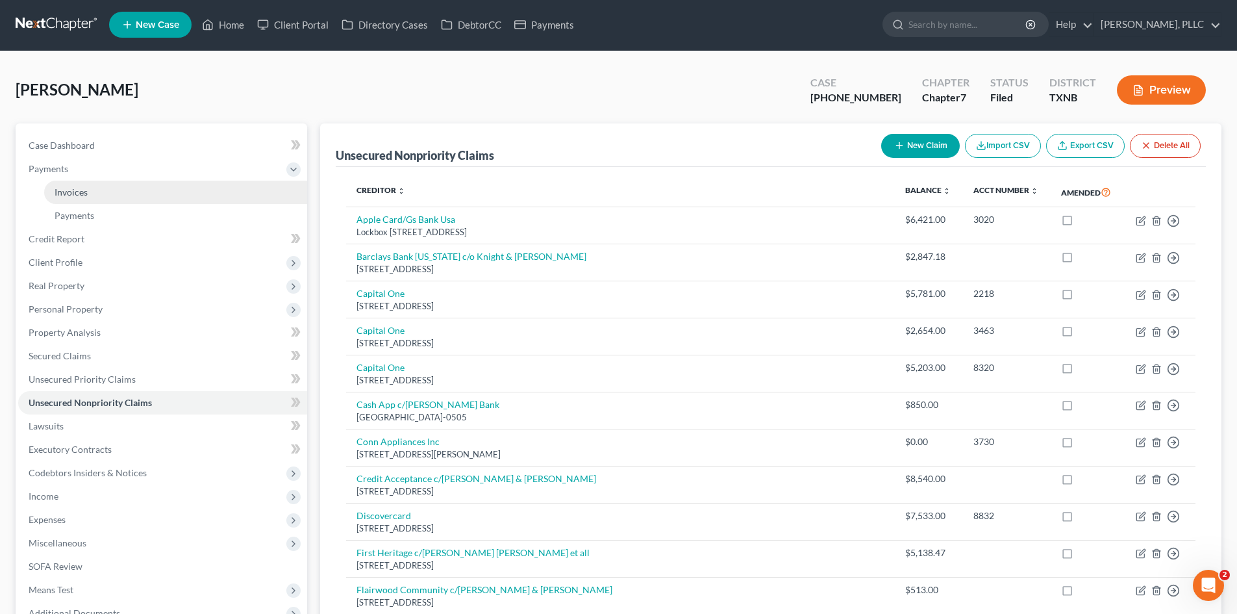
drag, startPoint x: 107, startPoint y: 194, endPoint x: 173, endPoint y: 190, distance: 66.3
click at [107, 194] on link "Invoices" at bounding box center [175, 192] width 263 height 23
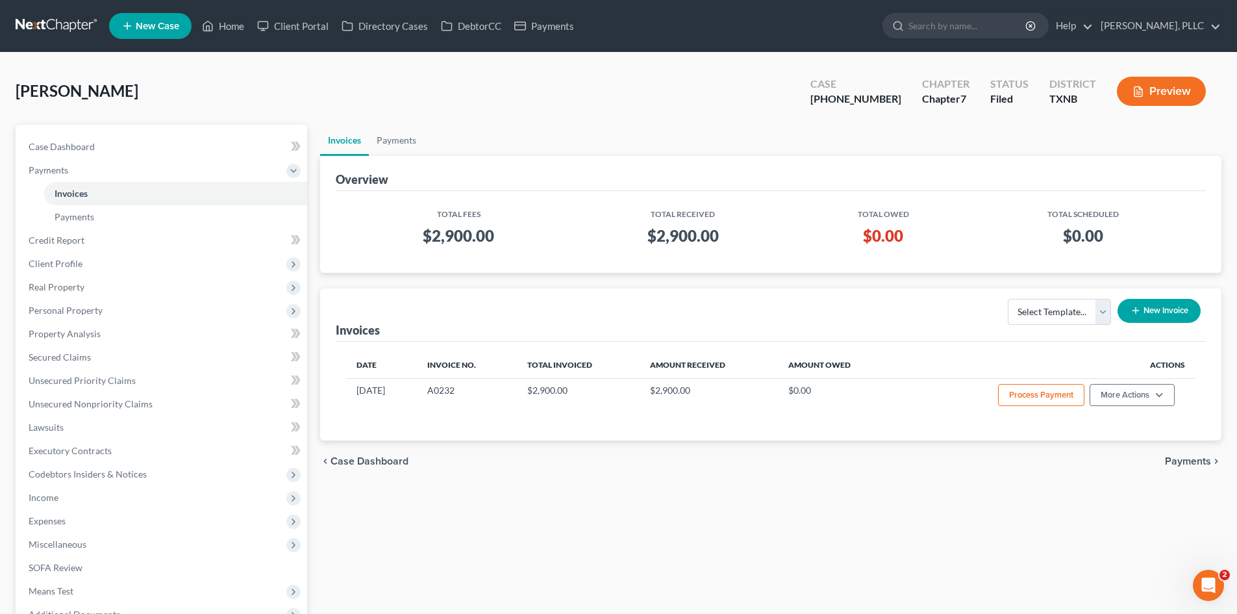
click at [493, 129] on ul "Invoices Payments" at bounding box center [770, 140] width 901 height 31
click at [534, 23] on link "Payments" at bounding box center [544, 25] width 73 height 23
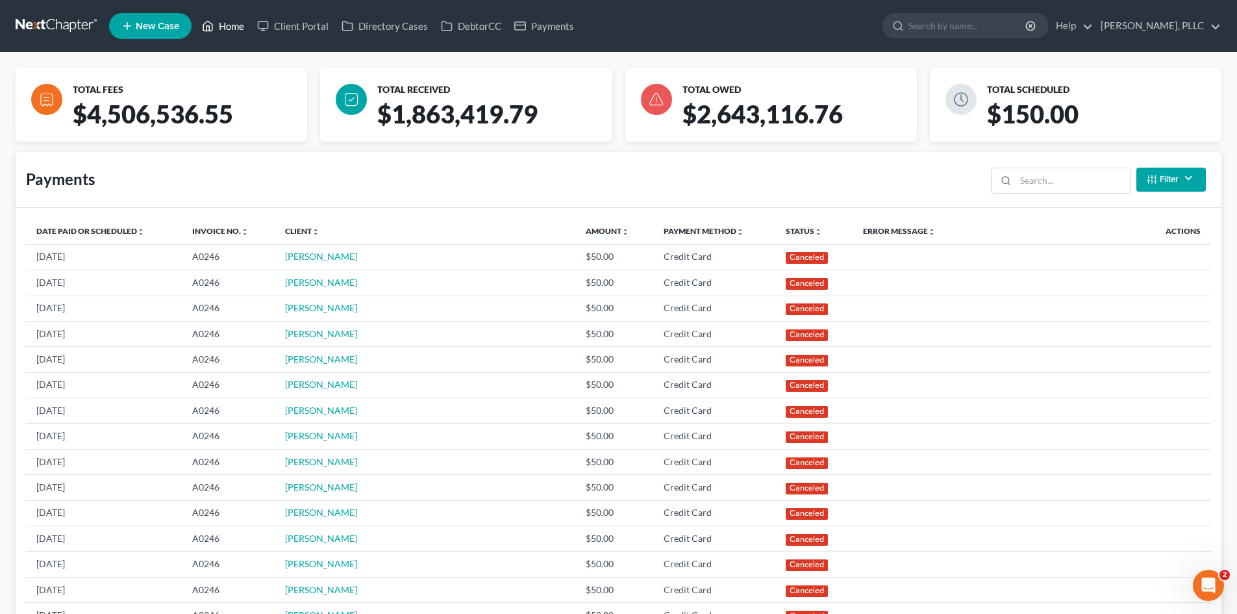
click at [231, 29] on link "Home" at bounding box center [222, 25] width 55 height 23
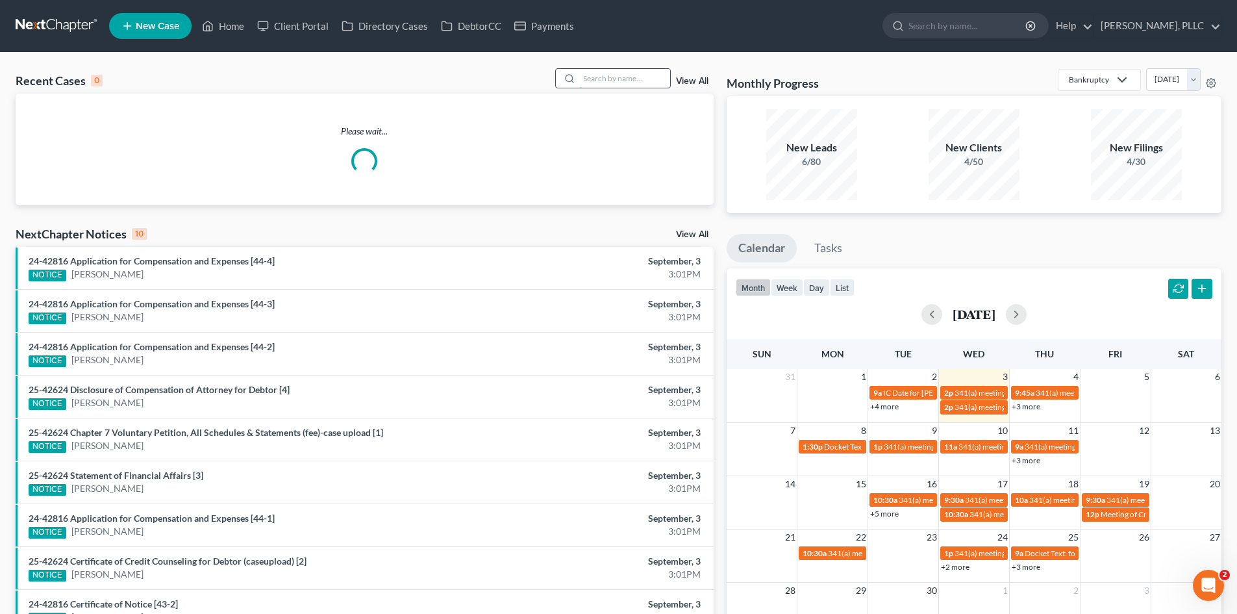
click at [598, 75] on input "search" at bounding box center [624, 78] width 91 height 19
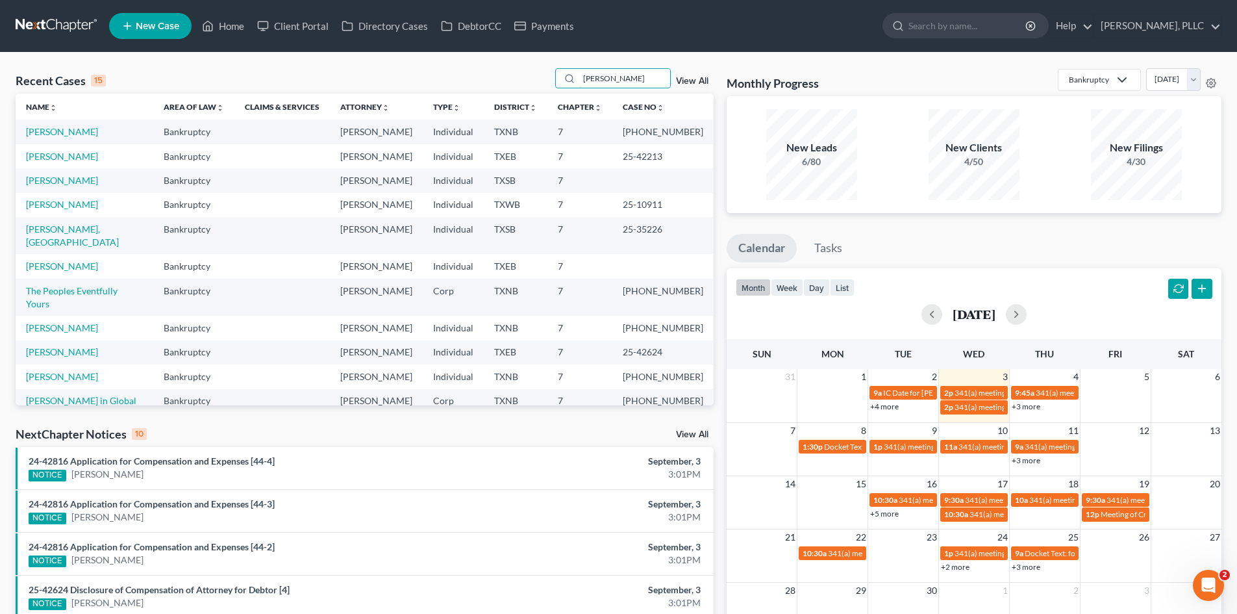
type input "[PERSON_NAME]"
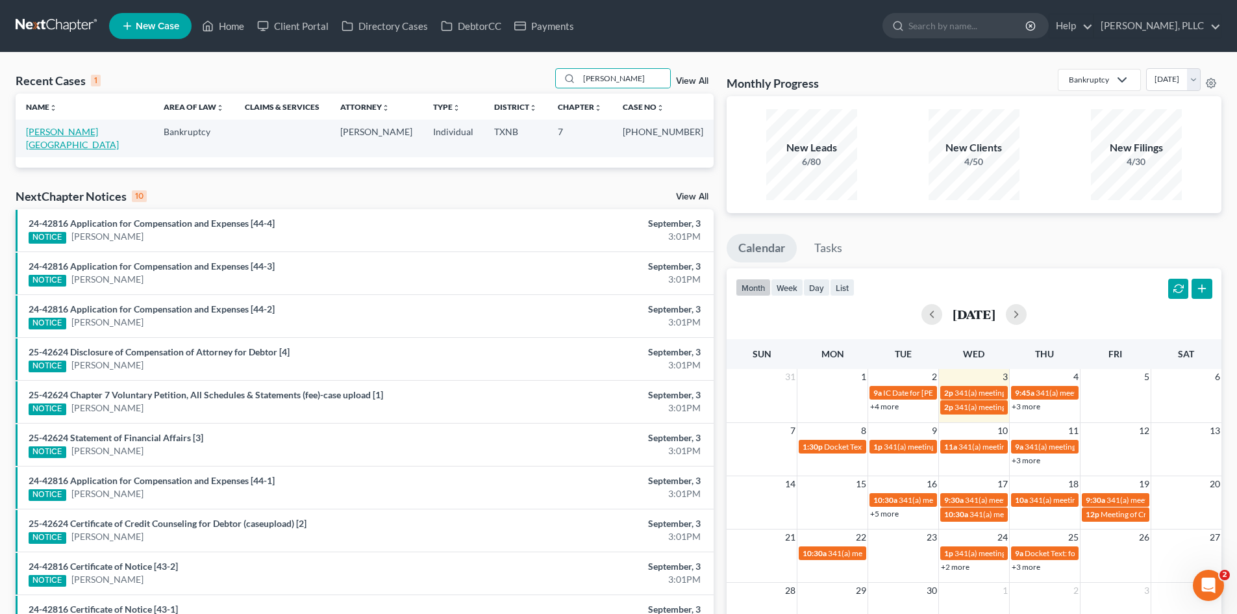
click at [51, 134] on link "[PERSON_NAME][GEOGRAPHIC_DATA]" at bounding box center [72, 138] width 93 height 24
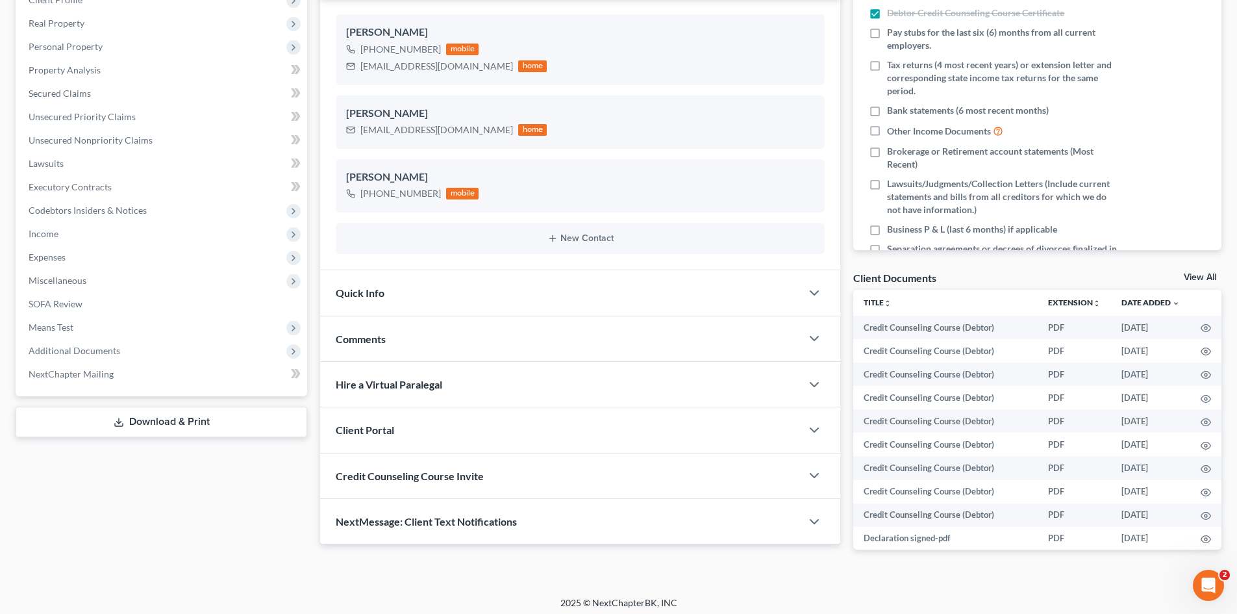
scroll to position [223, 0]
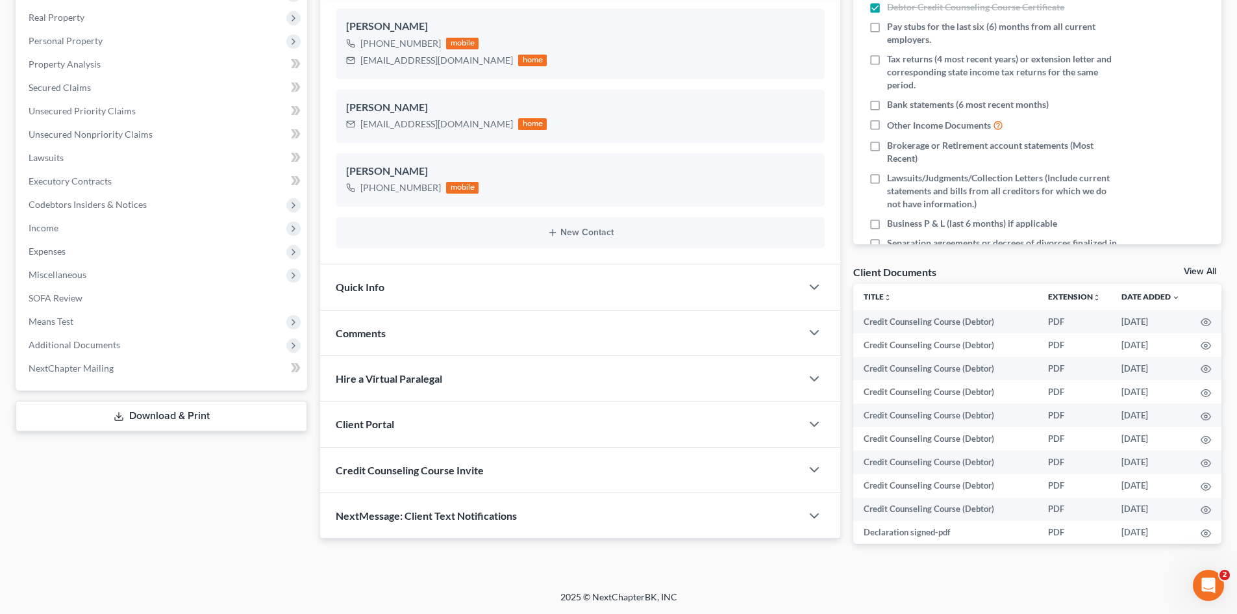
click at [382, 340] on div "Comments" at bounding box center [560, 332] width 481 height 45
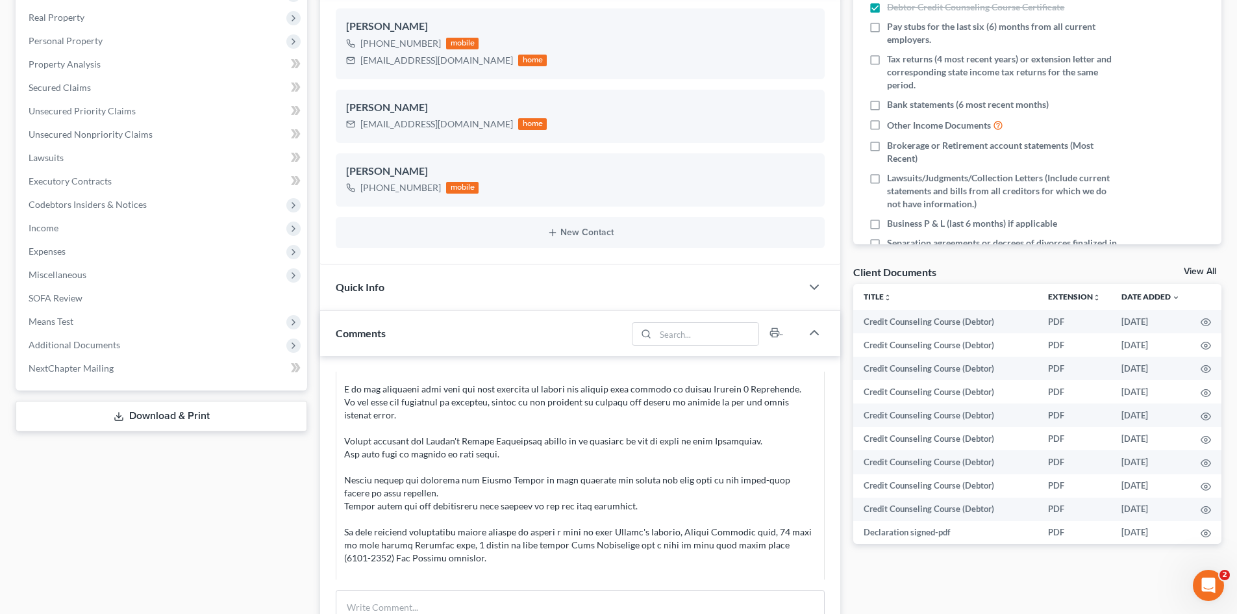
scroll to position [325, 0]
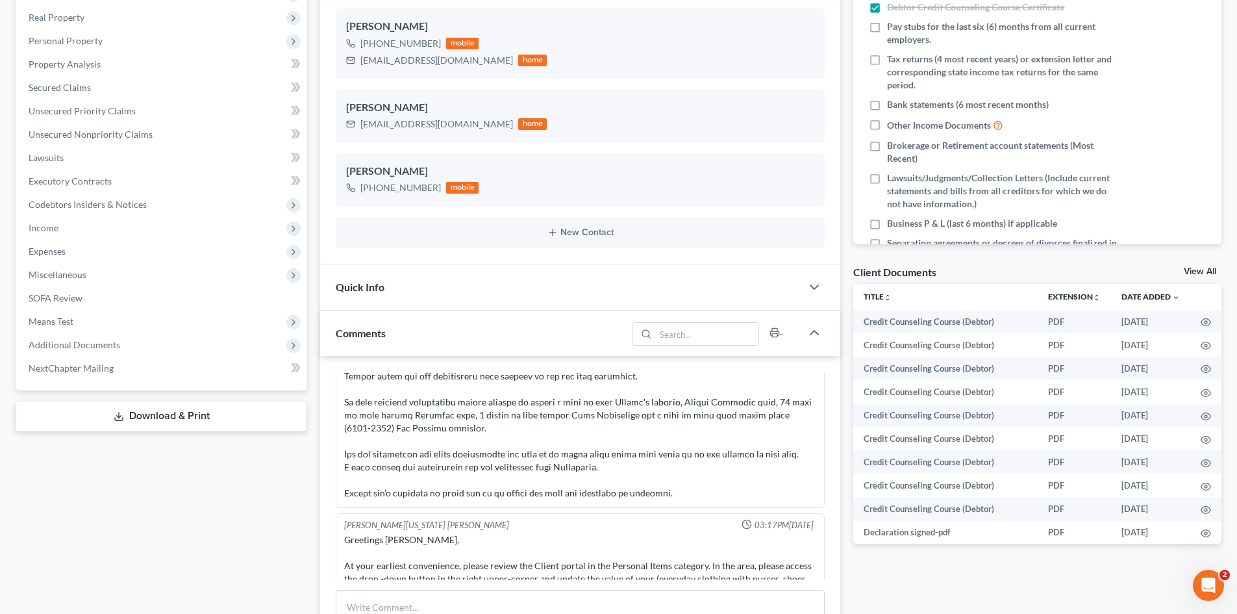
click at [972, 569] on div "Docs Tasks Events Timer 12% Completed Nothing here yet! Signed Engagement Debto…" at bounding box center [1037, 388] width 381 height 972
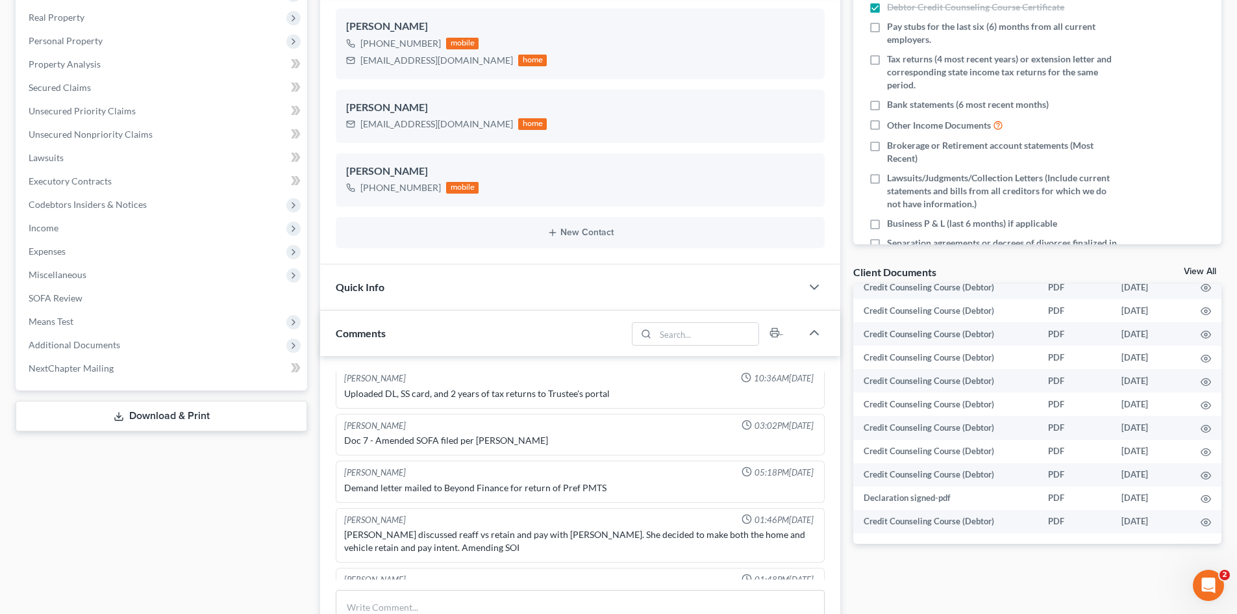
scroll to position [1572, 0]
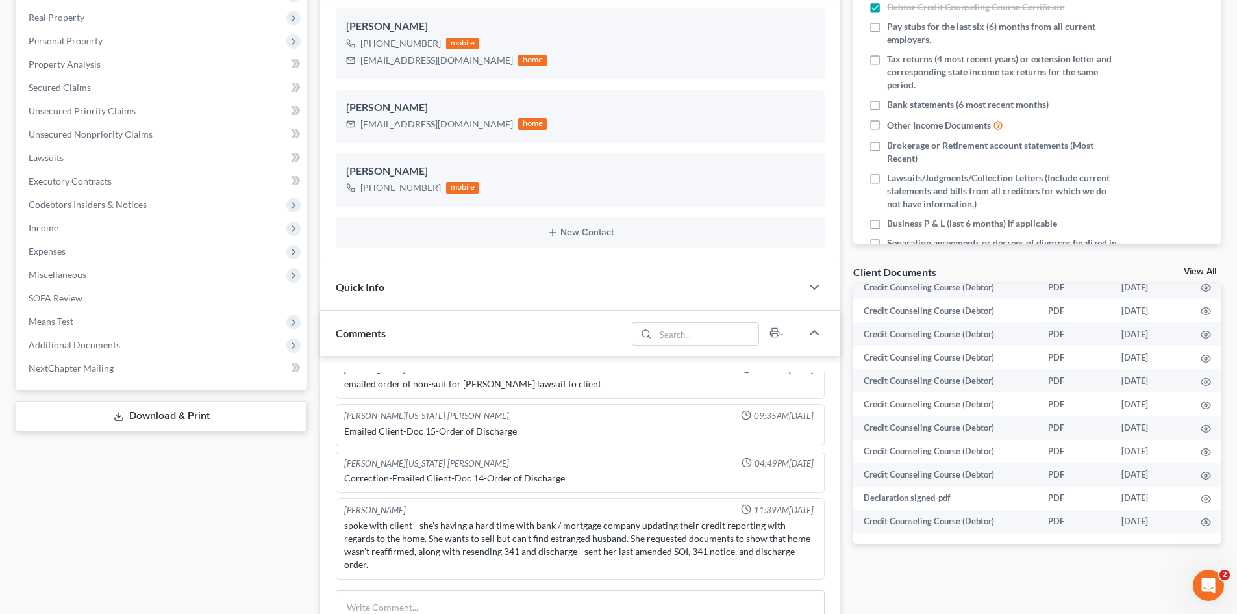
drag, startPoint x: 236, startPoint y: 555, endPoint x: 1167, endPoint y: 540, distance: 931.4
click at [236, 555] on div "Case Dashboard Payments Invoices Payments Payments Credit Report Client Profile" at bounding box center [161, 388] width 305 height 972
click at [1020, 583] on div "Docs Tasks Events Timer 12% Completed Nothing here yet! Signed Engagement Debto…" at bounding box center [1037, 388] width 381 height 972
click at [308, 536] on div "Case Dashboard Payments Invoices Payments Payments Credit Report Client Profile" at bounding box center [161, 388] width 305 height 972
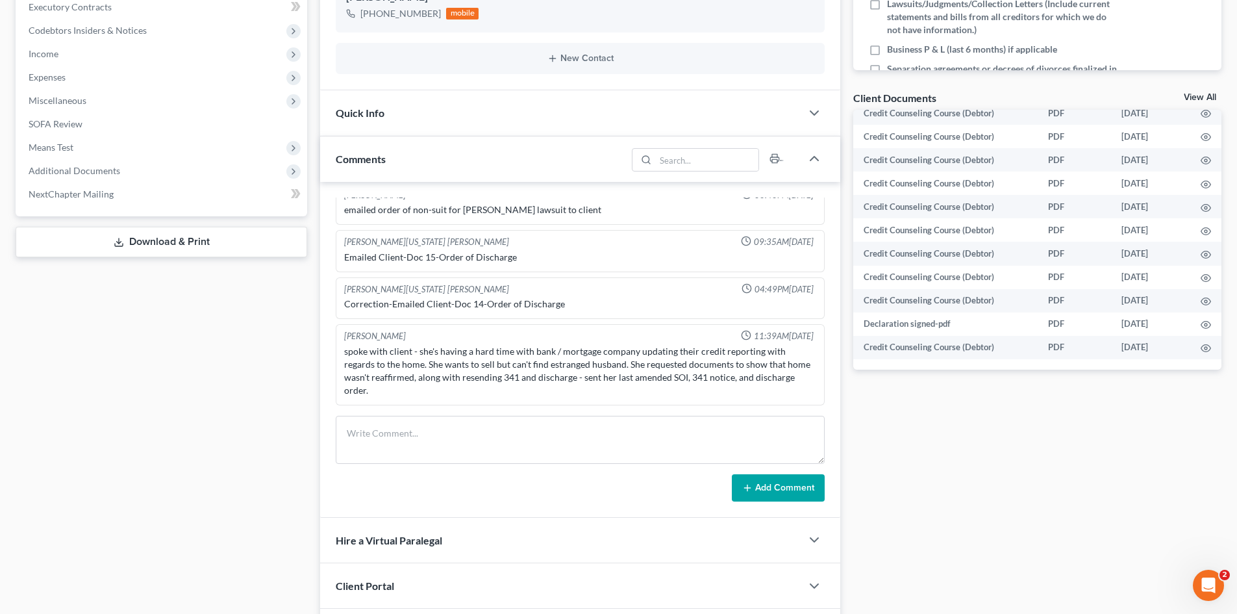
scroll to position [418, 0]
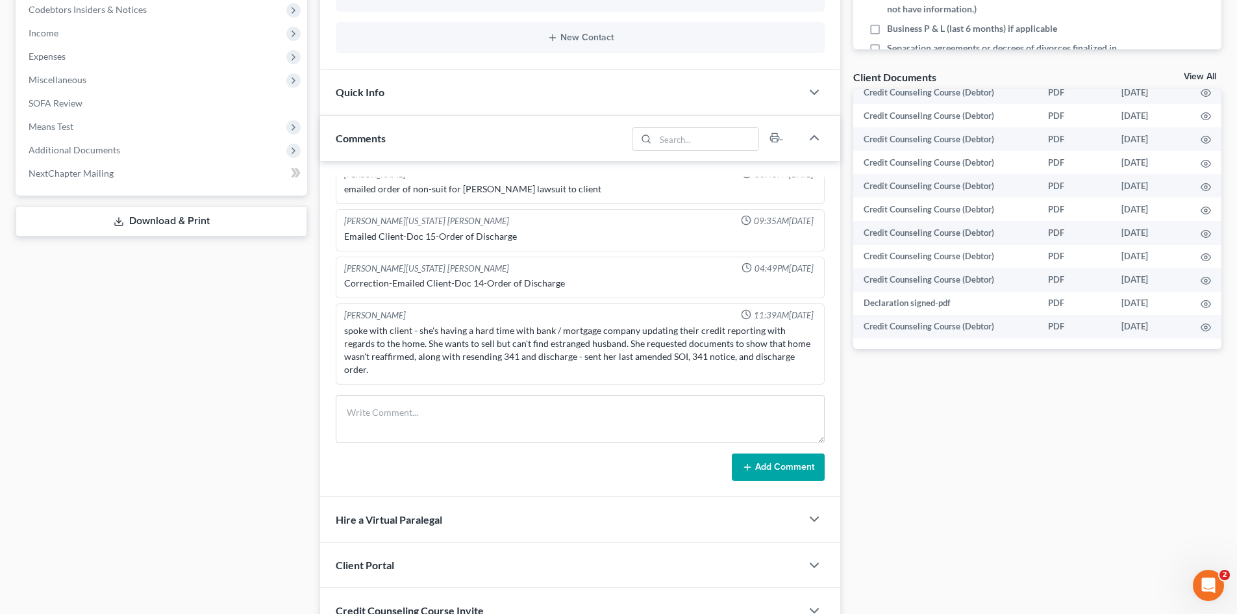
click at [86, 364] on div "Case Dashboard Payments Invoices Payments Payments Credit Report Client Profile" at bounding box center [161, 193] width 305 height 972
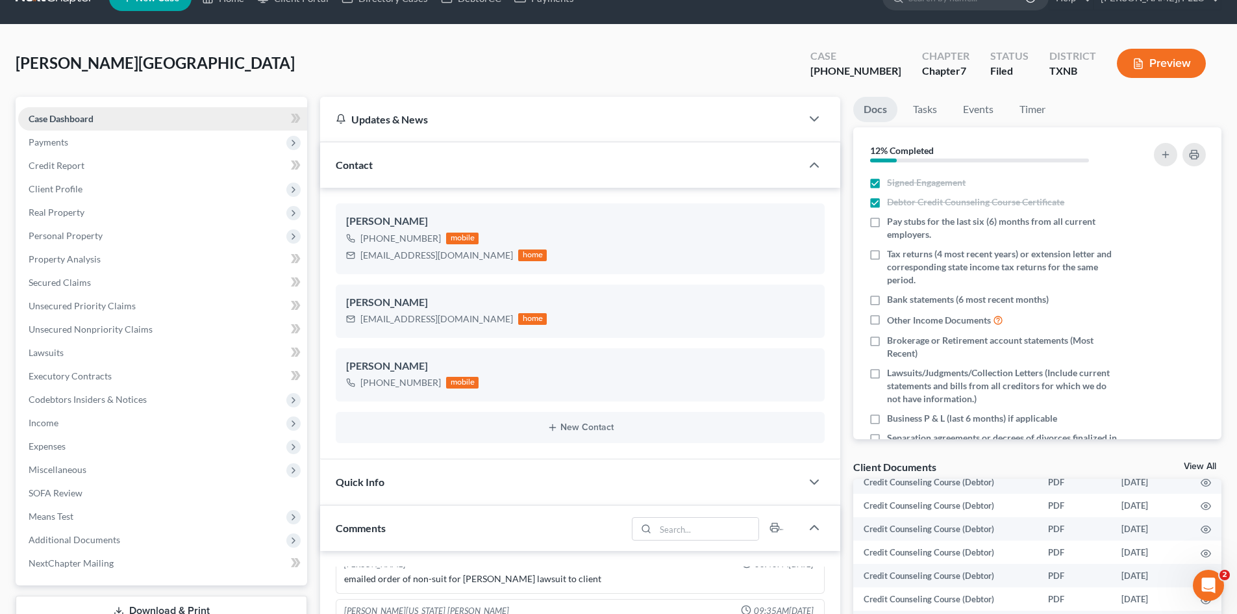
scroll to position [0, 0]
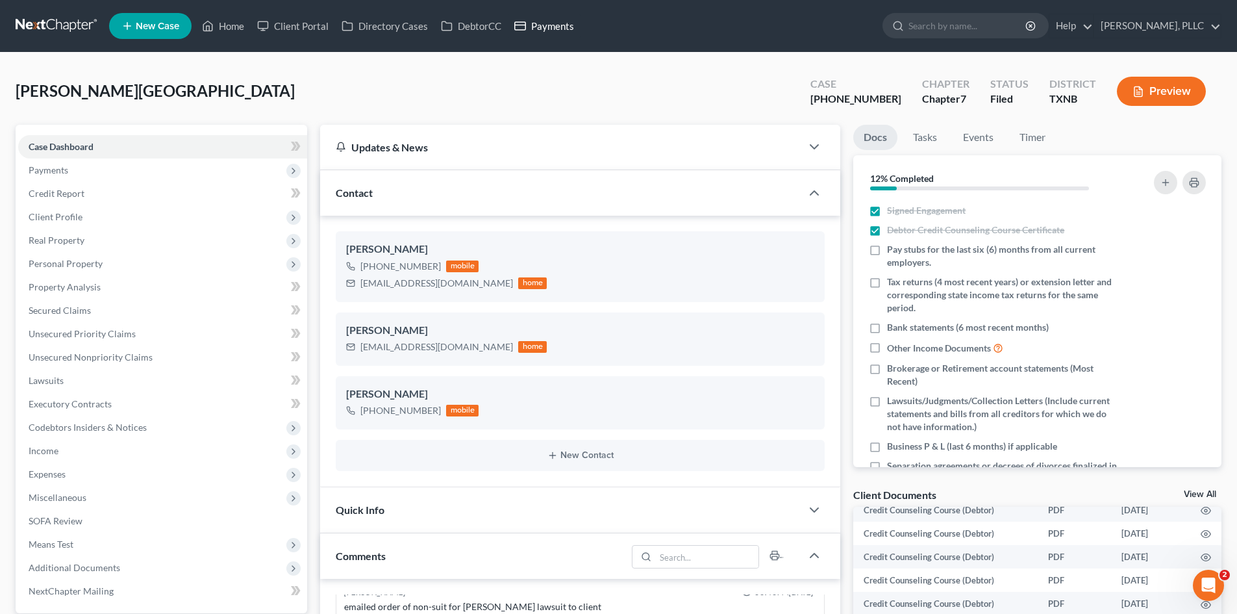
click at [540, 25] on link "Payments" at bounding box center [544, 25] width 73 height 23
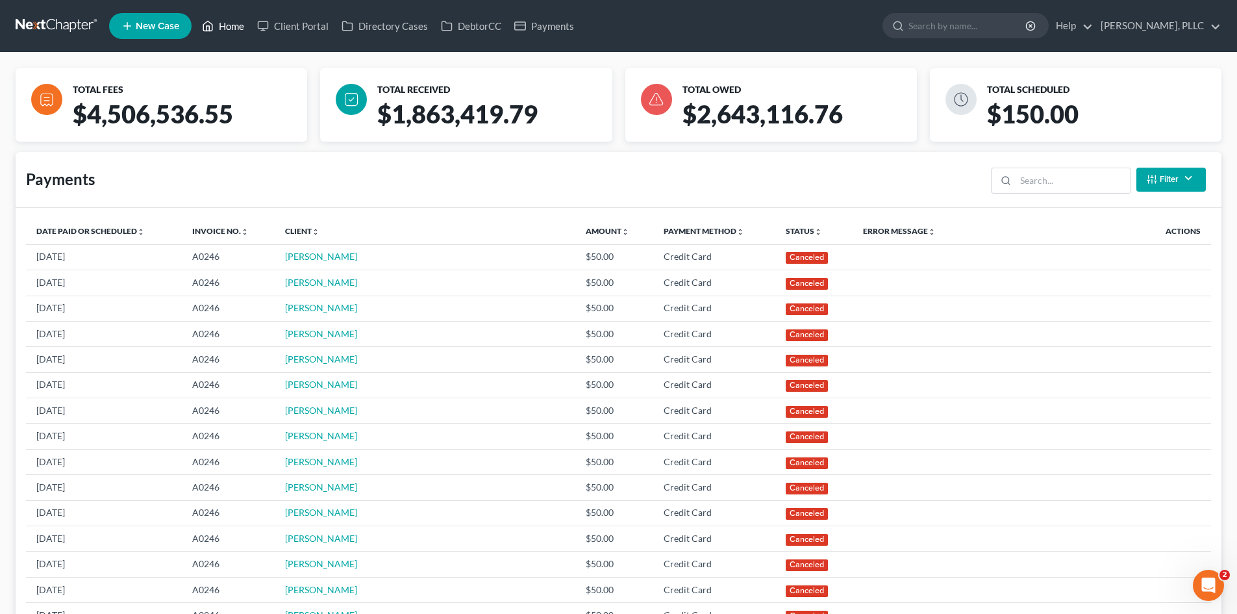
click at [224, 18] on link "Home" at bounding box center [222, 25] width 55 height 23
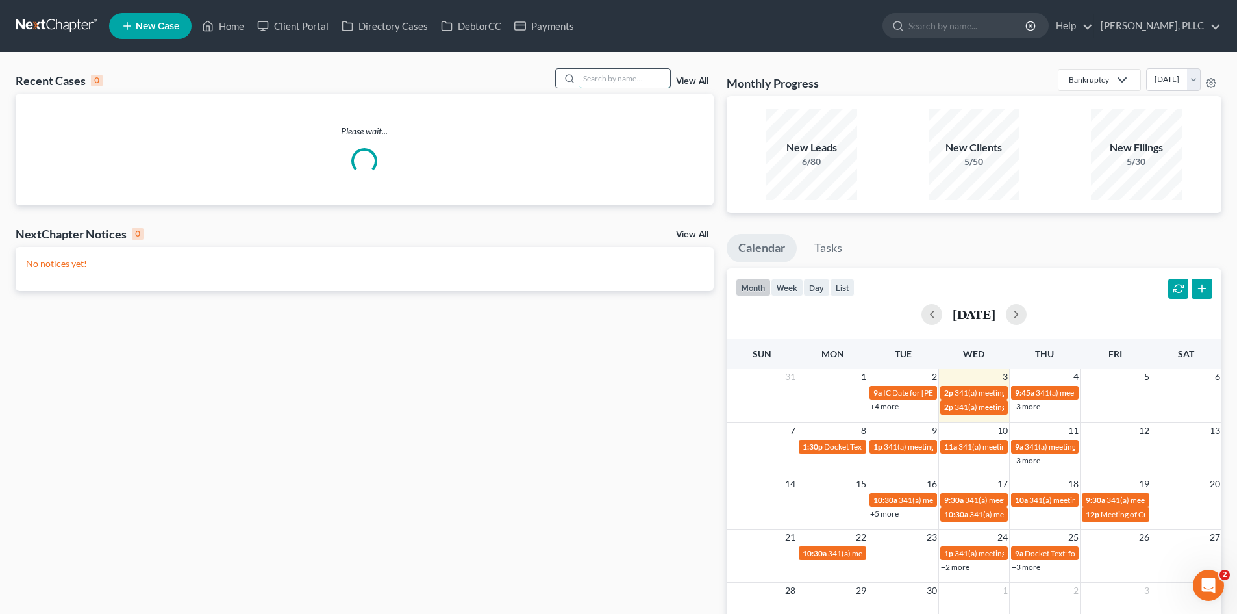
click at [584, 83] on input "search" at bounding box center [624, 78] width 91 height 19
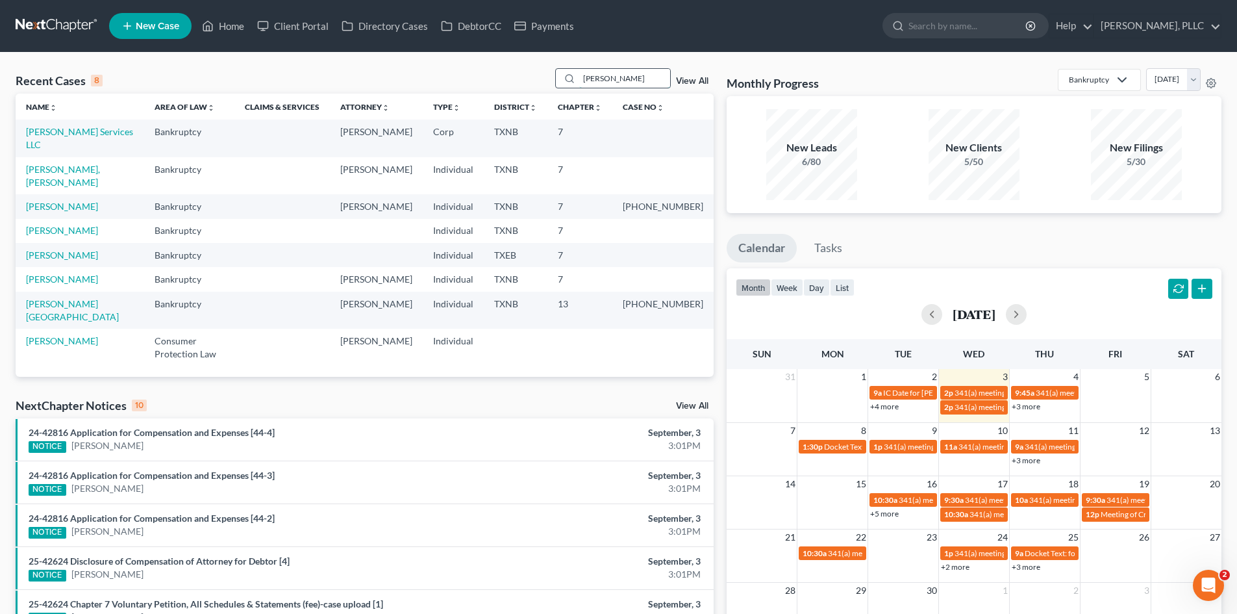
type input "[PERSON_NAME]"
click at [56, 225] on link "[PERSON_NAME]" at bounding box center [62, 230] width 72 height 11
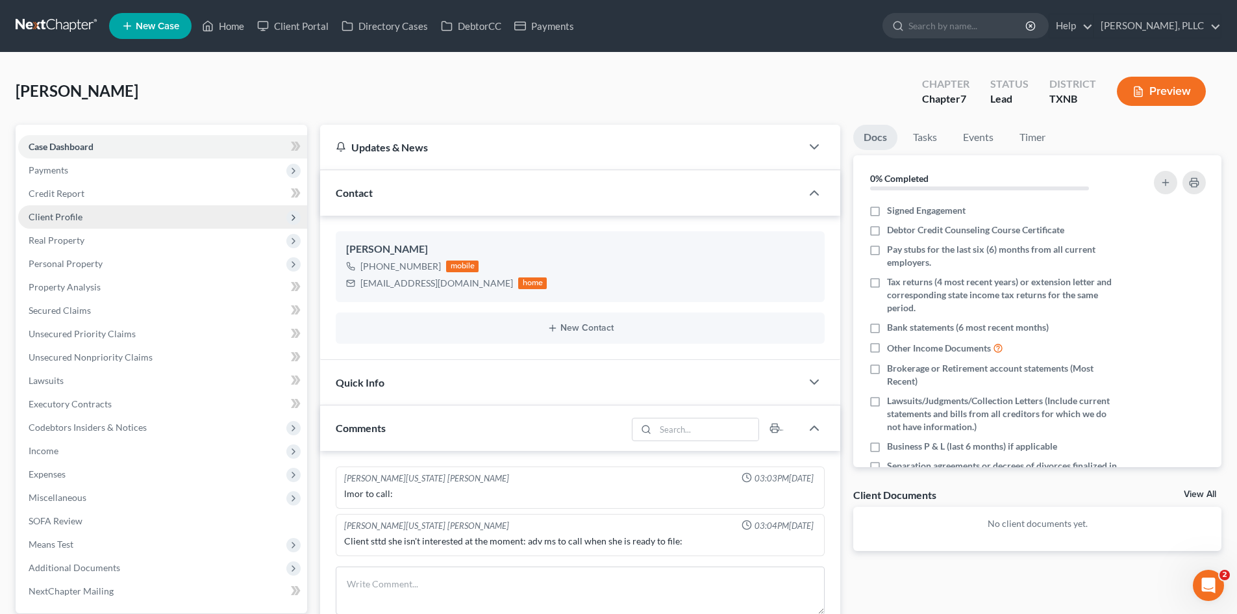
click at [77, 225] on span "Client Profile" at bounding box center [162, 216] width 289 height 23
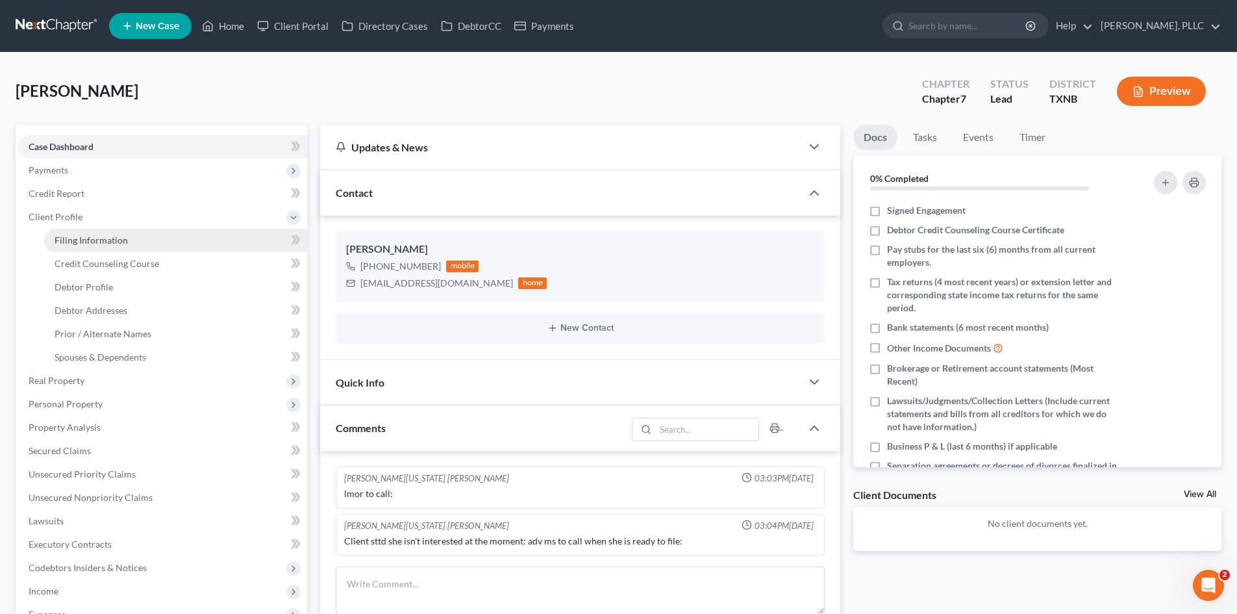
click at [82, 243] on span "Filing Information" at bounding box center [91, 239] width 73 height 11
select select "1"
select select "0"
select select "78"
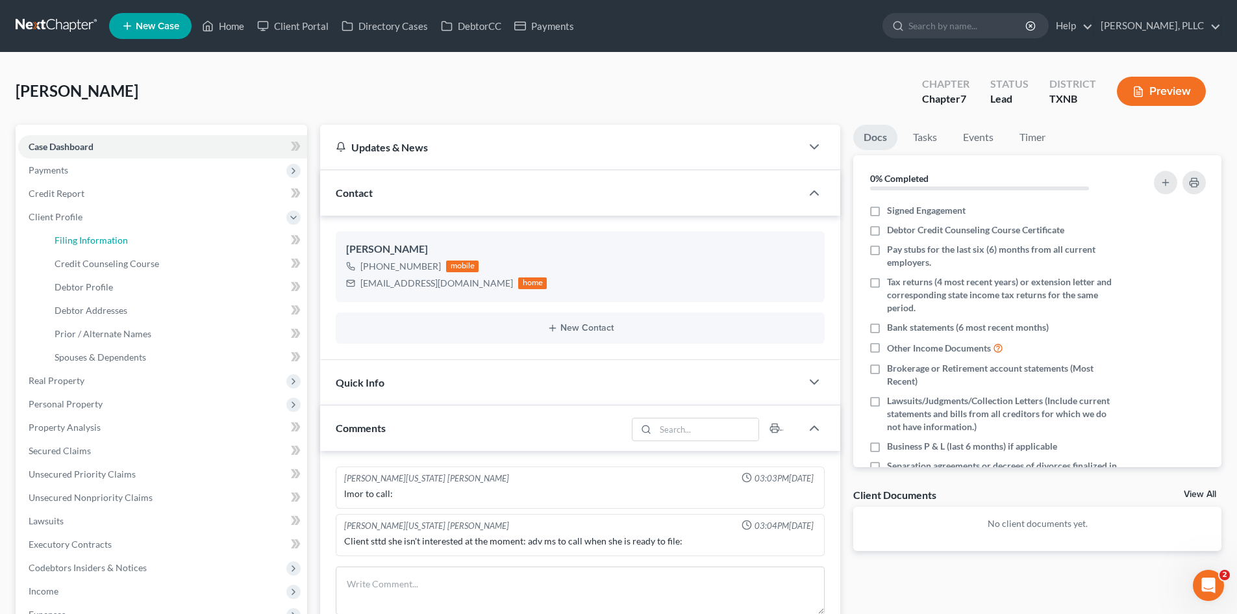
select select "45"
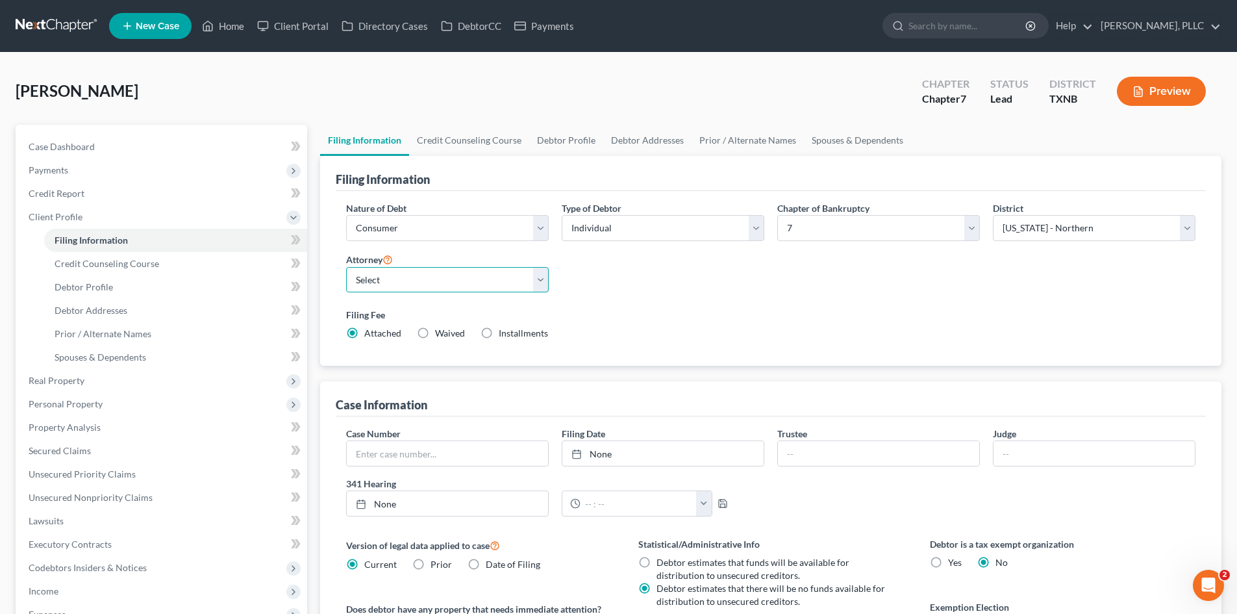
click at [451, 276] on select "Select [PERSON_NAME] - TXEB [PERSON_NAME] - [GEOGRAPHIC_DATA] [PERSON_NAME] - […" at bounding box center [447, 280] width 203 height 26
select select "1"
click at [346, 267] on select "Select [PERSON_NAME] - TXEB [PERSON_NAME] - [GEOGRAPHIC_DATA] [PERSON_NAME] - […" at bounding box center [447, 280] width 203 height 26
click at [66, 169] on span "Payments" at bounding box center [49, 169] width 40 height 11
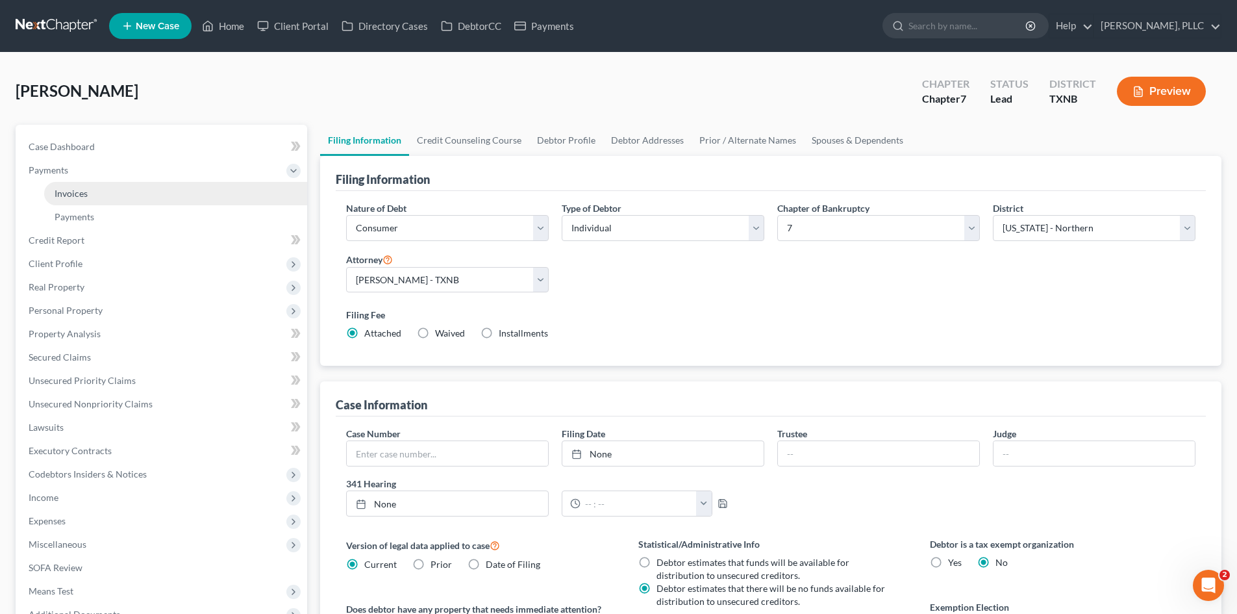
click at [123, 189] on link "Invoices" at bounding box center [175, 193] width 263 height 23
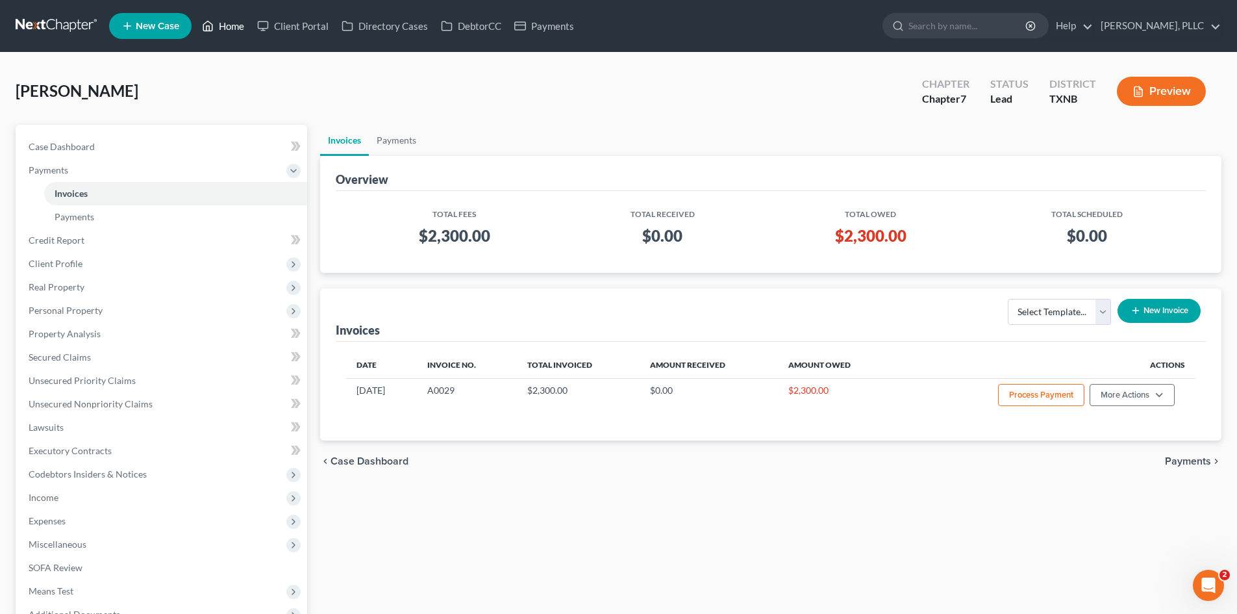
click at [227, 35] on link "Home" at bounding box center [222, 25] width 55 height 23
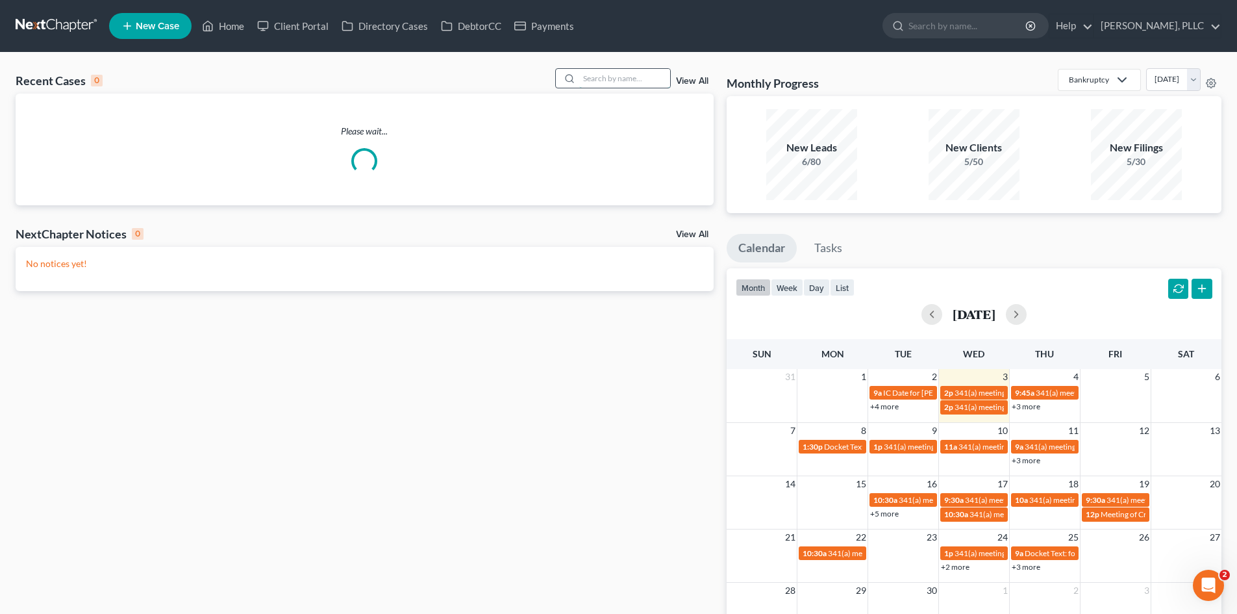
click at [623, 75] on input "search" at bounding box center [624, 78] width 91 height 19
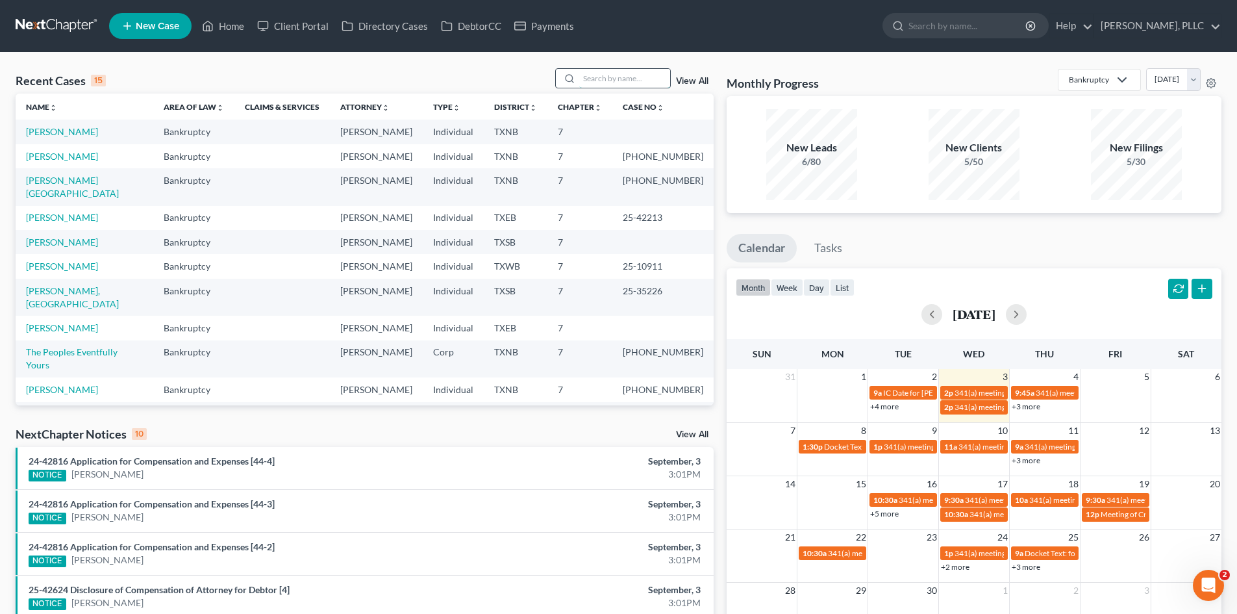
click at [588, 78] on input "search" at bounding box center [624, 78] width 91 height 19
type input "[PERSON_NAME]"
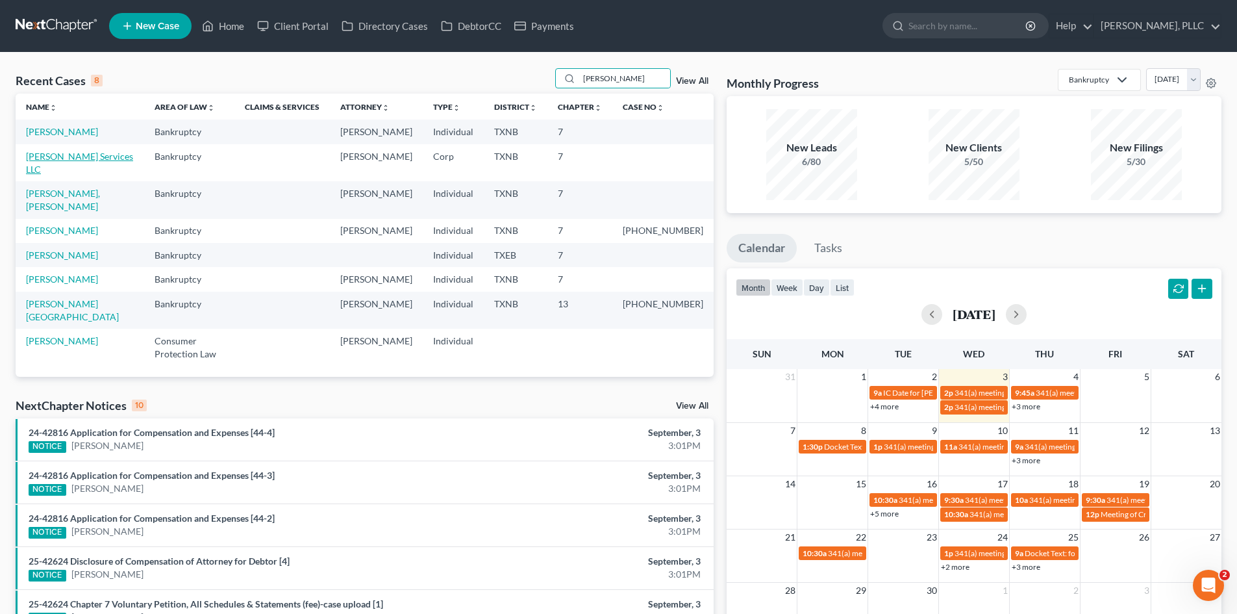
click at [70, 160] on link "[PERSON_NAME] Services LLC" at bounding box center [79, 163] width 107 height 24
select select "4"
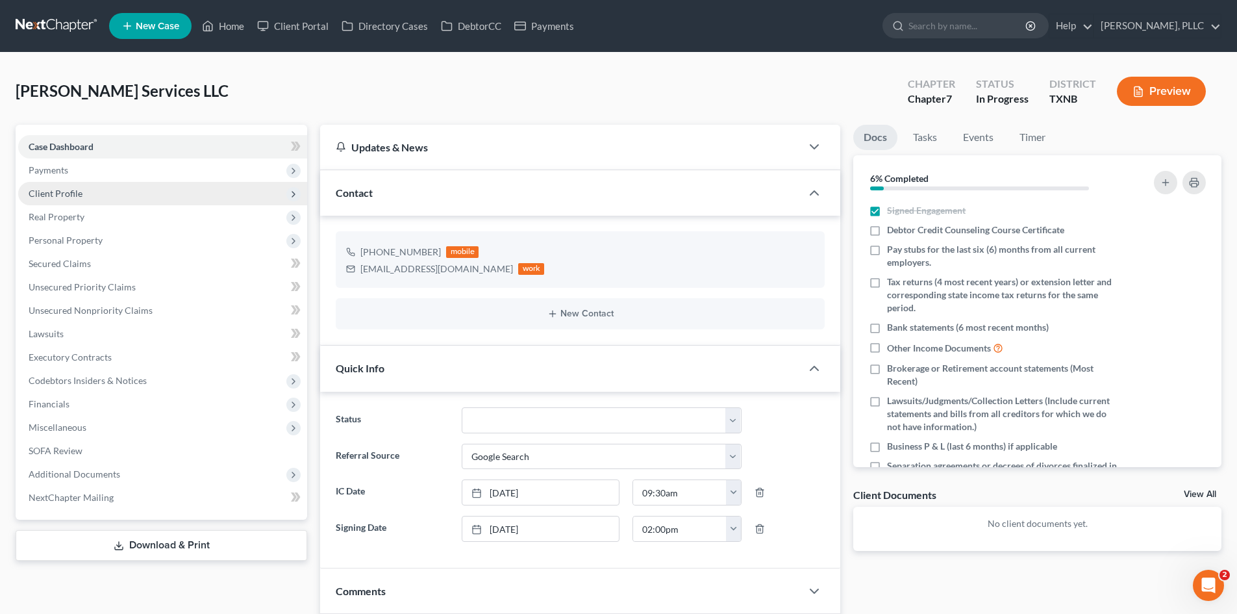
click at [69, 197] on span "Client Profile" at bounding box center [56, 193] width 54 height 11
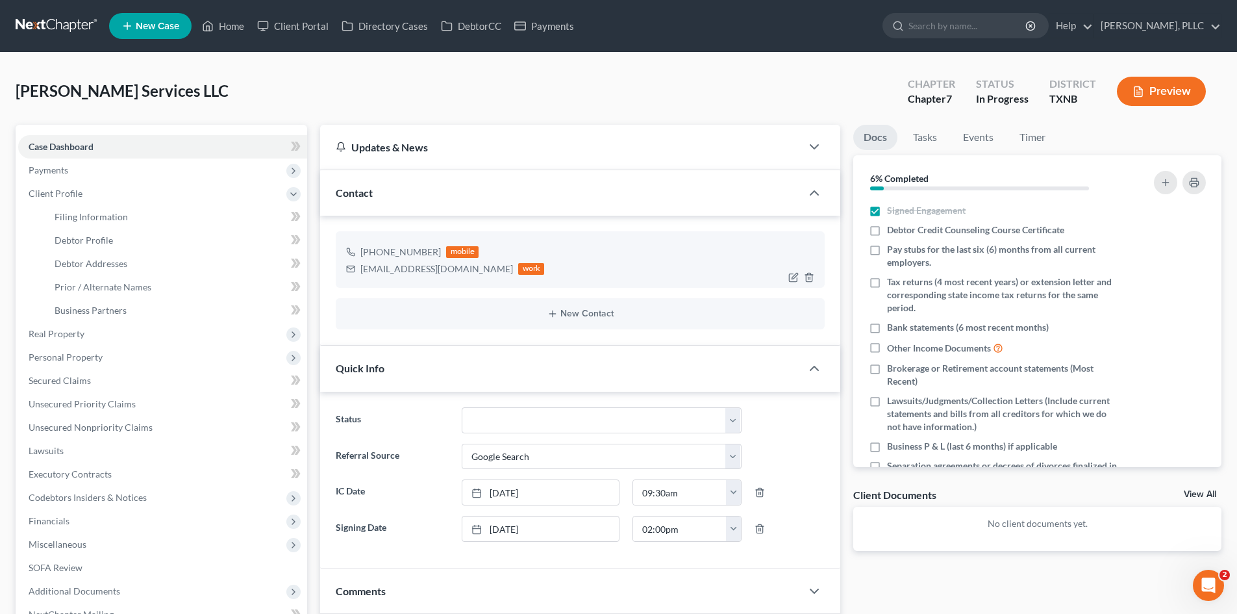
click at [474, 271] on div "[EMAIL_ADDRESS][DOMAIN_NAME]" at bounding box center [436, 268] width 153 height 13
drag, startPoint x: 474, startPoint y: 271, endPoint x: 390, endPoint y: 271, distance: 83.8
click at [390, 271] on div "[EMAIL_ADDRESS][DOMAIN_NAME]" at bounding box center [436, 268] width 153 height 13
copy div "[EMAIL_ADDRESS][DOMAIN_NAME]"
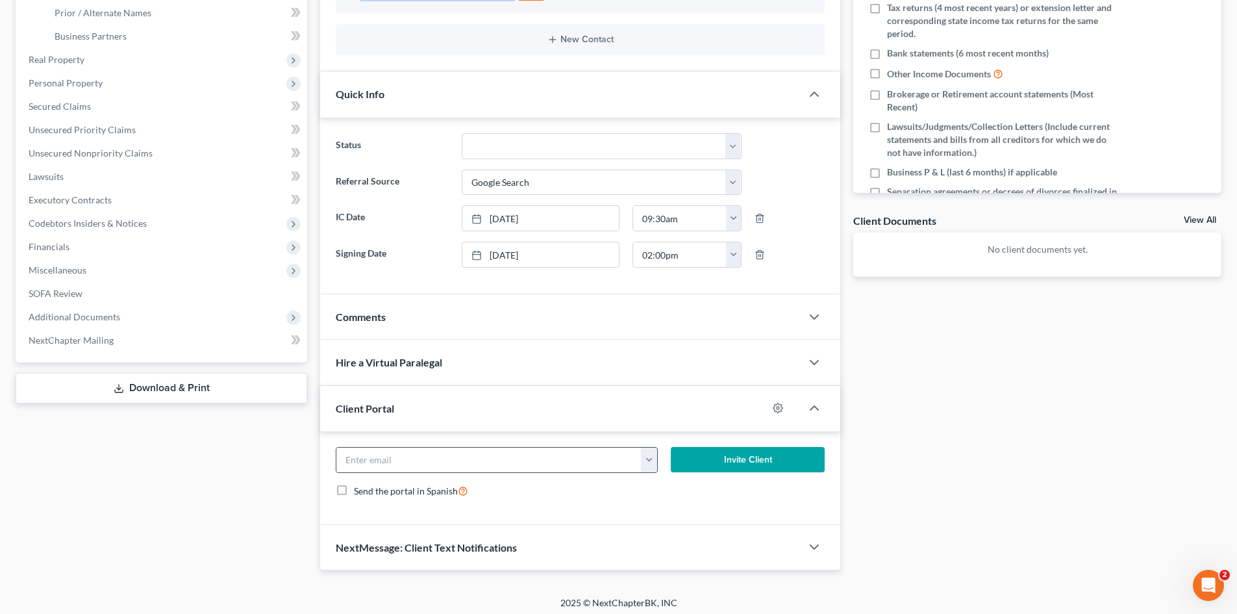
scroll to position [280, 0]
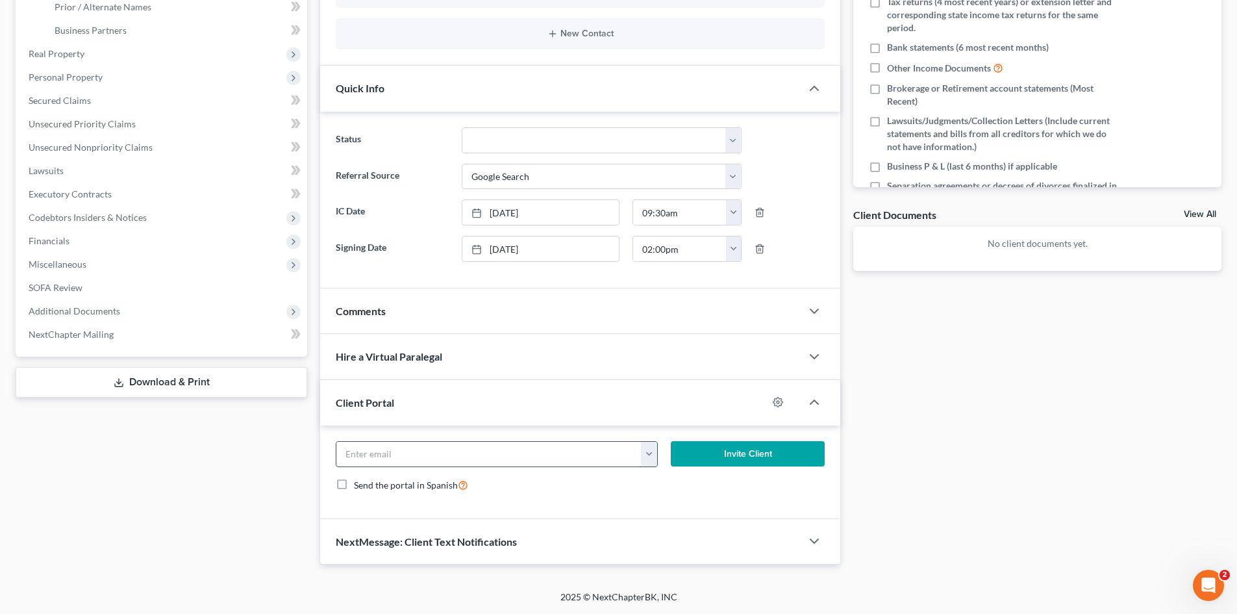
click at [461, 458] on input "email" at bounding box center [488, 454] width 305 height 25
paste input "[EMAIL_ADDRESS][DOMAIN_NAME]"
type input "[EMAIL_ADDRESS][DOMAIN_NAME]"
click at [731, 463] on button "Invite Client" at bounding box center [748, 454] width 155 height 26
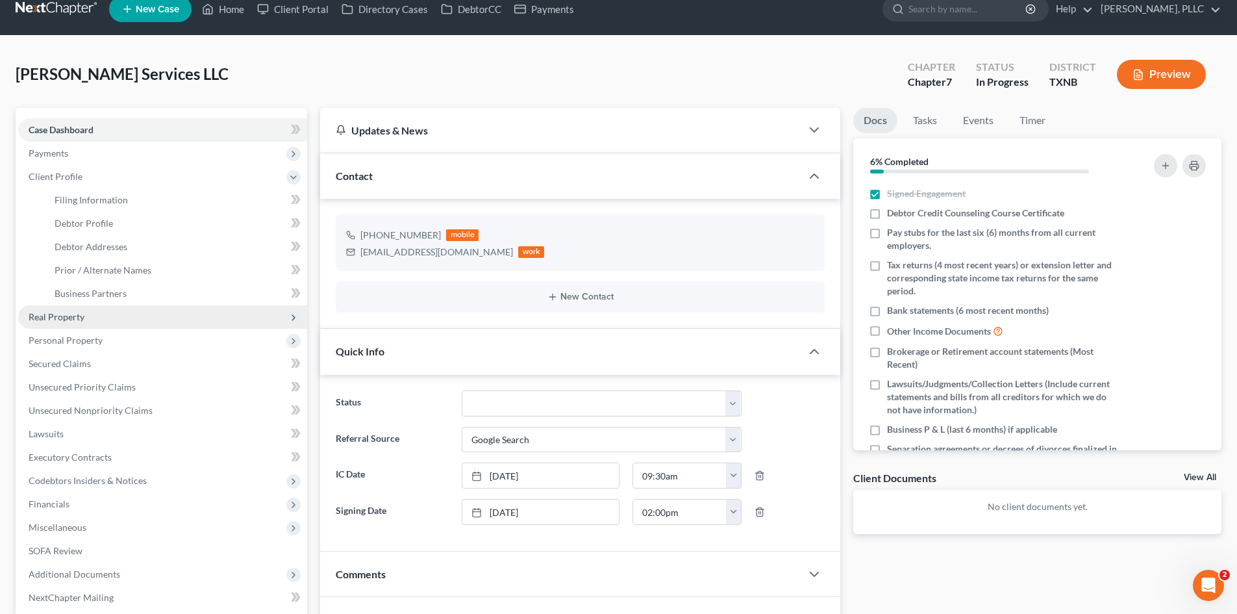
scroll to position [0, 0]
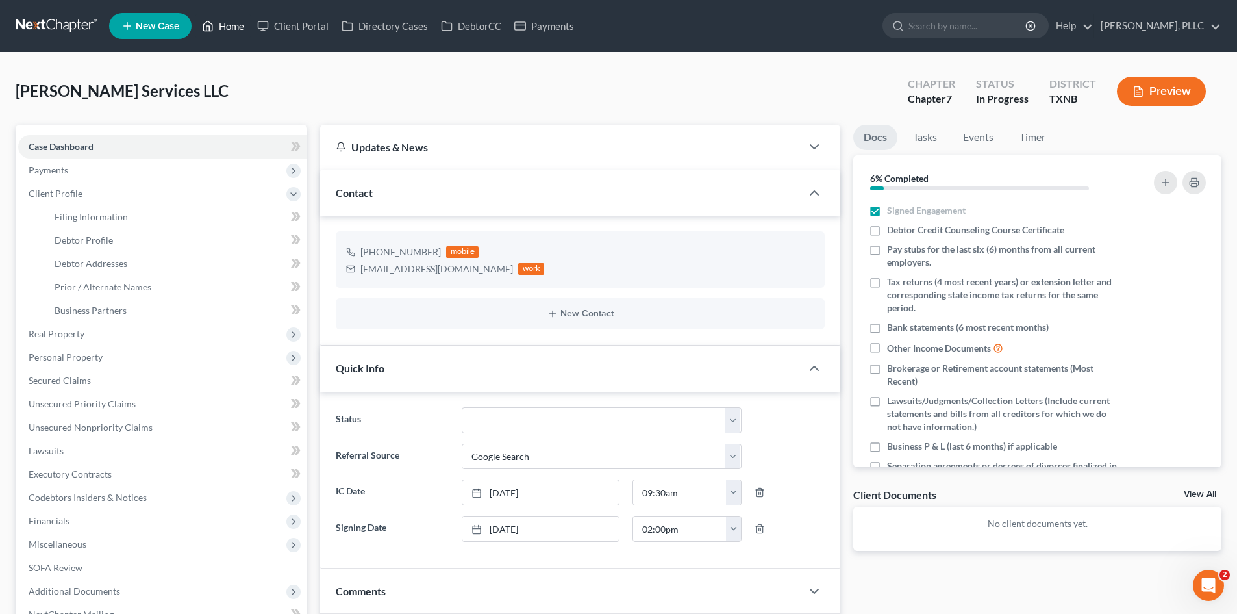
drag, startPoint x: 212, startPoint y: 33, endPoint x: 225, endPoint y: 36, distance: 13.2
click at [212, 33] on icon at bounding box center [208, 26] width 12 height 16
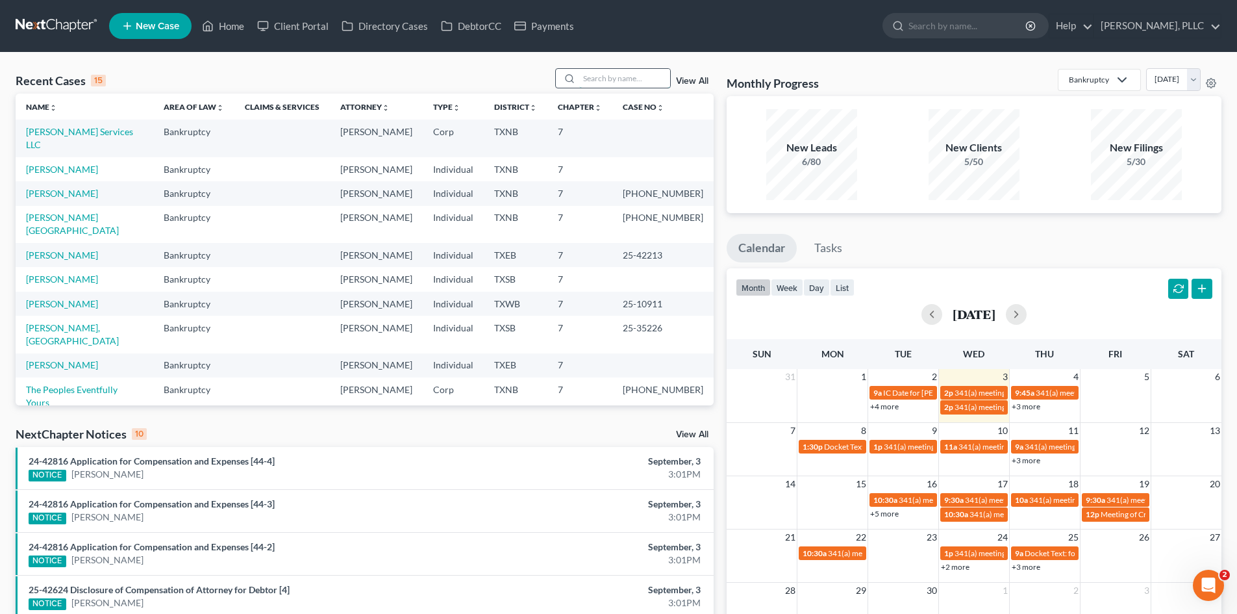
click at [639, 81] on input "search" at bounding box center [624, 78] width 91 height 19
type input "[PERSON_NAME]"
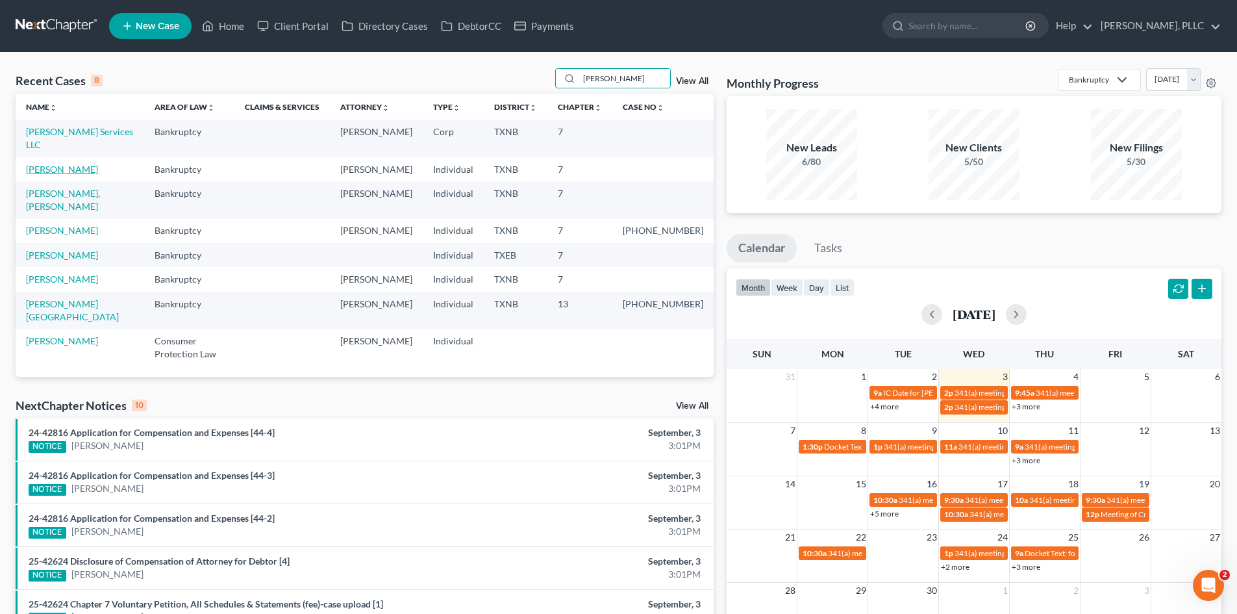
click at [49, 164] on link "[PERSON_NAME]" at bounding box center [62, 169] width 72 height 11
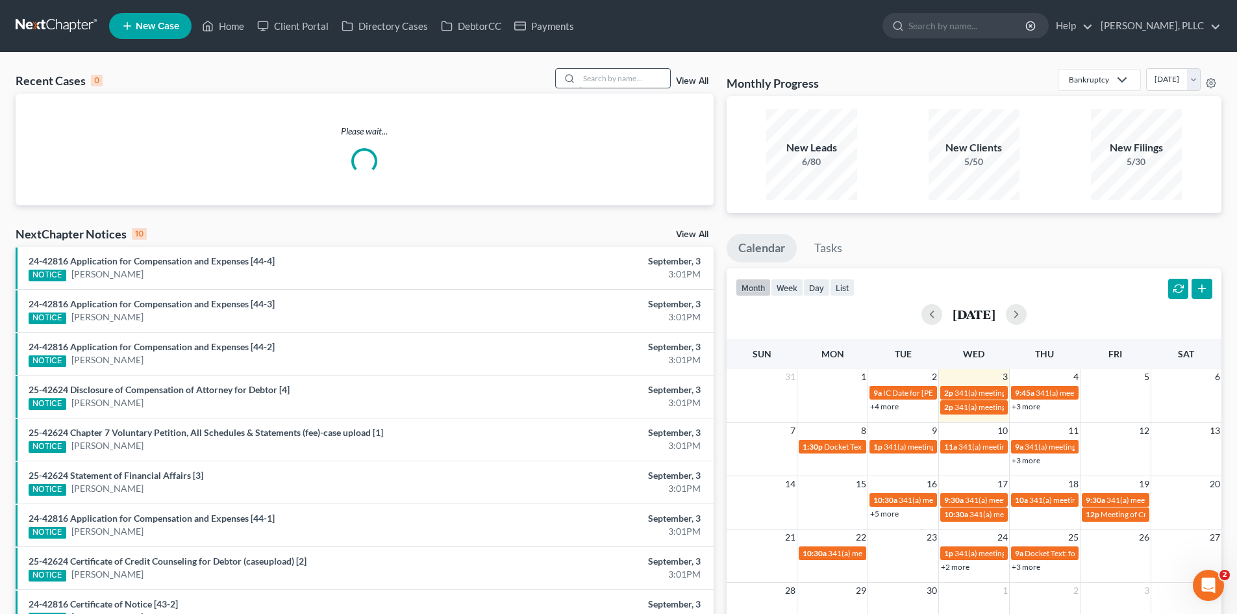
click at [592, 77] on input "search" at bounding box center [624, 78] width 91 height 19
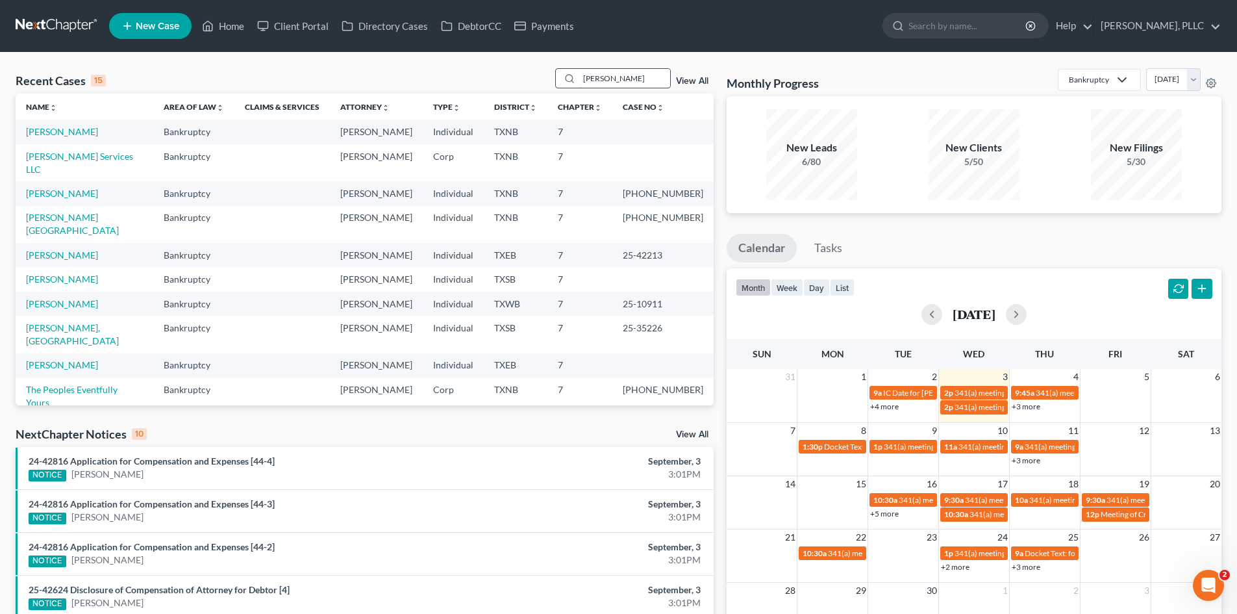
type input "[PERSON_NAME]"
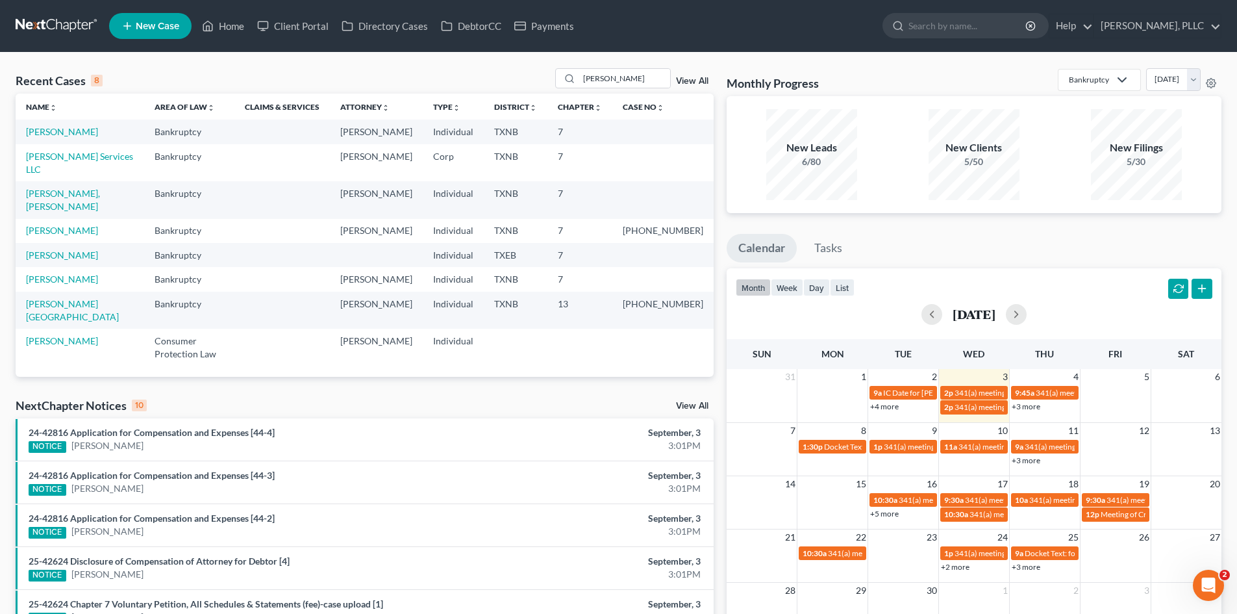
click at [44, 186] on td "[PERSON_NAME], [PERSON_NAME]" at bounding box center [80, 199] width 129 height 37
click at [47, 188] on link "[PERSON_NAME], [PERSON_NAME]" at bounding box center [63, 200] width 74 height 24
select select "4"
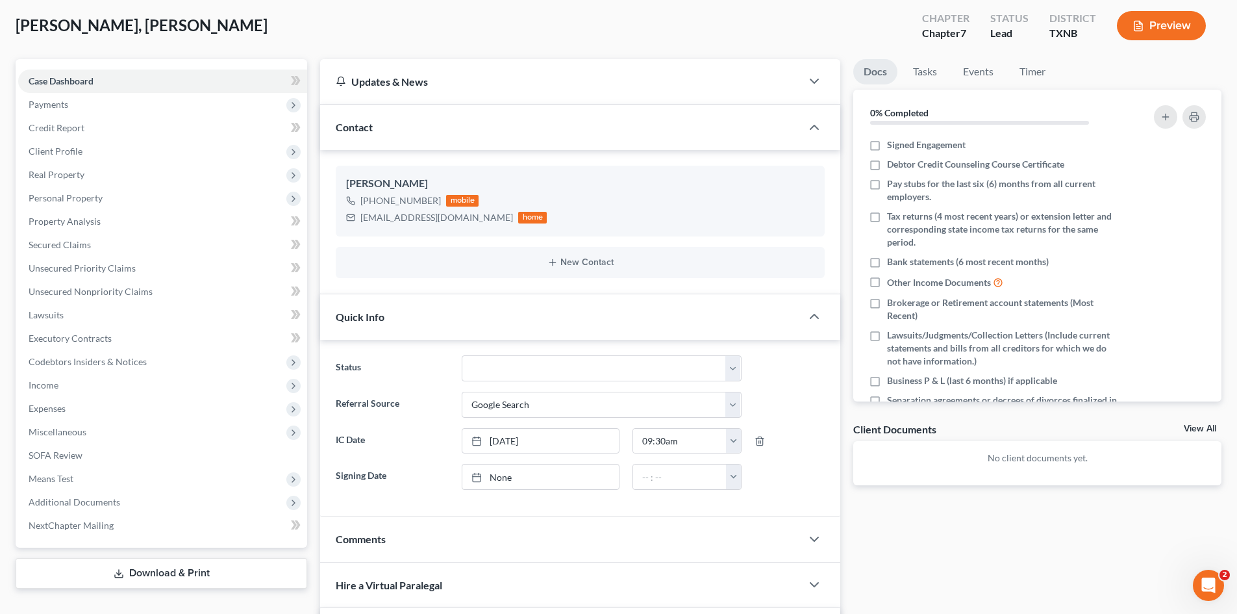
scroll to position [390, 0]
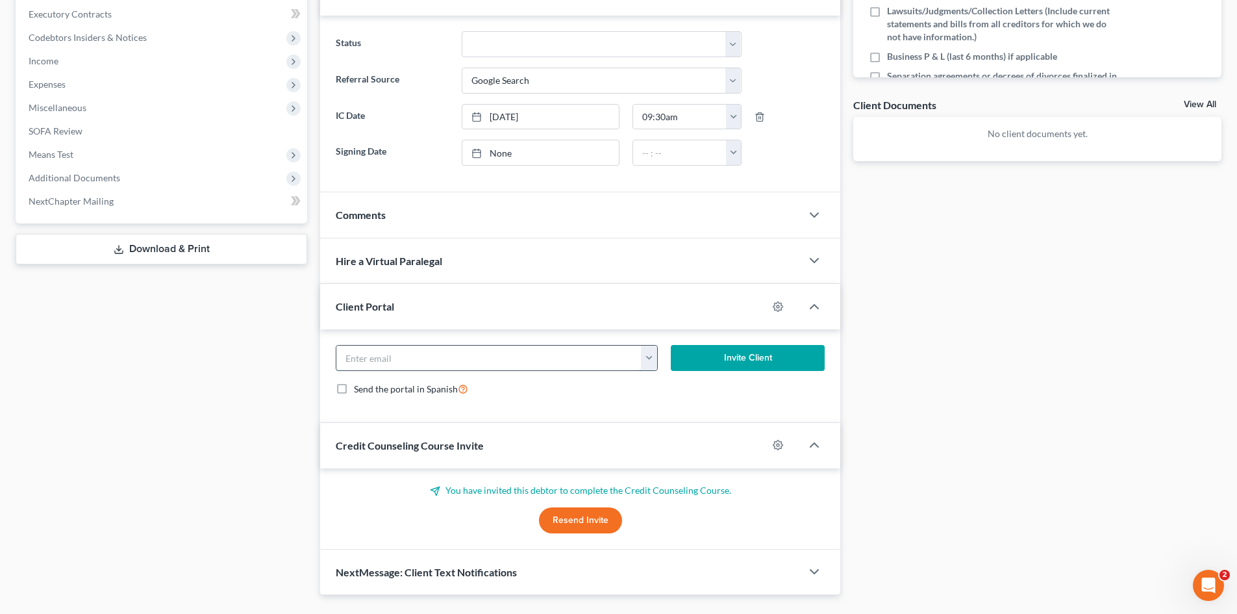
click at [413, 357] on input "email" at bounding box center [488, 357] width 305 height 25
paste input "[EMAIL_ADDRESS][DOMAIN_NAME]"
type input "[EMAIL_ADDRESS][DOMAIN_NAME]"
click at [776, 359] on button "Invite Client" at bounding box center [748, 358] width 155 height 26
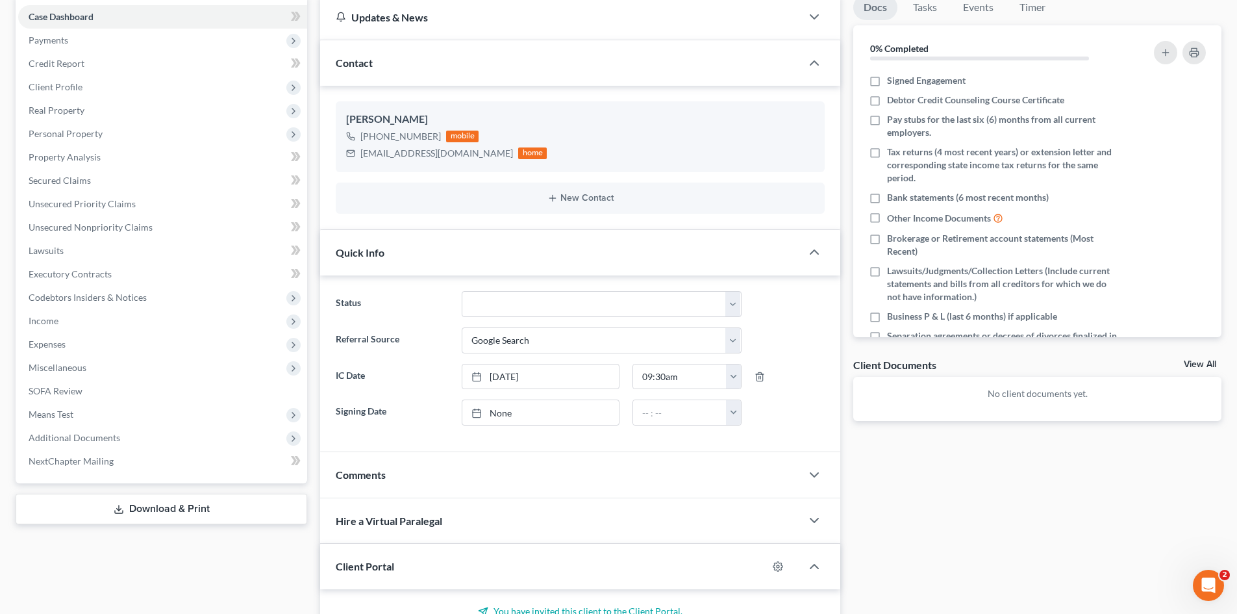
scroll to position [0, 0]
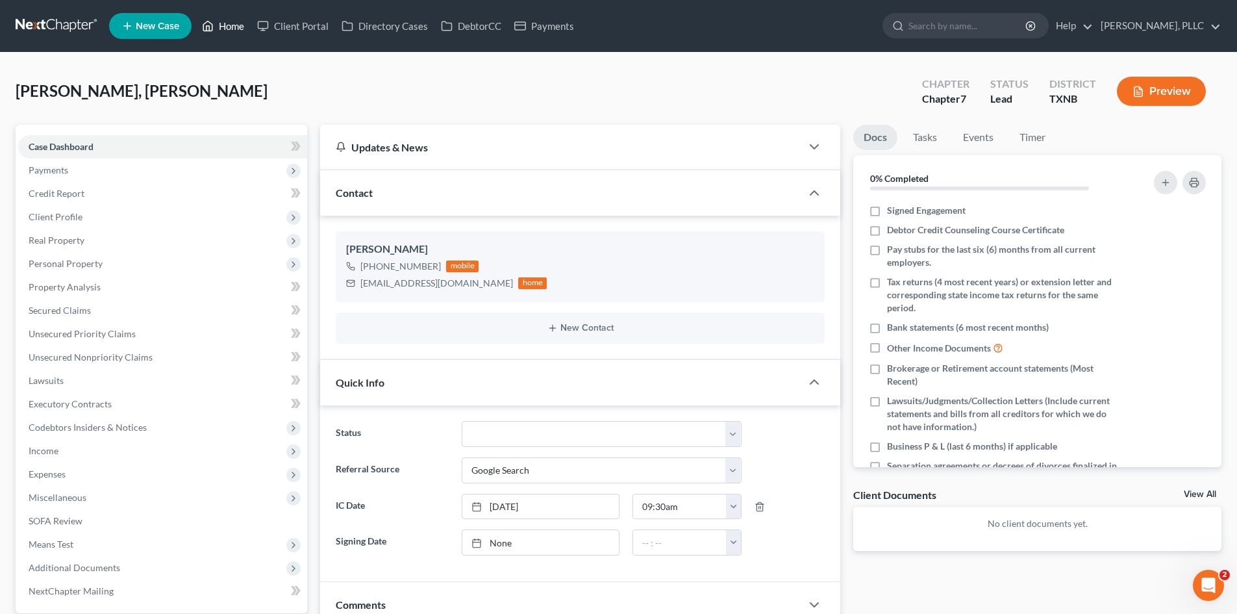
click at [226, 27] on link "Home" at bounding box center [222, 25] width 55 height 23
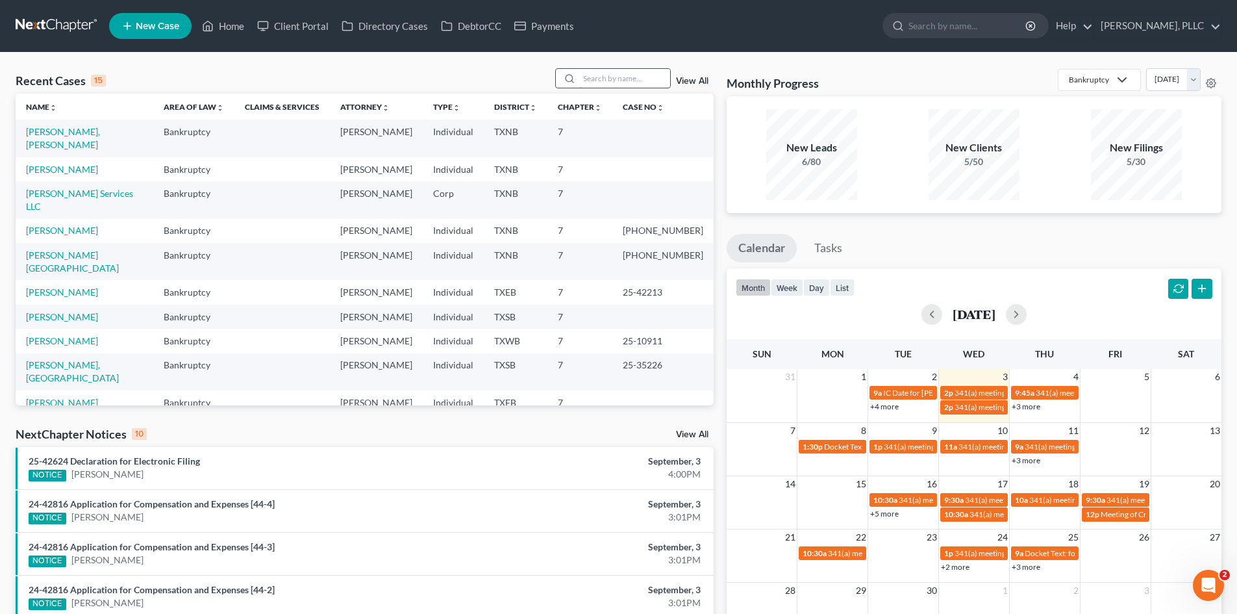
click at [631, 81] on input "search" at bounding box center [624, 78] width 91 height 19
type input "[PERSON_NAME]"
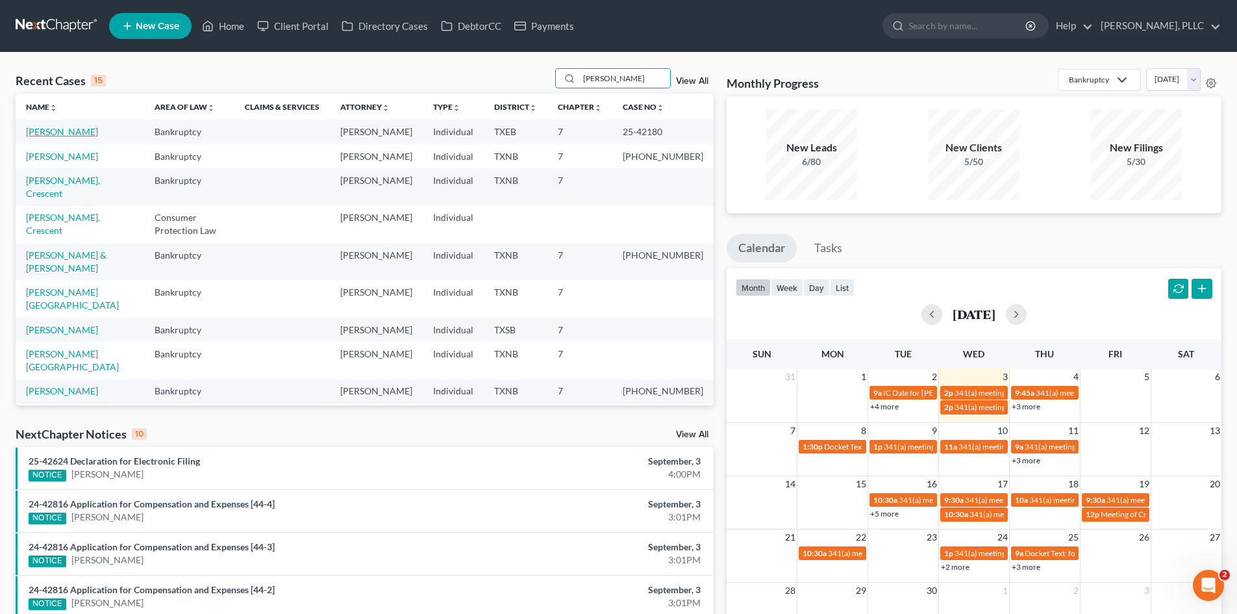
click at [70, 132] on link "[PERSON_NAME]" at bounding box center [62, 131] width 72 height 11
select select "6"
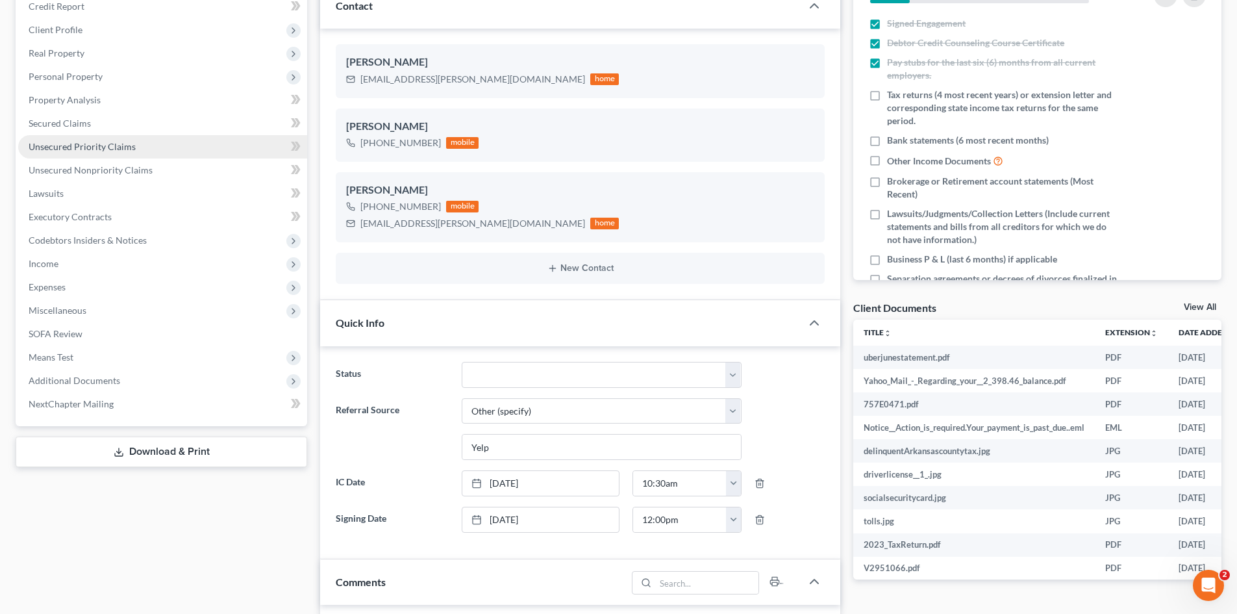
scroll to position [195, 0]
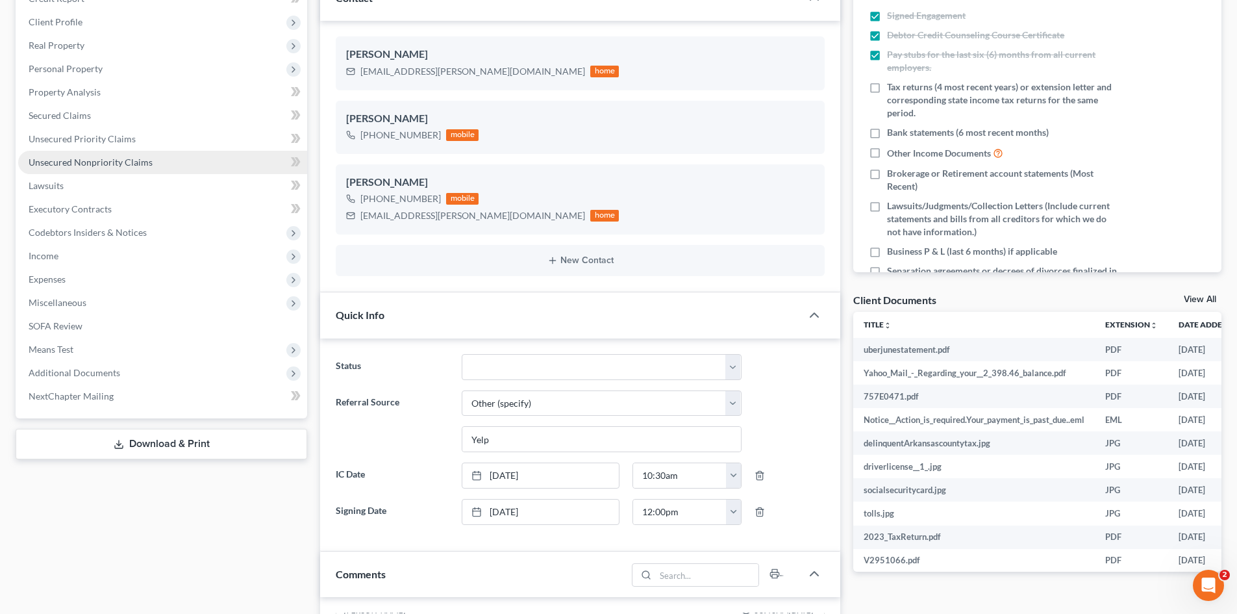
click at [121, 158] on span "Unsecured Nonpriority Claims" at bounding box center [91, 162] width 124 height 11
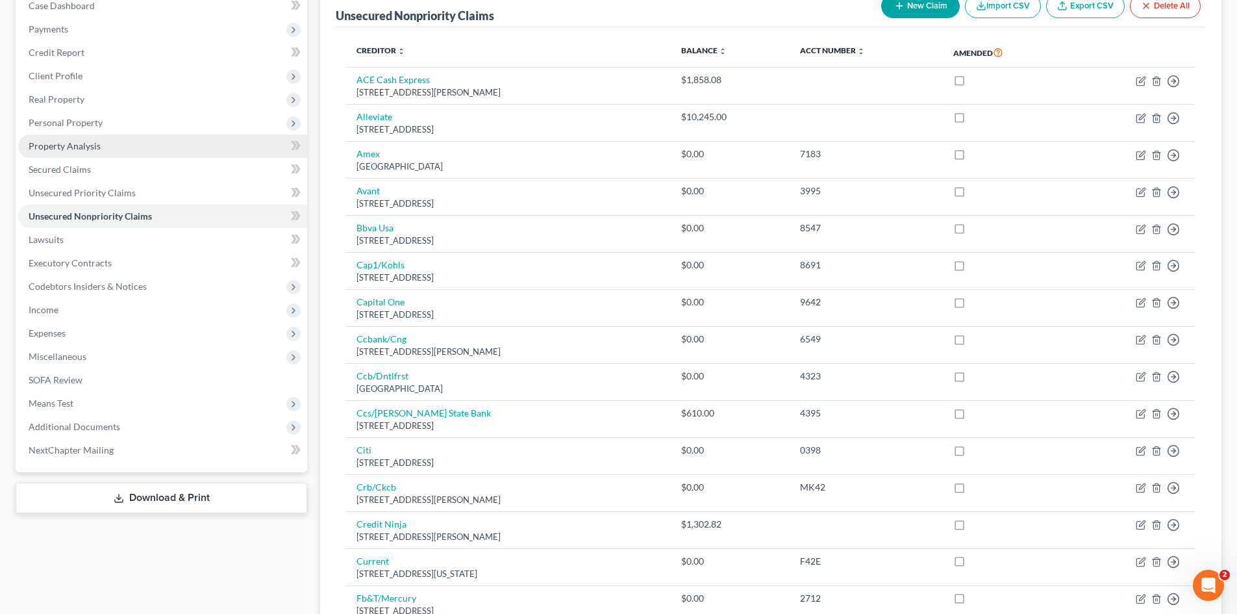
scroll to position [110, 0]
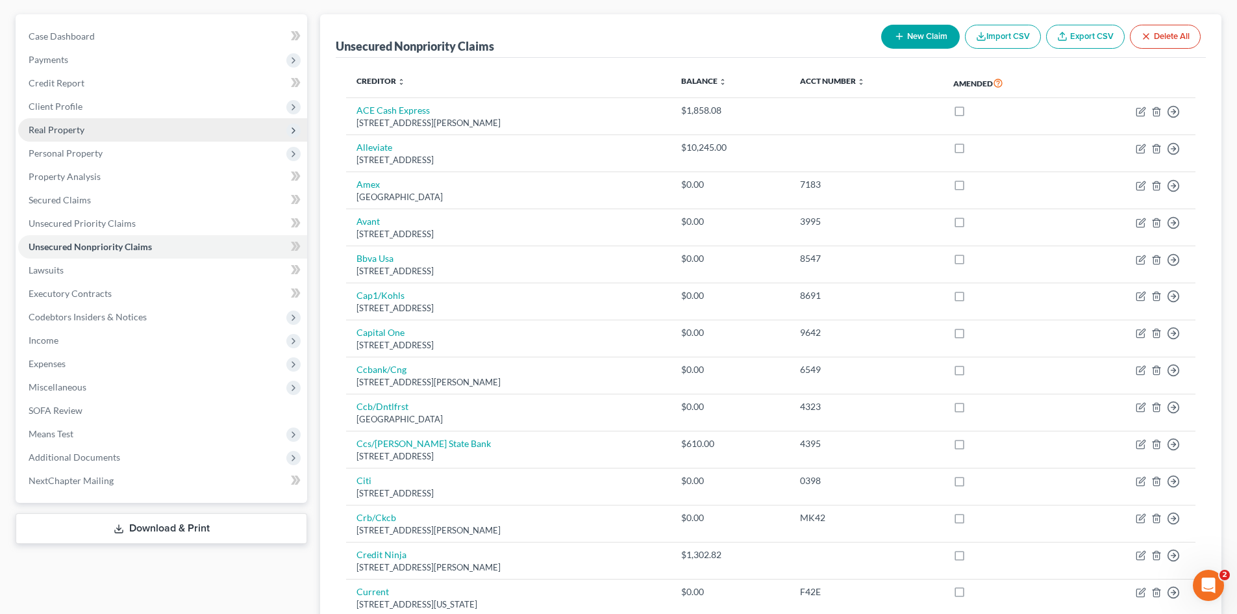
click at [79, 128] on span "Real Property" at bounding box center [57, 129] width 56 height 11
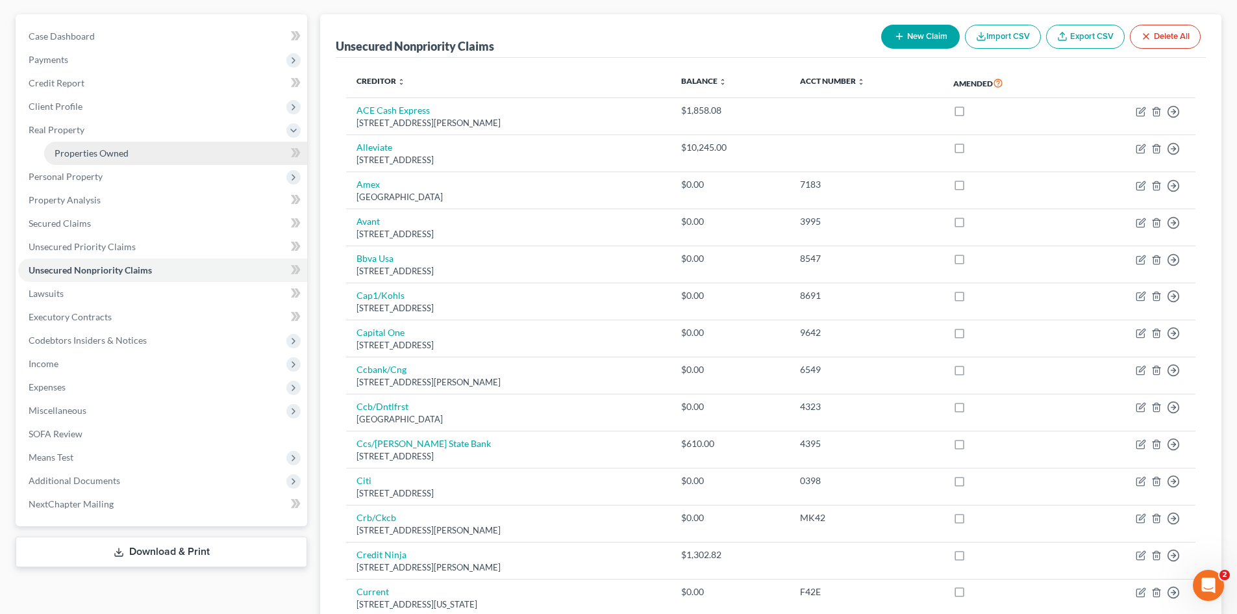
click at [101, 146] on link "Properties Owned" at bounding box center [175, 153] width 263 height 23
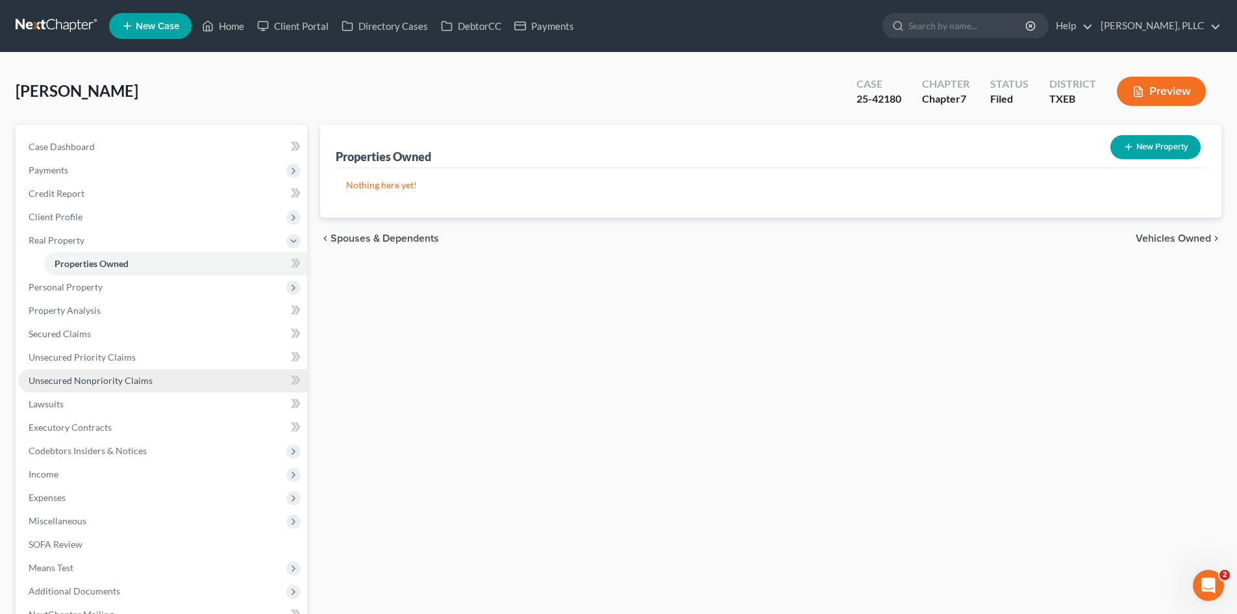
click at [178, 388] on link "Unsecured Nonpriority Claims" at bounding box center [162, 380] width 289 height 23
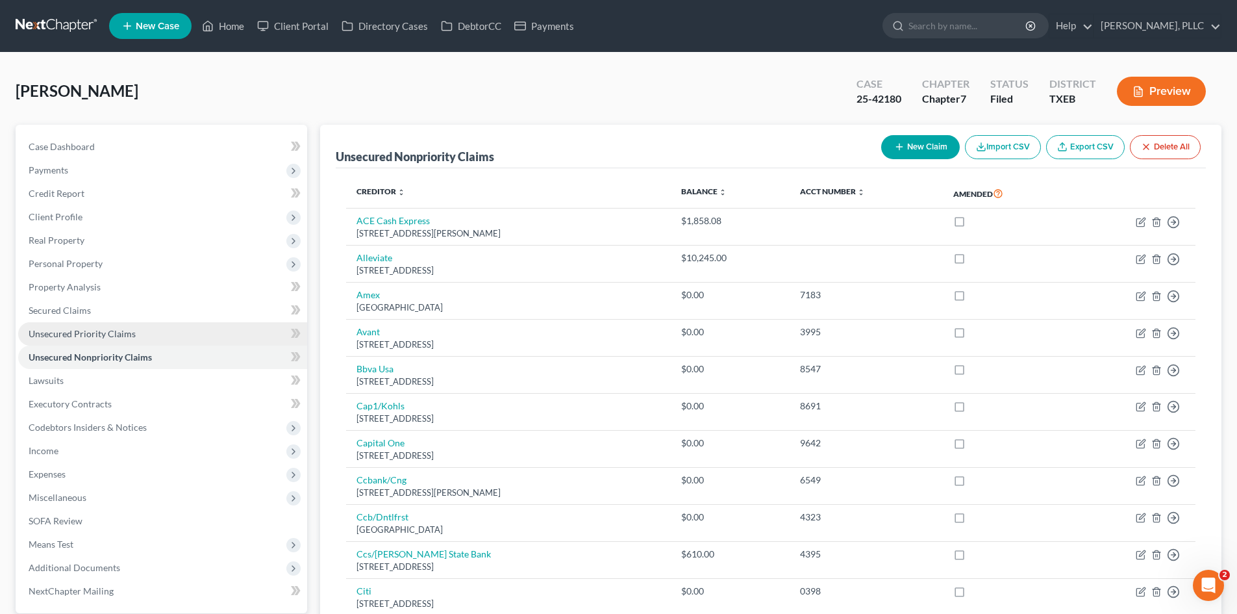
click at [203, 332] on link "Unsecured Priority Claims" at bounding box center [162, 333] width 289 height 23
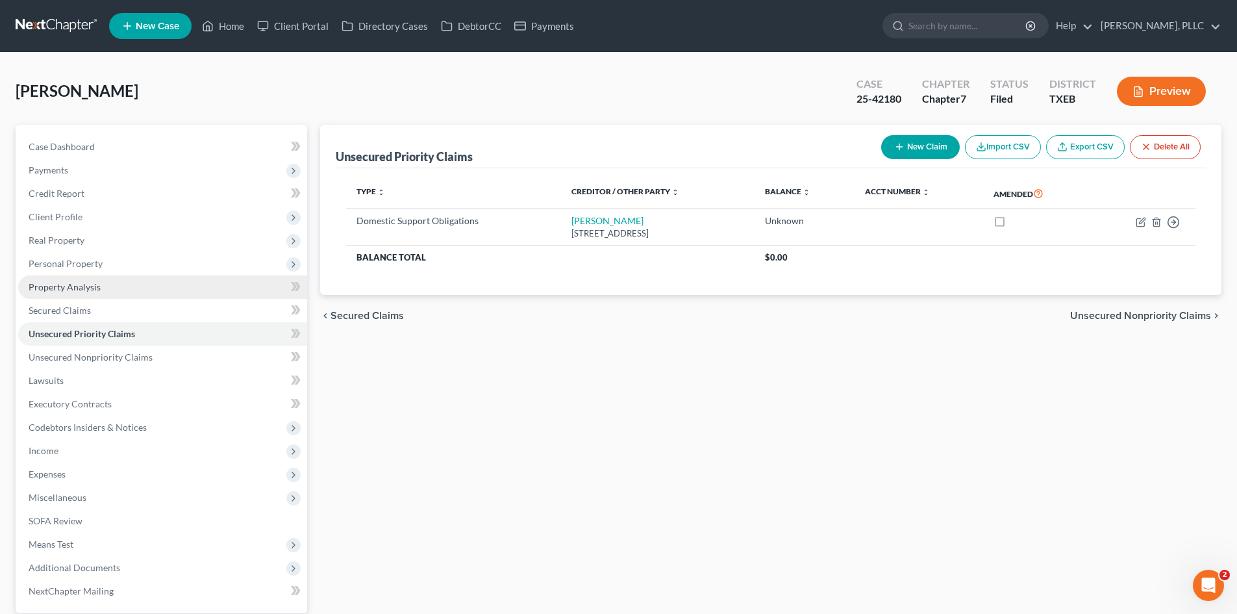
click at [103, 288] on link "Property Analysis" at bounding box center [162, 286] width 289 height 23
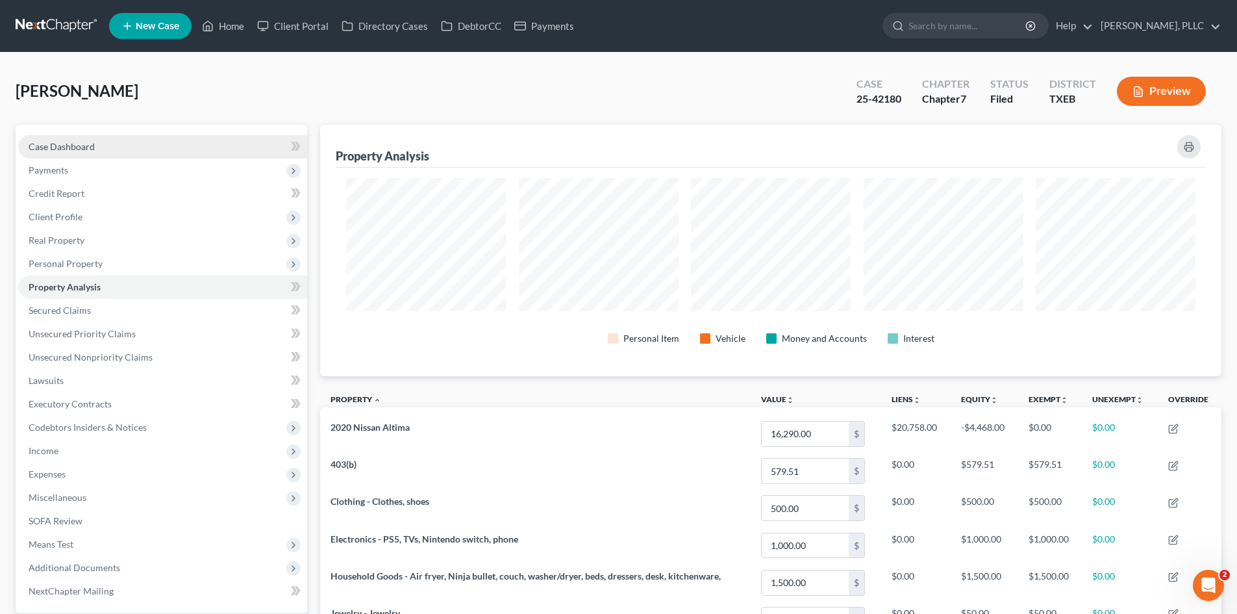
click at [107, 135] on link "Case Dashboard" at bounding box center [162, 146] width 289 height 23
select select "6"
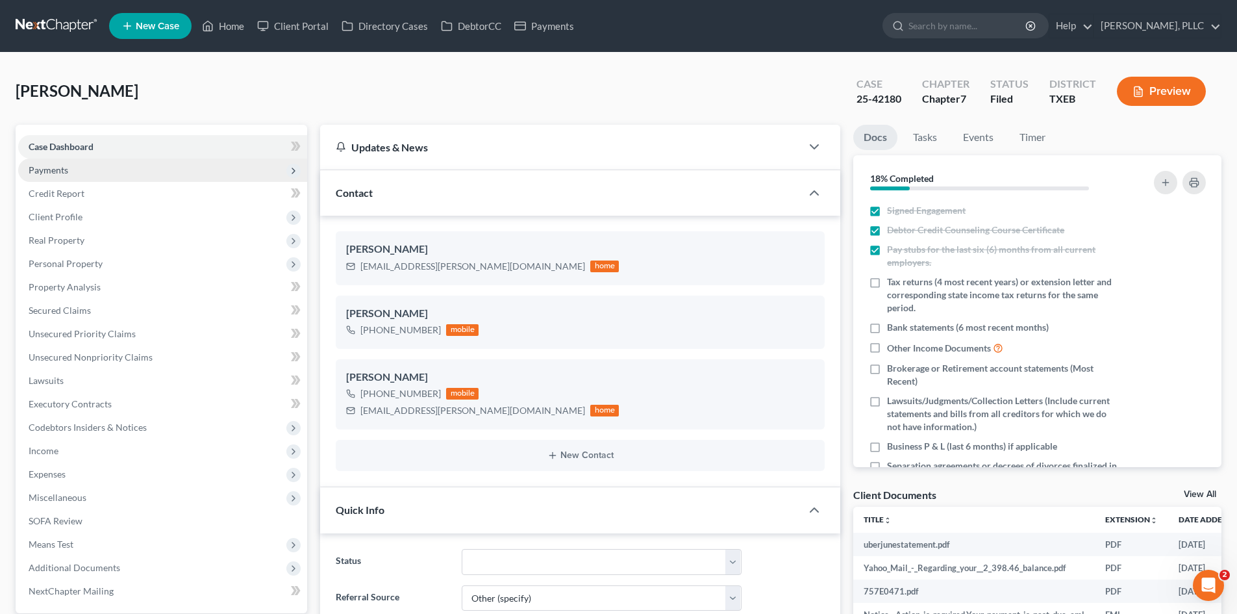
click at [119, 180] on span "Payments" at bounding box center [162, 169] width 289 height 23
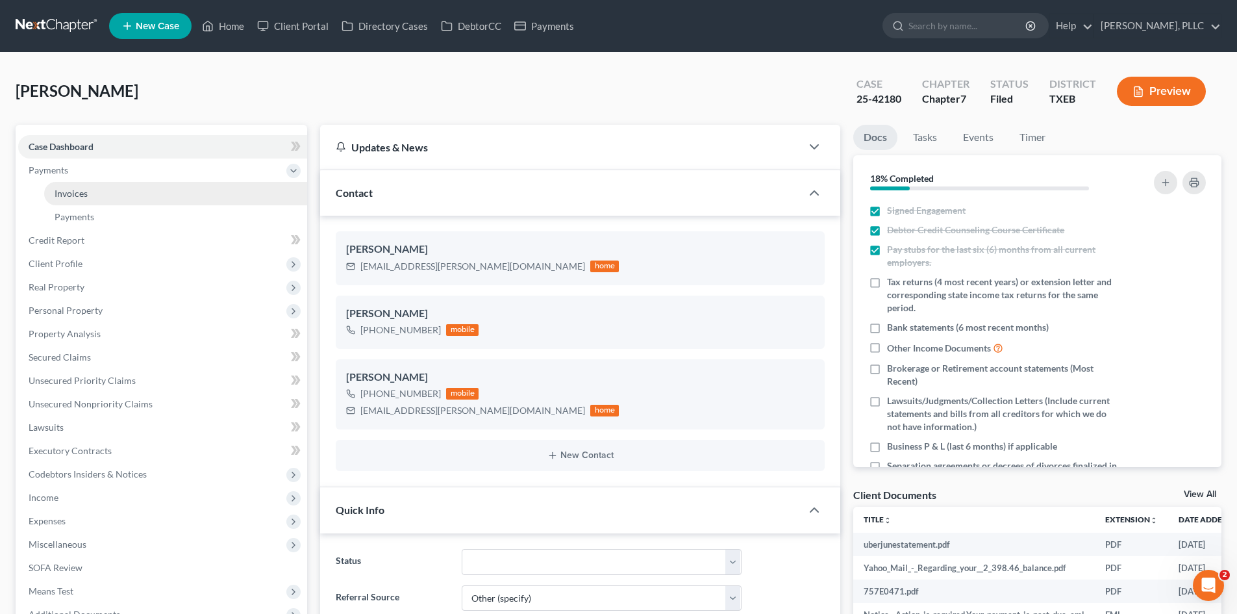
scroll to position [633, 0]
click at [125, 186] on link "Invoices" at bounding box center [175, 193] width 263 height 23
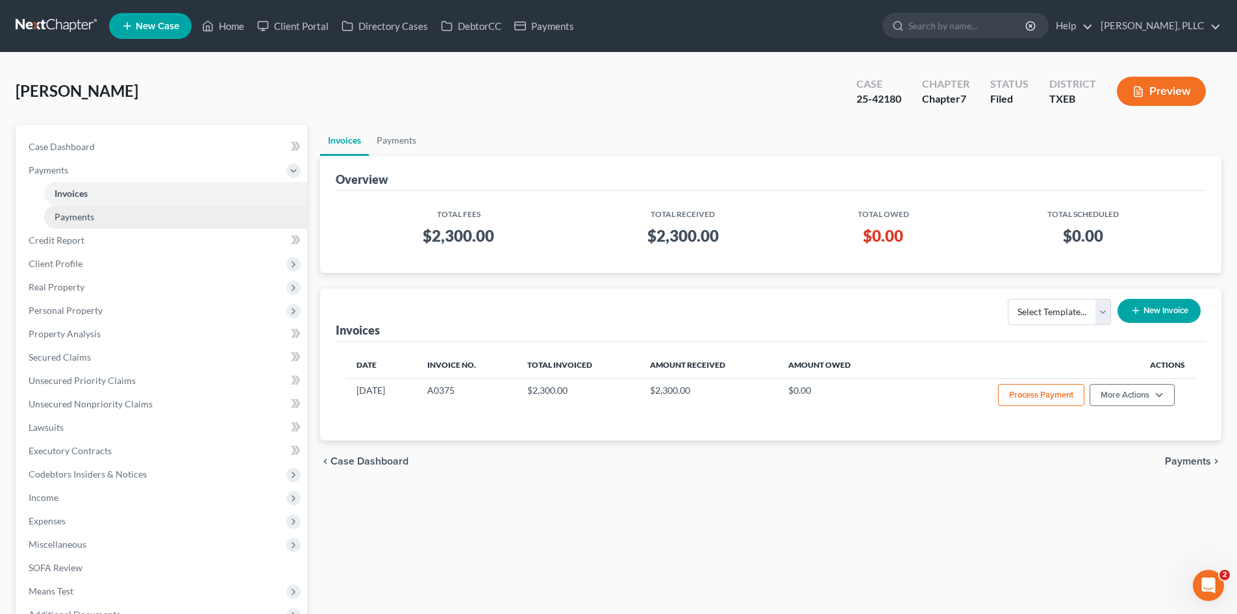
click at [155, 221] on link "Payments" at bounding box center [175, 216] width 263 height 23
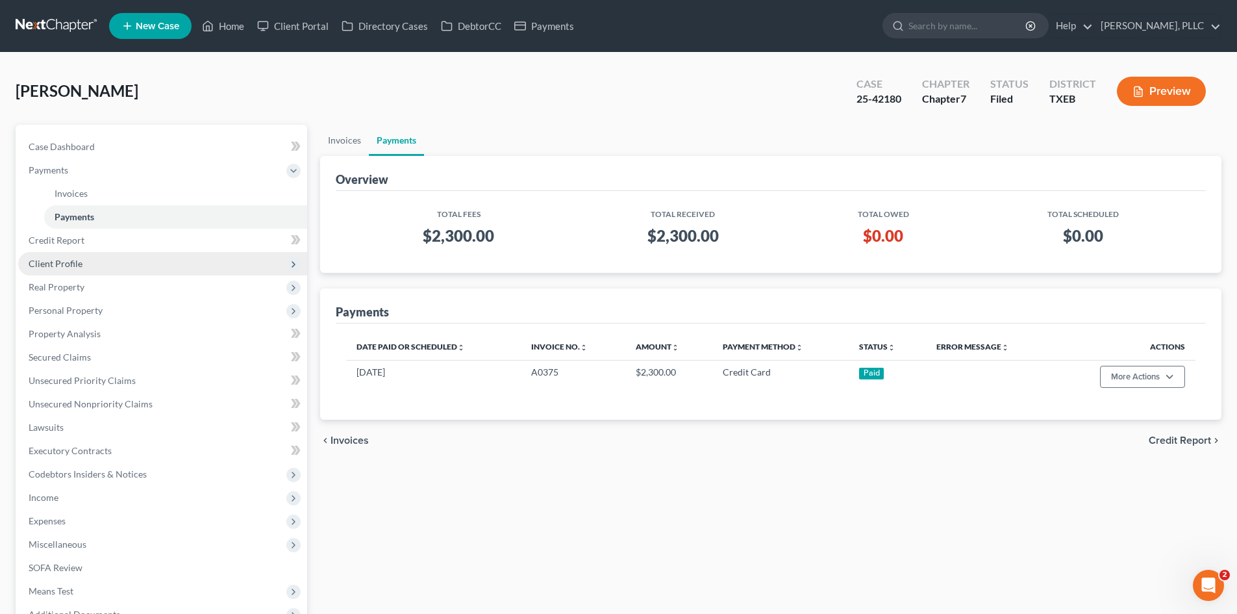
click at [149, 255] on span "Client Profile" at bounding box center [162, 263] width 289 height 23
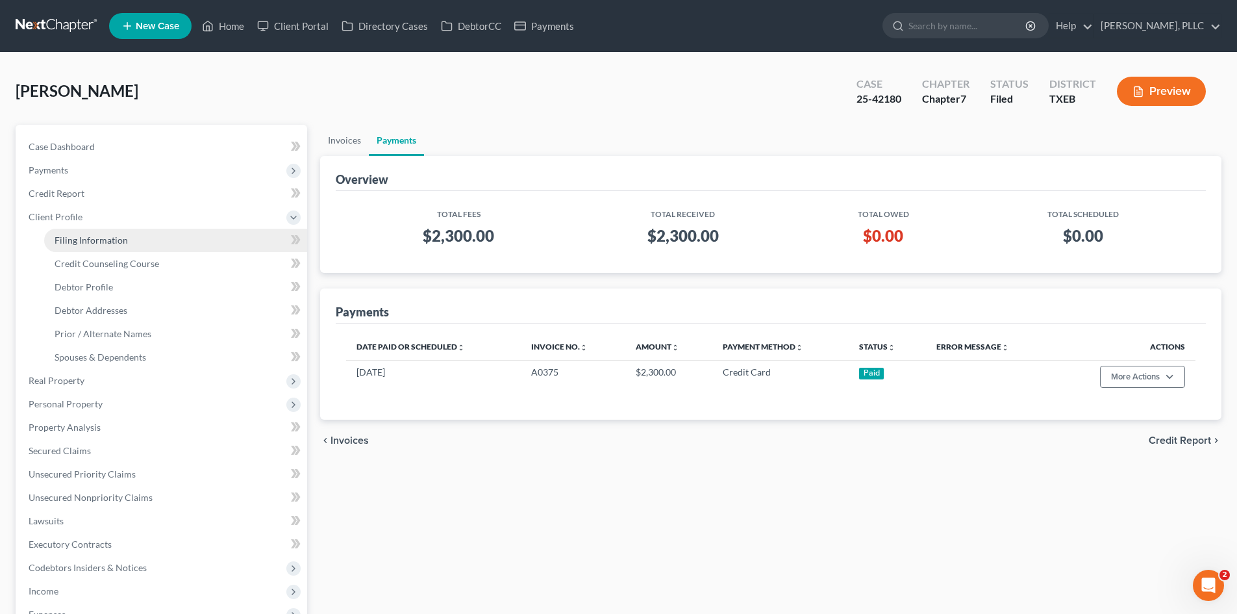
click at [162, 236] on link "Filing Information" at bounding box center [175, 240] width 263 height 23
select select "1"
select select "0"
select select "77"
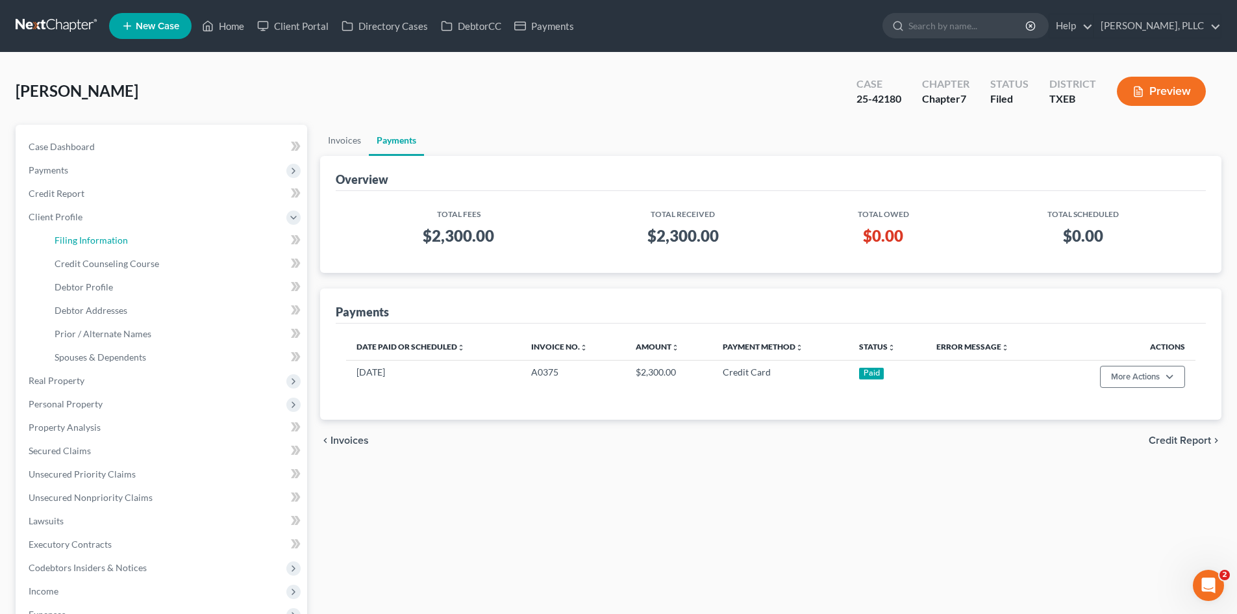
select select "0"
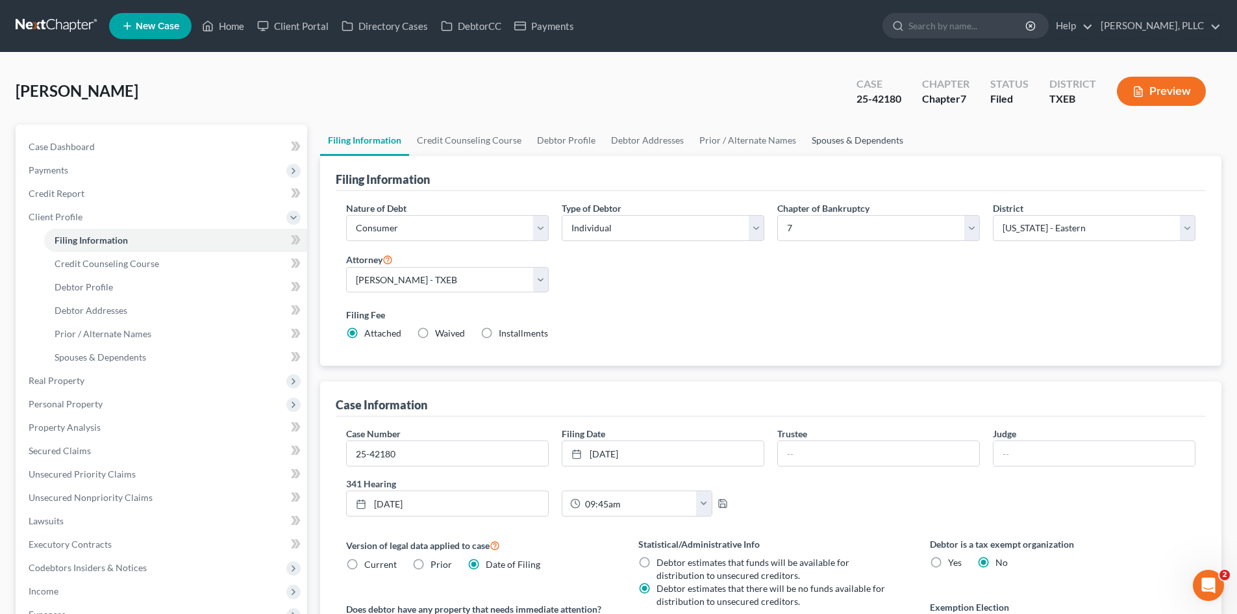
click at [877, 145] on link "Spouses & Dependents" at bounding box center [857, 140] width 107 height 31
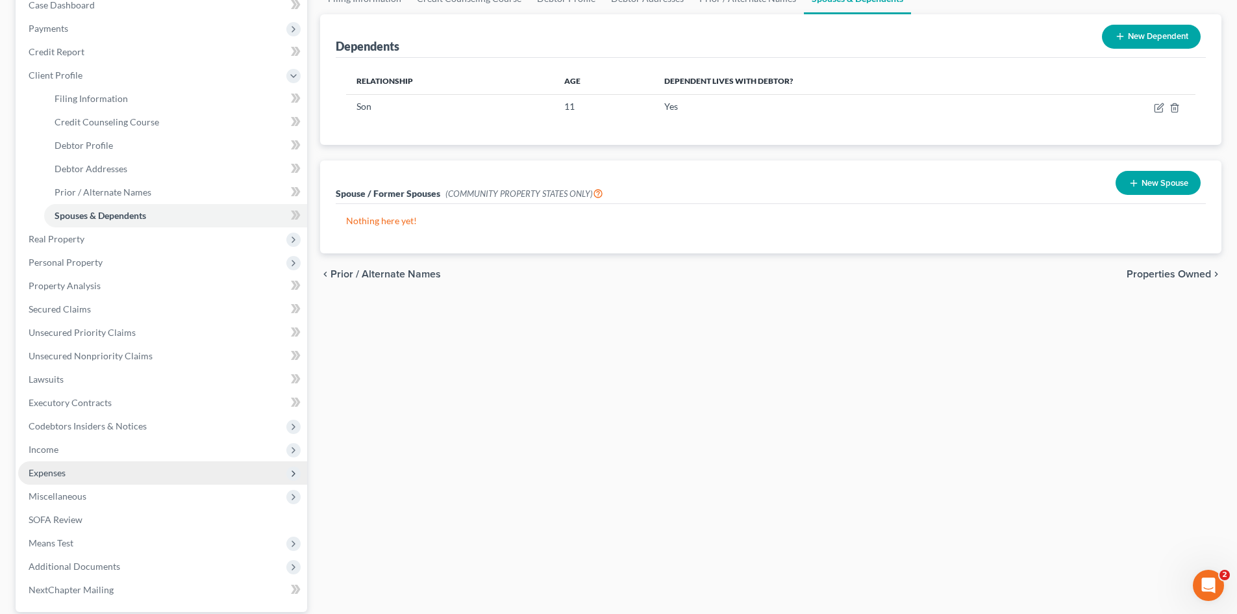
scroll to position [230, 0]
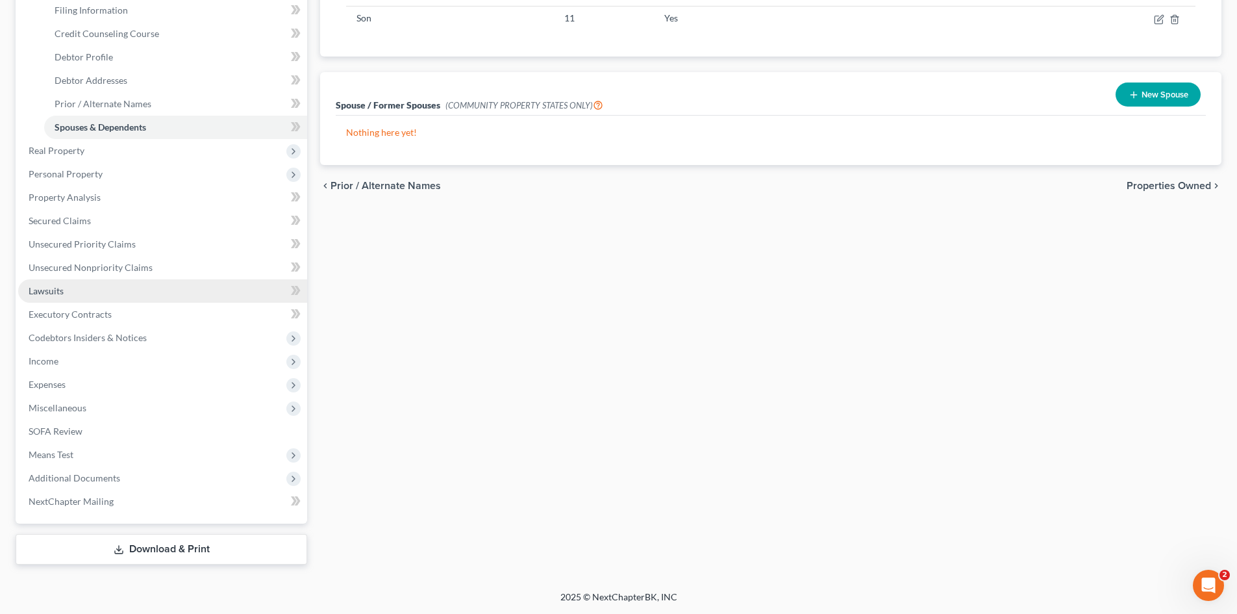
click at [85, 288] on link "Lawsuits" at bounding box center [162, 290] width 289 height 23
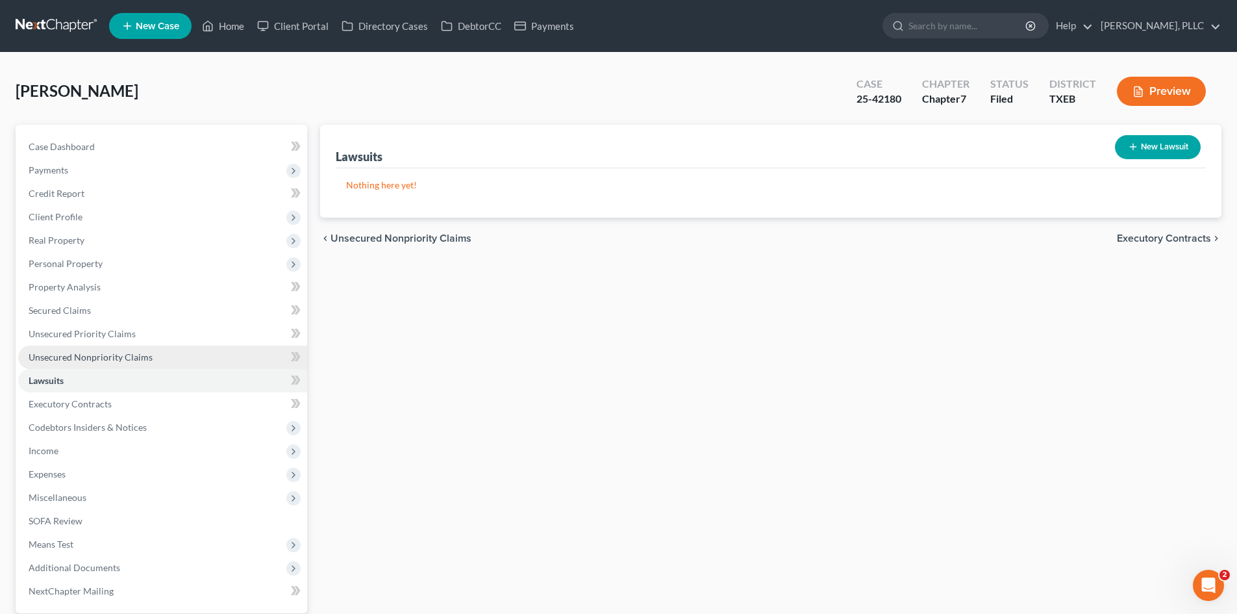
click at [102, 357] on span "Unsecured Nonpriority Claims" at bounding box center [91, 356] width 124 height 11
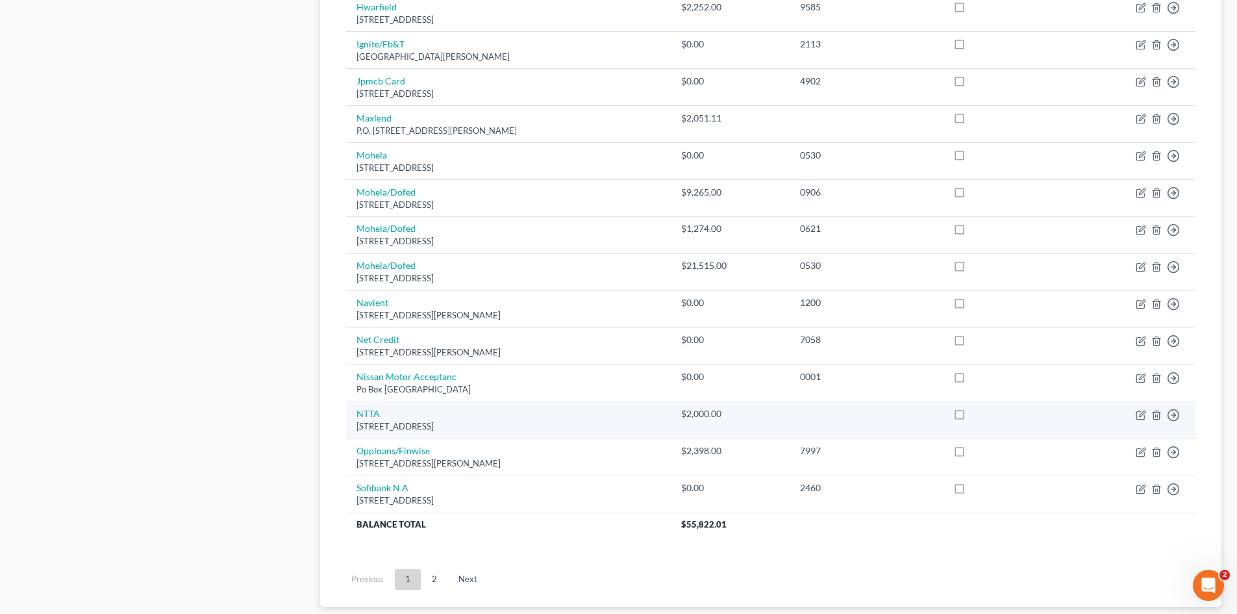
scroll to position [844, 0]
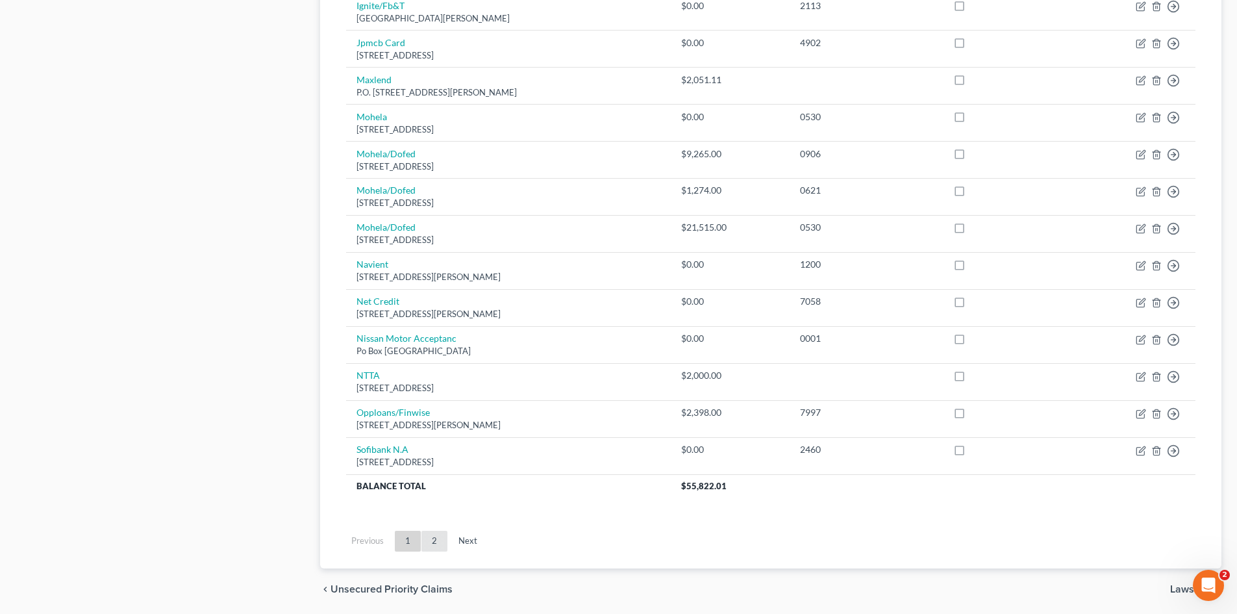
click at [433, 549] on link "2" at bounding box center [434, 541] width 26 height 21
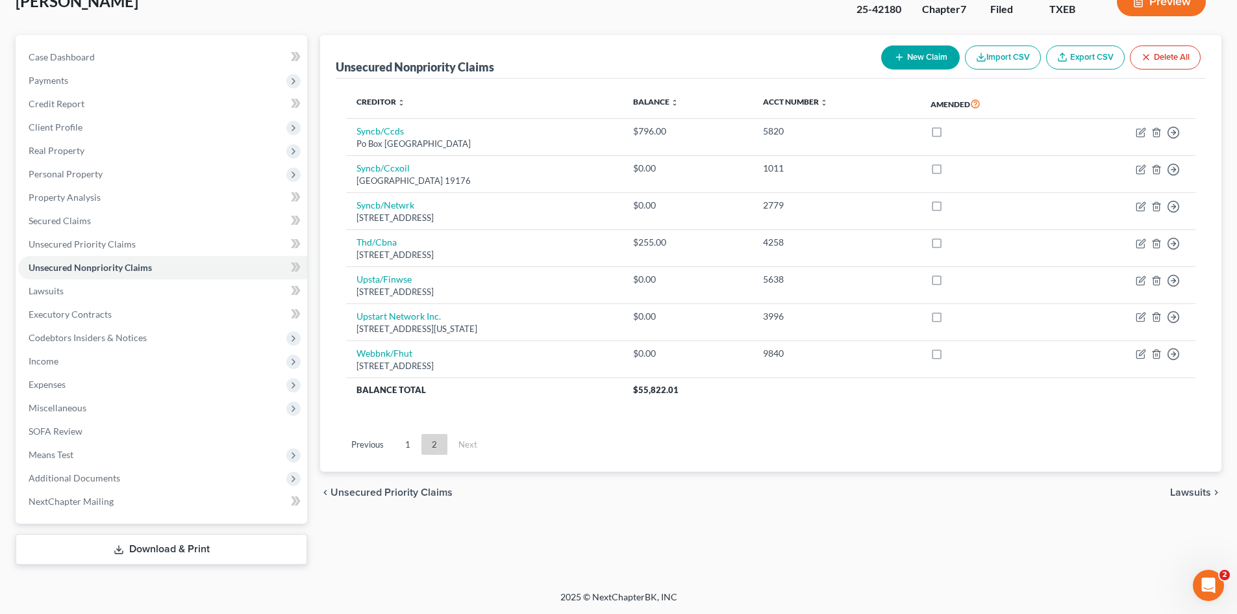
scroll to position [90, 0]
click at [102, 477] on span "Additional Documents" at bounding box center [75, 477] width 92 height 11
click at [105, 557] on link "PACER Notices" at bounding box center [175, 547] width 263 height 23
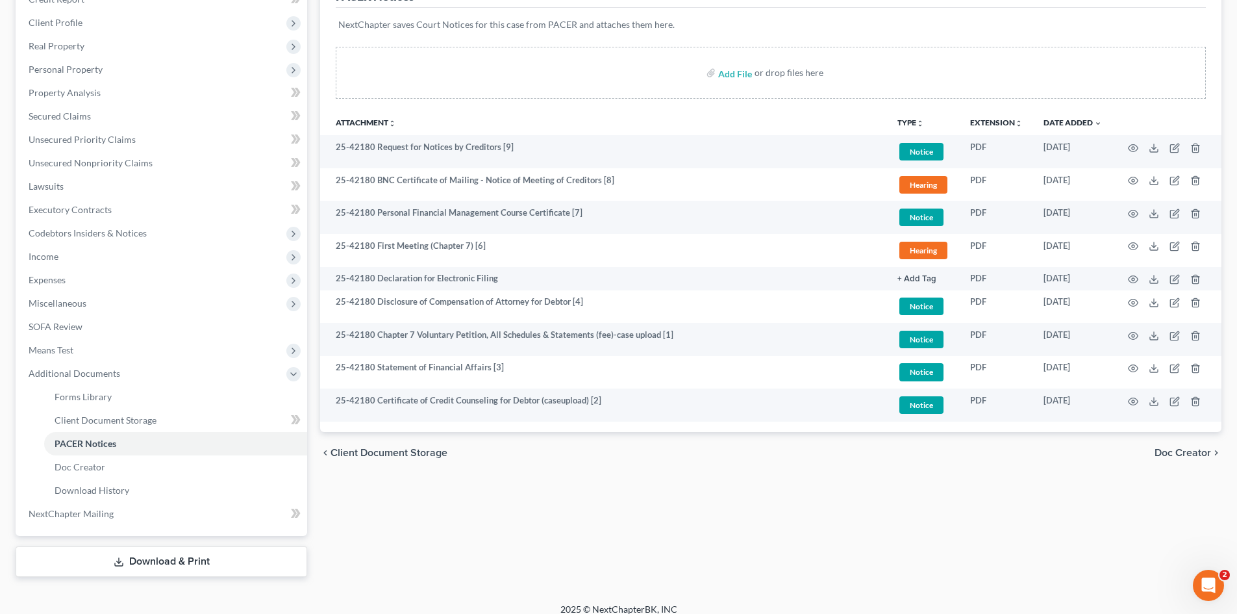
scroll to position [195, 0]
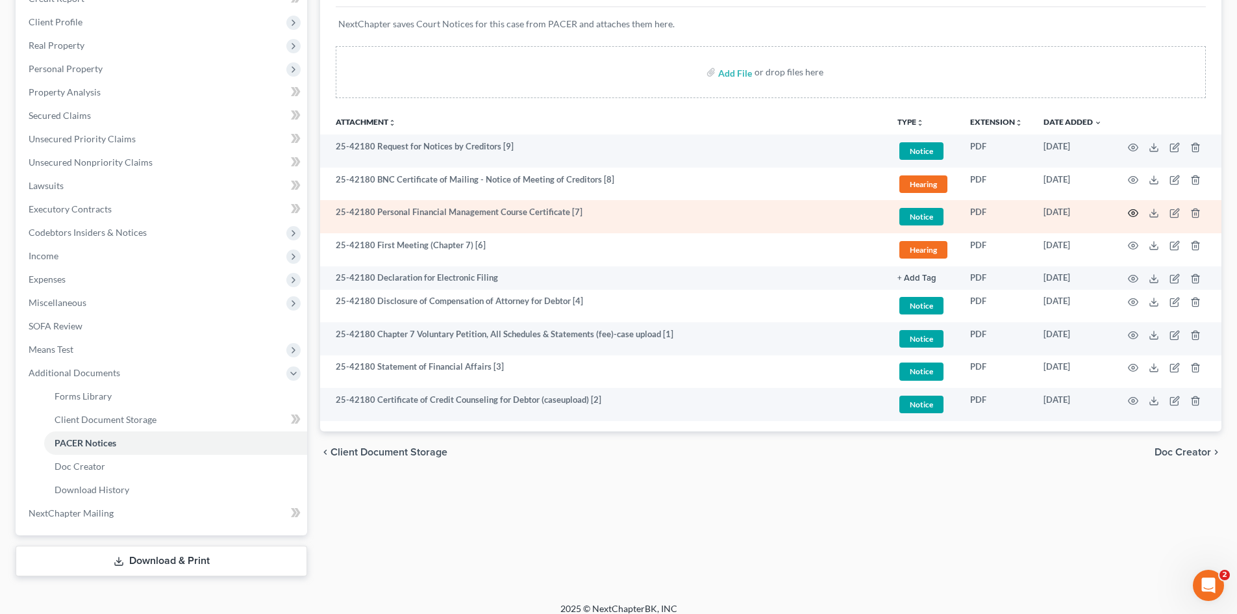
click at [1133, 212] on icon "button" at bounding box center [1133, 213] width 10 height 10
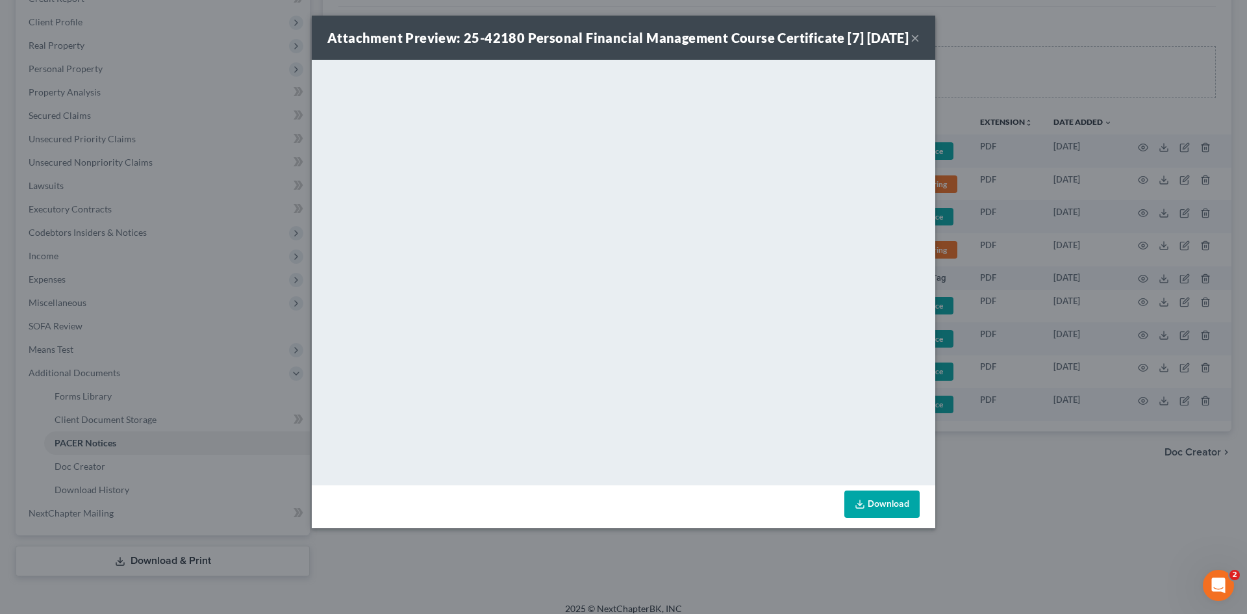
click at [920, 44] on div "Attachment Preview: 25-42180 Personal Financial Management Course Certificate […" at bounding box center [623, 38] width 623 height 44
click at [912, 44] on button "×" at bounding box center [914, 38] width 9 height 16
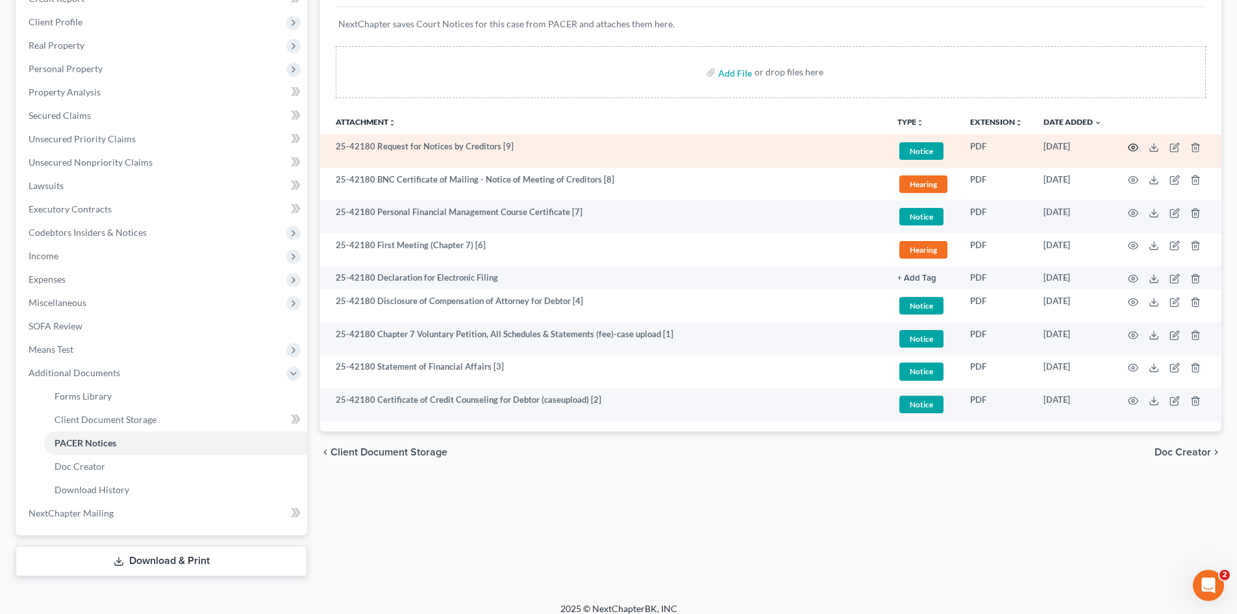
click at [1129, 148] on icon "button" at bounding box center [1134, 147] width 10 height 7
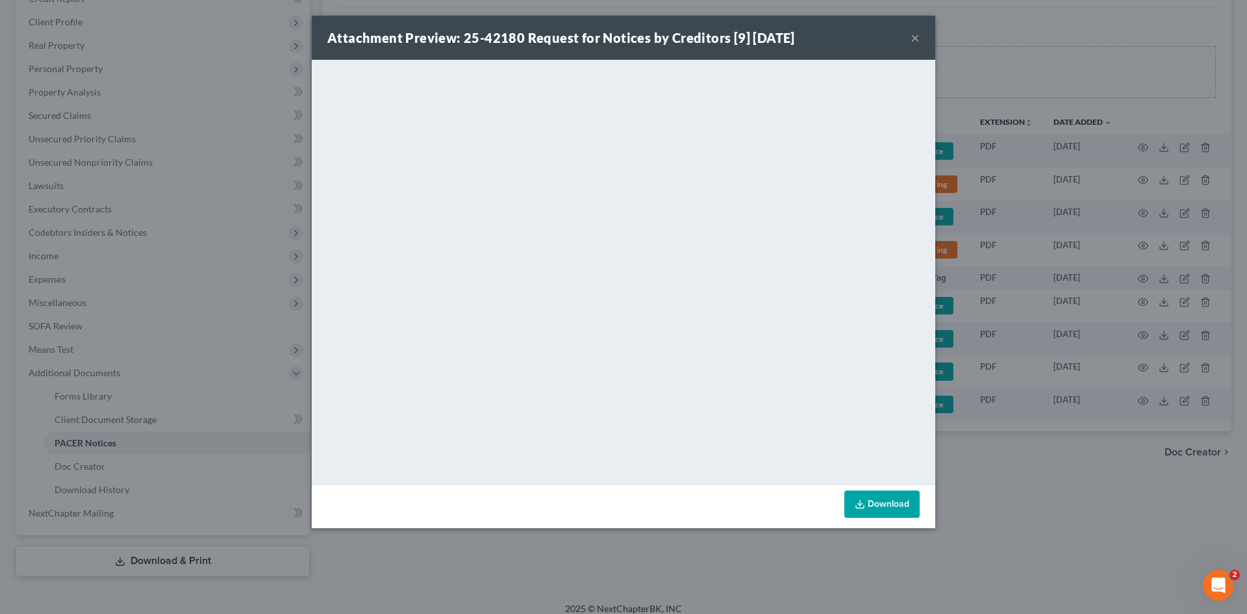
click at [916, 35] on button "×" at bounding box center [914, 38] width 9 height 16
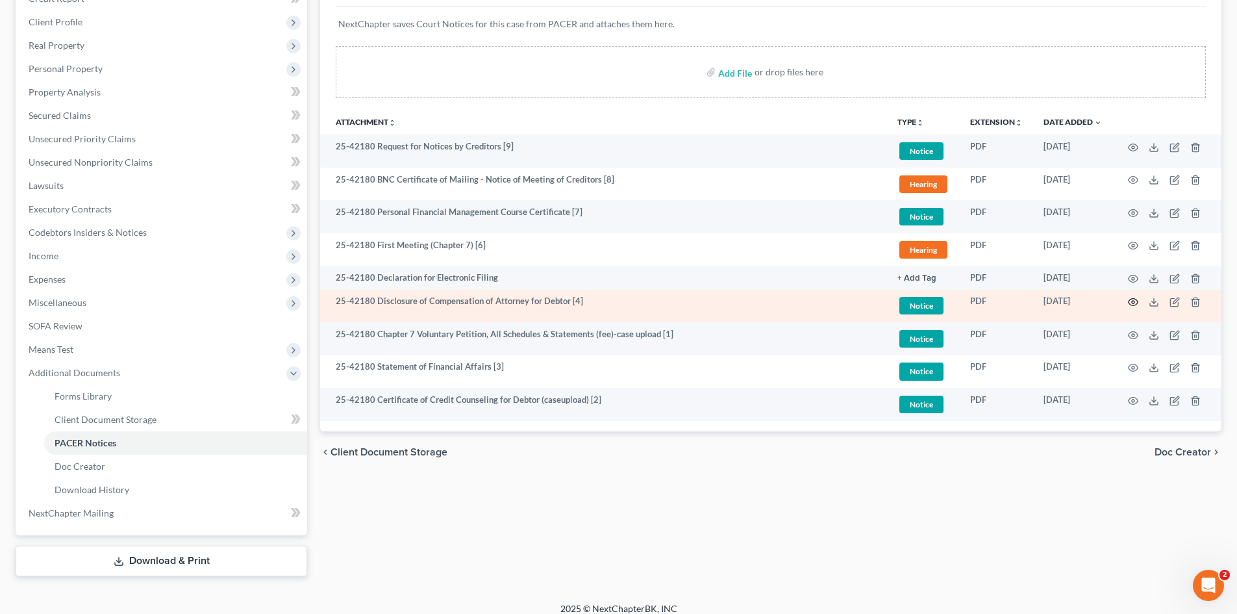
click at [1133, 305] on icon "button" at bounding box center [1133, 302] width 10 height 10
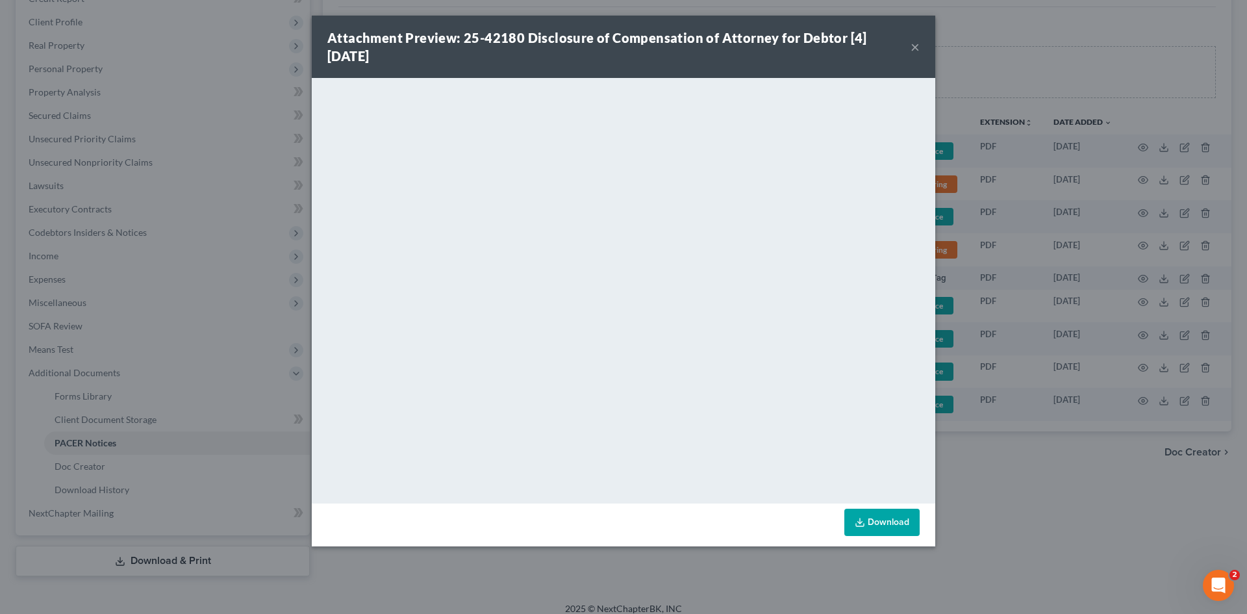
click at [913, 53] on button "×" at bounding box center [914, 47] width 9 height 16
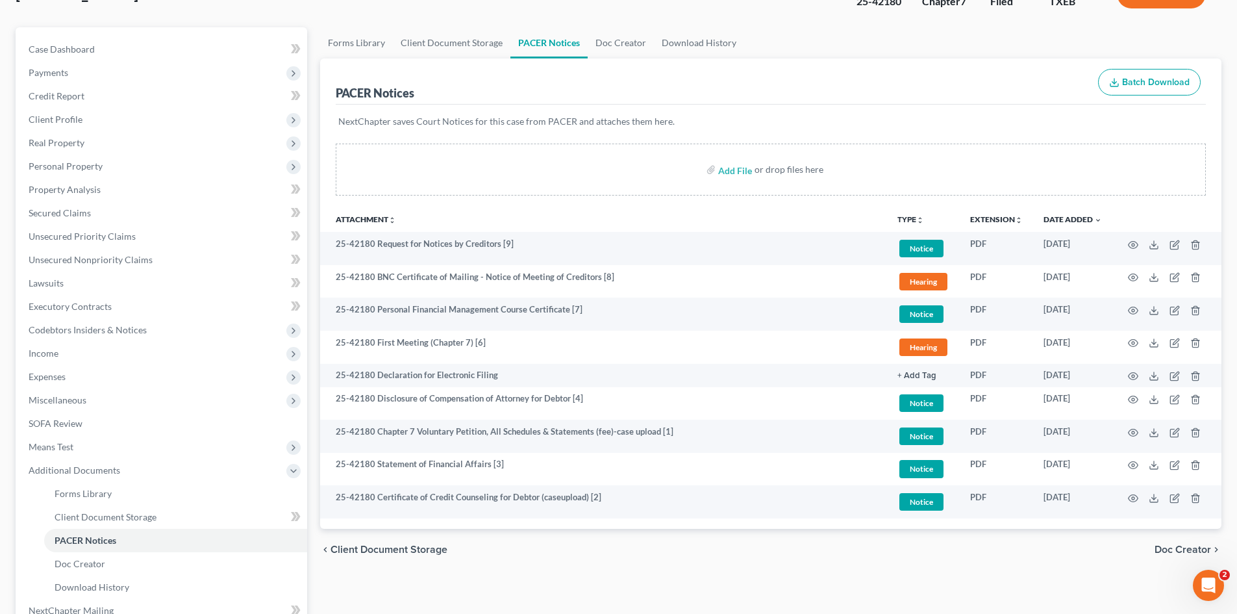
scroll to position [0, 0]
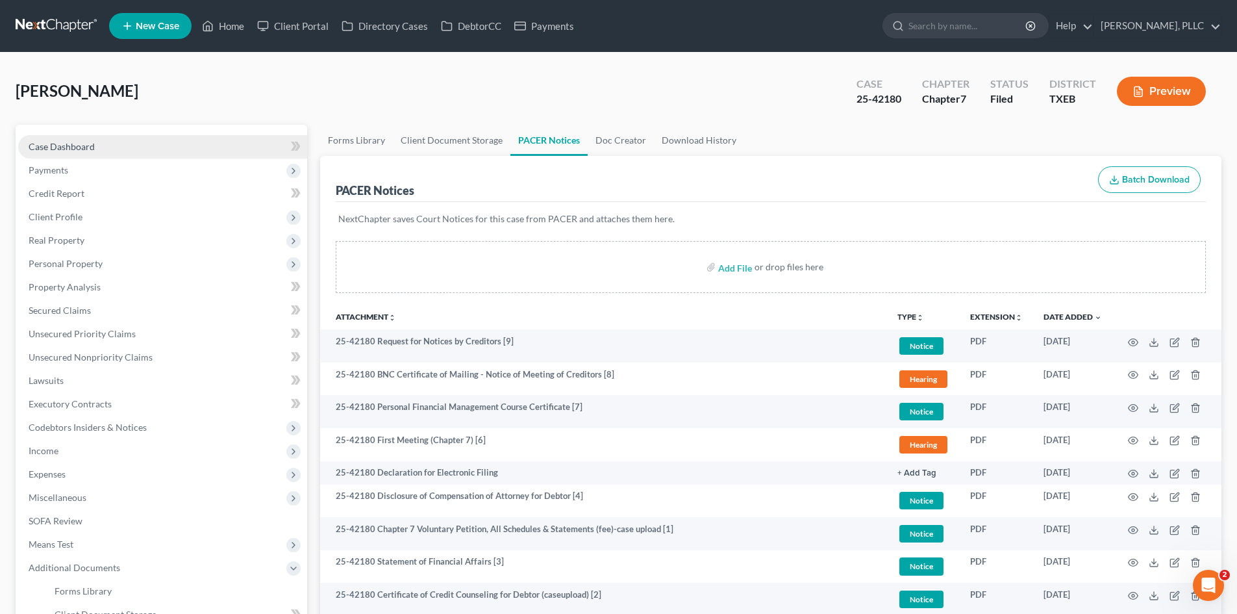
click at [81, 140] on link "Case Dashboard" at bounding box center [162, 146] width 289 height 23
select select "6"
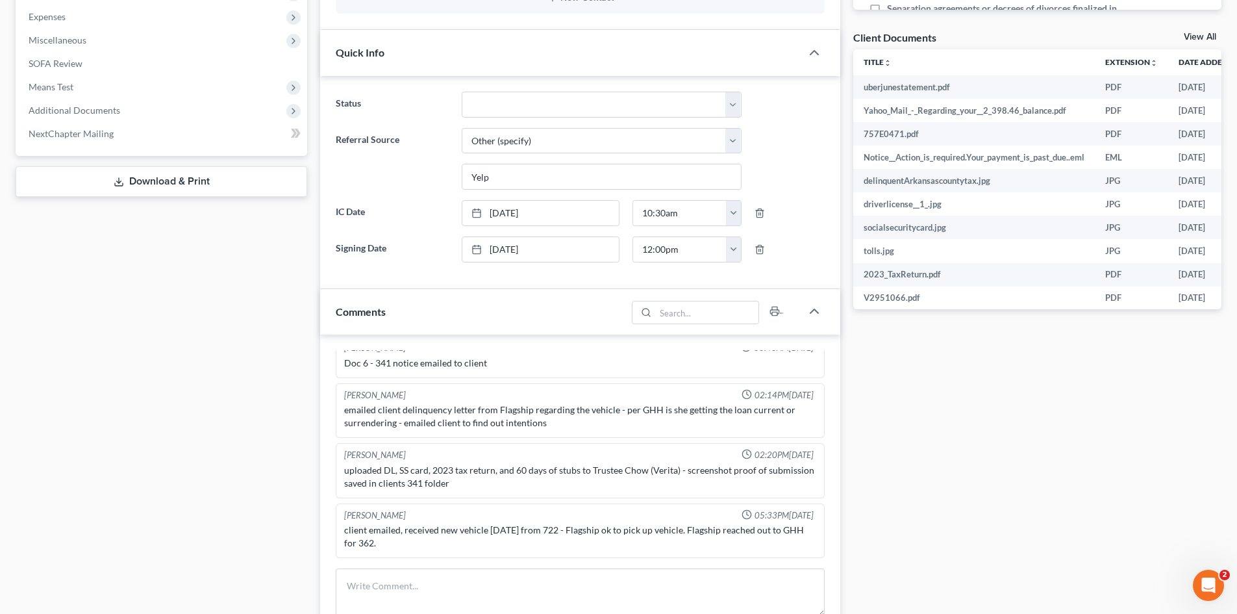
scroll to position [649, 0]
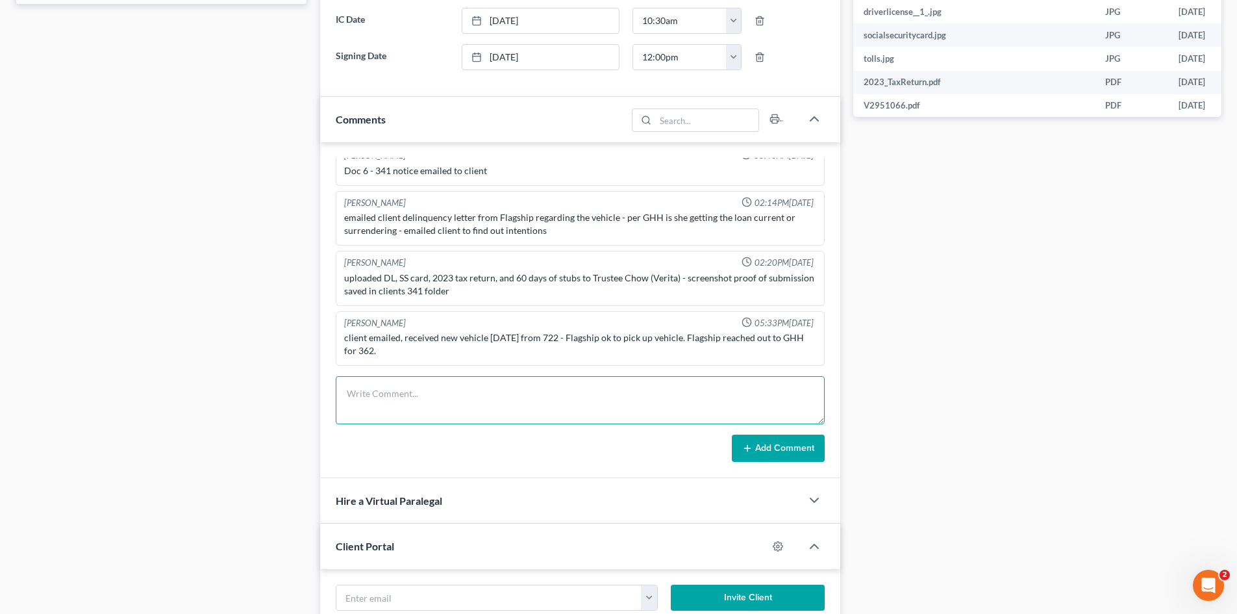
click at [427, 395] on textarea at bounding box center [580, 400] width 489 height 48
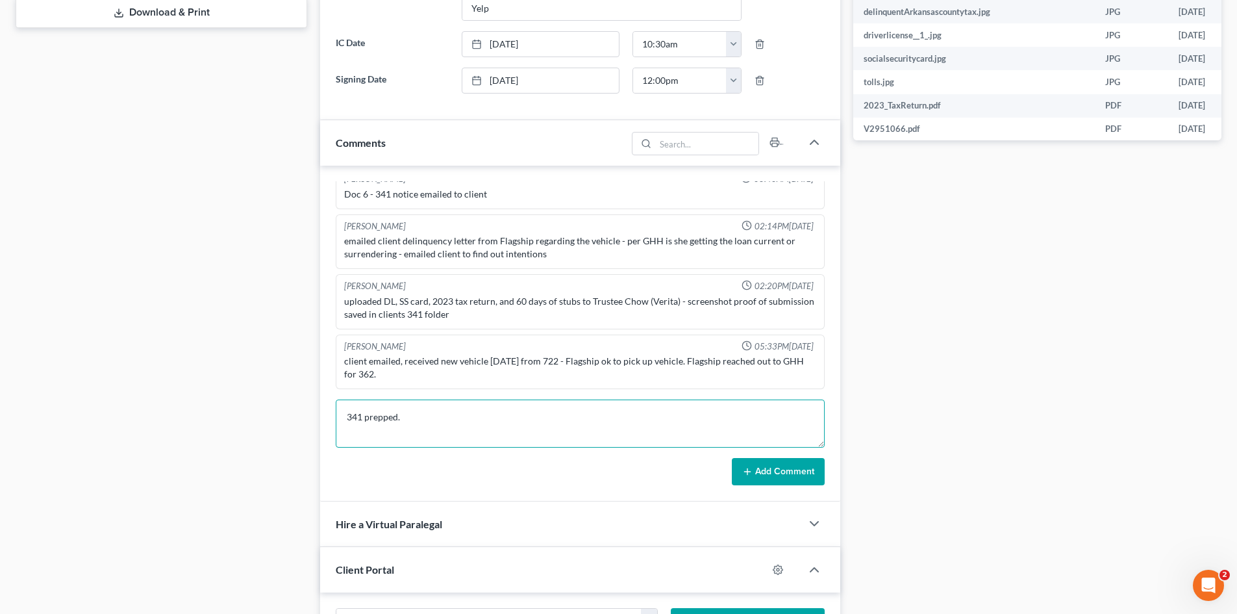
scroll to position [584, 0]
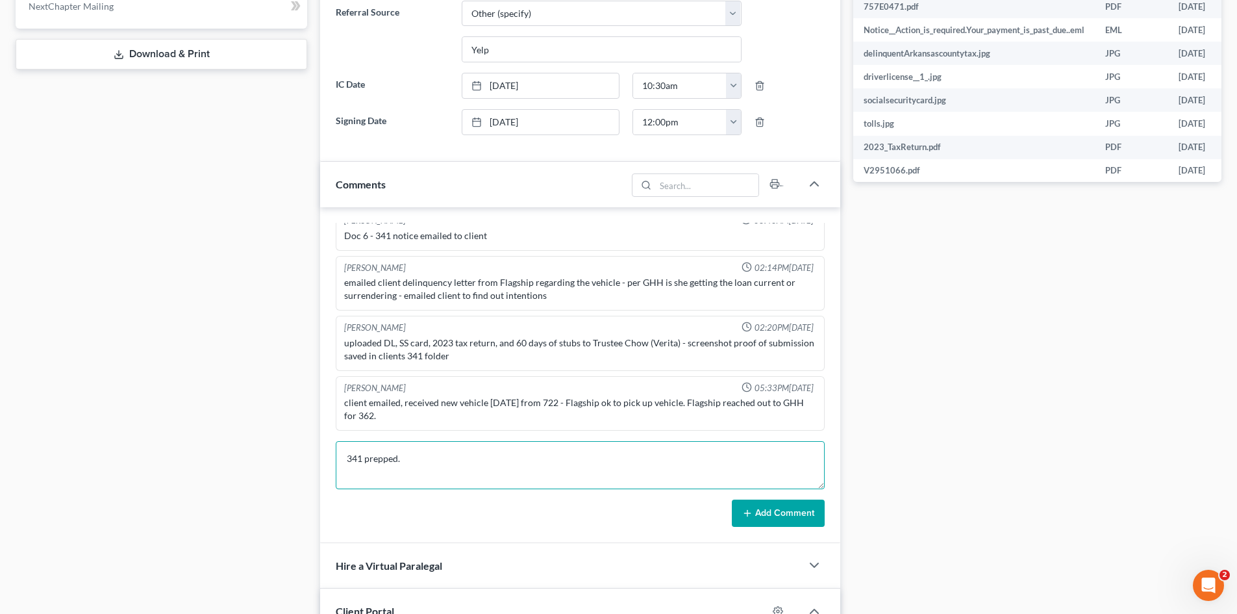
type textarea "341 prepped."
click at [775, 522] on button "Add Comment" at bounding box center [778, 512] width 93 height 27
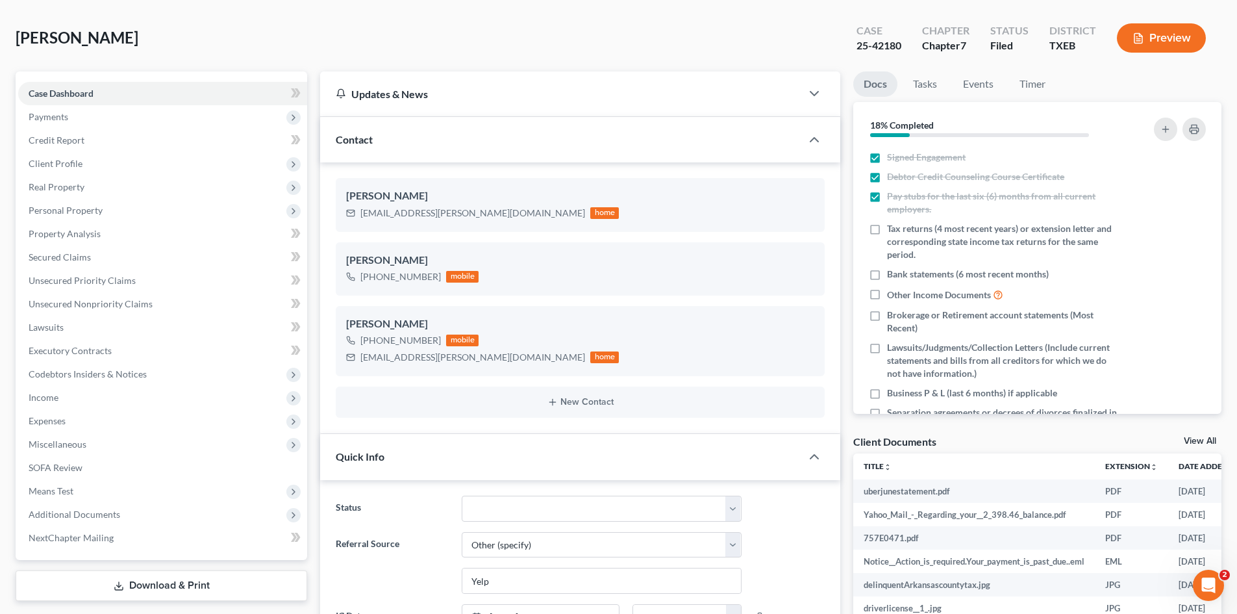
scroll to position [0, 0]
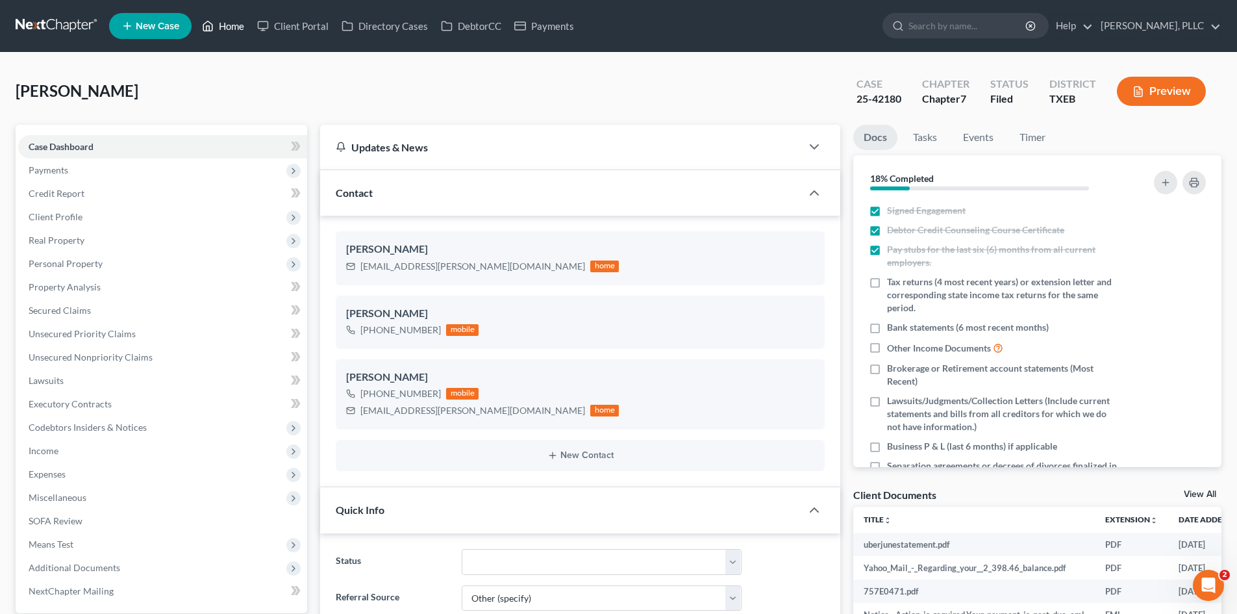
click at [232, 21] on link "Home" at bounding box center [222, 25] width 55 height 23
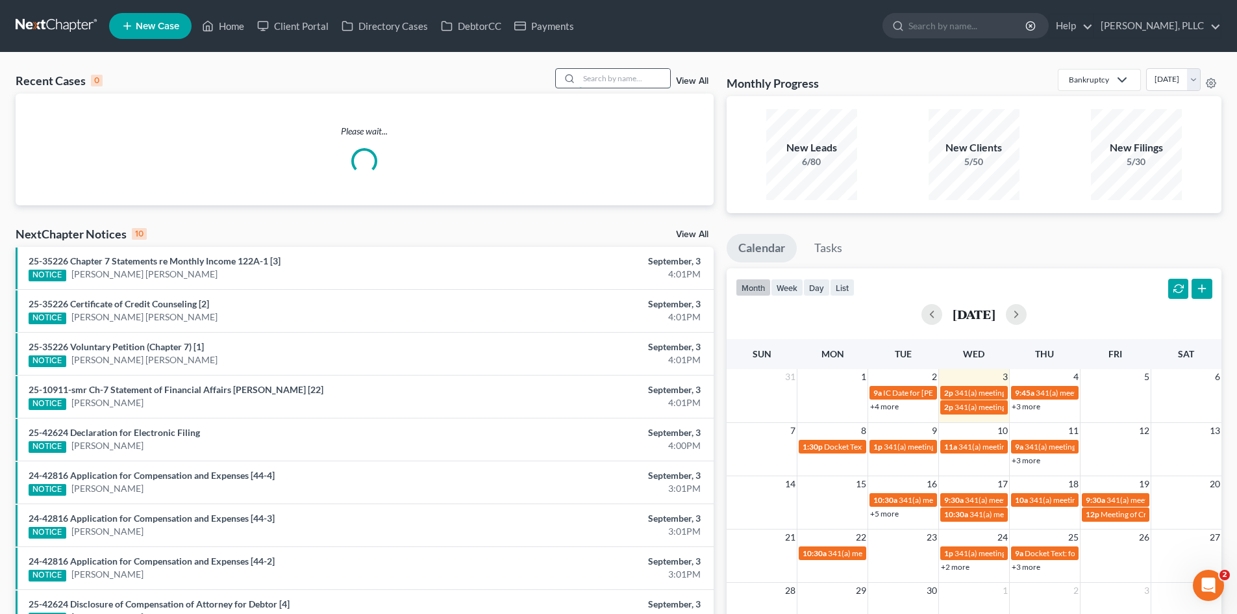
click at [611, 86] on input "search" at bounding box center [624, 78] width 91 height 19
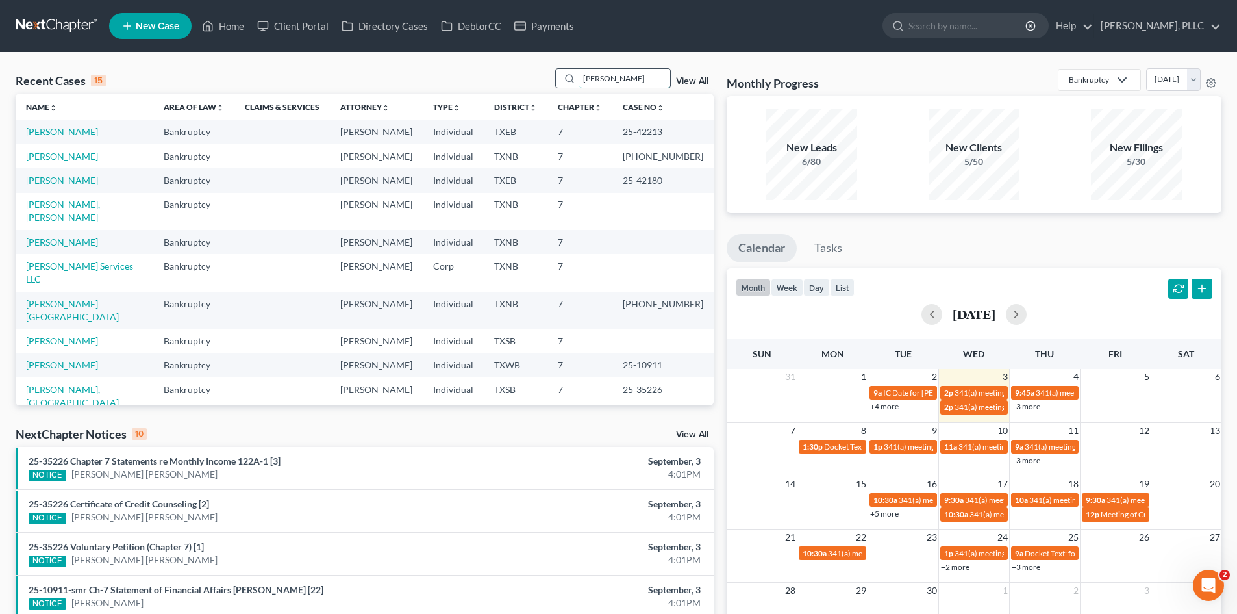
type input "[PERSON_NAME]"
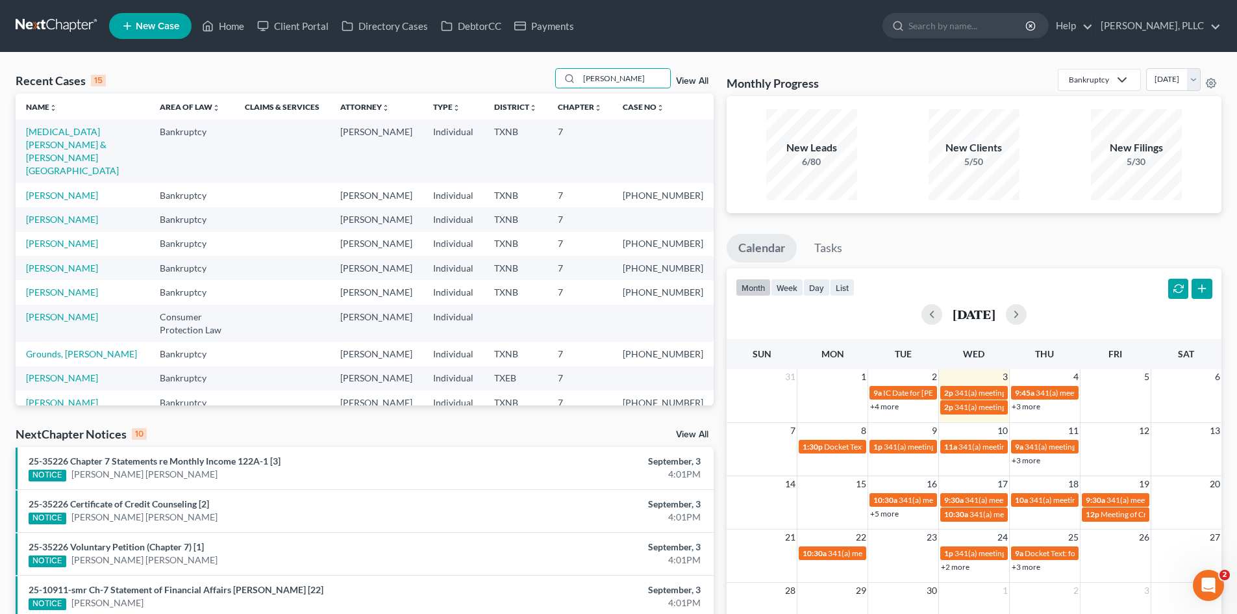
drag, startPoint x: 610, startPoint y: 76, endPoint x: 547, endPoint y: 75, distance: 63.0
click at [547, 75] on div "Recent Cases 15 [PERSON_NAME] View All" at bounding box center [365, 80] width 698 height 25
click at [45, 190] on link "[PERSON_NAME]" at bounding box center [62, 195] width 72 height 11
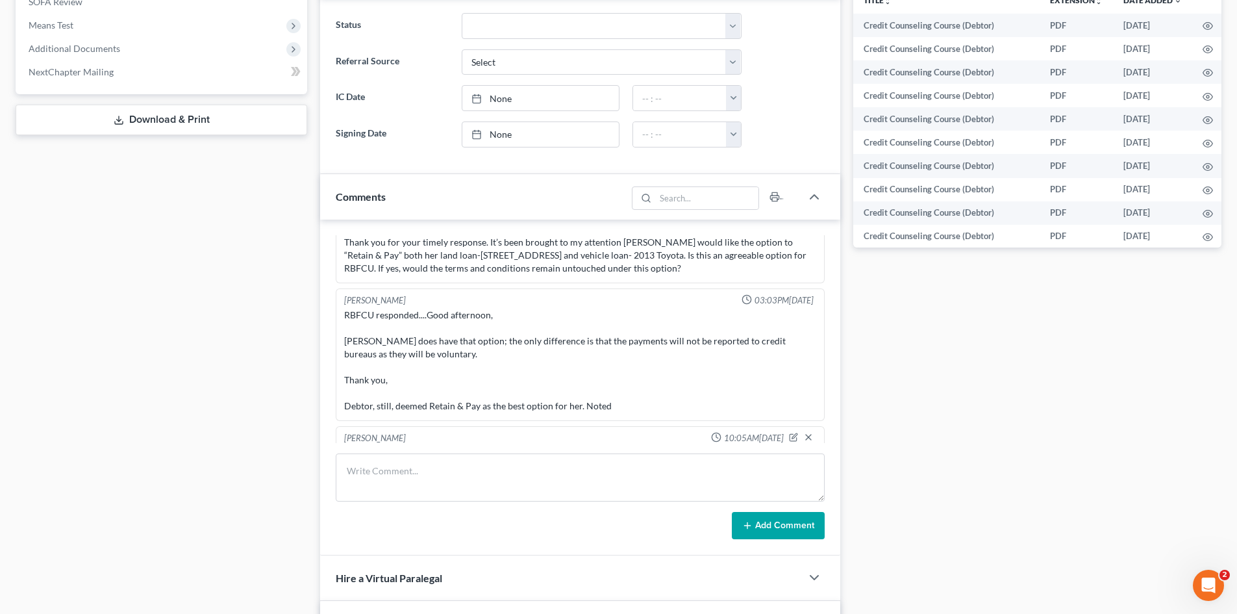
scroll to position [520, 0]
click at [978, 494] on div "Docs Tasks Events Timer 12% Completed Nothing here yet! Signed Engagement Debto…" at bounding box center [1037, 245] width 381 height 1281
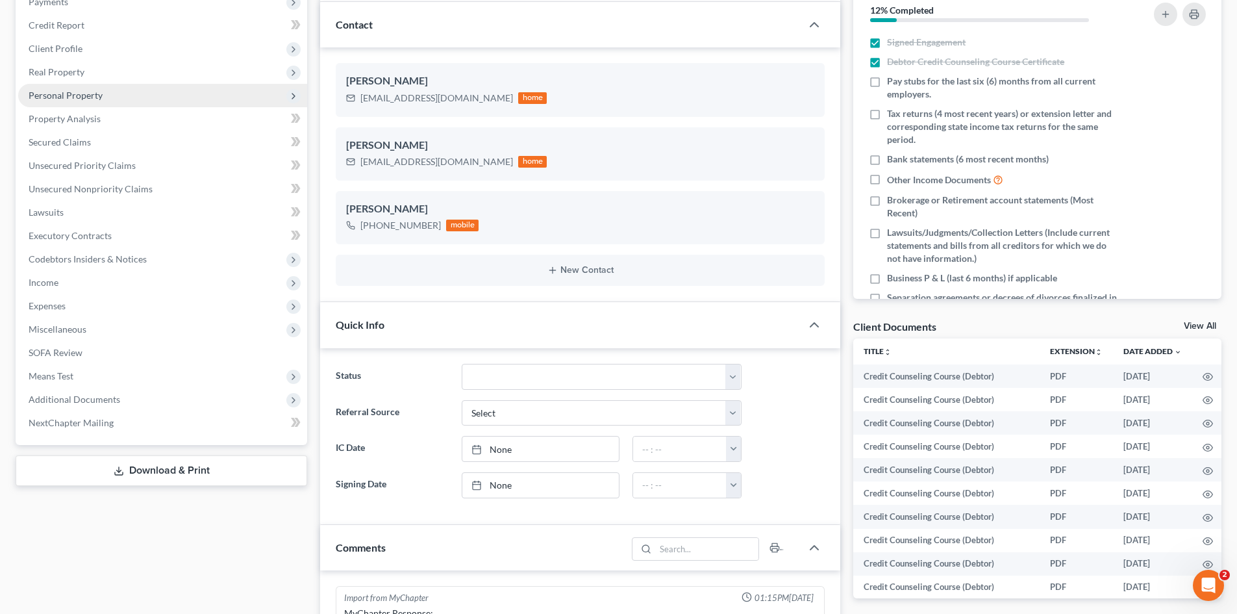
scroll to position [0, 0]
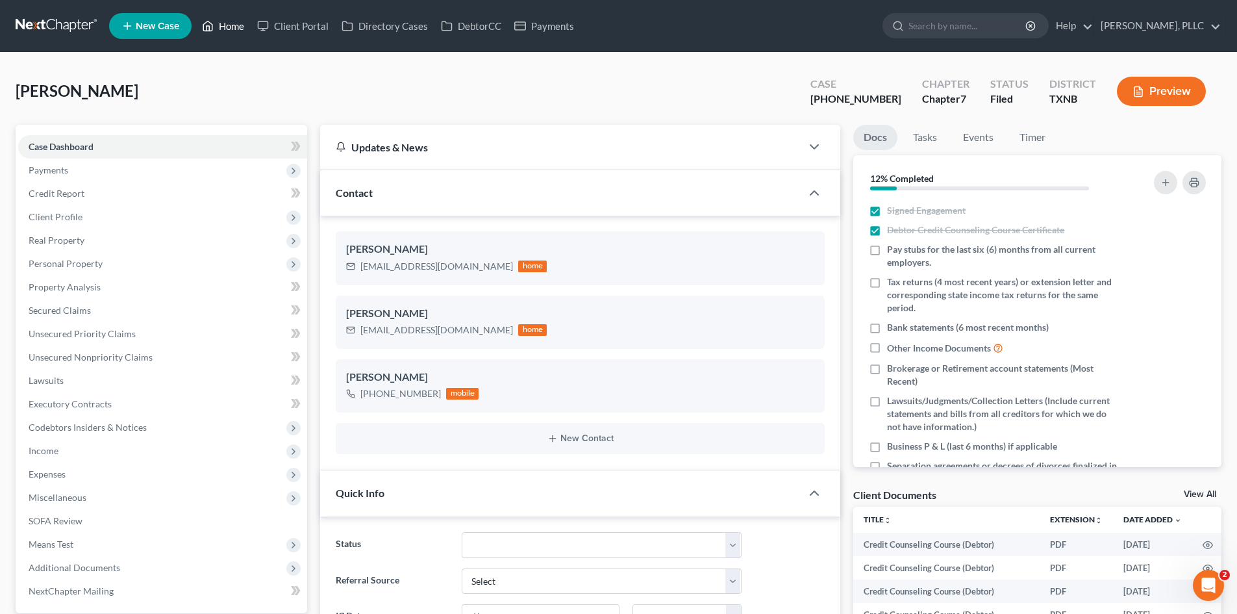
click at [238, 21] on link "Home" at bounding box center [222, 25] width 55 height 23
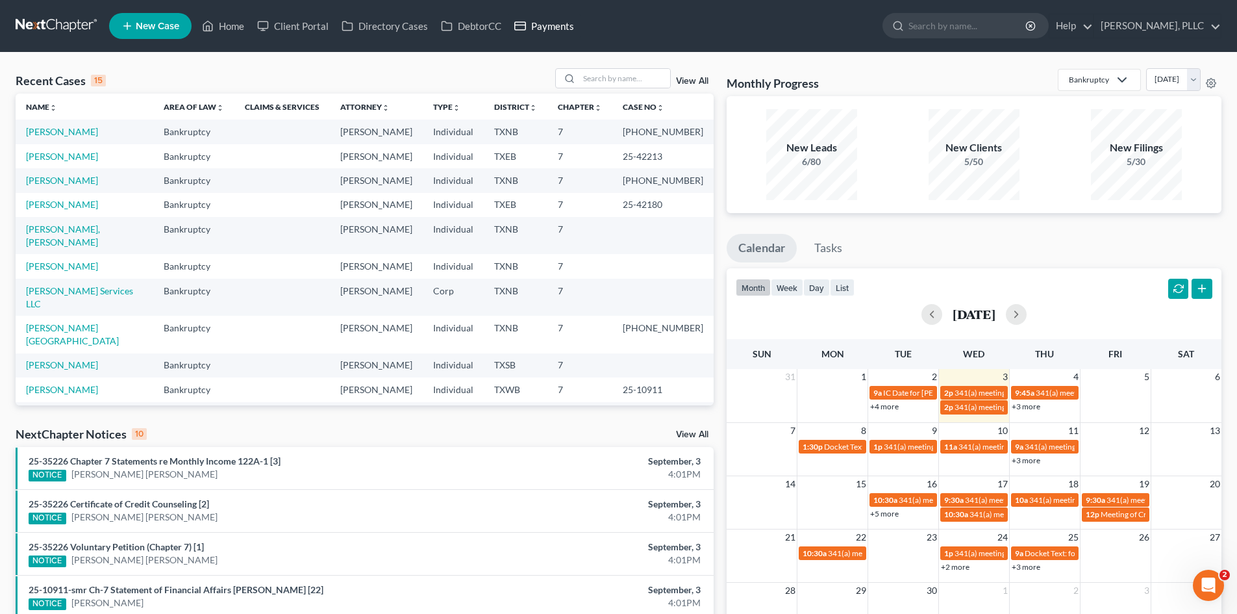
click at [558, 27] on link "Payments" at bounding box center [544, 25] width 73 height 23
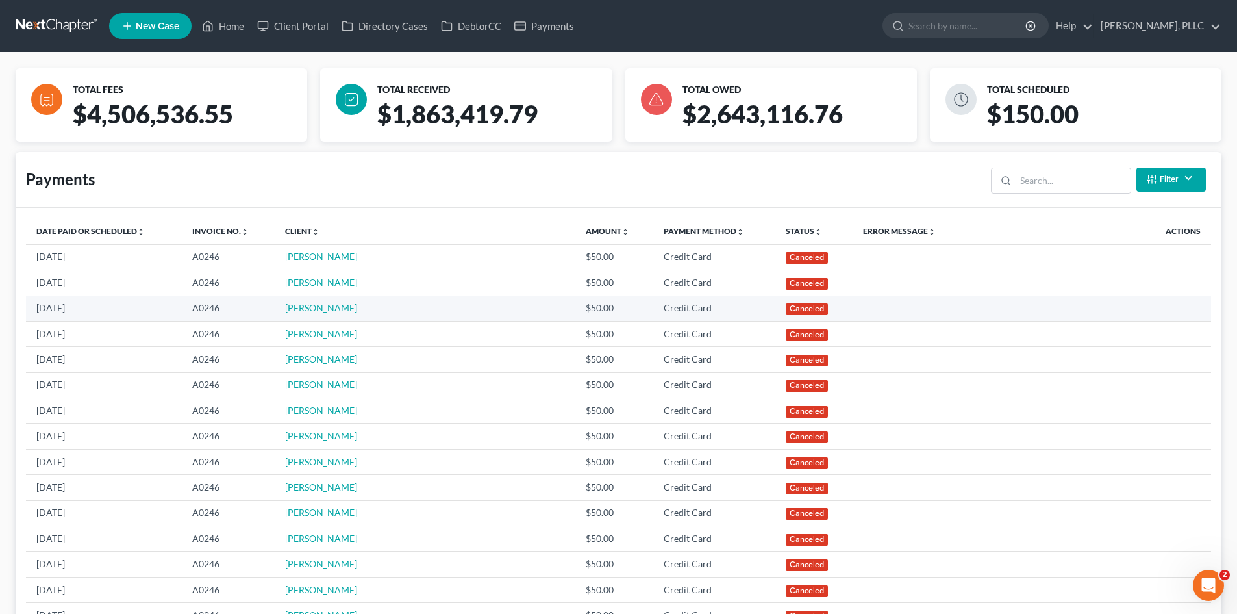
drag, startPoint x: 0, startPoint y: 228, endPoint x: 901, endPoint y: 302, distance: 903.8
click at [10, 229] on div "TOTAL FEES $4,506,536.55 TOTAL RECEIVED $1,863,419.79 TOTAL OWED $2,643,116.76 …" at bounding box center [618, 619] width 1237 height 1133
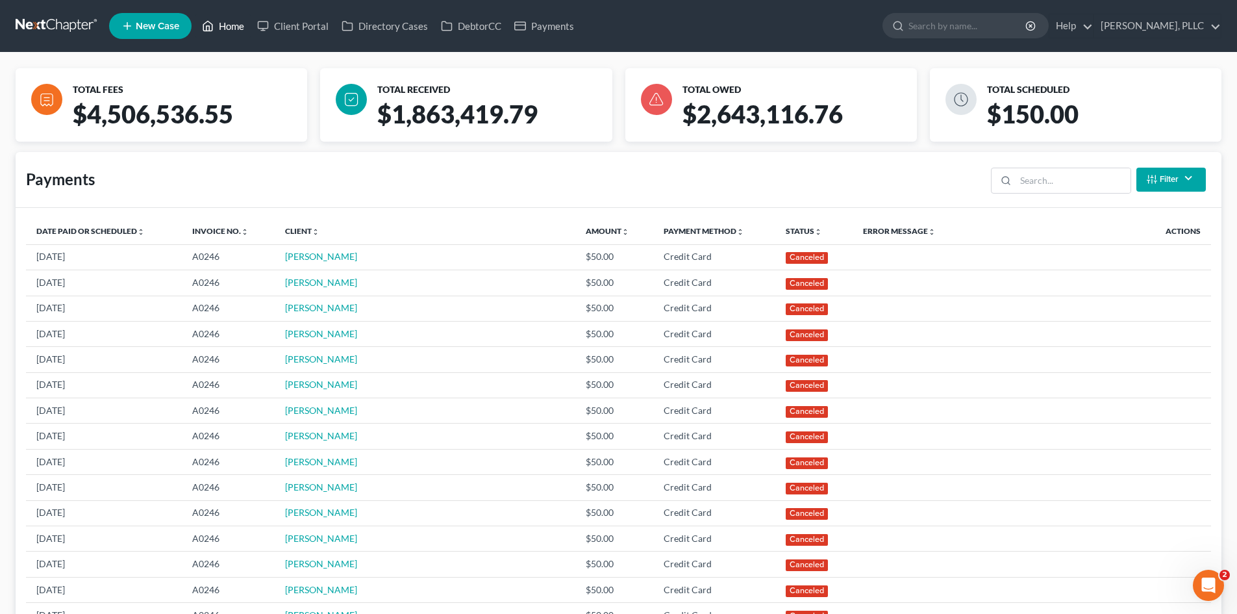
click at [242, 26] on link "Home" at bounding box center [222, 25] width 55 height 23
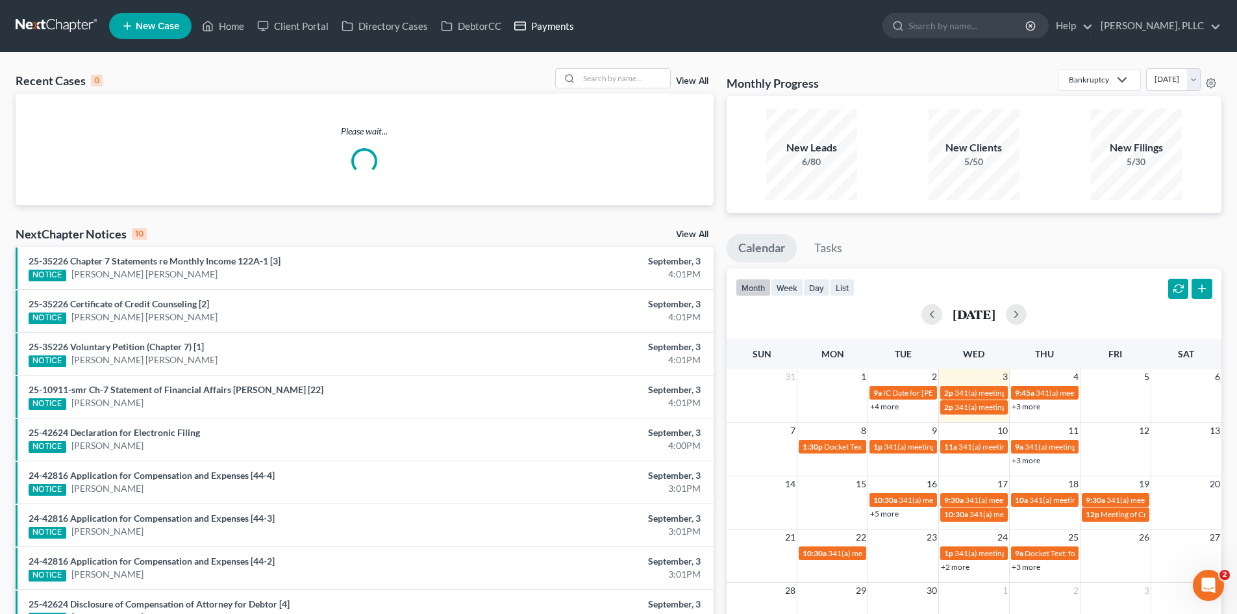
click at [553, 29] on link "Payments" at bounding box center [544, 25] width 73 height 23
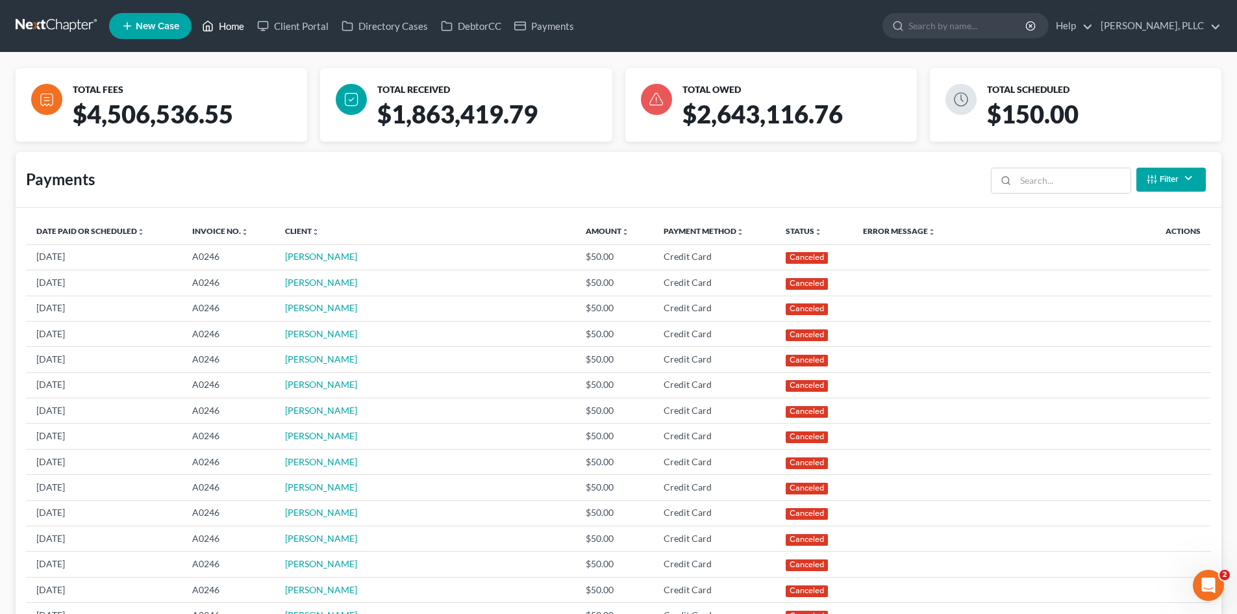
click at [226, 33] on link "Home" at bounding box center [222, 25] width 55 height 23
